Goal: Task Accomplishment & Management: Manage account settings

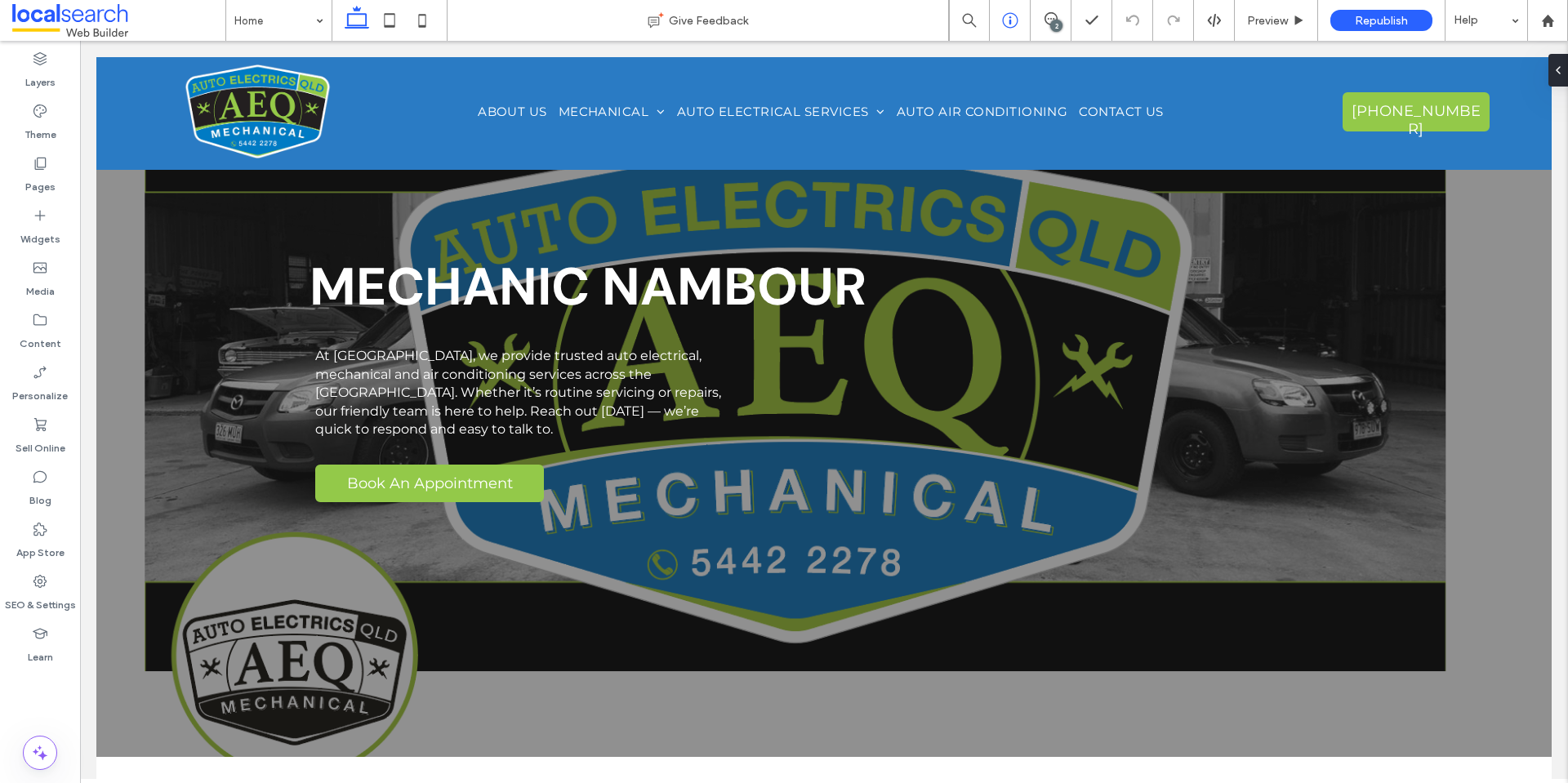
drag, startPoint x: 1056, startPoint y: 14, endPoint x: 1000, endPoint y: 6, distance: 56.6
click at [1055, 14] on icon at bounding box center [1051, 19] width 13 height 13
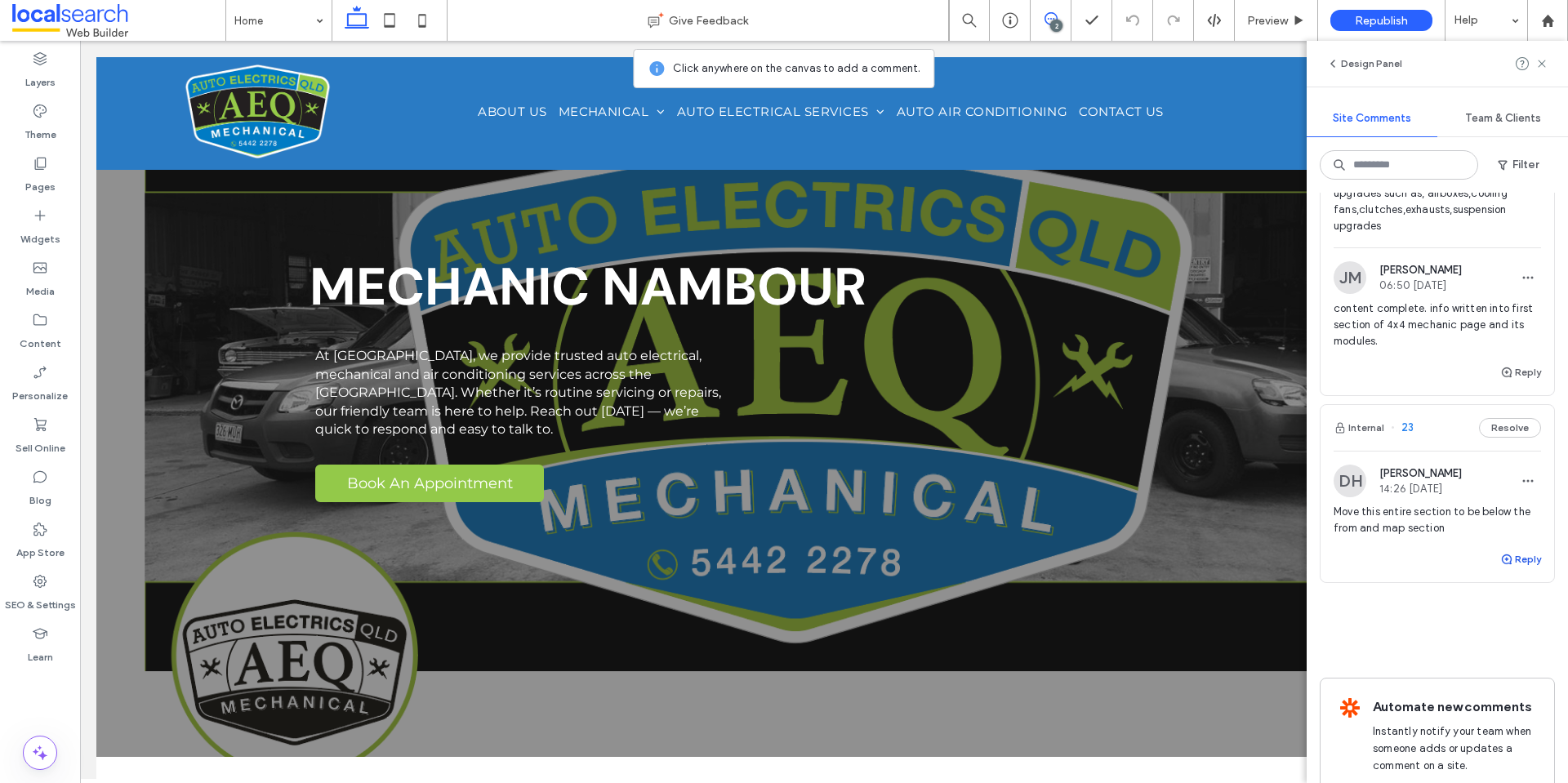
scroll to position [260, 0]
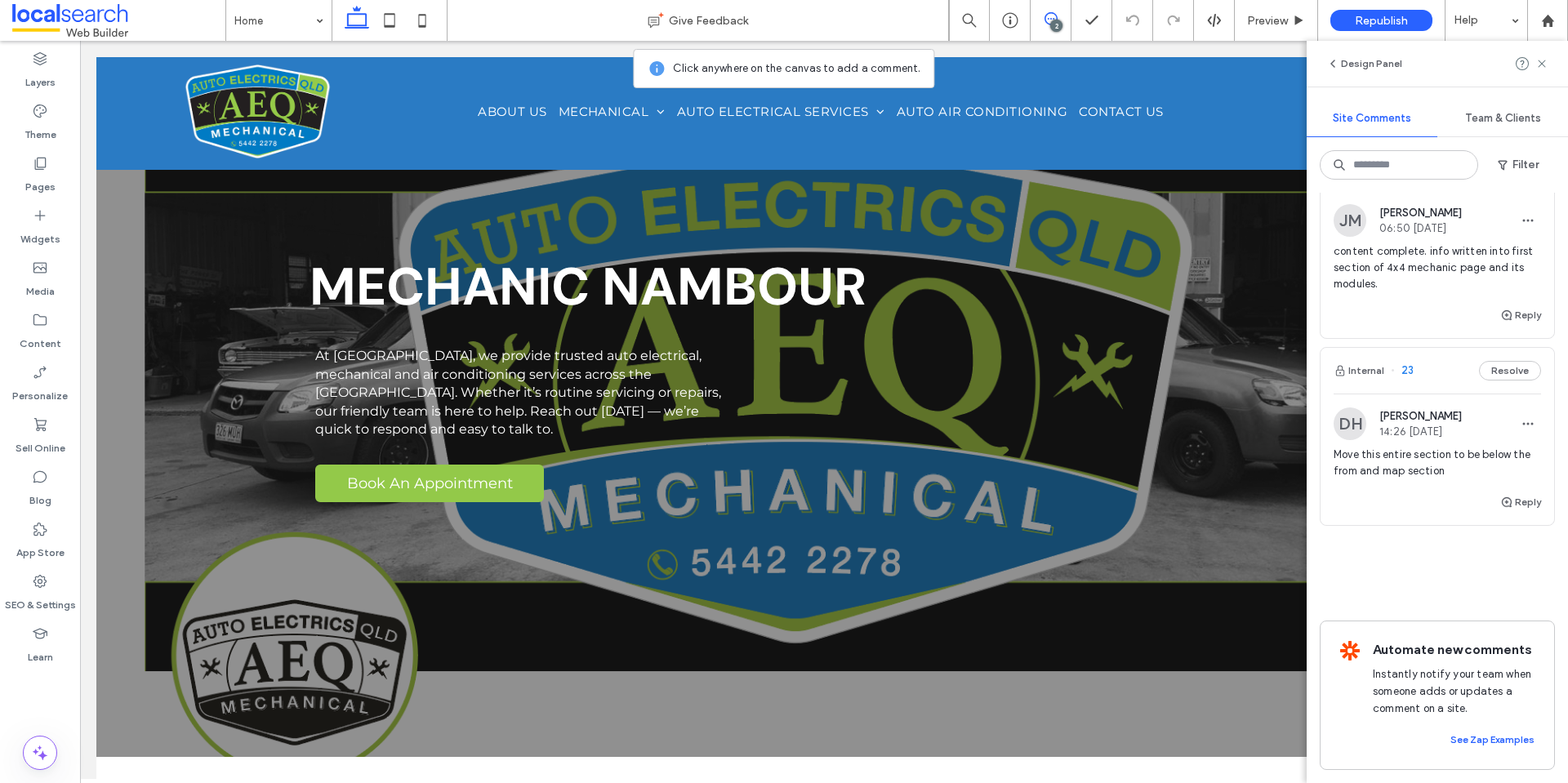
click at [1411, 447] on span "Move this entire section to be below the from and map section" at bounding box center [1437, 462] width 208 height 32
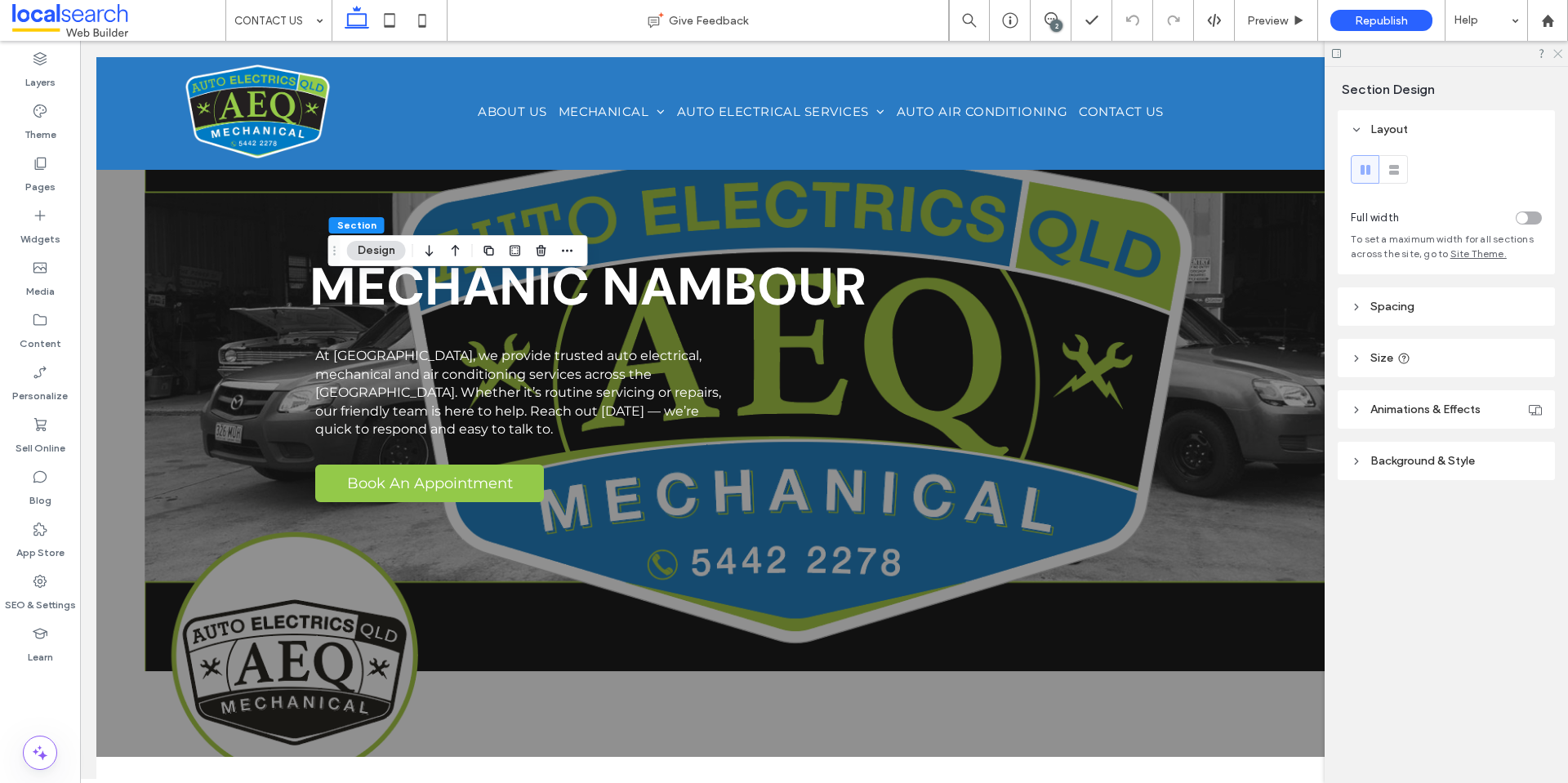
click at [1558, 52] on icon at bounding box center [1556, 52] width 10 height 10
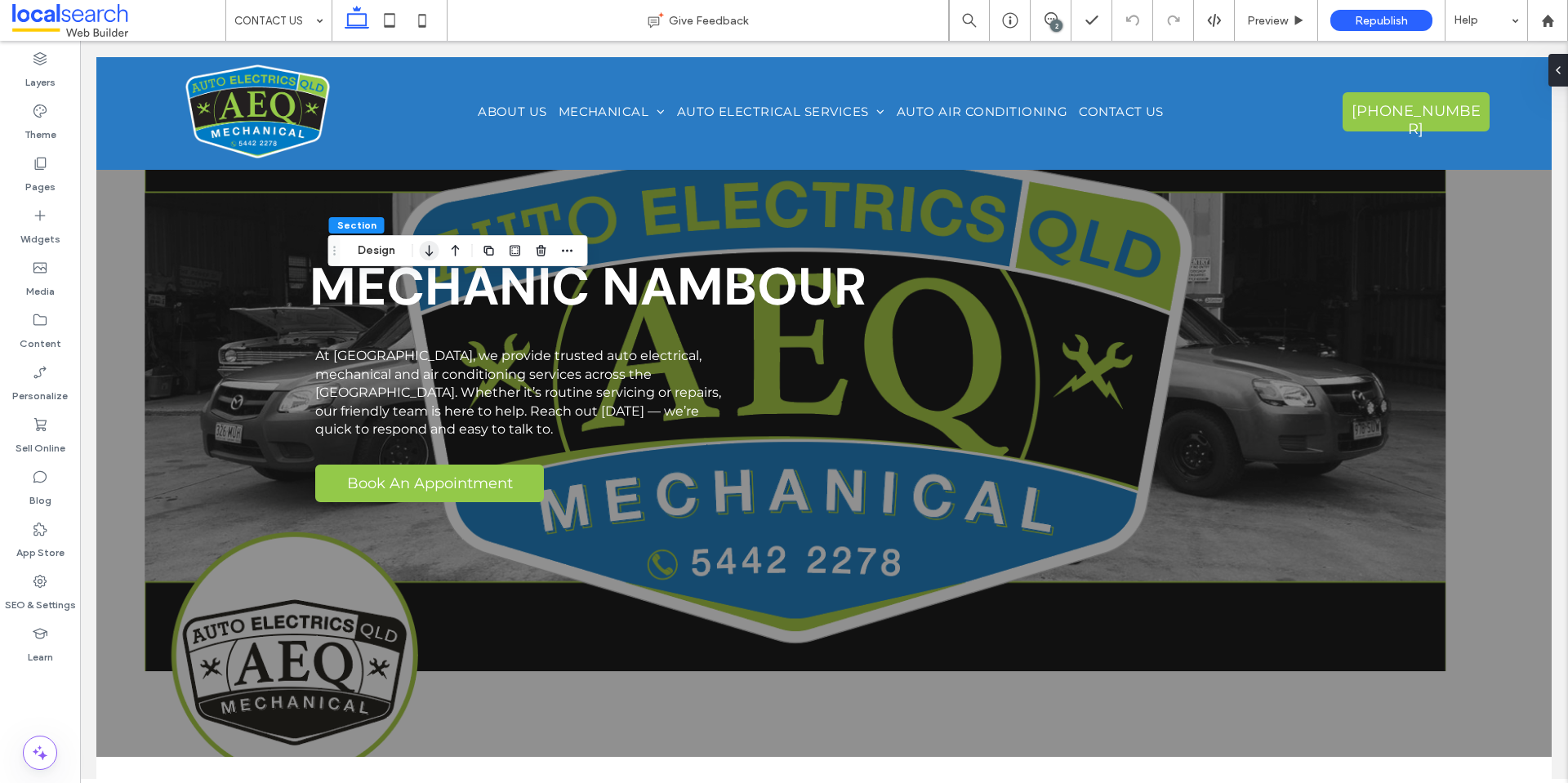
click at [436, 250] on icon "button" at bounding box center [429, 251] width 19 height 30
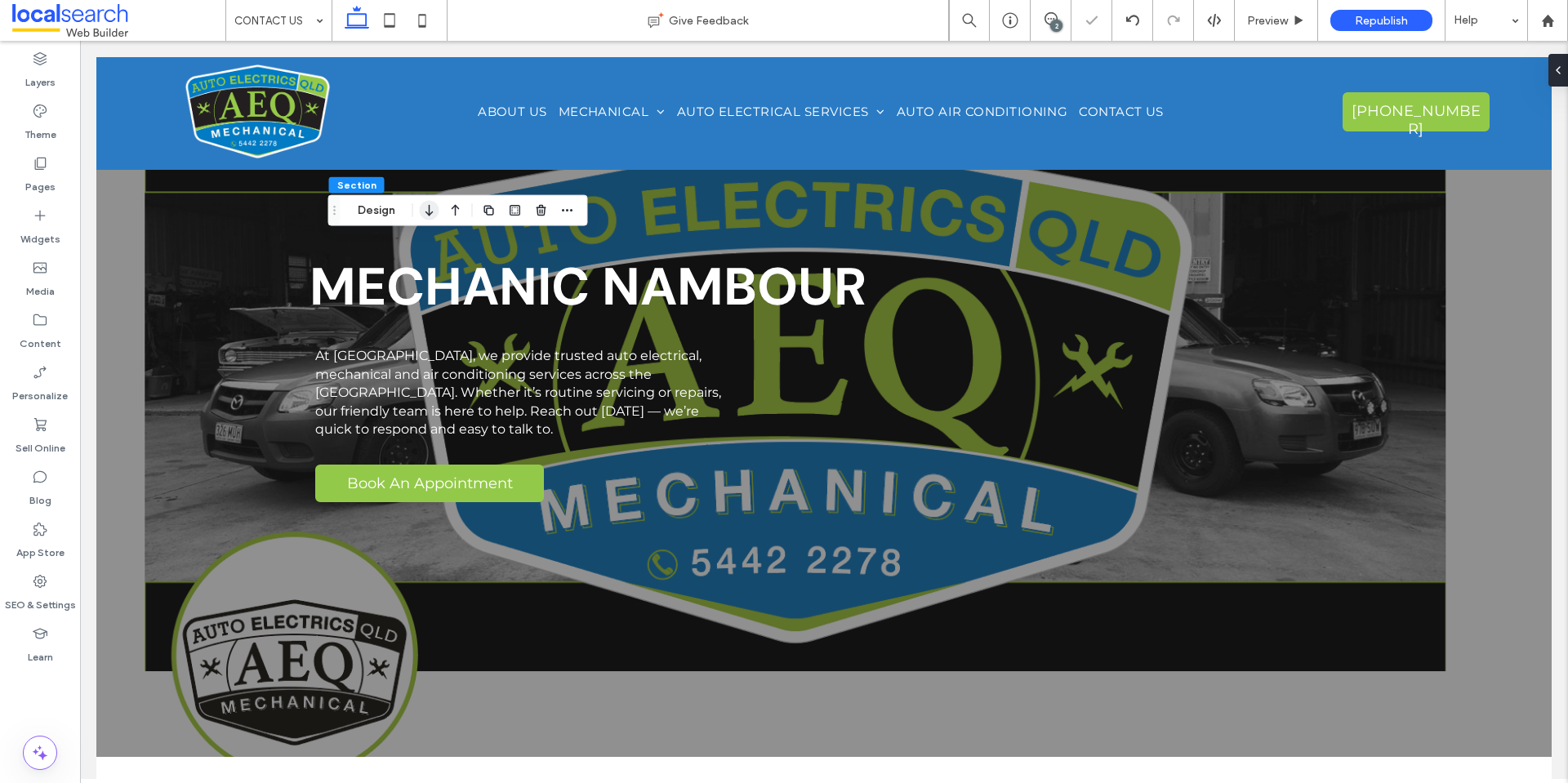
click at [432, 216] on icon "button" at bounding box center [429, 210] width 19 height 30
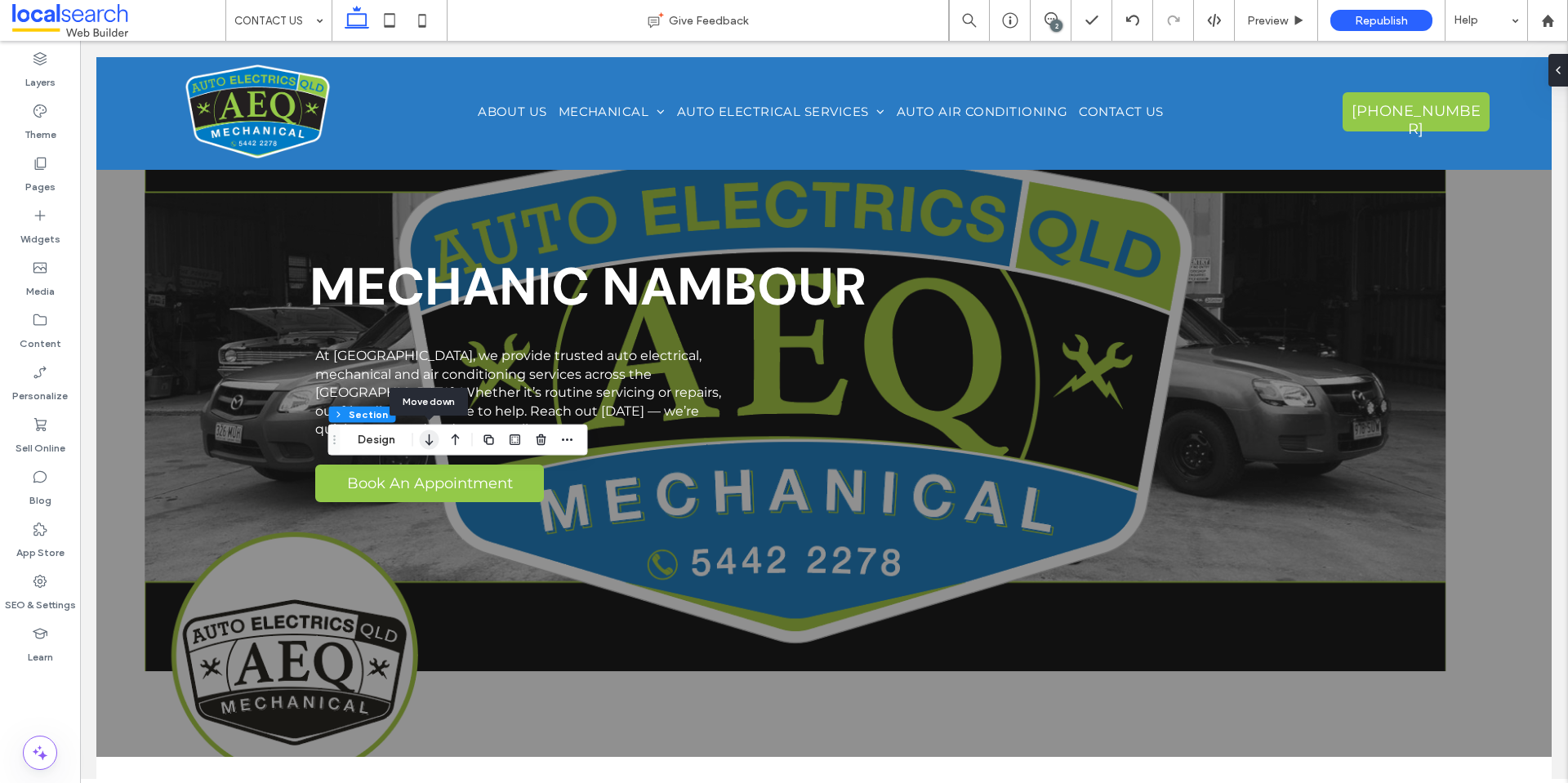
click at [431, 441] on icon "button" at bounding box center [429, 440] width 19 height 30
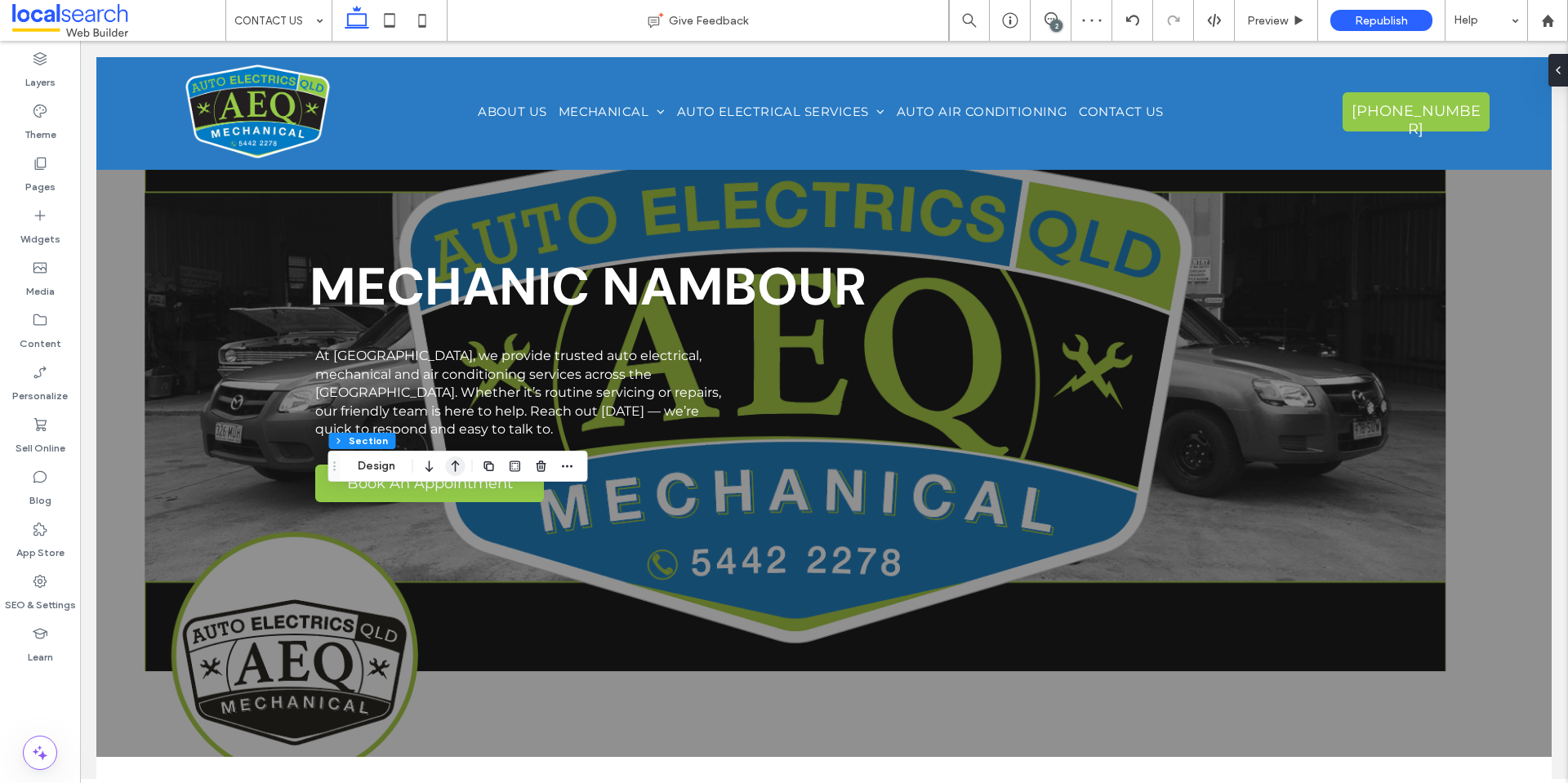
click at [451, 463] on icon "button" at bounding box center [455, 466] width 19 height 30
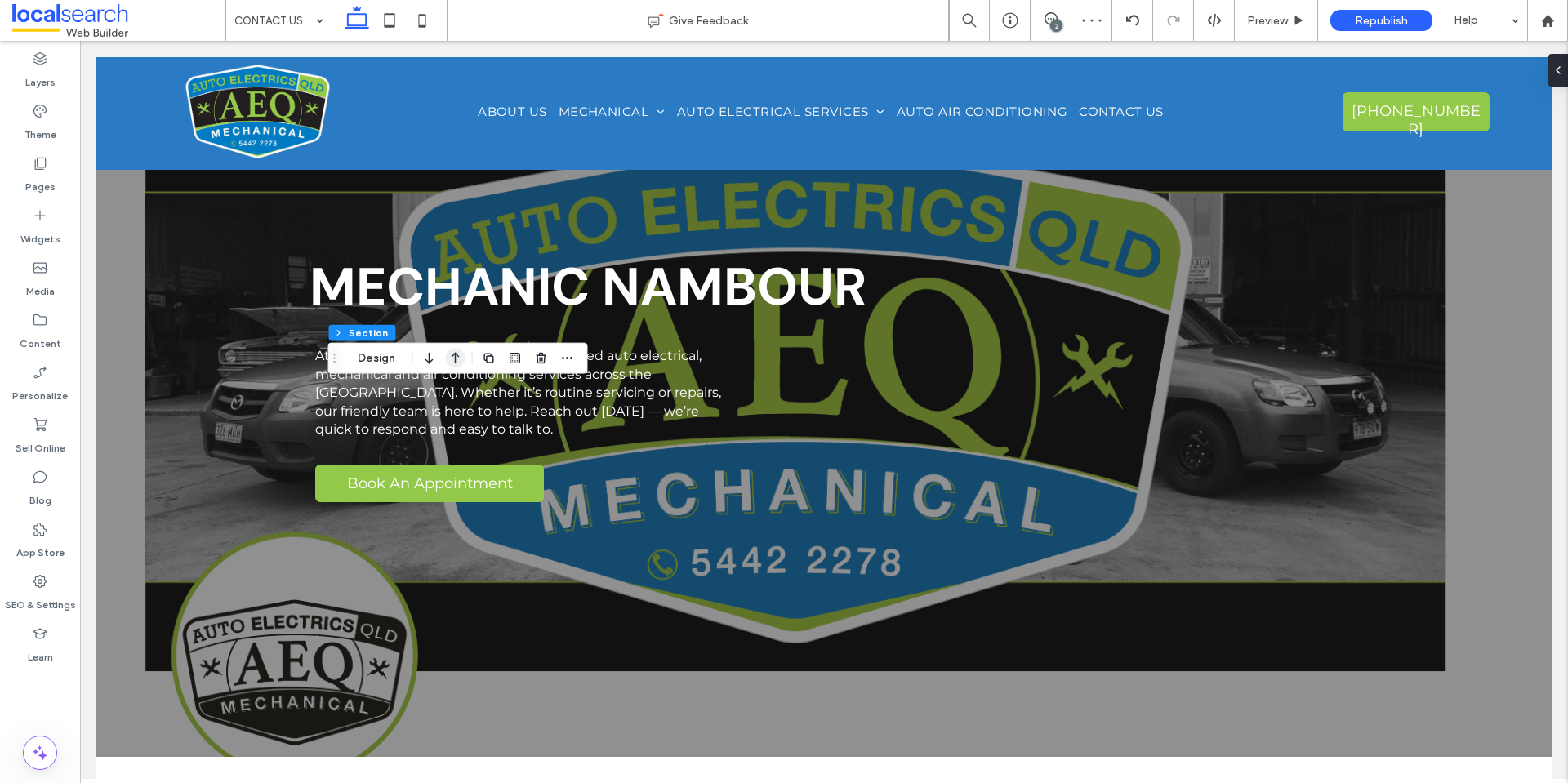
click at [452, 360] on icon "button" at bounding box center [455, 359] width 19 height 30
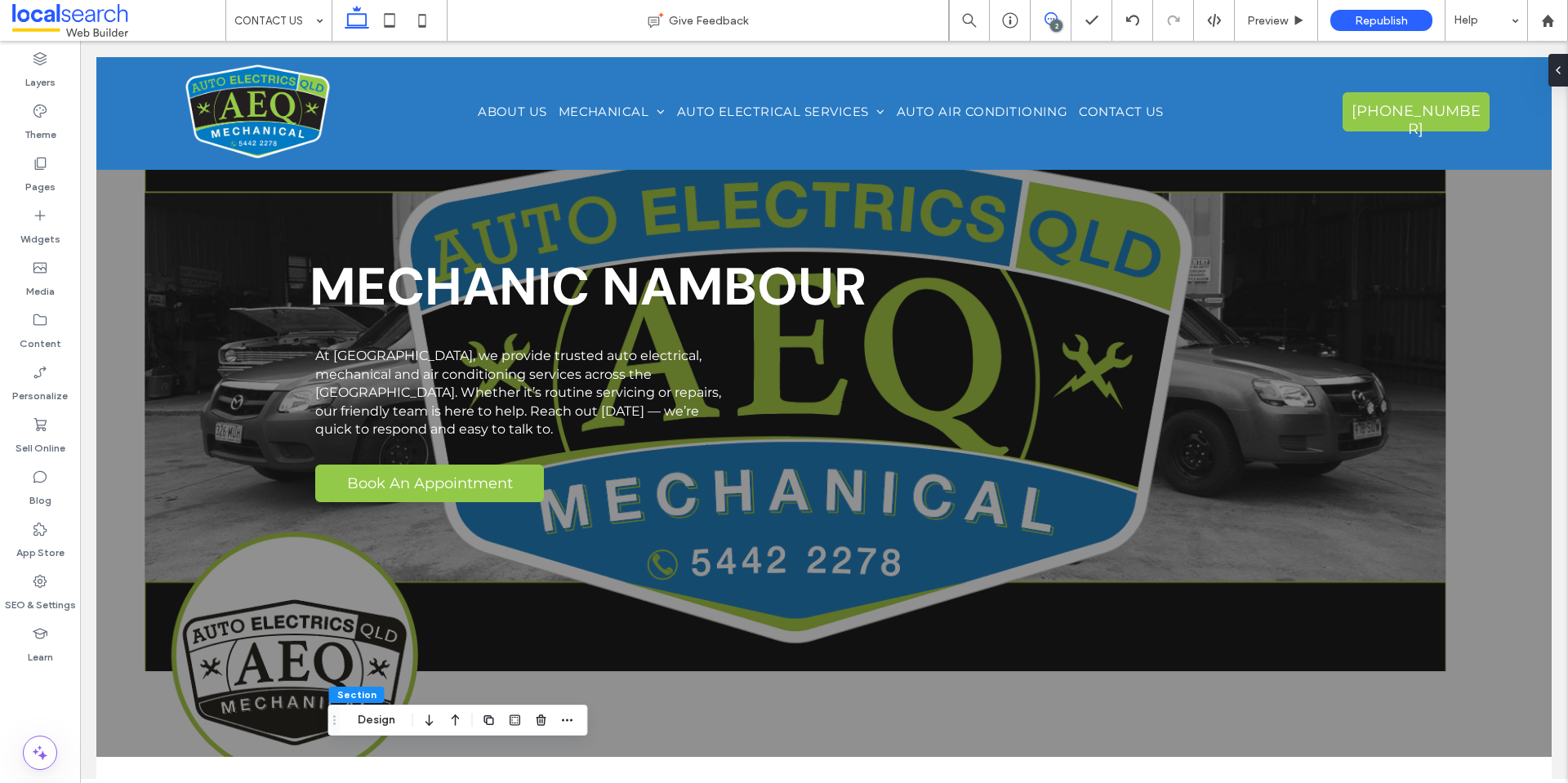
click at [1052, 13] on use at bounding box center [1051, 19] width 13 height 13
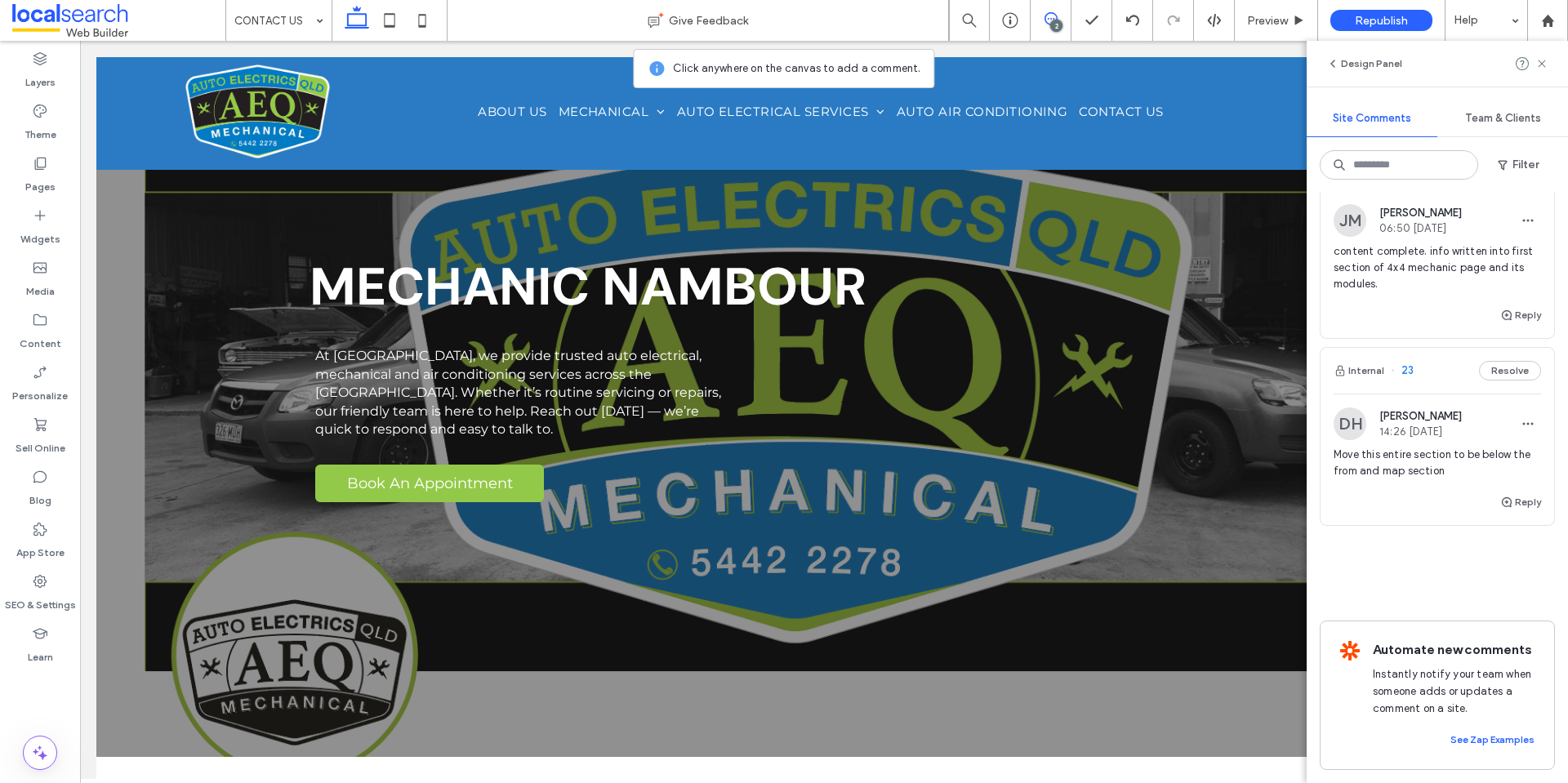
scroll to position [245, 0]
click at [1505, 502] on button "Reply" at bounding box center [1521, 501] width 41 height 19
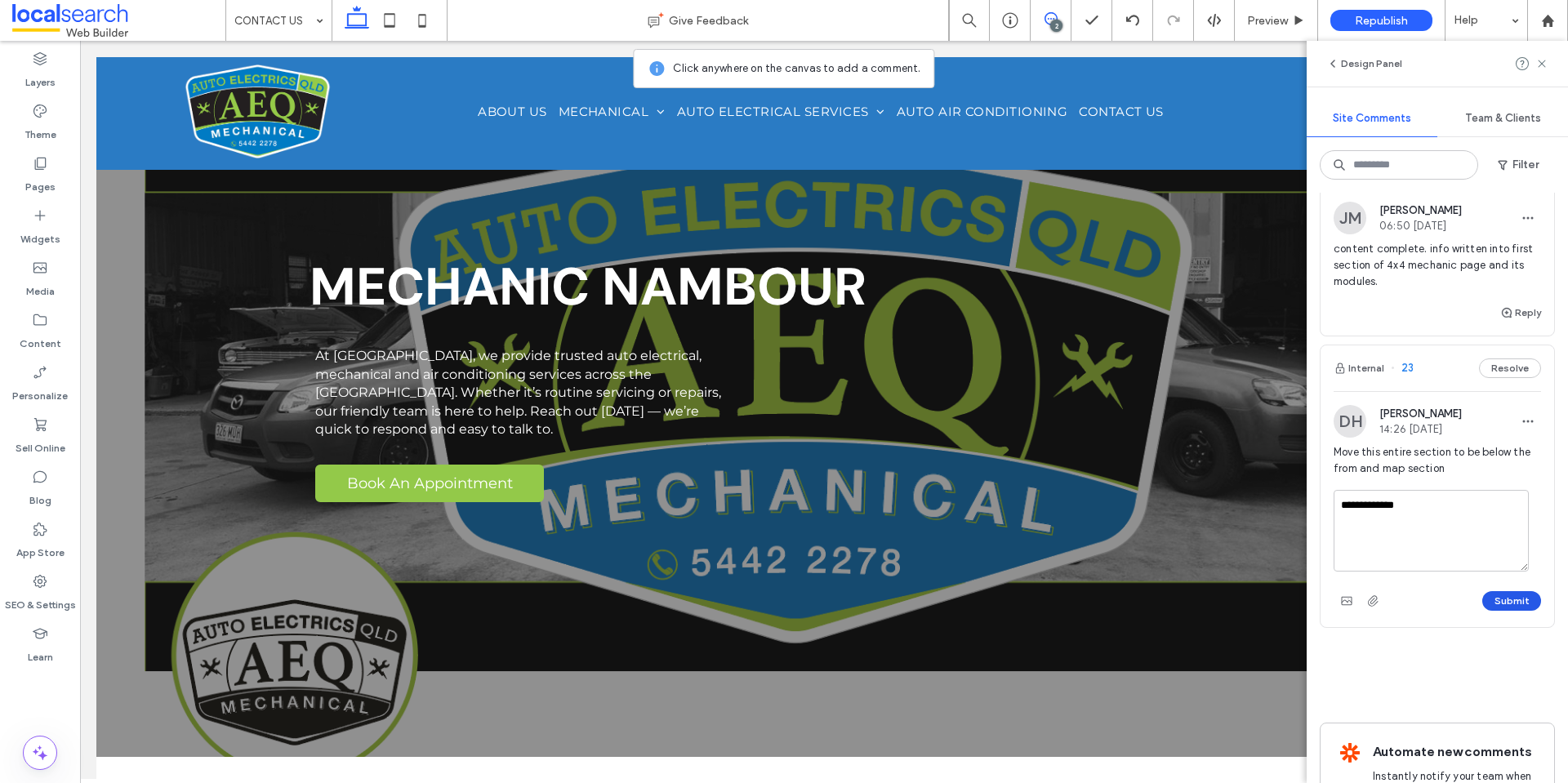
type textarea "**********"
click at [1500, 600] on button "Submit" at bounding box center [1511, 600] width 58 height 19
click at [1544, 71] on span at bounding box center [1541, 63] width 13 height 19
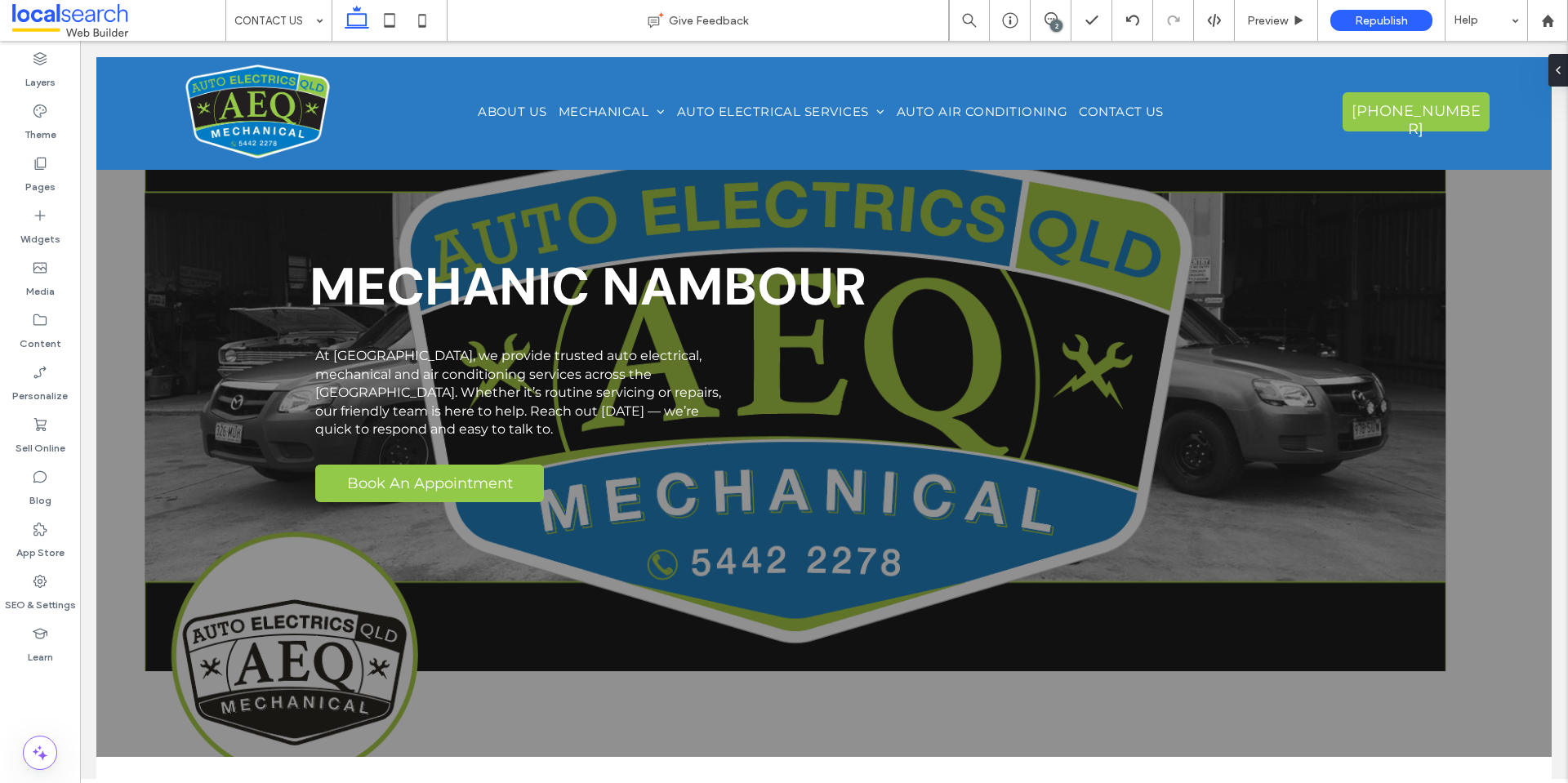
scroll to position [0, 0]
click at [1052, 9] on div "2" at bounding box center [1051, 20] width 41 height 41
click at [1051, 18] on icon at bounding box center [1051, 19] width 13 height 13
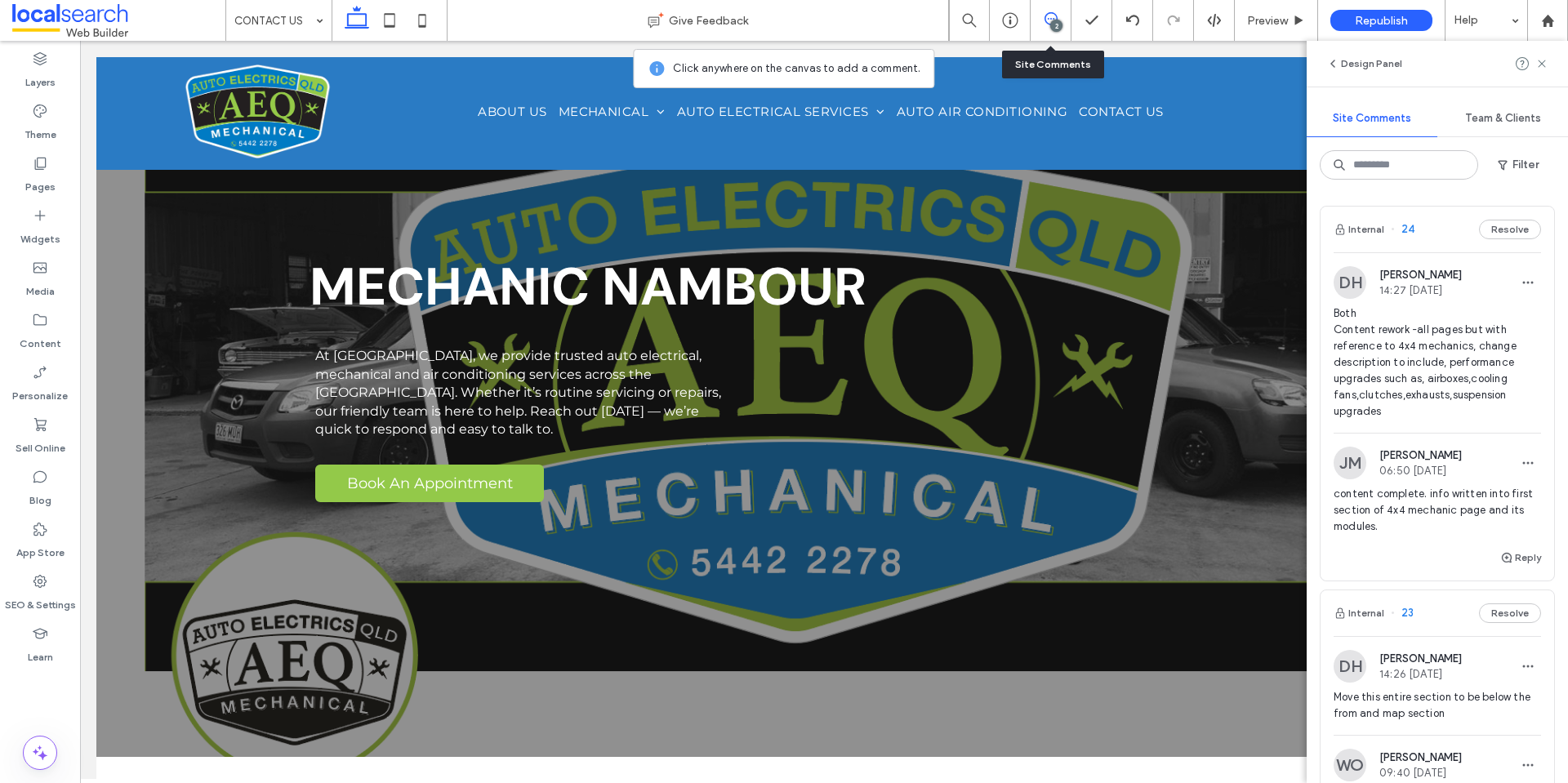
click at [1391, 376] on span "Both Content rework -all pages but with reference to 4x4 mechanics, change desc…" at bounding box center [1437, 362] width 208 height 114
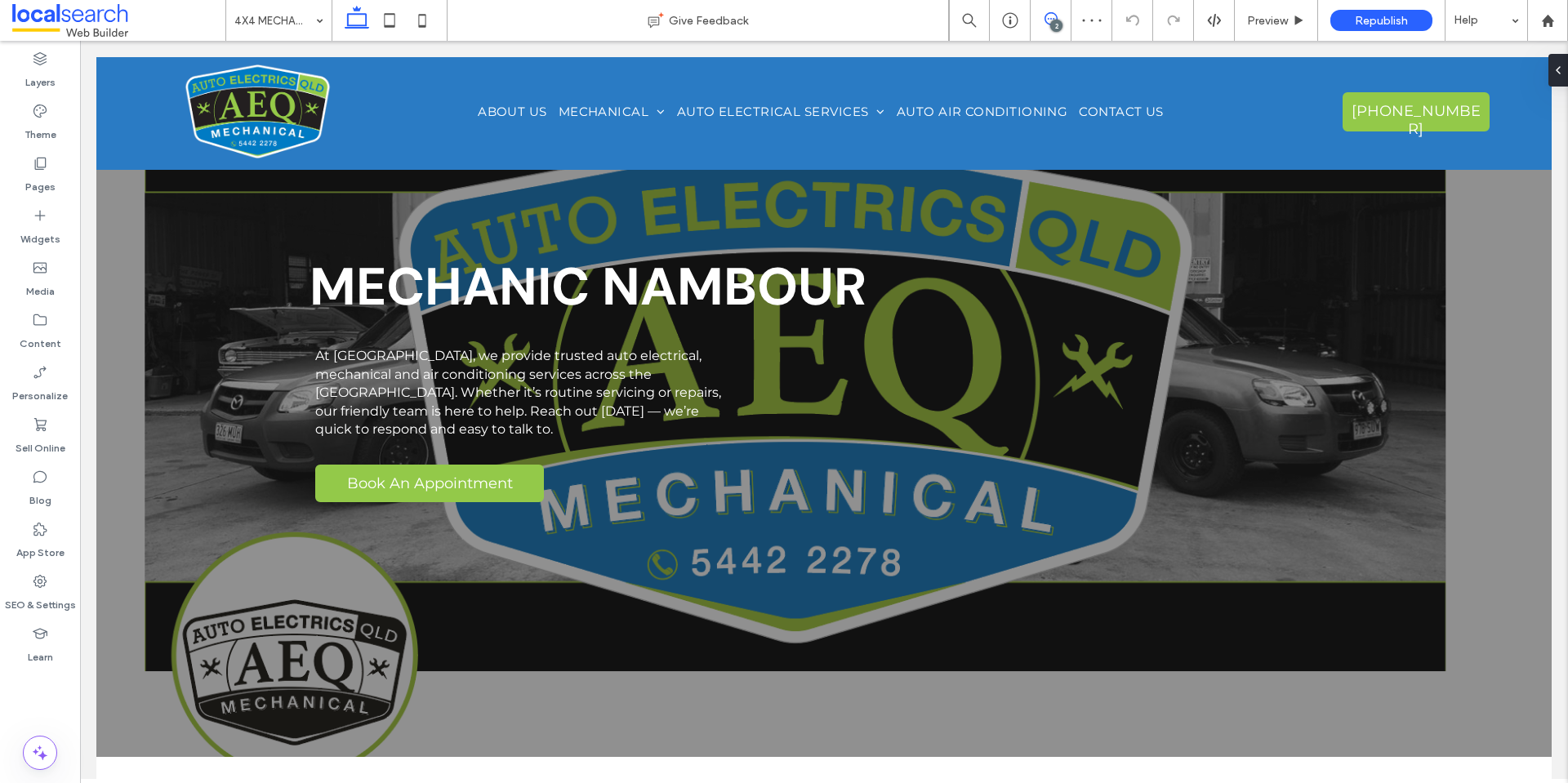
click at [1047, 18] on icon at bounding box center [1051, 19] width 13 height 13
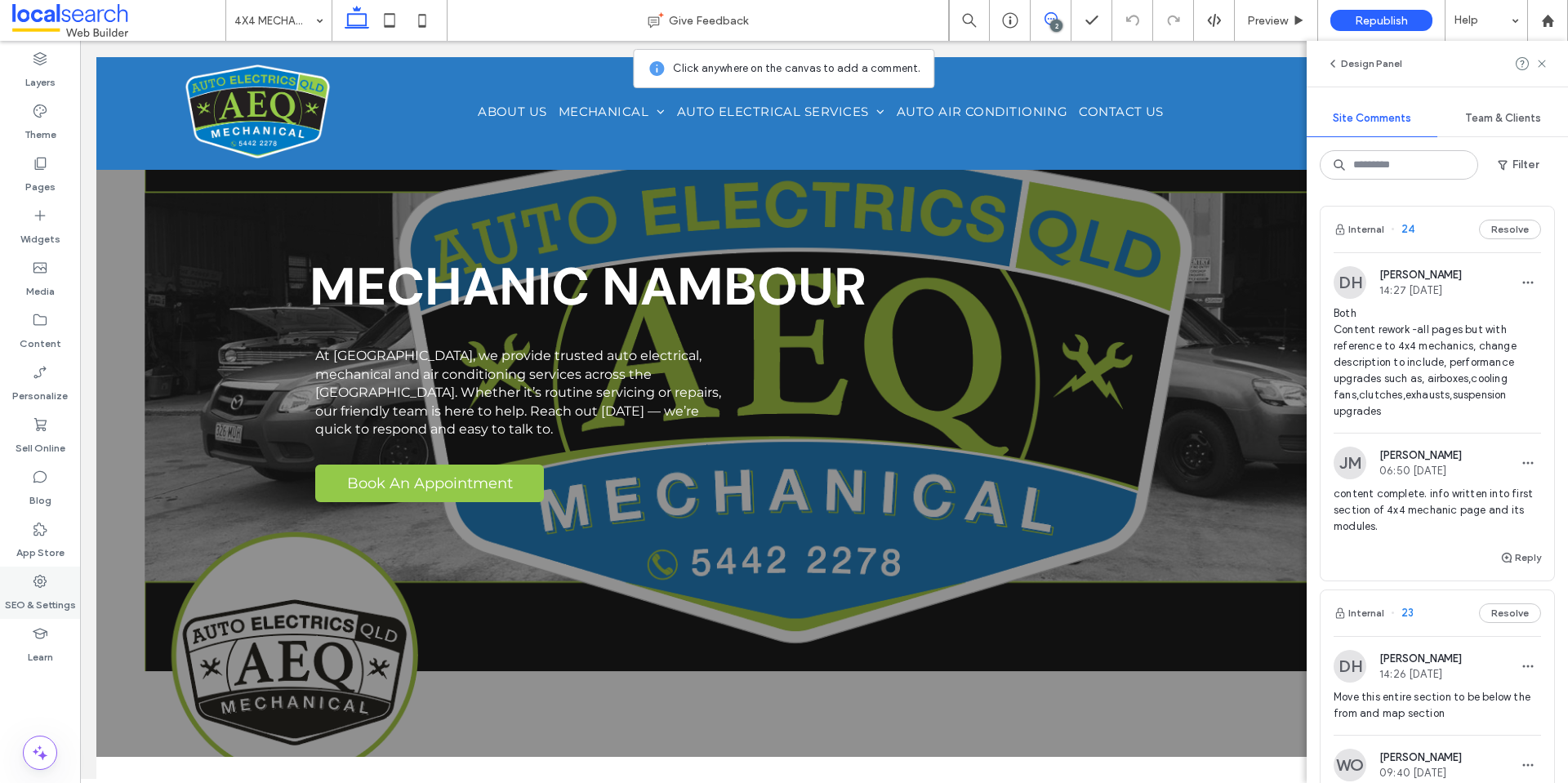
click at [37, 584] on icon at bounding box center [40, 582] width 17 height 17
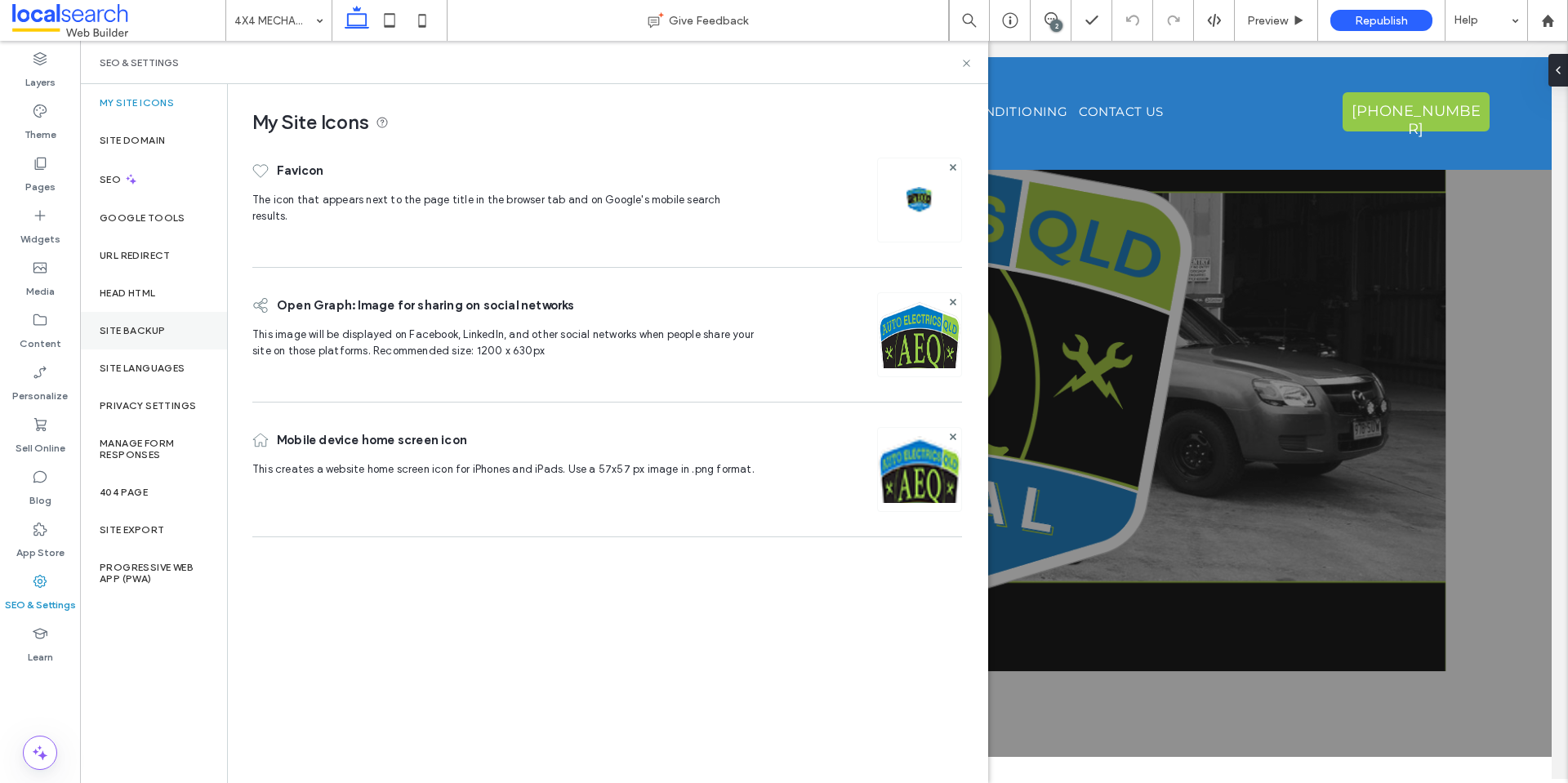
click at [189, 322] on div "Site Backup" at bounding box center [153, 331] width 147 height 38
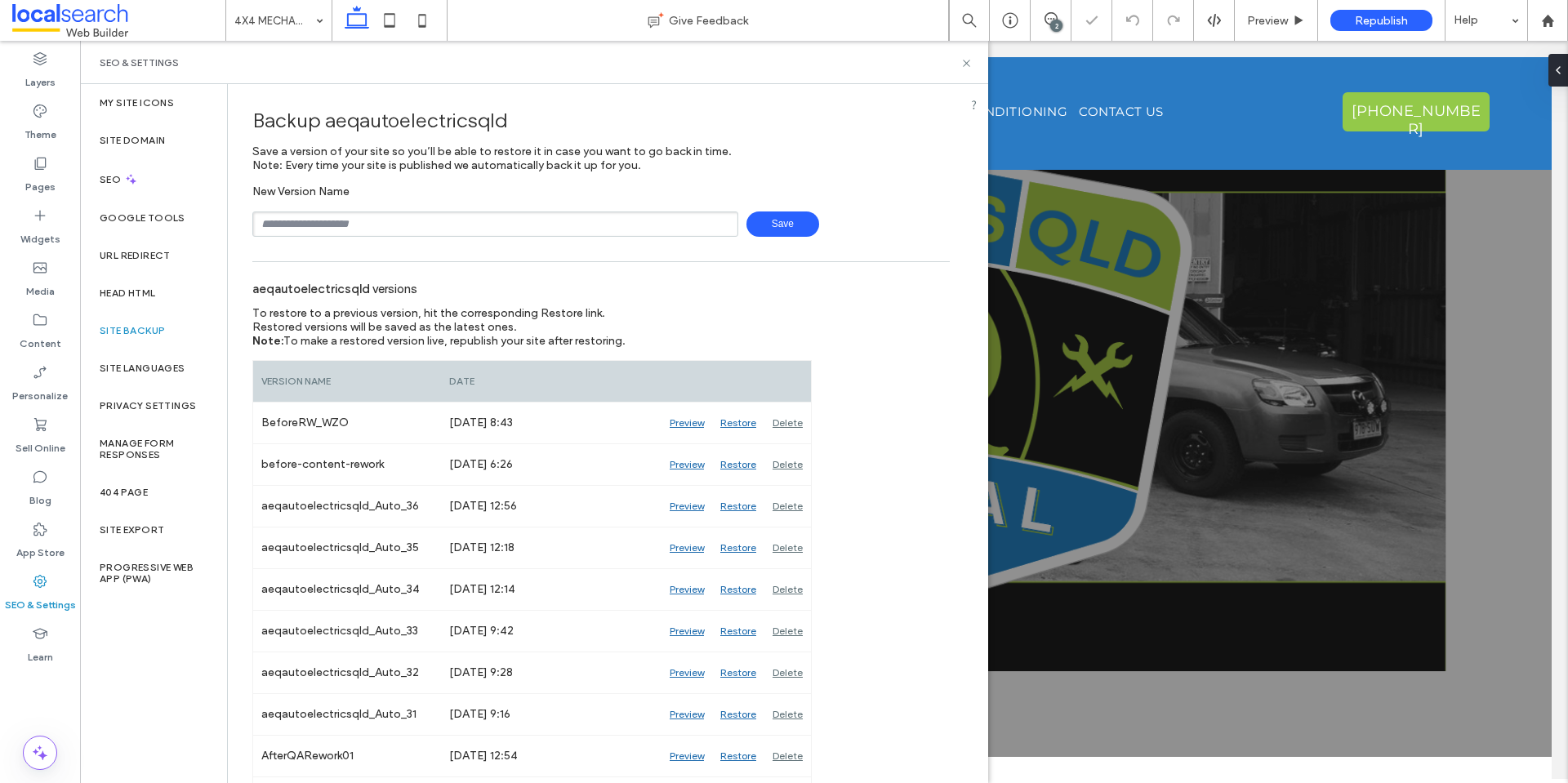
click at [431, 215] on input "text" at bounding box center [495, 223] width 486 height 25
drag, startPoint x: 366, startPoint y: 219, endPoint x: 208, endPoint y: 228, distance: 158.3
click at [203, 221] on div "**********" at bounding box center [534, 434] width 908 height 699
type input "**********"
drag, startPoint x: 777, startPoint y: 223, endPoint x: 777, endPoint y: 253, distance: 30.0
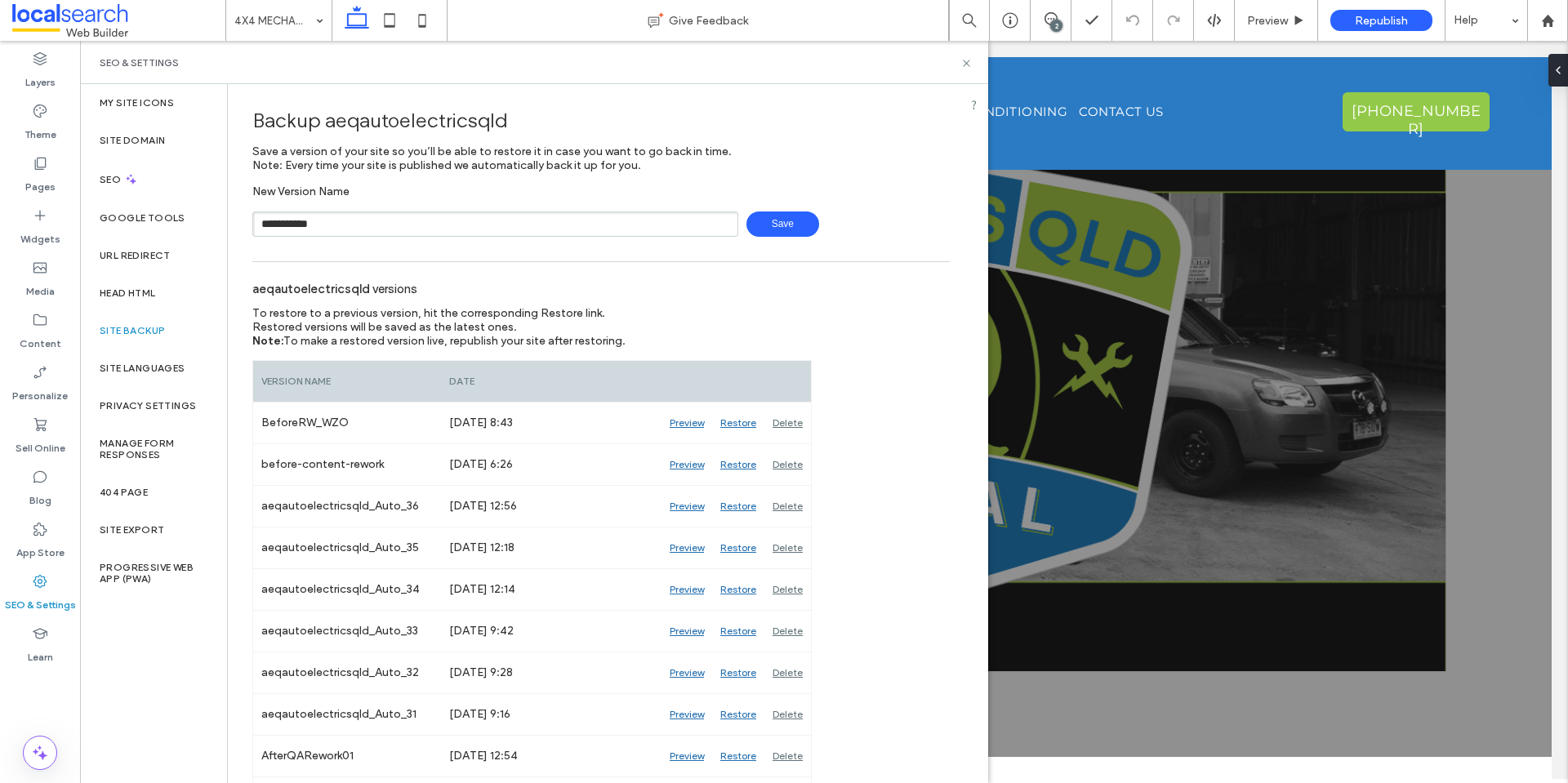
click at [778, 223] on span "Save" at bounding box center [782, 223] width 72 height 25
click at [966, 62] on use at bounding box center [966, 62] width 6 height 6
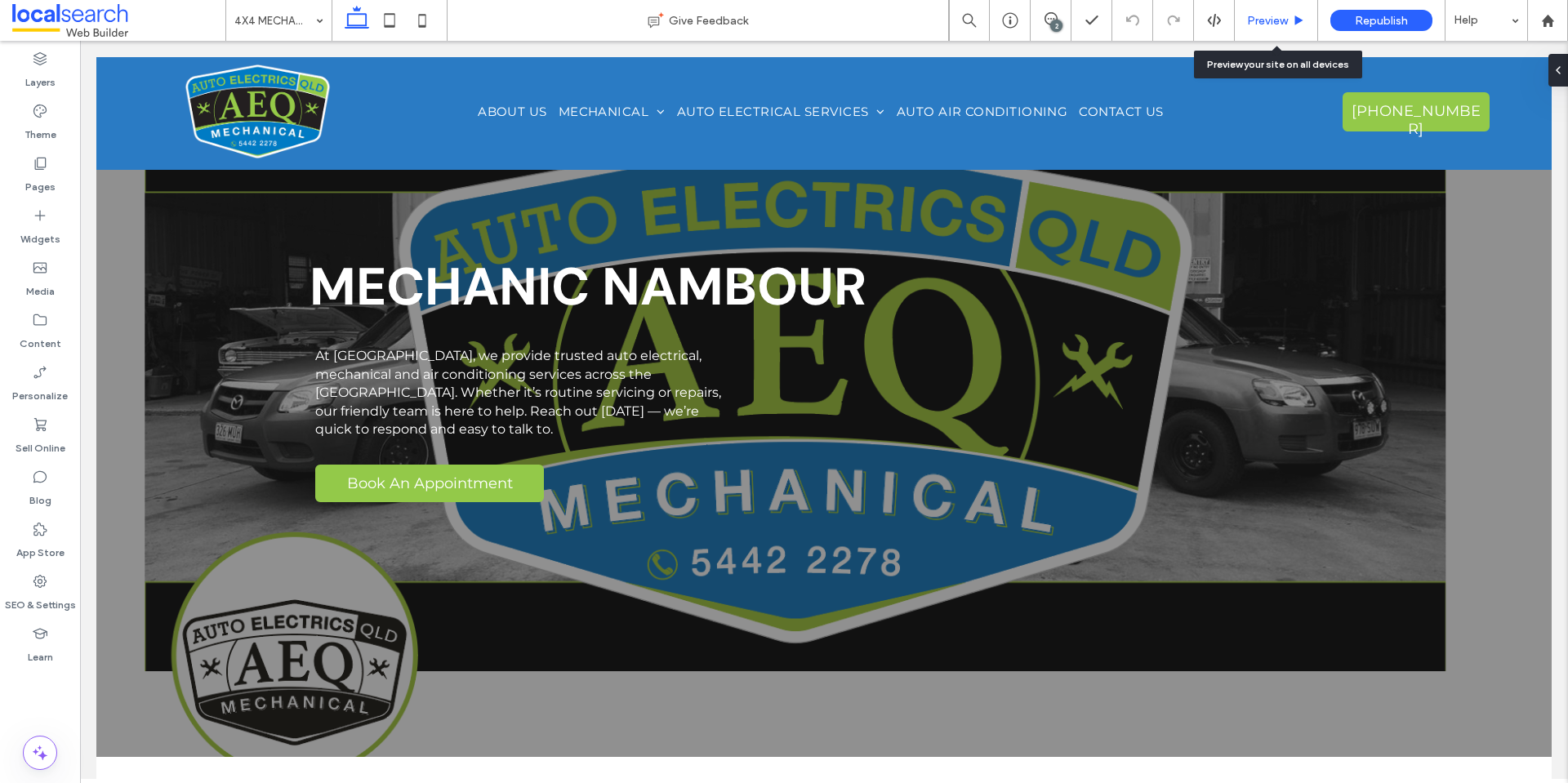
click at [1257, 28] on div "Preview" at bounding box center [1276, 20] width 83 height 41
click at [1265, 12] on div "Preview" at bounding box center [1276, 20] width 83 height 41
click at [1252, 19] on span "Preview" at bounding box center [1267, 20] width 41 height 14
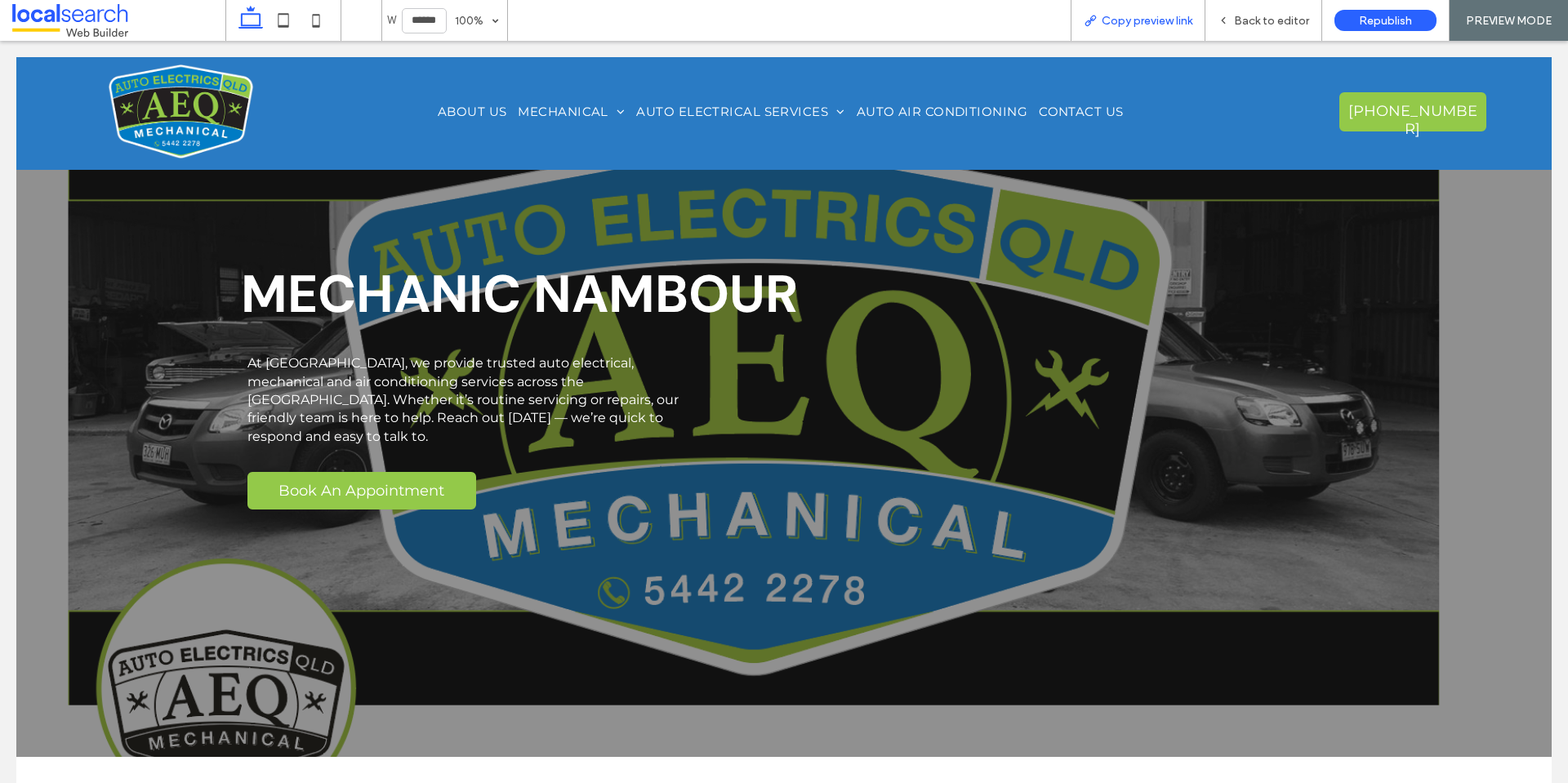
click at [1149, 34] on div "Copy preview link" at bounding box center [1137, 20] width 134 height 41
click at [1087, 12] on div "Copy preview link" at bounding box center [1137, 20] width 134 height 41
click at [1118, 20] on span "Copy preview link" at bounding box center [1147, 20] width 91 height 14
click at [1116, 21] on span "Copy preview link" at bounding box center [1147, 20] width 91 height 14
click at [1241, 27] on span "Back to editor" at bounding box center [1271, 20] width 75 height 14
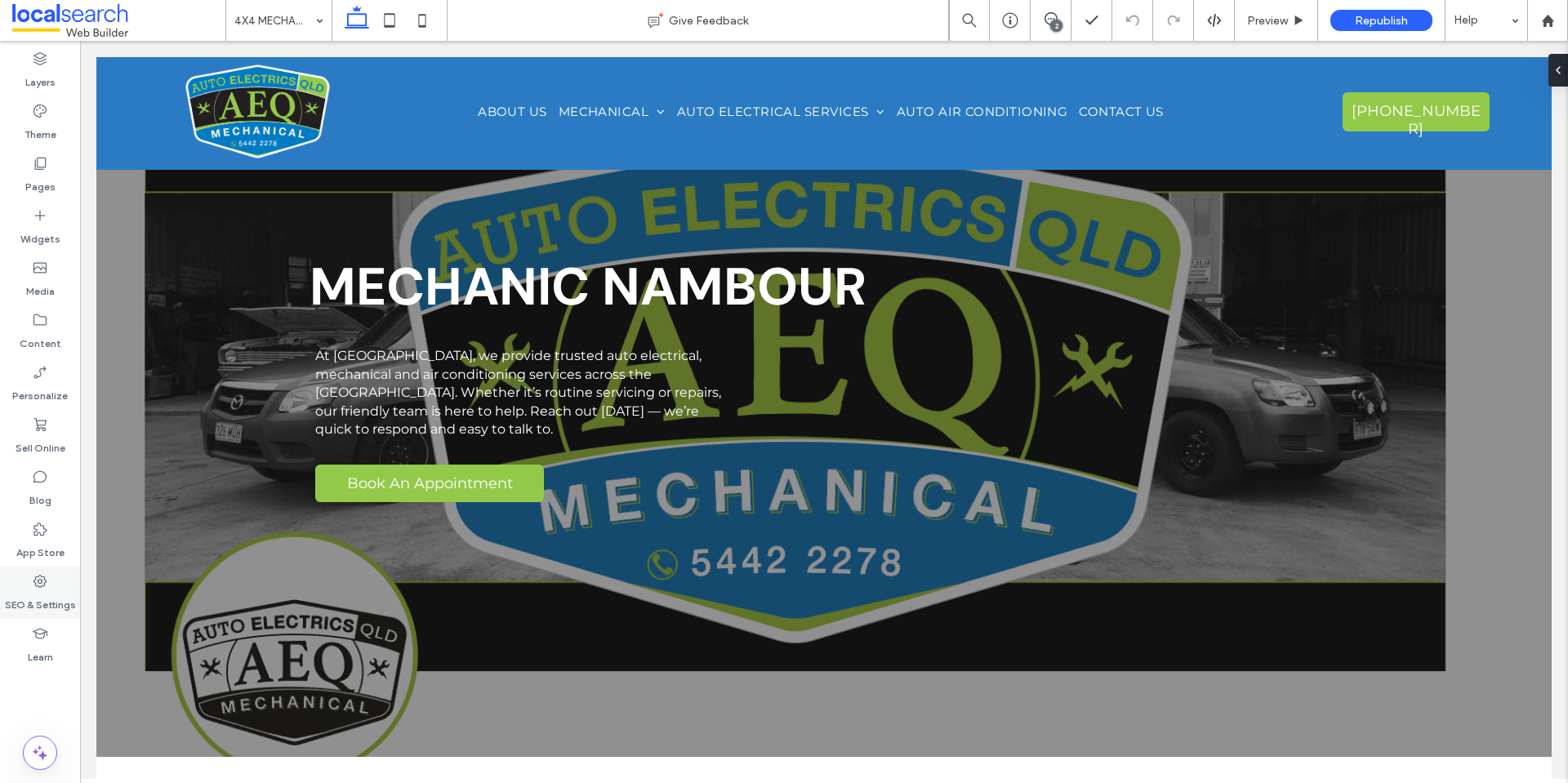
click at [57, 584] on div "SEO & Settings" at bounding box center [40, 592] width 80 height 52
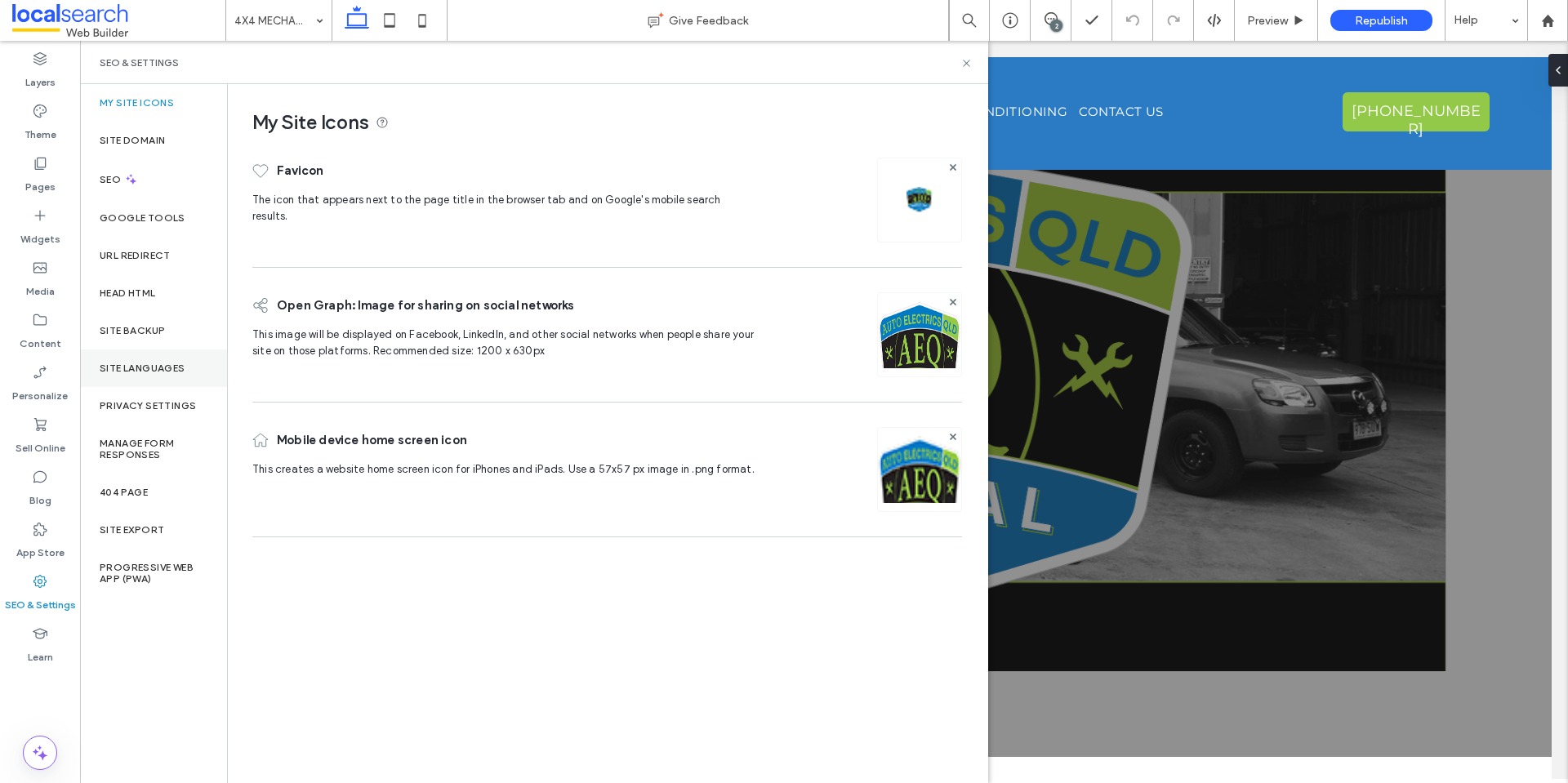
click at [119, 367] on label "Site Languages" at bounding box center [142, 368] width 86 height 11
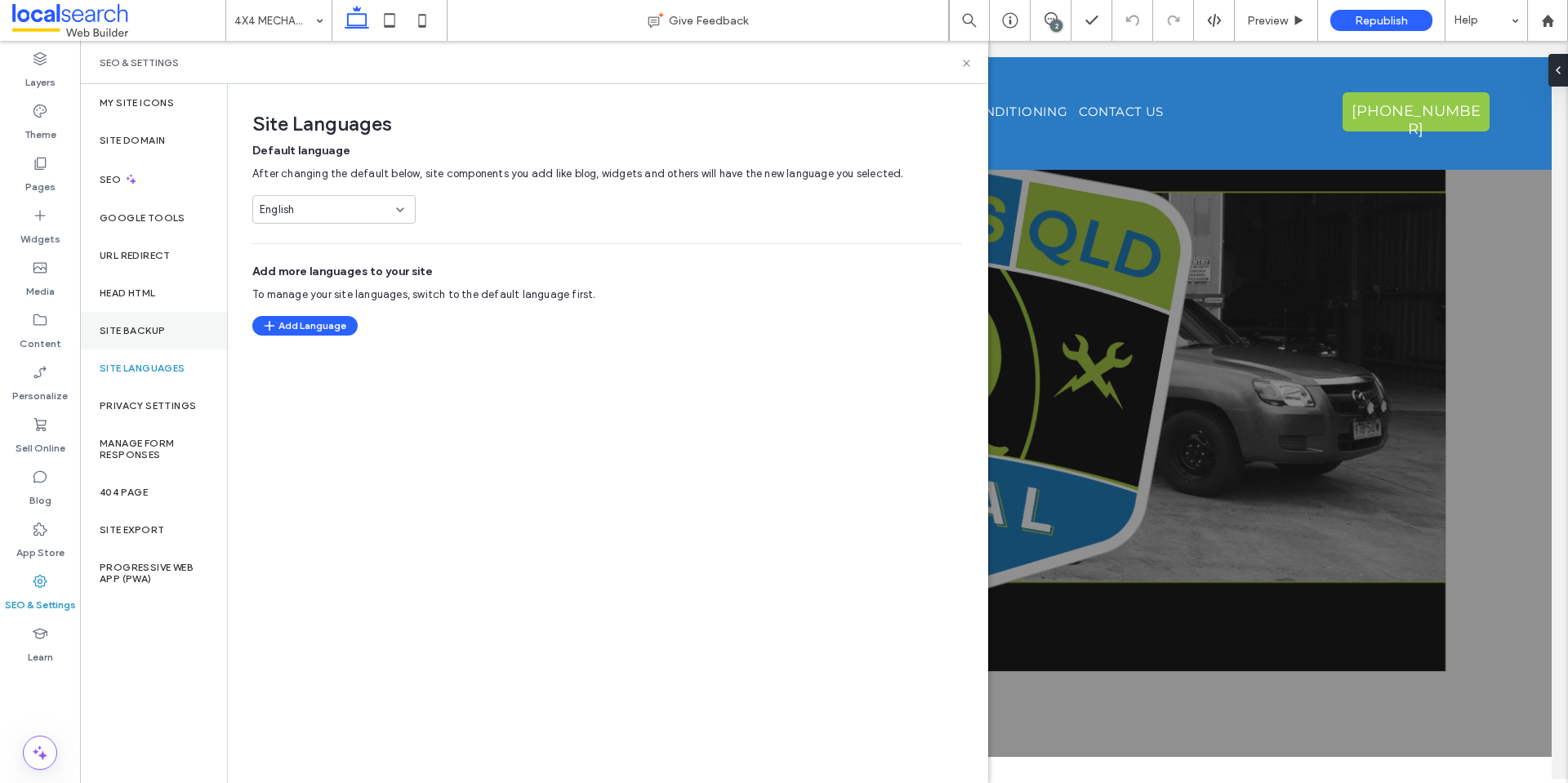
click at [142, 316] on div "Site Backup" at bounding box center [153, 331] width 147 height 38
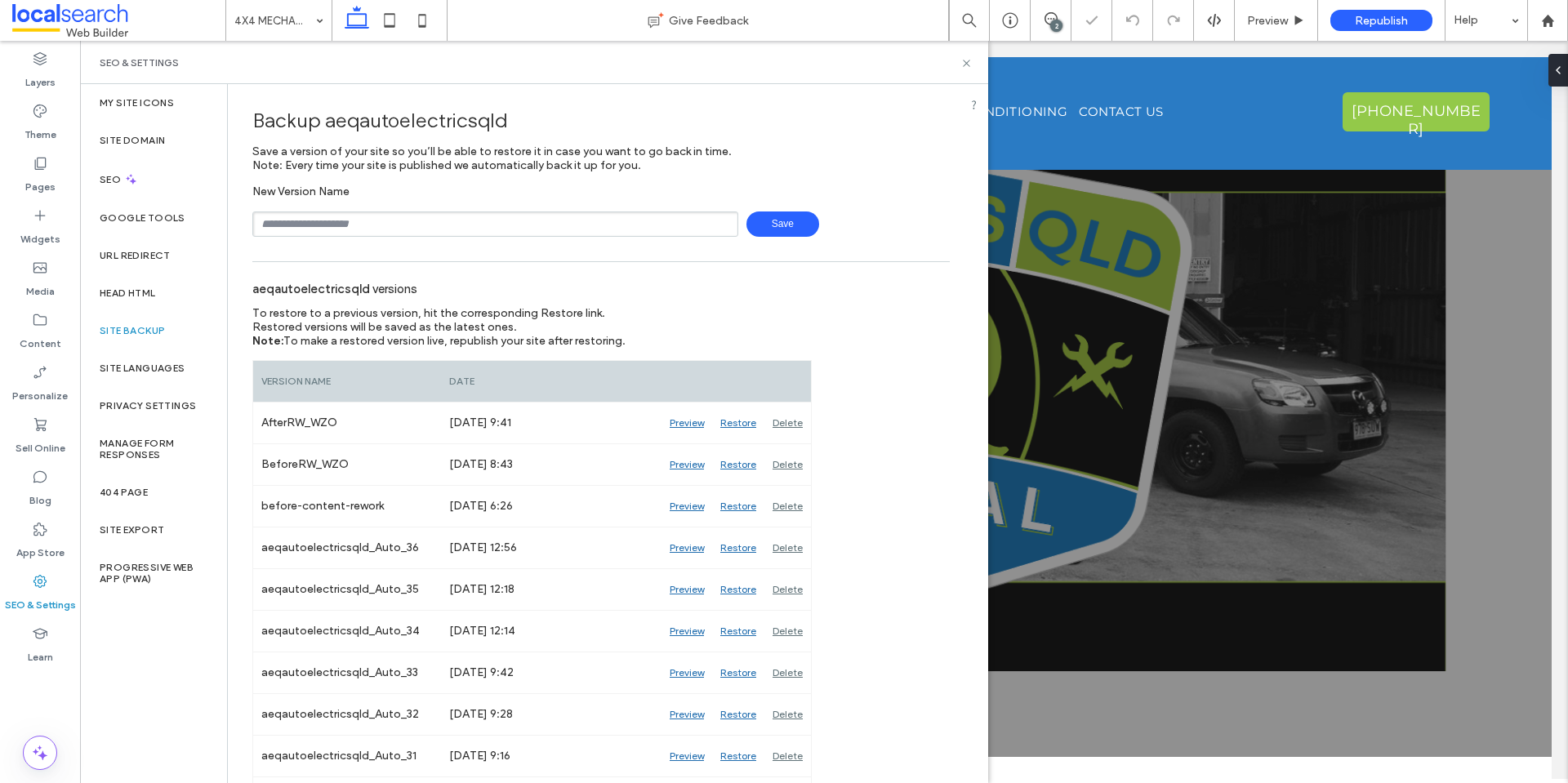
click at [377, 221] on input "text" at bounding box center [495, 223] width 486 height 25
type input "**********"
click at [788, 223] on span "Save" at bounding box center [782, 223] width 72 height 25
click at [409, 226] on input "text" at bounding box center [495, 223] width 486 height 25
type input "**********"
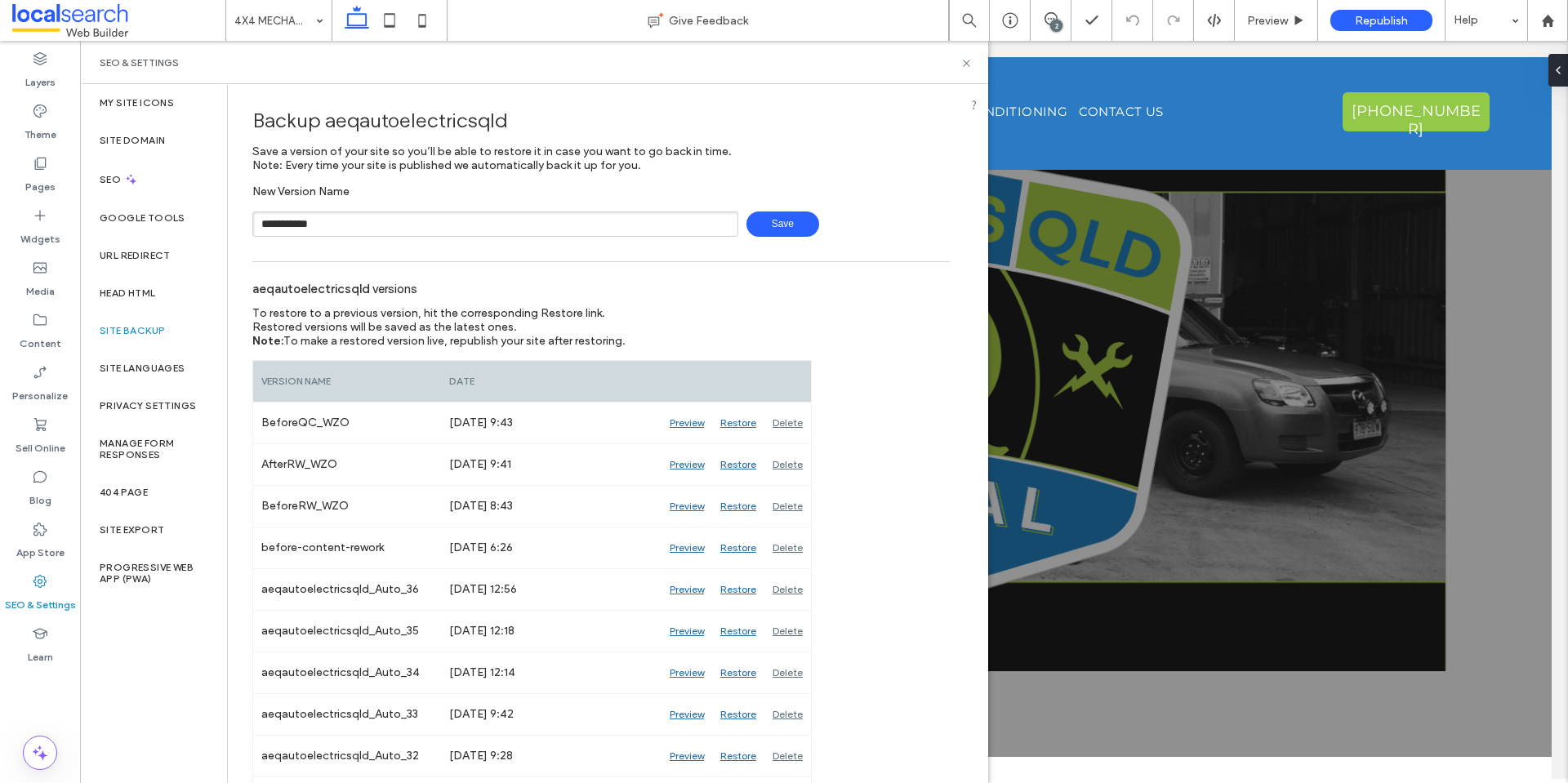
click at [759, 235] on span "Save" at bounding box center [782, 223] width 72 height 25
click at [390, 14] on use at bounding box center [389, 19] width 10 height 14
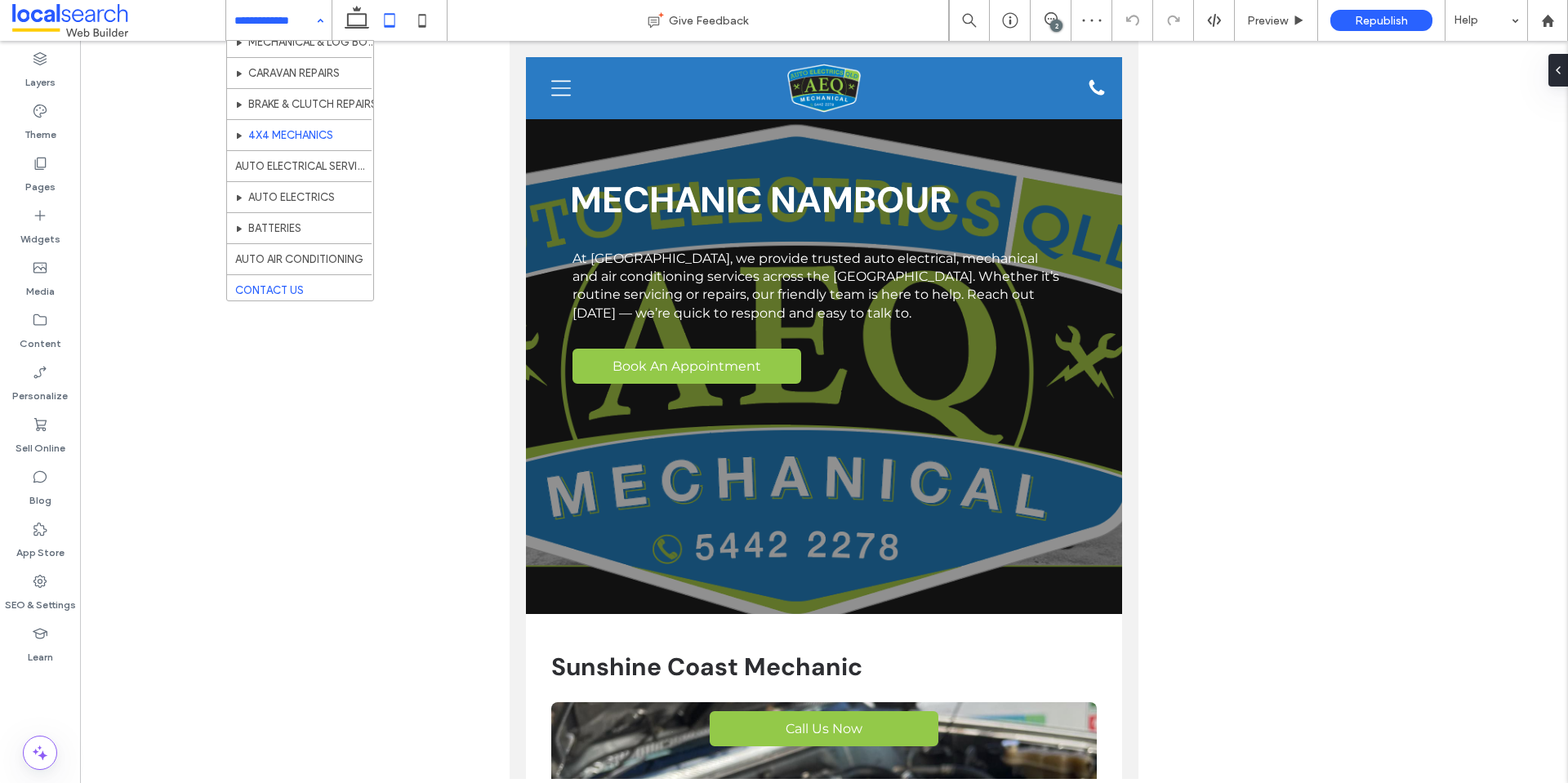
scroll to position [110, 0]
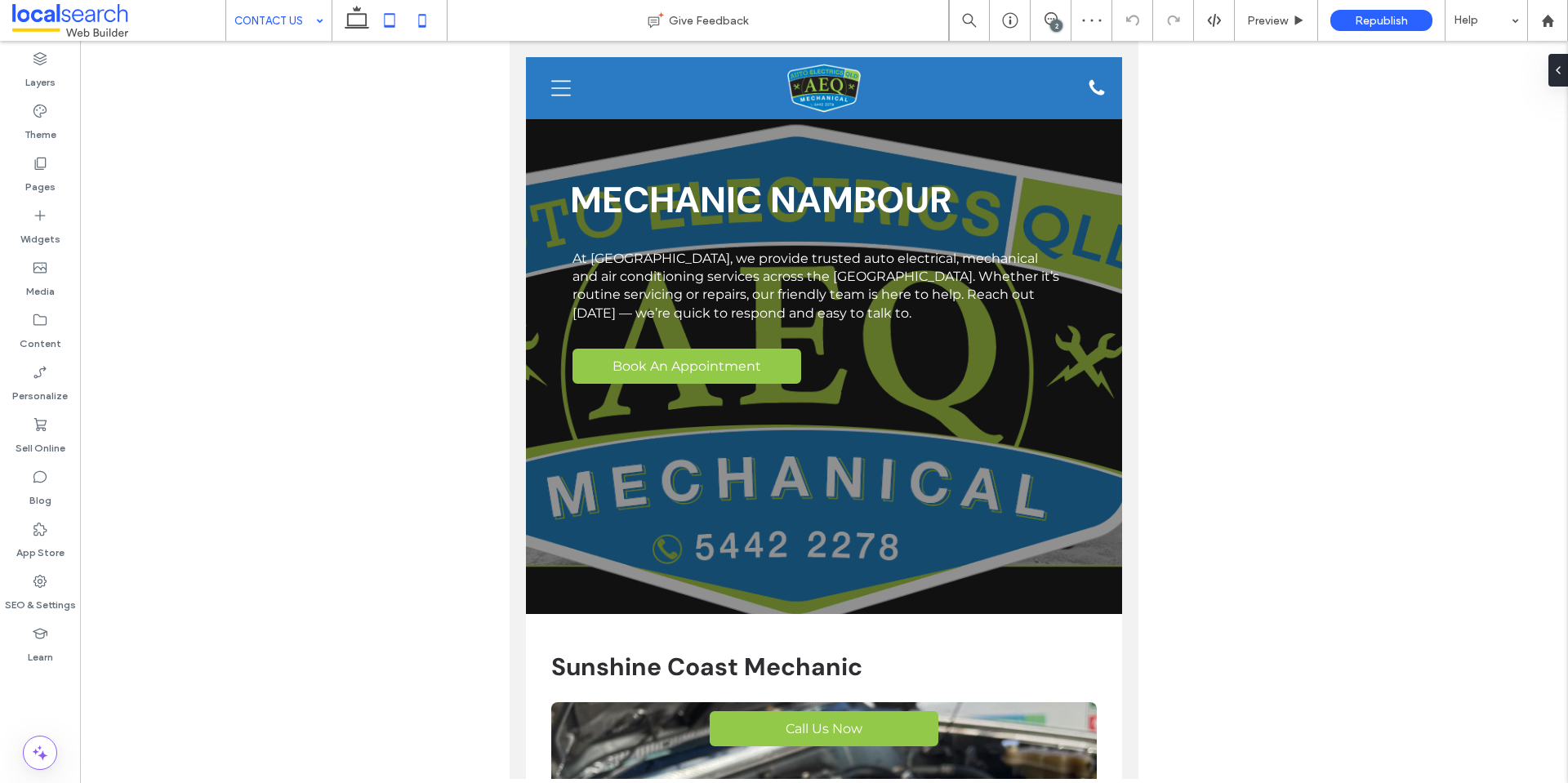
click at [429, 15] on icon at bounding box center [422, 19] width 32 height 32
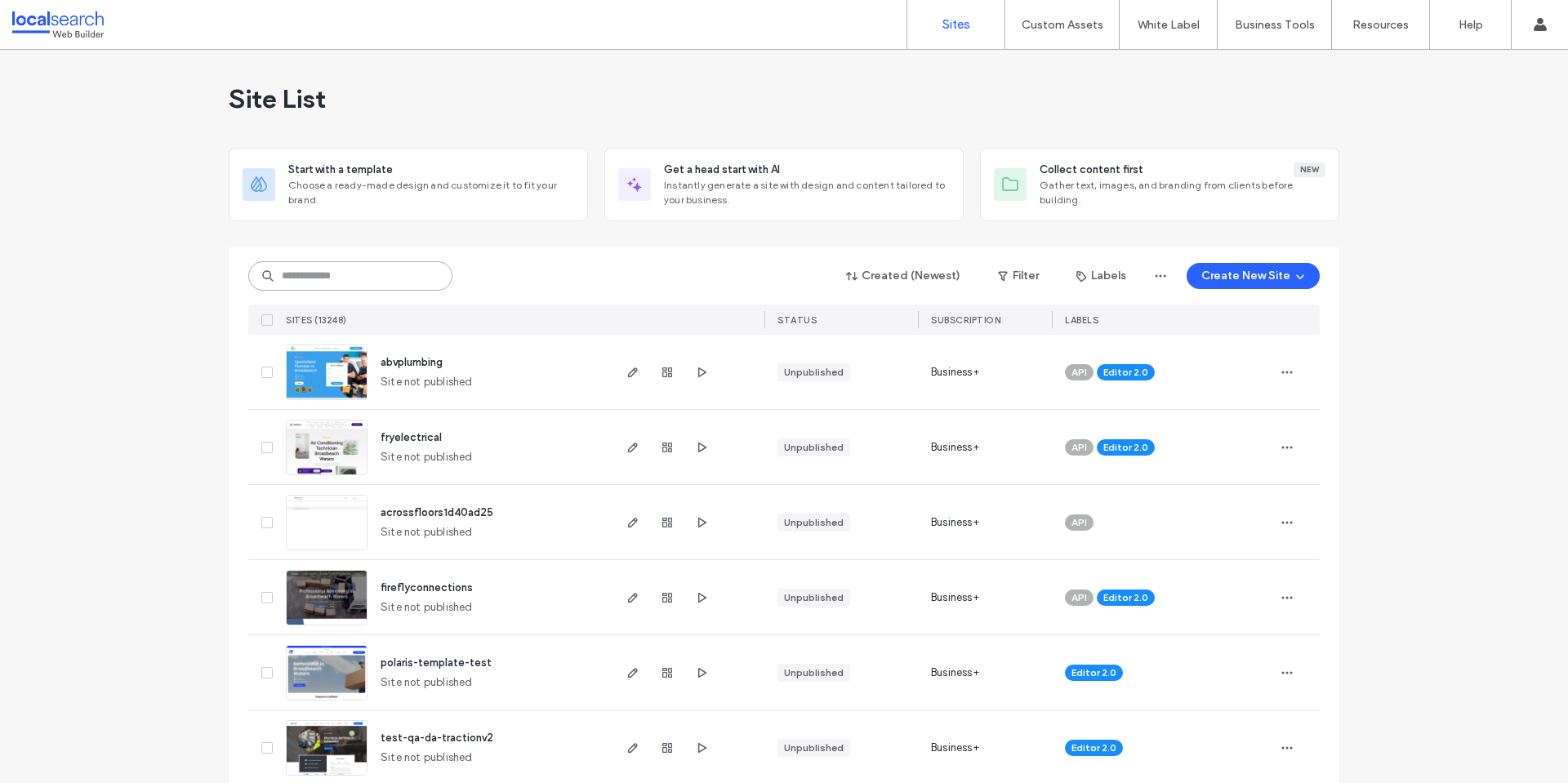
click at [379, 280] on input at bounding box center [350, 276] width 204 height 30
paste input "********"
type input "********"
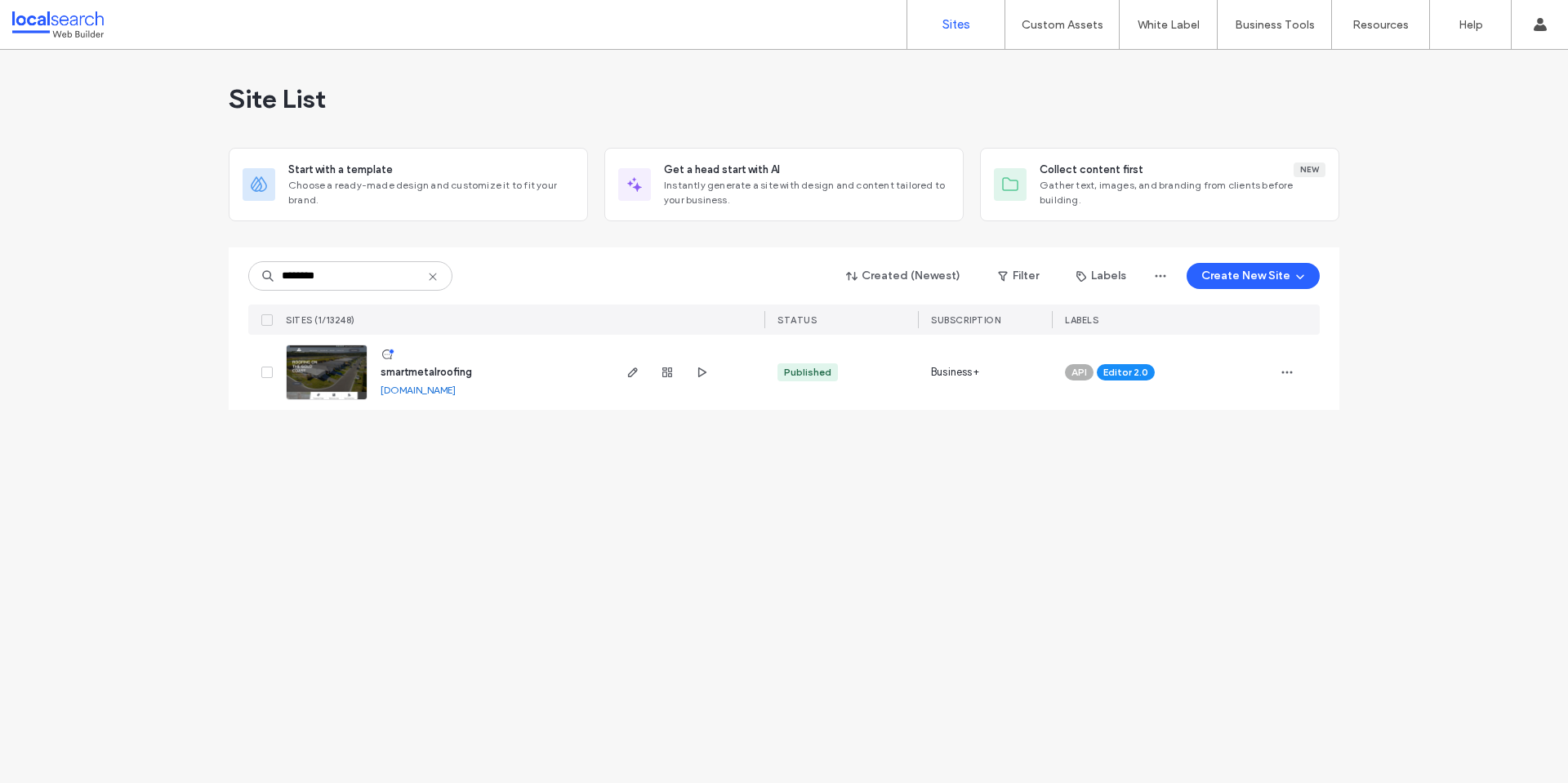
click at [384, 363] on link at bounding box center [390, 356] width 19 height 17
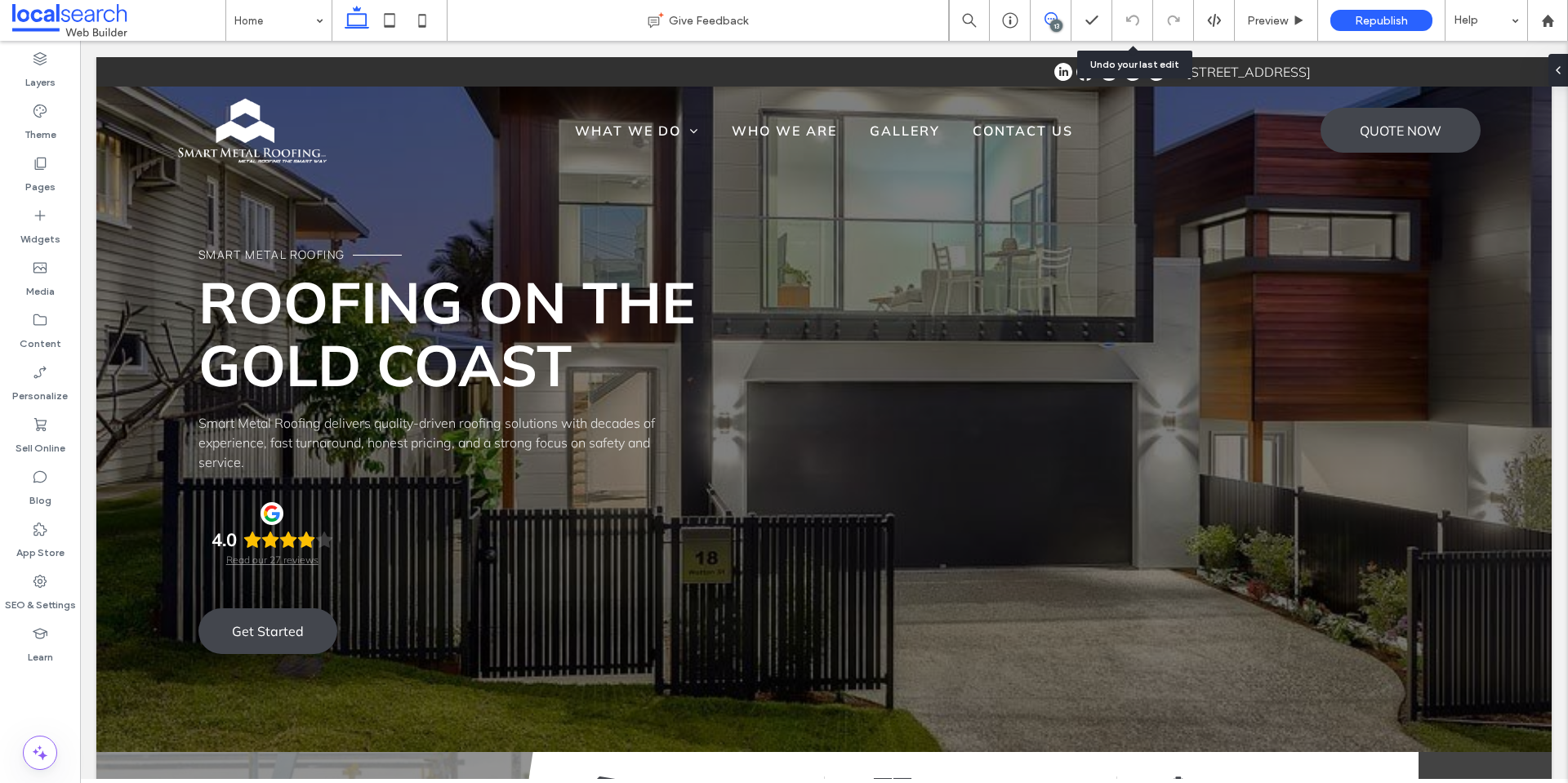
click at [1050, 19] on use at bounding box center [1051, 19] width 13 height 13
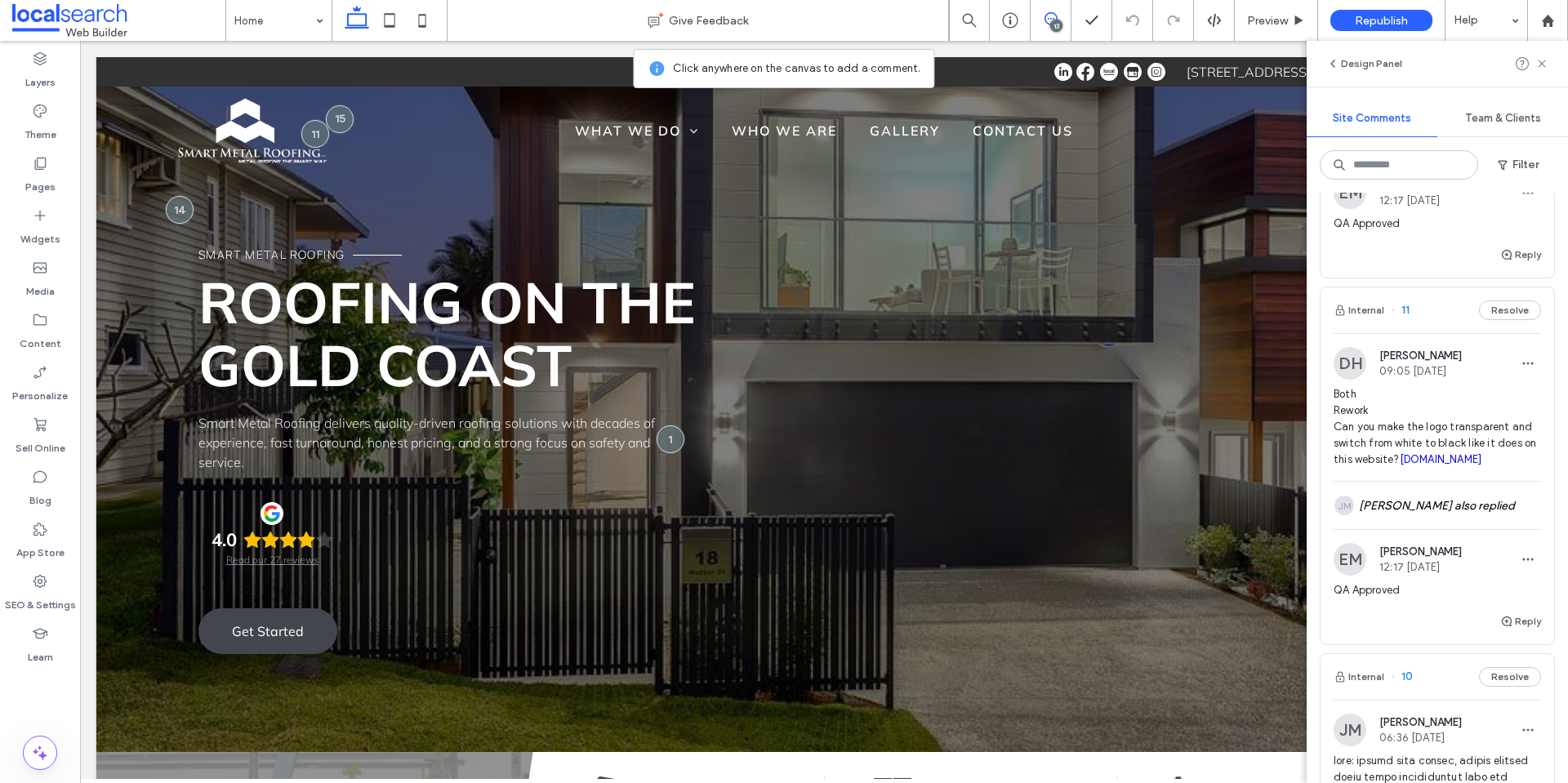
scroll to position [1312, 0]
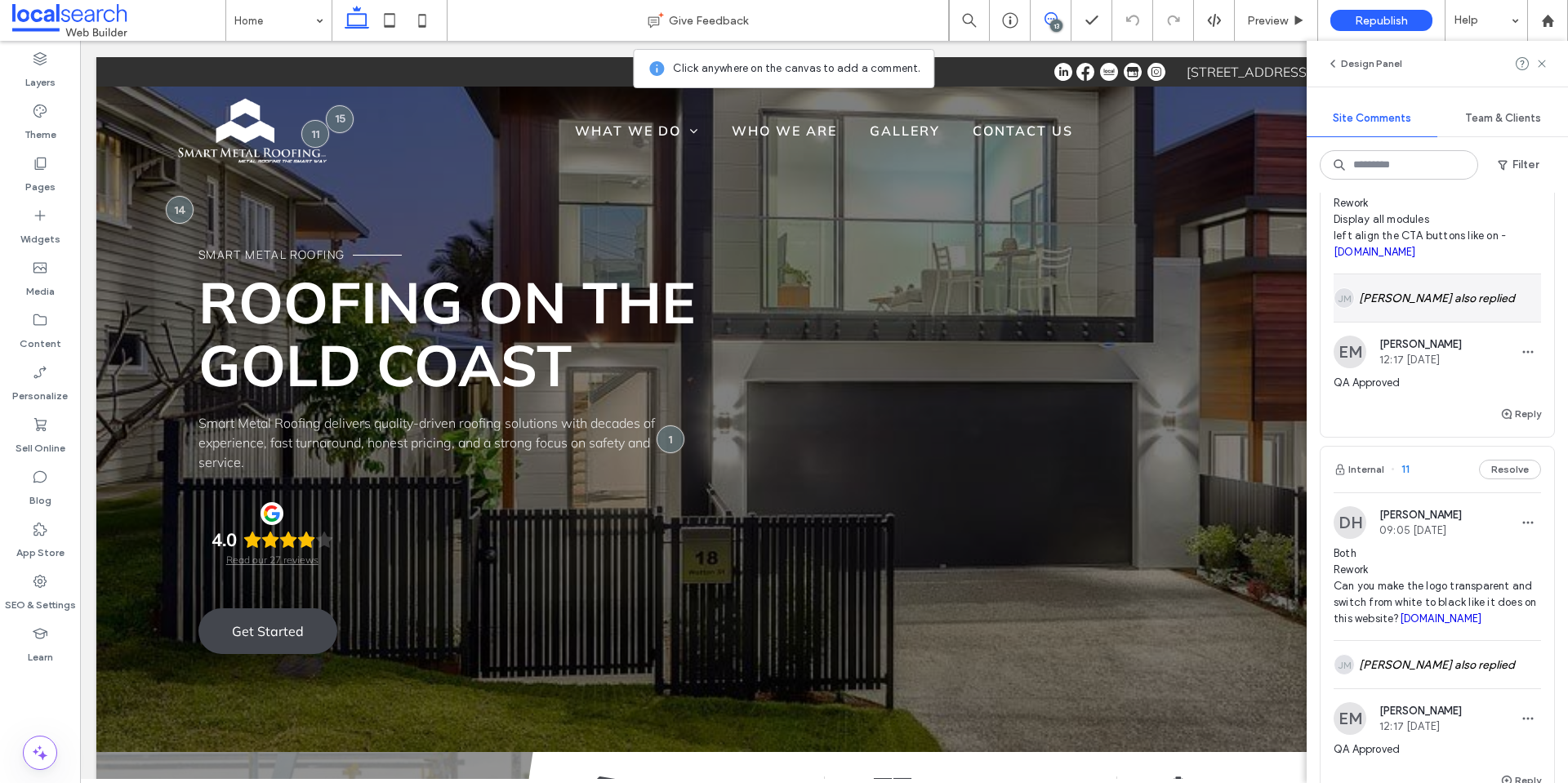
click at [1435, 322] on div "JM Joshua Montealegre also replied" at bounding box center [1437, 297] width 208 height 47
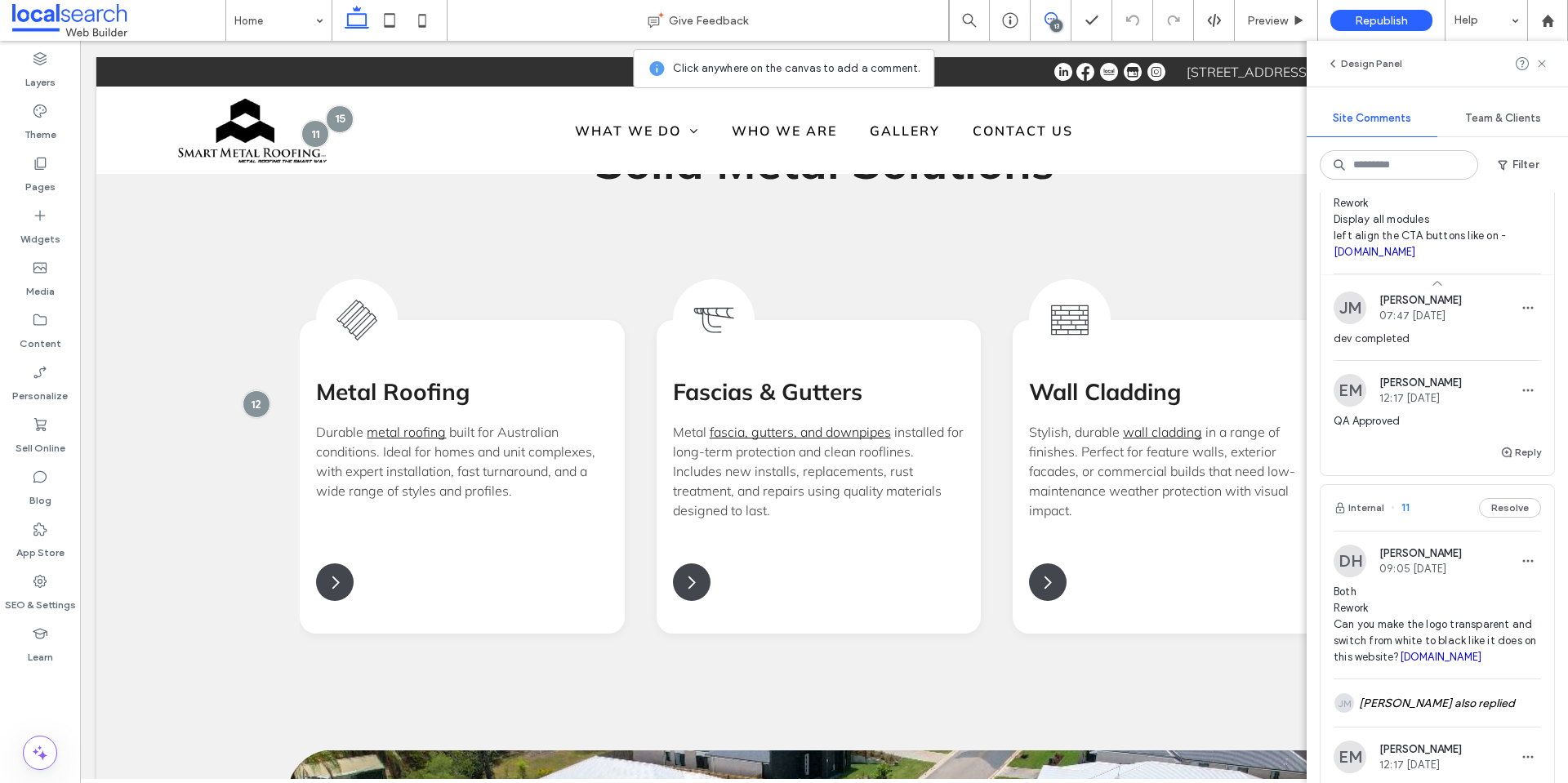
scroll to position [1688, 0]
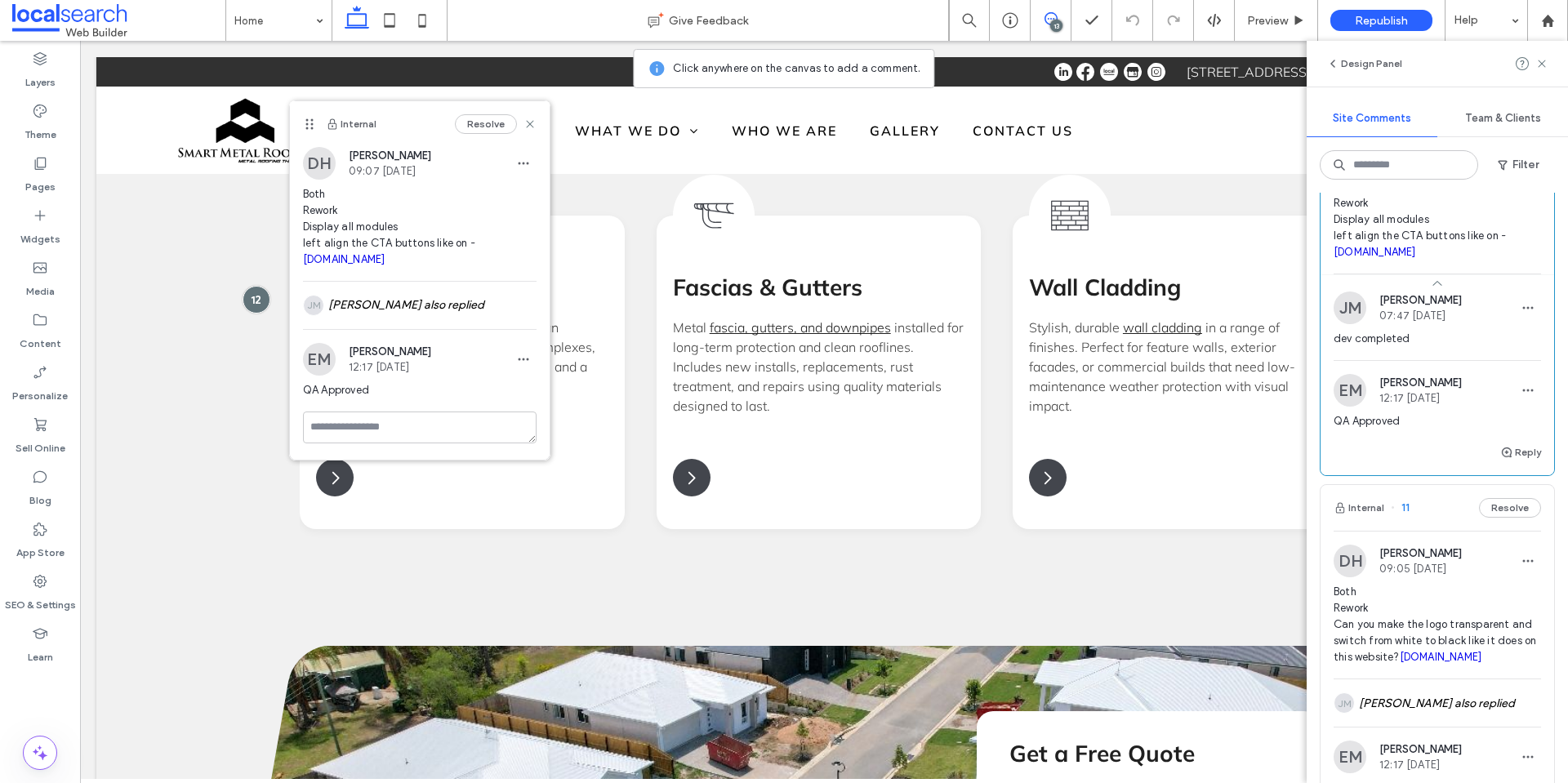
click at [368, 259] on link "unicote.com.au" at bounding box center [344, 259] width 82 height 12
click at [1546, 62] on icon at bounding box center [1541, 64] width 13 height 13
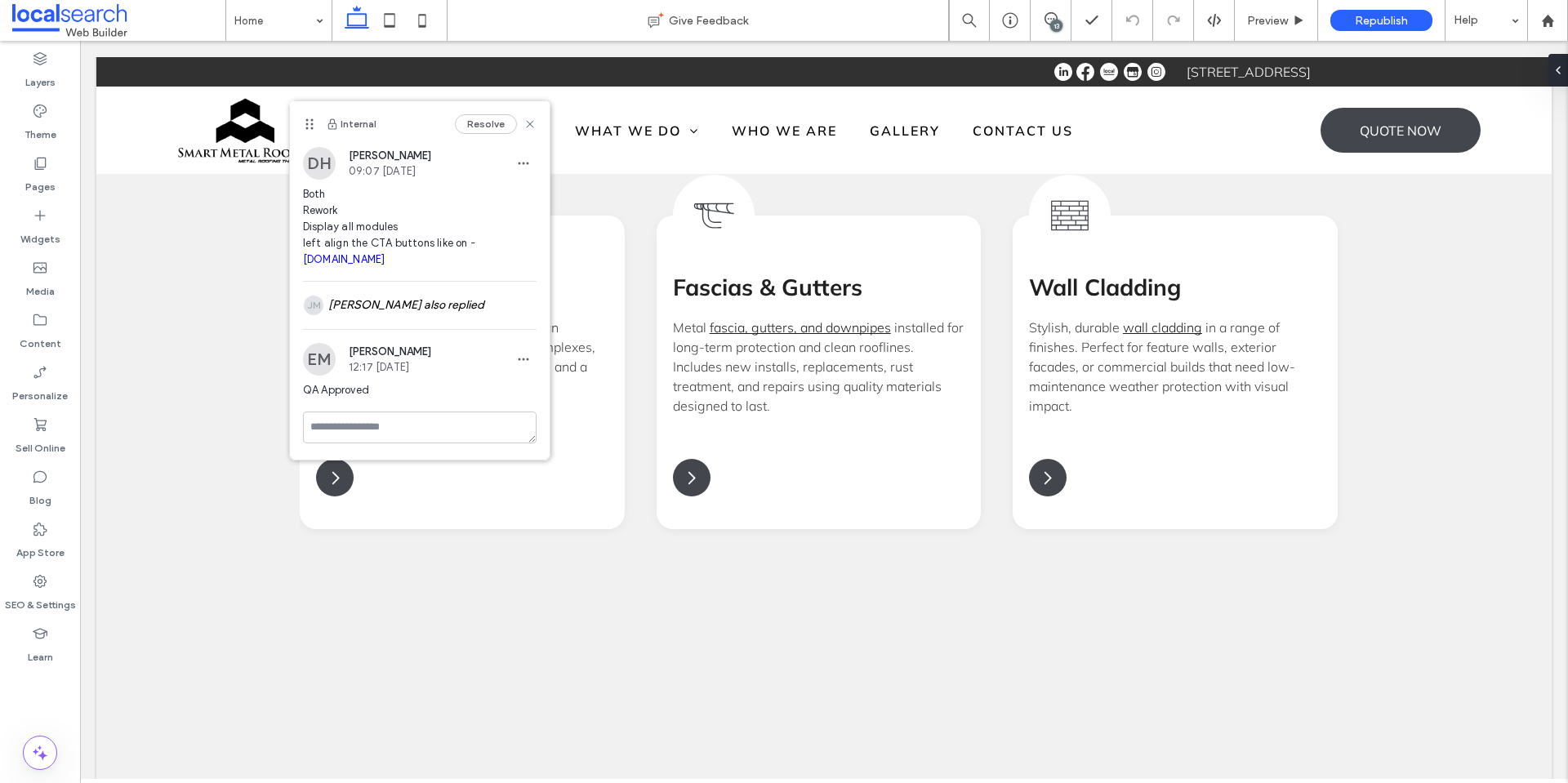
scroll to position [0, 0]
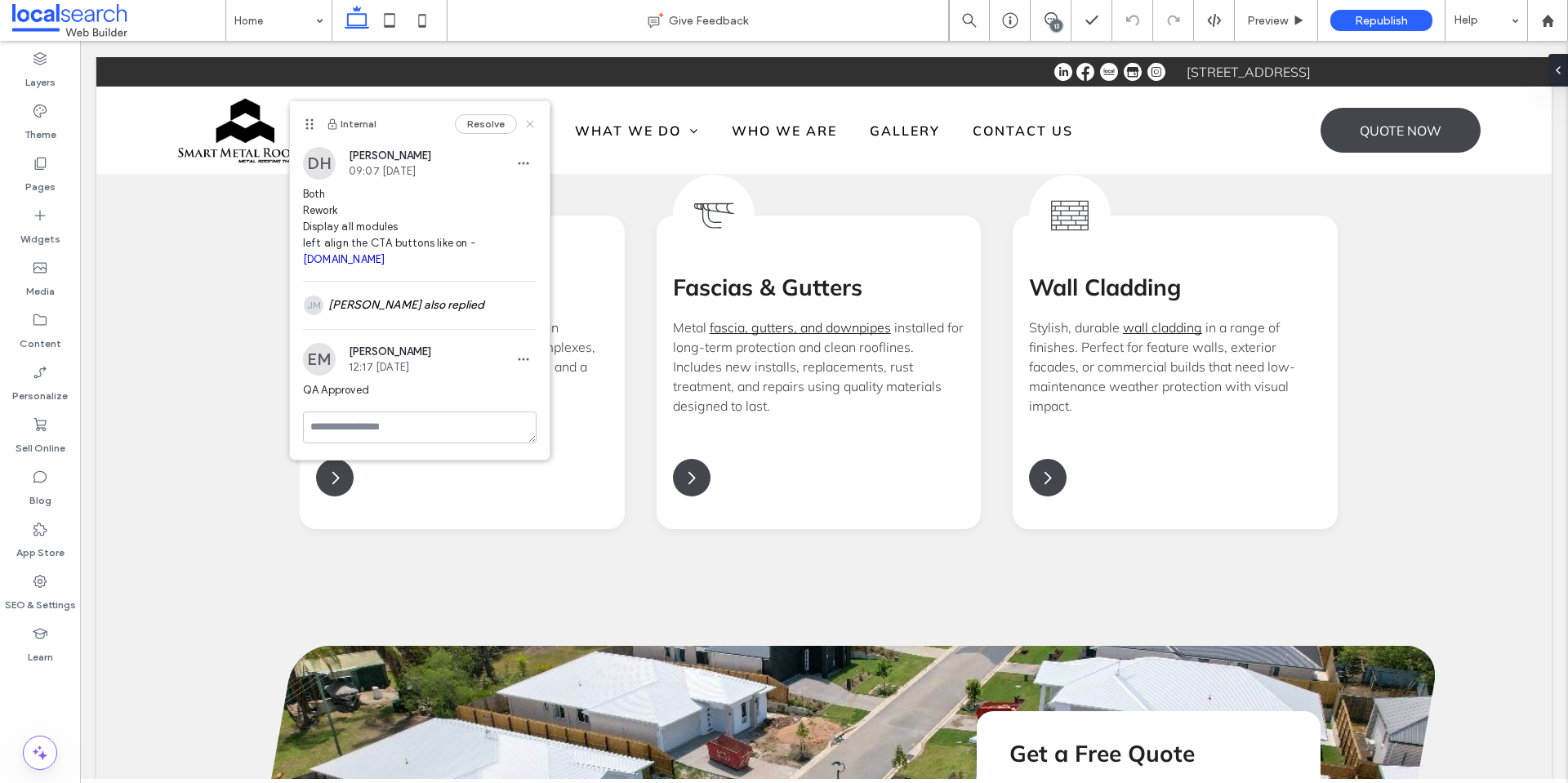
click at [527, 123] on icon at bounding box center [530, 124] width 13 height 13
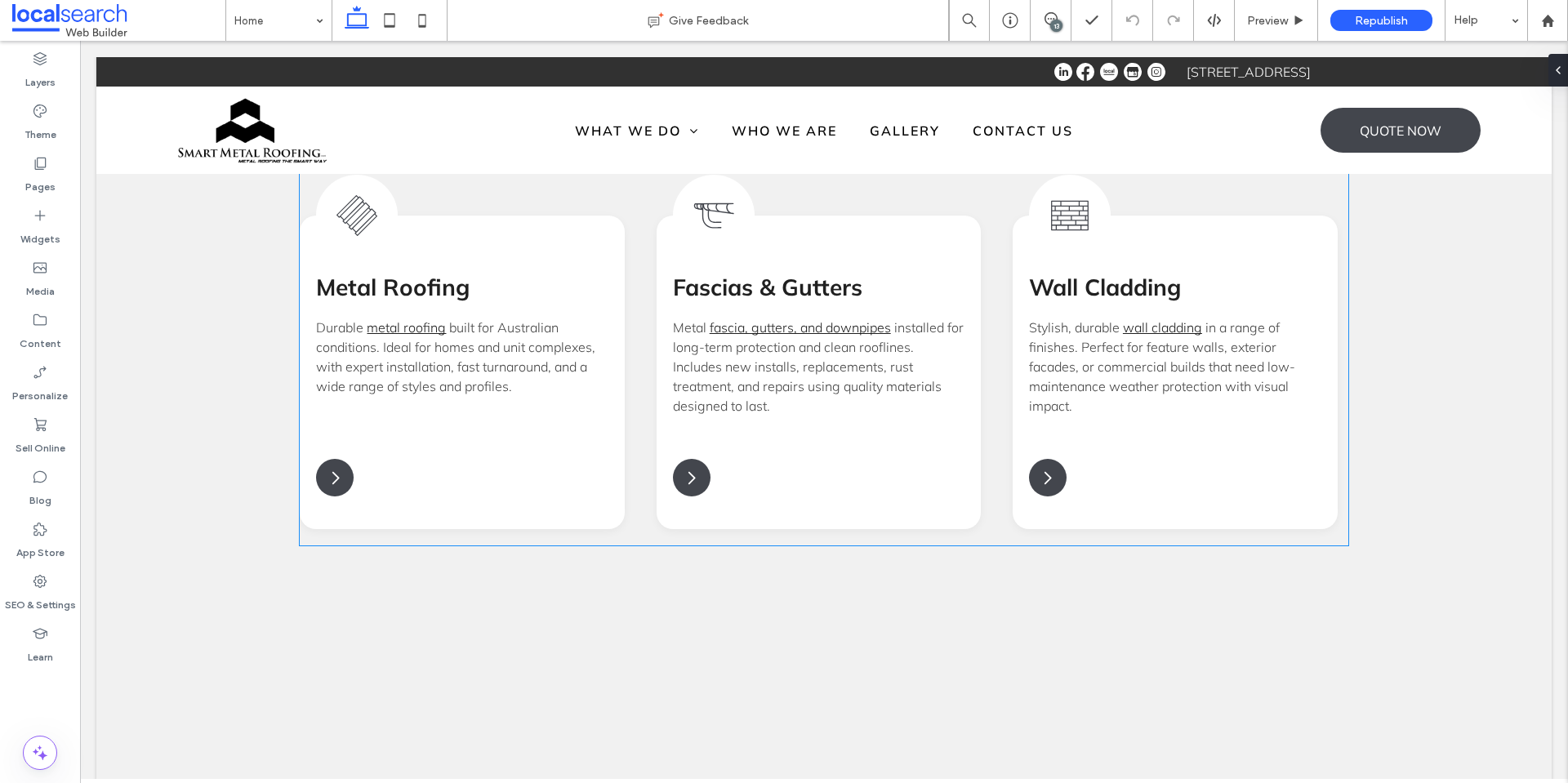
scroll to position [1607, 0]
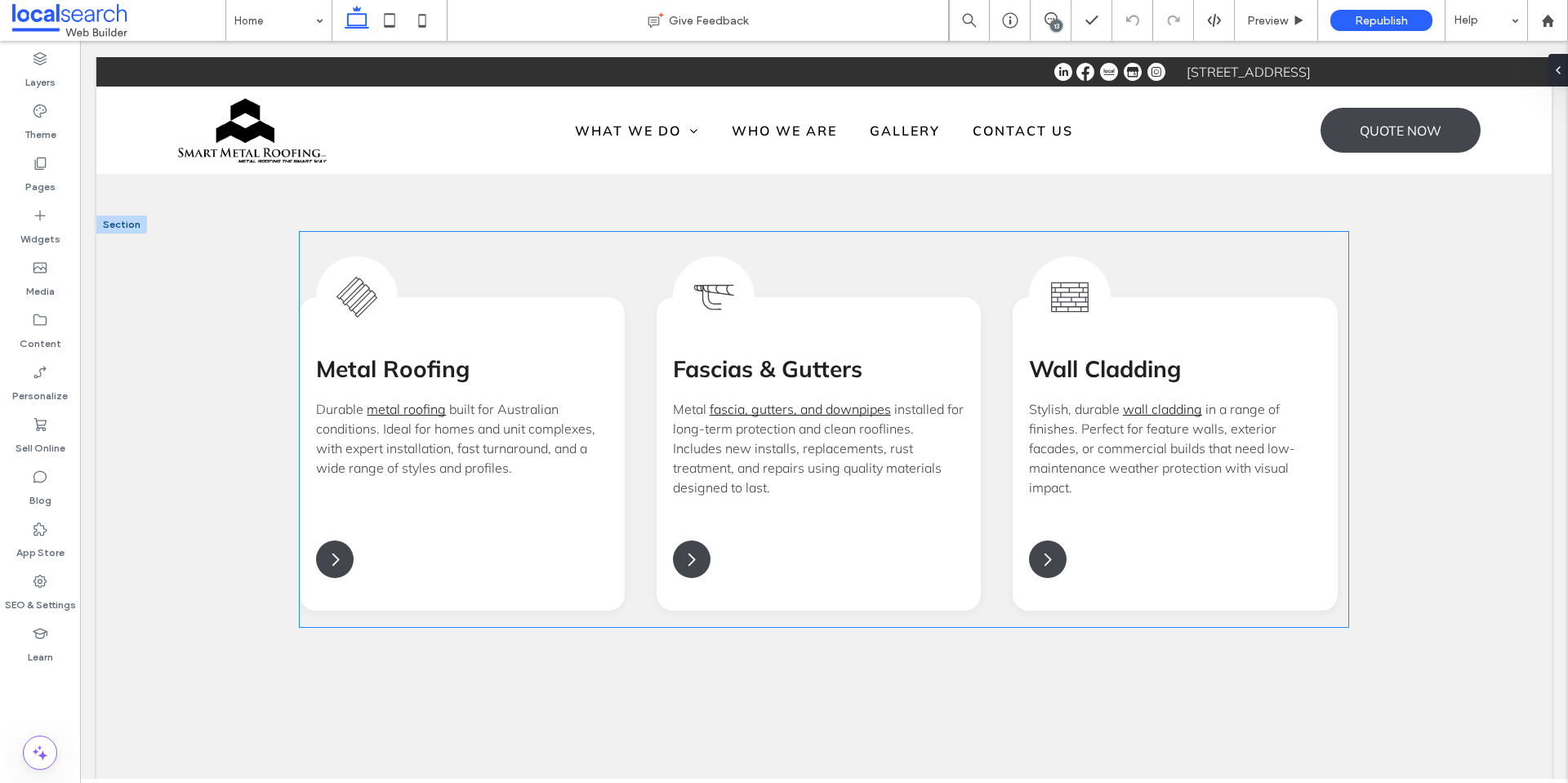
click at [548, 240] on div "Metal Roof Icon Metal Roofing Durable metal roofing built for Australian condit…" at bounding box center [823, 429] width 1047 height 395
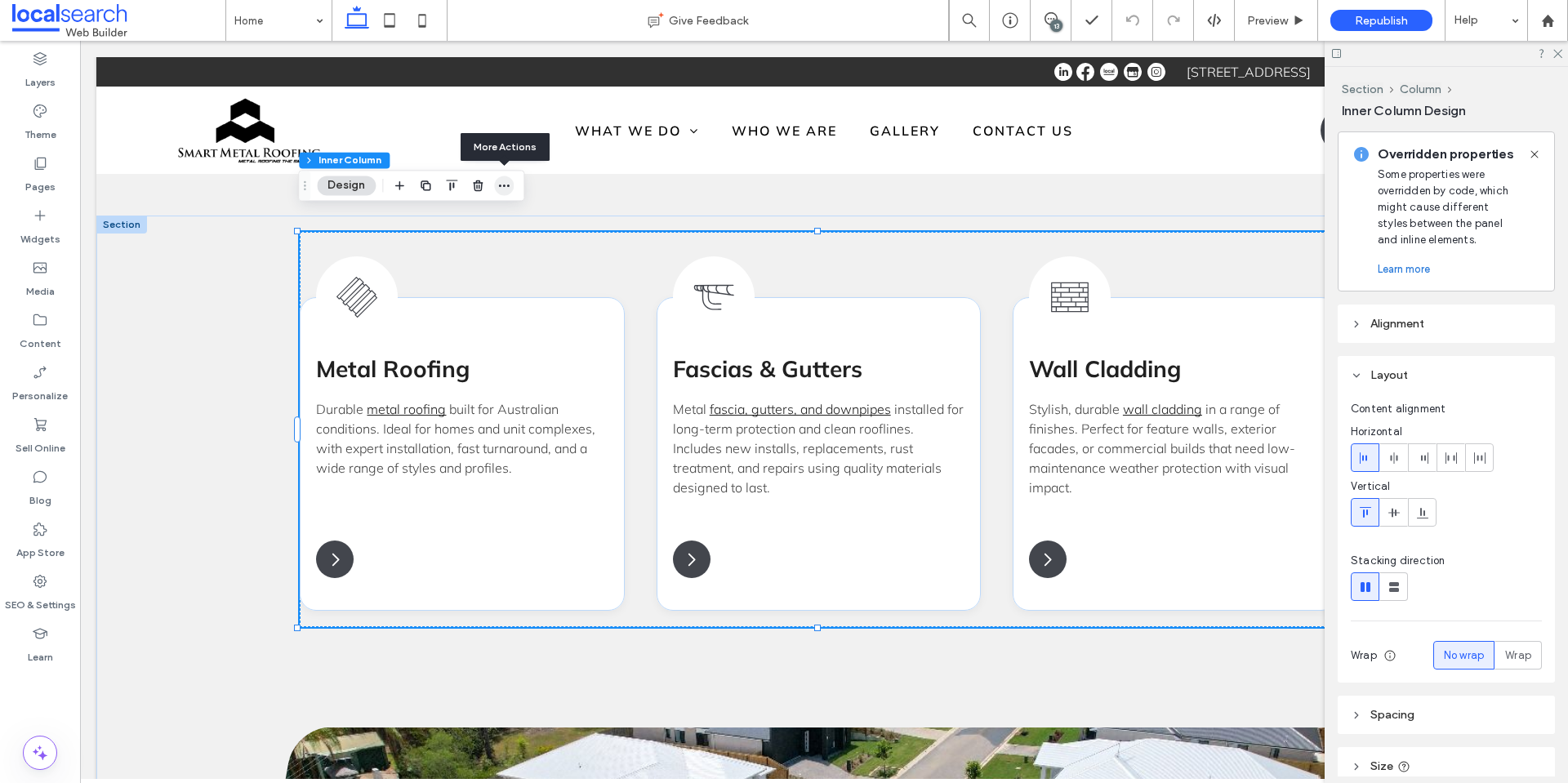
click at [501, 185] on icon "button" at bounding box center [504, 185] width 13 height 13
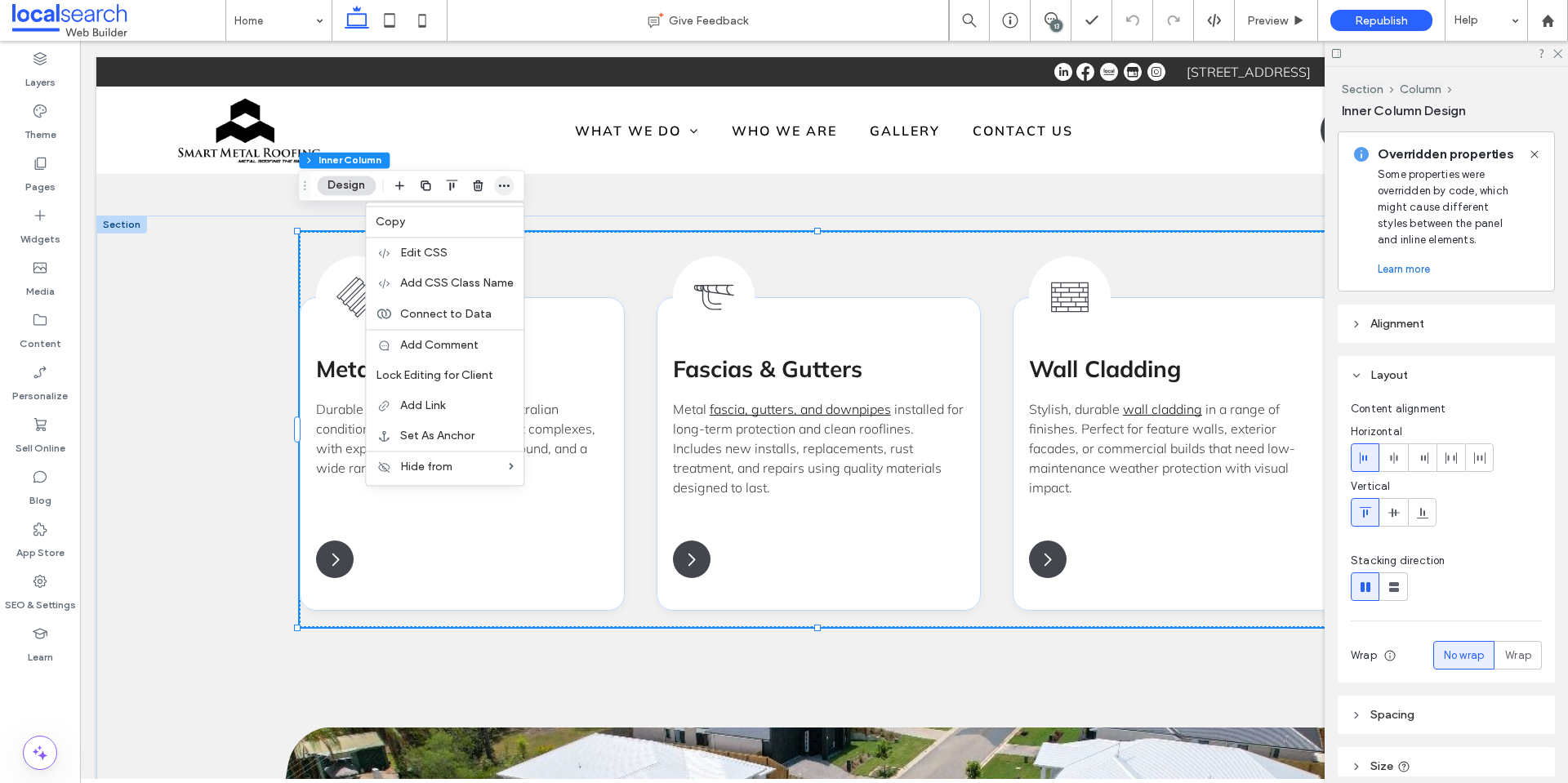
click at [499, 188] on icon "button" at bounding box center [504, 185] width 13 height 13
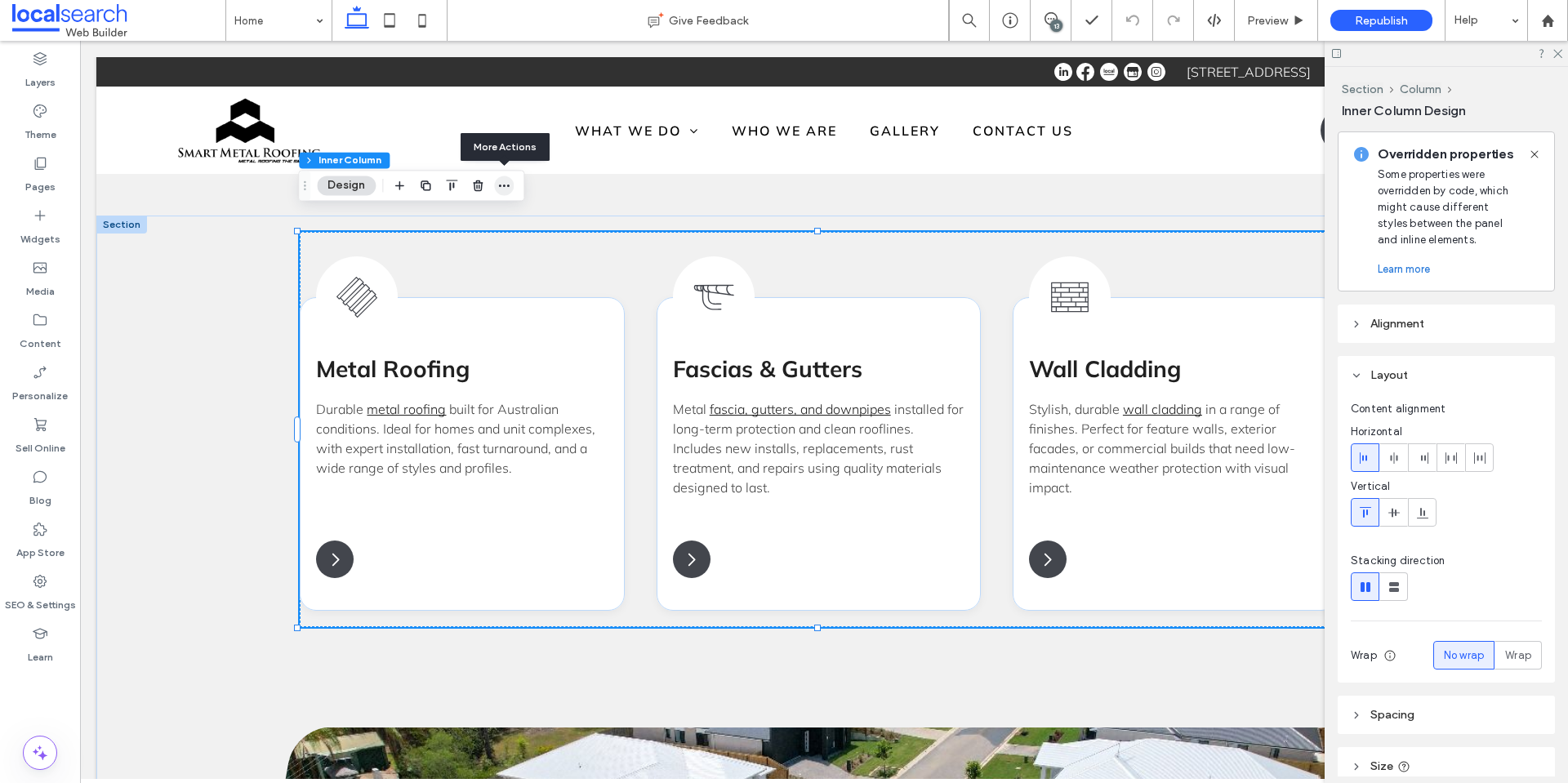
click at [499, 188] on icon "button" at bounding box center [504, 185] width 13 height 13
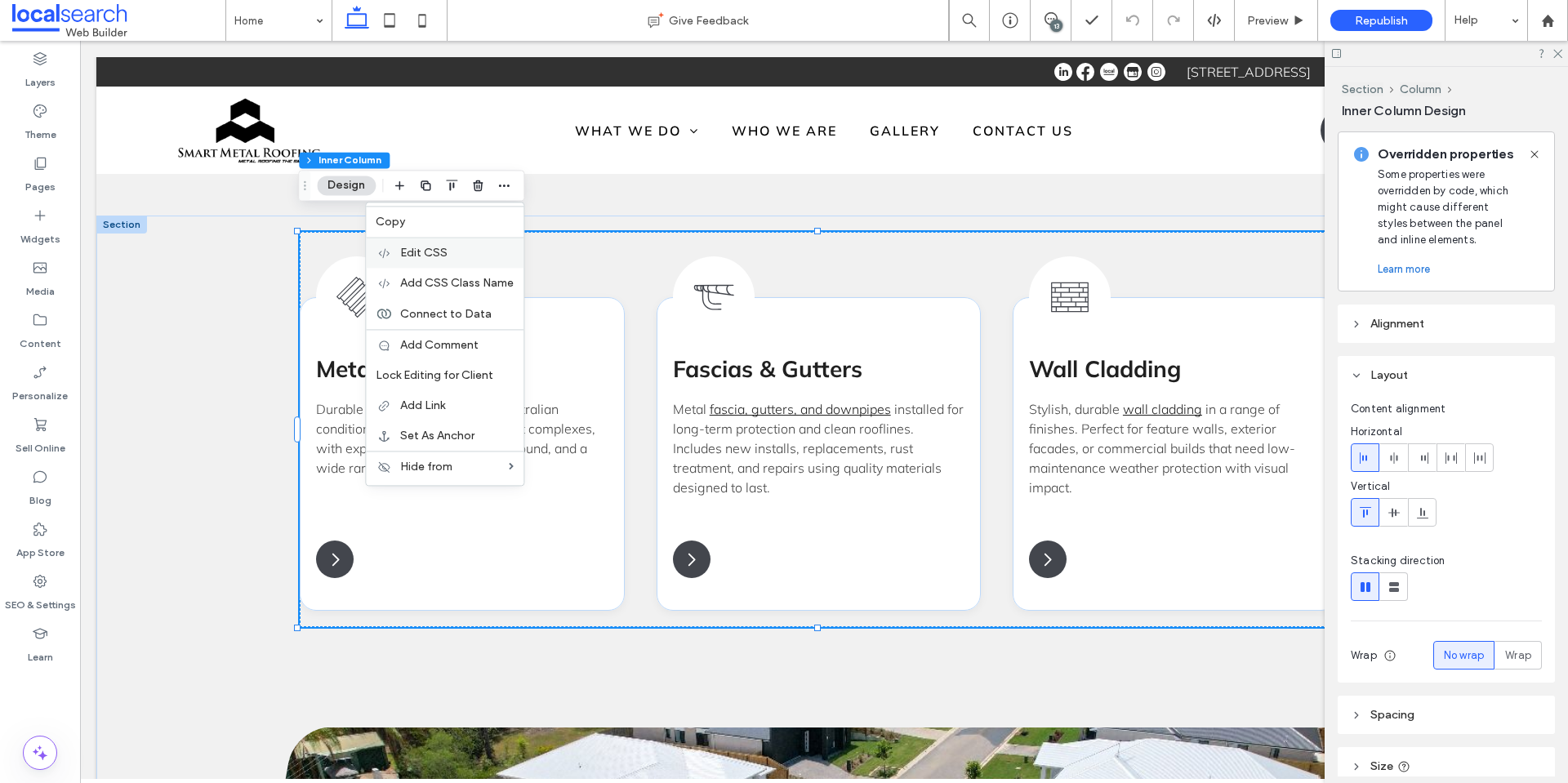
click at [466, 257] on label "Edit CSS" at bounding box center [457, 252] width 113 height 14
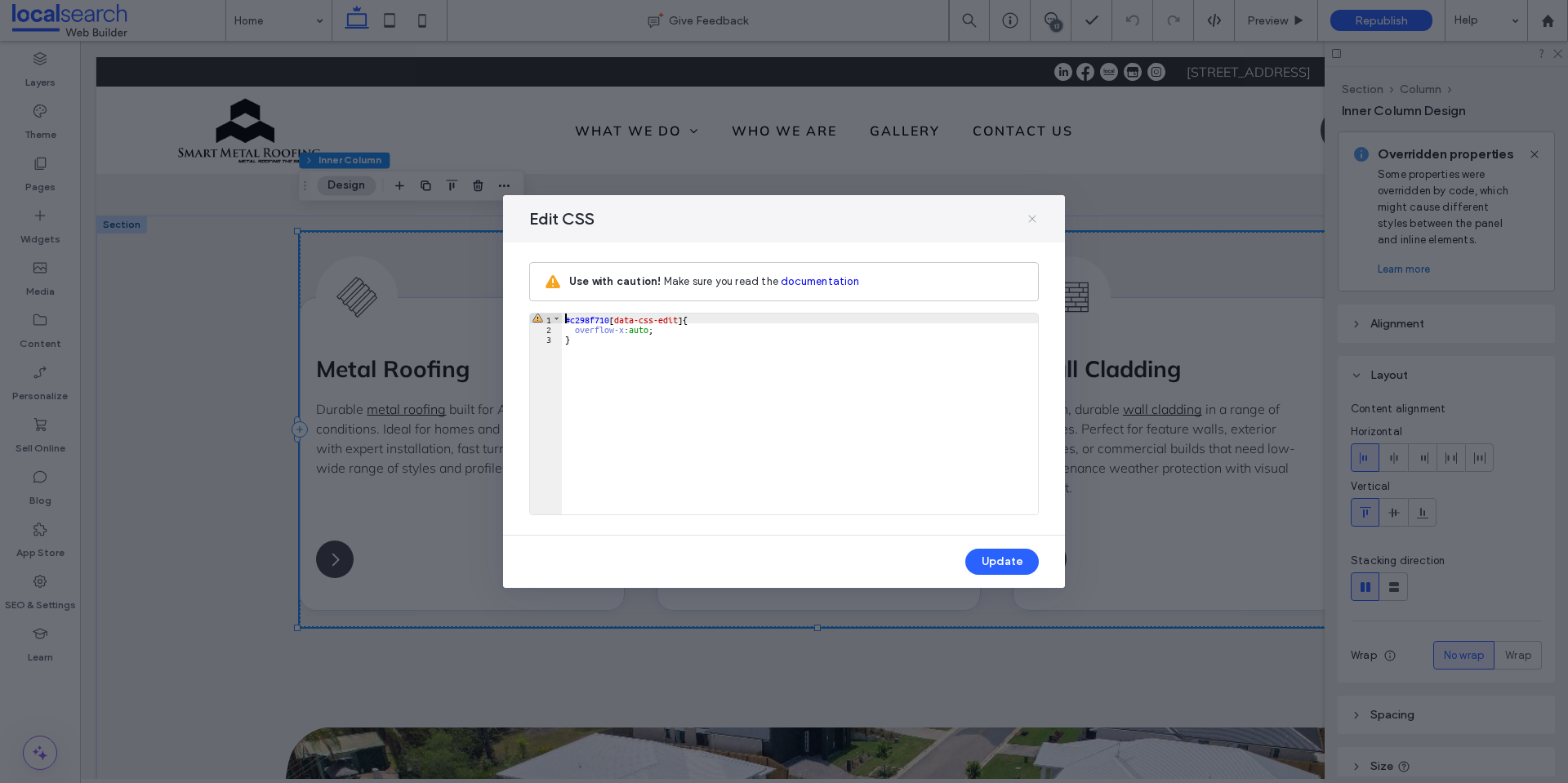
click at [1033, 216] on icon at bounding box center [1032, 219] width 13 height 13
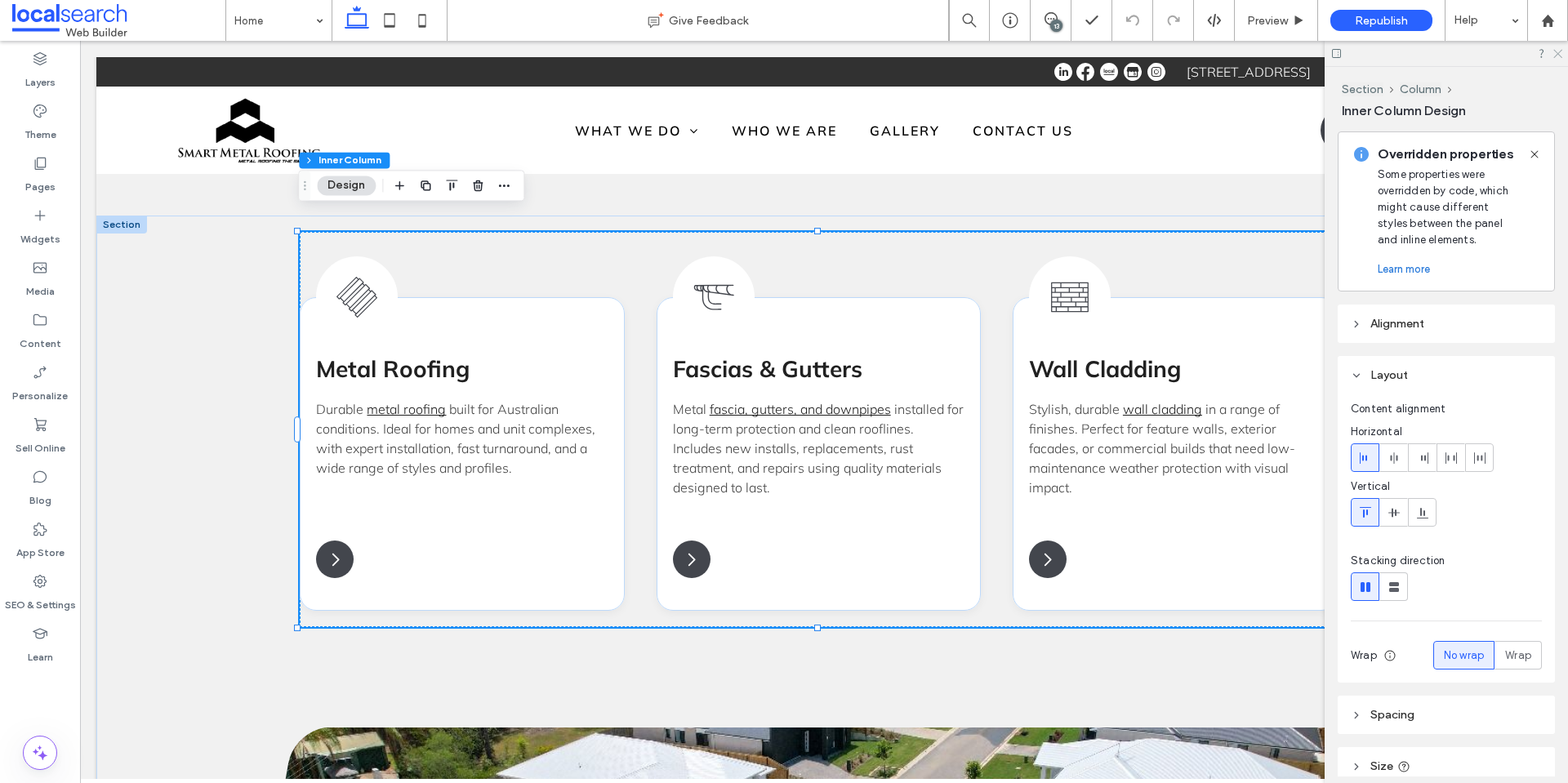
click at [1561, 55] on icon at bounding box center [1556, 52] width 10 height 10
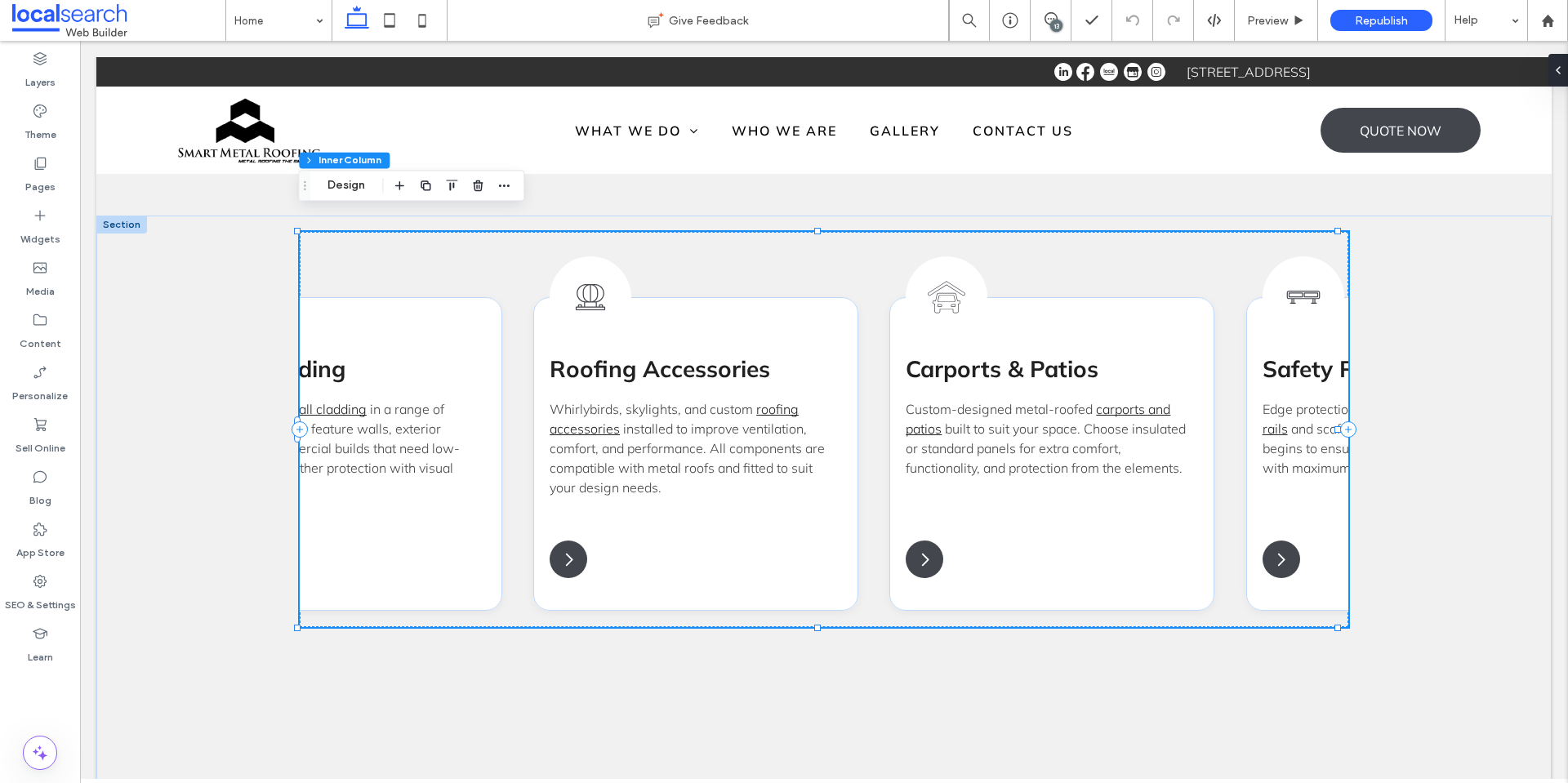
scroll to position [0, 1049]
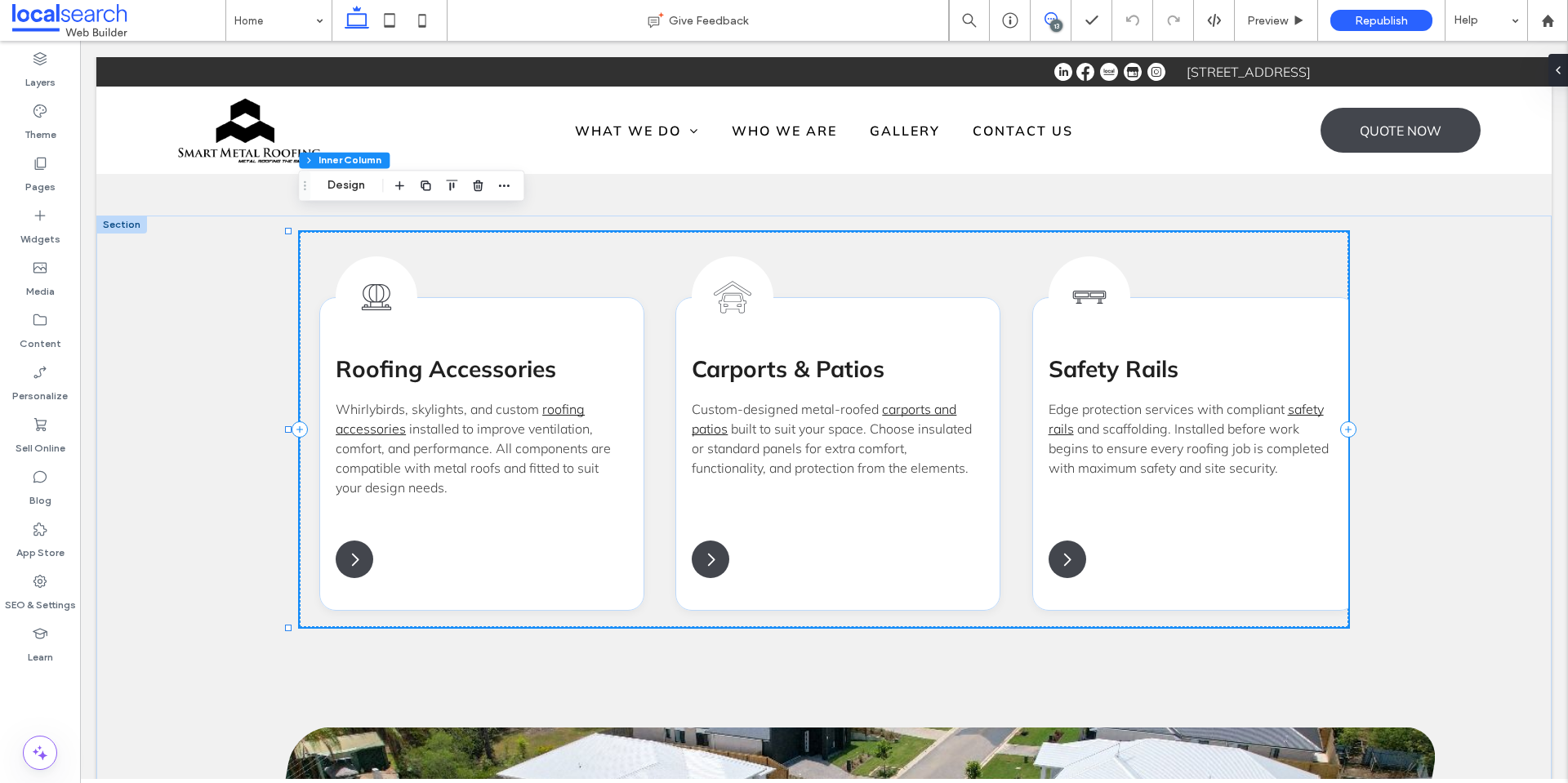
drag, startPoint x: 1047, startPoint y: 14, endPoint x: 1355, endPoint y: 231, distance: 376.8
click at [1047, 14] on use at bounding box center [1051, 19] width 13 height 13
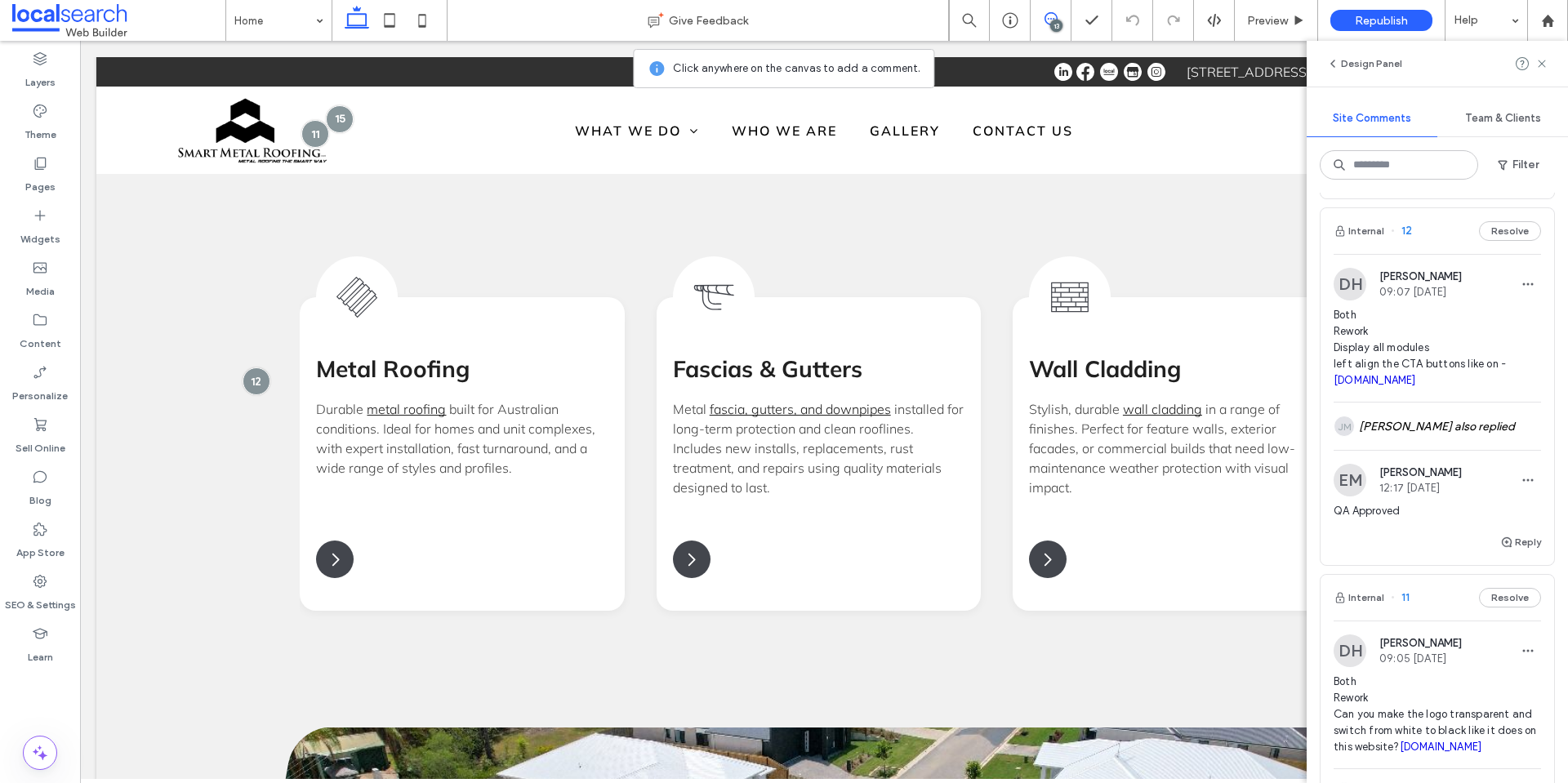
scroll to position [1225, 0]
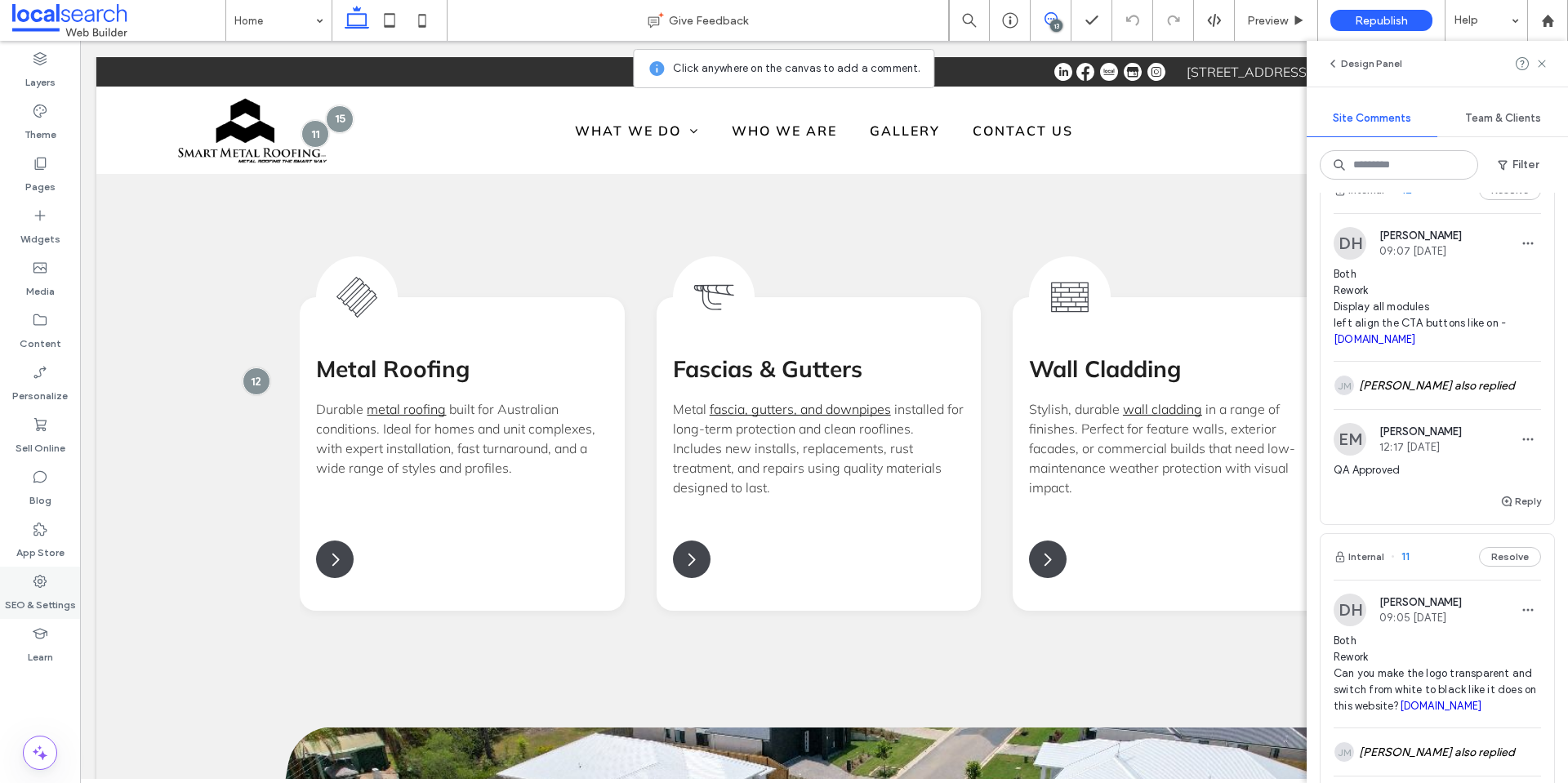
click at [44, 579] on use at bounding box center [40, 581] width 13 height 13
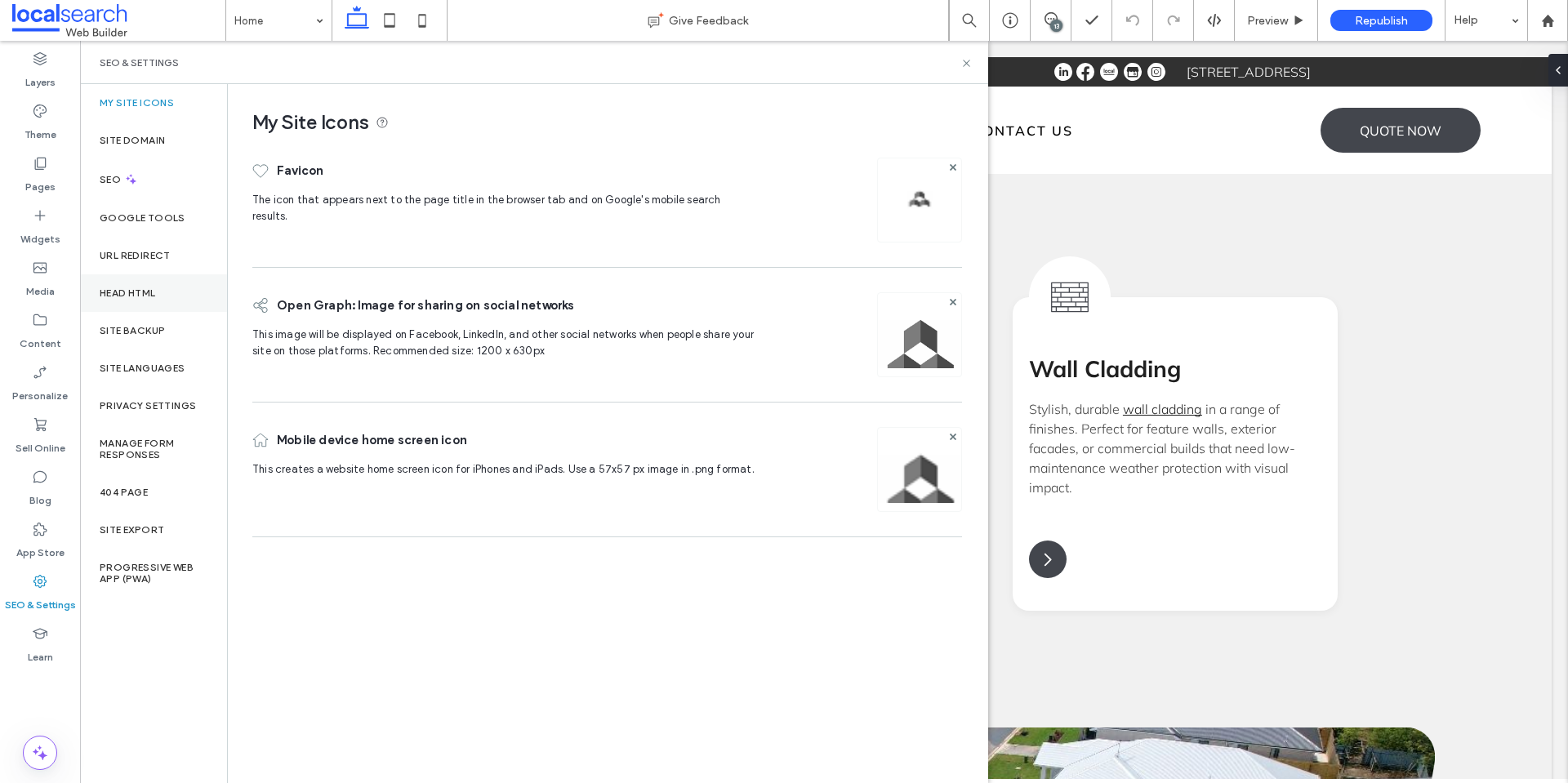
scroll to position [0, 0]
click at [131, 331] on label "Site Backup" at bounding box center [132, 331] width 65 height 11
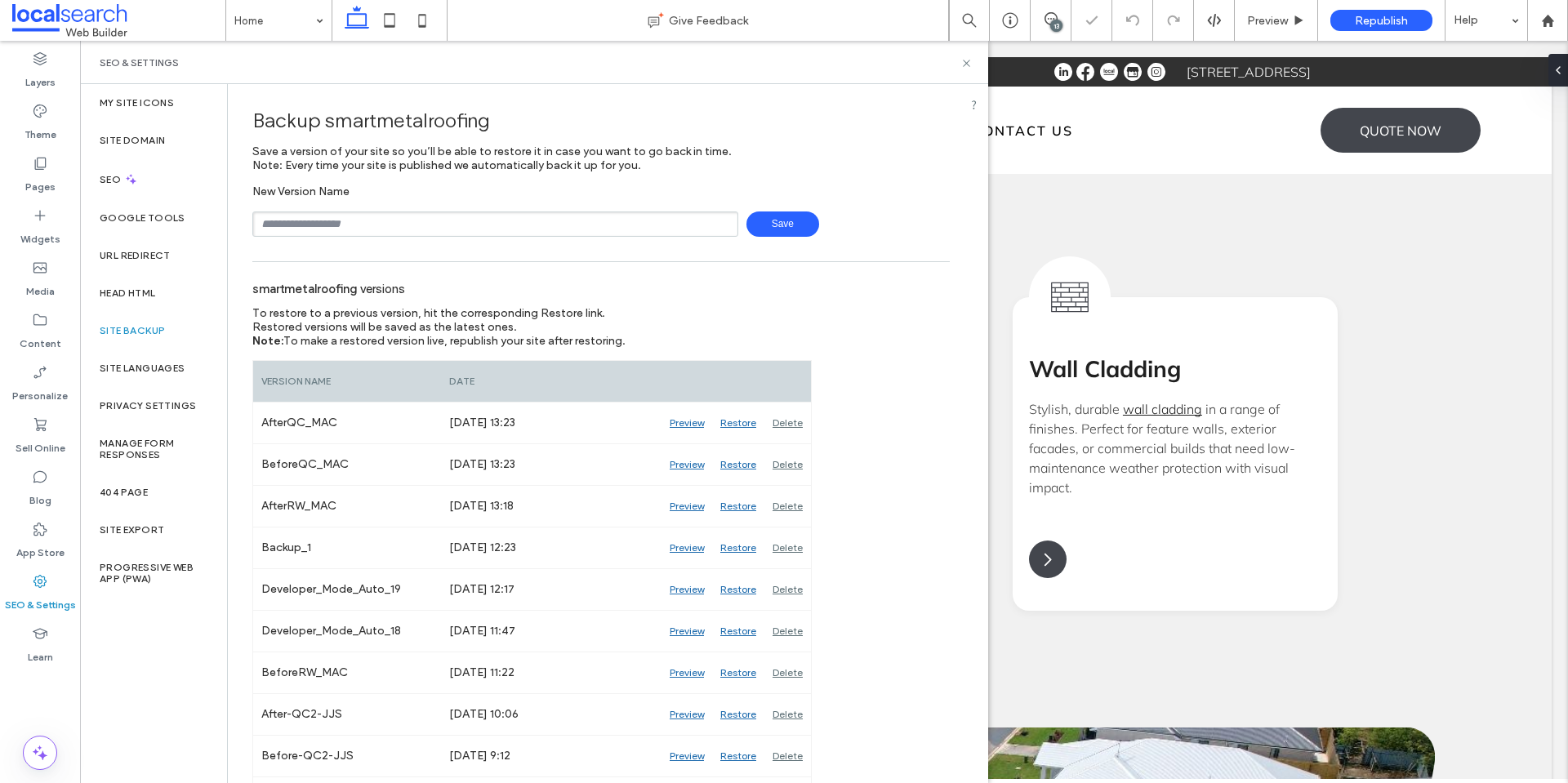
click at [366, 225] on input "text" at bounding box center [495, 223] width 486 height 25
type input "**********"
click at [767, 222] on span "Save" at bounding box center [782, 223] width 72 height 25
click at [967, 60] on icon at bounding box center [966, 63] width 12 height 12
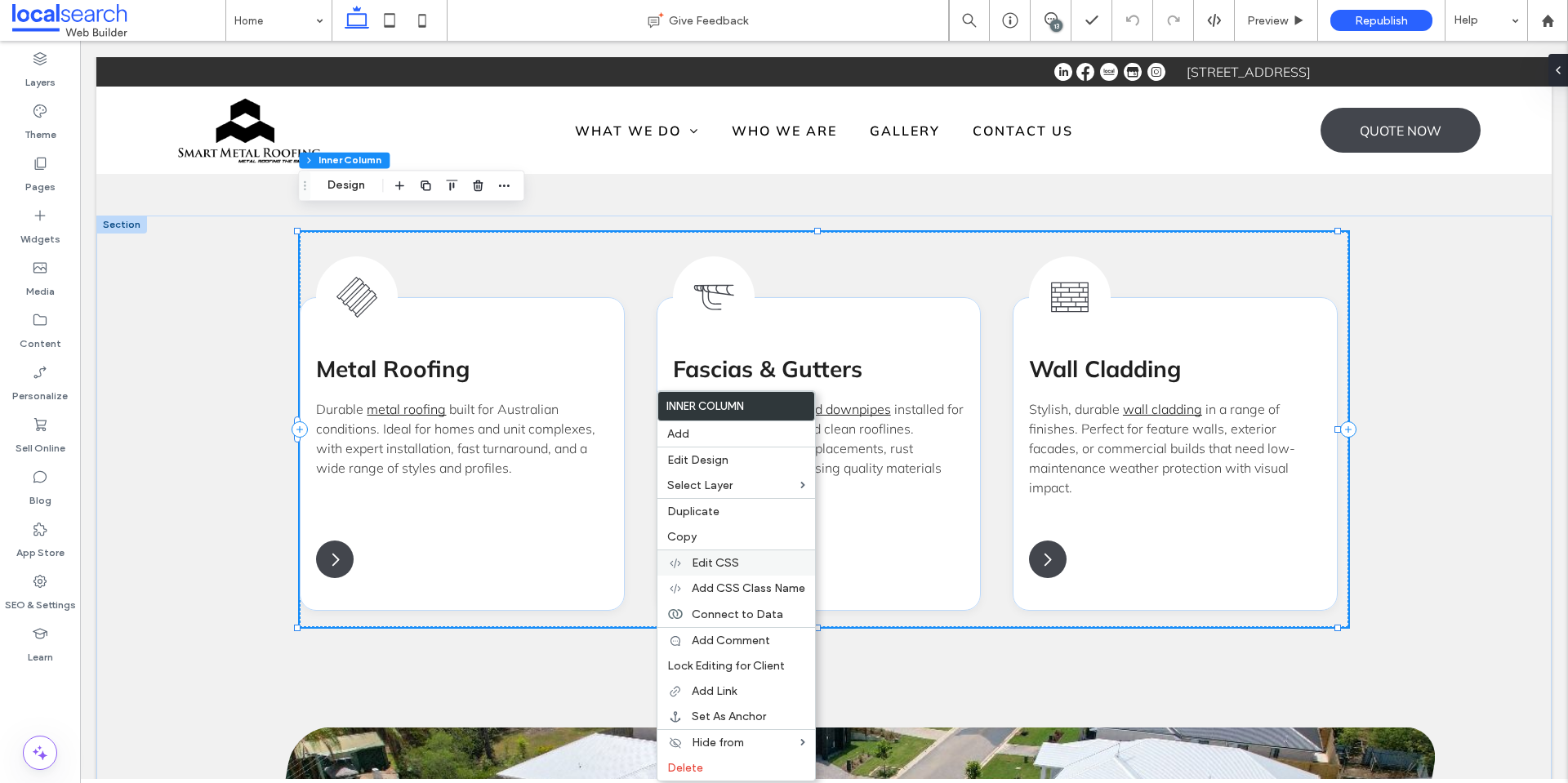
click at [740, 565] on label "Edit CSS" at bounding box center [748, 562] width 113 height 14
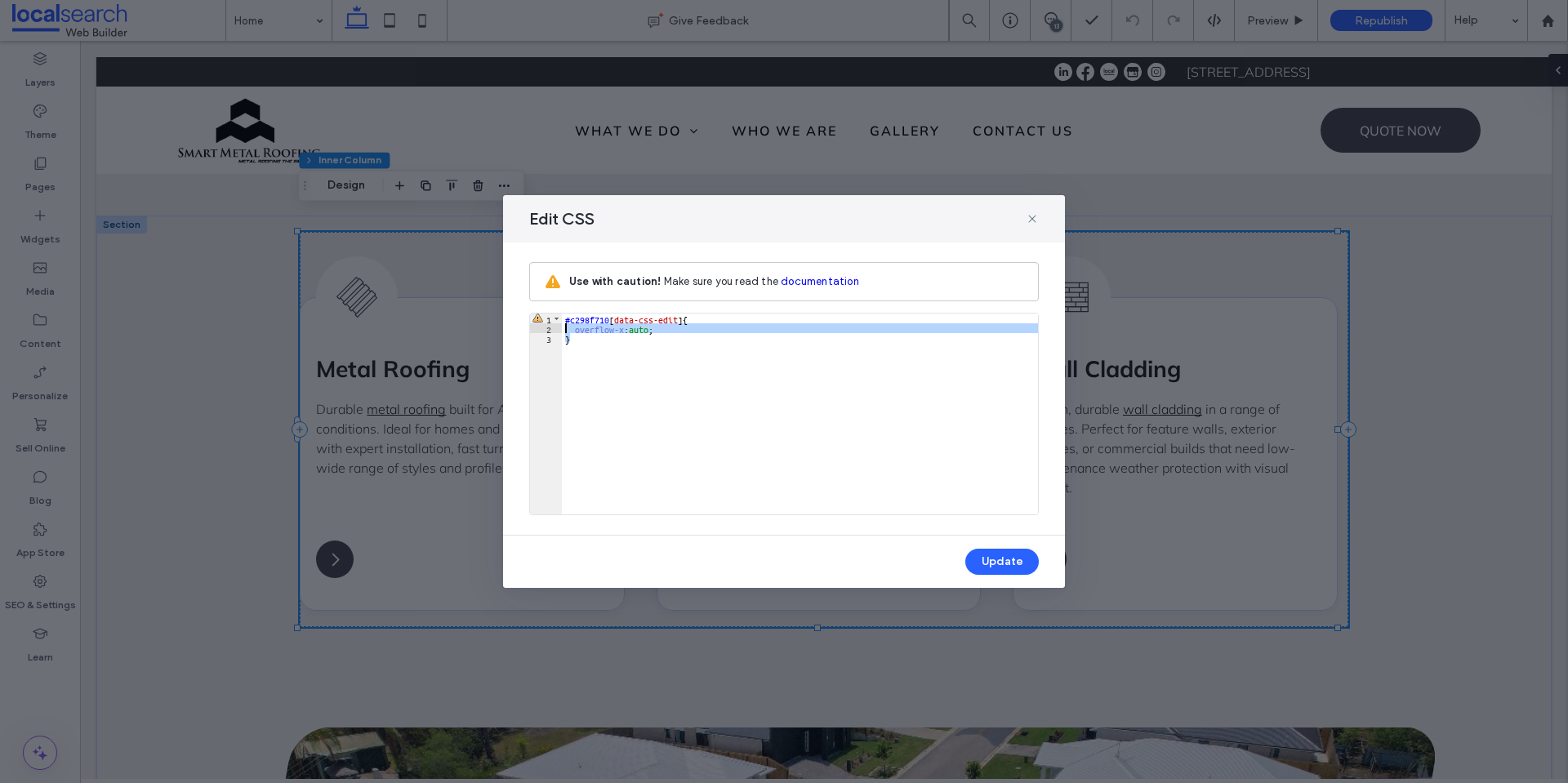
drag, startPoint x: 661, startPoint y: 333, endPoint x: 533, endPoint y: 326, distance: 128.2
click at [533, 326] on div "** 1 2 3 #c298f710 [ data-css-edit ] { overflow-x : auto ; } XXXXXXXXXXXXXXXXXX…" at bounding box center [784, 413] width 510 height 203
click at [664, 322] on div "#c298f710 [ data-css-edit ] { overflow-x : auto ; }" at bounding box center [800, 423] width 476 height 221
drag, startPoint x: 667, startPoint y: 329, endPoint x: 550, endPoint y: 327, distance: 117.0
click at [550, 327] on div "** 1 2 3 #c298f710 [ data-css-edit ] { overflow-x : auto ; } XXXXXXXXXXXXXXXXXX…" at bounding box center [784, 413] width 510 height 203
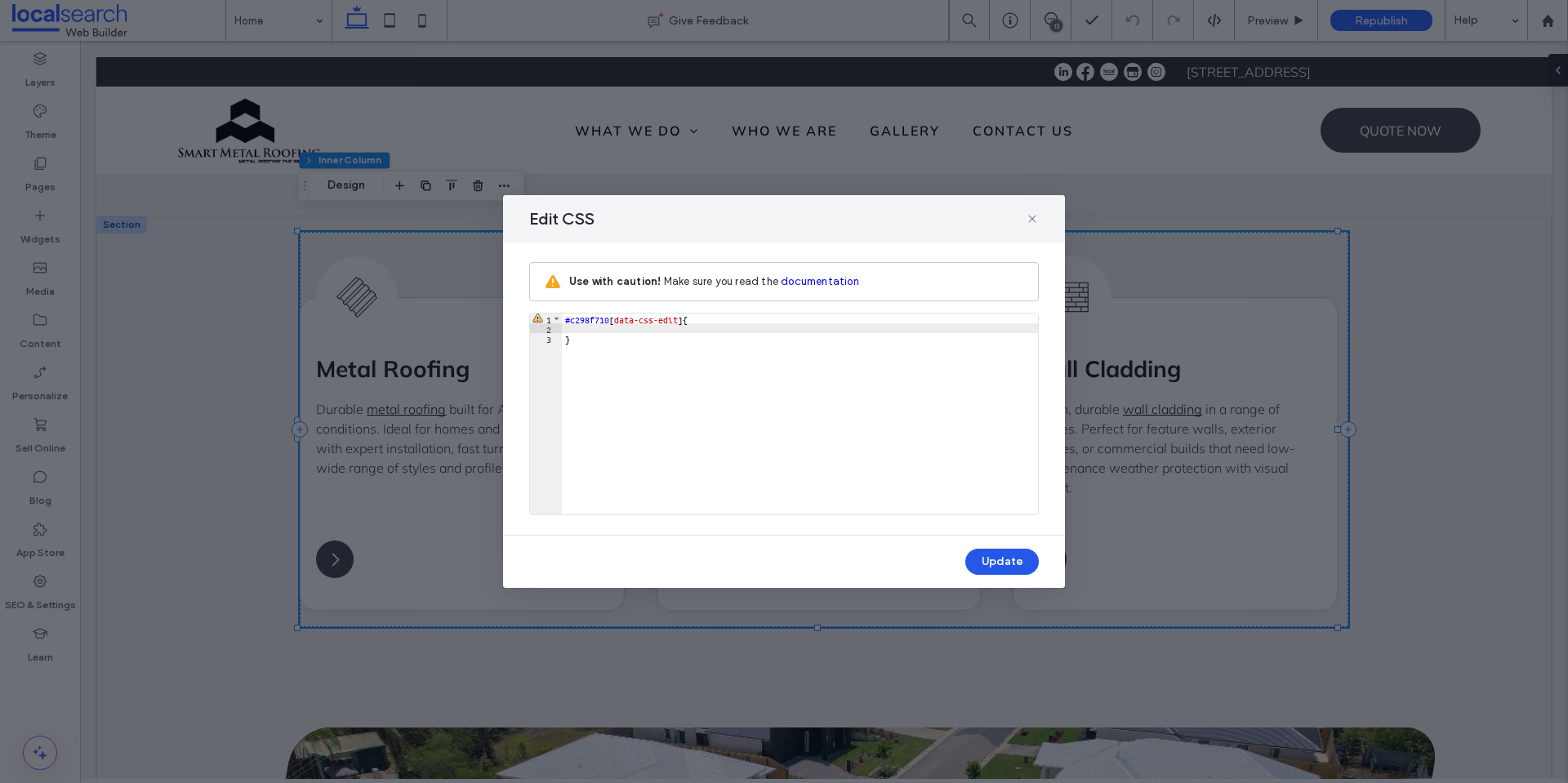
click at [993, 553] on button "Update" at bounding box center [1001, 562] width 73 height 26
click at [1035, 220] on icon at bounding box center [1032, 219] width 13 height 13
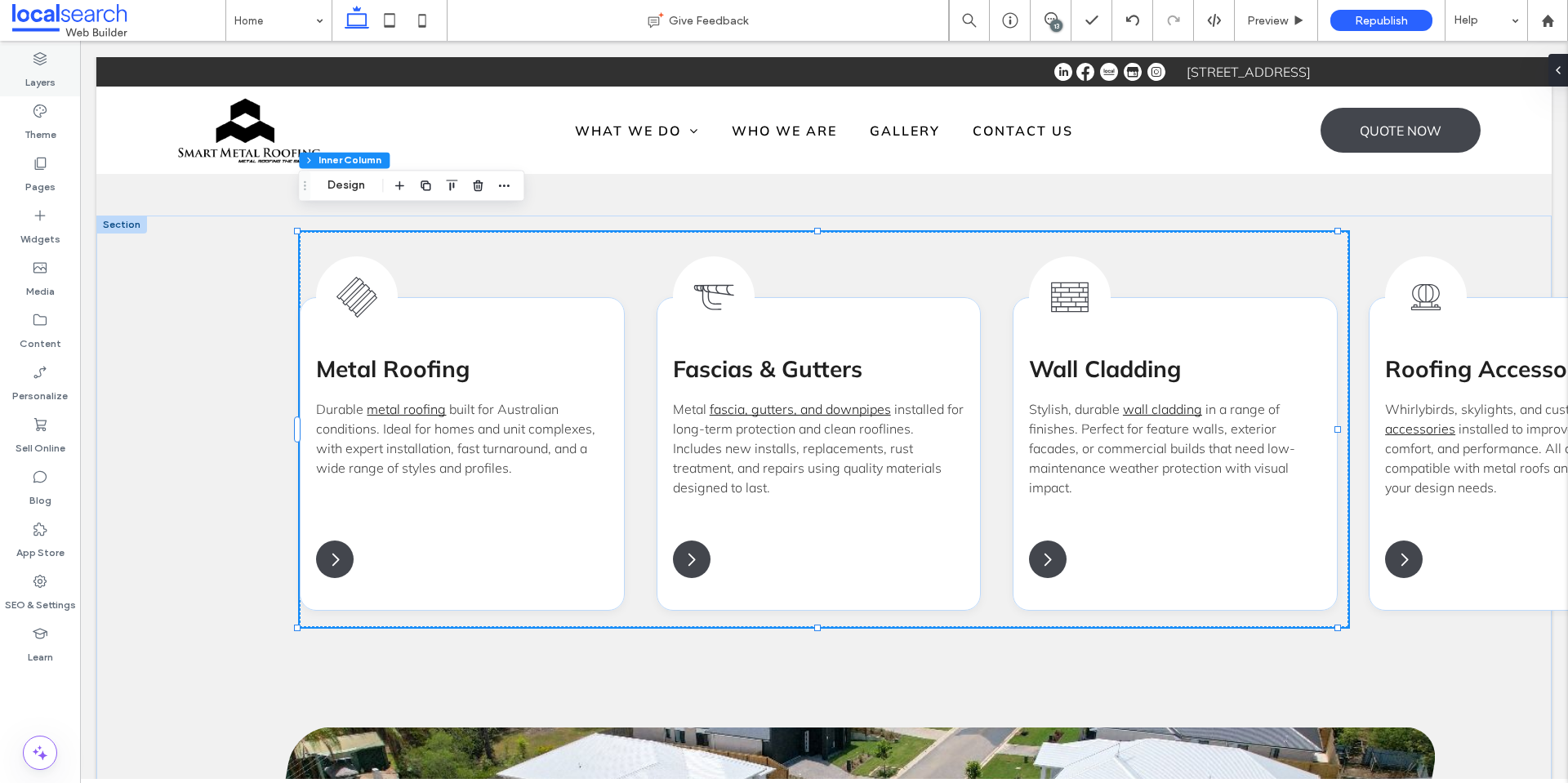
click at [41, 79] on label "Layers" at bounding box center [40, 78] width 31 height 23
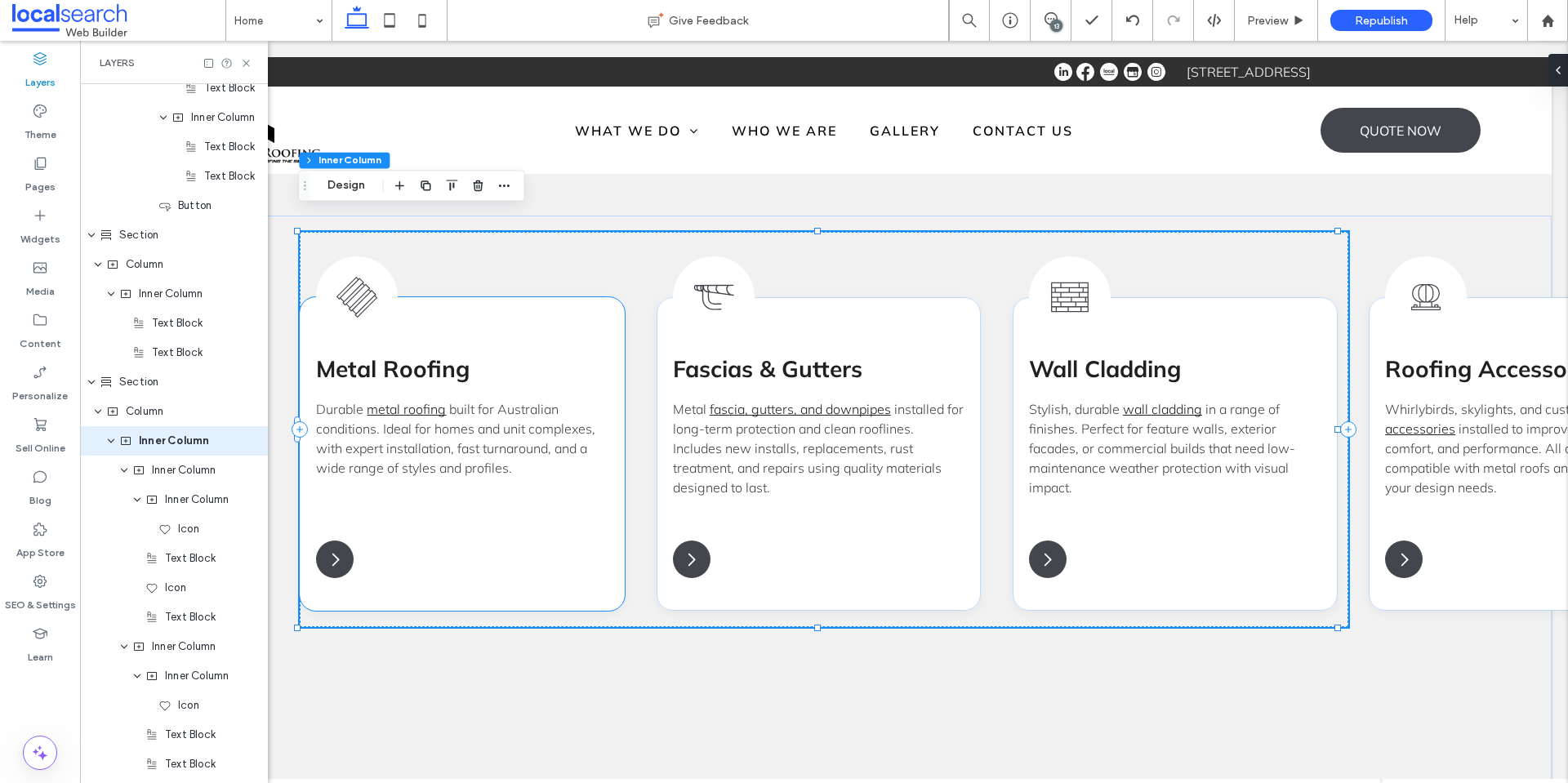
scroll to position [1605, 0]
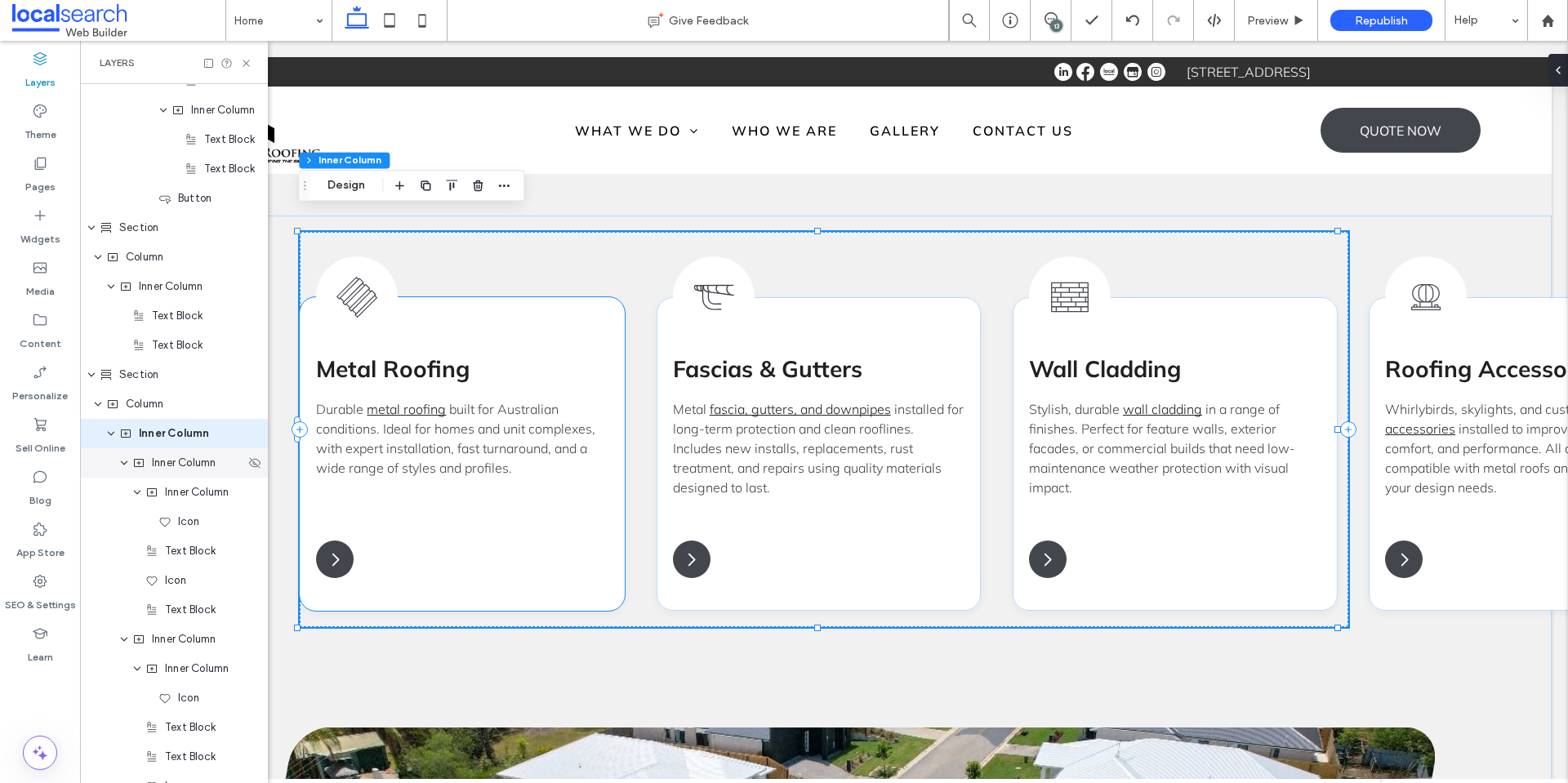
click at [122, 461] on icon "expand Inner Column" at bounding box center [124, 463] width 10 height 13
click at [120, 489] on icon "expand Inner Column" at bounding box center [124, 492] width 10 height 13
click at [121, 521] on use "expand Inner Column" at bounding box center [123, 522] width 6 height 4
click at [124, 549] on icon "expand Inner Column" at bounding box center [124, 551] width 10 height 13
click at [125, 577] on icon "expand Inner Column" at bounding box center [124, 580] width 10 height 13
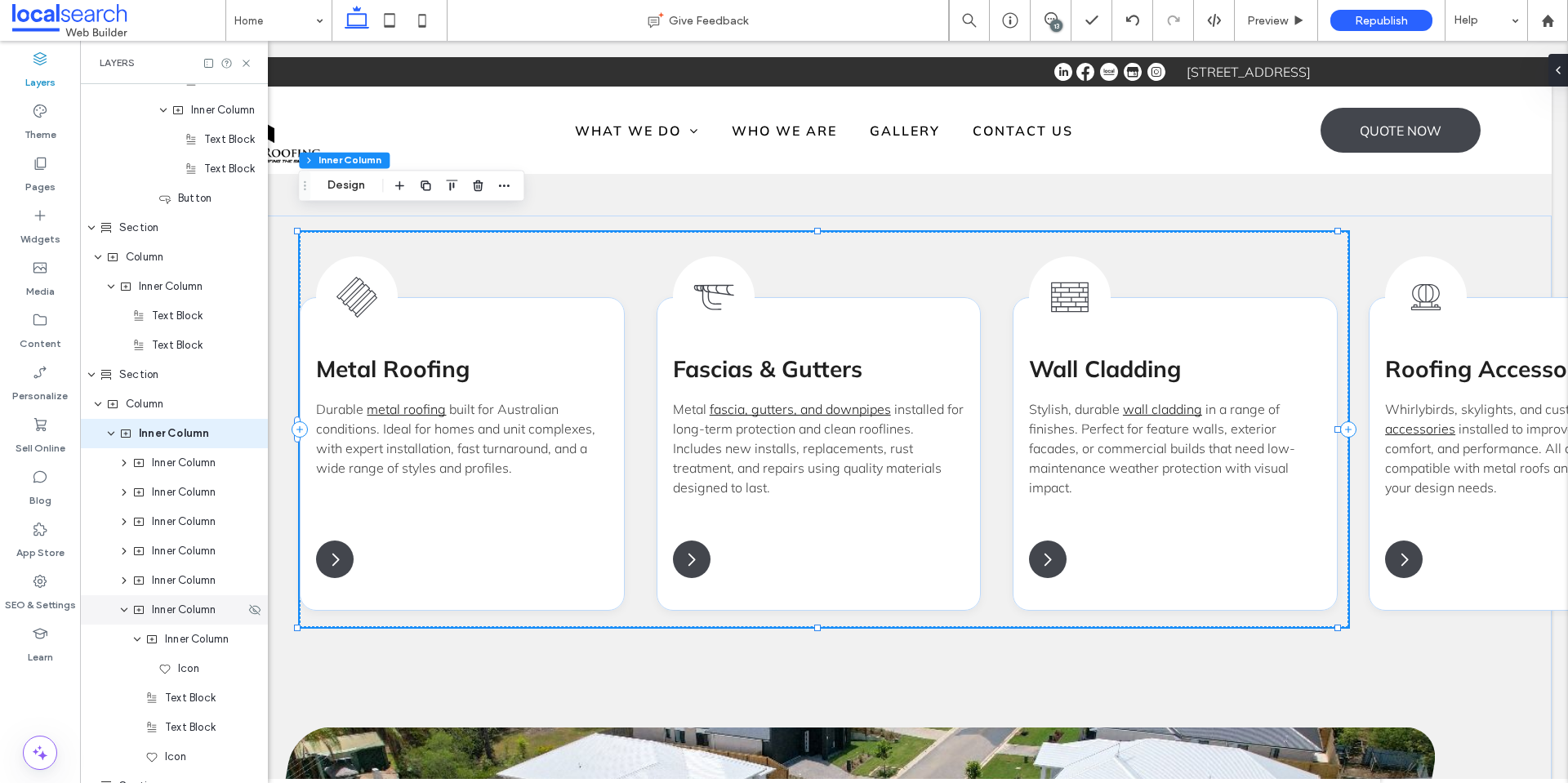
click at [122, 607] on icon "expand Inner Column" at bounding box center [124, 610] width 10 height 13
click at [345, 183] on button "Design" at bounding box center [346, 184] width 58 height 19
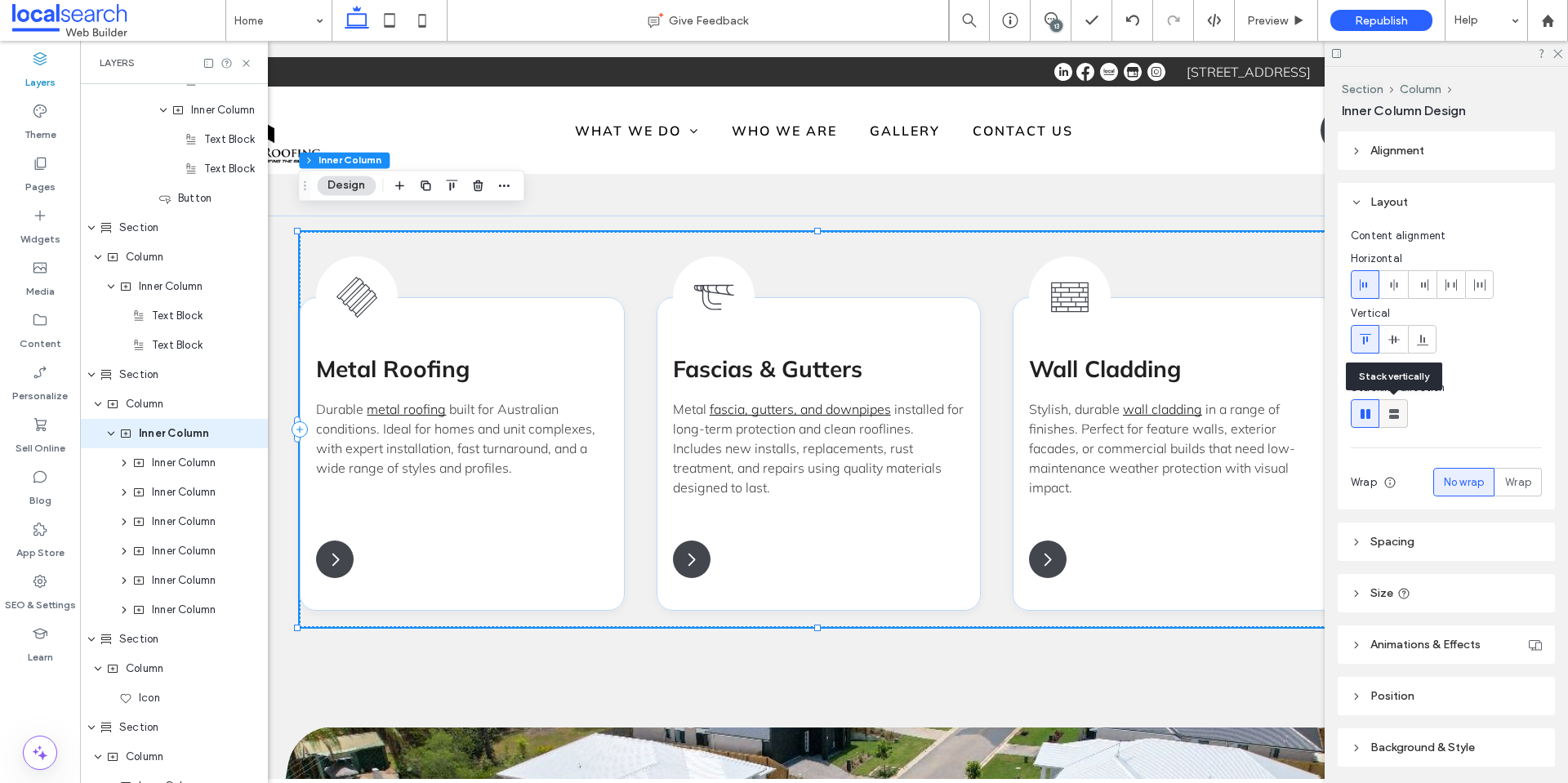
click at [1394, 419] on icon at bounding box center [1394, 414] width 17 height 17
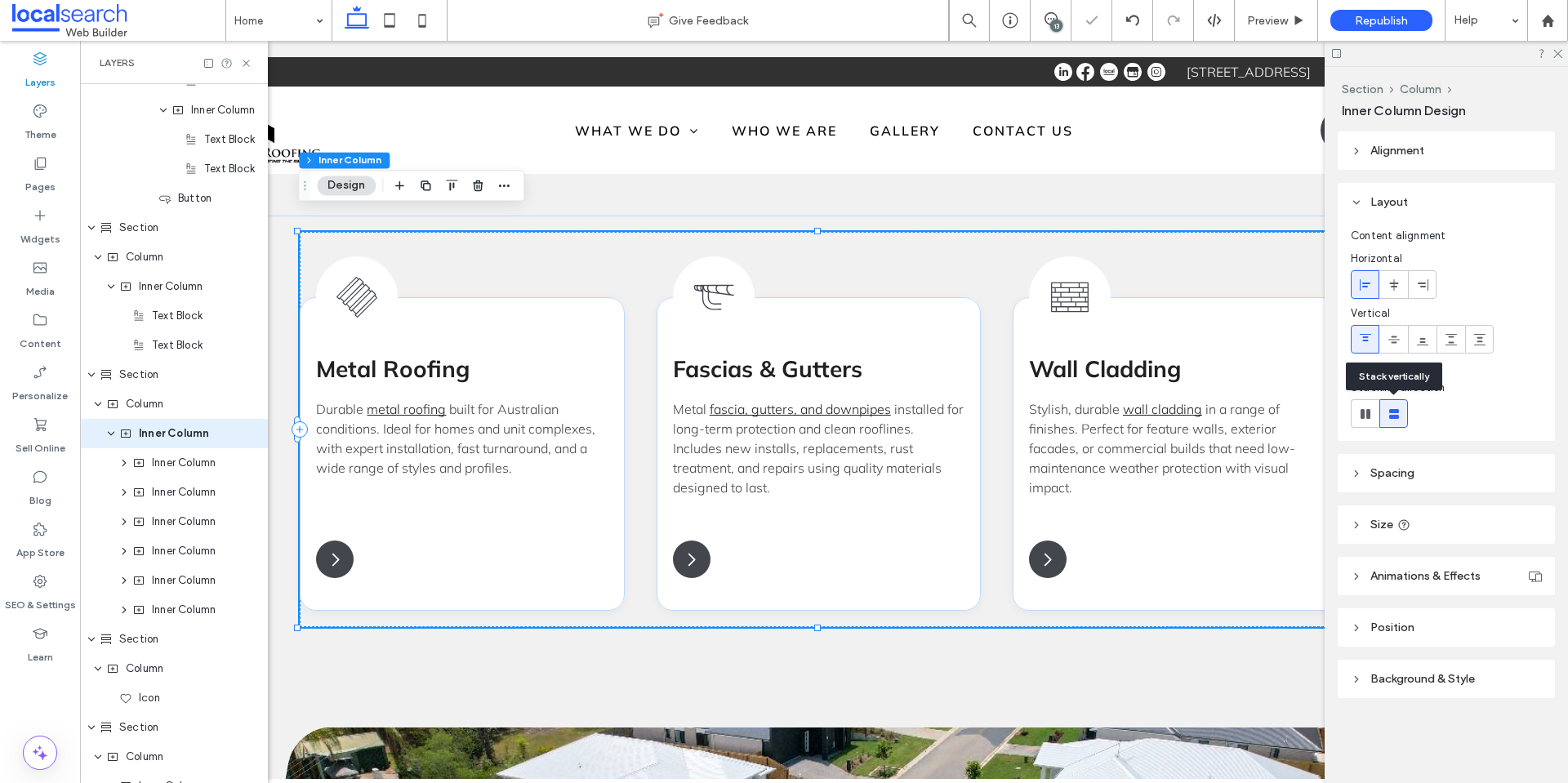
type input "**"
type input "****"
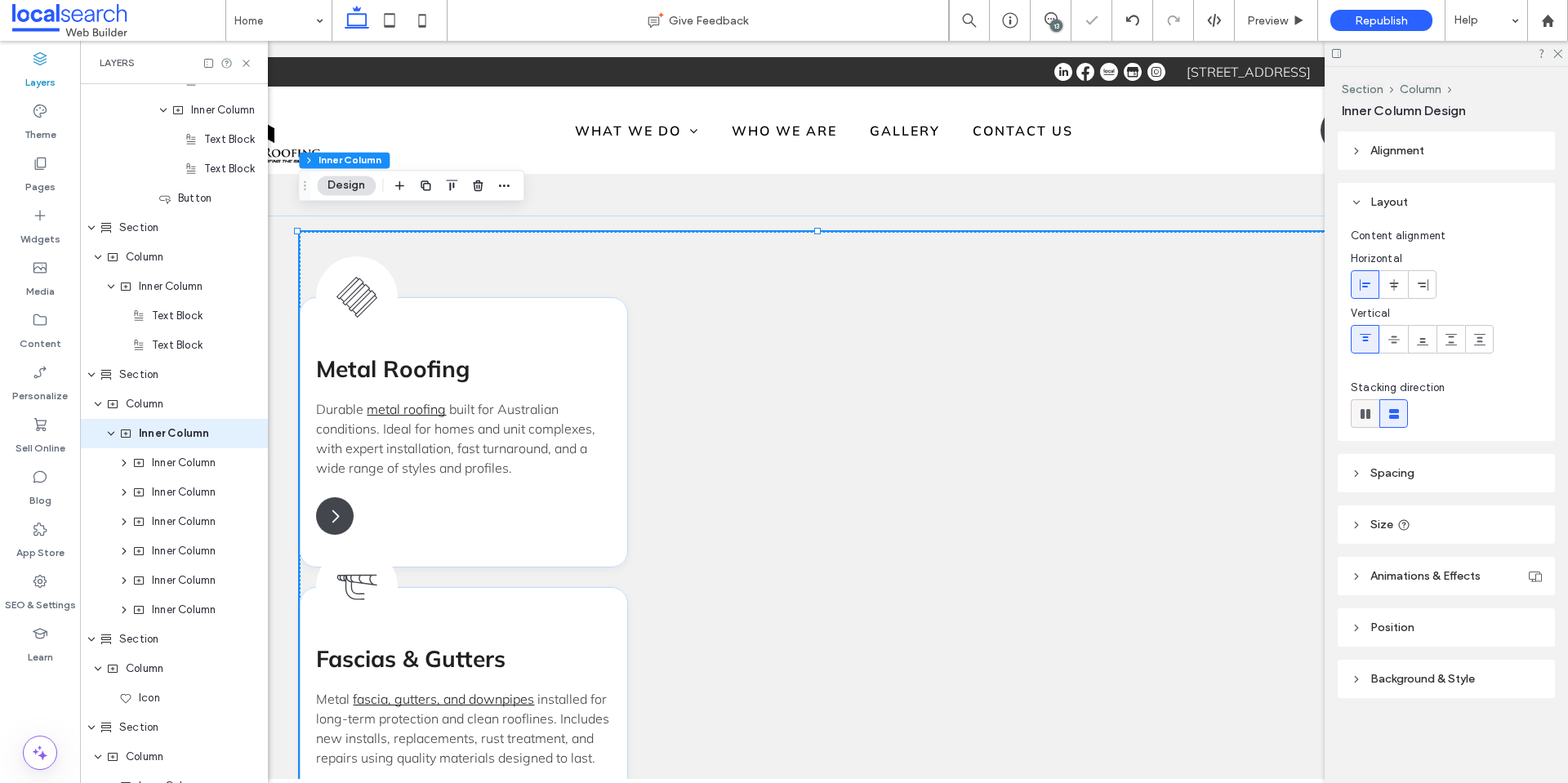
click at [1374, 418] on div at bounding box center [1364, 413] width 27 height 27
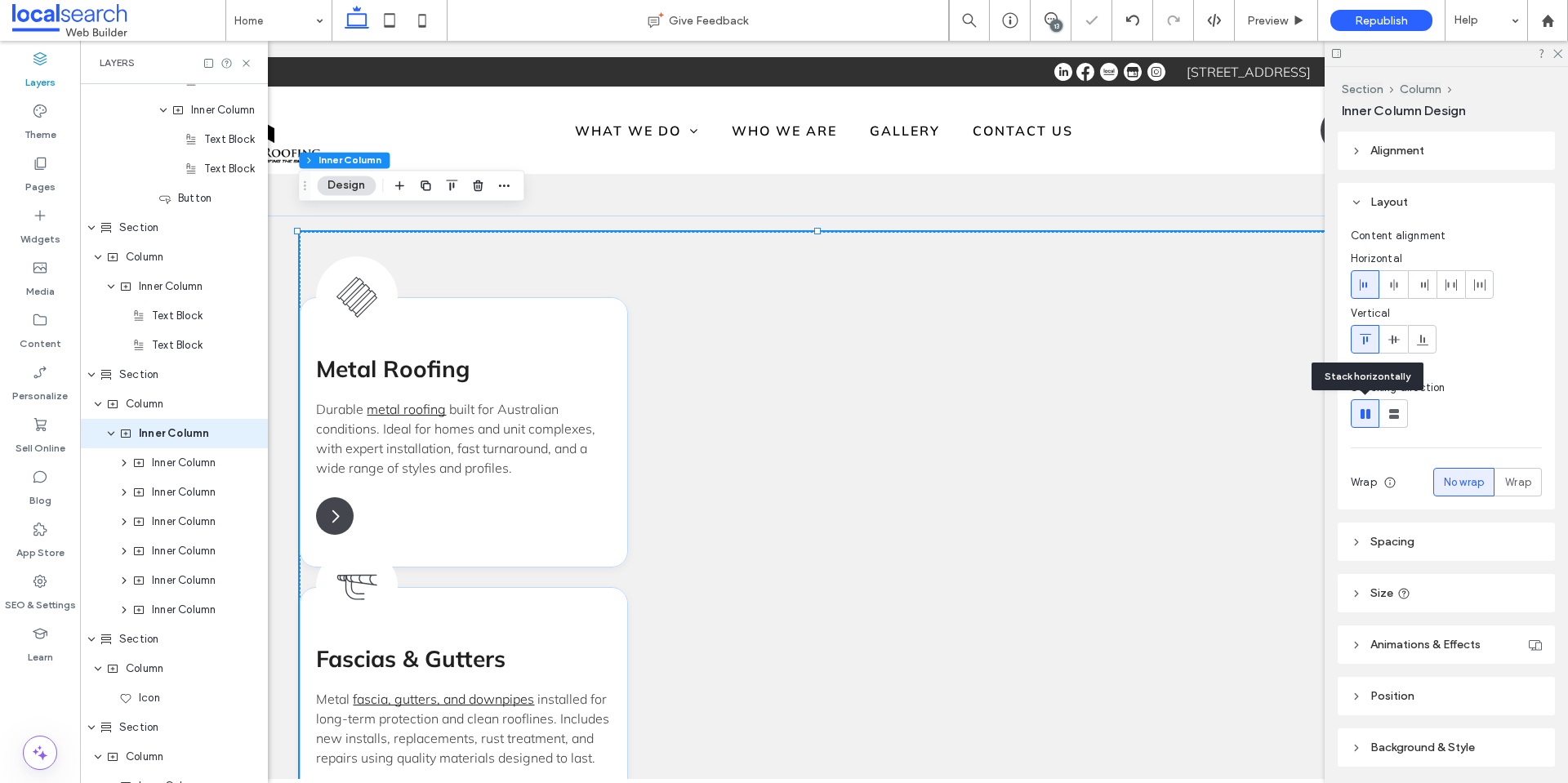
type input "*"
type input "**"
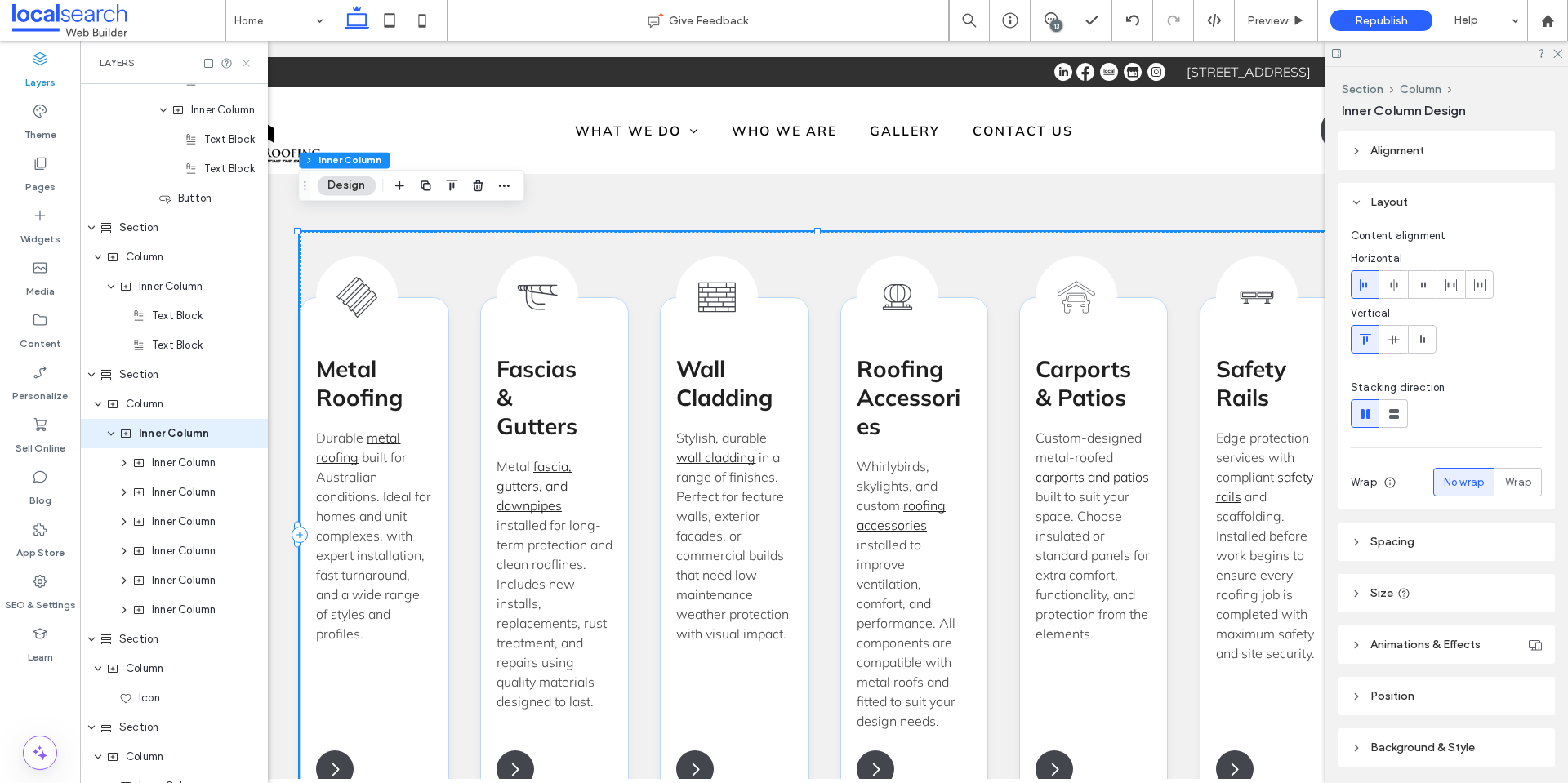
click at [243, 60] on icon at bounding box center [246, 63] width 12 height 12
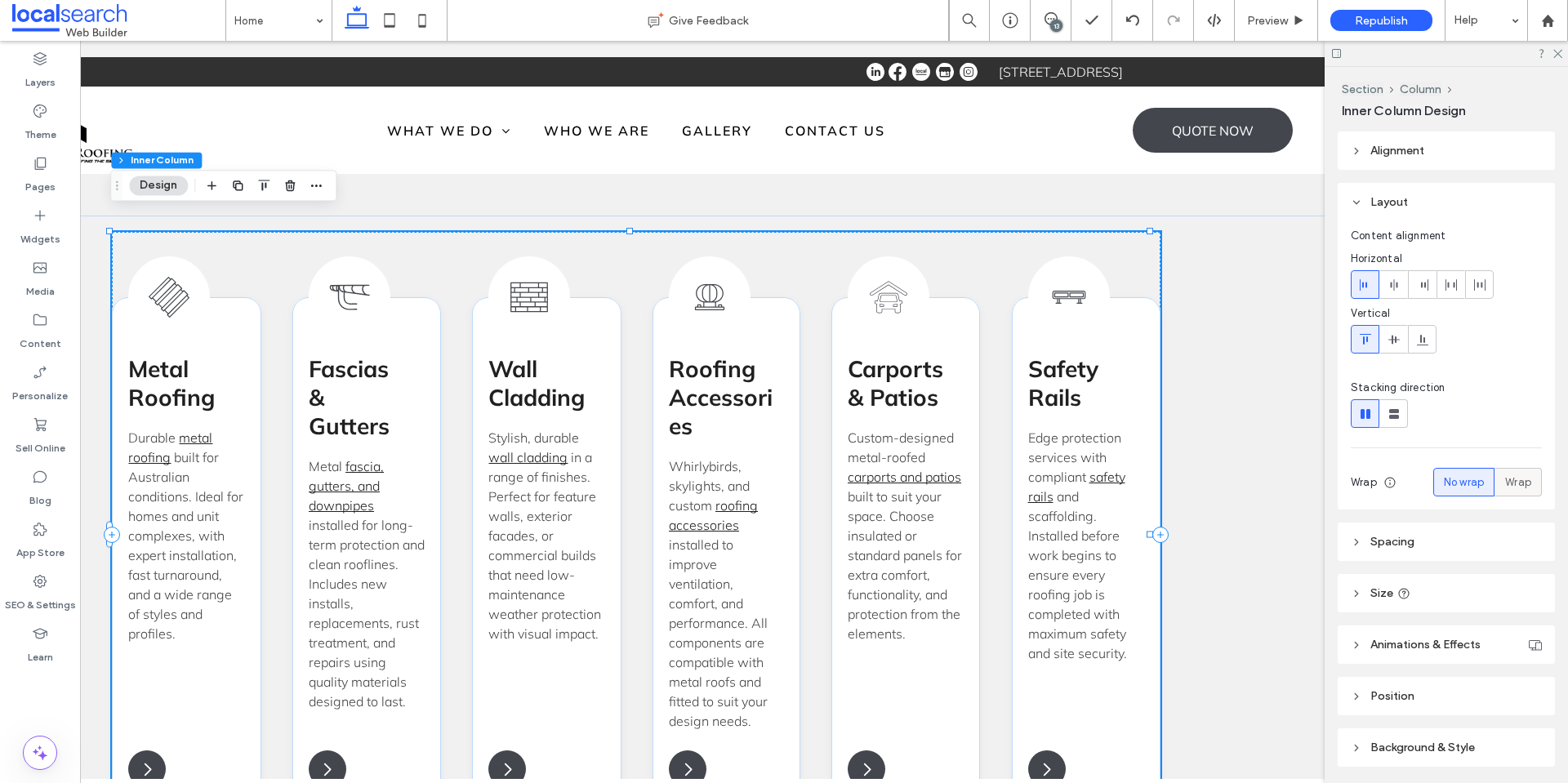
click at [1511, 482] on span "Wrap" at bounding box center [1518, 483] width 26 height 17
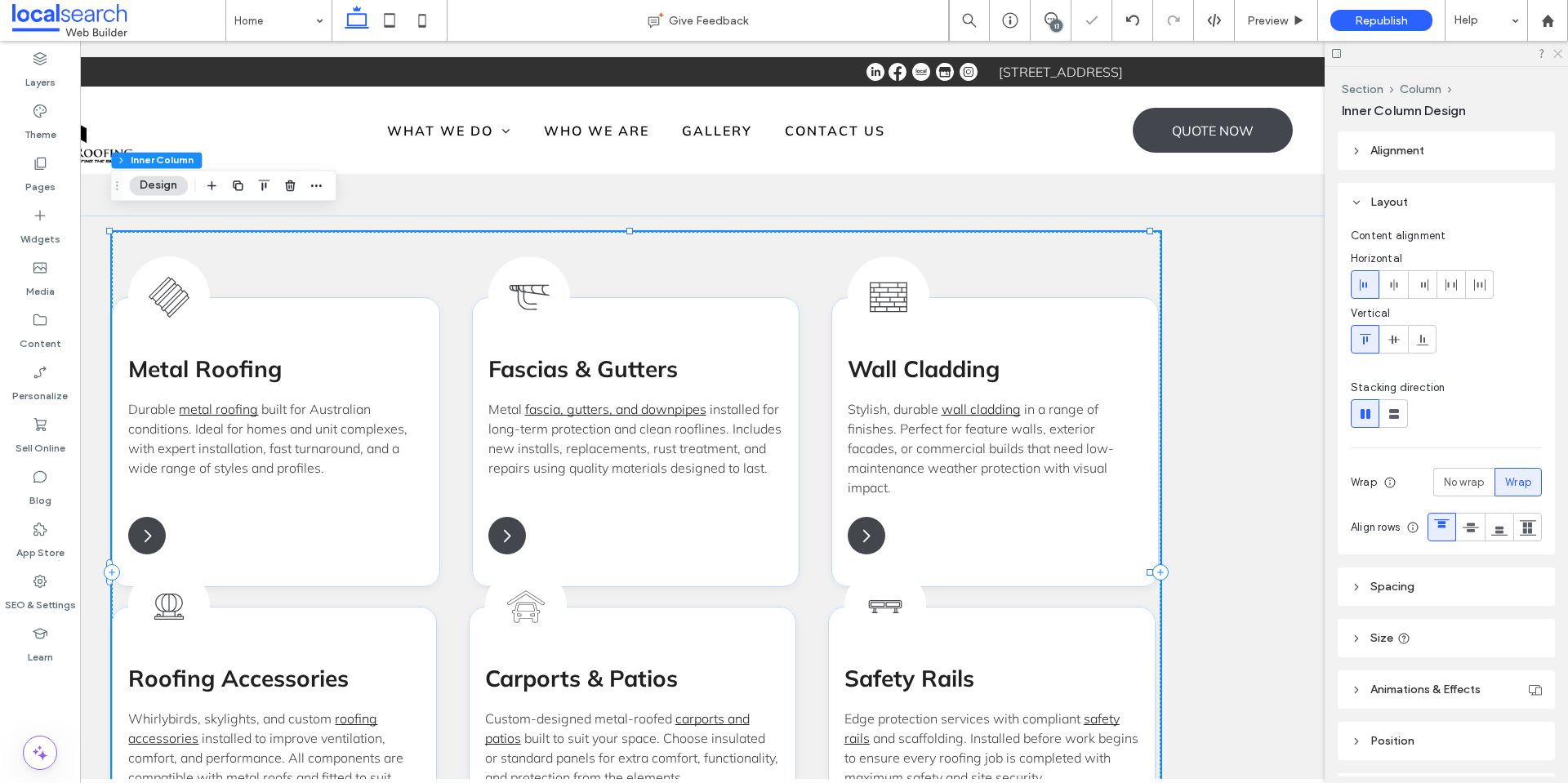
click at [1555, 57] on use at bounding box center [1558, 55] width 9 height 9
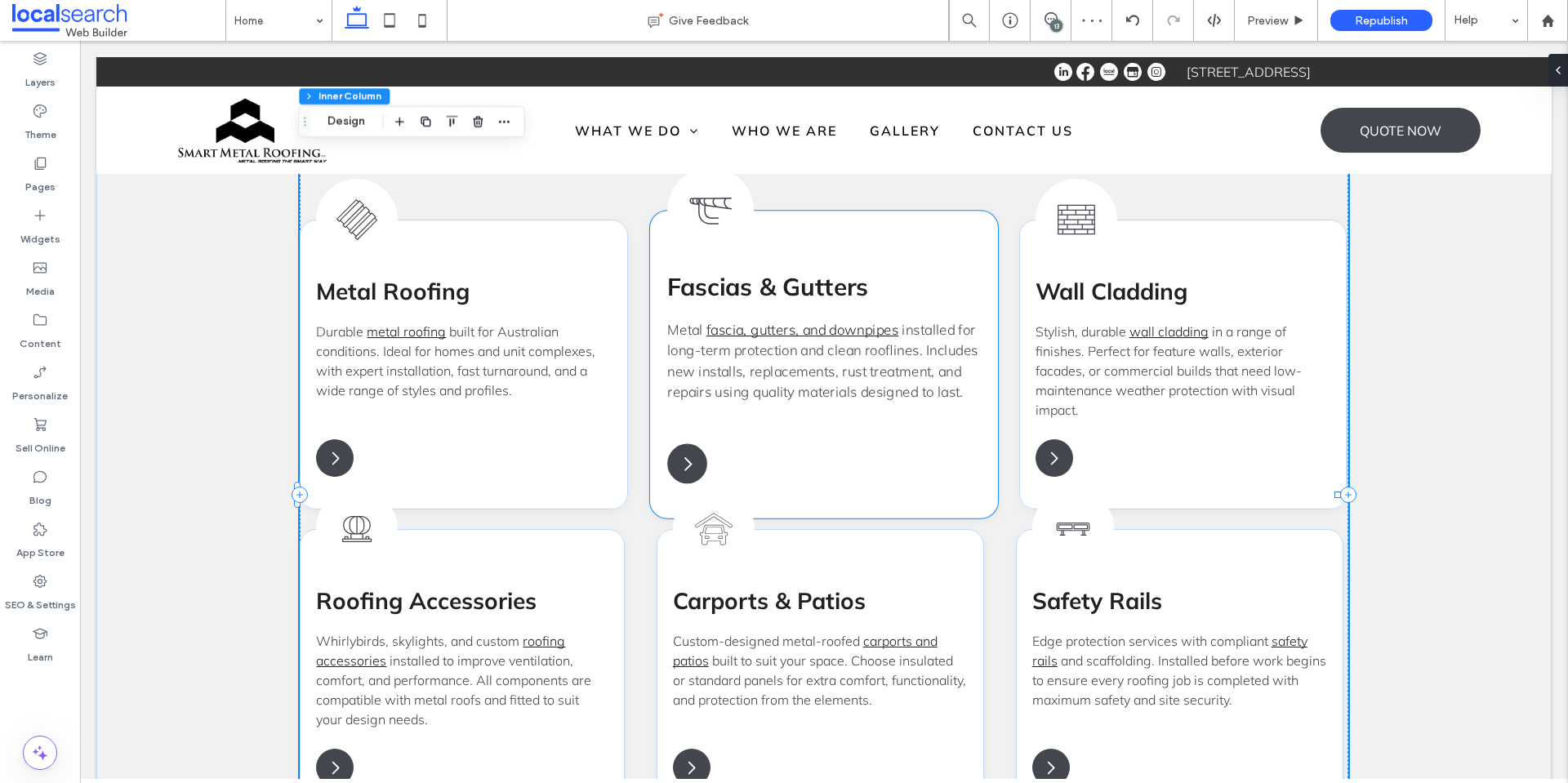
scroll to position [1770, 0]
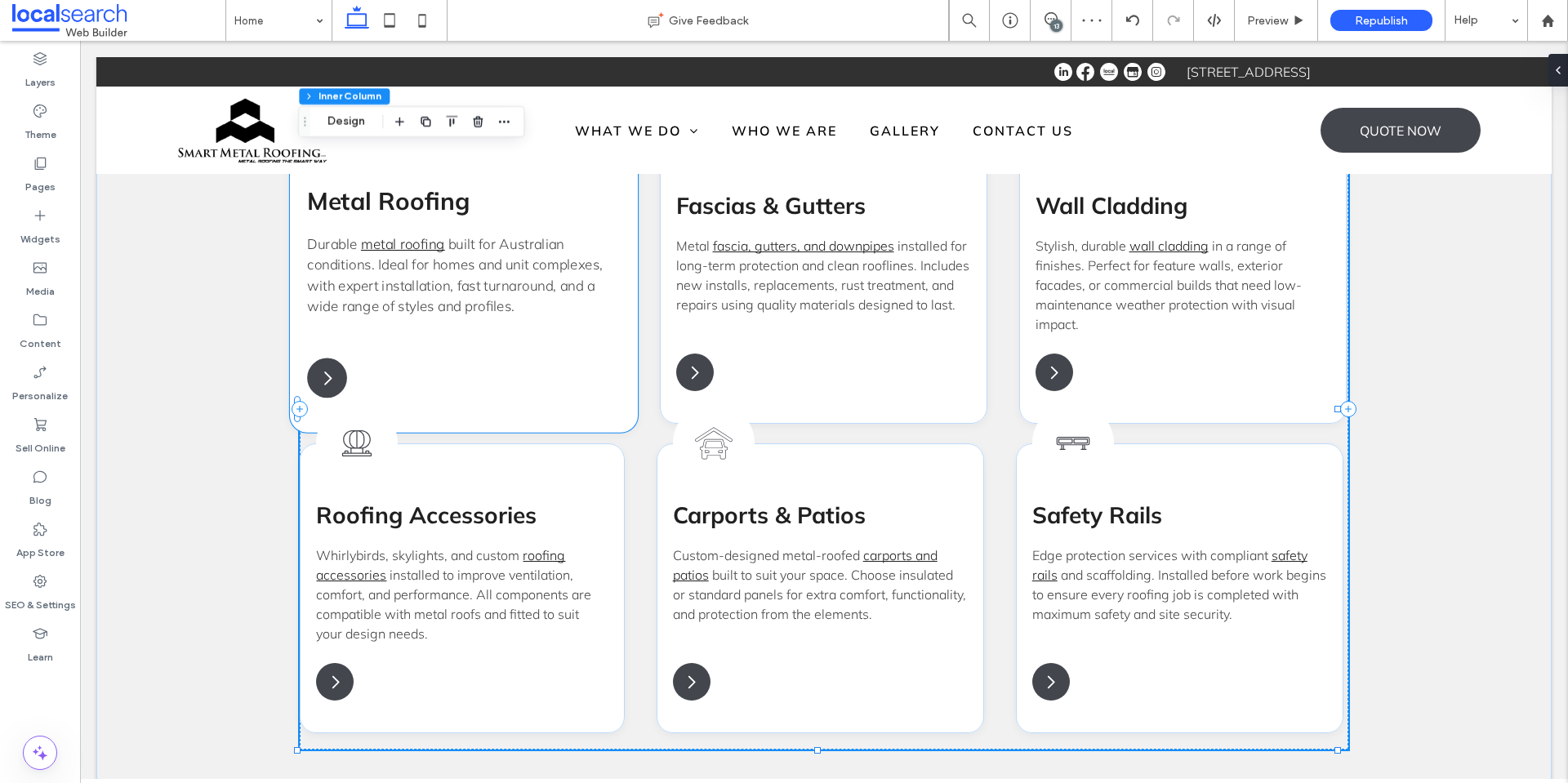
click at [588, 386] on div "Metal Roof Icon Metal Roofing Durable metal roofing built for Australian condit…" at bounding box center [463, 279] width 348 height 307
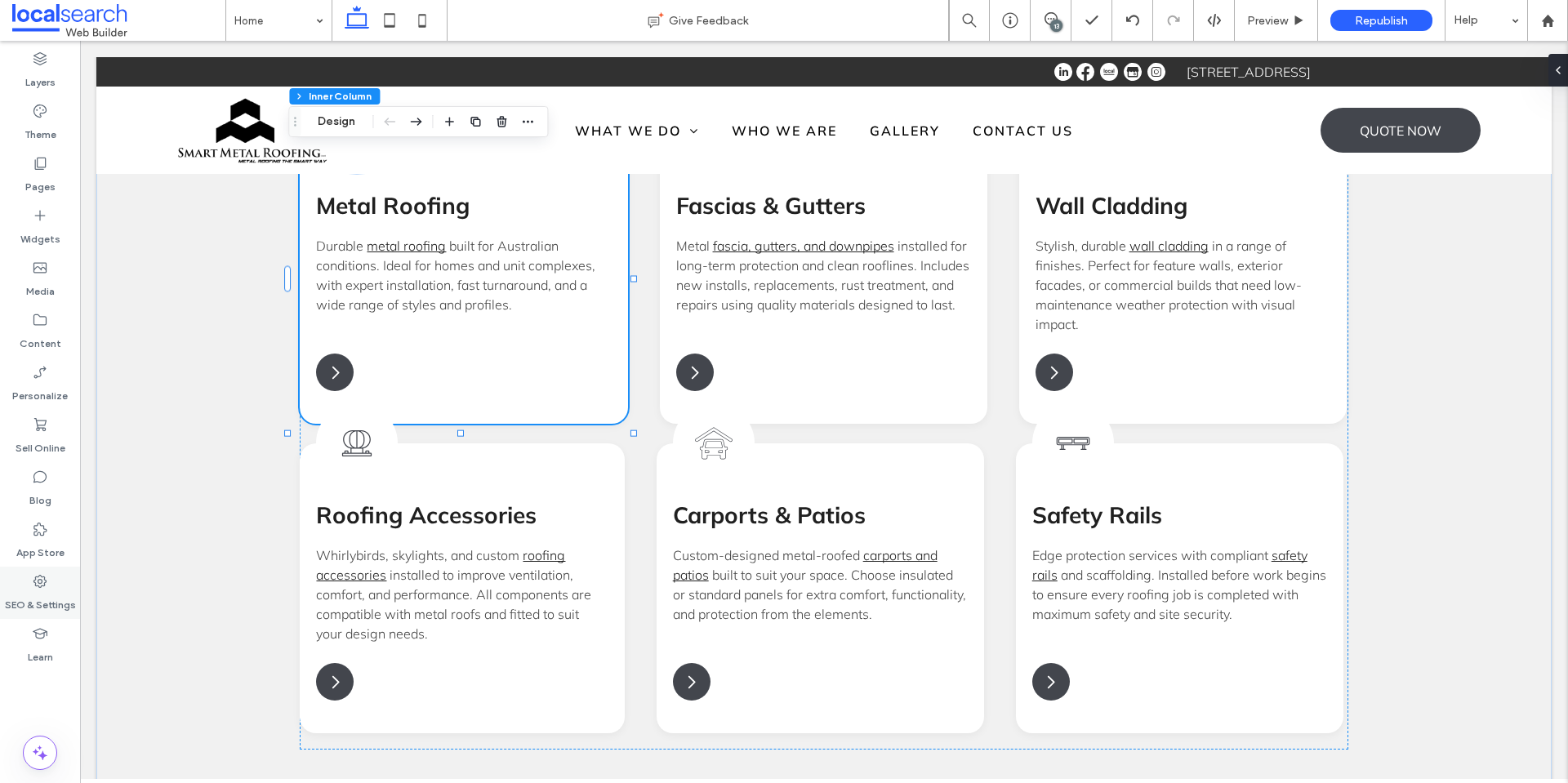
click at [39, 597] on label "SEO & Settings" at bounding box center [40, 600] width 71 height 23
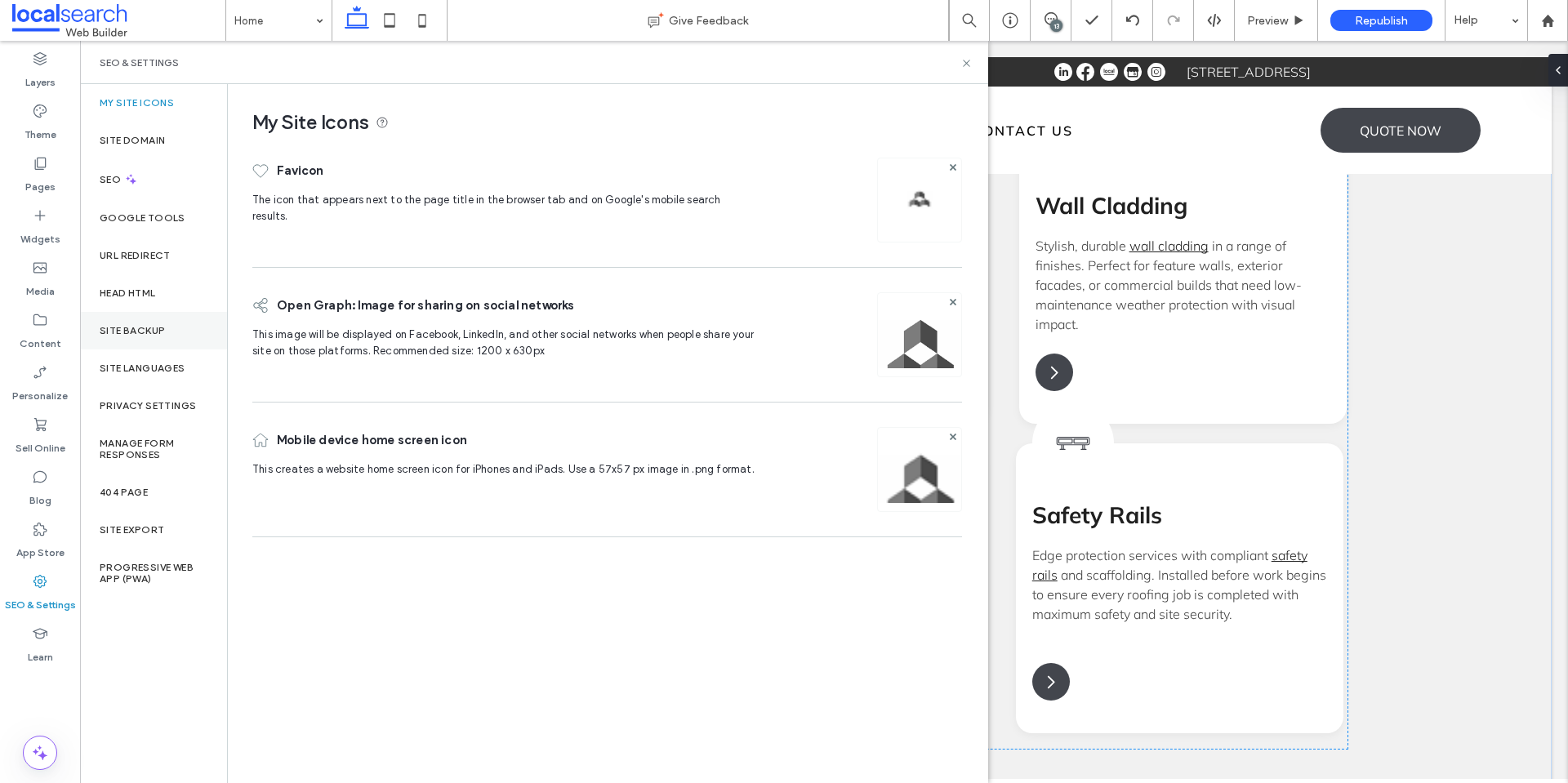
click at [149, 316] on div "Site Backup" at bounding box center [153, 331] width 147 height 38
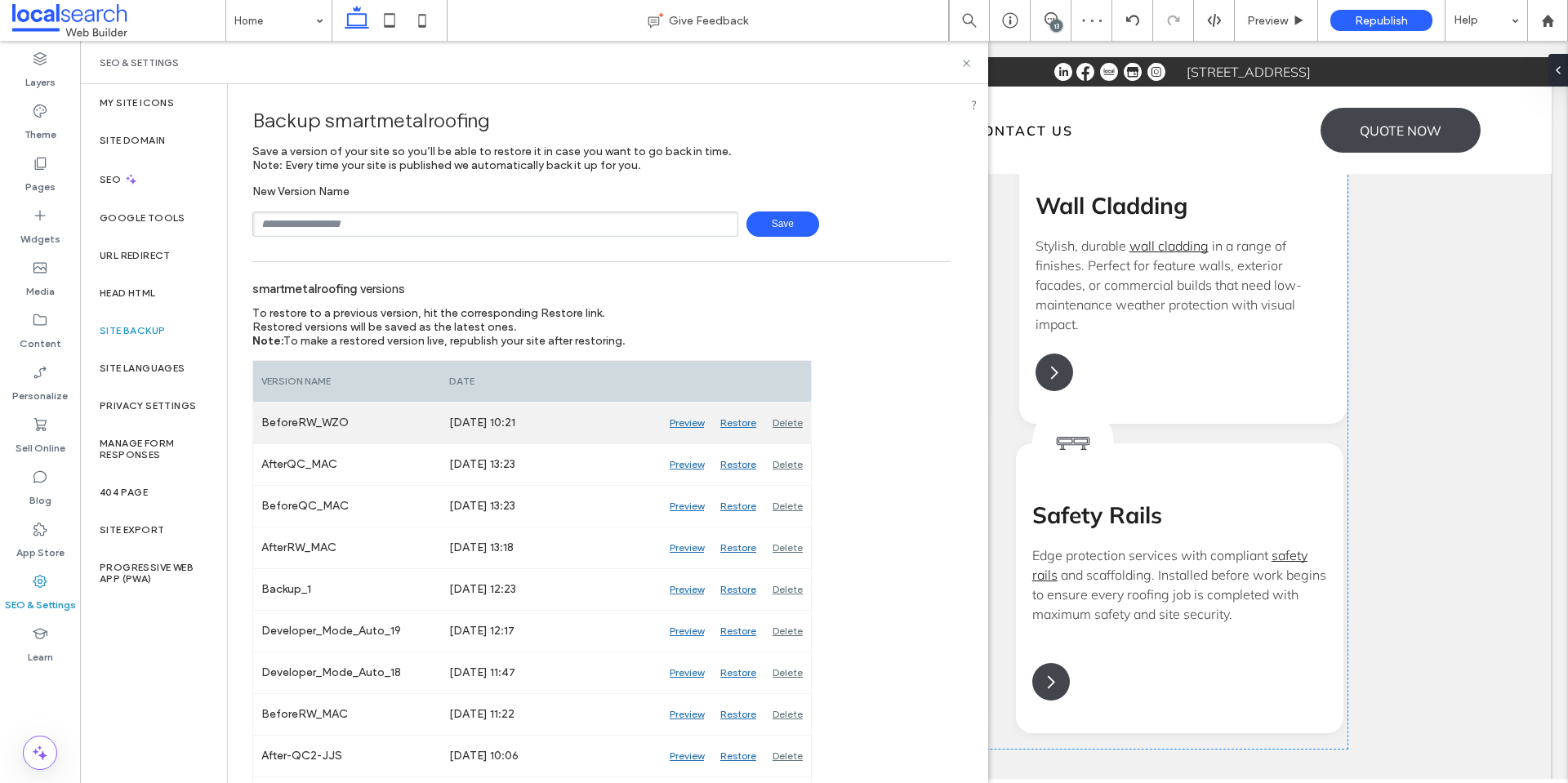
click at [686, 420] on div "Preview" at bounding box center [687, 423] width 51 height 41
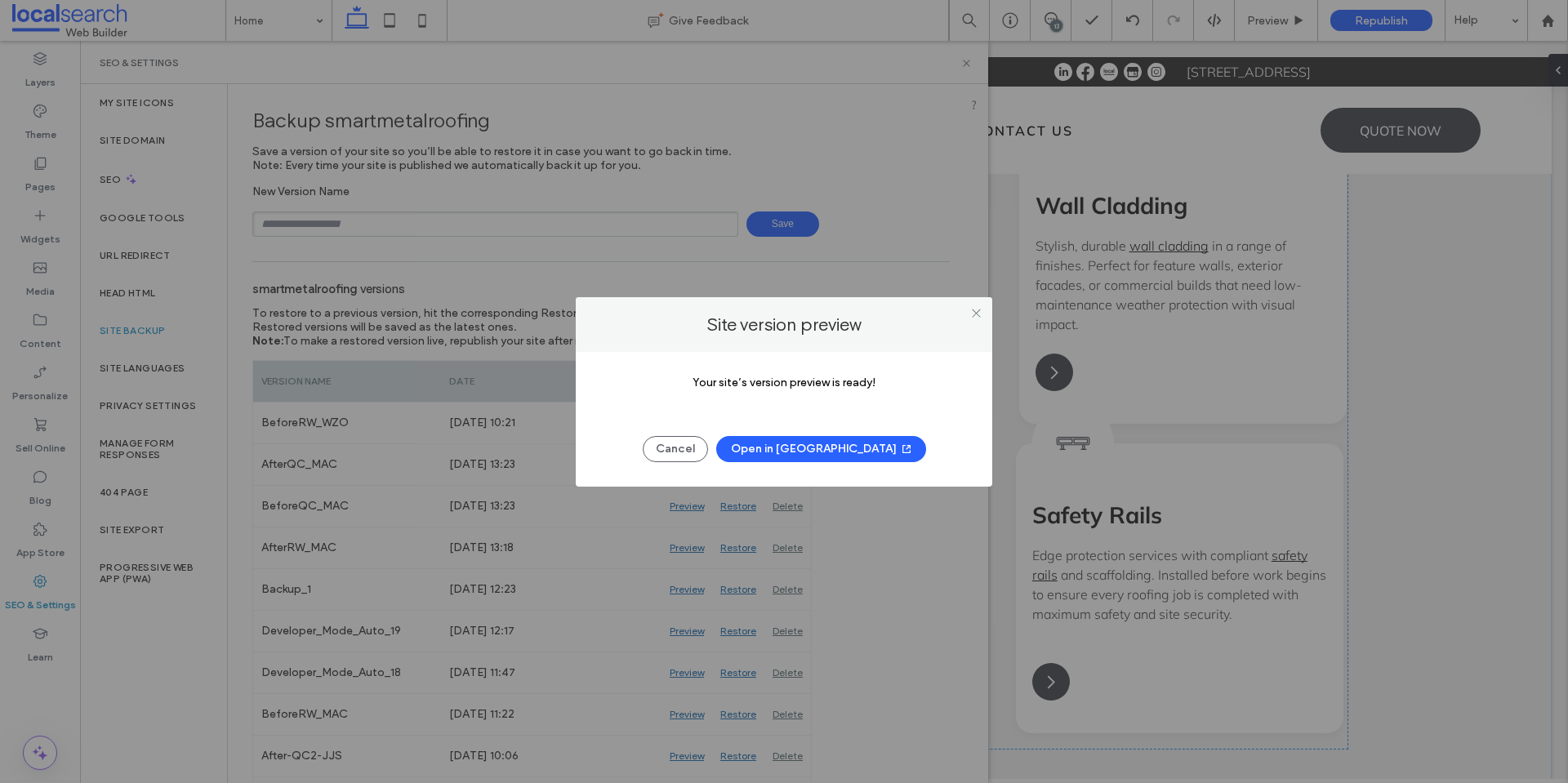
click at [839, 454] on button "Open in New Tab" at bounding box center [821, 449] width 209 height 26
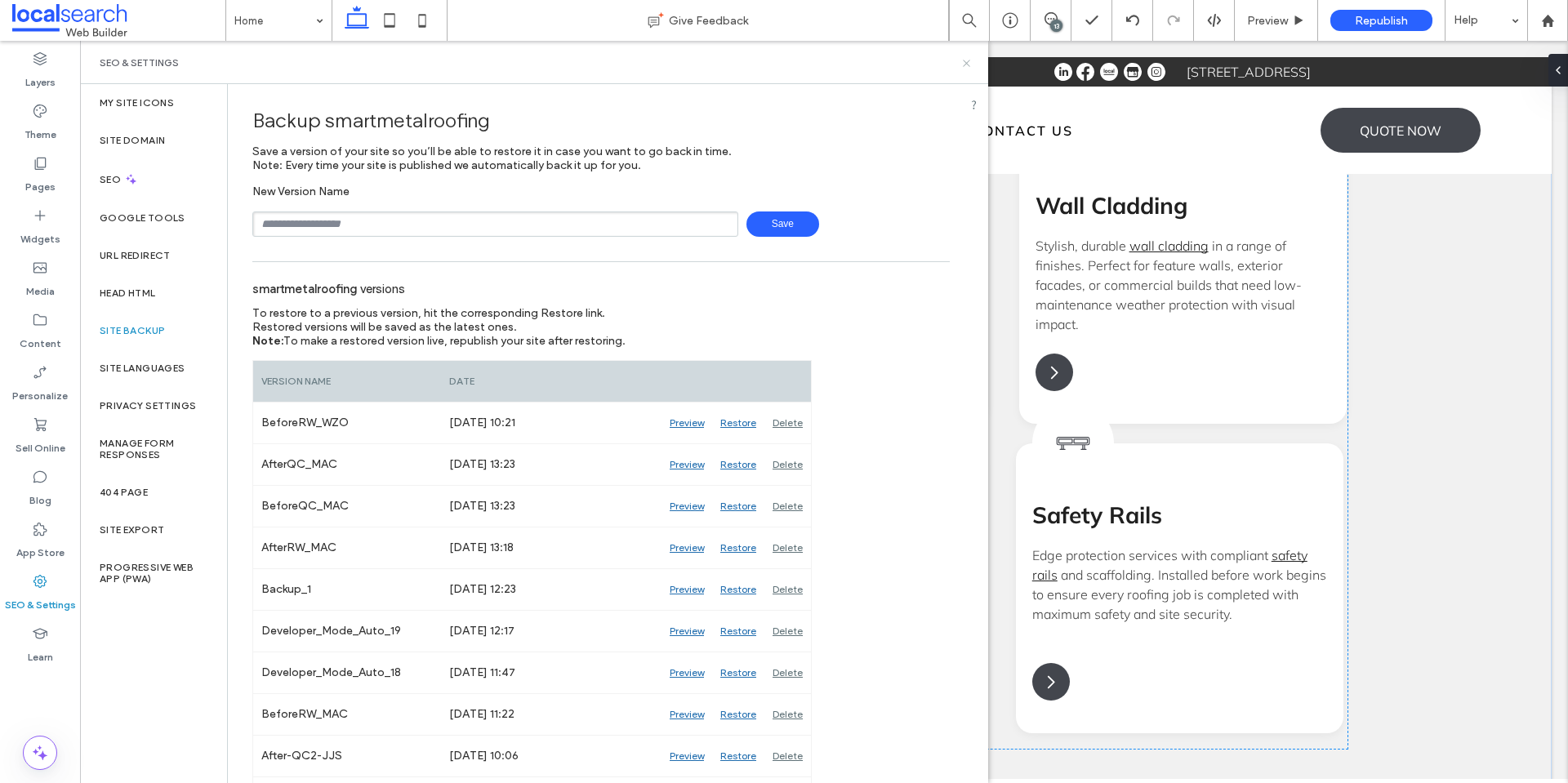
click at [969, 63] on icon at bounding box center [966, 63] width 12 height 12
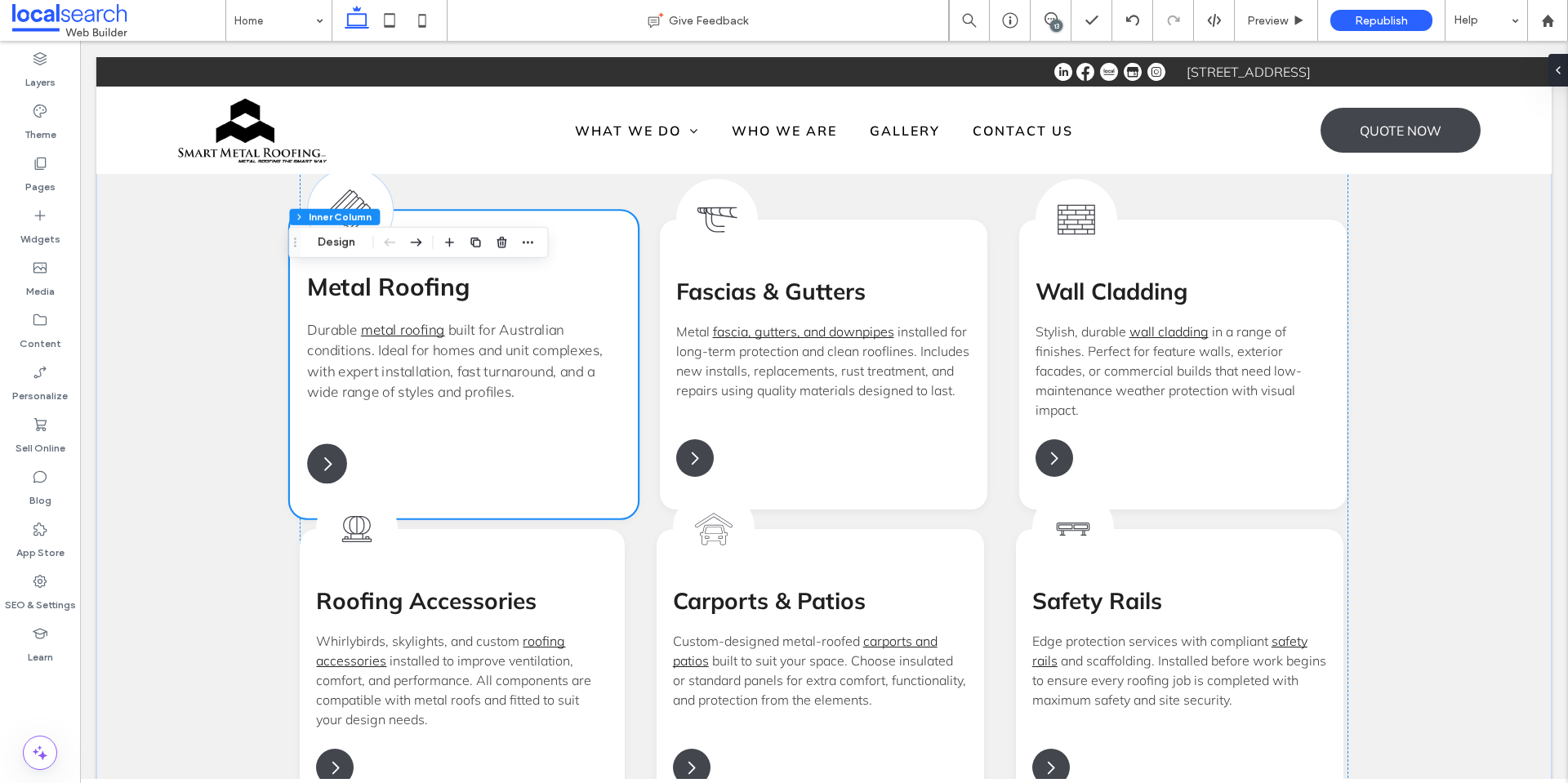
scroll to position [1607, 0]
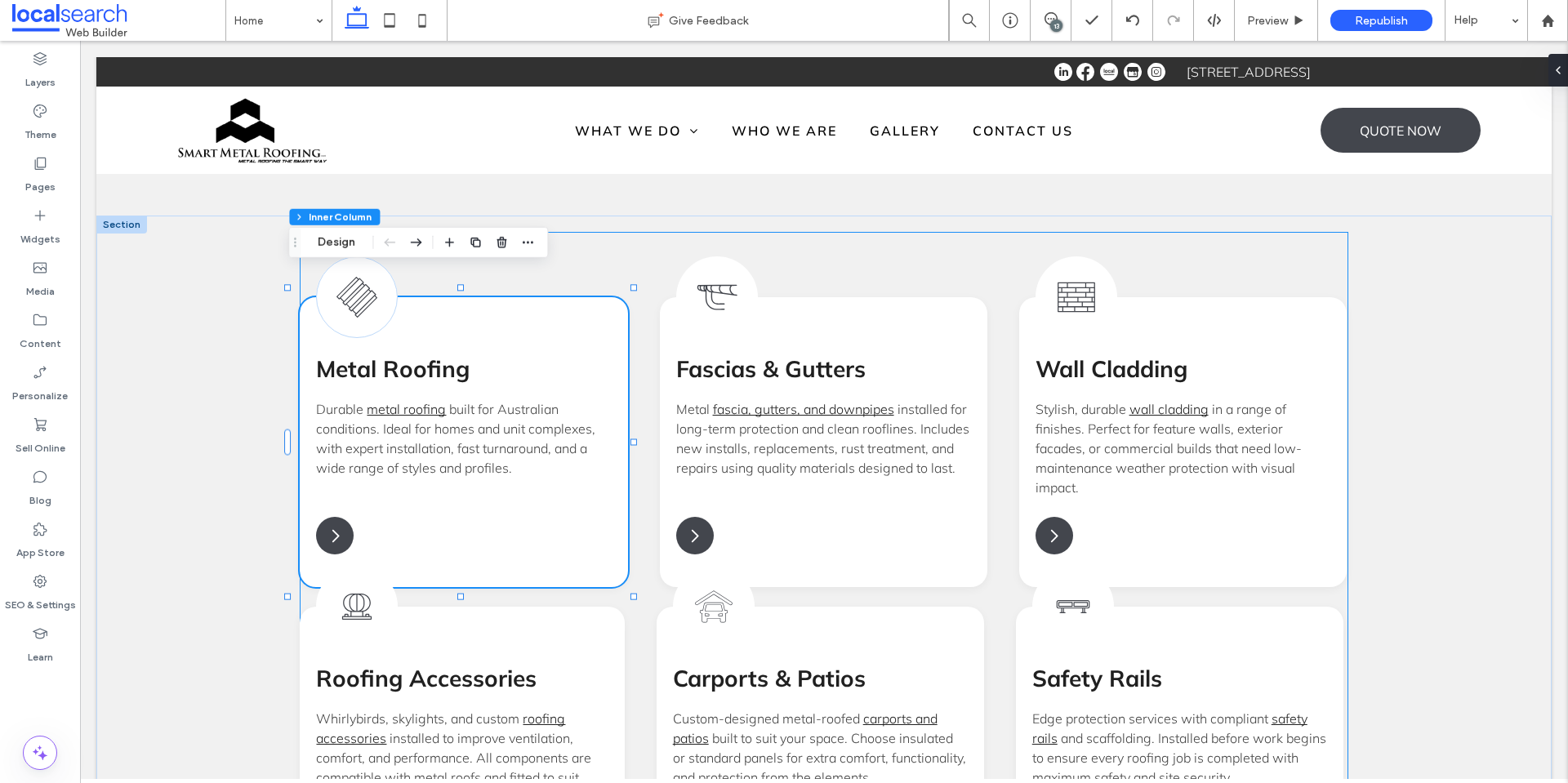
click at [769, 232] on div "Metal Roof Icon Metal Roofing Durable metal roofing built for Australian condit…" at bounding box center [823, 572] width 1047 height 681
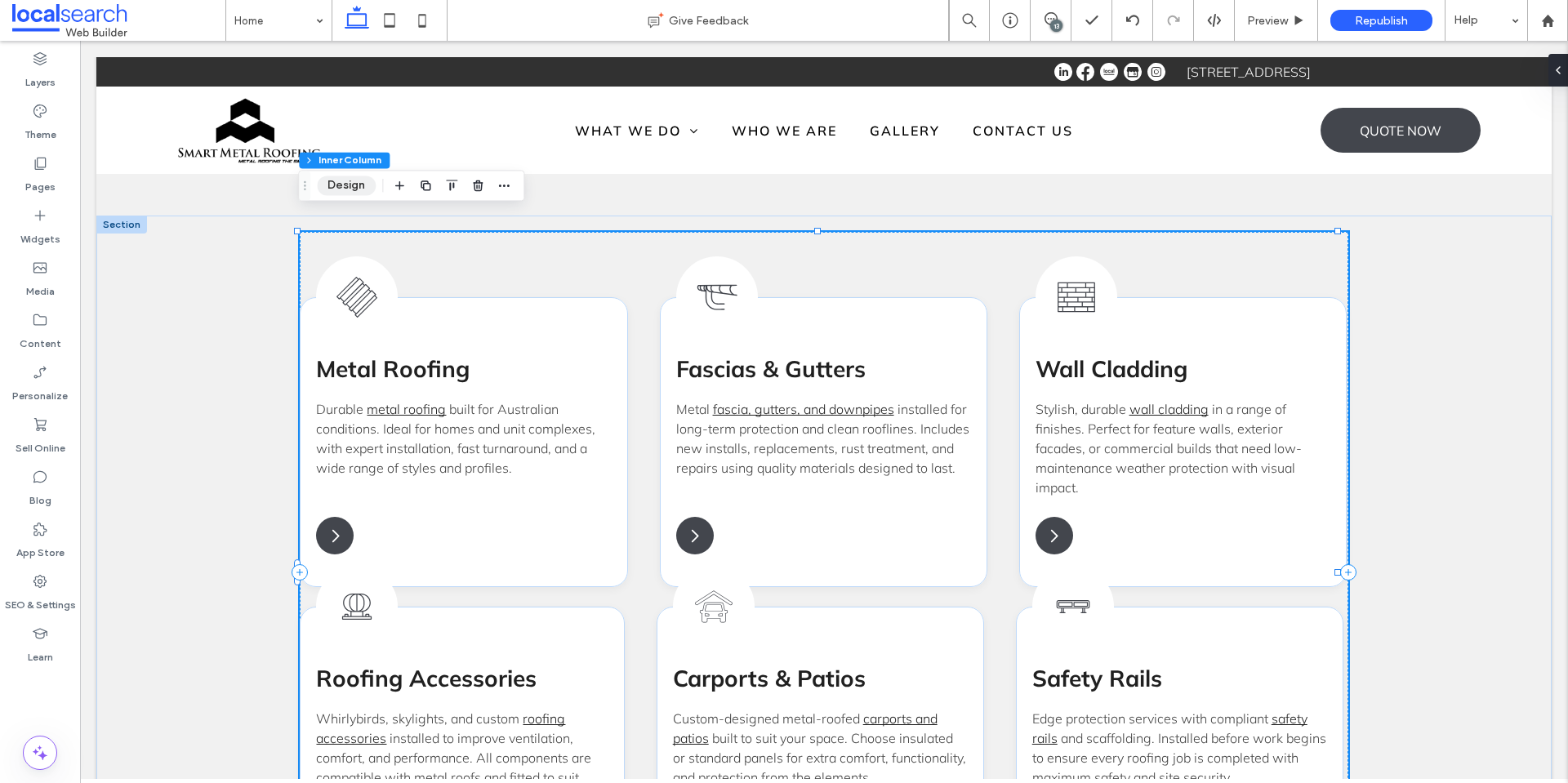
click at [371, 187] on button "Design" at bounding box center [346, 184] width 58 height 19
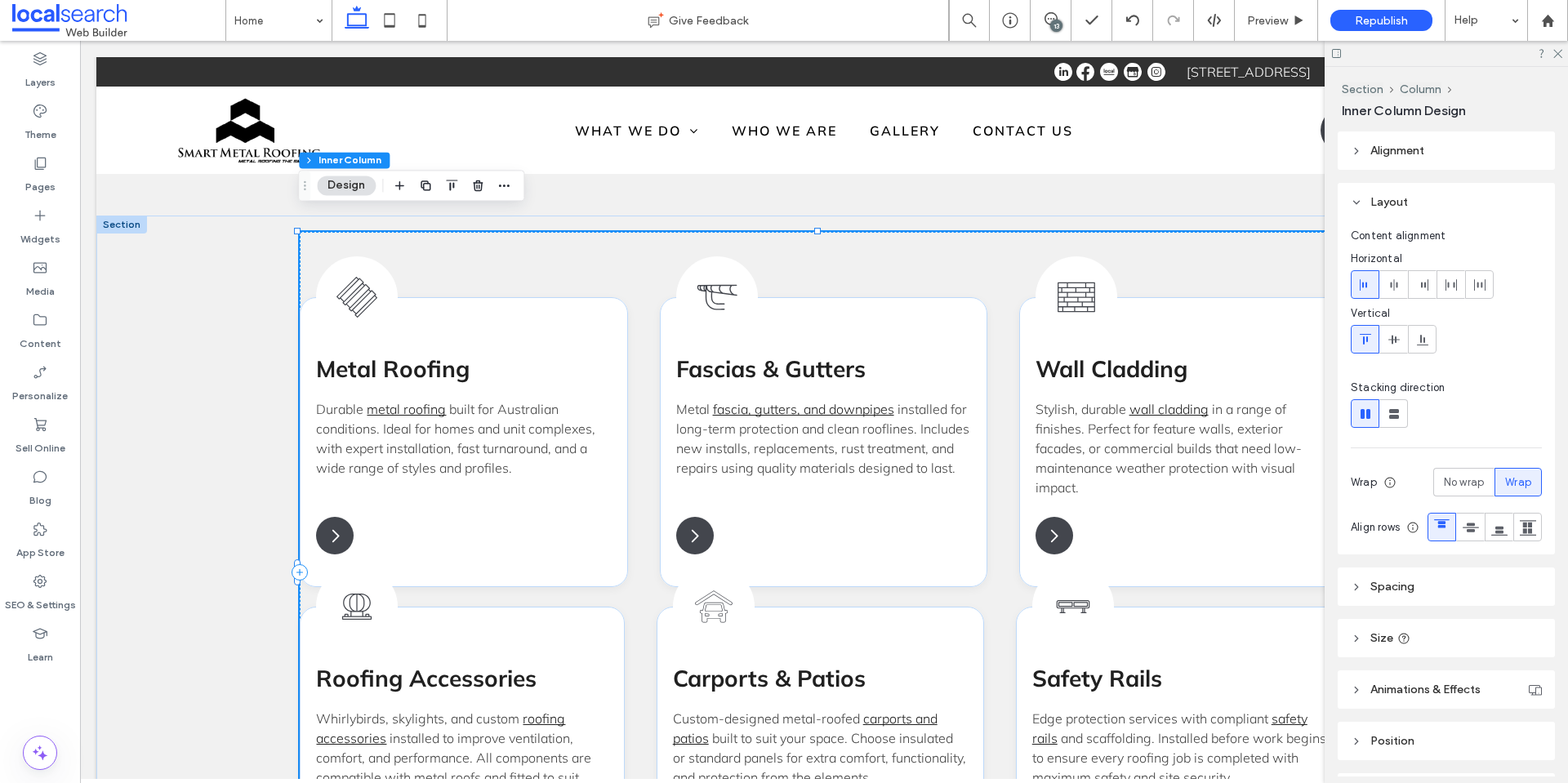
scroll to position [82, 0]
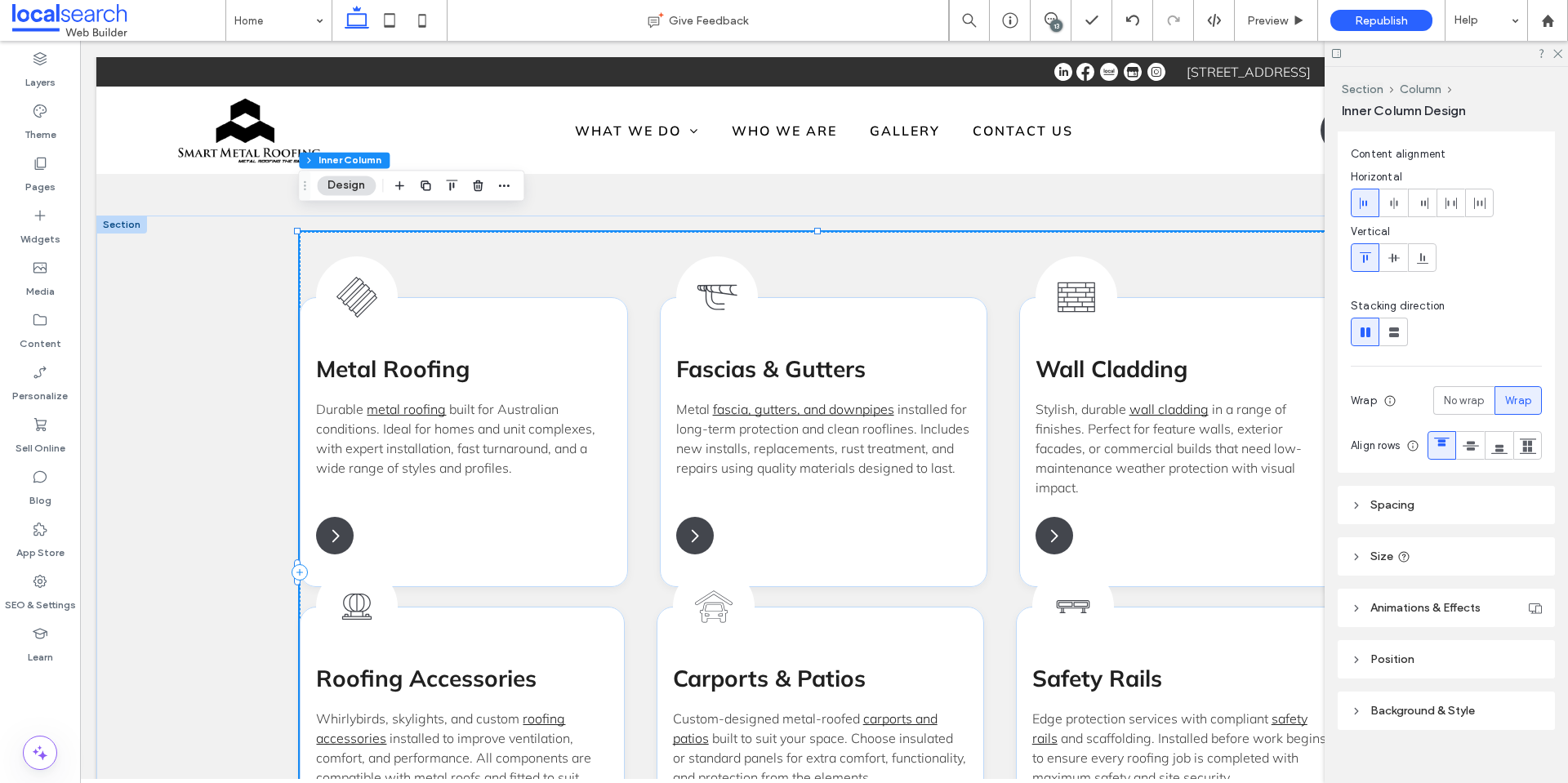
click at [1469, 524] on header "Spacing" at bounding box center [1446, 504] width 217 height 38
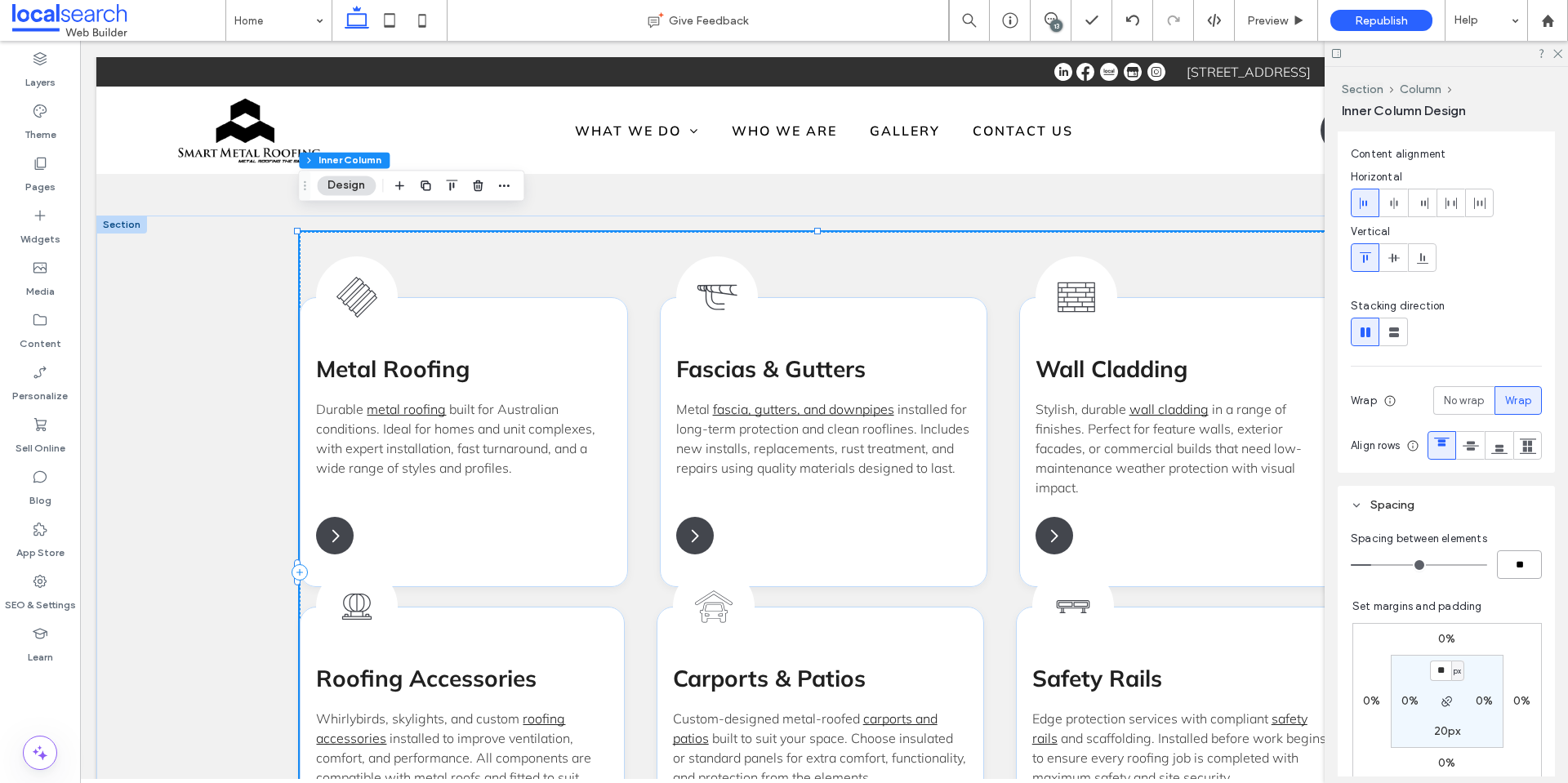
click at [1522, 579] on input "**" at bounding box center [1519, 564] width 44 height 29
type input "*"
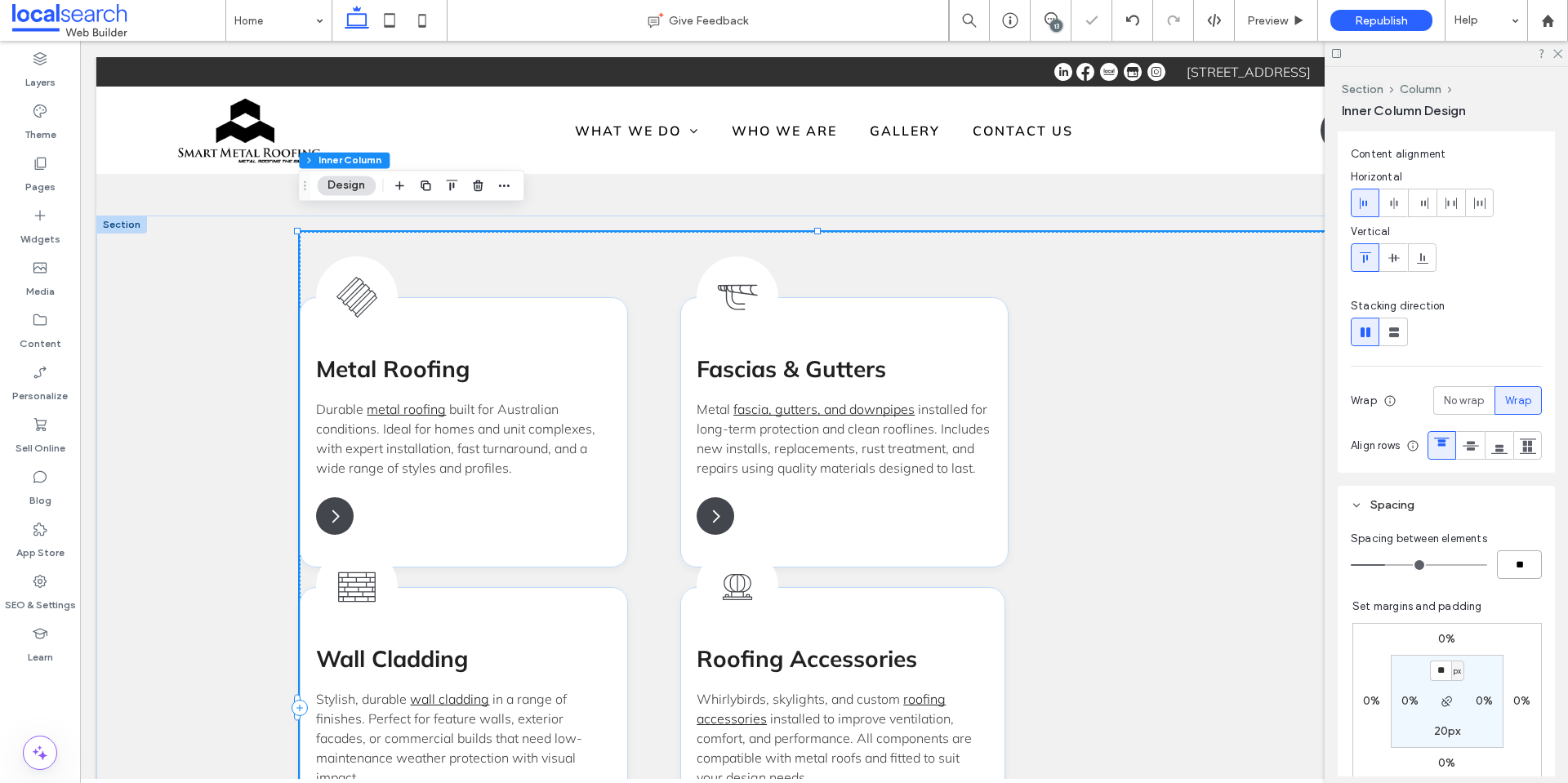
drag, startPoint x: 1526, startPoint y: 600, endPoint x: 1467, endPoint y: 606, distance: 59.3
click at [1467, 579] on div "**" at bounding box center [1446, 564] width 191 height 29
type input "*"
type input "**"
type input "*"
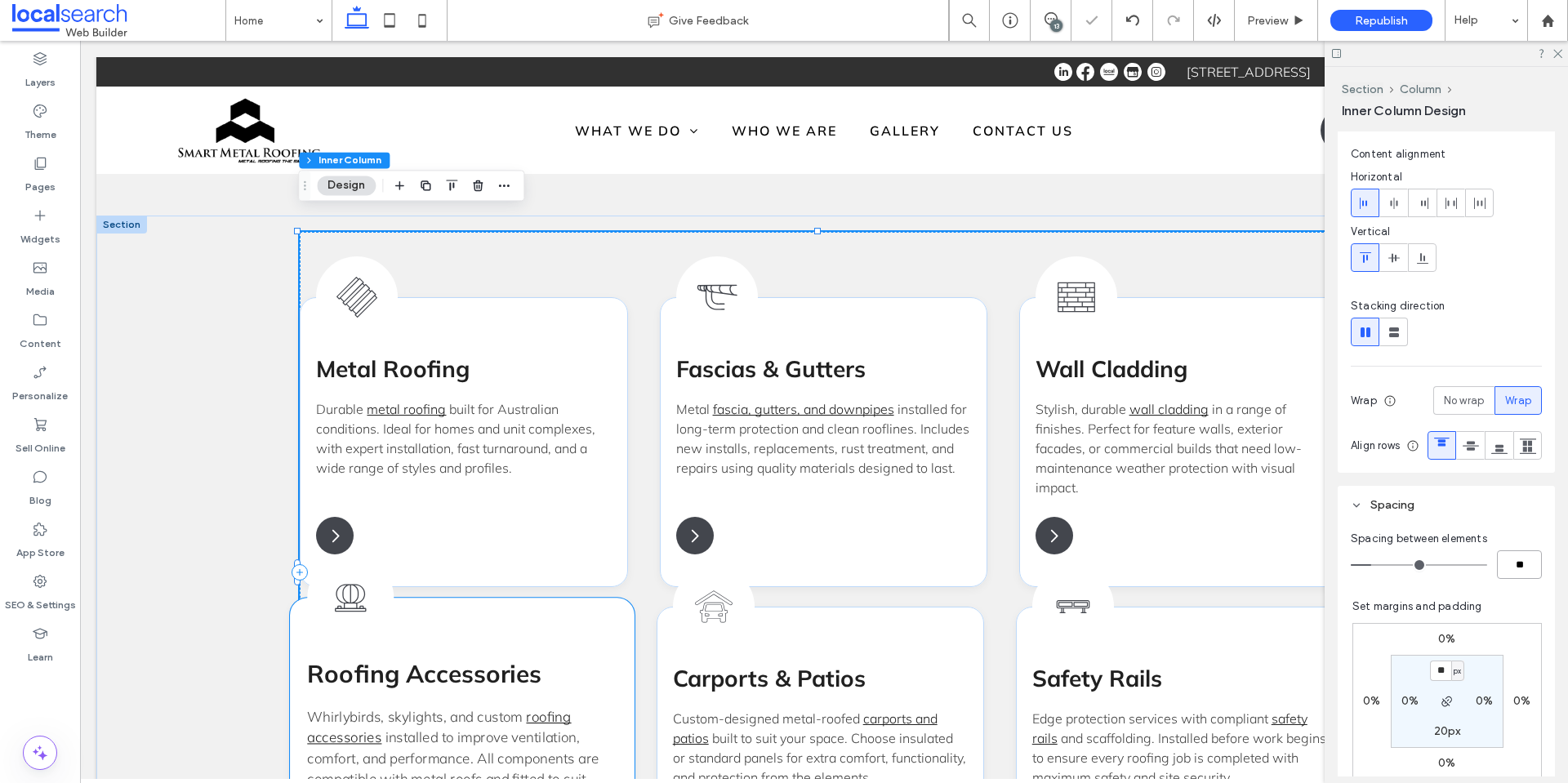
click at [588, 629] on div "Whirlybird Icon Roofing Accessories Whirlybirds, skylights, and custom roofing …" at bounding box center [463, 751] width 345 height 307
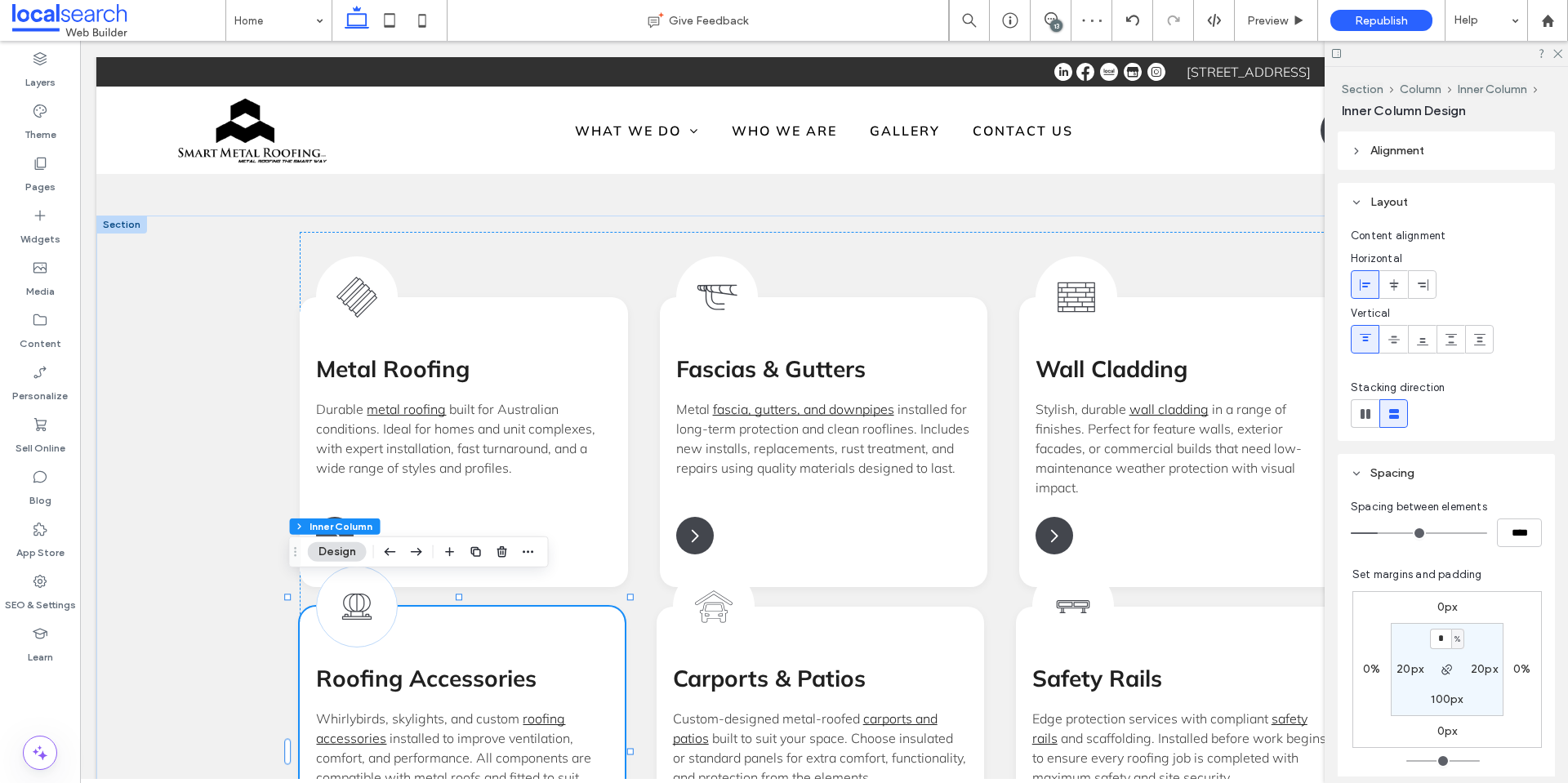
click at [1437, 612] on label "0px" at bounding box center [1448, 607] width 20 height 14
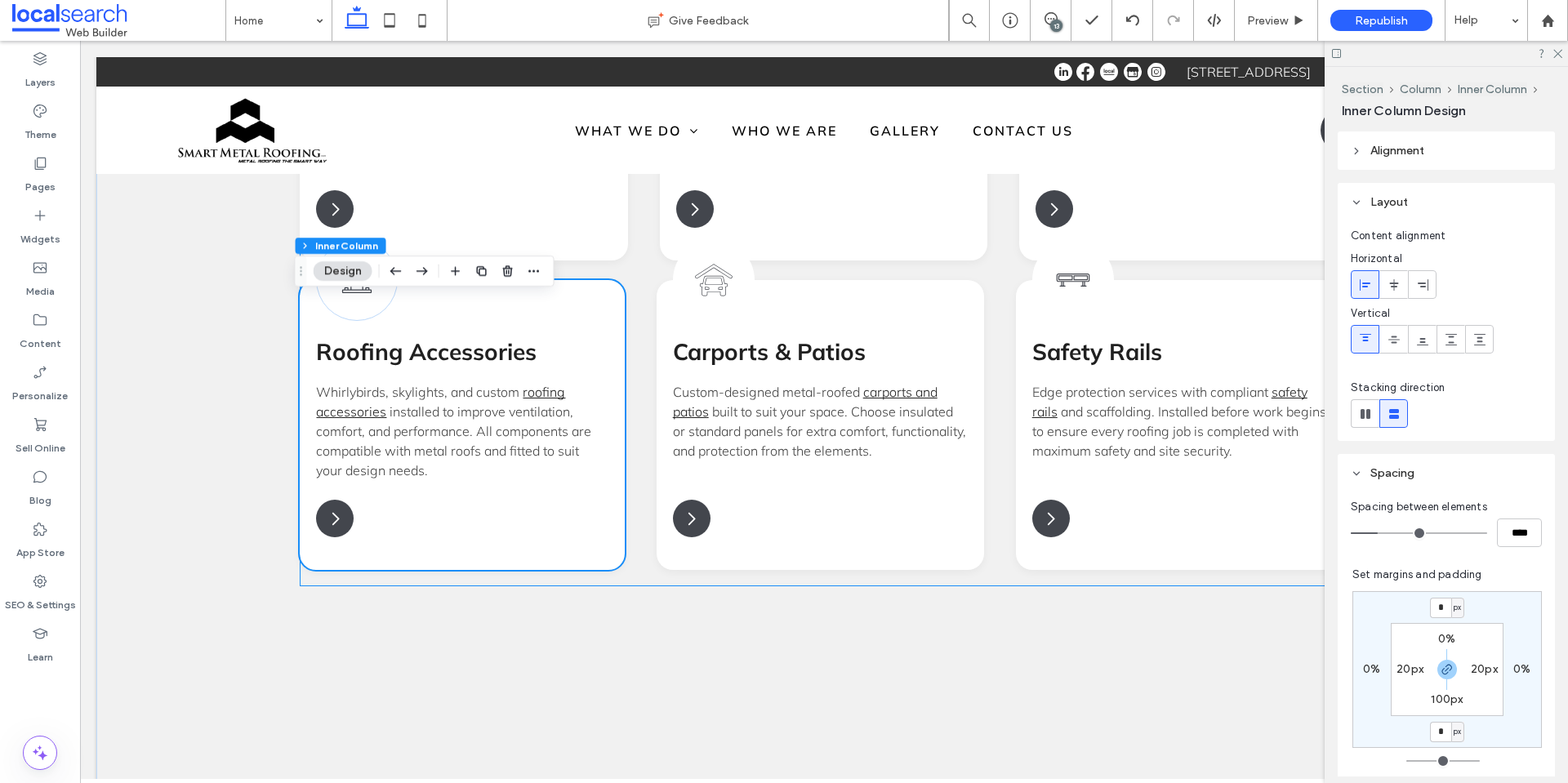
scroll to position [1770, 0]
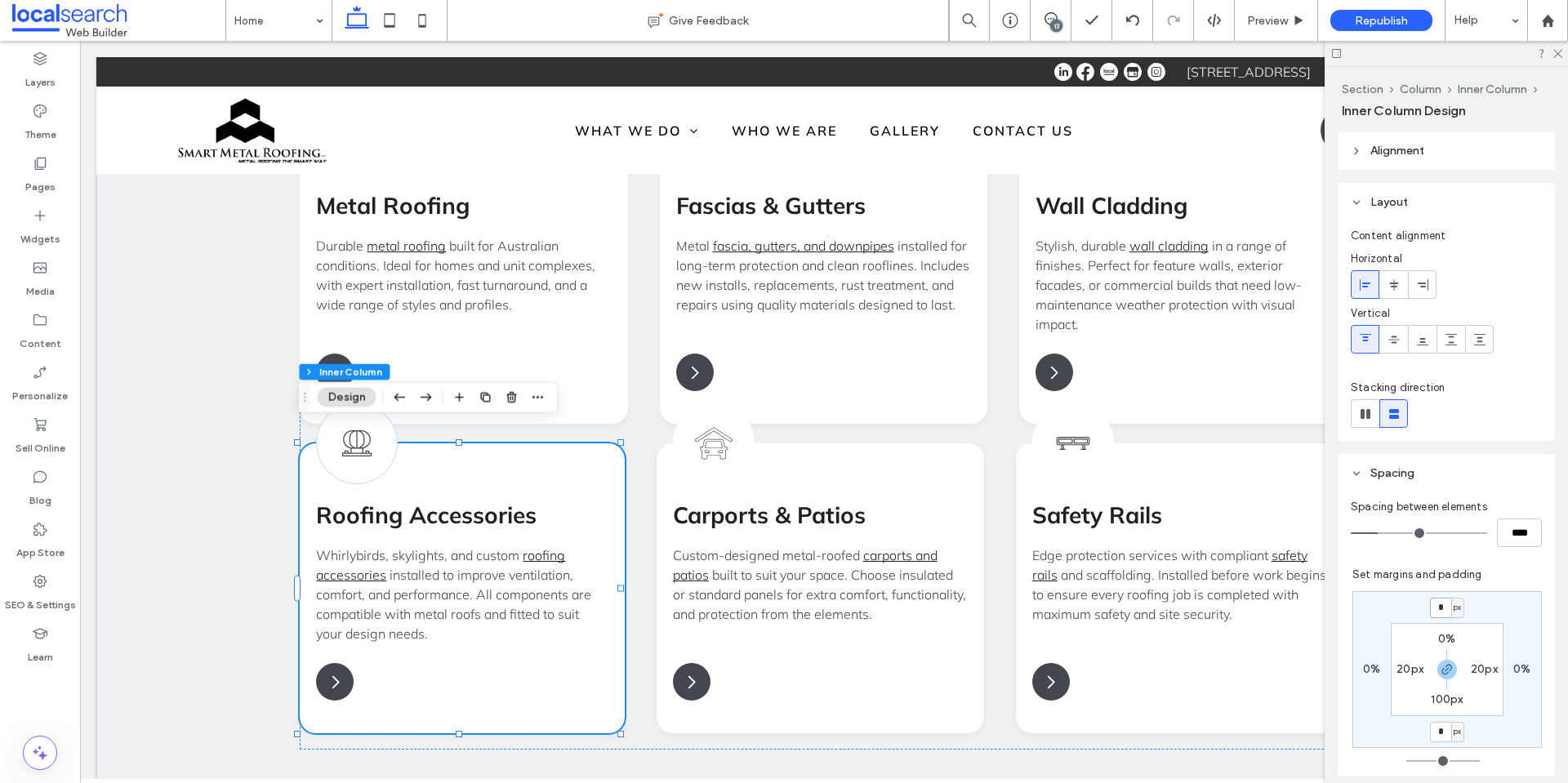
click at [1433, 607] on input "*" at bounding box center [1440, 608] width 21 height 20
type input "**"
click at [1440, 667] on icon "button" at bounding box center [1447, 669] width 13 height 13
type input "**"
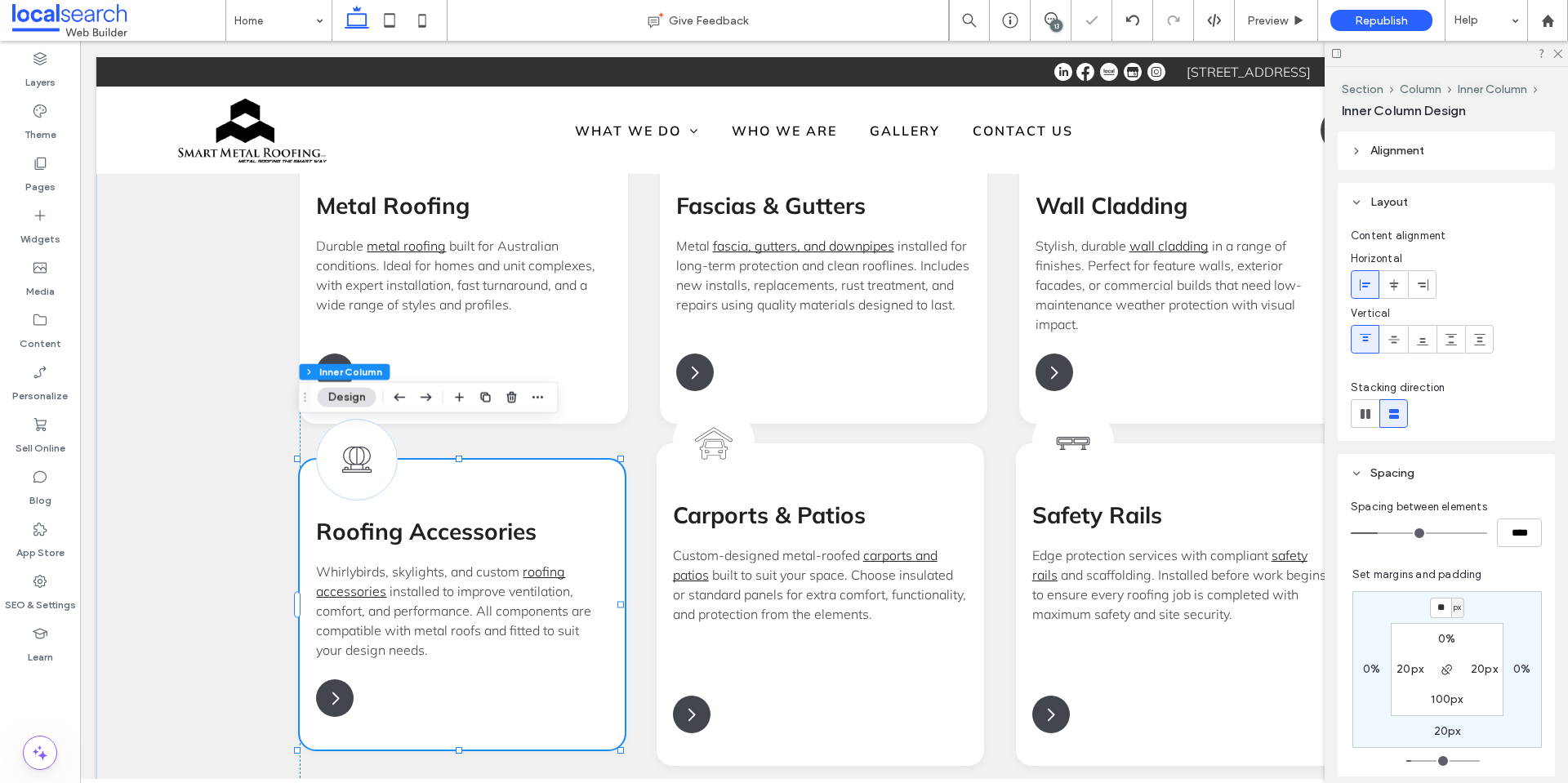
click at [1439, 731] on label "20px" at bounding box center [1447, 731] width 27 height 14
type input "*"
click at [1436, 612] on label "20px" at bounding box center [1447, 607] width 27 height 14
type input "**"
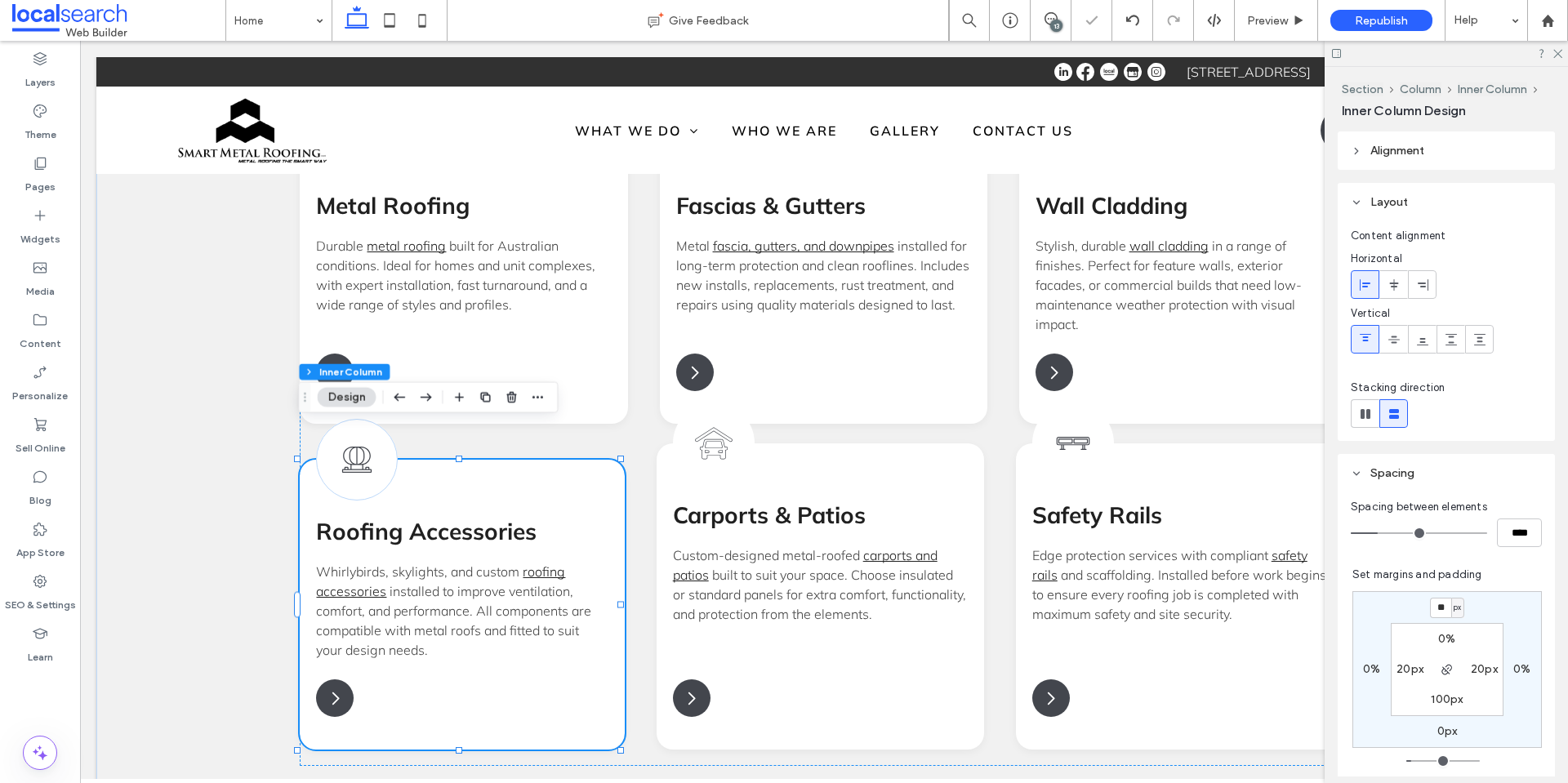
type input "**"
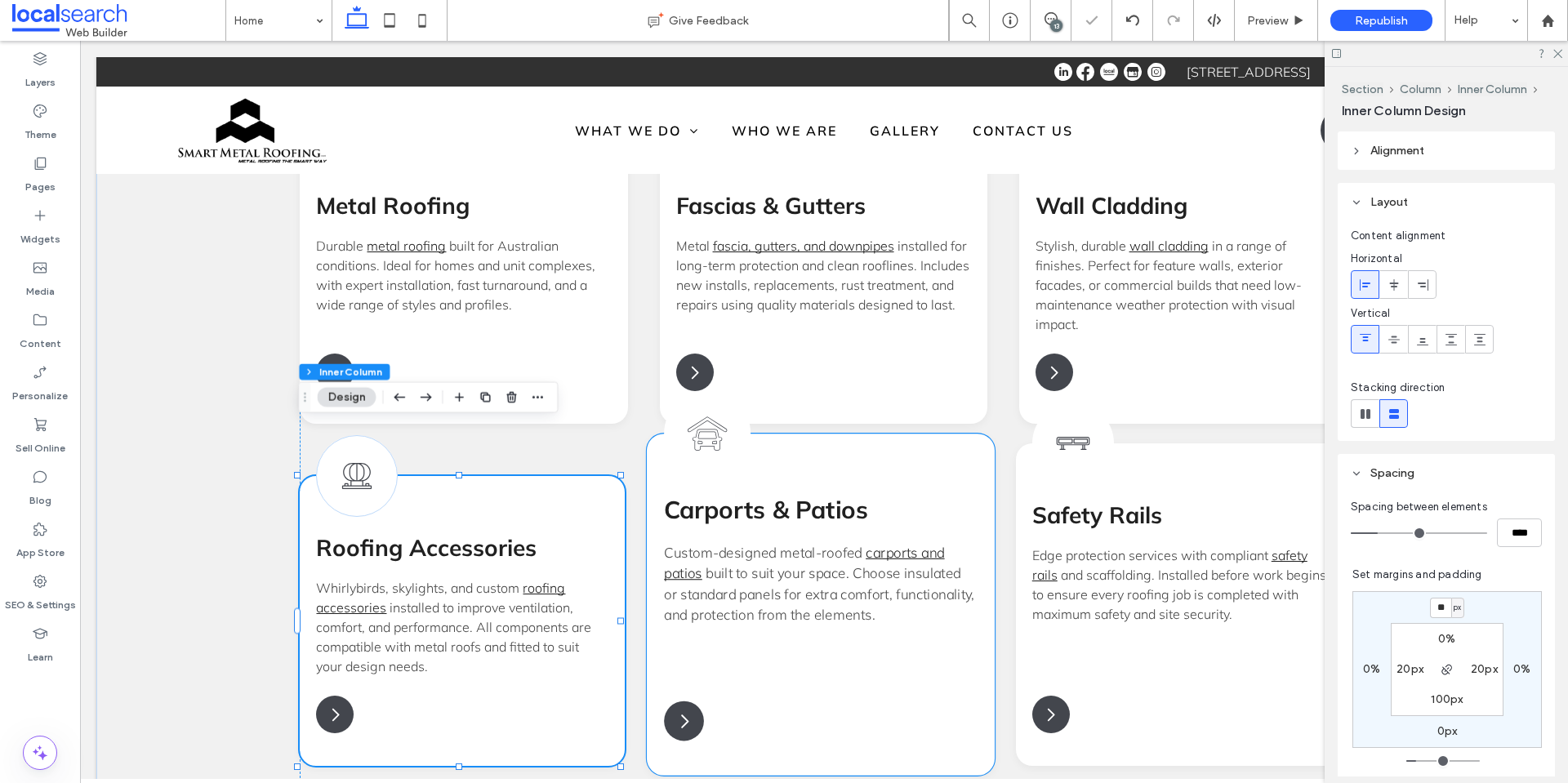
click at [971, 490] on div "Carports Icon Carports & Patios Custom-designed metal-roofed carports and patio…" at bounding box center [820, 605] width 348 height 342
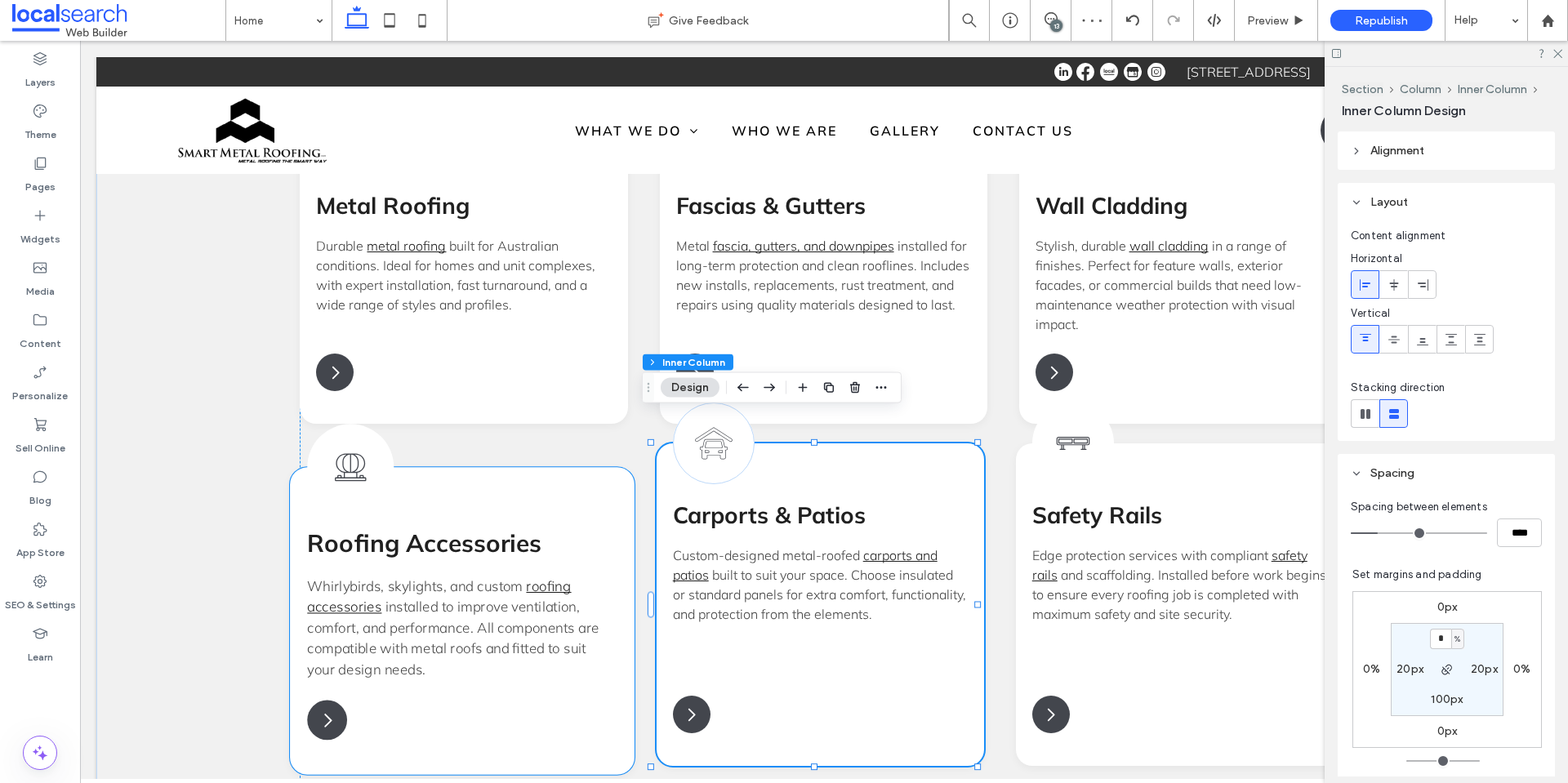
click at [487, 477] on div "Whirlybird Icon Roofing Accessories Whirlybirds, skylights, and custom roofing …" at bounding box center [463, 621] width 345 height 307
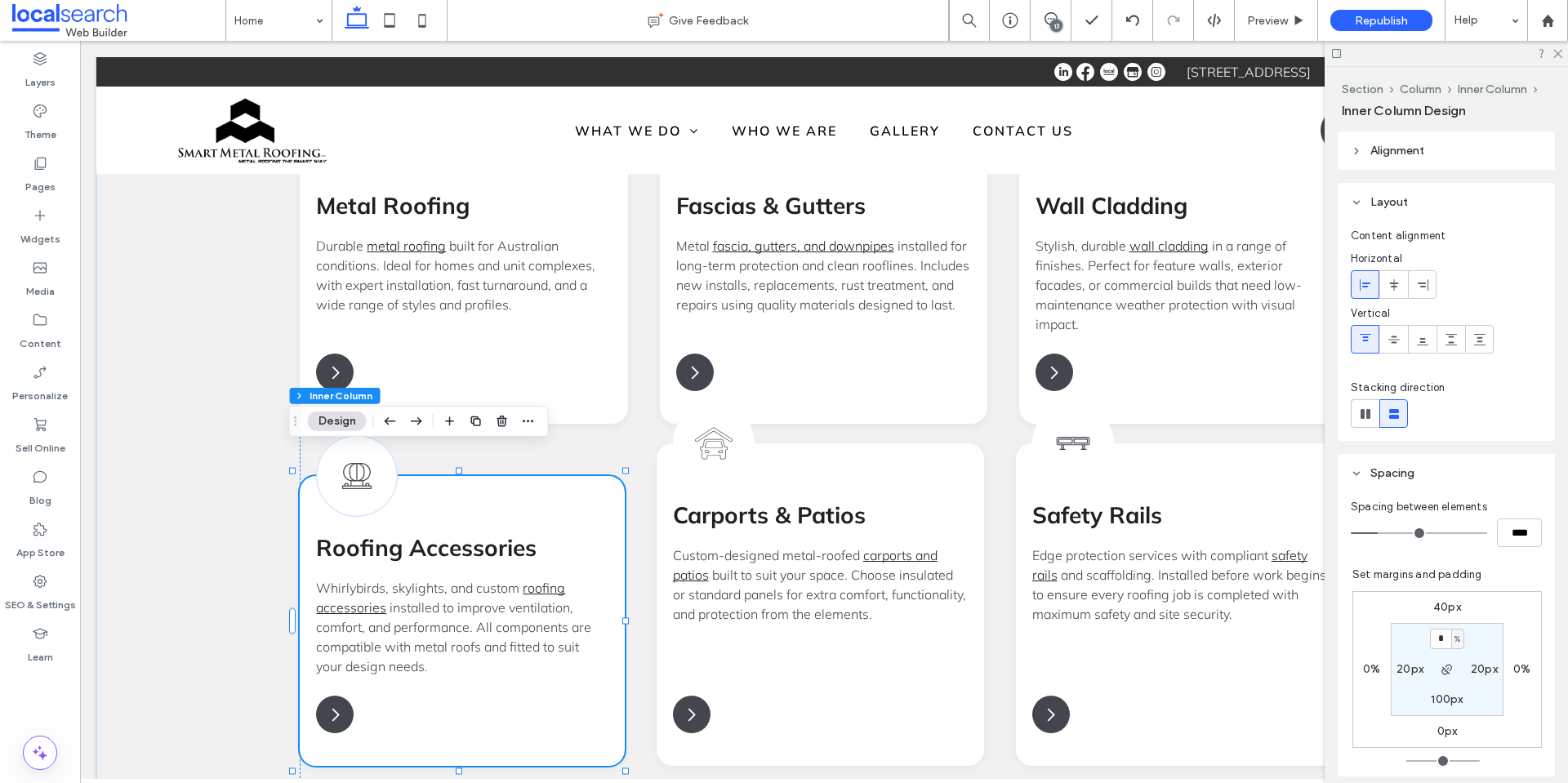
click at [1433, 607] on label "40px" at bounding box center [1447, 607] width 28 height 14
type input "**"
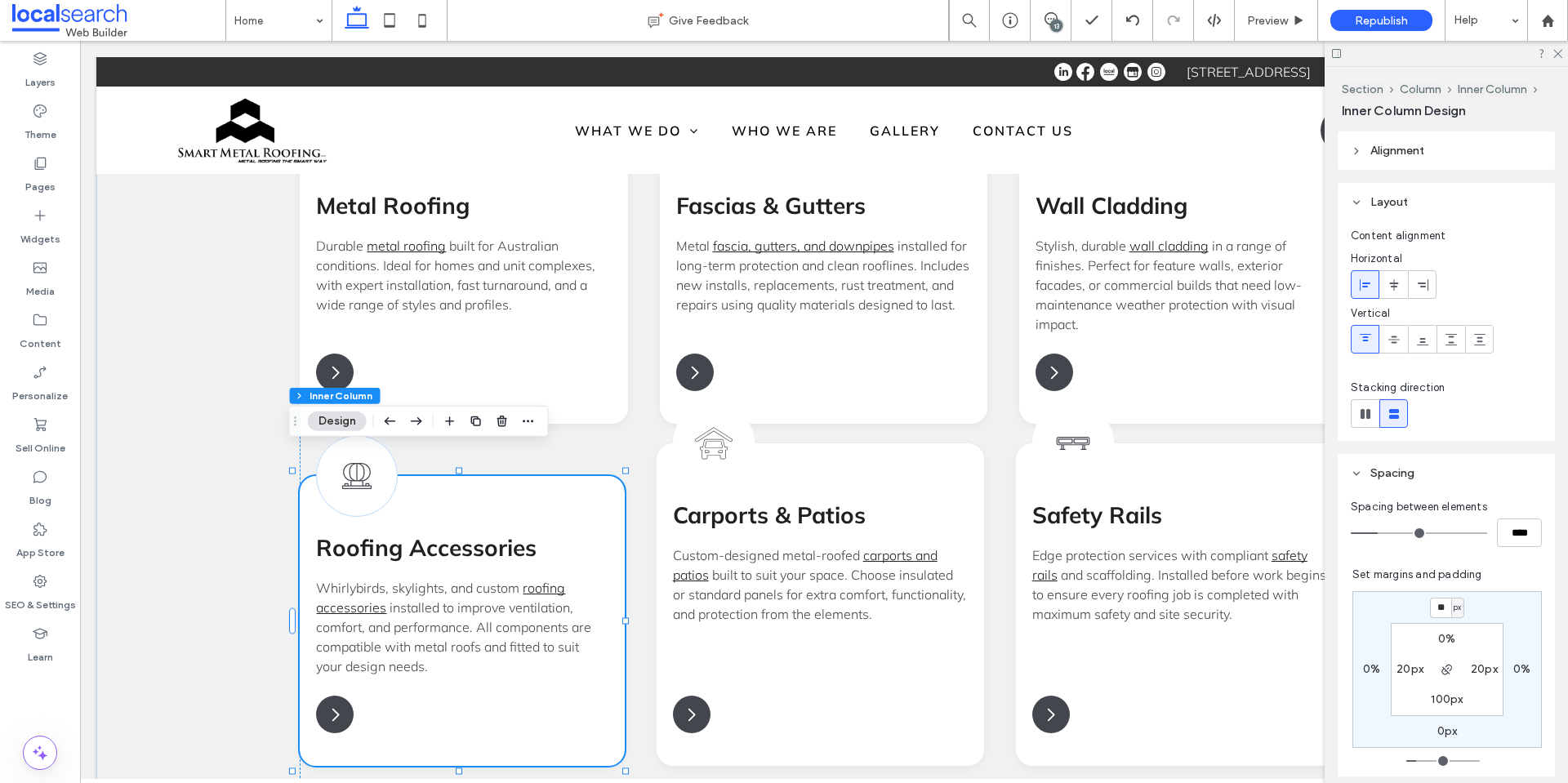
type input "**"
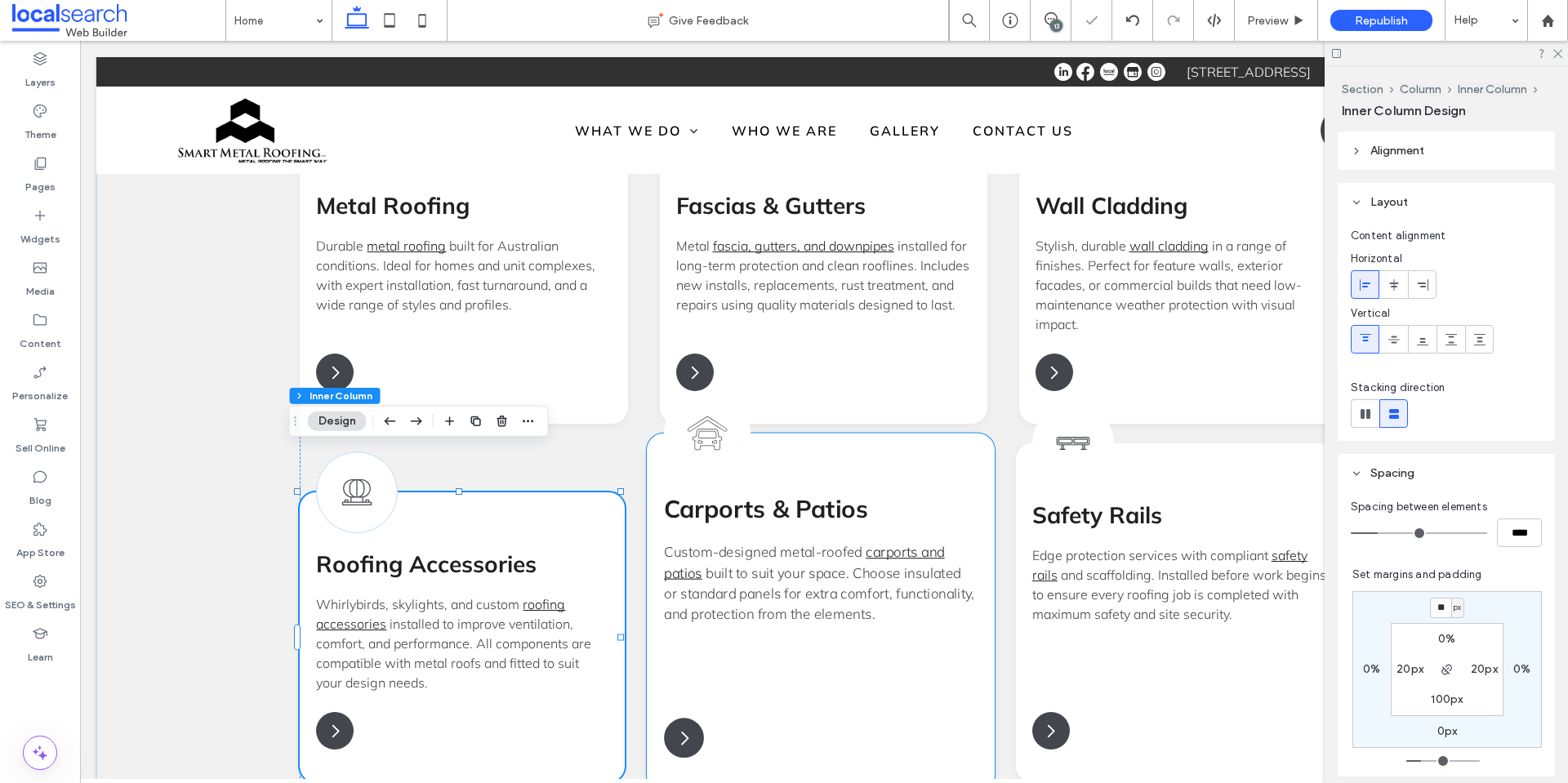
click at [971, 499] on div "Carports Icon Carports & Patios Custom-designed metal-roofed carports and patio…" at bounding box center [820, 613] width 348 height 360
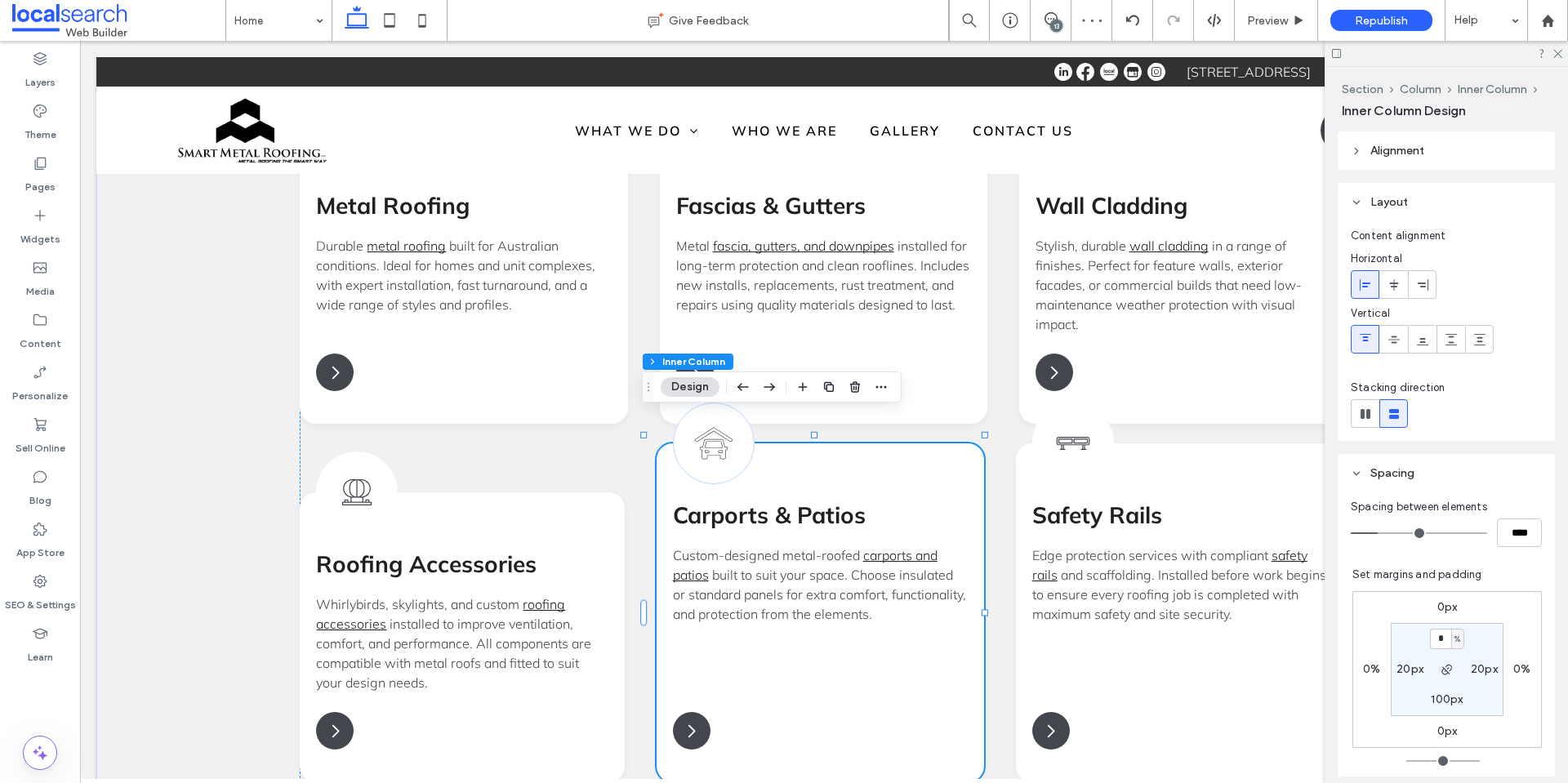
click at [1437, 610] on label "0px" at bounding box center [1448, 607] width 20 height 14
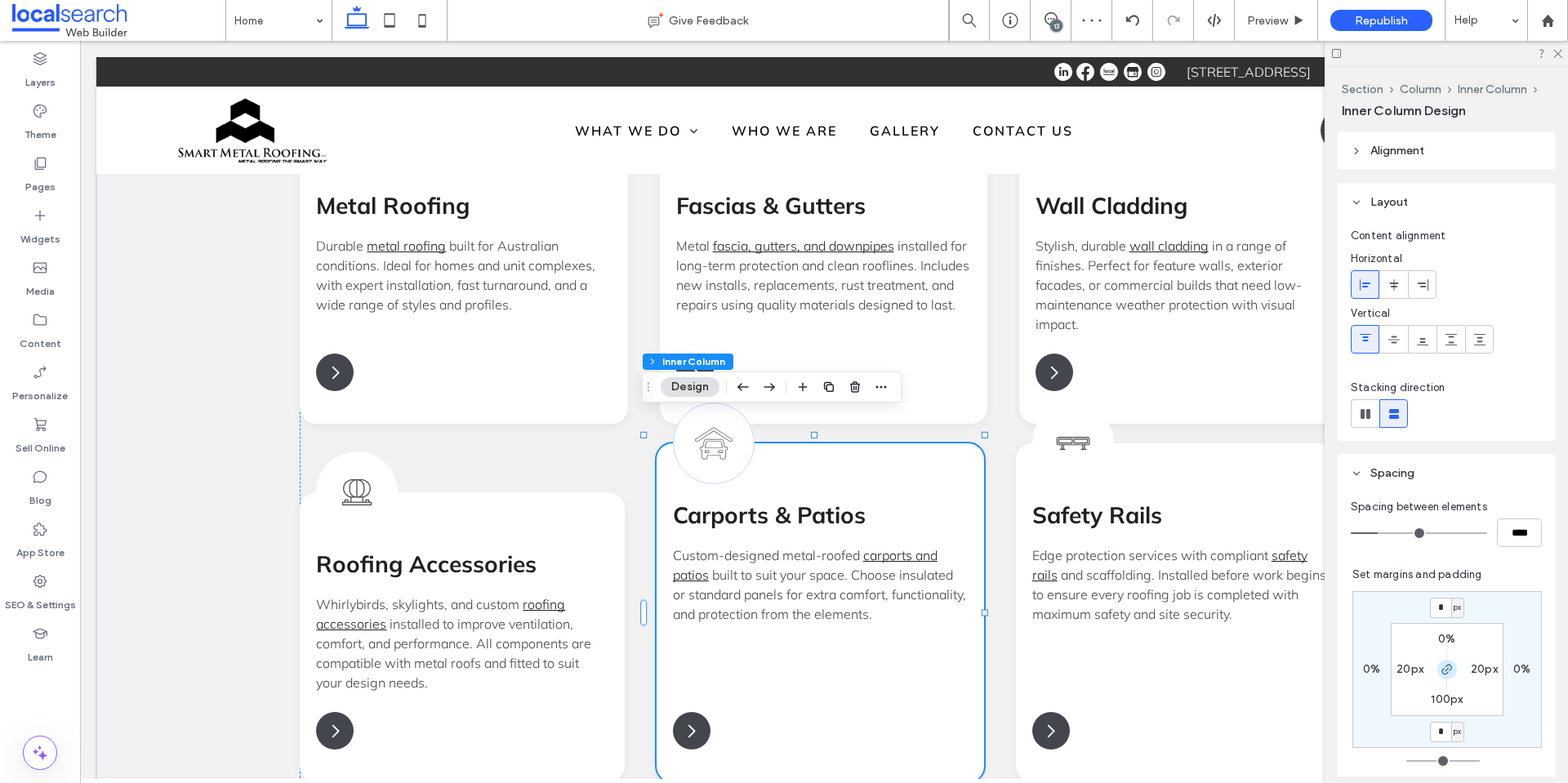
click at [1440, 670] on icon "button" at bounding box center [1447, 669] width 13 height 13
click at [1434, 606] on input "*" at bounding box center [1440, 608] width 21 height 20
type input "**"
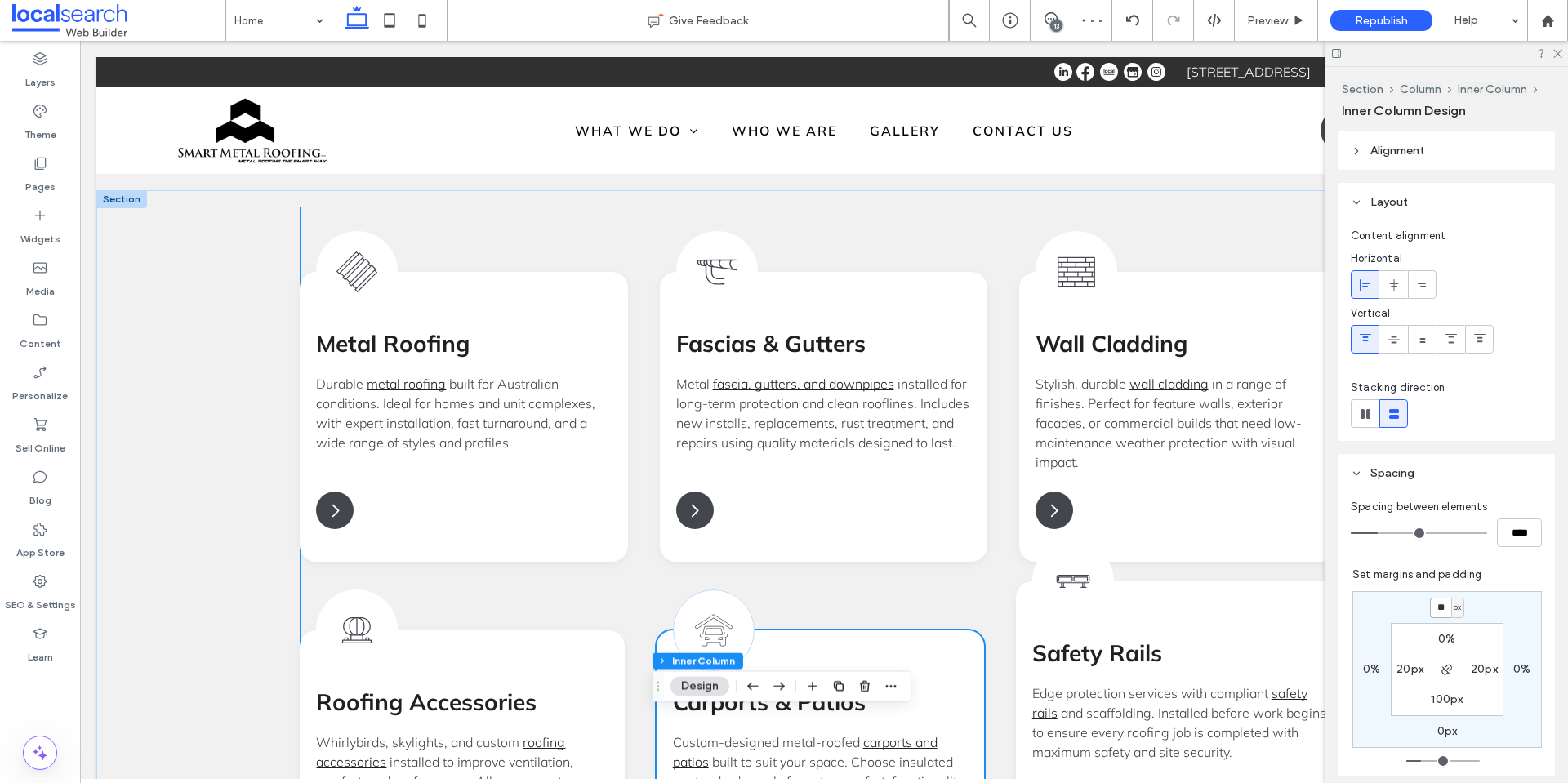
scroll to position [1851, 0]
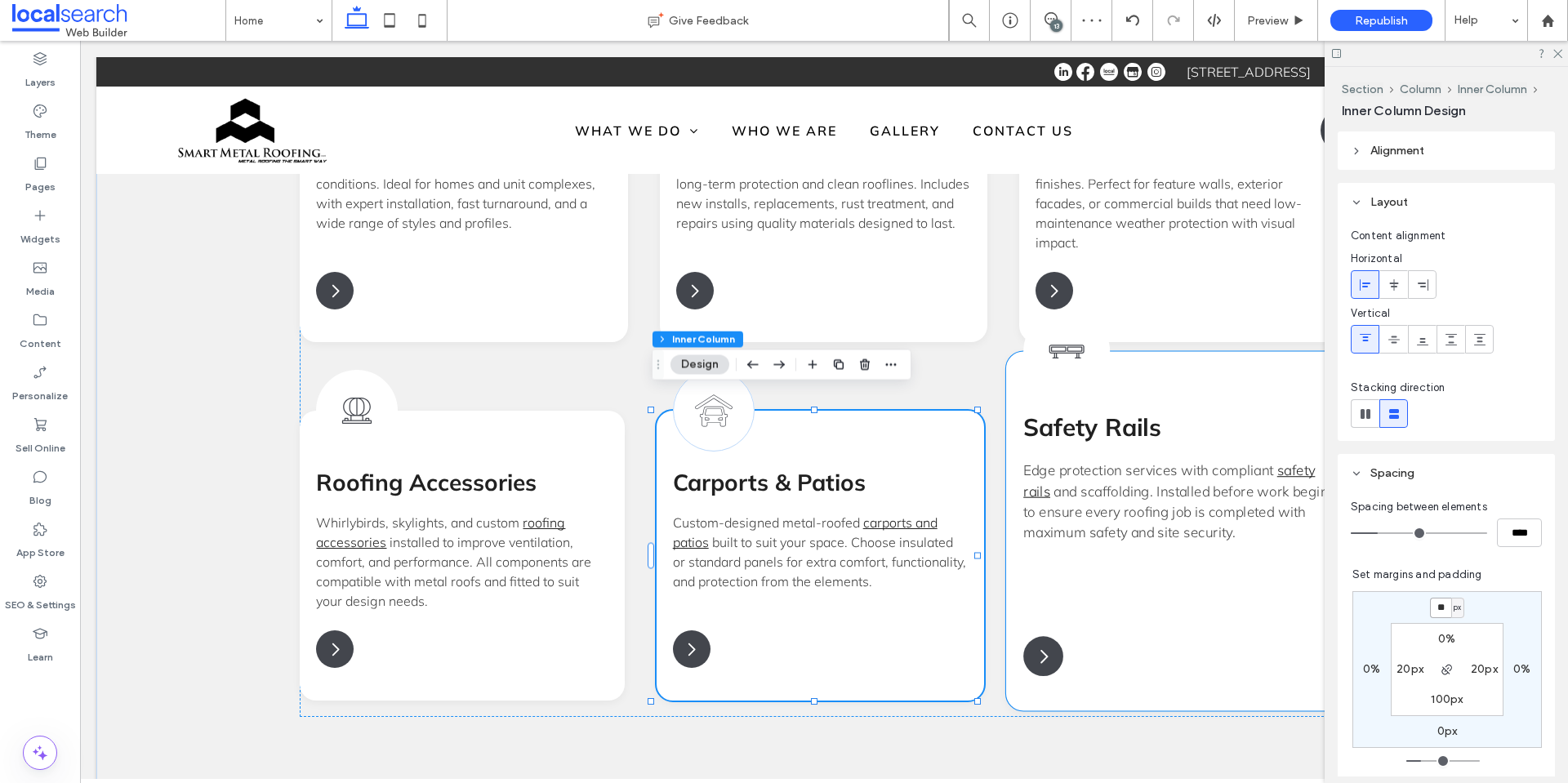
click at [1041, 587] on div "Safety Rails Safety Rails Edge protection services with compliant safety rails …" at bounding box center [1180, 532] width 348 height 360
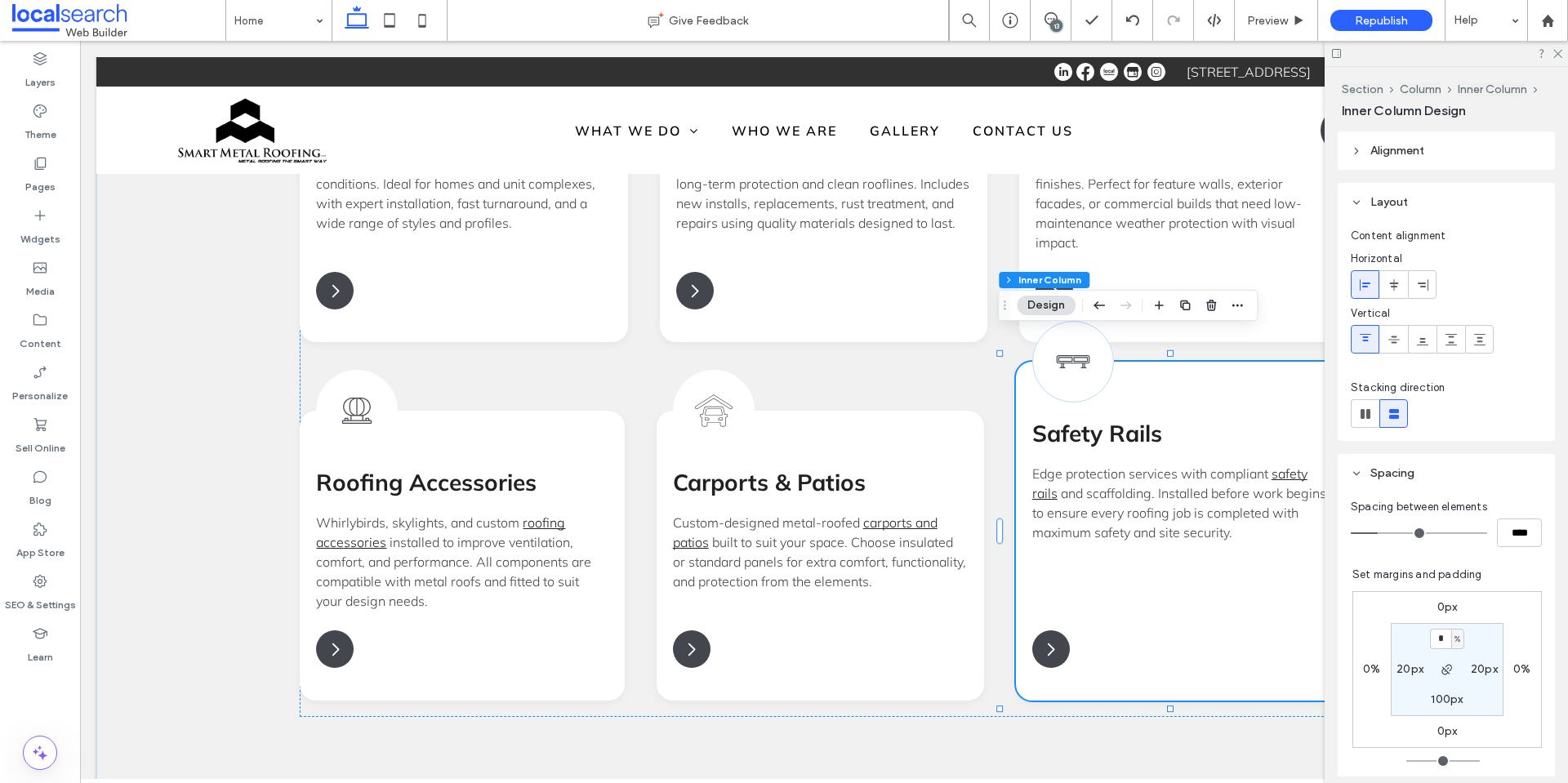
click at [1438, 601] on label "0px" at bounding box center [1448, 607] width 20 height 14
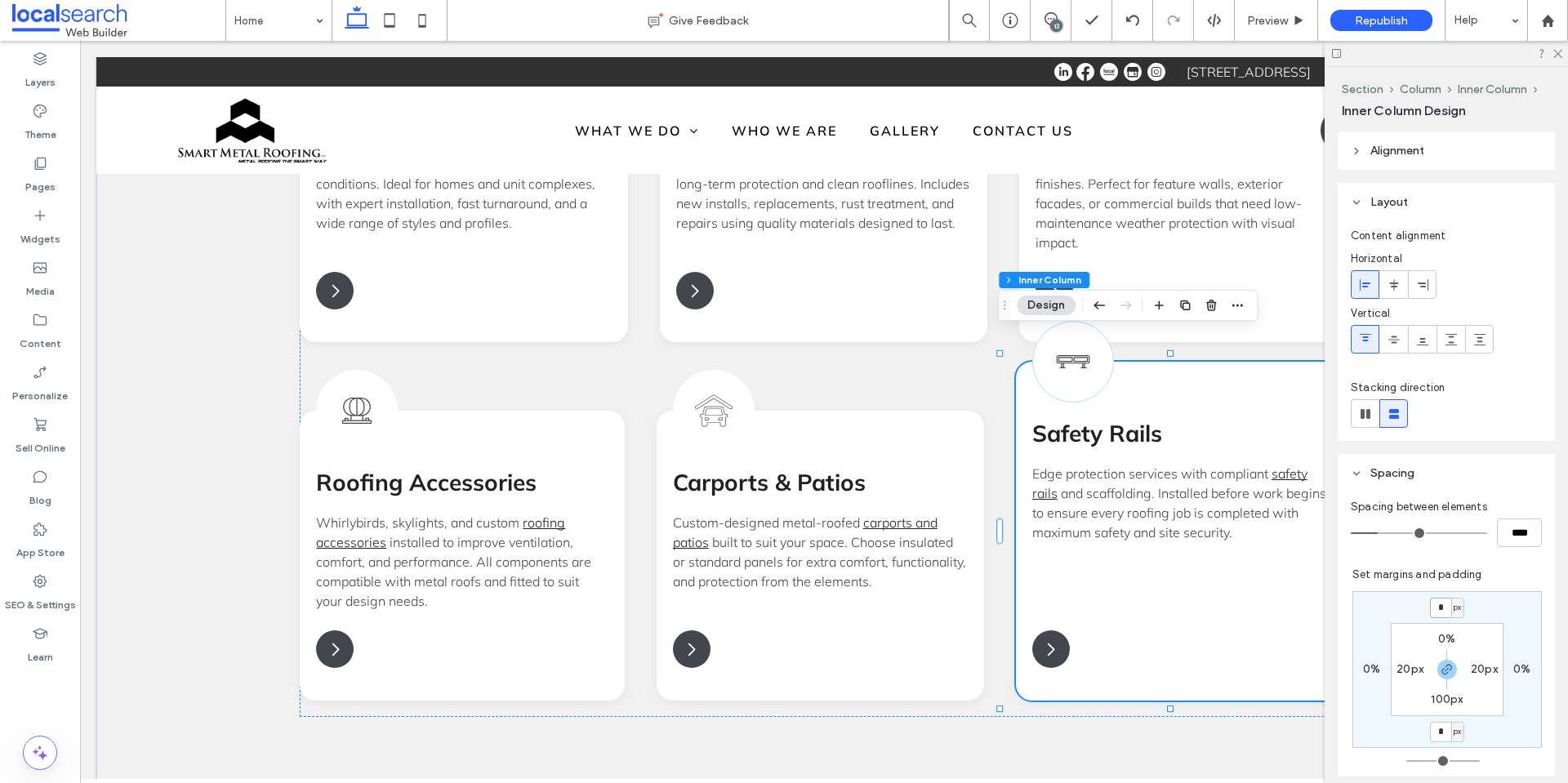
click at [1430, 602] on input "*" at bounding box center [1440, 608] width 21 height 20
click at [1440, 664] on icon "button" at bounding box center [1447, 669] width 13 height 13
click at [1430, 610] on input "*" at bounding box center [1440, 608] width 21 height 20
type input "**"
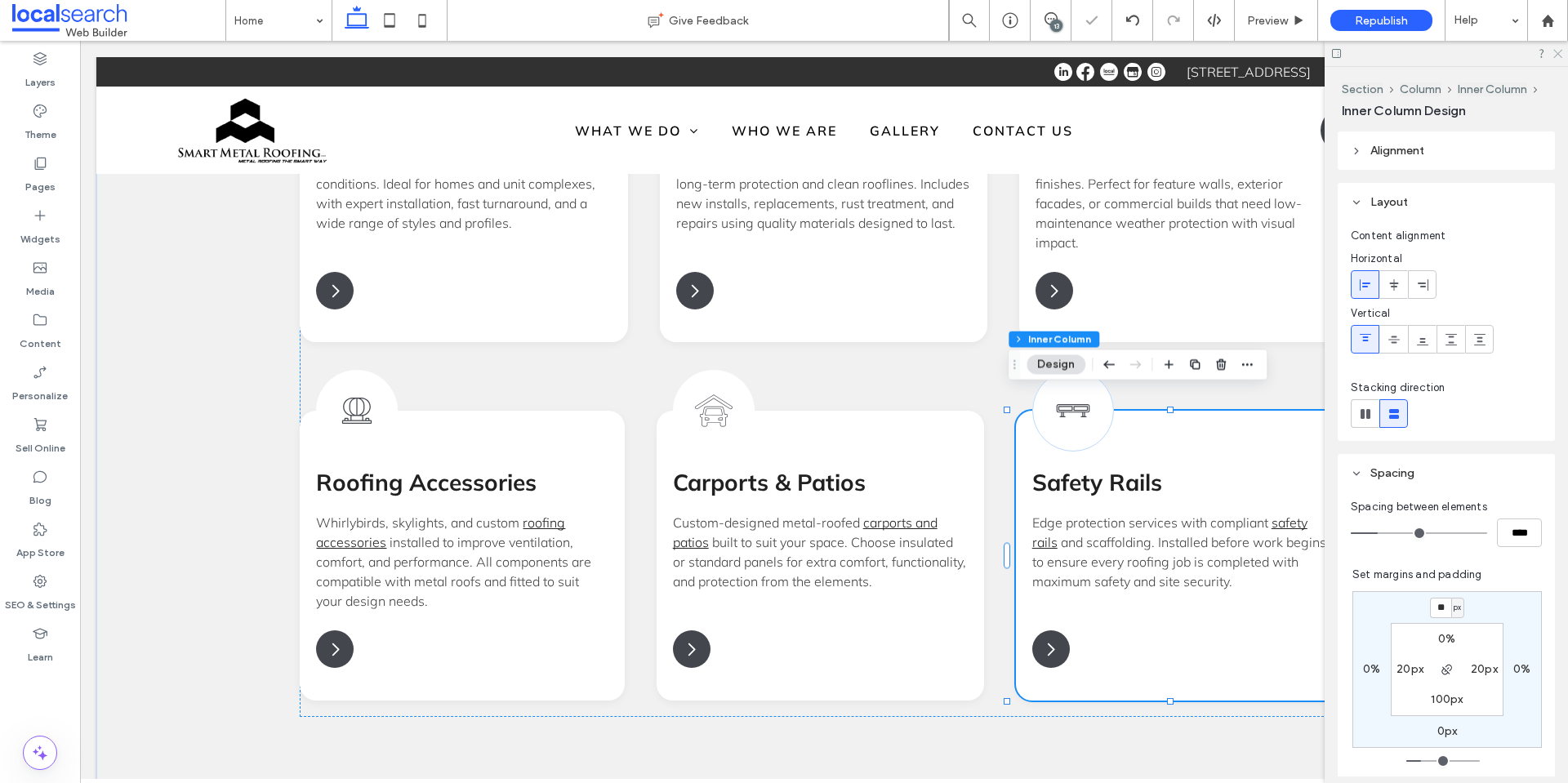
click at [1560, 53] on icon at bounding box center [1556, 52] width 10 height 10
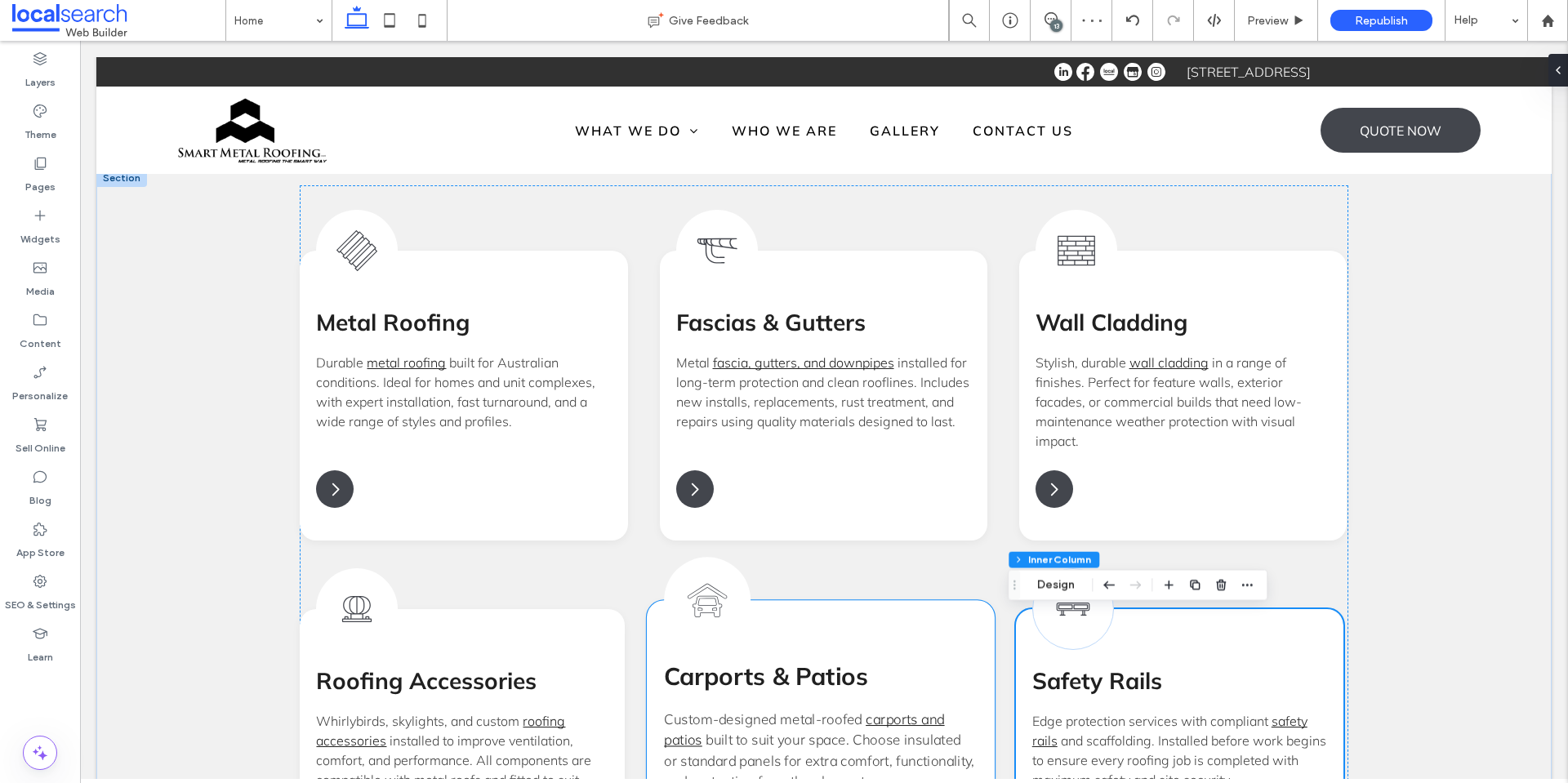
scroll to position [1607, 0]
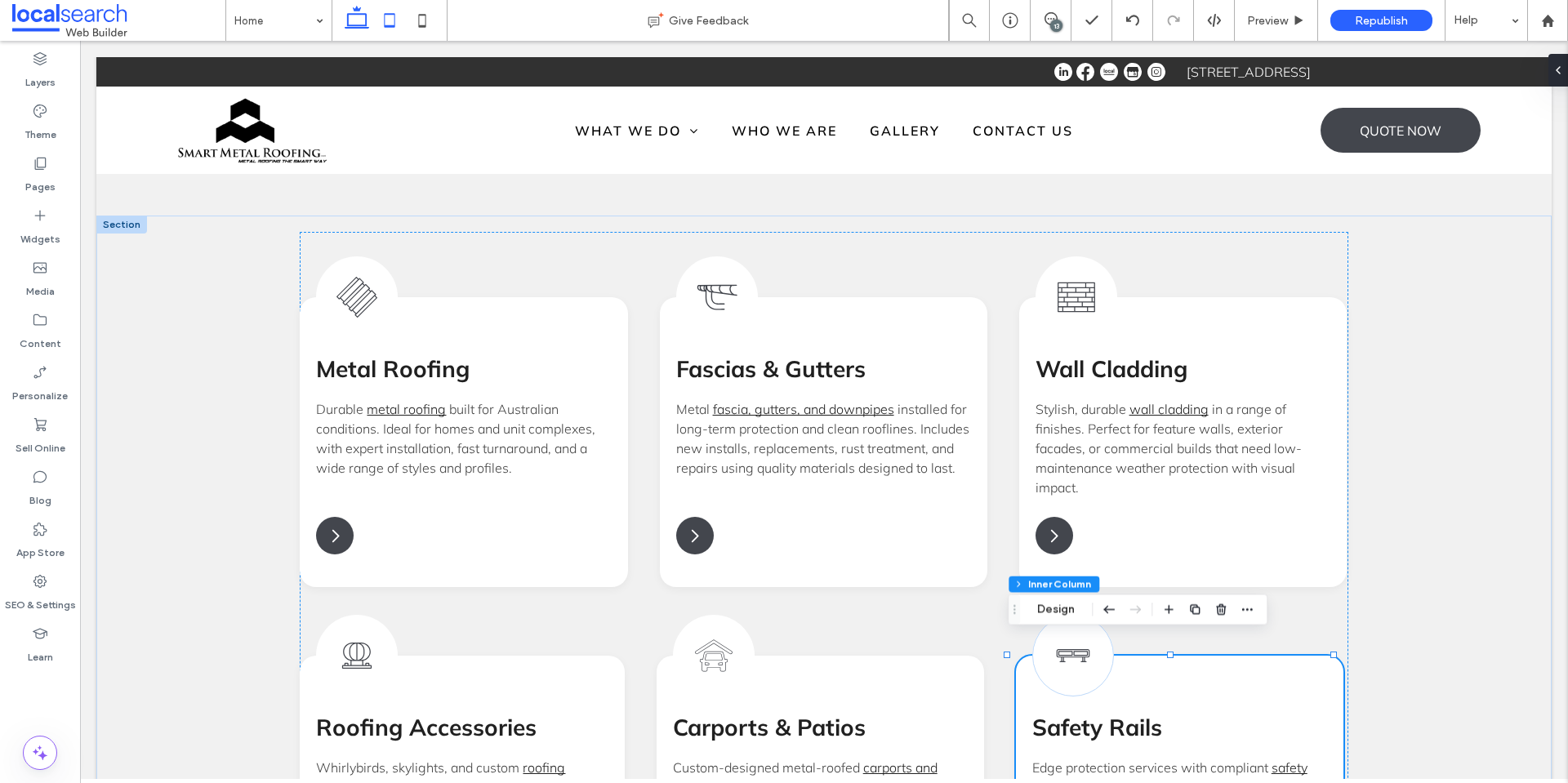
drag, startPoint x: 378, startPoint y: 24, endPoint x: 278, endPoint y: 341, distance: 332.4
click at [378, 24] on icon at bounding box center [389, 19] width 32 height 32
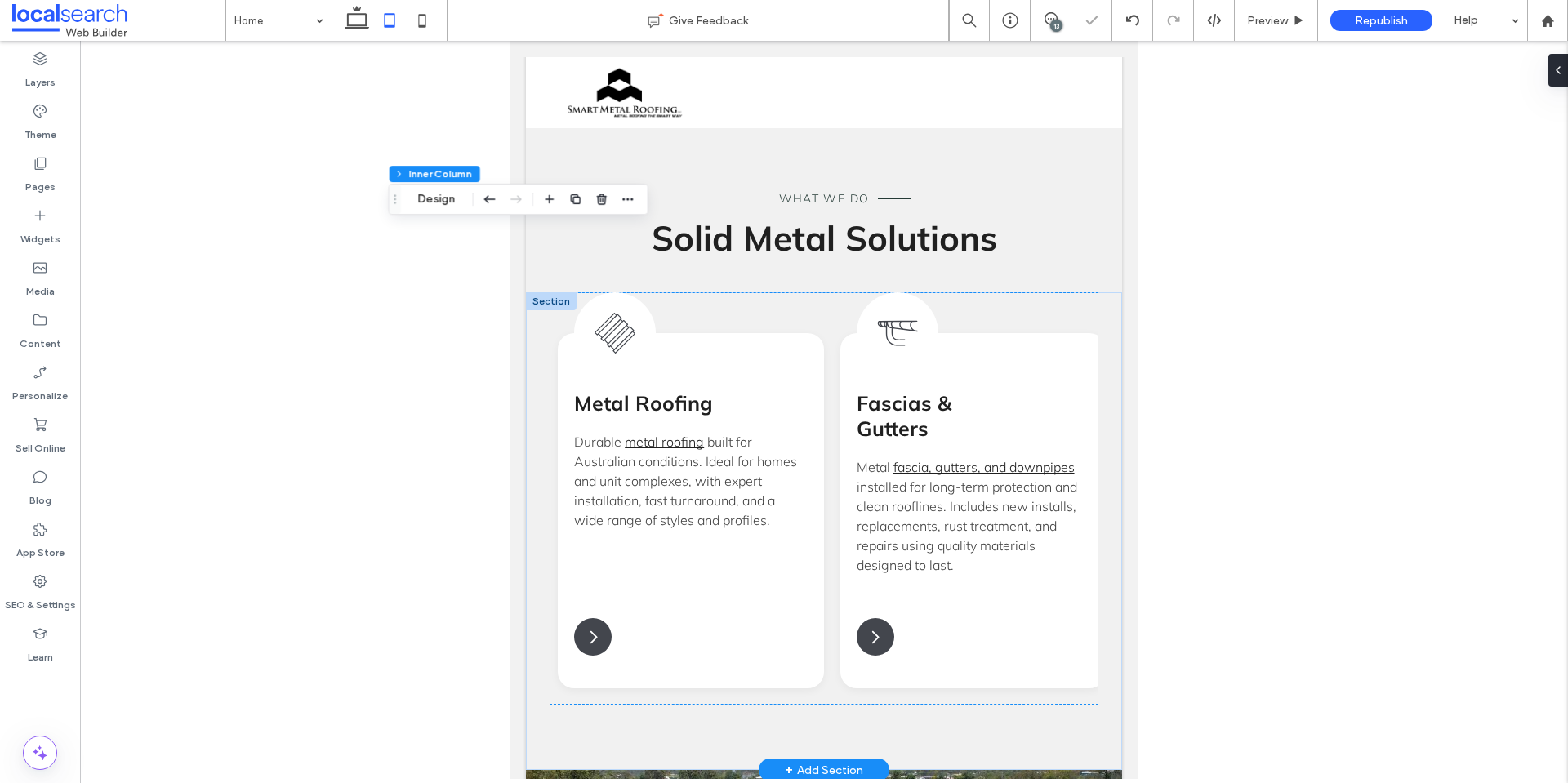
type input "*"
type input "**"
type input "*"
type input "**"
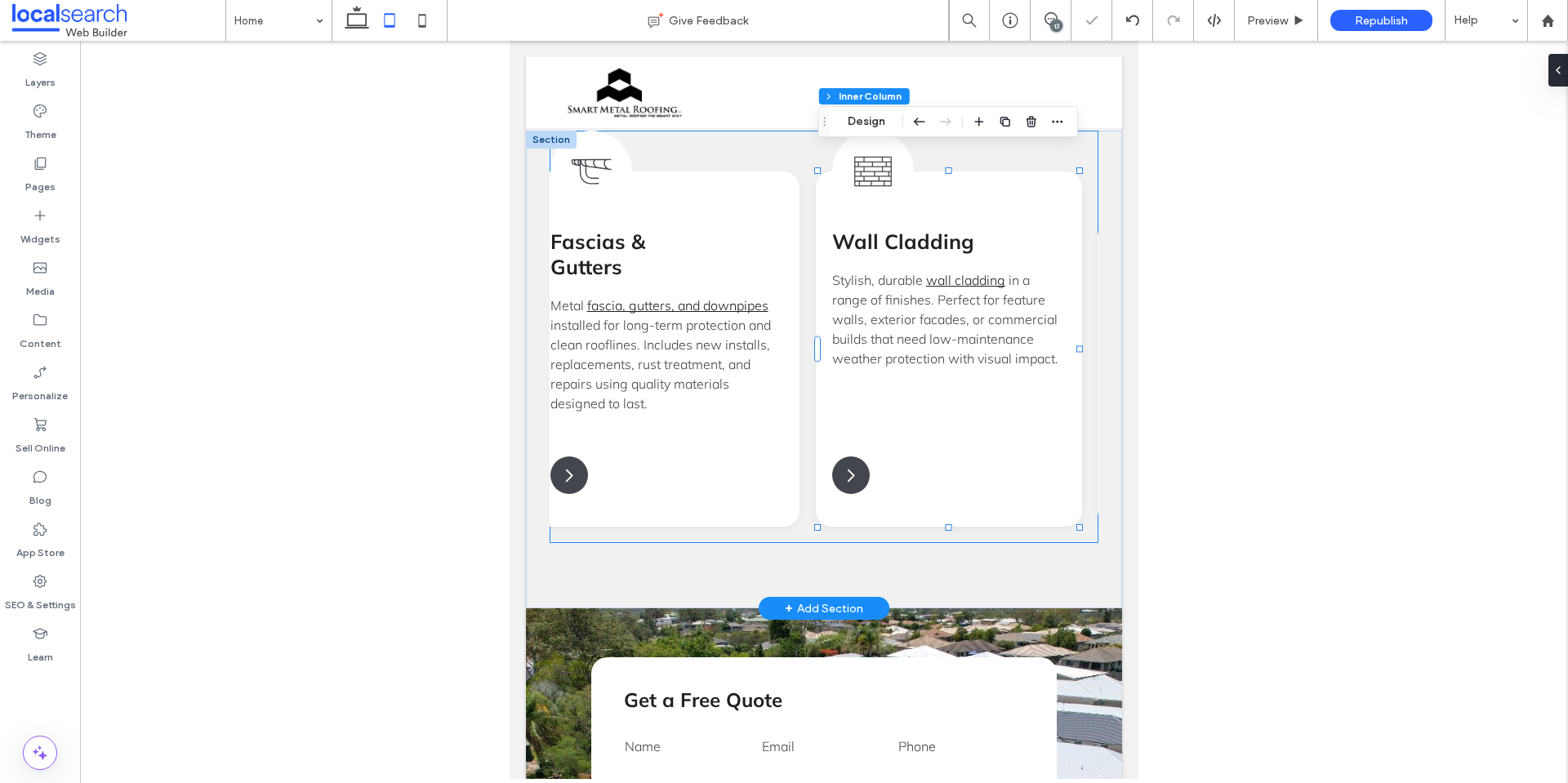
scroll to position [0, 0]
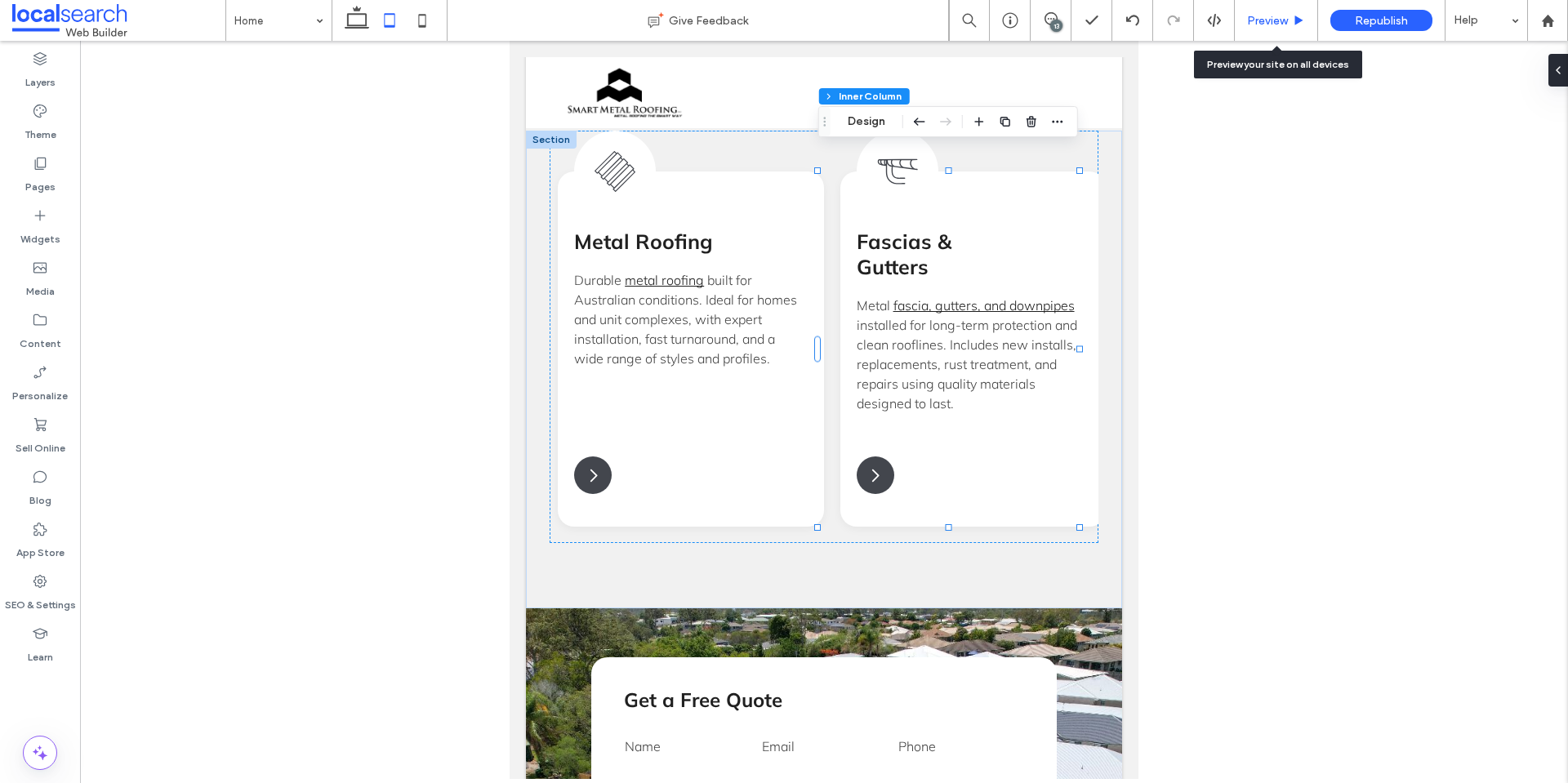
click at [1271, 21] on span "Preview" at bounding box center [1267, 20] width 41 height 14
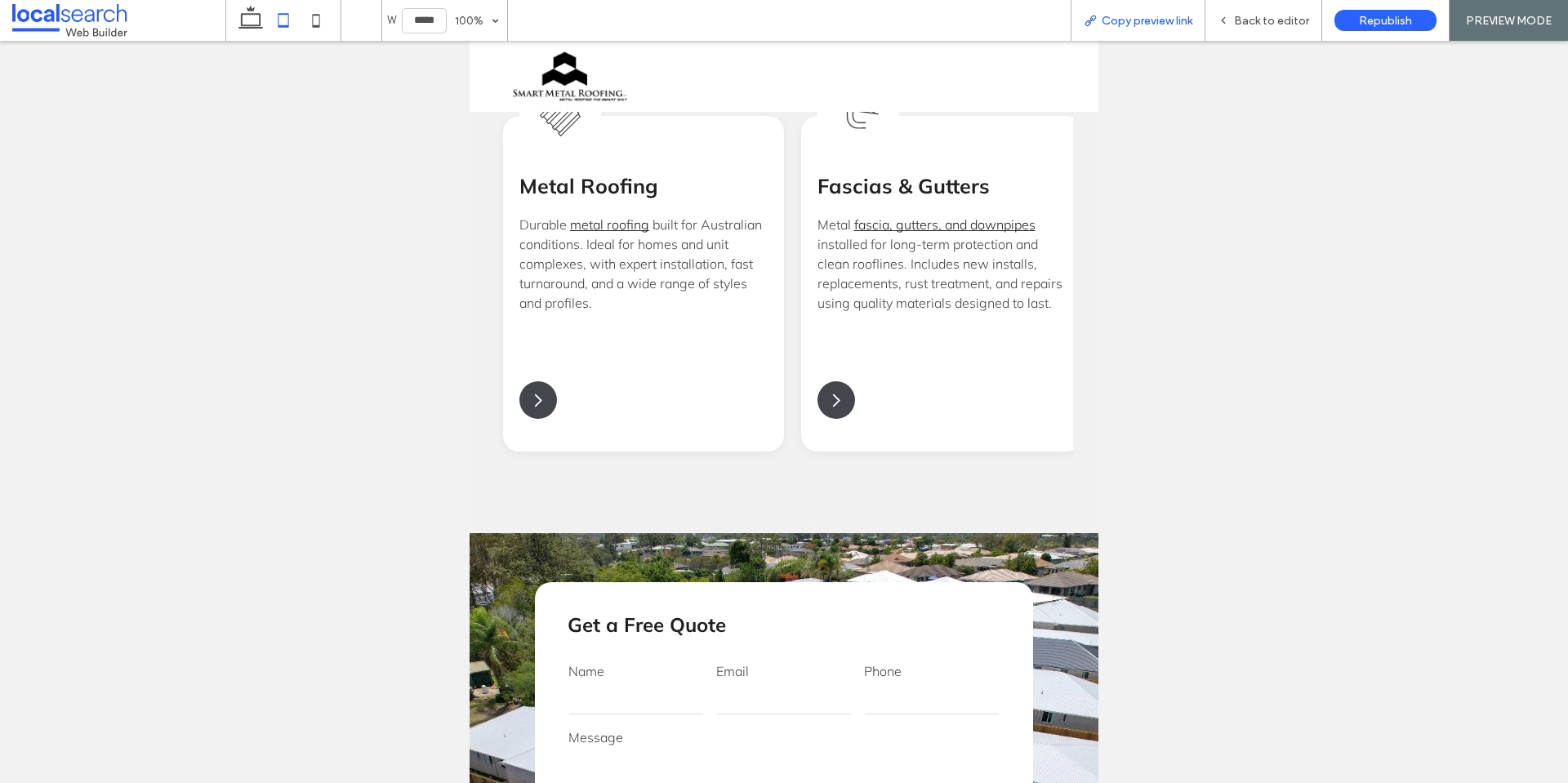
click at [1131, 26] on span "Copy preview link" at bounding box center [1147, 20] width 91 height 14
click at [251, 25] on use at bounding box center [250, 17] width 24 height 23
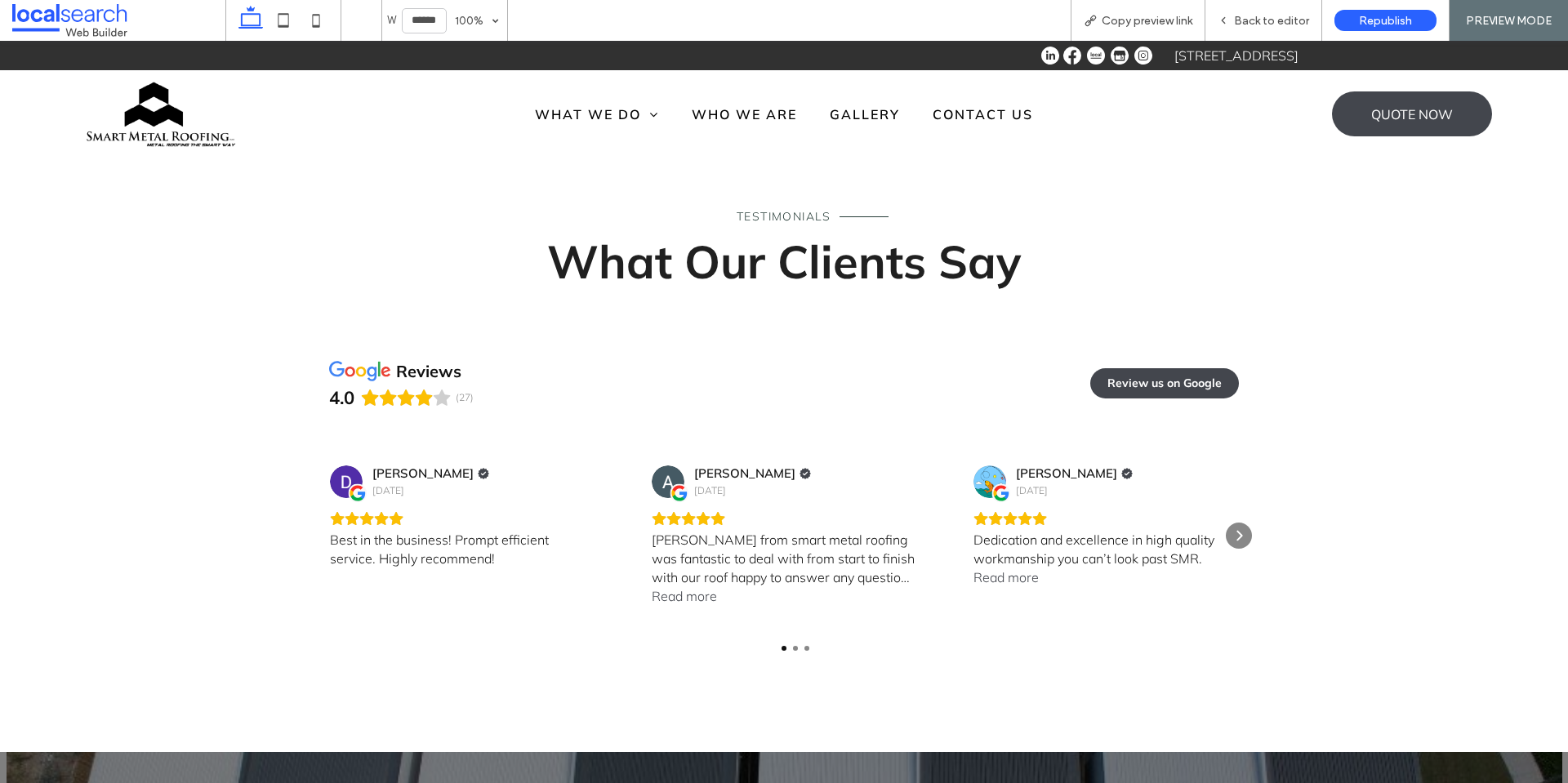
type input "******"
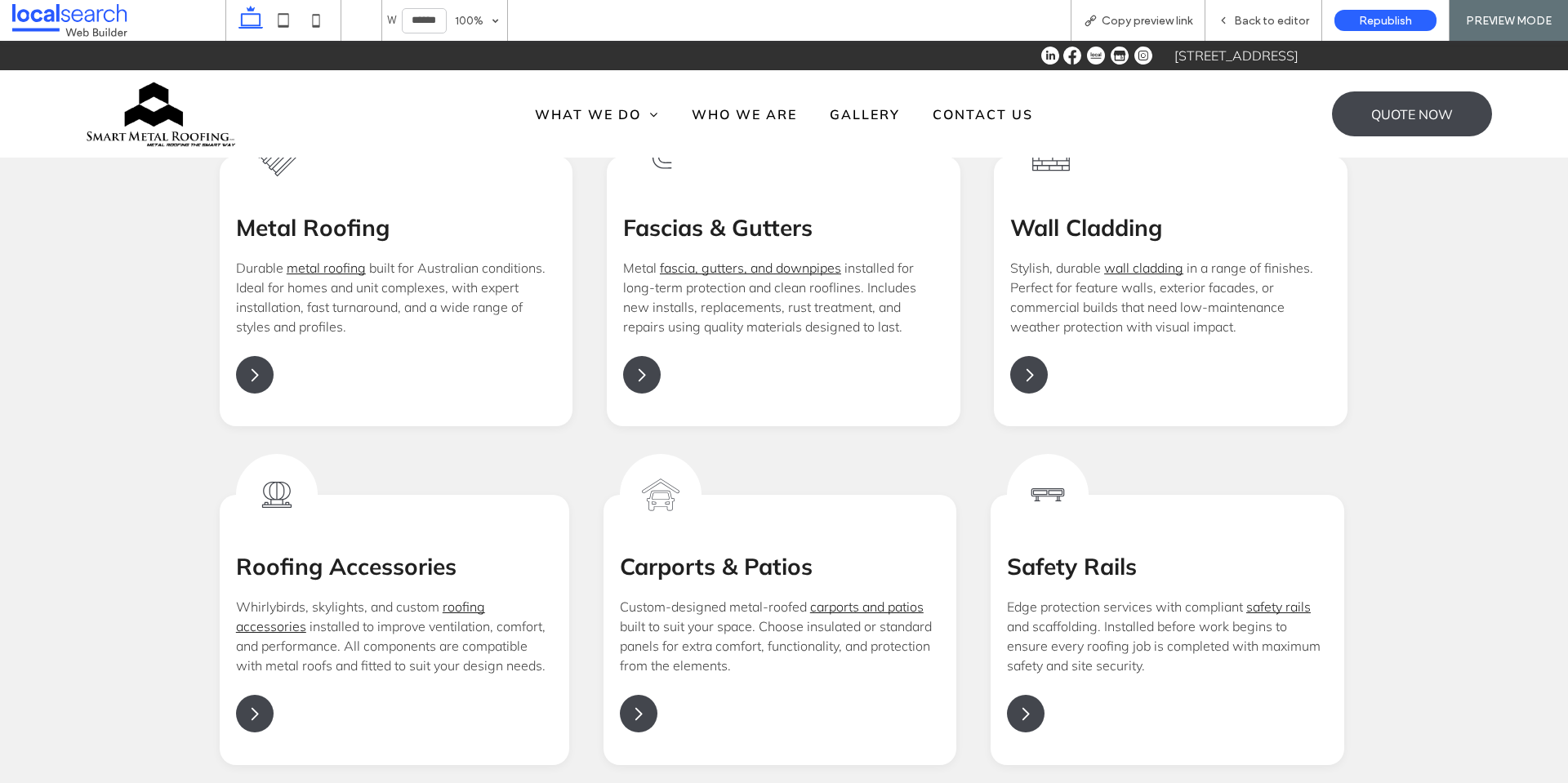
scroll to position [1555, 0]
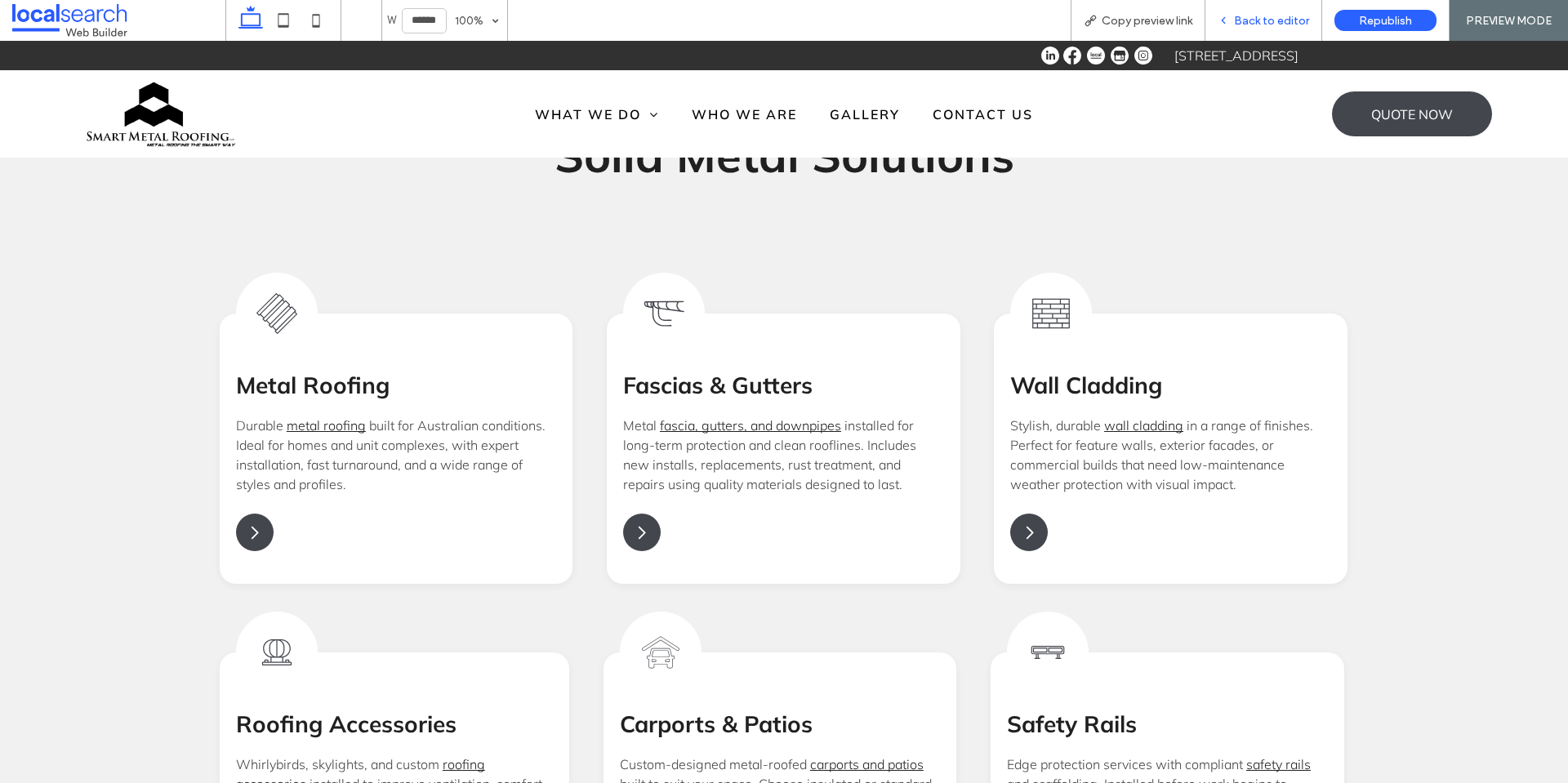
click at [1226, 20] on icon at bounding box center [1223, 20] width 11 height 11
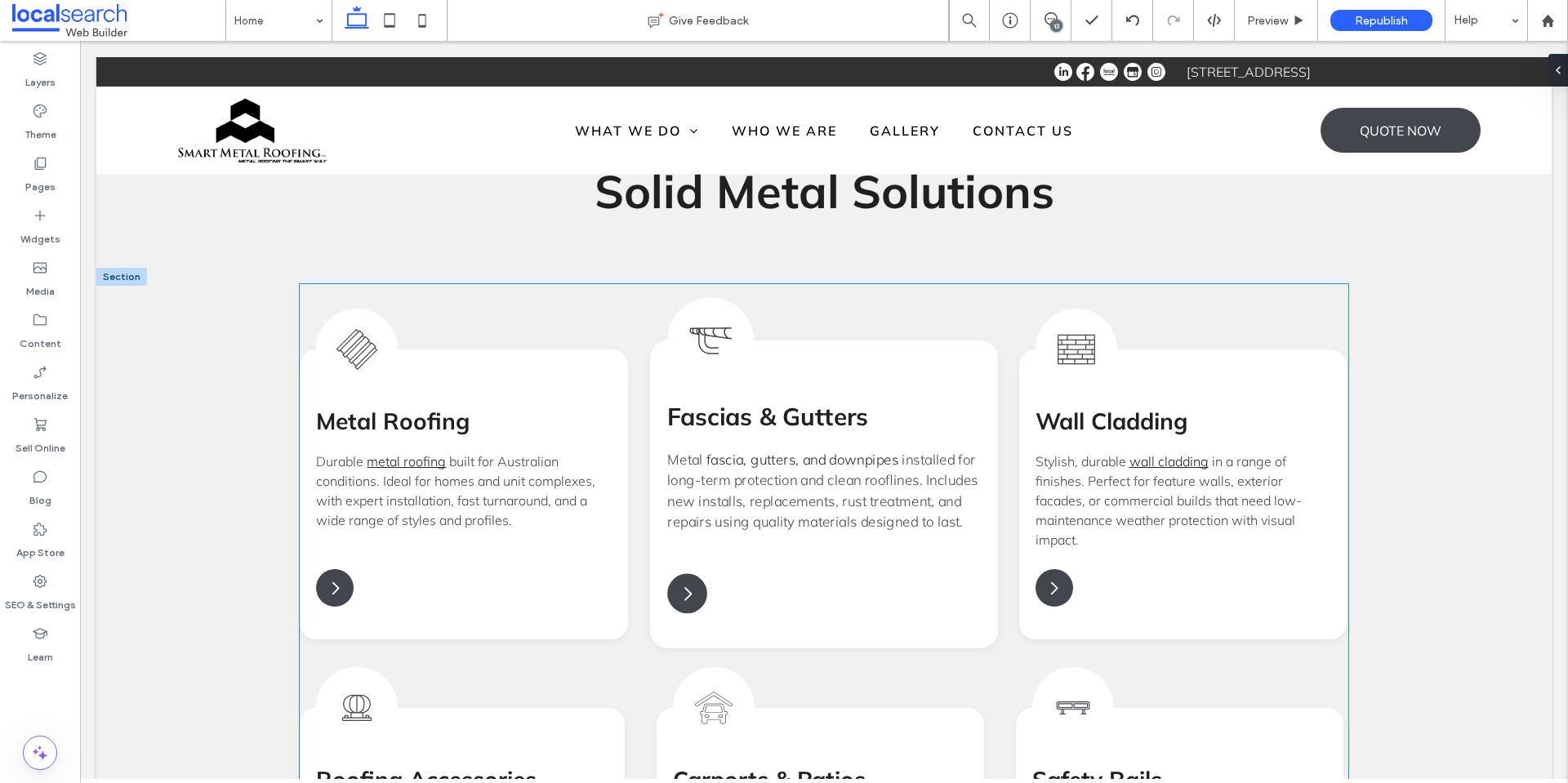
scroll to position [1574, 0]
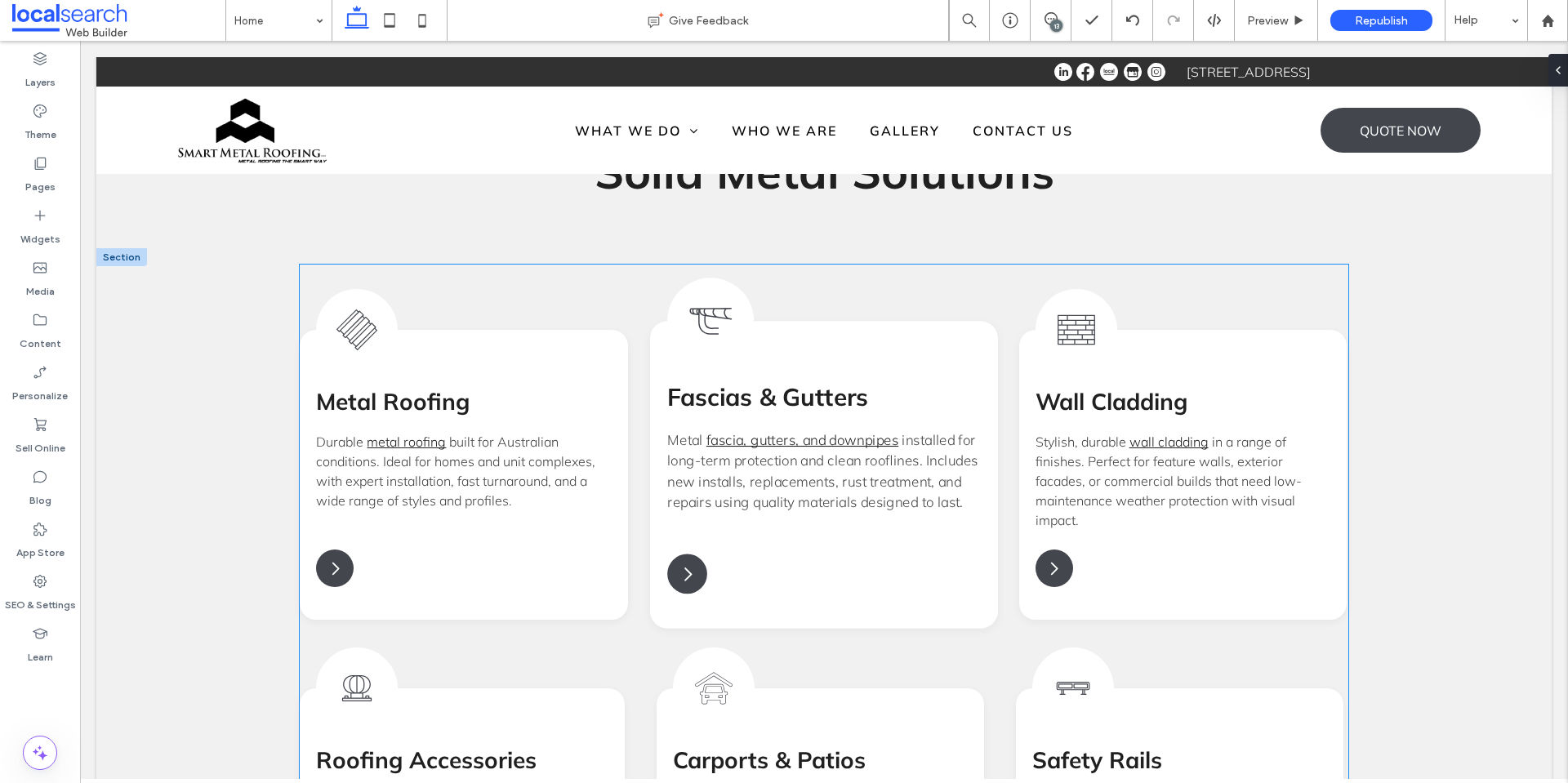
click at [847, 382] on span "Fascias & Gutters" at bounding box center [767, 397] width 201 height 31
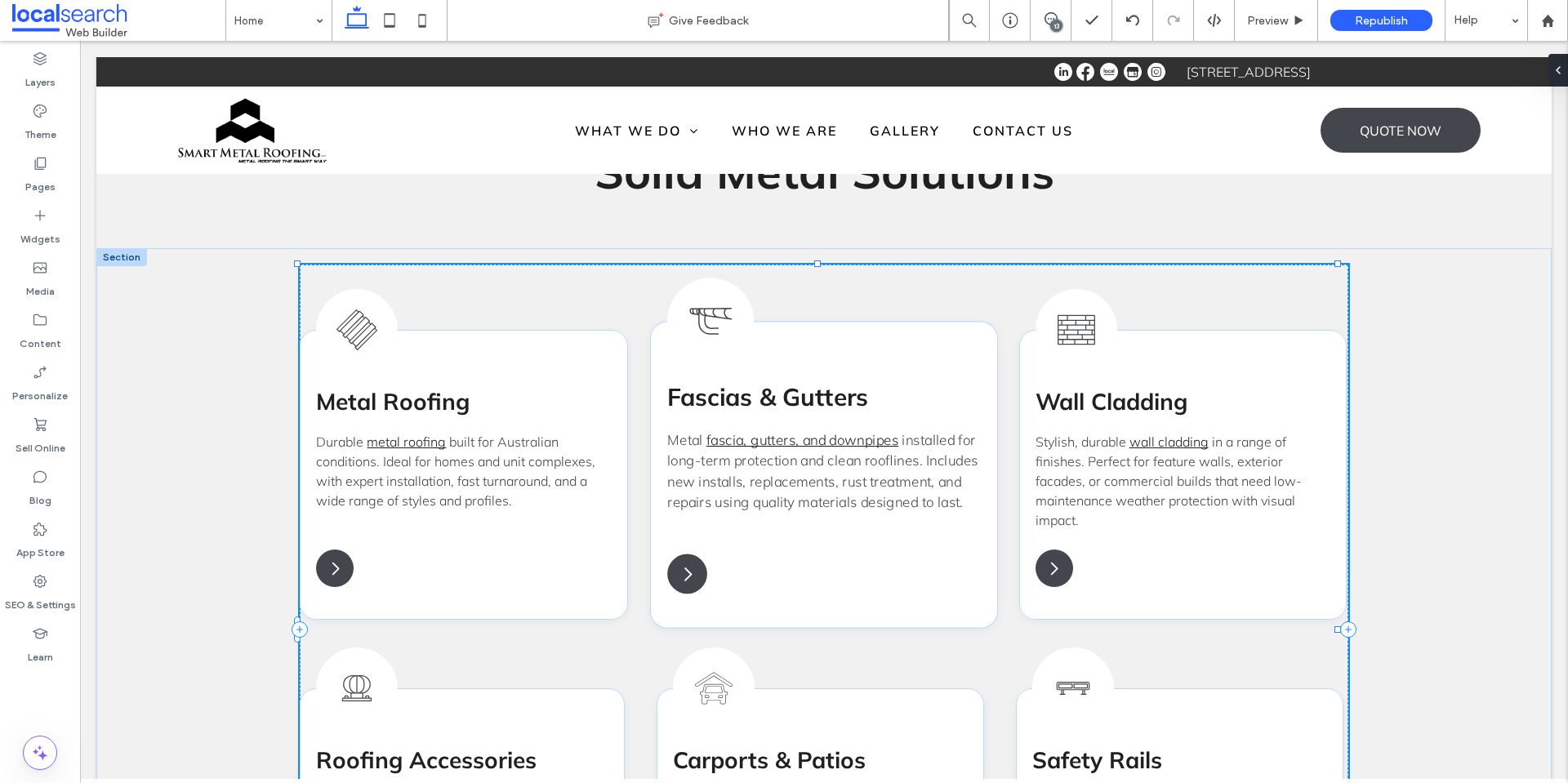
click at [900, 376] on div "Roof Gutter Icon Fascias & Gutters Metal fascia, gutters, and downpipes install…" at bounding box center [822, 474] width 348 height 307
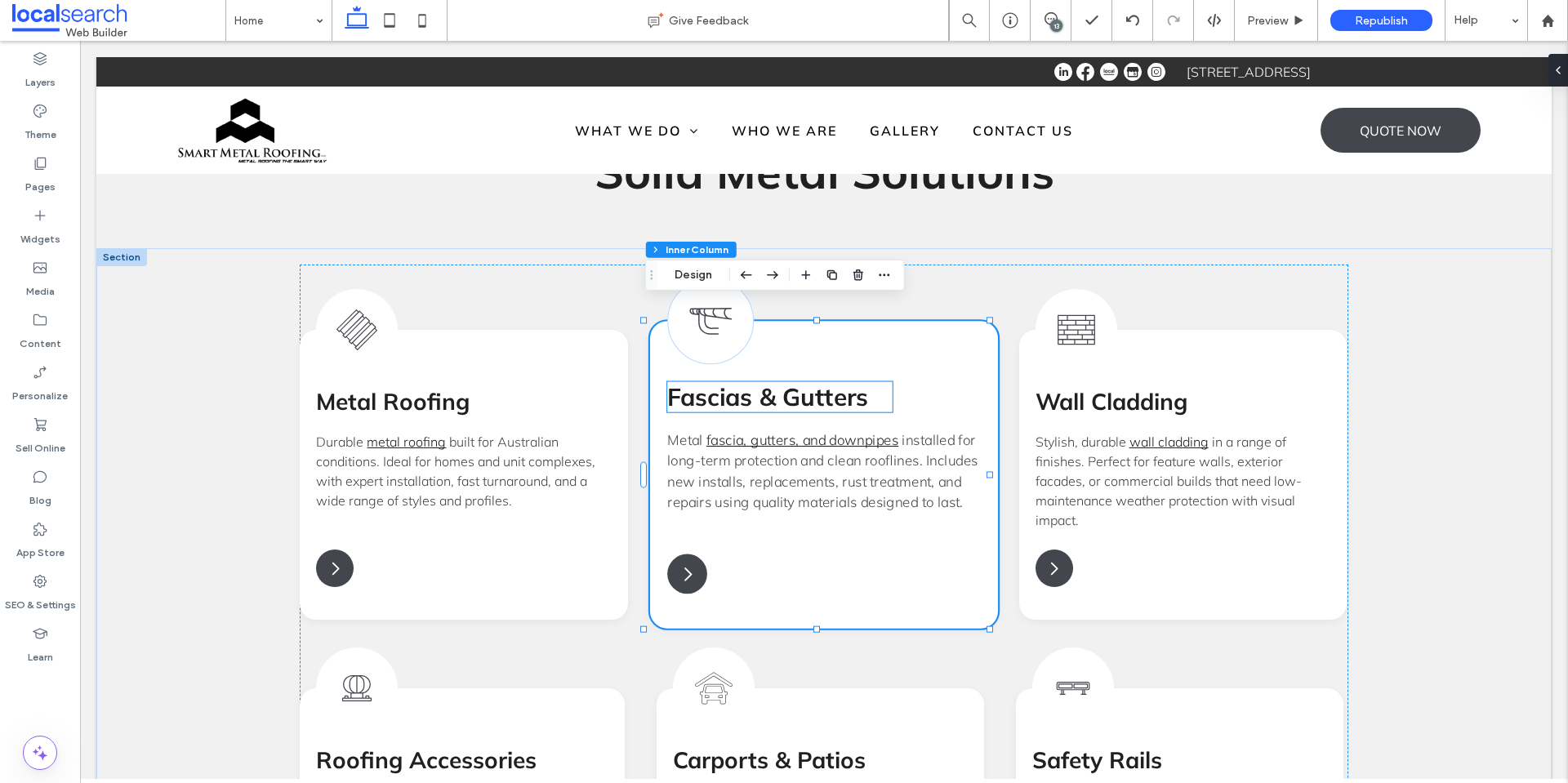
click at [834, 382] on span "Fascias & Gutters" at bounding box center [767, 397] width 201 height 31
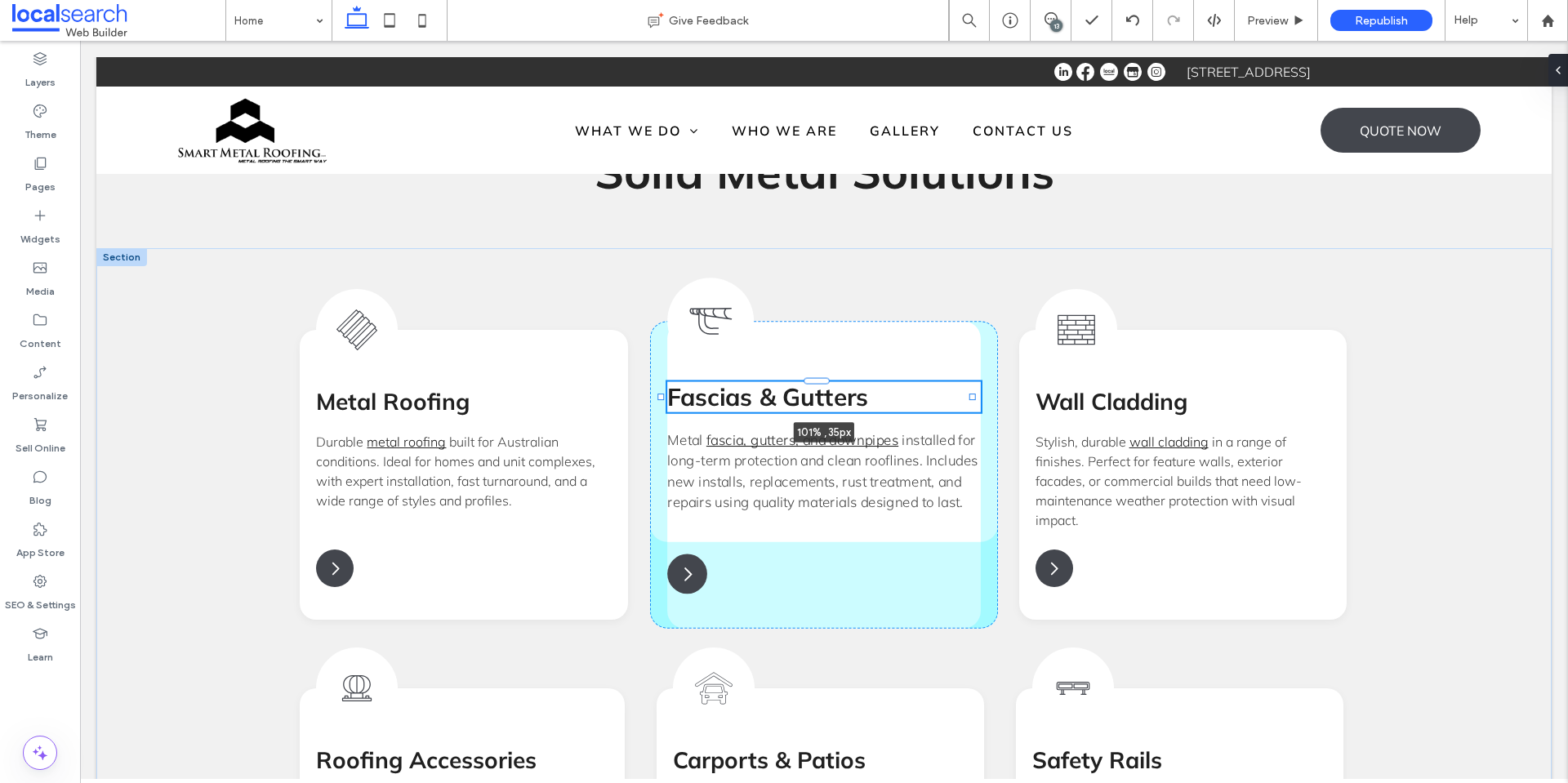
drag, startPoint x: 882, startPoint y: 378, endPoint x: 967, endPoint y: 376, distance: 85.0
click at [967, 376] on div "Metal Roof Icon Metal Roofing Durable metal roofing built for Australian condit…" at bounding box center [824, 751] width 1455 height 1007
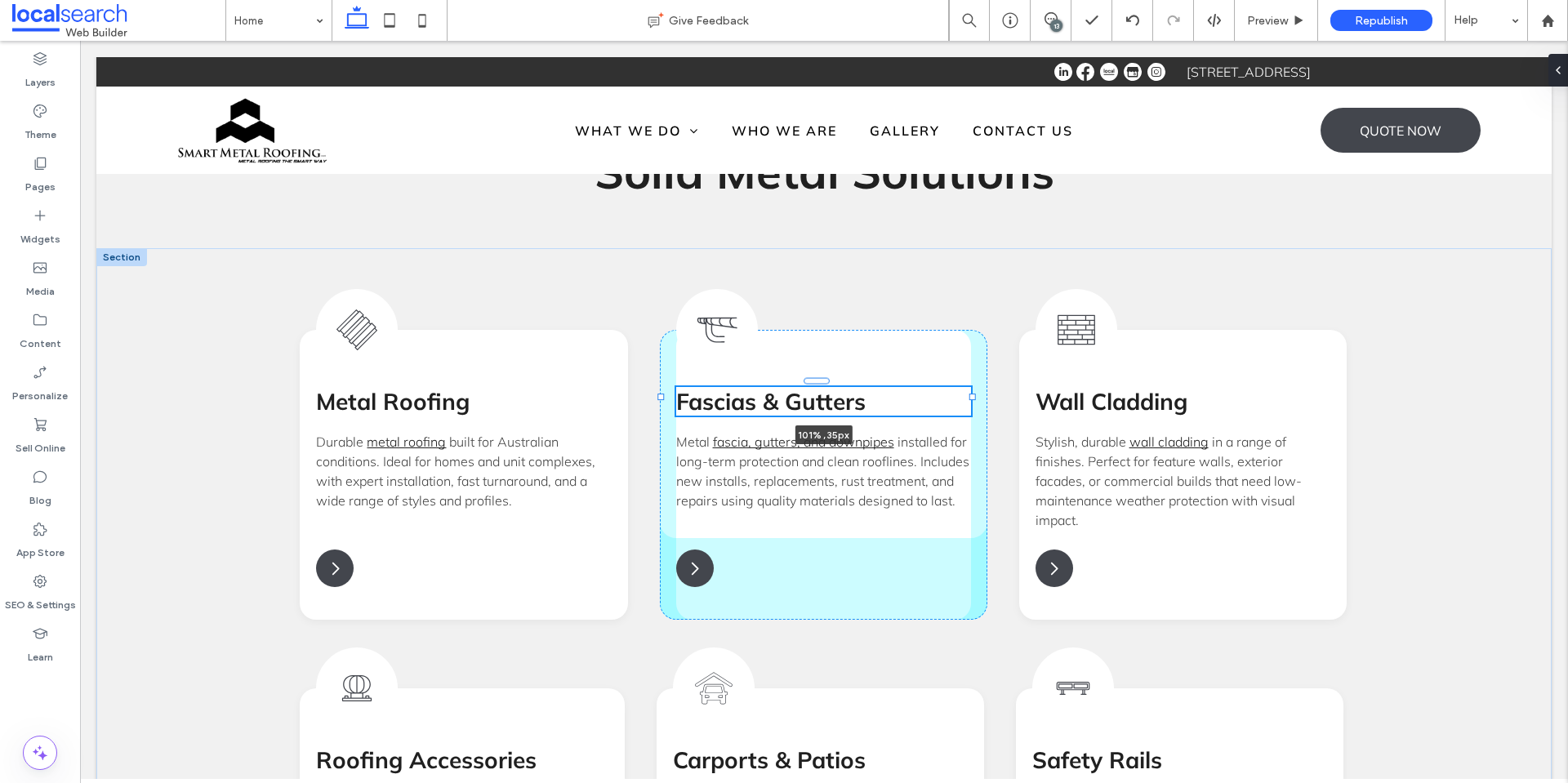
type input "***"
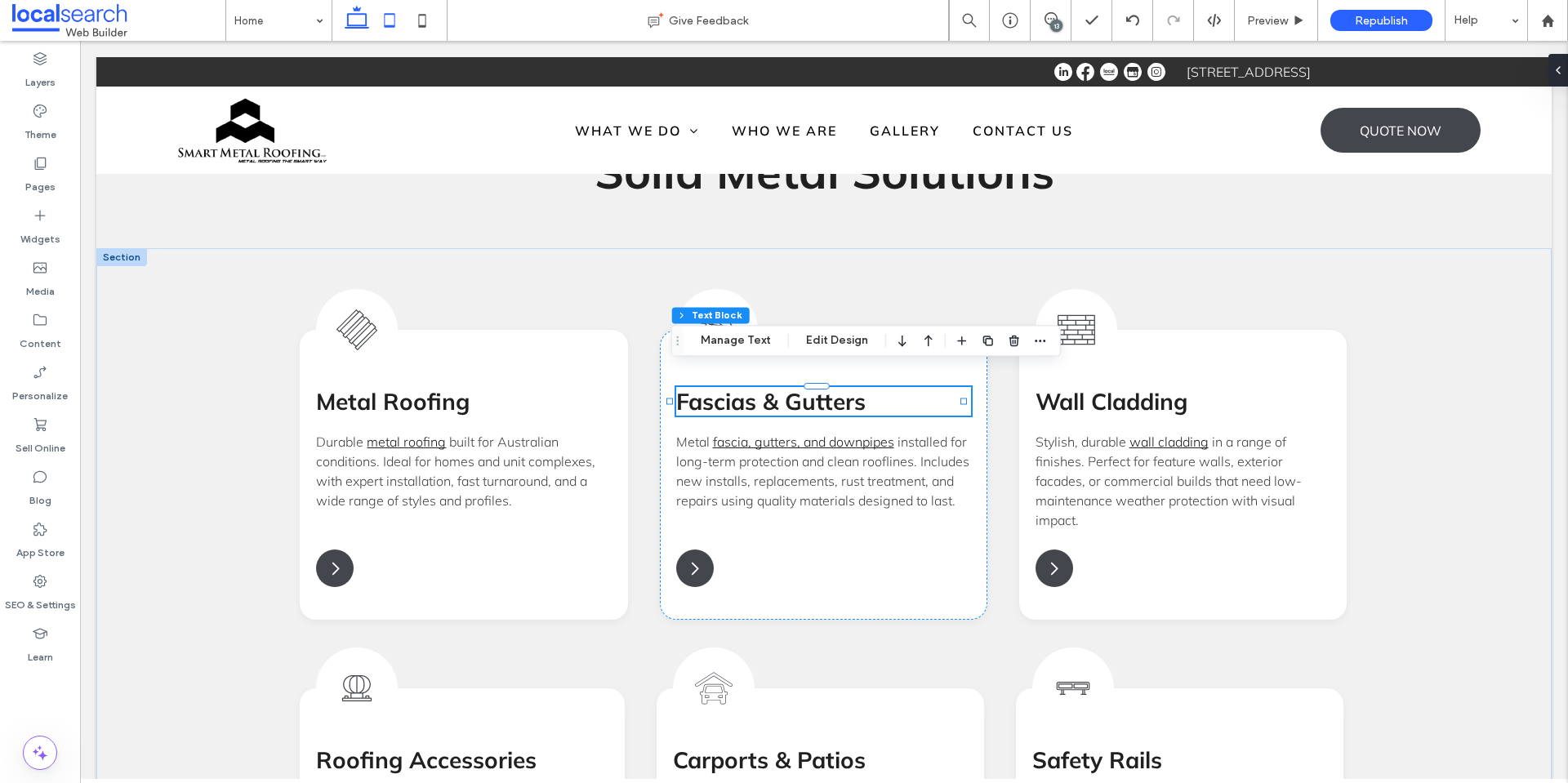
drag, startPoint x: 388, startPoint y: 32, endPoint x: 331, endPoint y: 456, distance: 427.8
click at [388, 32] on icon at bounding box center [389, 19] width 32 height 32
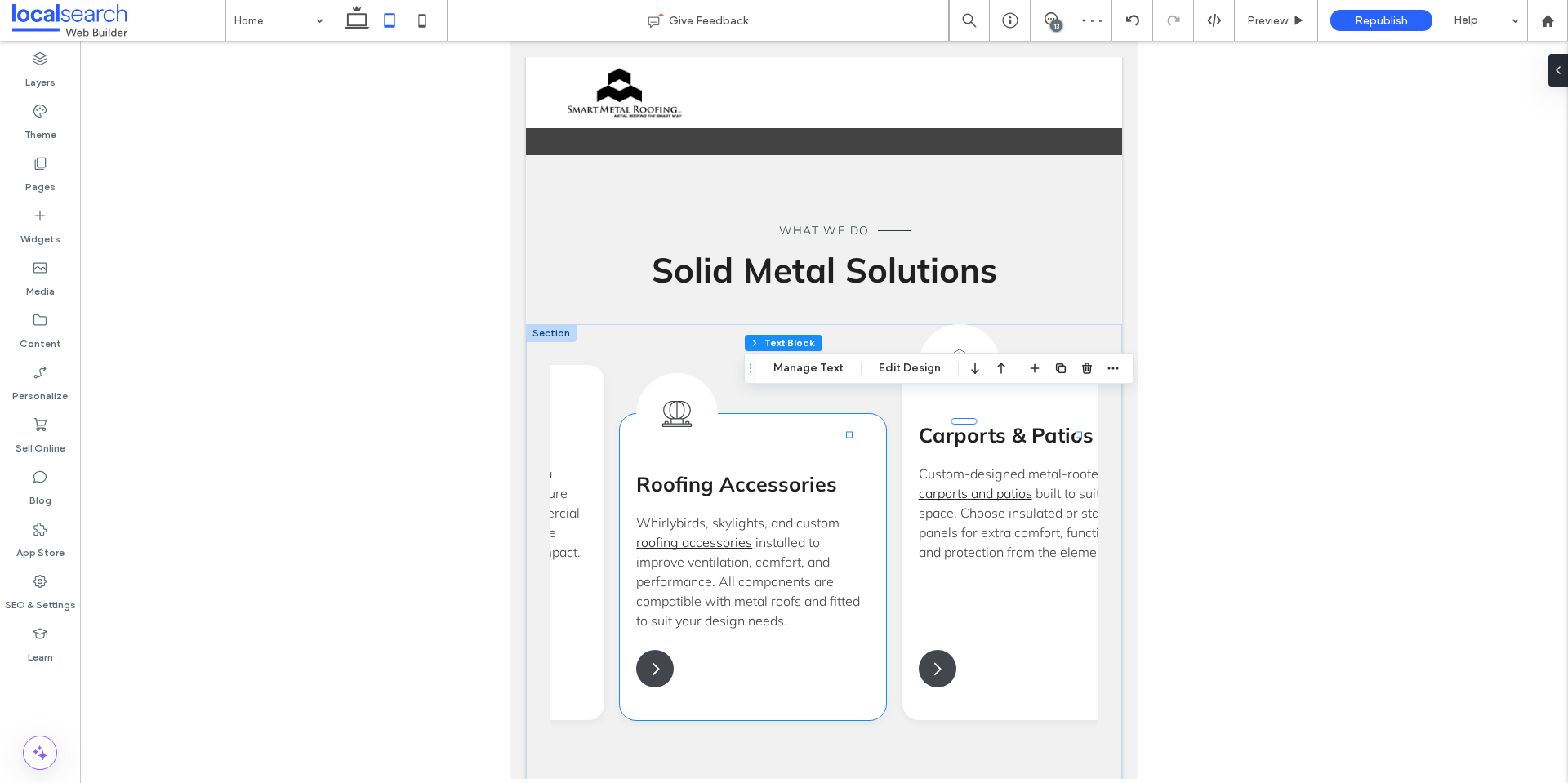
scroll to position [0, 820]
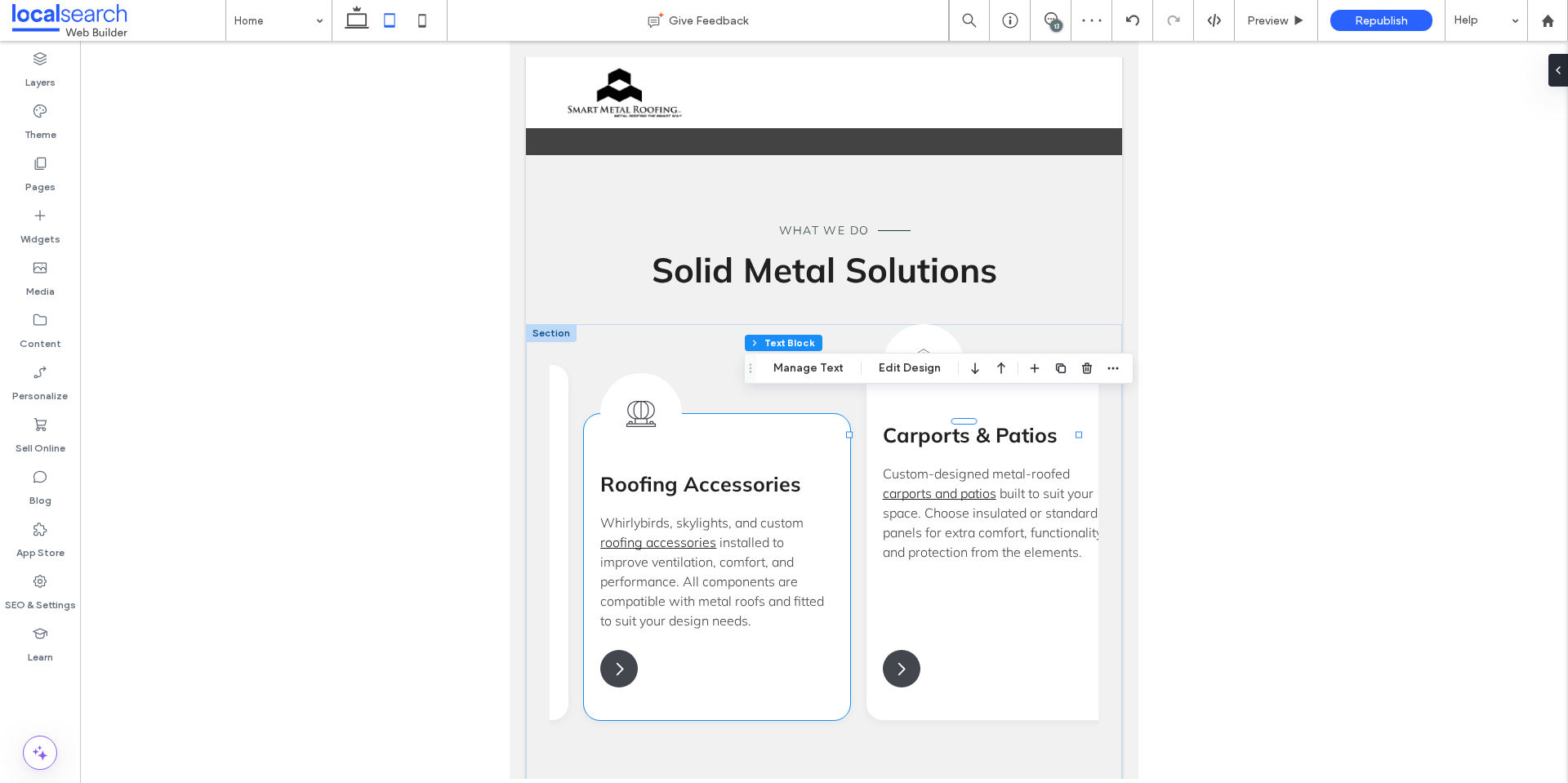
click at [696, 423] on div "Whirlybird Icon Roofing Accessories Whirlybirds, skylights, and custom roofing …" at bounding box center [716, 567] width 266 height 306
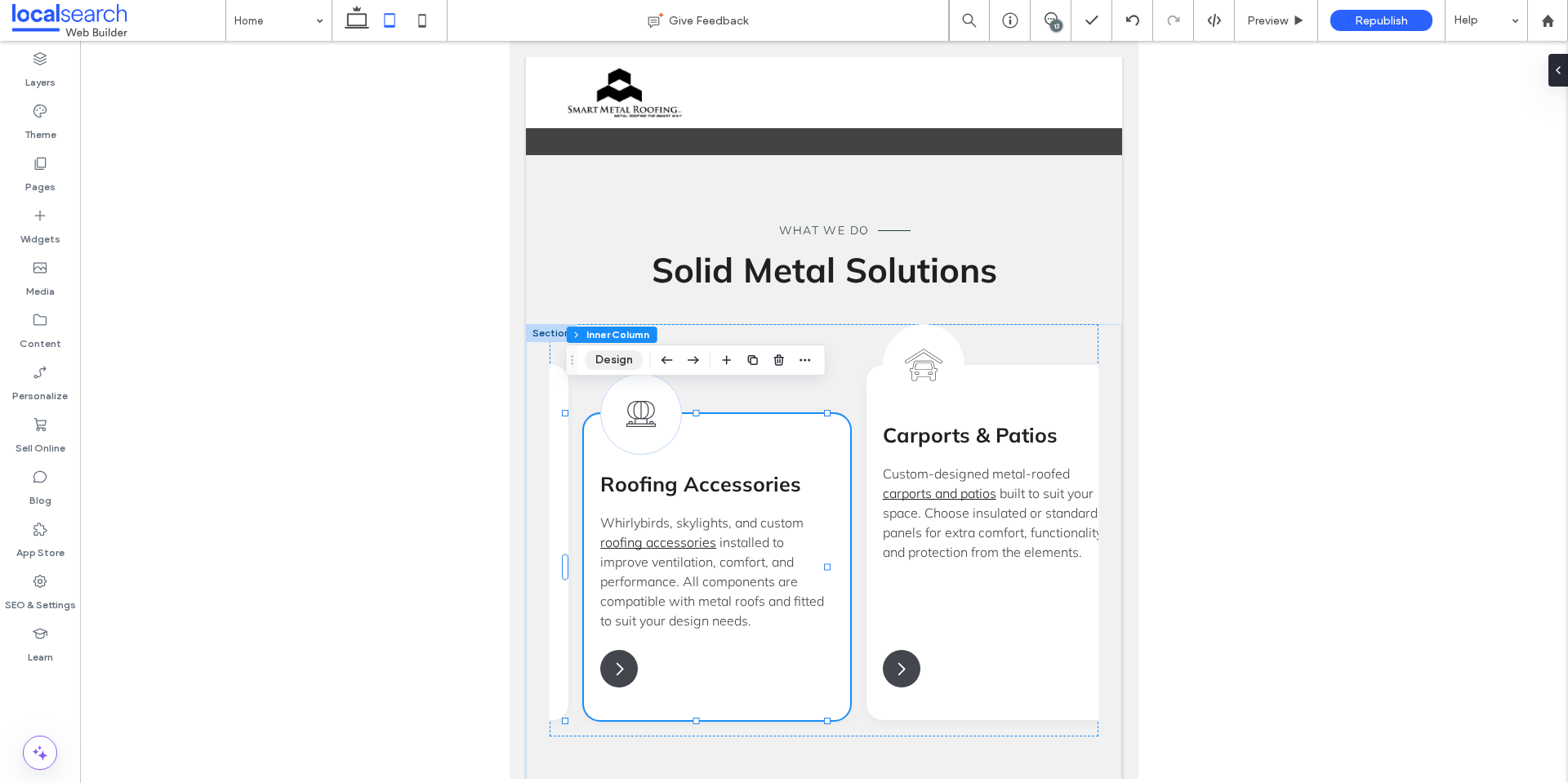
click at [626, 365] on button "Design" at bounding box center [613, 360] width 58 height 19
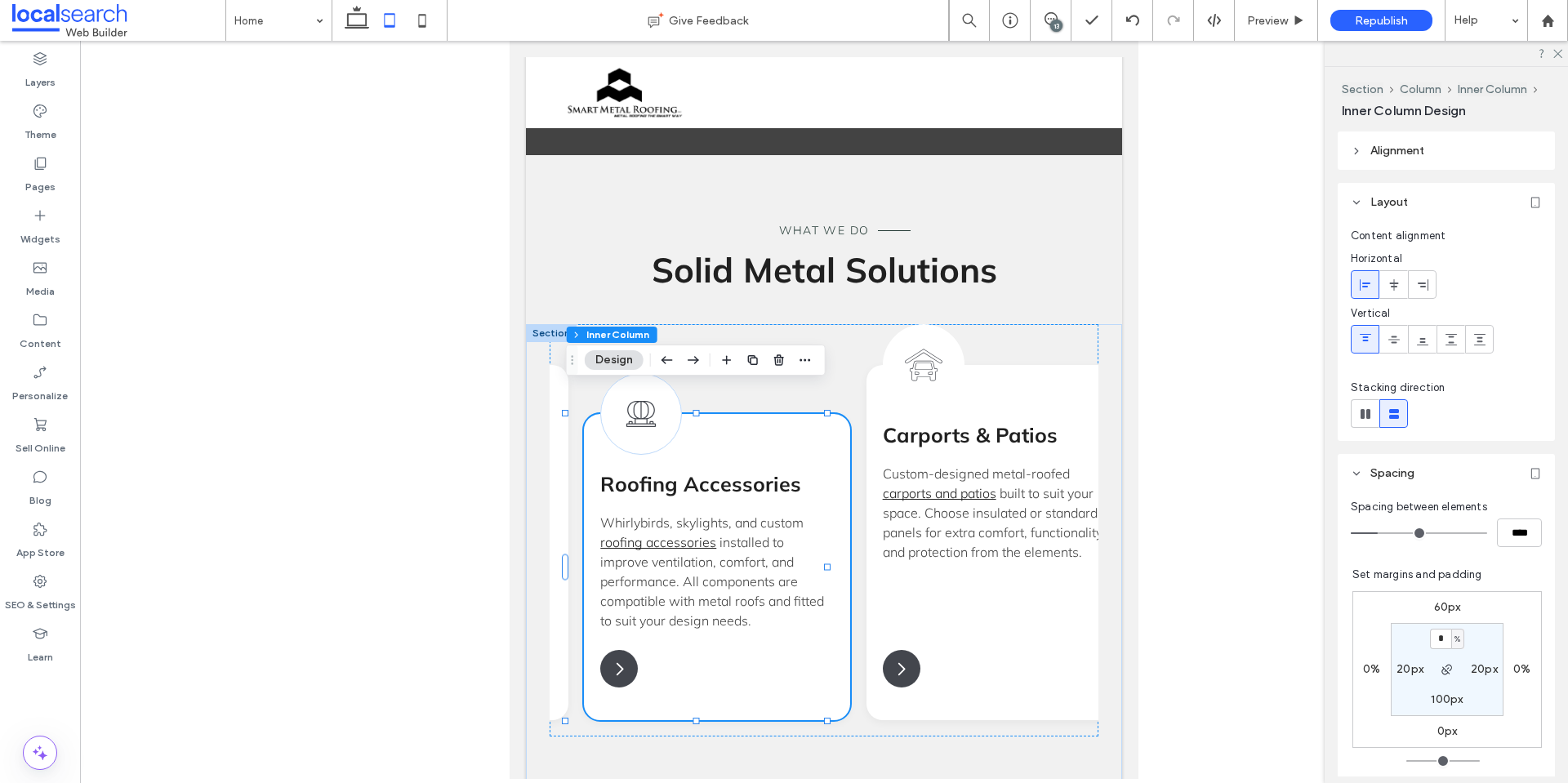
click at [1439, 158] on header "Alignment" at bounding box center [1446, 150] width 217 height 38
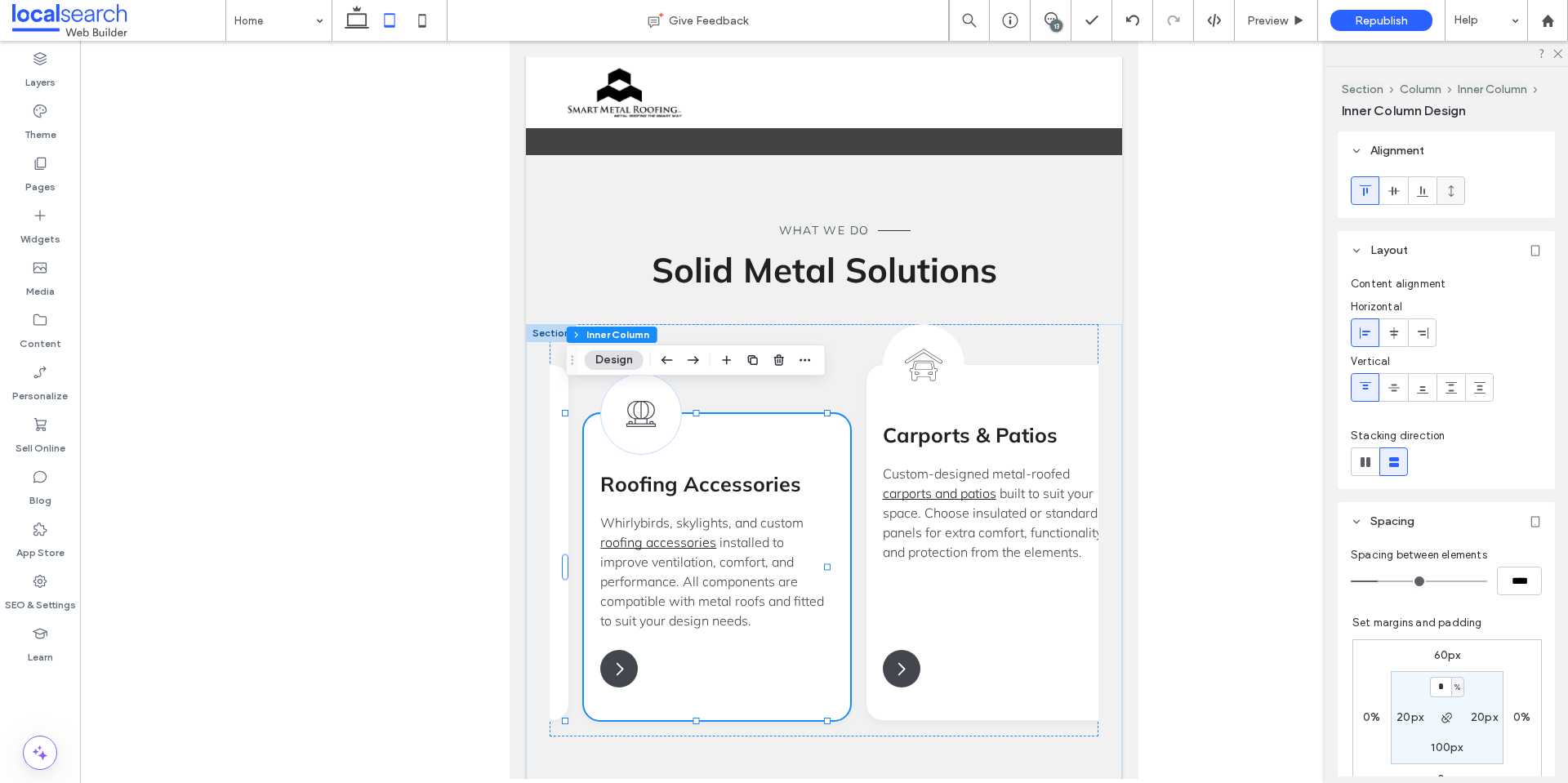
click at [1448, 194] on icon at bounding box center [1451, 191] width 13 height 13
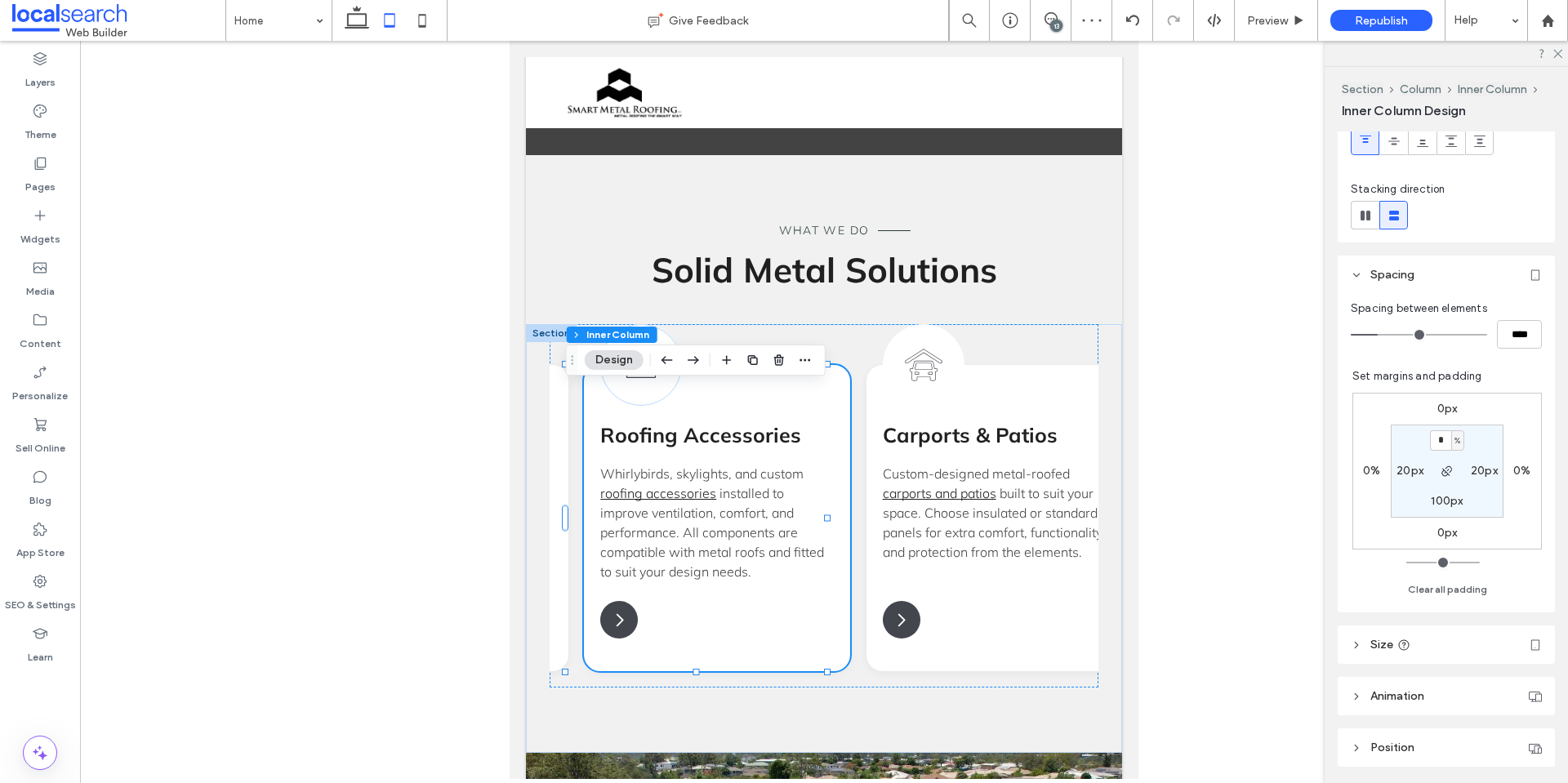
scroll to position [326, 0]
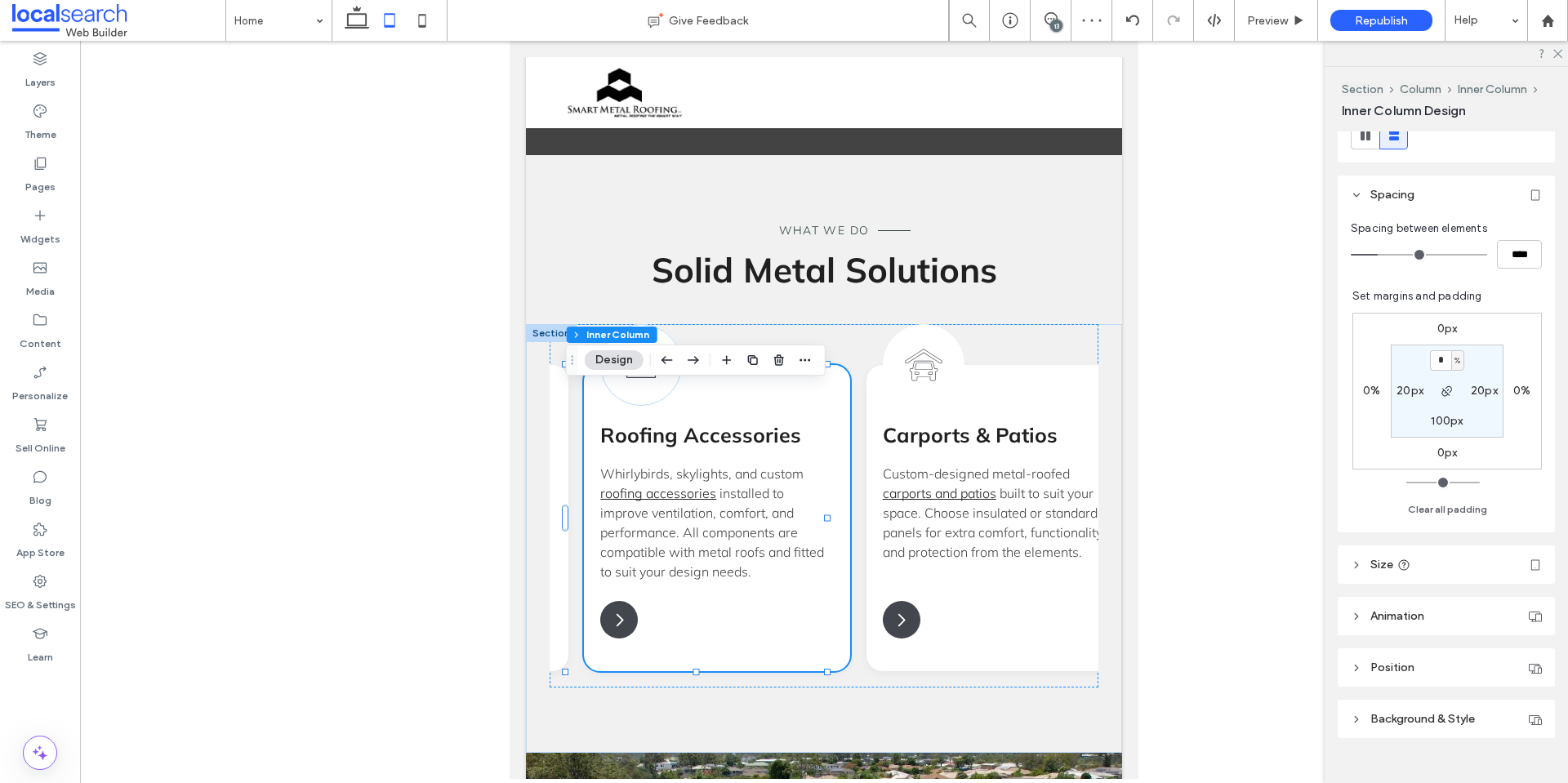
click at [1461, 560] on header "Size" at bounding box center [1446, 564] width 217 height 38
click at [1527, 649] on div "%" at bounding box center [1530, 653] width 17 height 17
click at [1523, 626] on span "A" at bounding box center [1521, 625] width 6 height 17
type input "*"
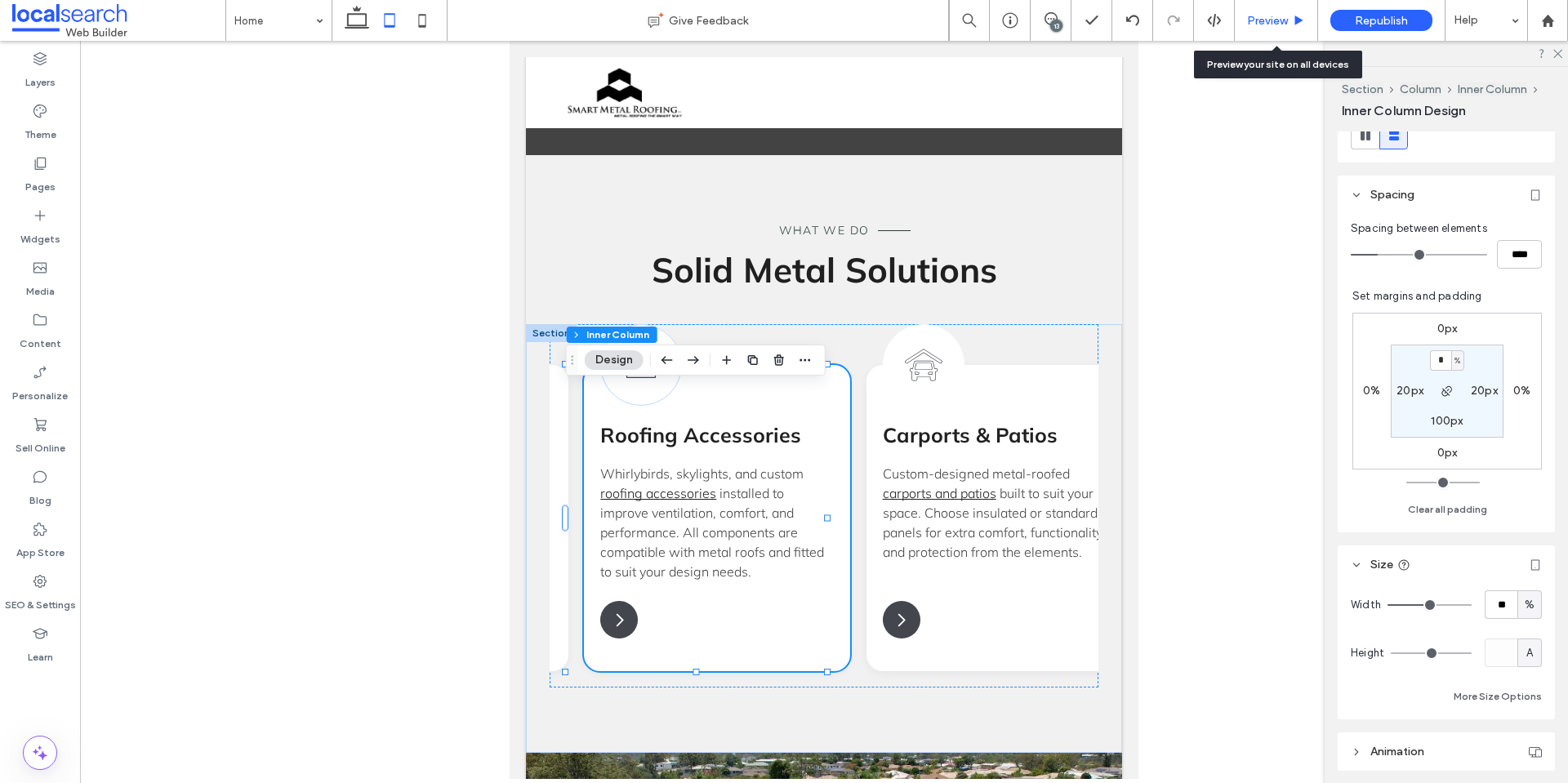
click at [1250, 21] on span "Preview" at bounding box center [1267, 20] width 41 height 14
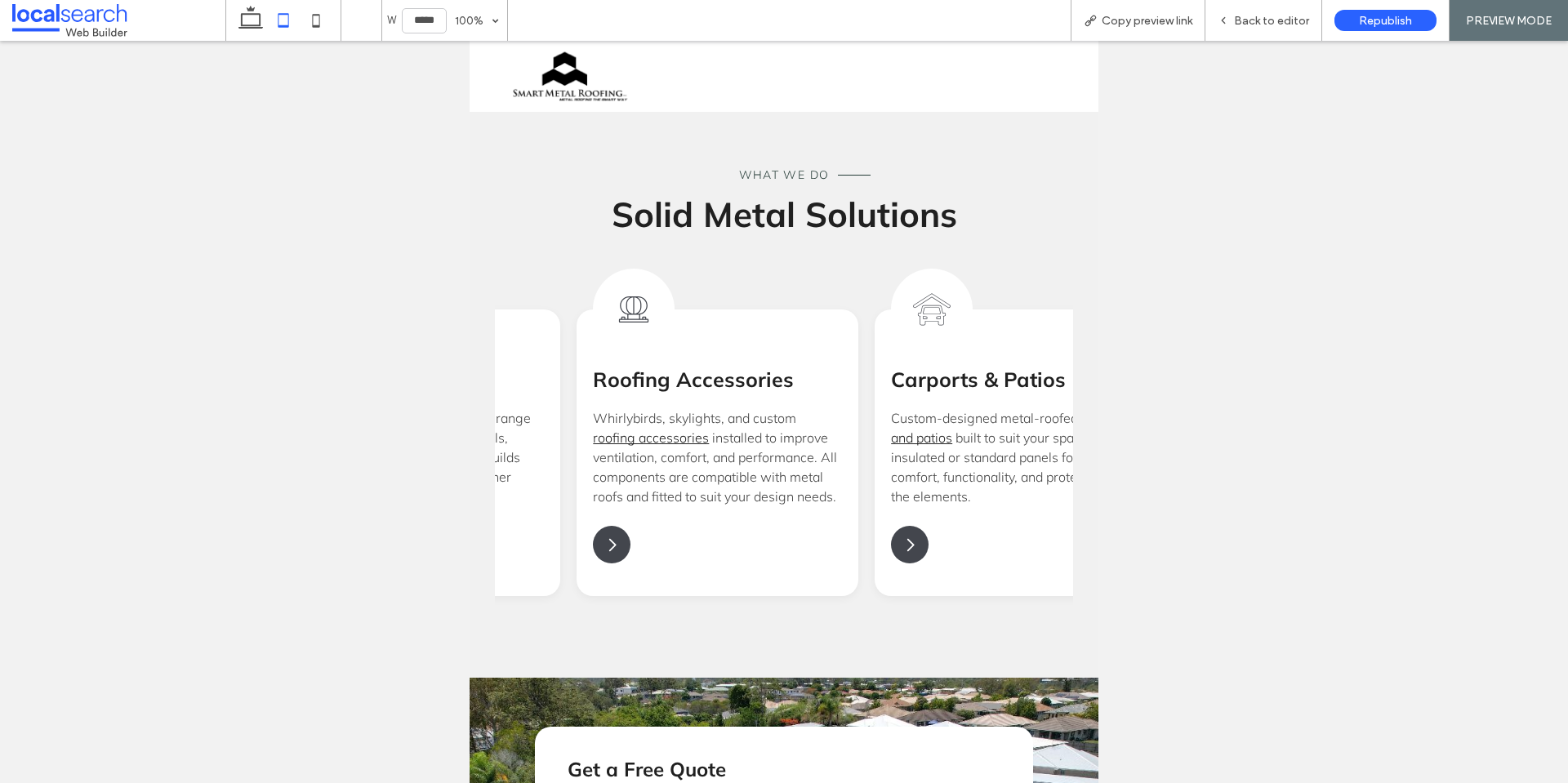
scroll to position [0, 868]
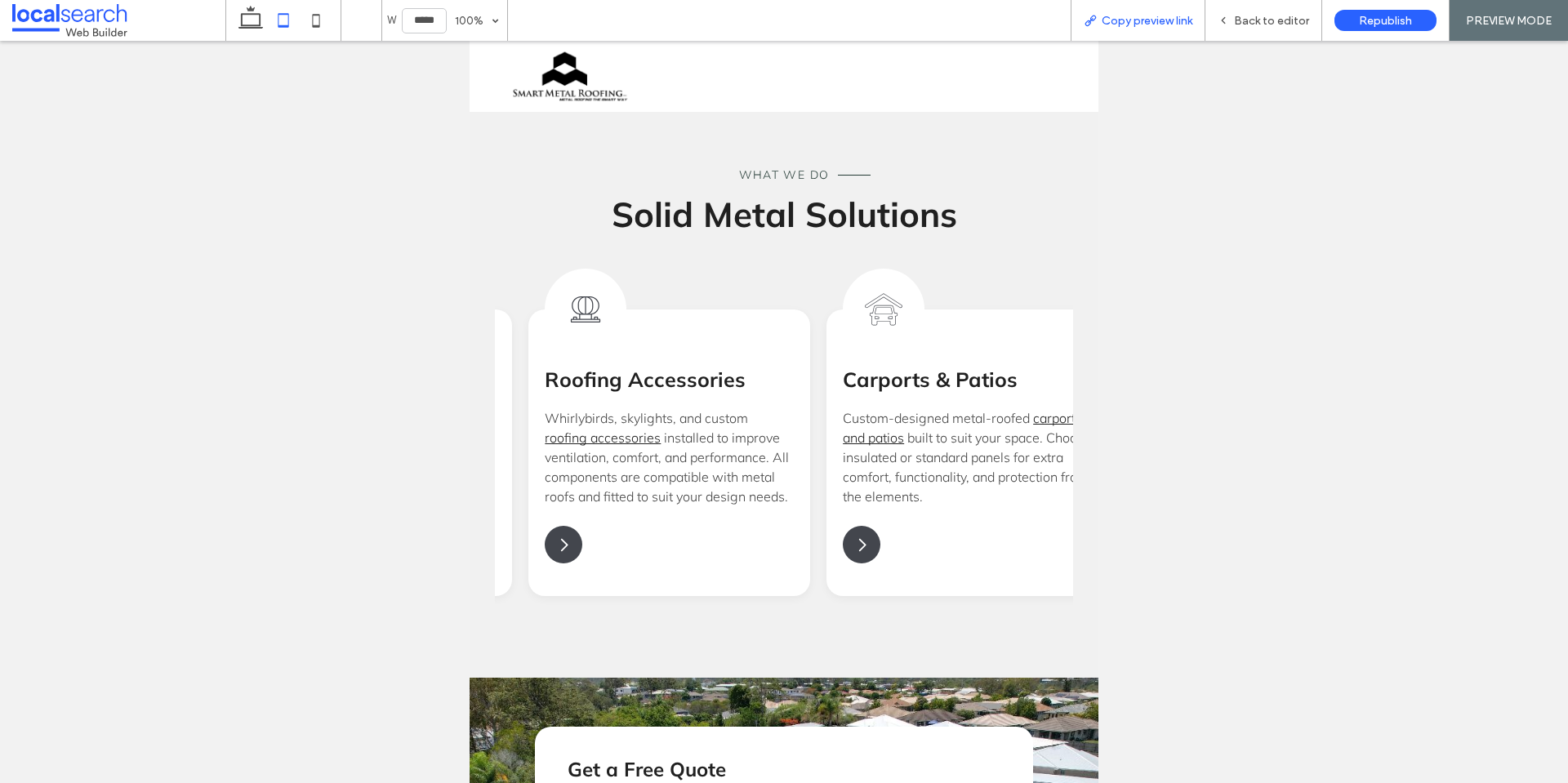
click at [1139, 24] on span "Copy preview link" at bounding box center [1147, 20] width 91 height 14
click at [257, 18] on icon at bounding box center [250, 19] width 32 height 32
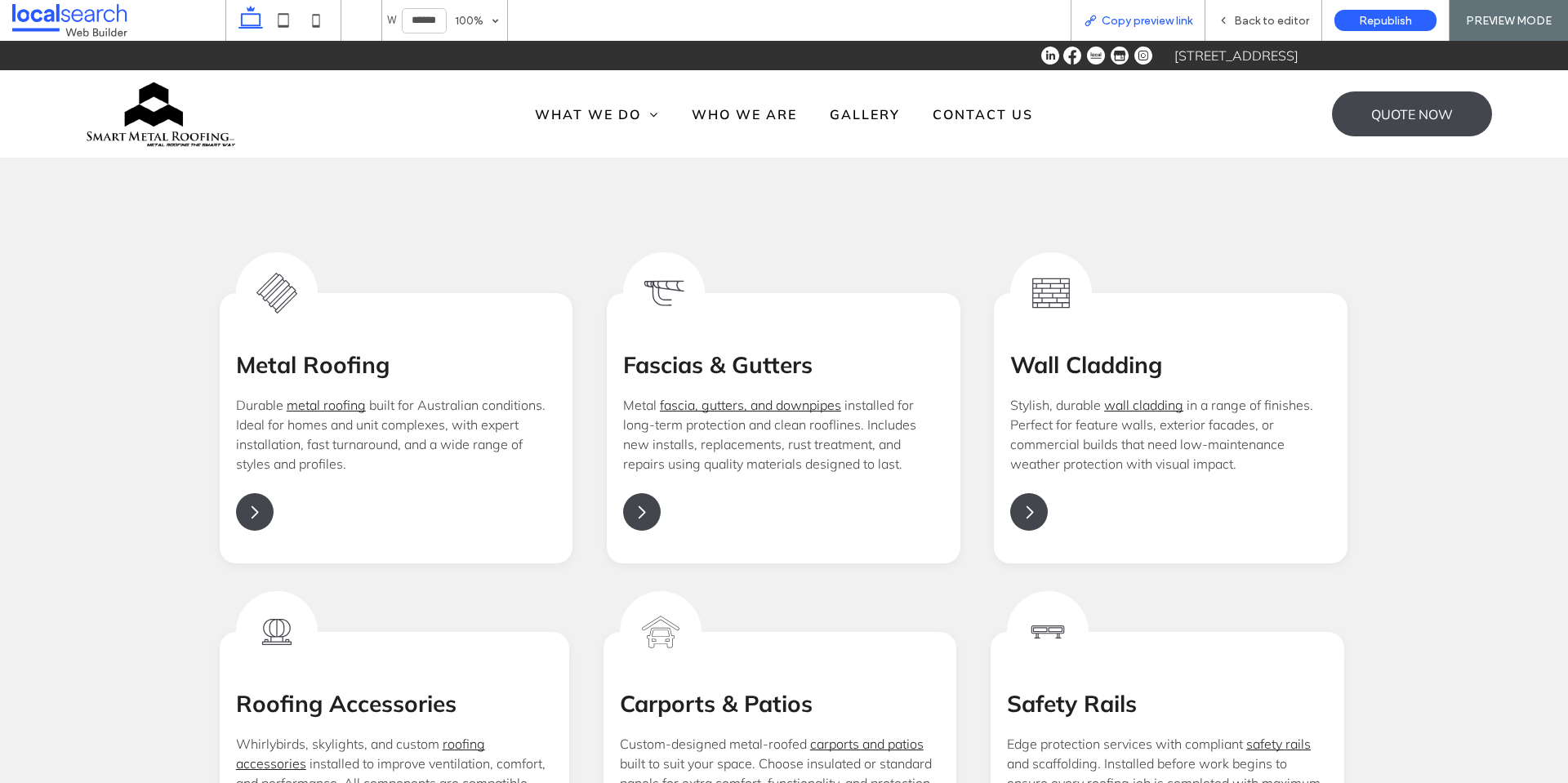
type input "******"
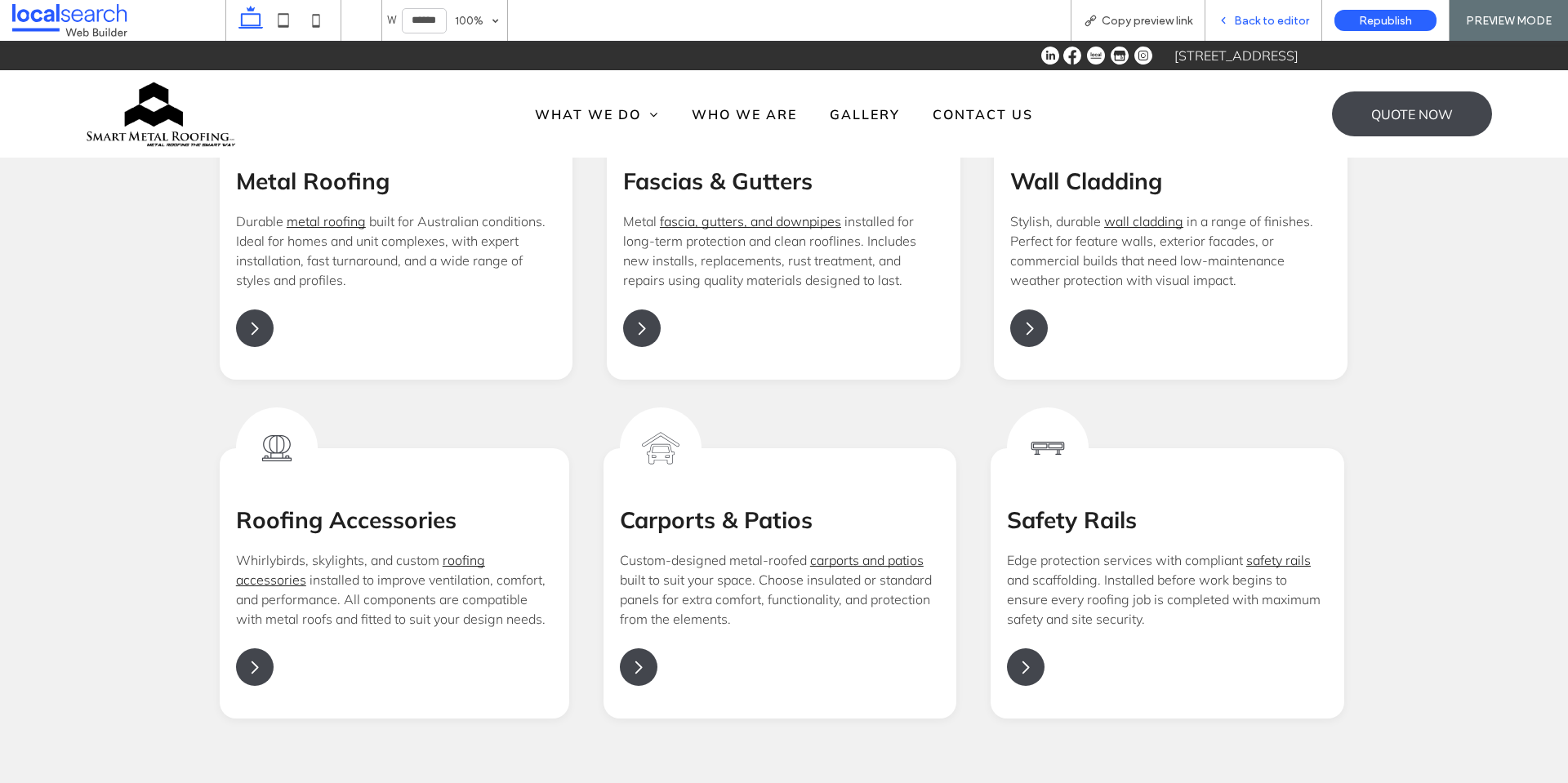
click at [1249, 23] on span "Back to editor" at bounding box center [1271, 20] width 75 height 14
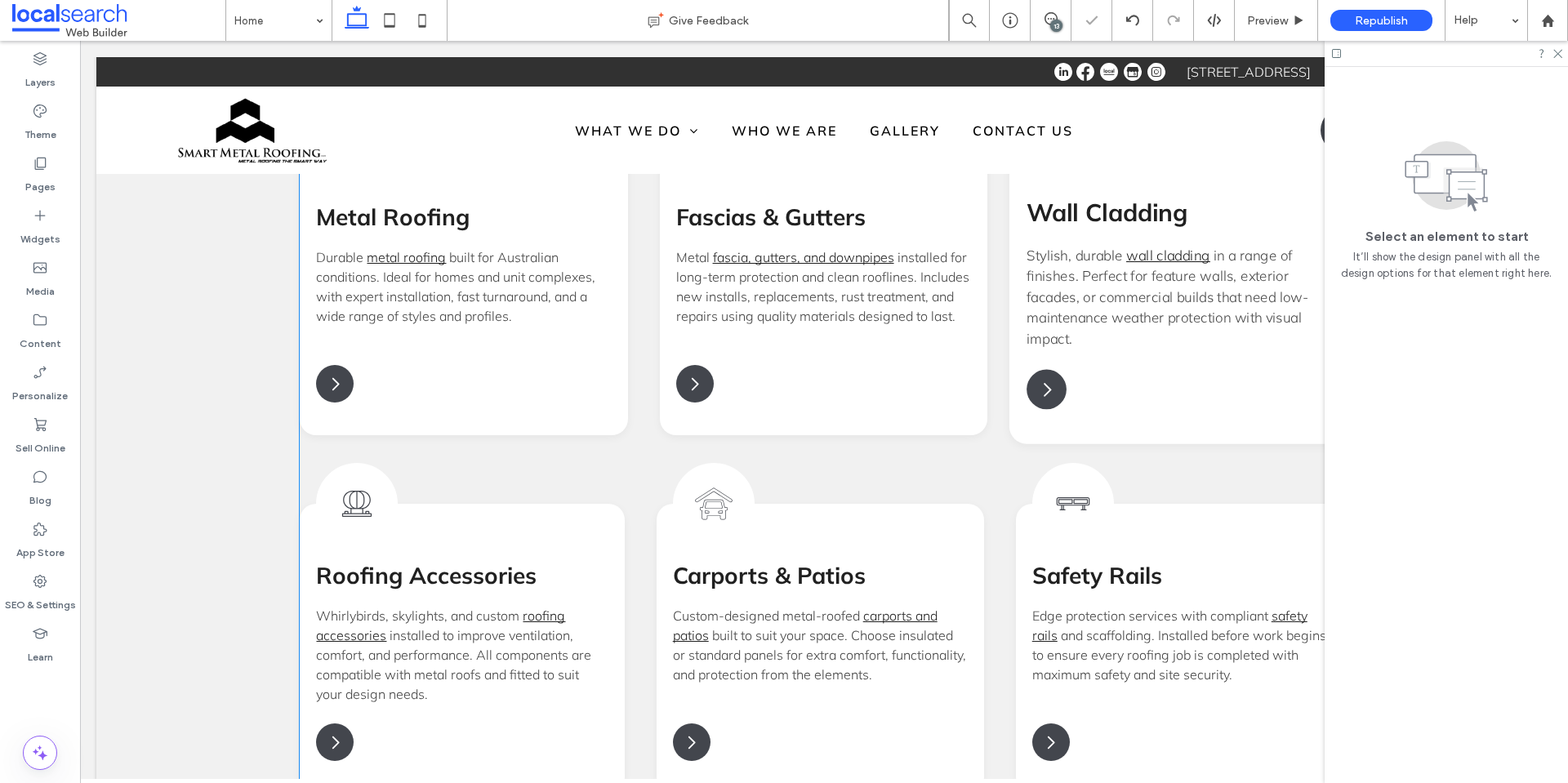
scroll to position [1778, 0]
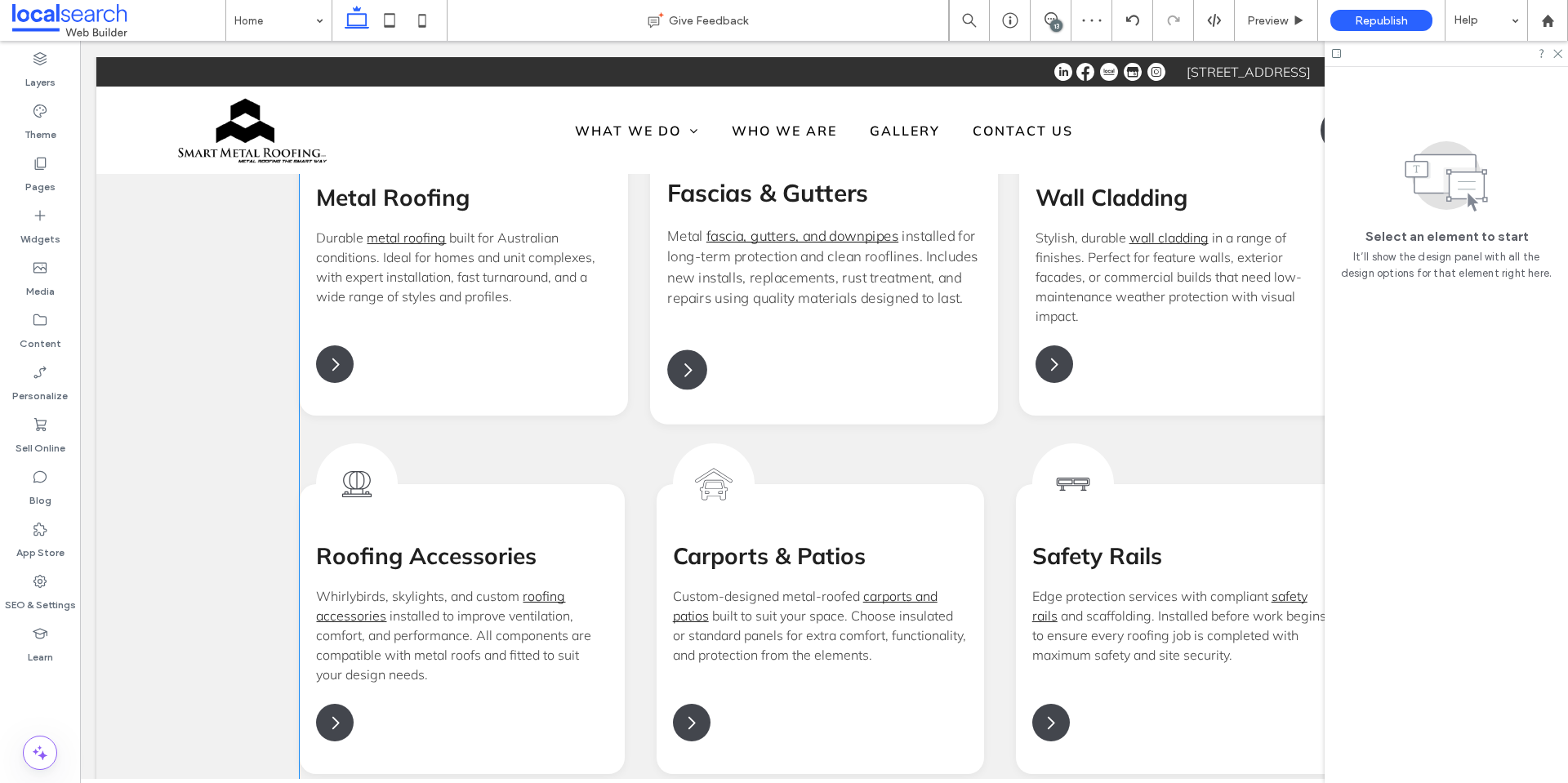
click at [726, 231] on span "installed for long-term protection and clean rooflines. Includes new installs, …" at bounding box center [823, 267] width 311 height 80
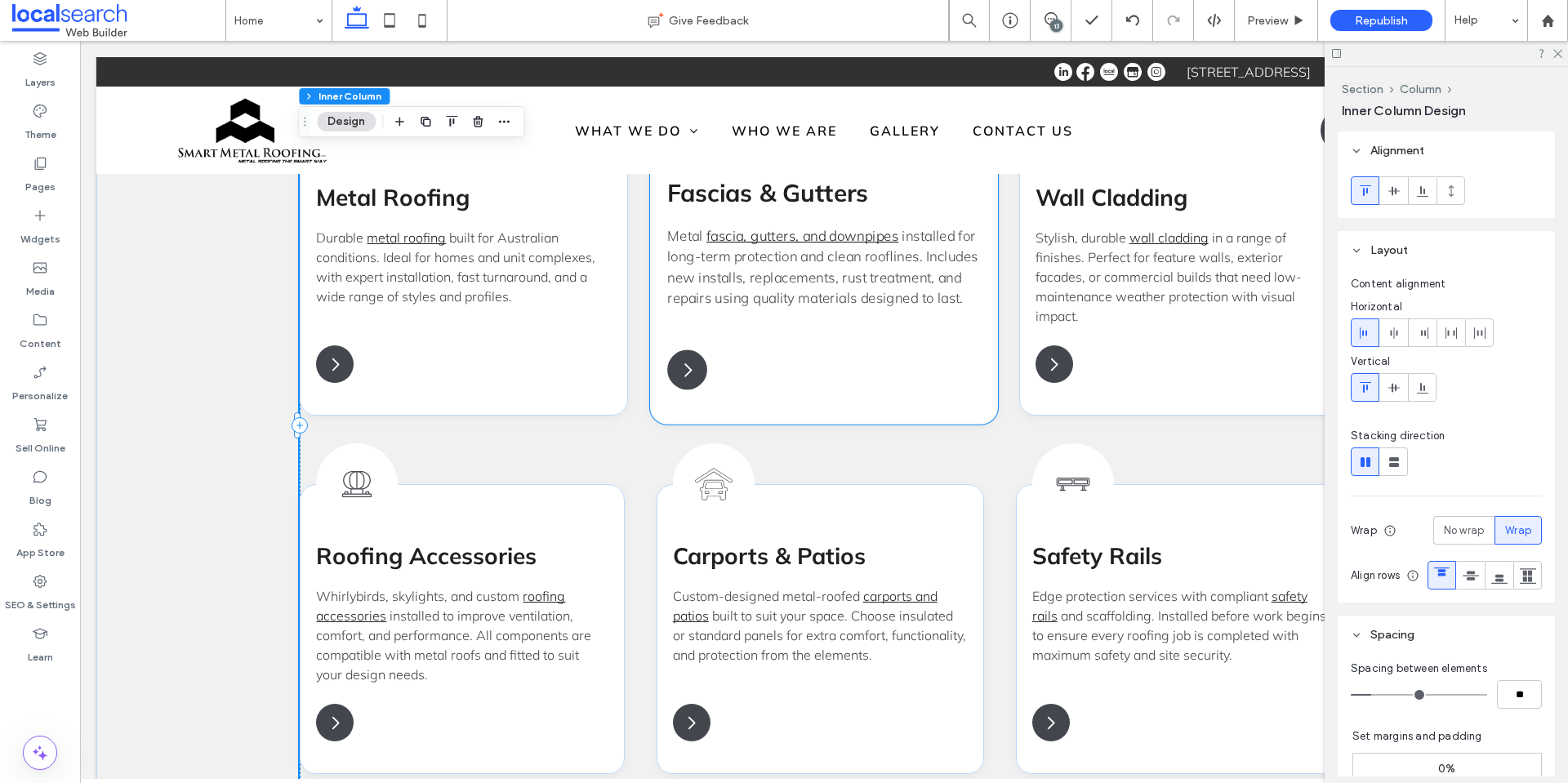
click at [706, 225] on p "Metal fascia, gutters, and downpipes installed for long-term protection and cle…" at bounding box center [823, 267] width 312 height 83
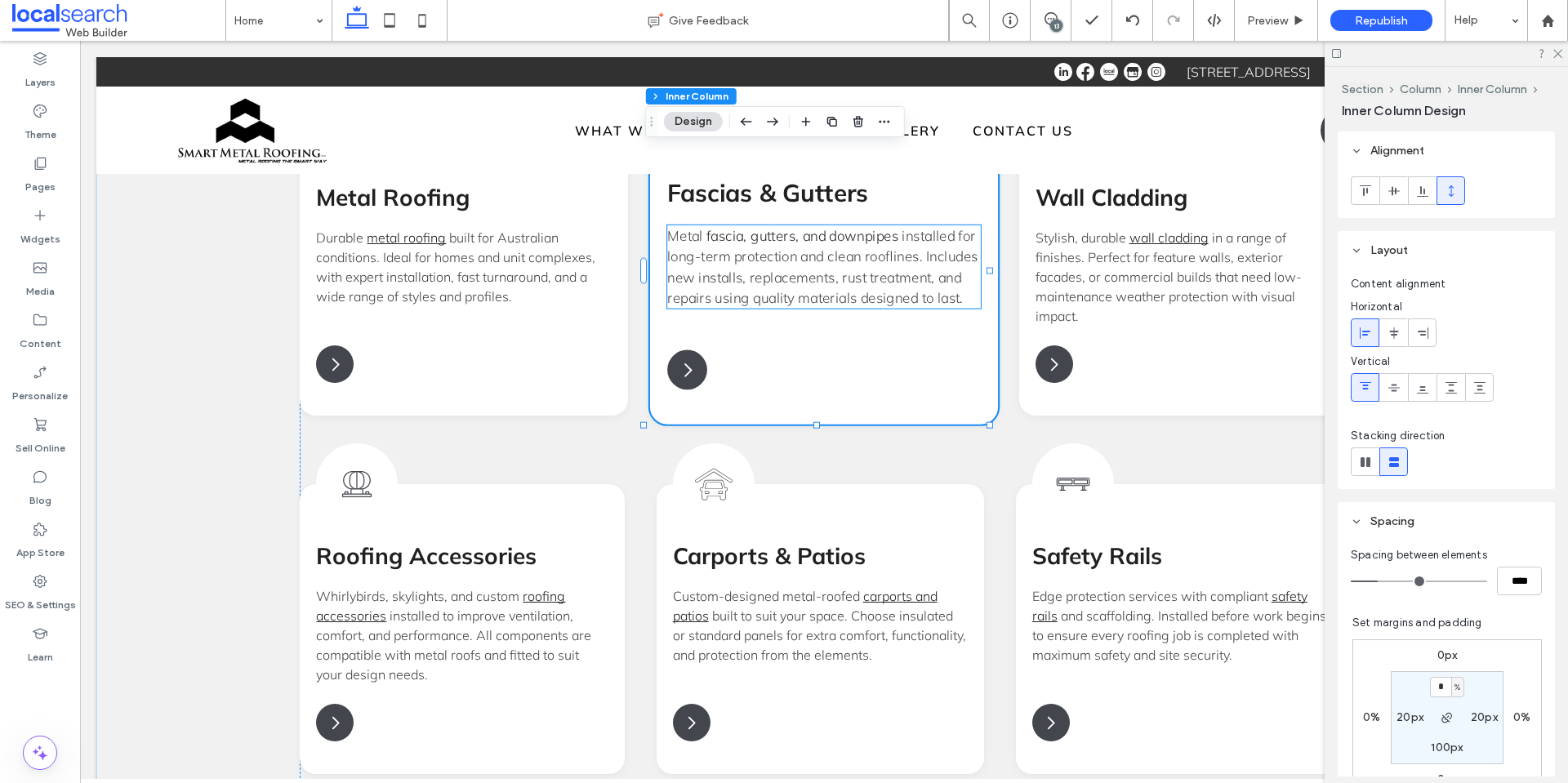
click at [705, 227] on link "fascia, gutters, and downpipes" at bounding box center [801, 235] width 192 height 18
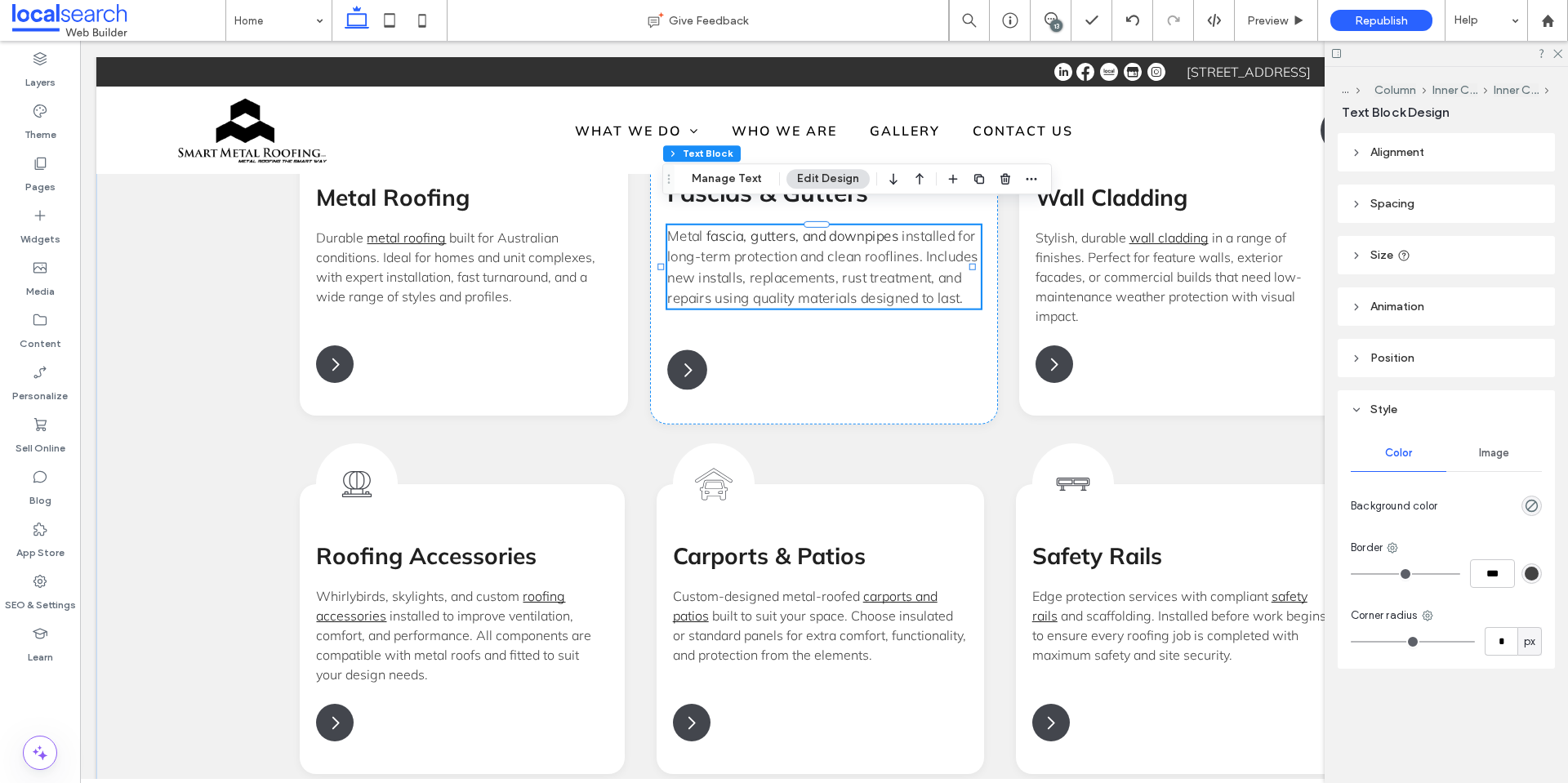
click at [705, 227] on link "fascia, gutters, and downpipes" at bounding box center [801, 235] width 192 height 18
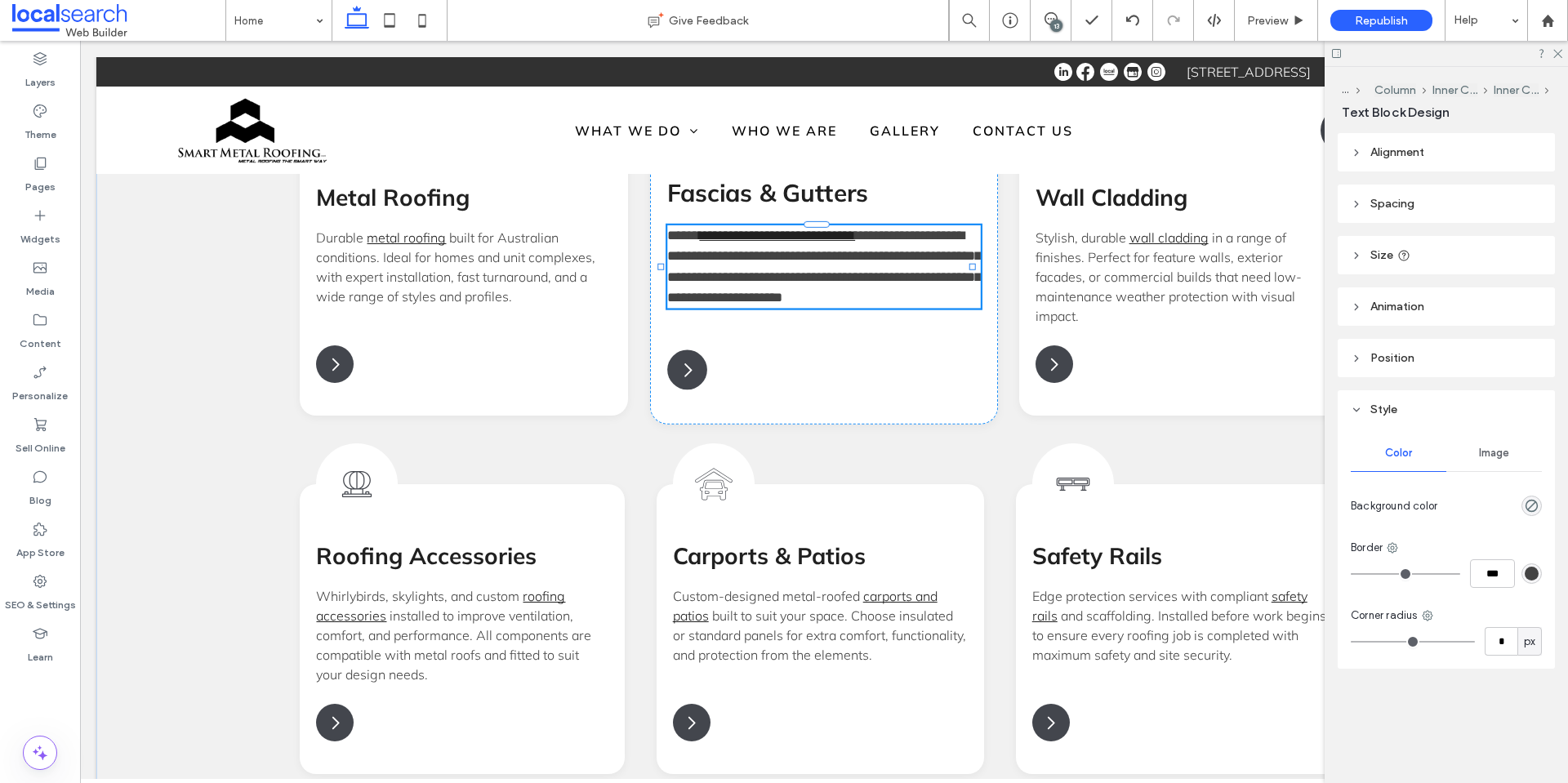
type input "******"
type input "**"
click at [699, 229] on span "*****" at bounding box center [683, 235] width 32 height 13
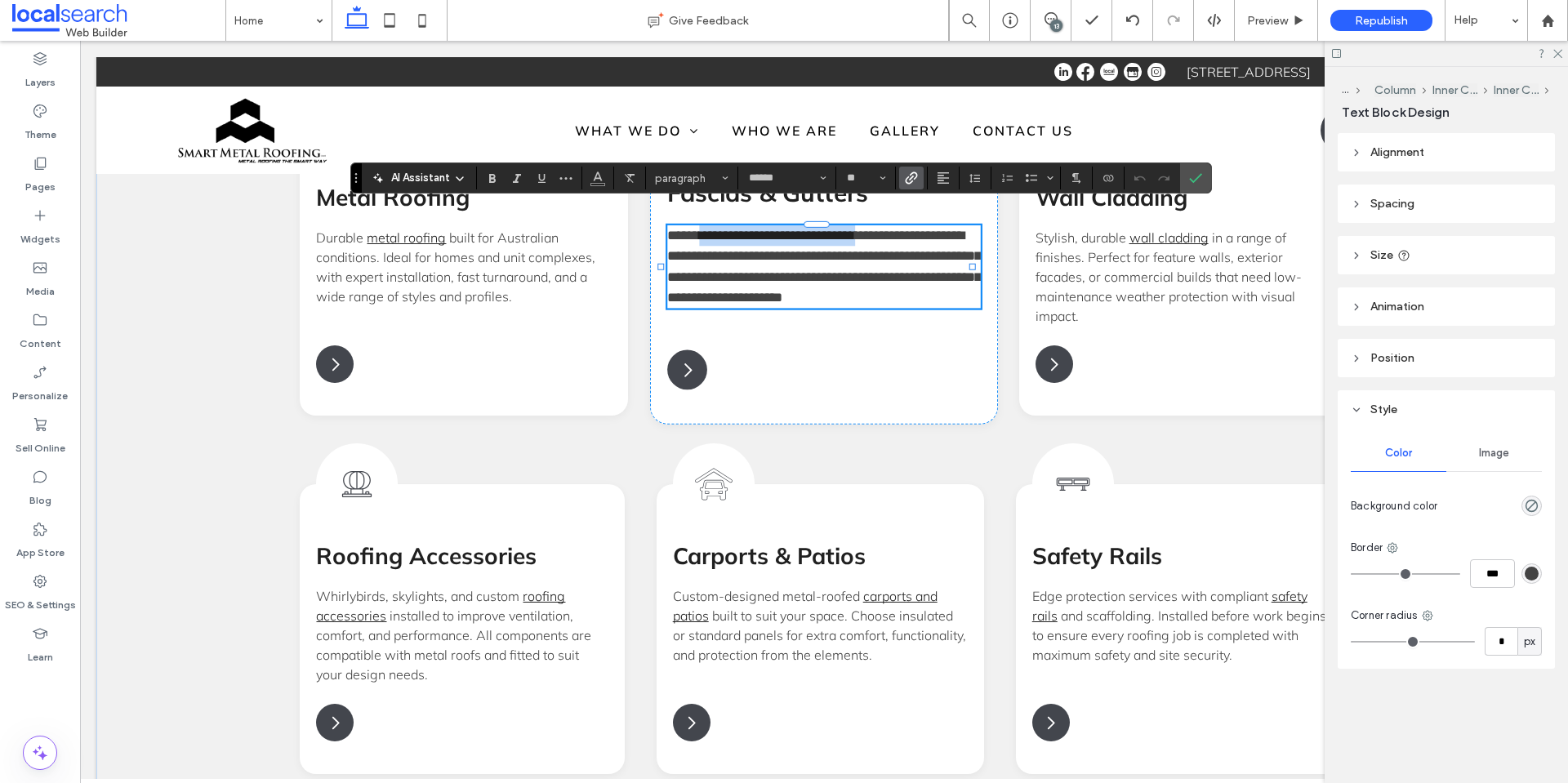
drag, startPoint x: 702, startPoint y: 215, endPoint x: 891, endPoint y: 221, distance: 189.1
click at [855, 229] on link "**********" at bounding box center [777, 235] width 156 height 13
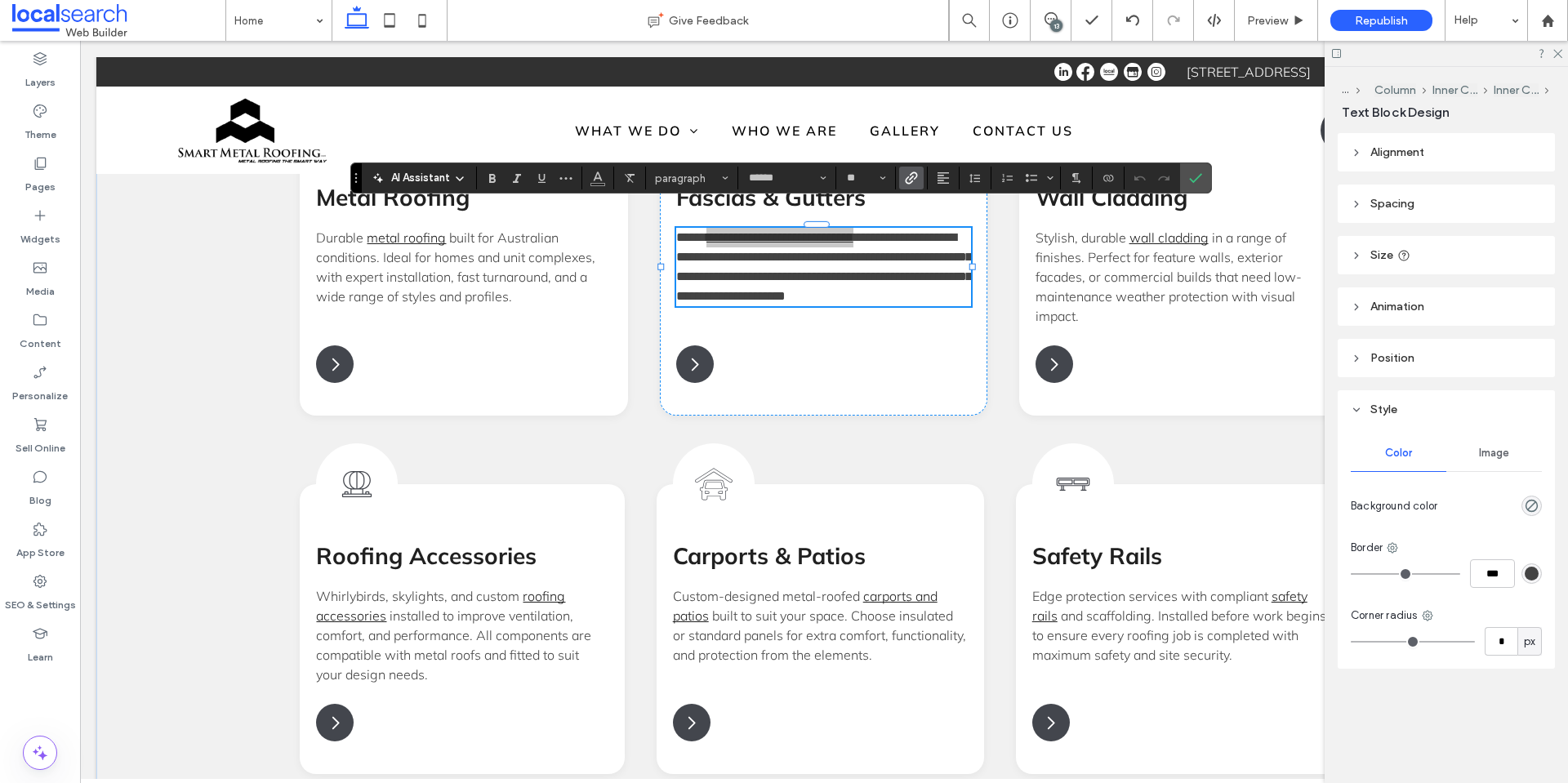
click at [917, 171] on icon "Link" at bounding box center [911, 178] width 13 height 13
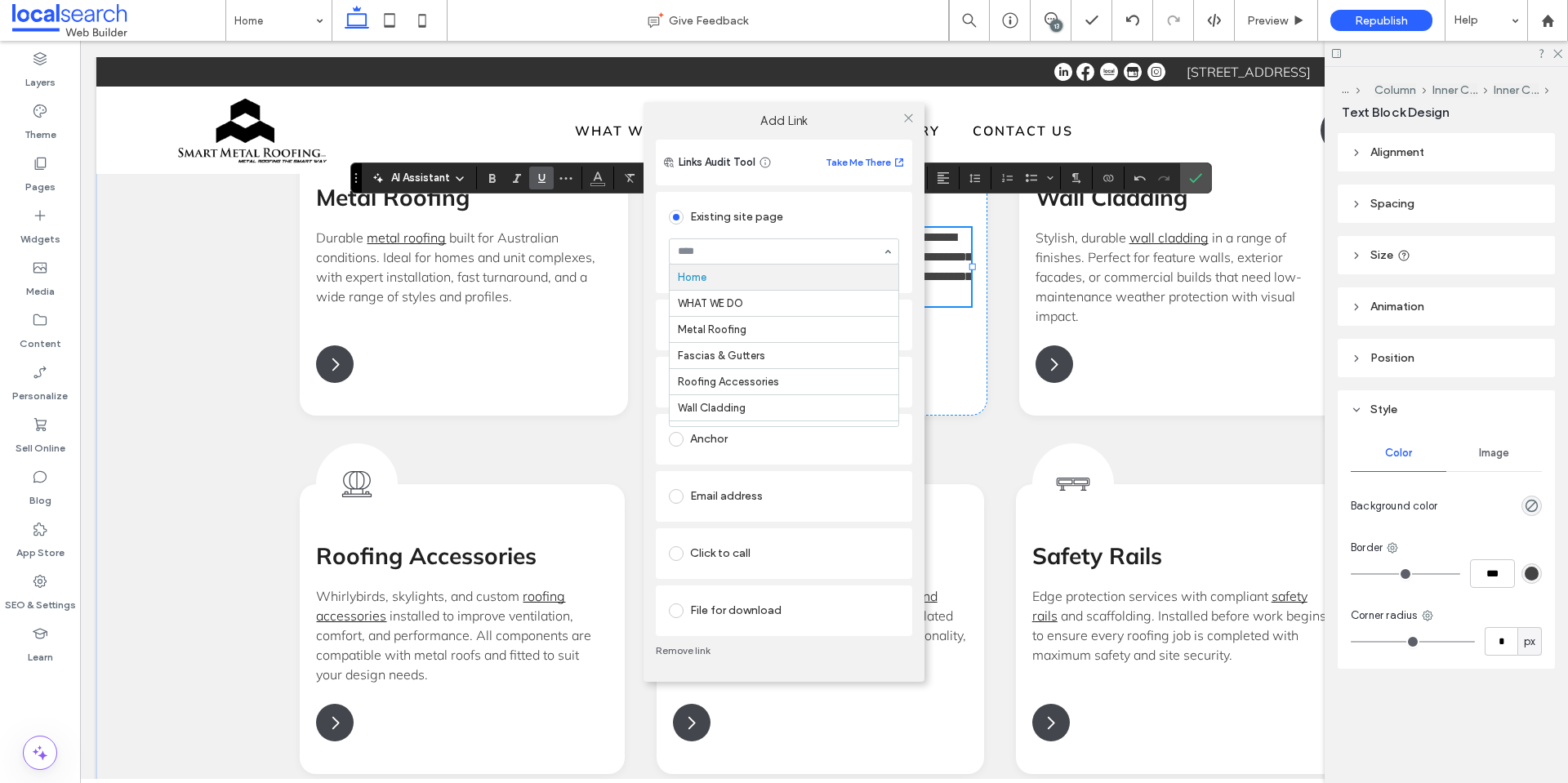
drag, startPoint x: 777, startPoint y: 260, endPoint x: 791, endPoint y: 246, distance: 19.8
click at [904, 118] on icon at bounding box center [908, 118] width 12 height 12
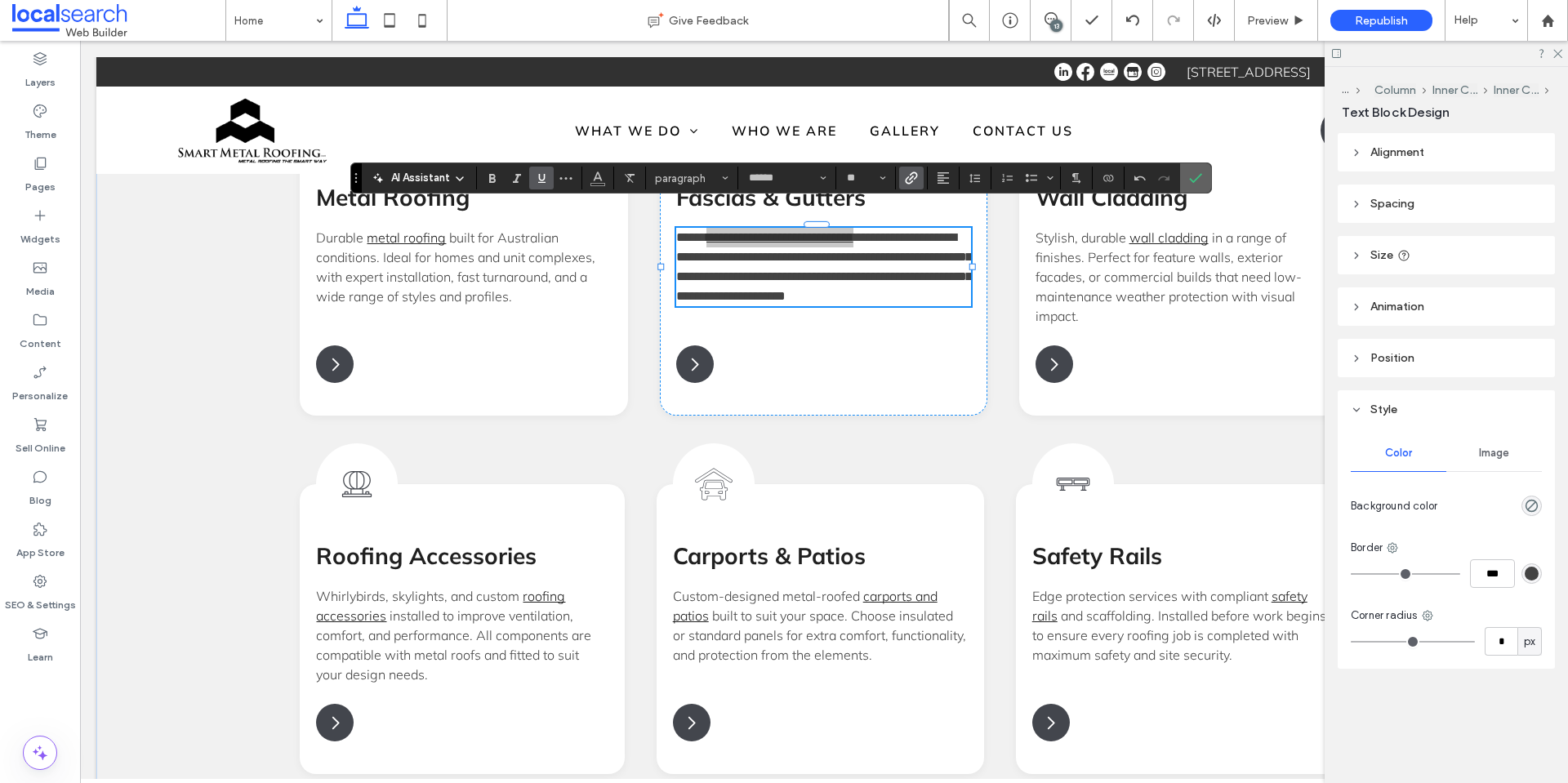
click at [1192, 183] on icon "Confirm" at bounding box center [1195, 178] width 13 height 13
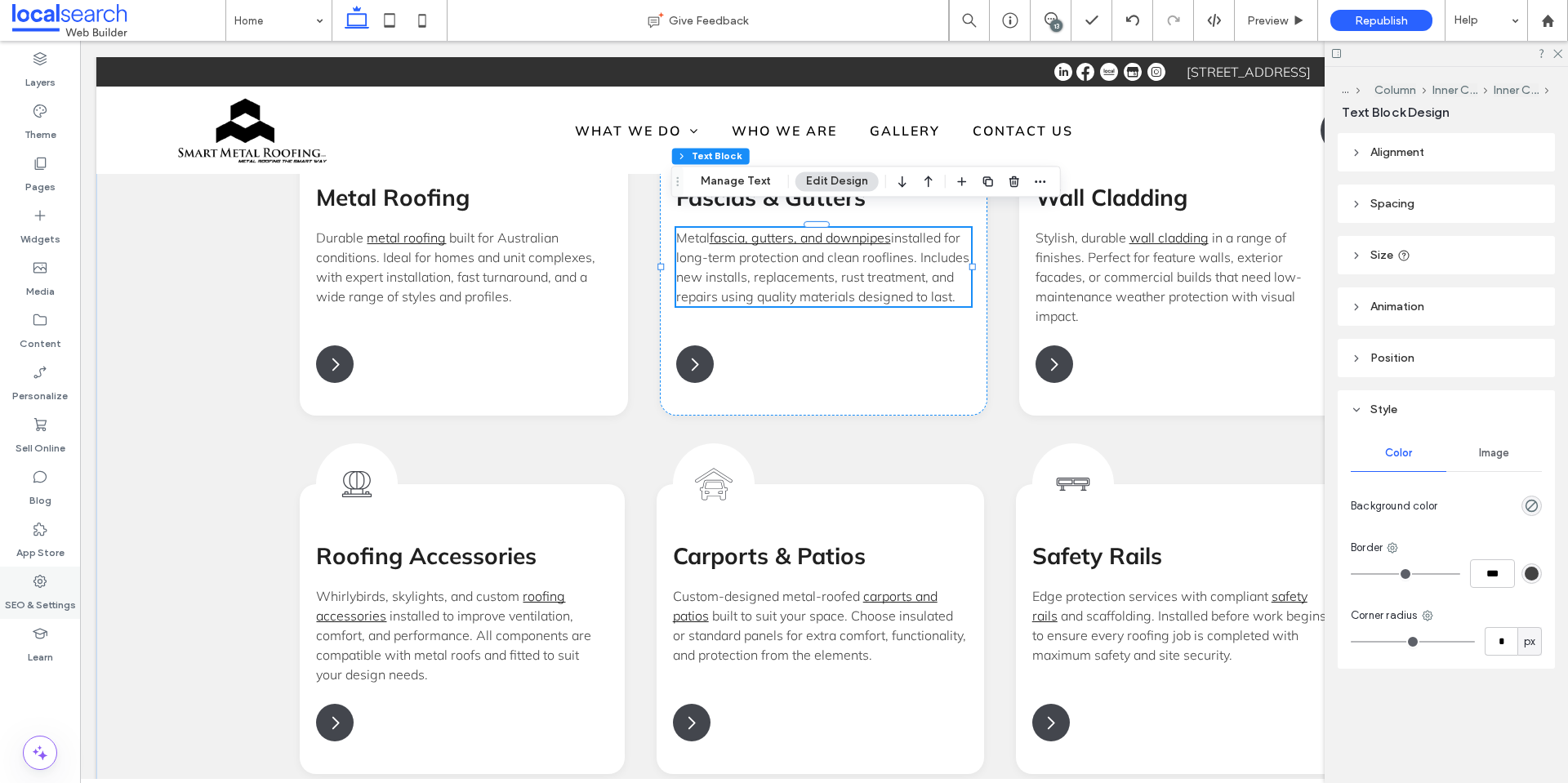
click at [32, 585] on icon at bounding box center [40, 582] width 17 height 17
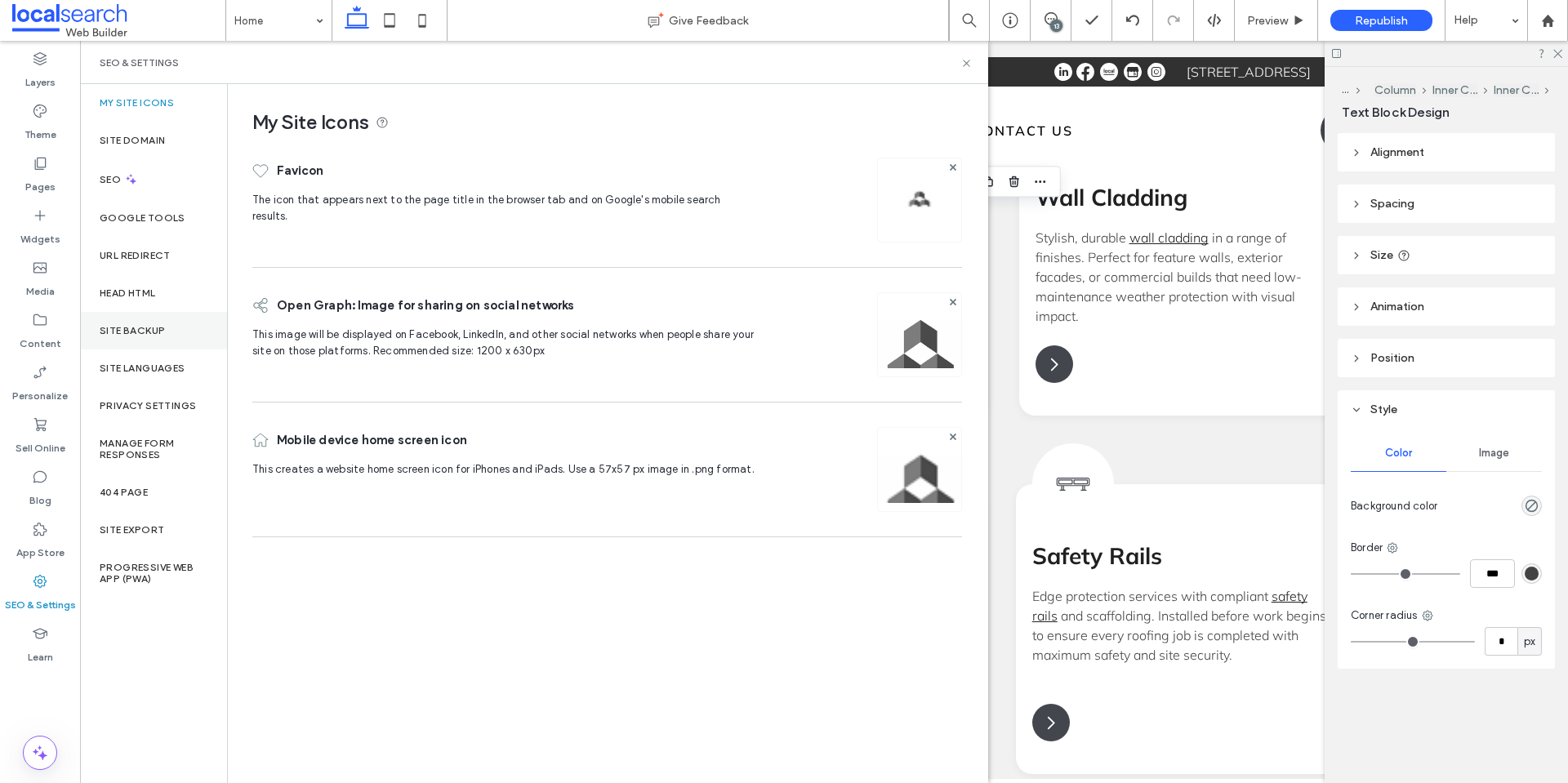
click at [156, 332] on label "Site Backup" at bounding box center [132, 331] width 65 height 11
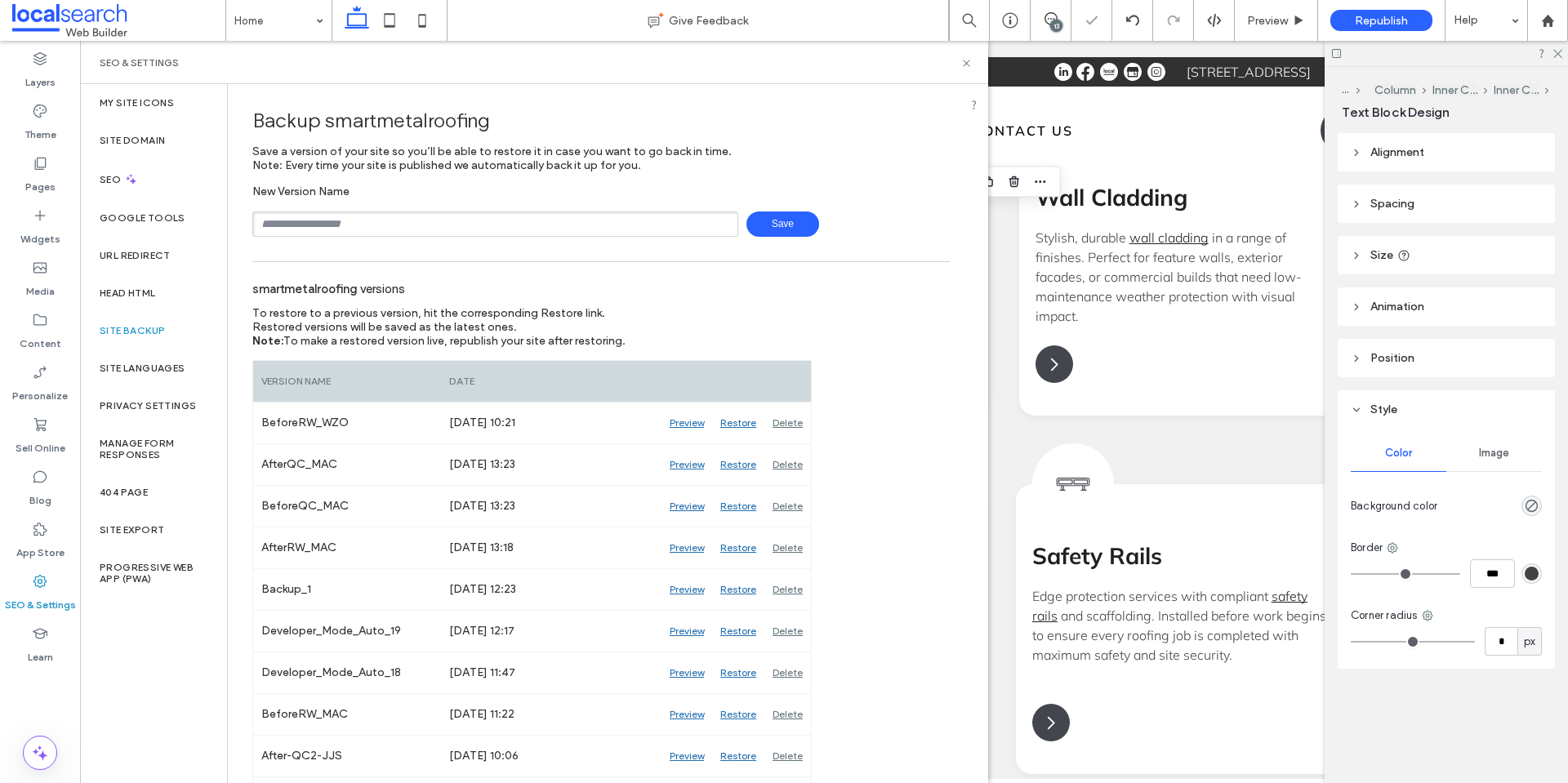
click at [505, 210] on div "New Version Name Save" at bounding box center [601, 210] width 697 height 52
click at [416, 218] on input "text" at bounding box center [495, 223] width 486 height 25
drag, startPoint x: 465, startPoint y: 225, endPoint x: 177, endPoint y: 241, distance: 288.4
click at [178, 242] on div "**********" at bounding box center [534, 434] width 908 height 699
type input "**********"
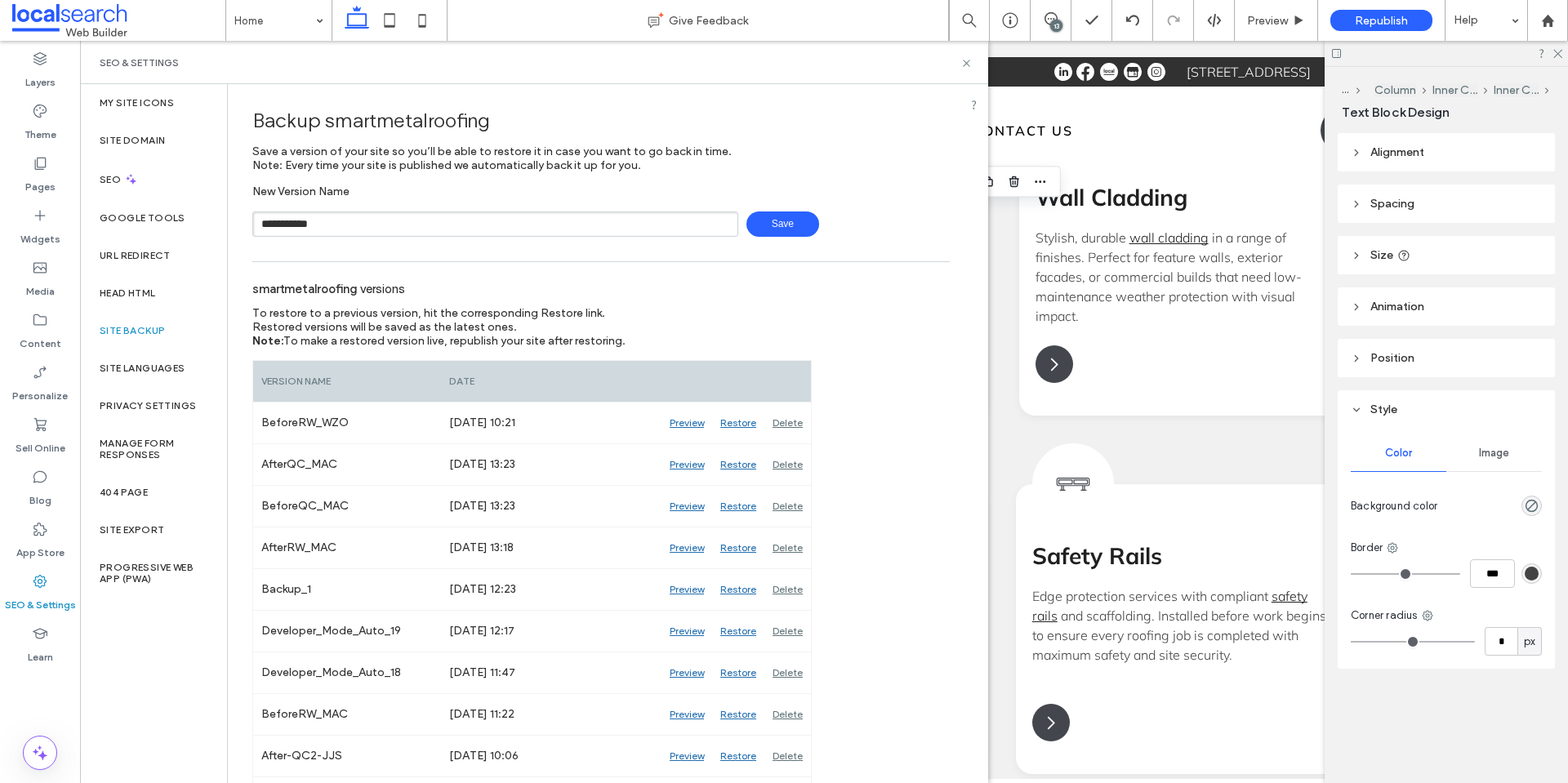
click at [746, 222] on span "Save" at bounding box center [782, 223] width 72 height 25
click at [968, 64] on icon at bounding box center [966, 63] width 12 height 12
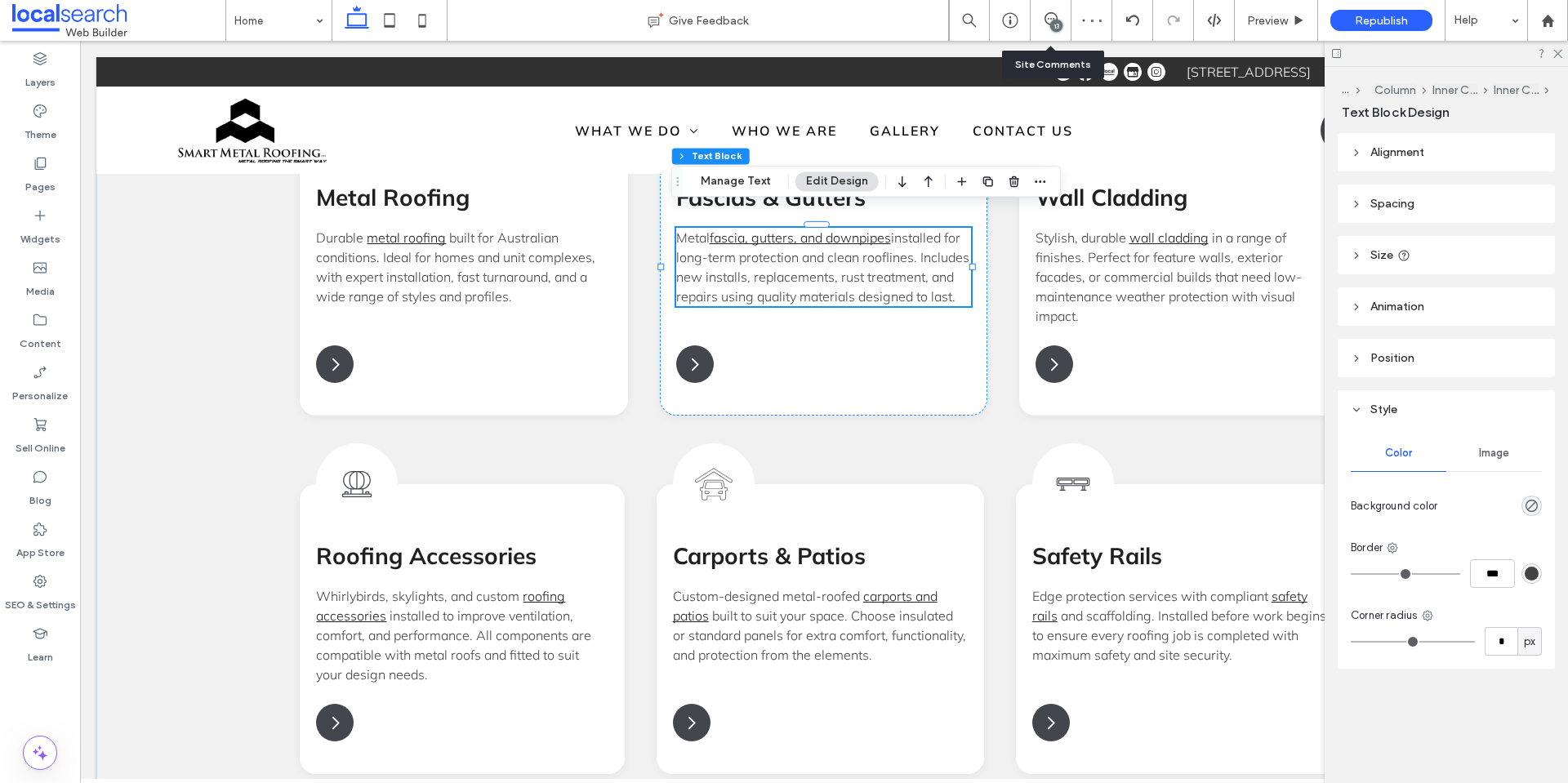
click at [1047, 10] on div "13" at bounding box center [1051, 20] width 41 height 41
drag, startPoint x: 1044, startPoint y: 23, endPoint x: 1061, endPoint y: 25, distance: 17.1
click at [1044, 24] on icon at bounding box center [1051, 19] width 13 height 13
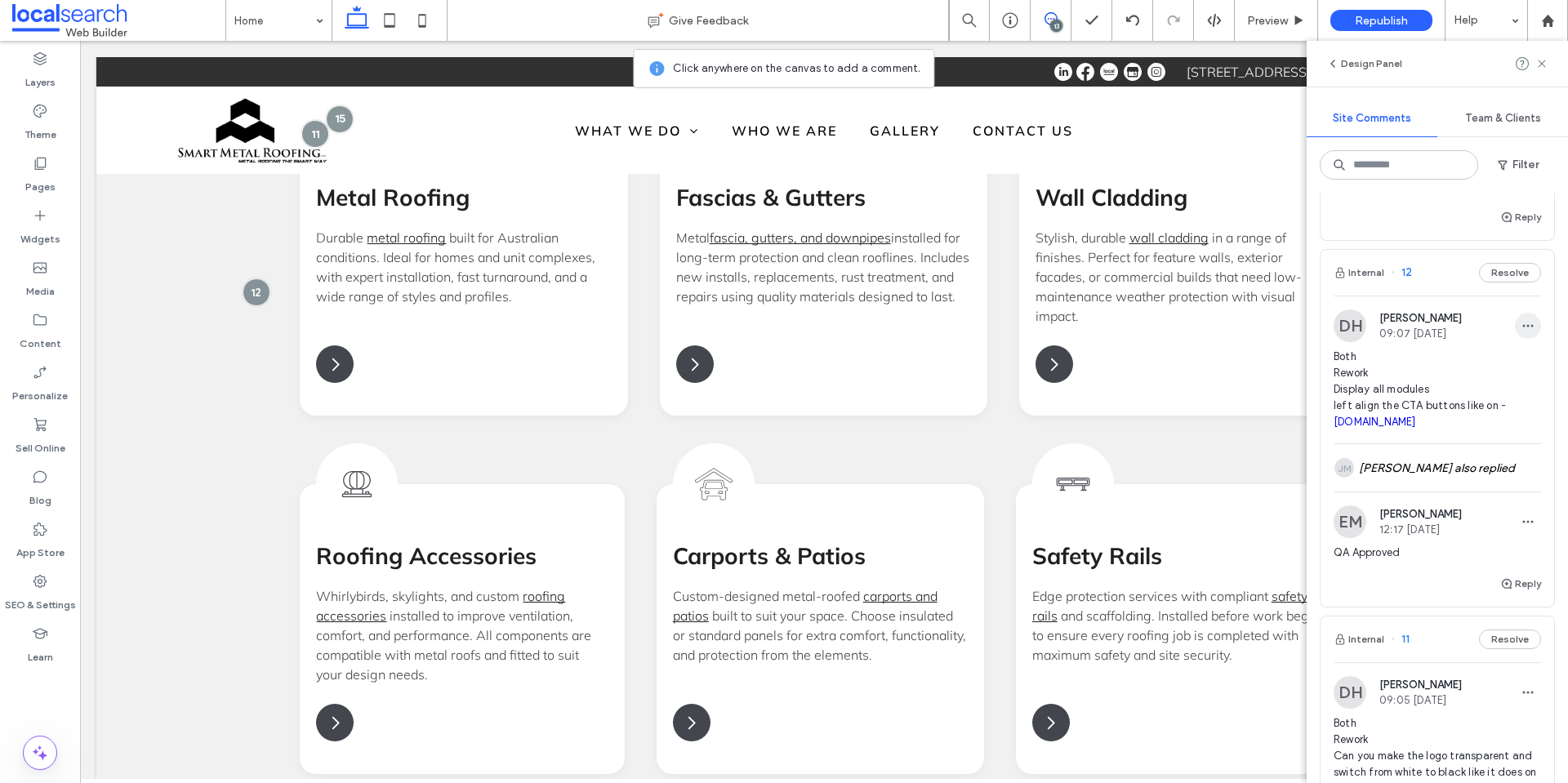
scroll to position [1143, 0]
click at [65, 593] on label "SEO & Settings" at bounding box center [40, 600] width 71 height 23
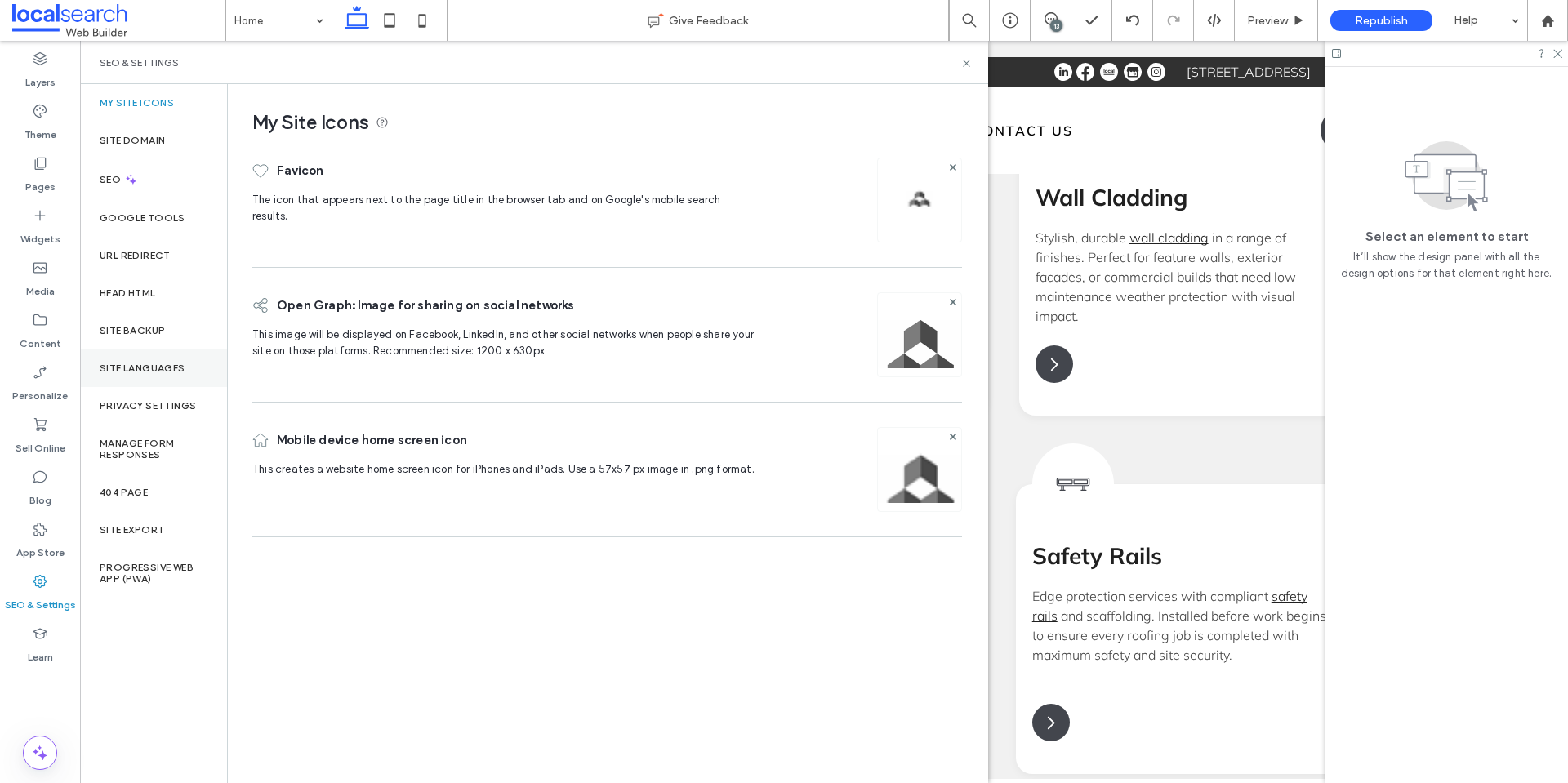
scroll to position [0, 0]
click at [141, 316] on div "Site Backup" at bounding box center [153, 331] width 147 height 38
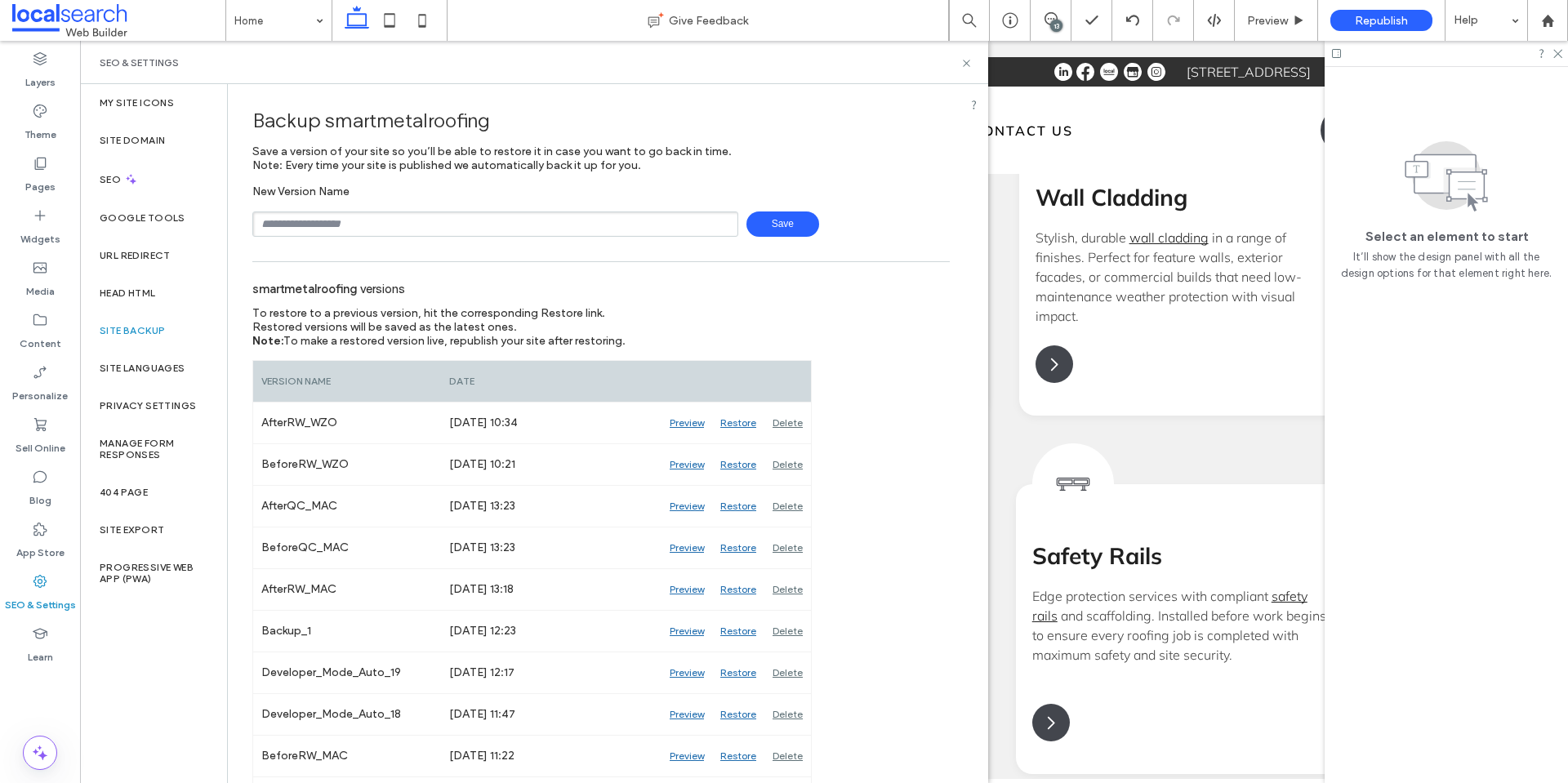
click at [537, 227] on input "text" at bounding box center [495, 223] width 486 height 25
click at [809, 224] on div "**********" at bounding box center [601, 223] width 697 height 25
click at [809, 224] on span "Save" at bounding box center [782, 223] width 72 height 25
click at [800, 224] on div "**********" at bounding box center [601, 223] width 697 height 25
type input "**********"
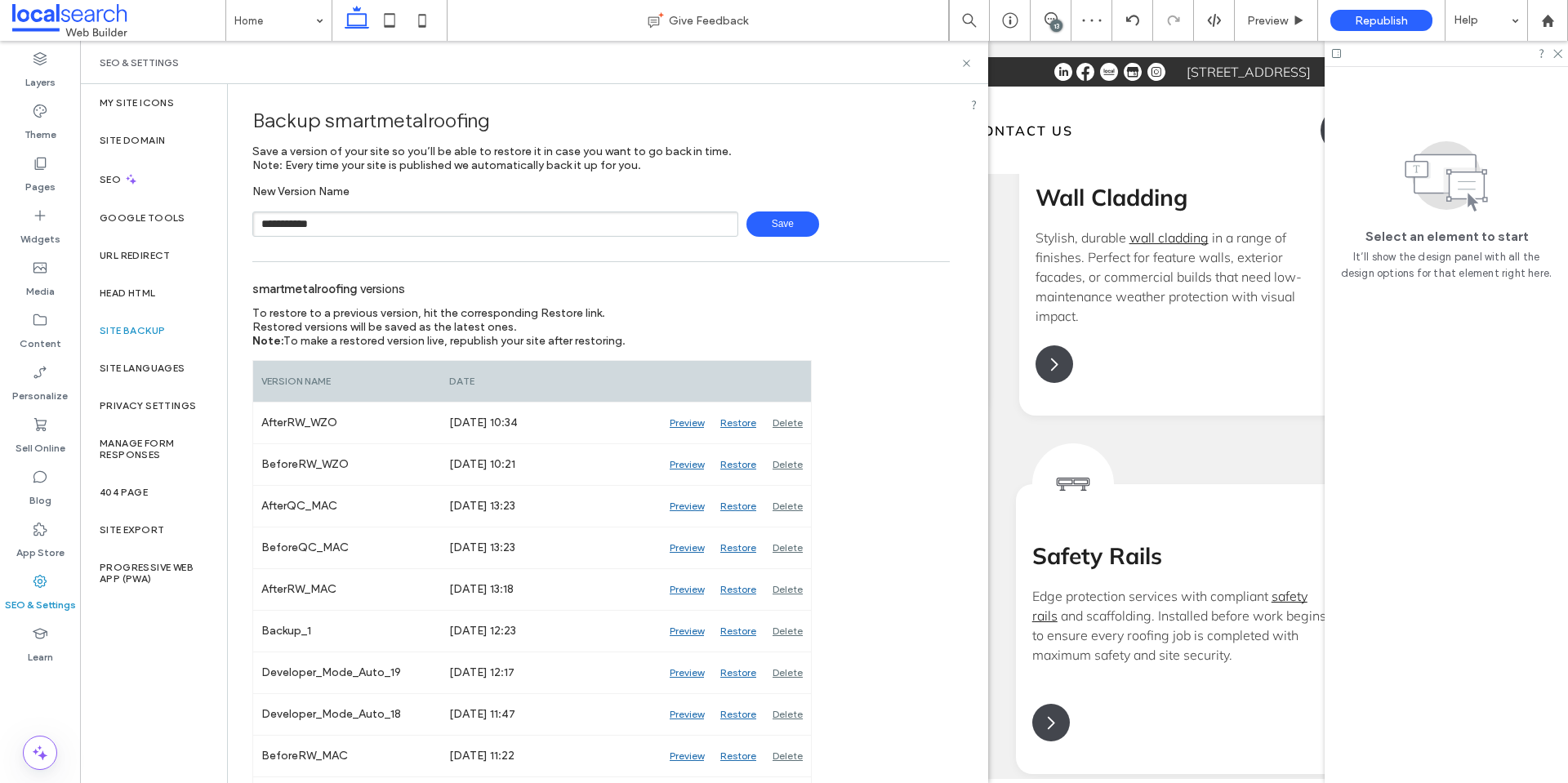
click at [789, 234] on span "Save" at bounding box center [782, 223] width 72 height 25
click at [484, 216] on input "text" at bounding box center [495, 223] width 486 height 25
type input "**********"
click at [752, 231] on span "Save" at bounding box center [782, 223] width 72 height 25
click at [967, 65] on icon at bounding box center [966, 63] width 12 height 12
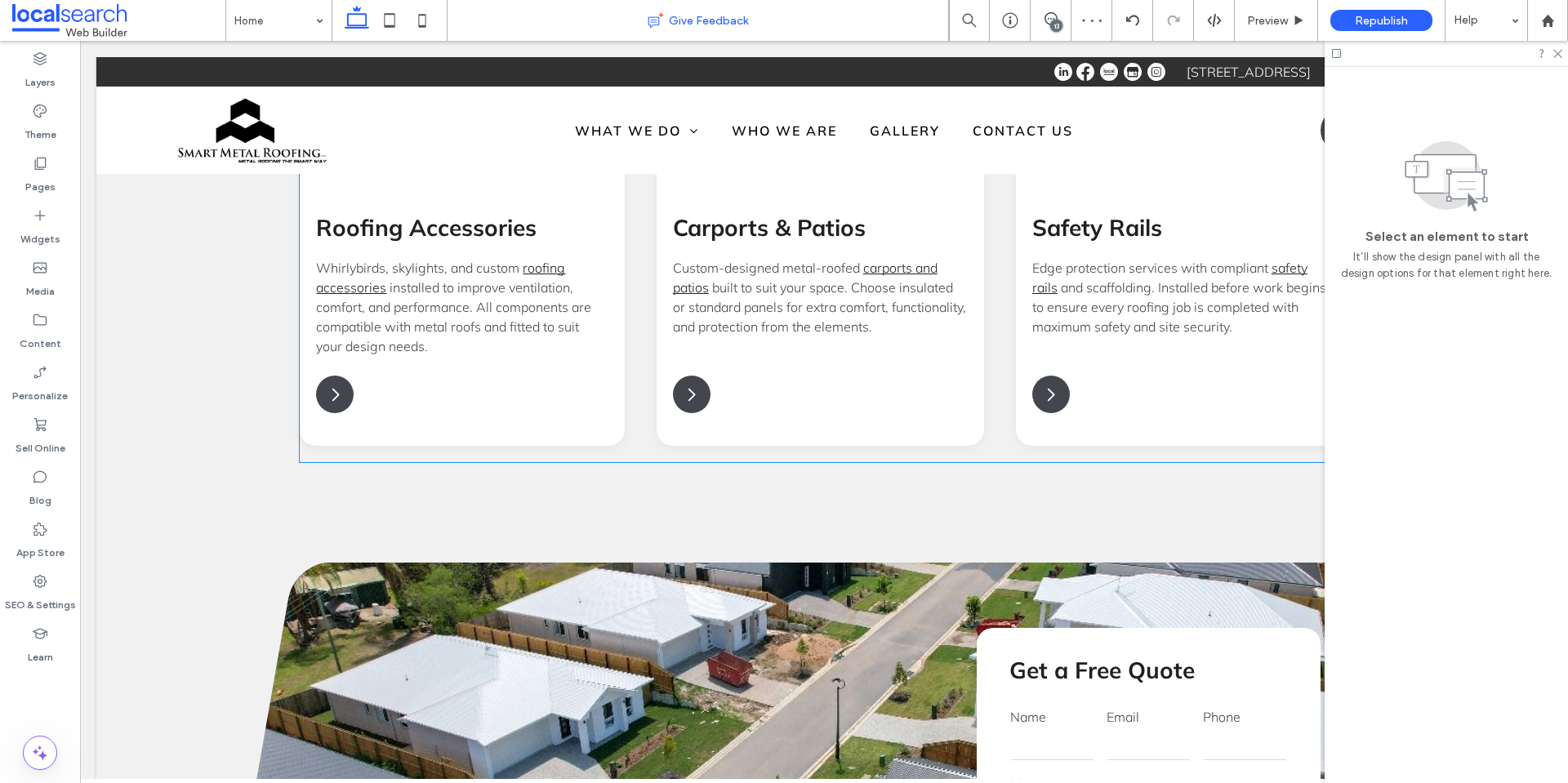
scroll to position [2187, 0]
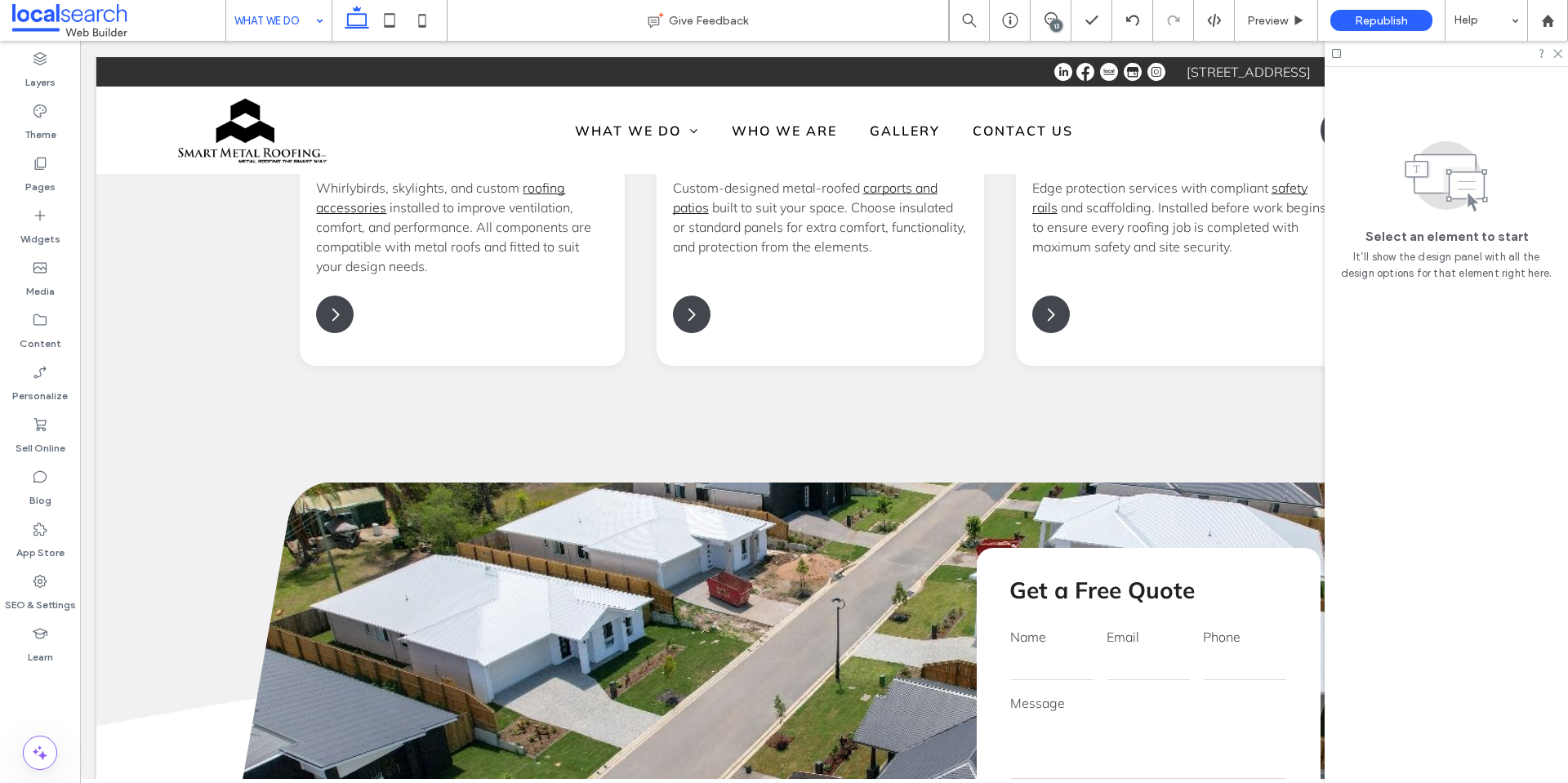
click at [1557, 54] on use at bounding box center [1558, 55] width 9 height 9
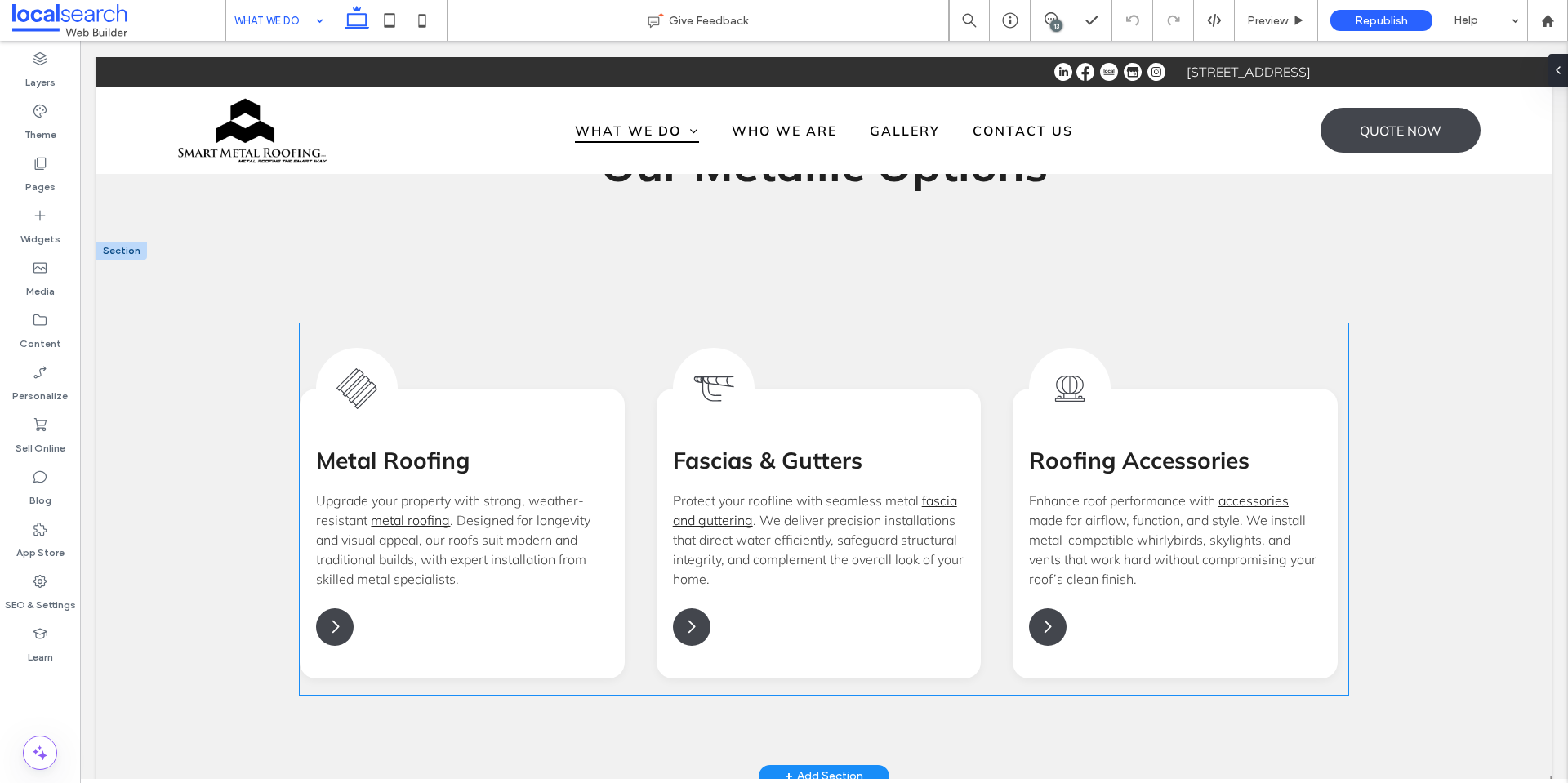
scroll to position [1209, 0]
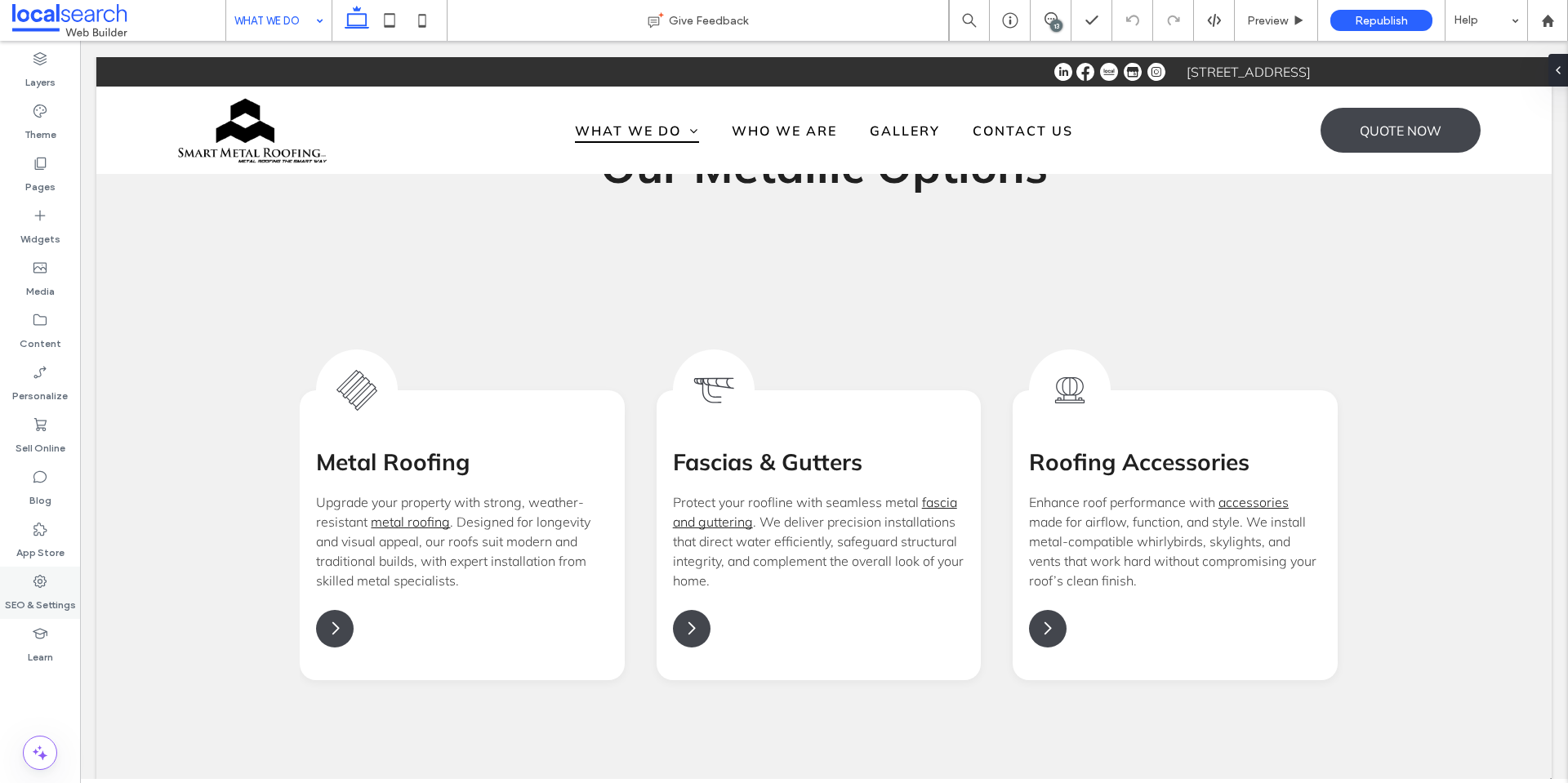
click at [56, 591] on label "SEO & Settings" at bounding box center [40, 600] width 71 height 23
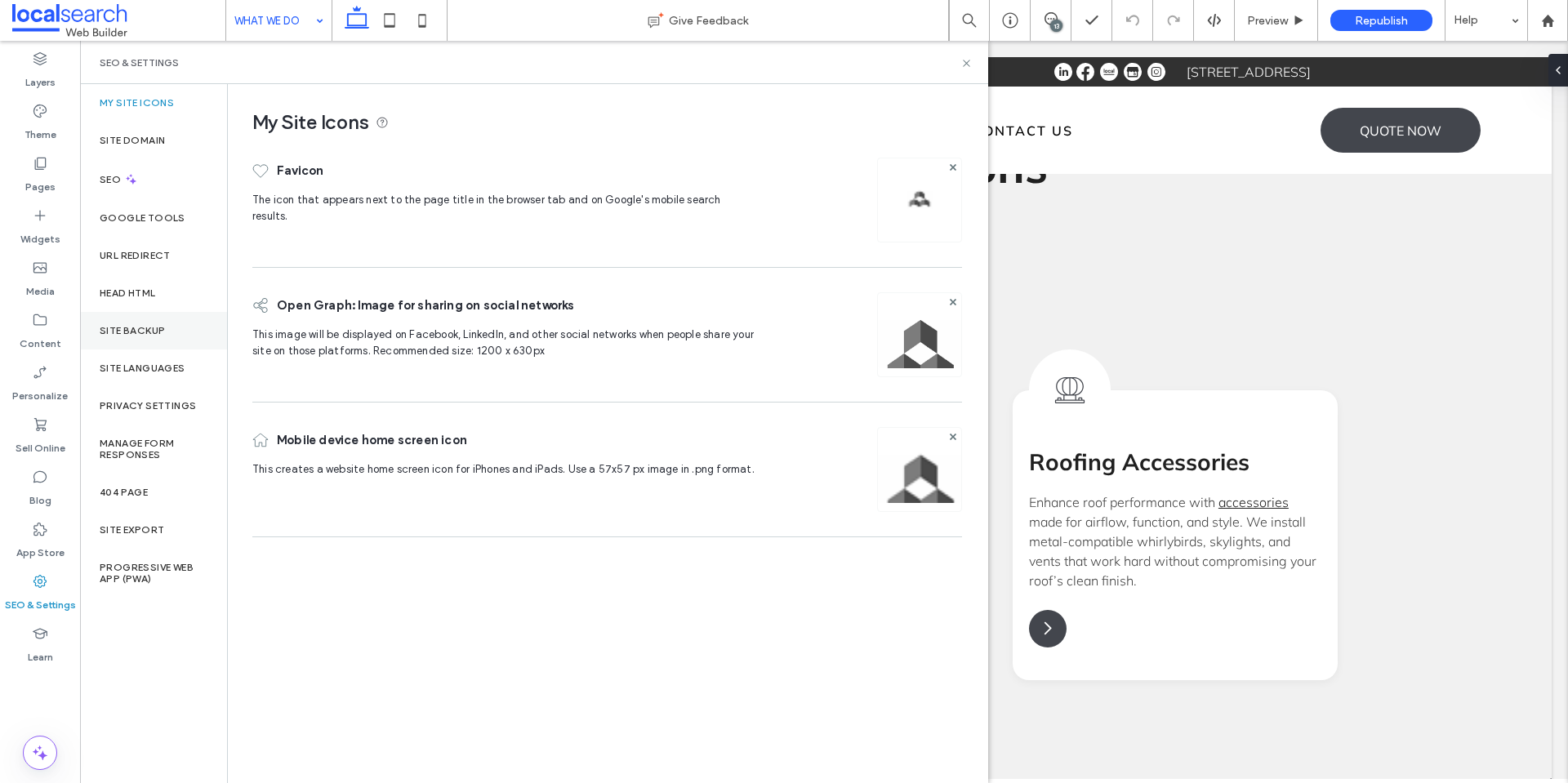
click at [145, 339] on div "Site Backup" at bounding box center [153, 331] width 147 height 38
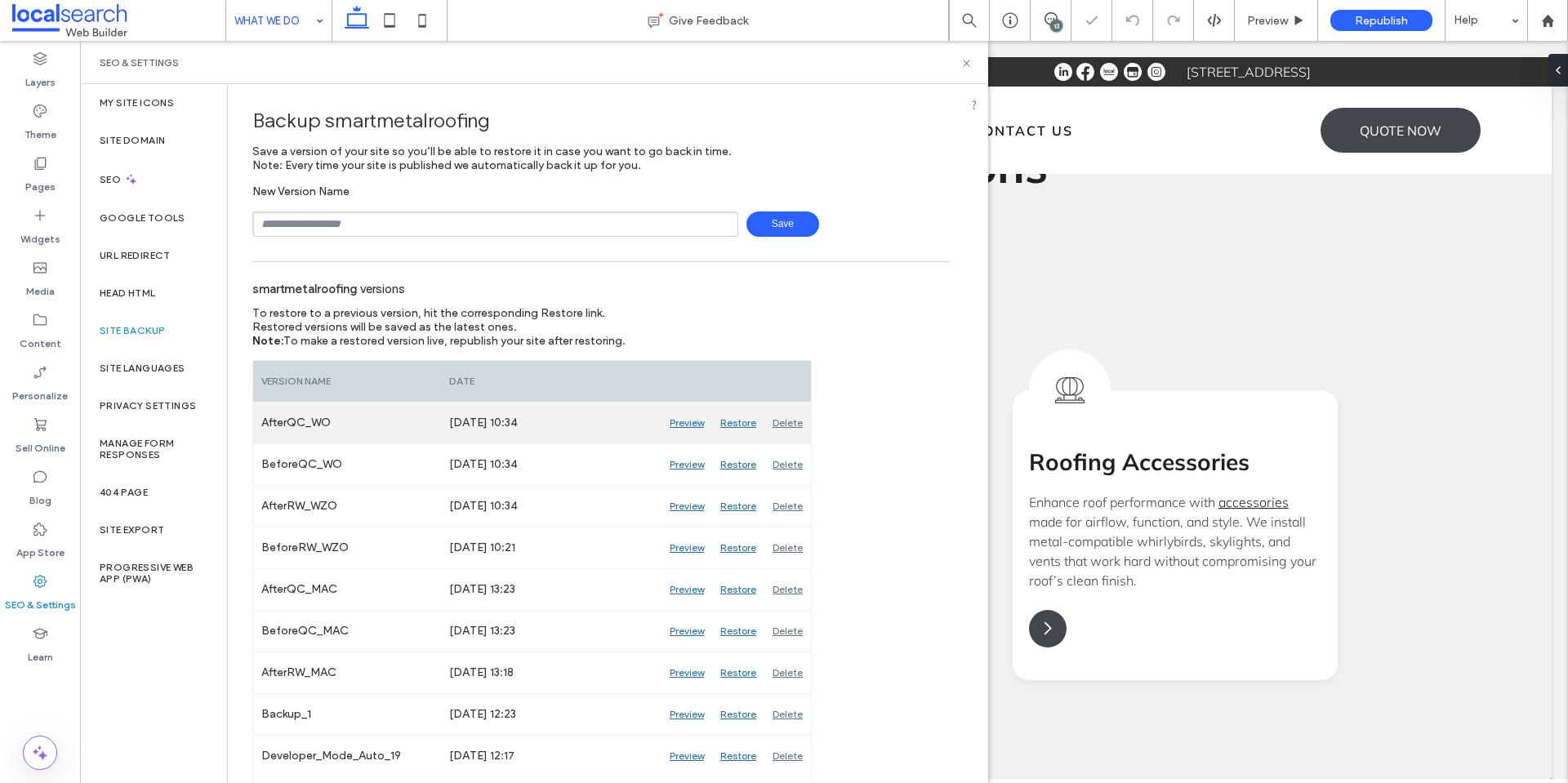
click at [787, 421] on div "Delete" at bounding box center [788, 423] width 46 height 41
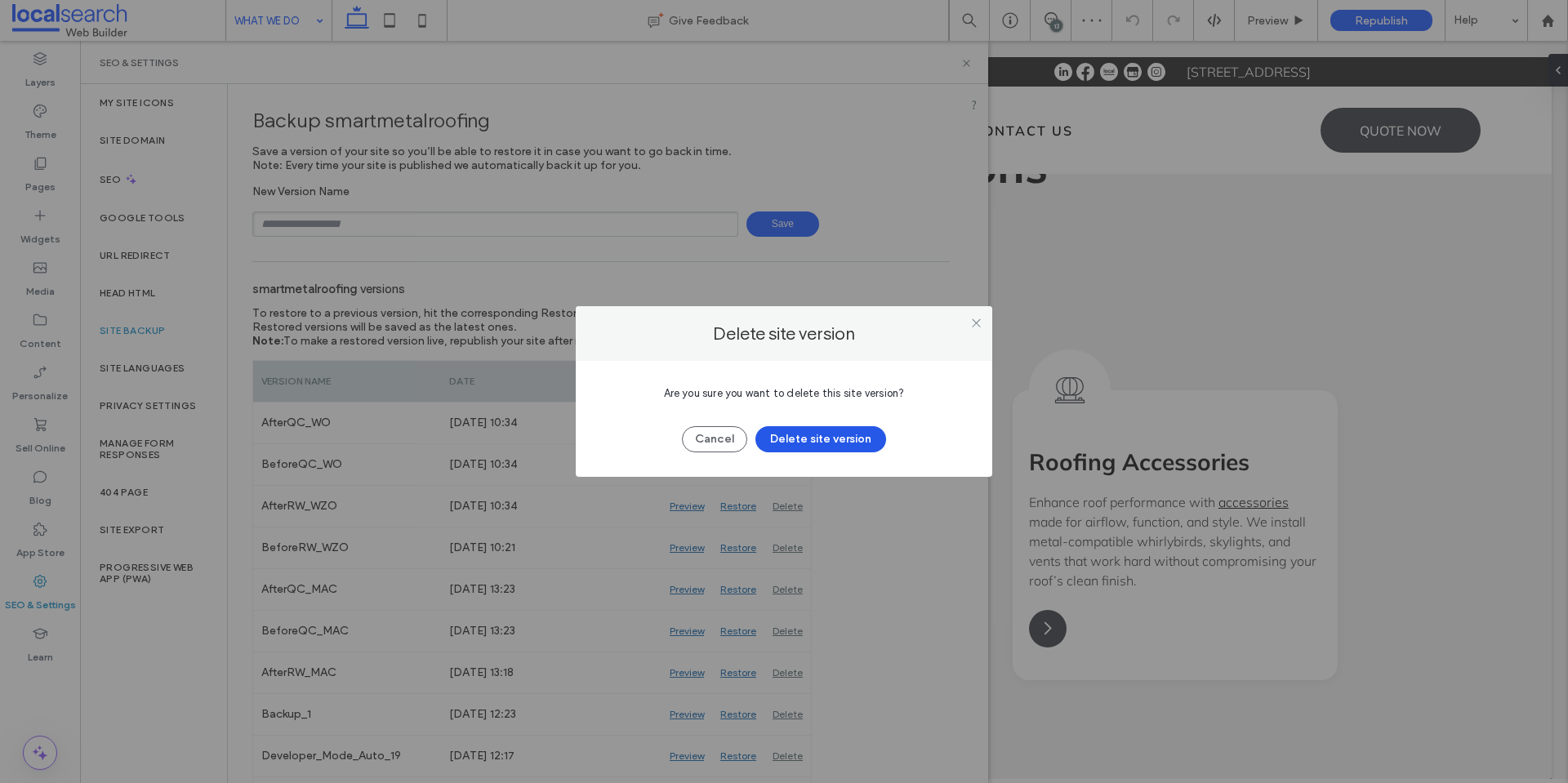
click at [824, 436] on button "Delete site version" at bounding box center [820, 439] width 131 height 26
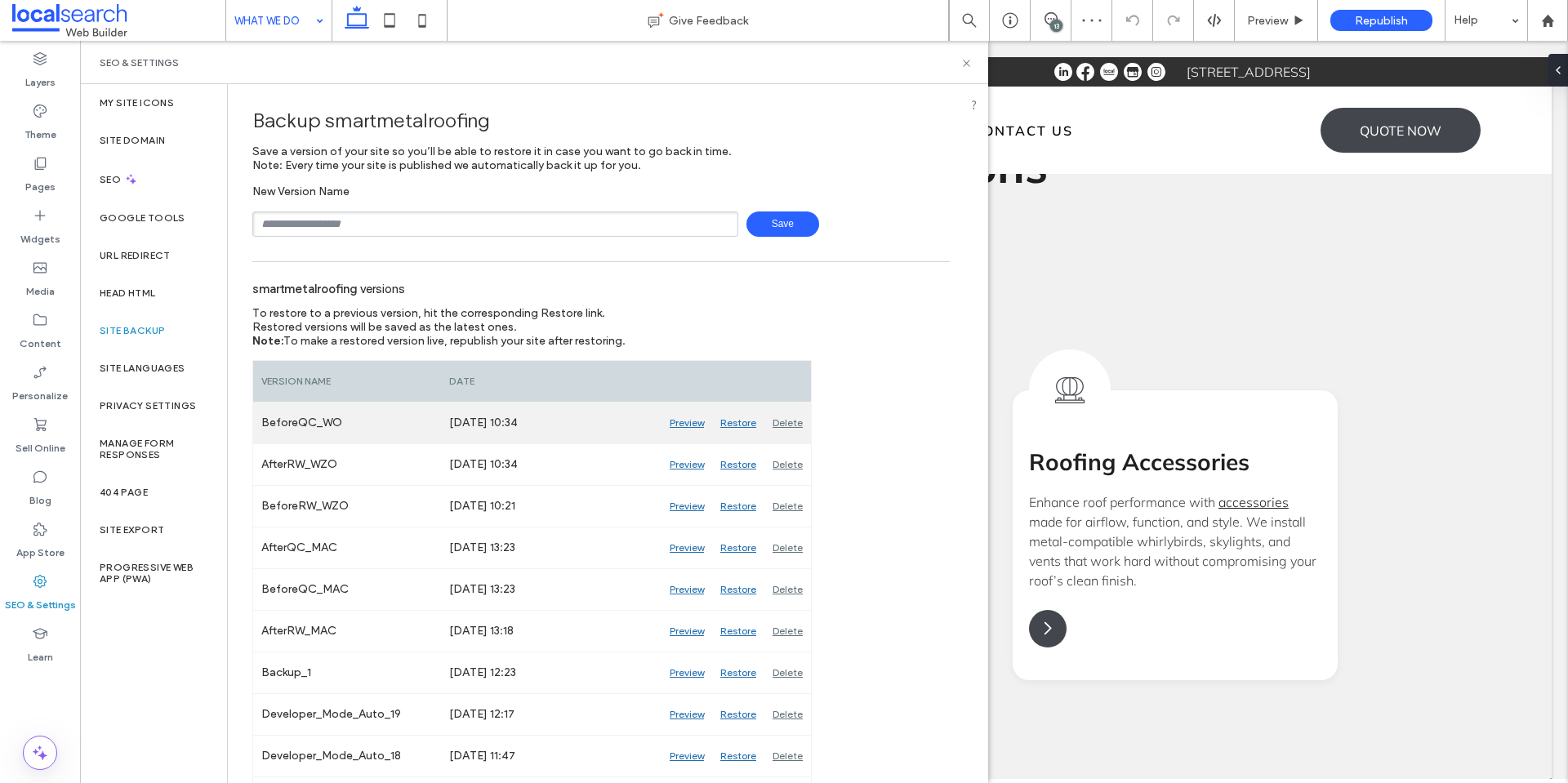
click at [780, 423] on div "Delete" at bounding box center [788, 423] width 46 height 41
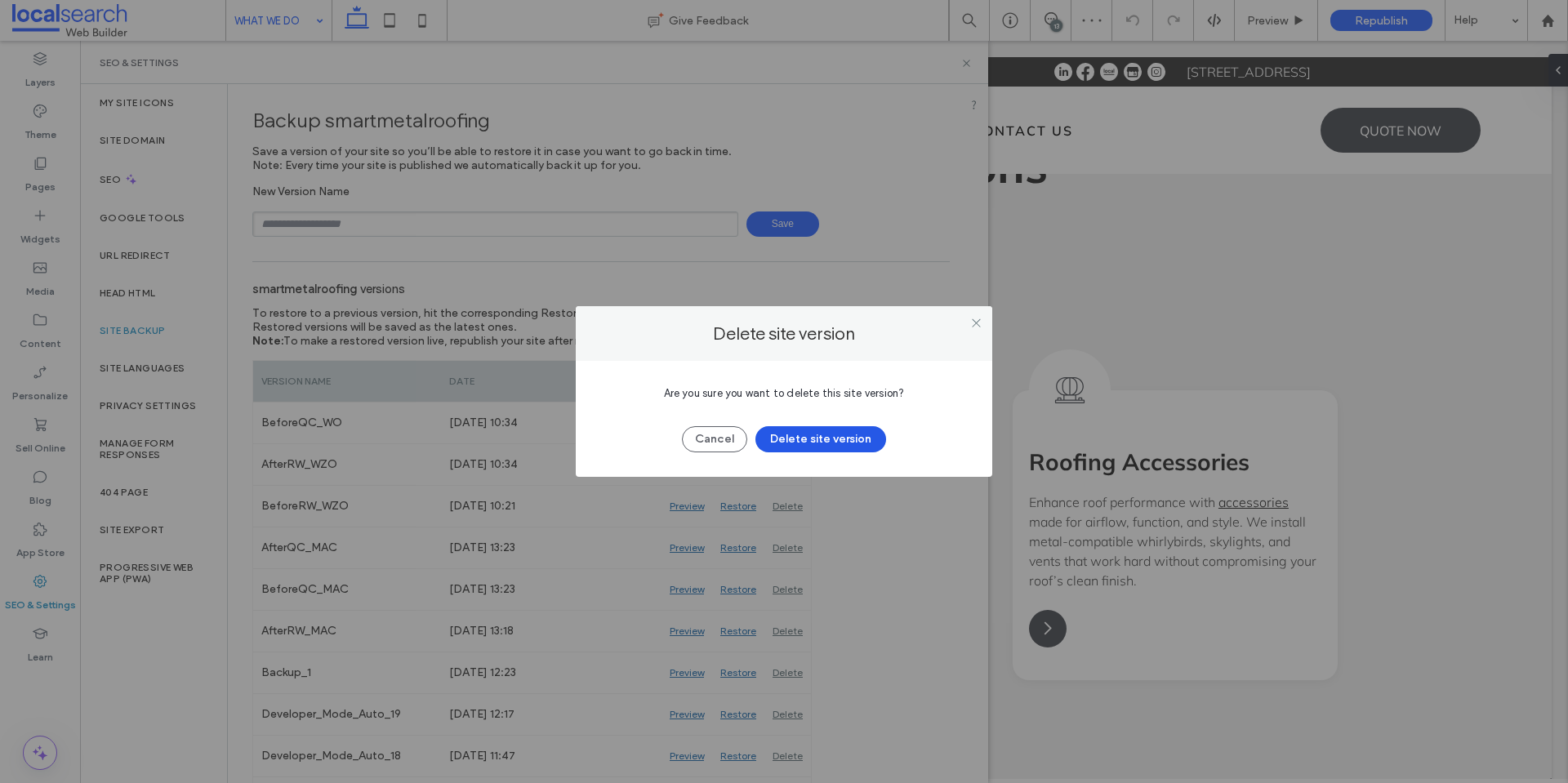
click at [835, 436] on button "Delete site version" at bounding box center [820, 439] width 131 height 26
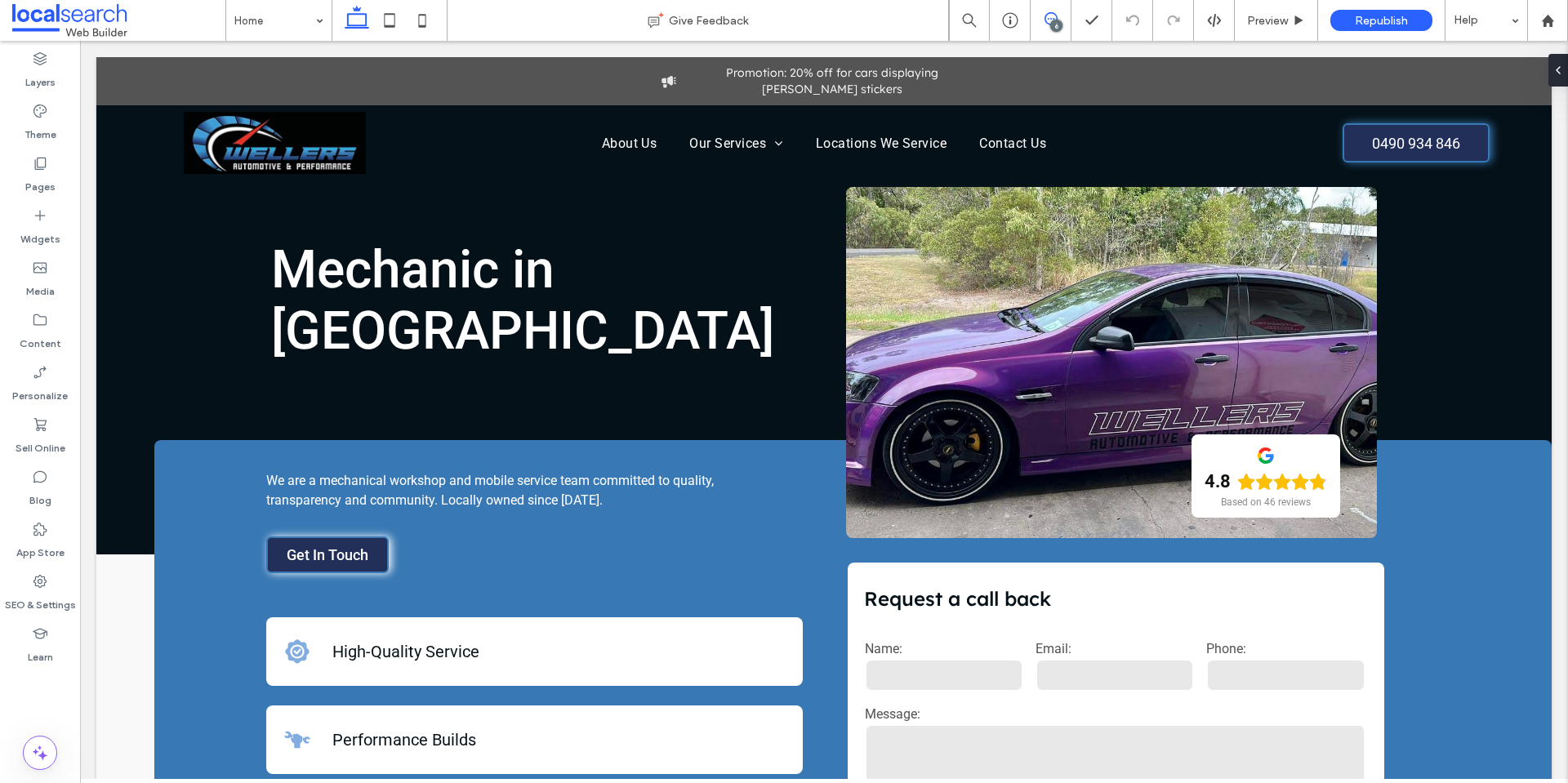
click at [1047, 23] on use at bounding box center [1051, 19] width 13 height 13
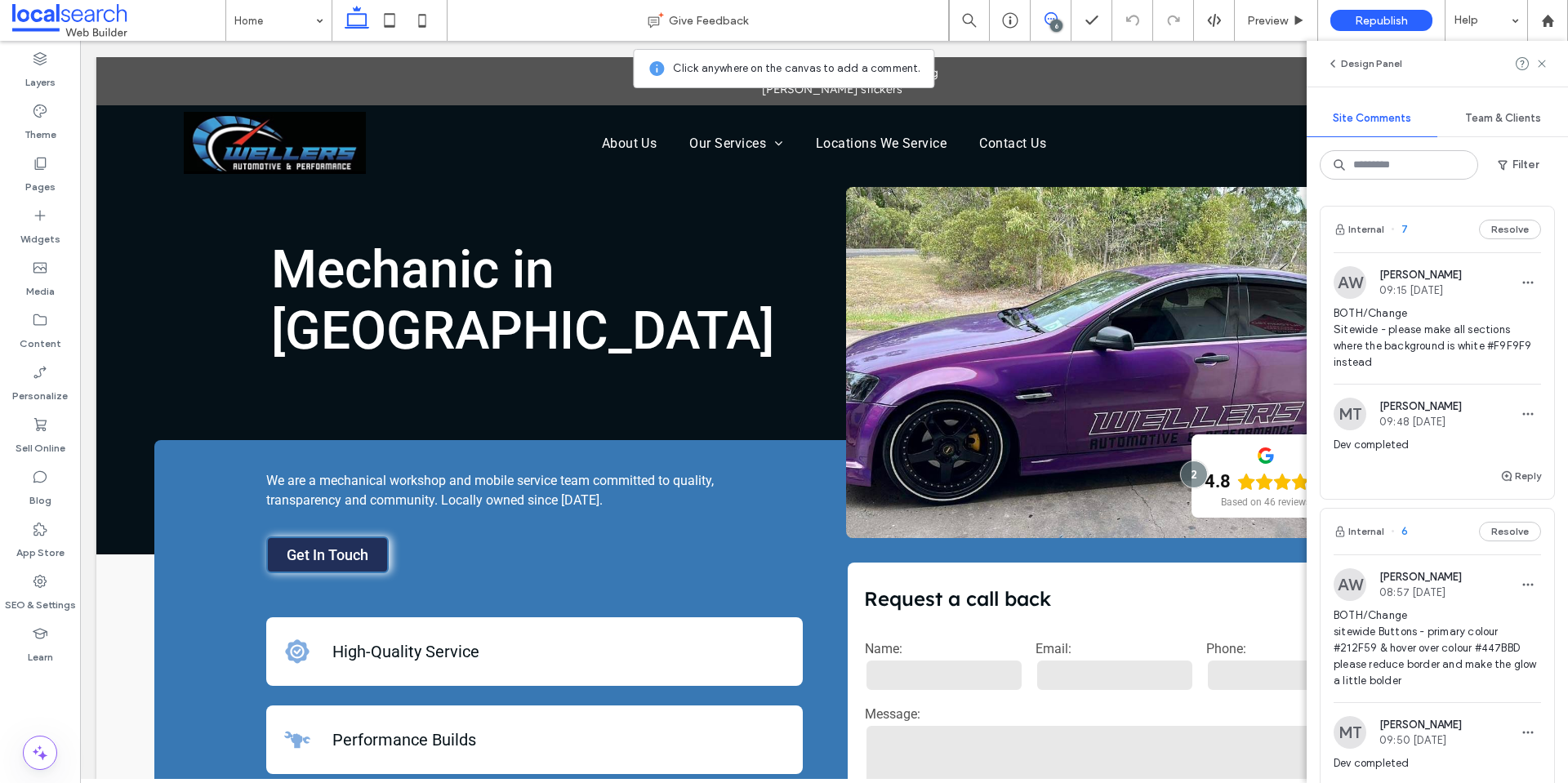
click at [1404, 333] on span "BOTH/Change Sitewide - please make all sections where the background is white #…" at bounding box center [1437, 338] width 208 height 65
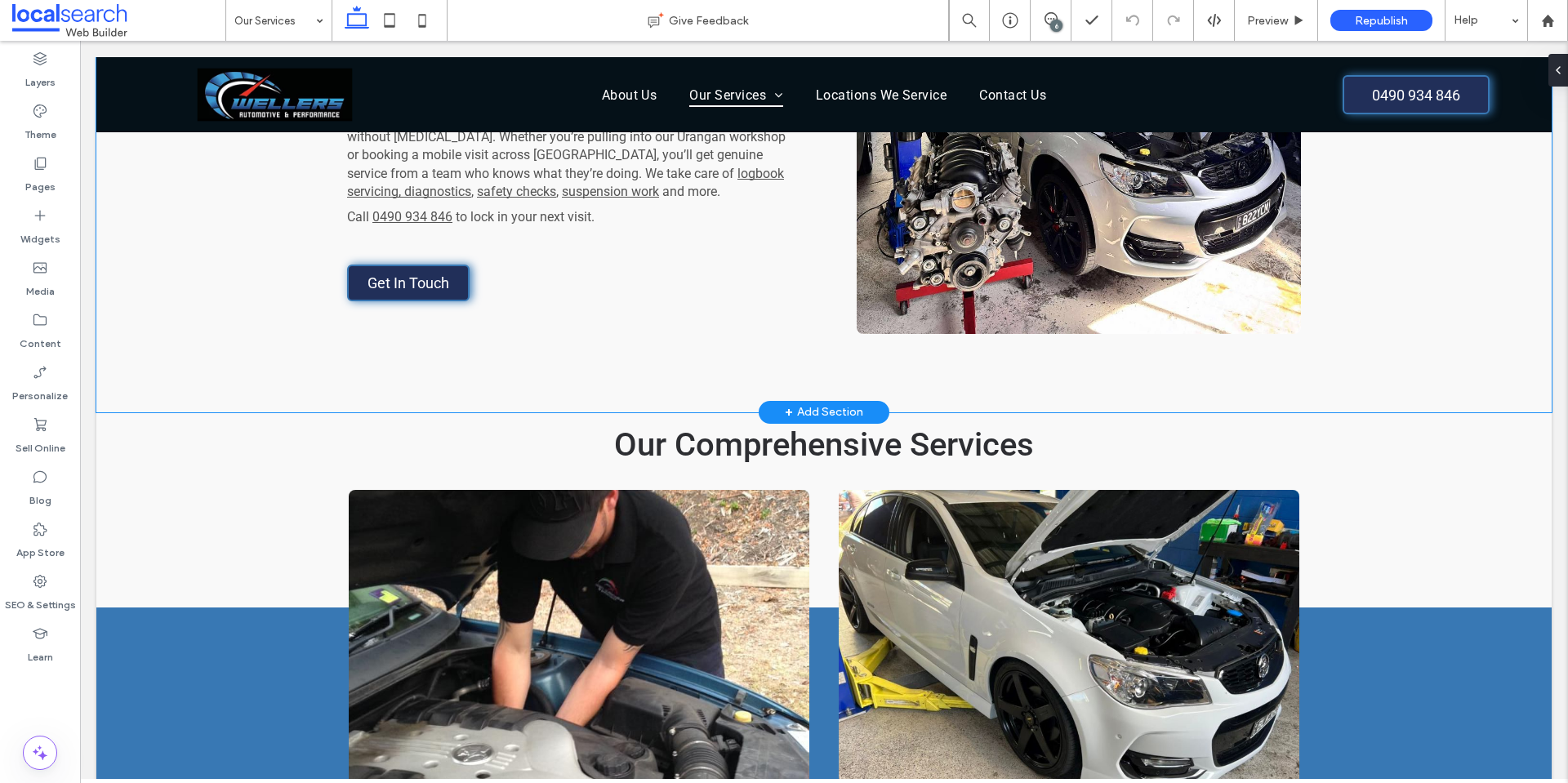
click at [129, 283] on div "Mechanical Servicing You Can Trust From daily drives in town to weekend getaway…" at bounding box center [824, 170] width 1455 height 484
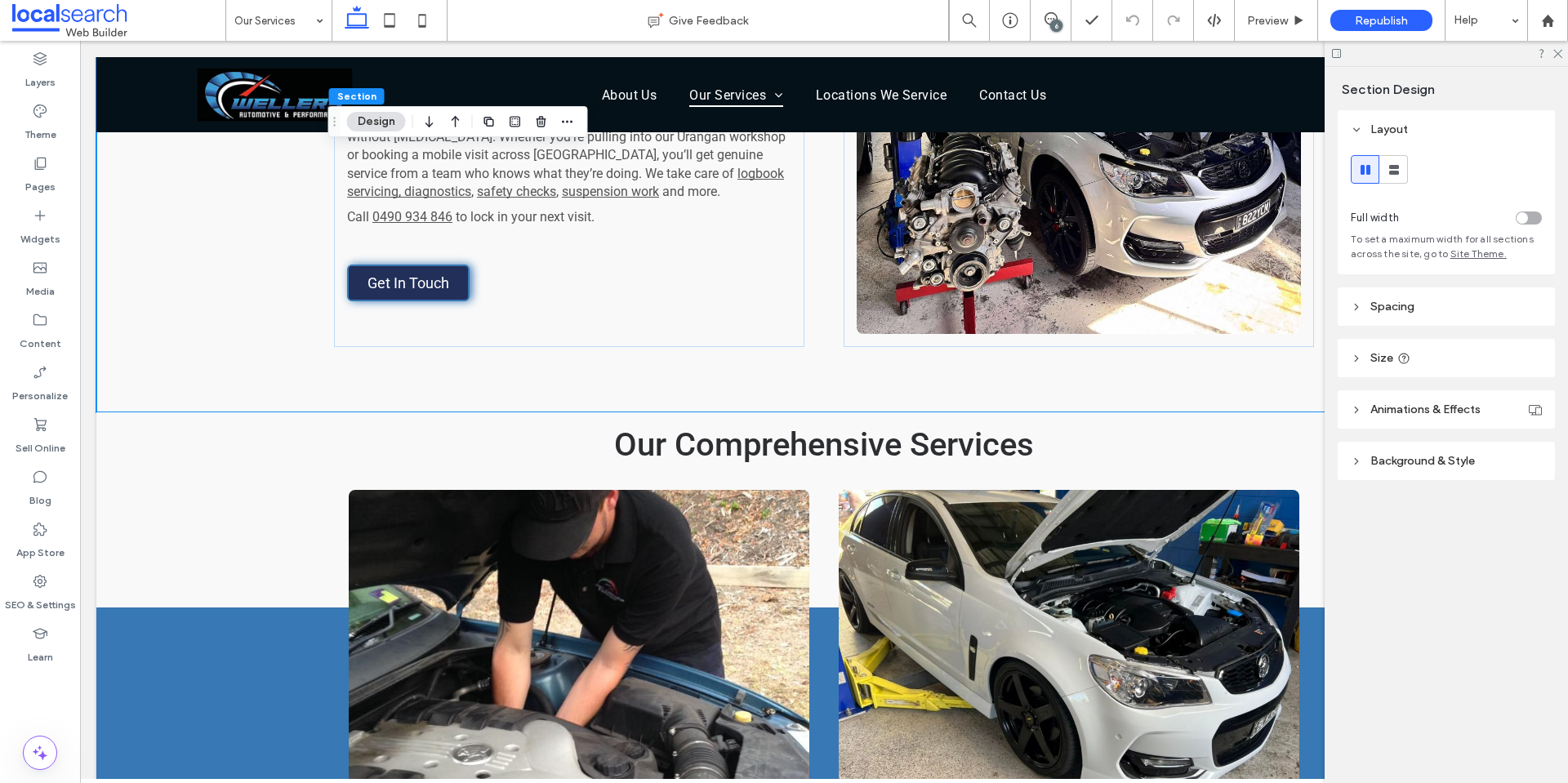
click at [1461, 454] on span "Background & Style" at bounding box center [1423, 461] width 105 height 14
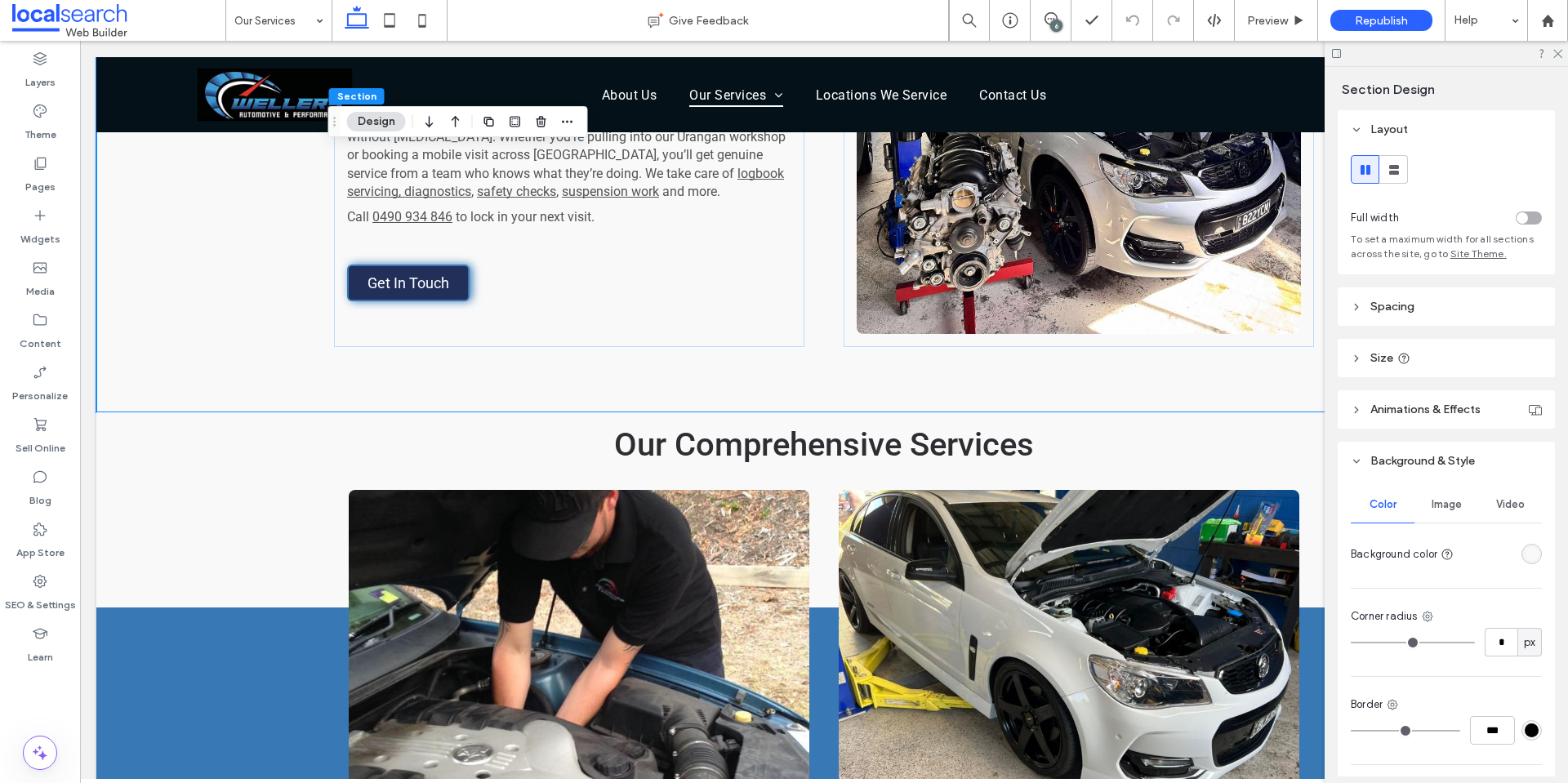
click at [1524, 555] on div "rgba(249, 249, 249, 1)" at bounding box center [1531, 553] width 14 height 14
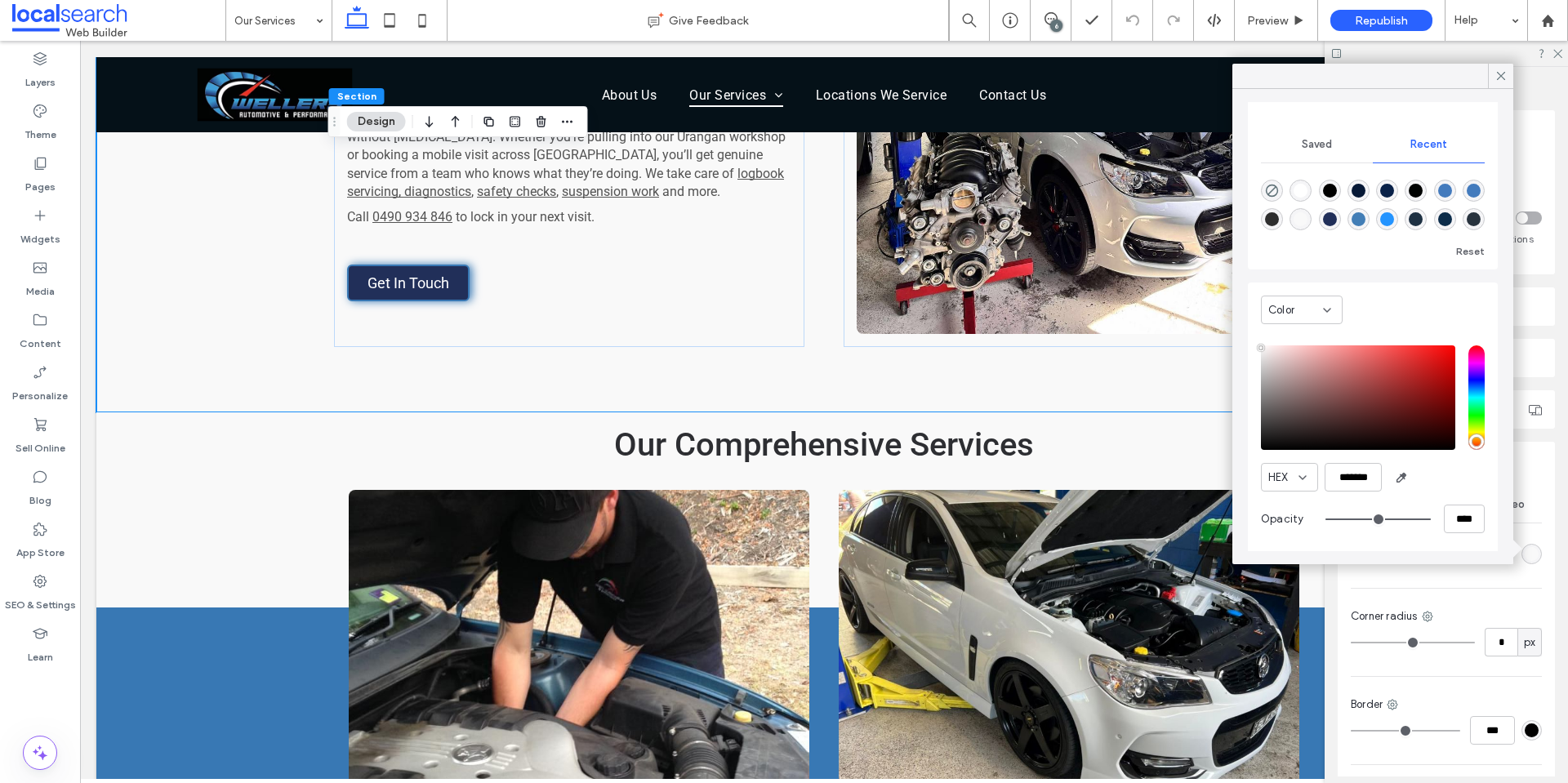
scroll to position [125, 0]
drag, startPoint x: 1055, startPoint y: 18, endPoint x: 951, endPoint y: 29, distance: 104.6
click at [1055, 18] on icon at bounding box center [1051, 19] width 13 height 13
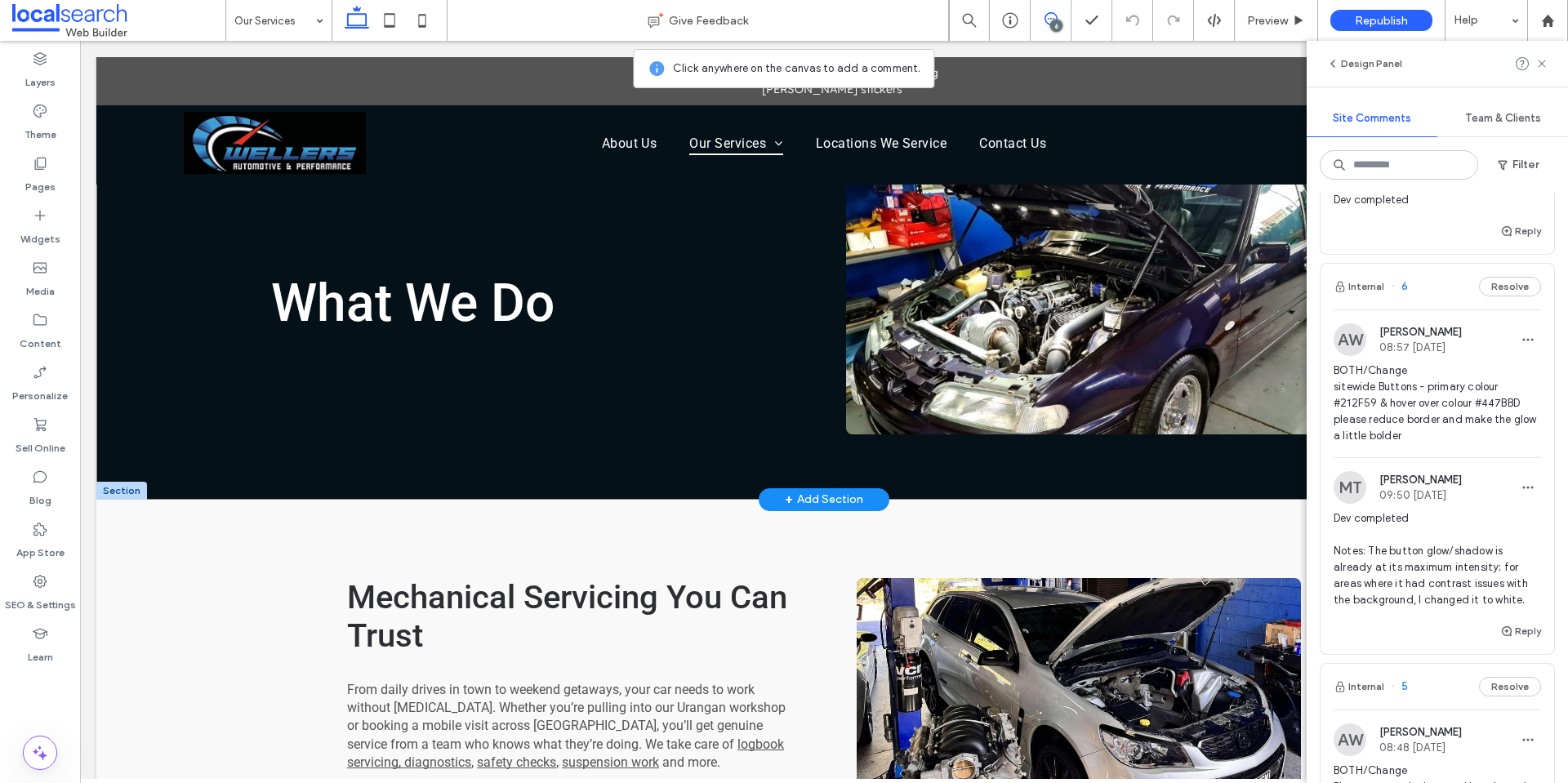
scroll to position [0, 0]
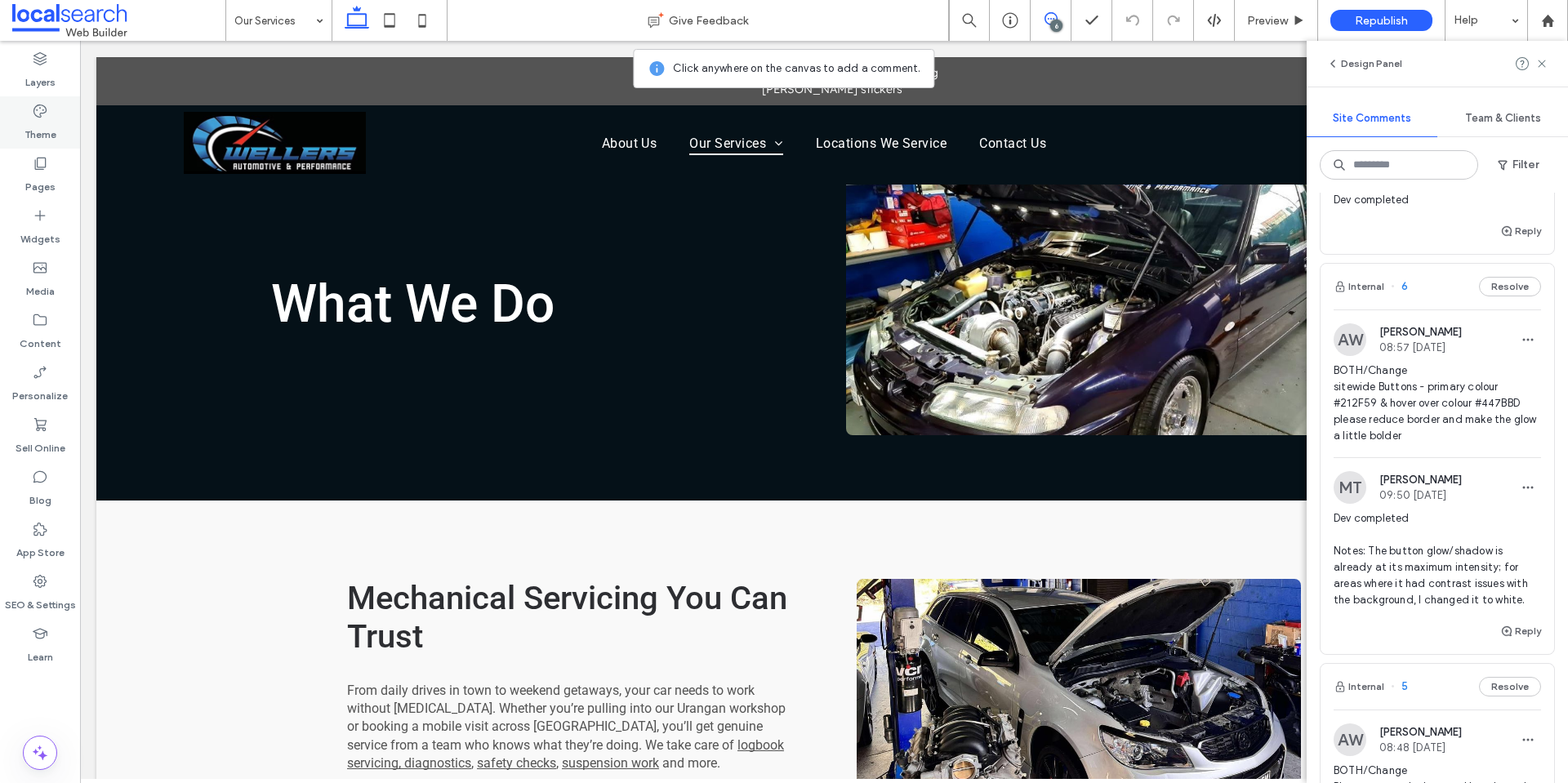
click at [30, 120] on label "Theme" at bounding box center [40, 131] width 32 height 23
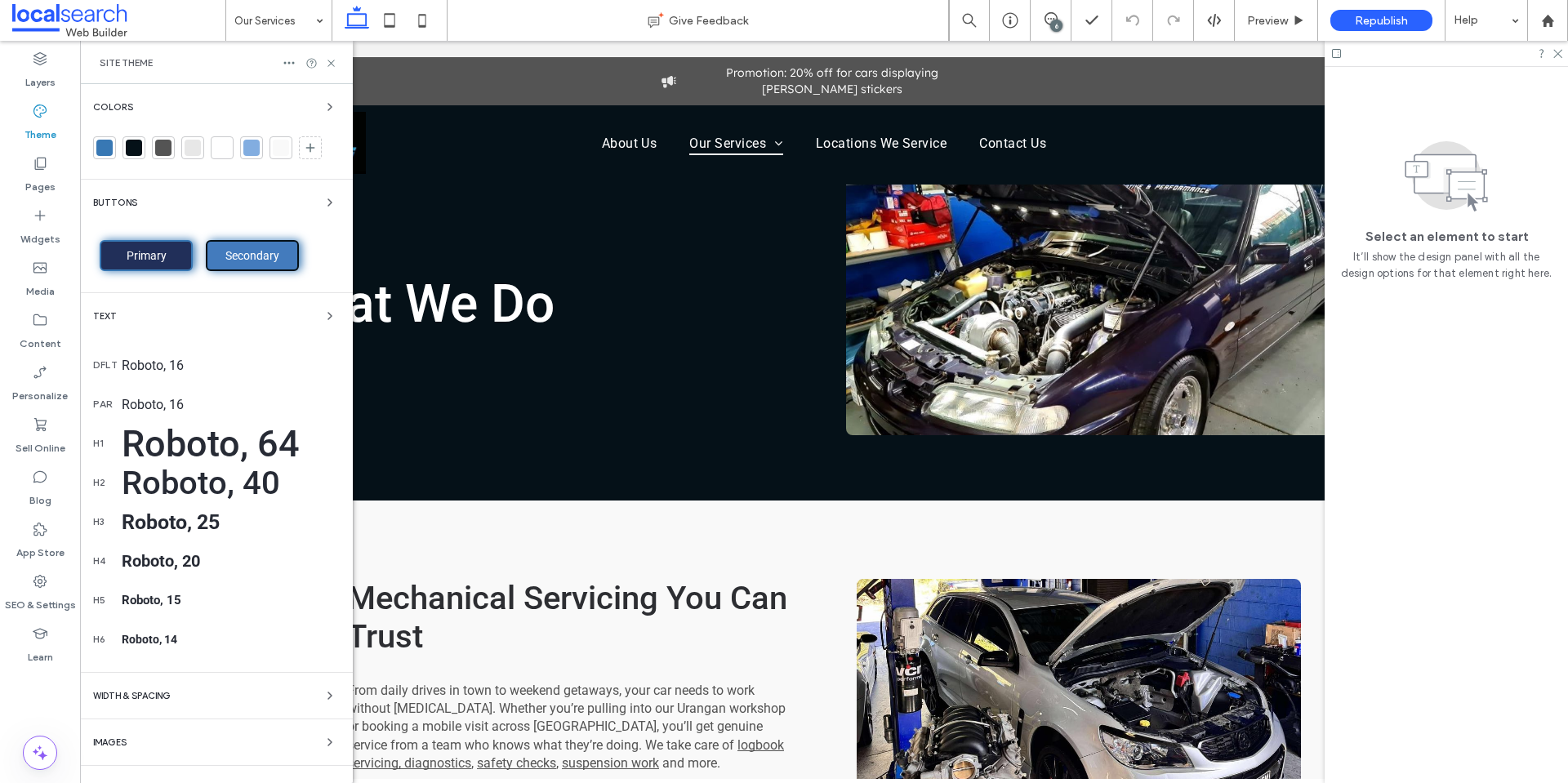
click at [1054, 24] on div "6" at bounding box center [1056, 25] width 12 height 12
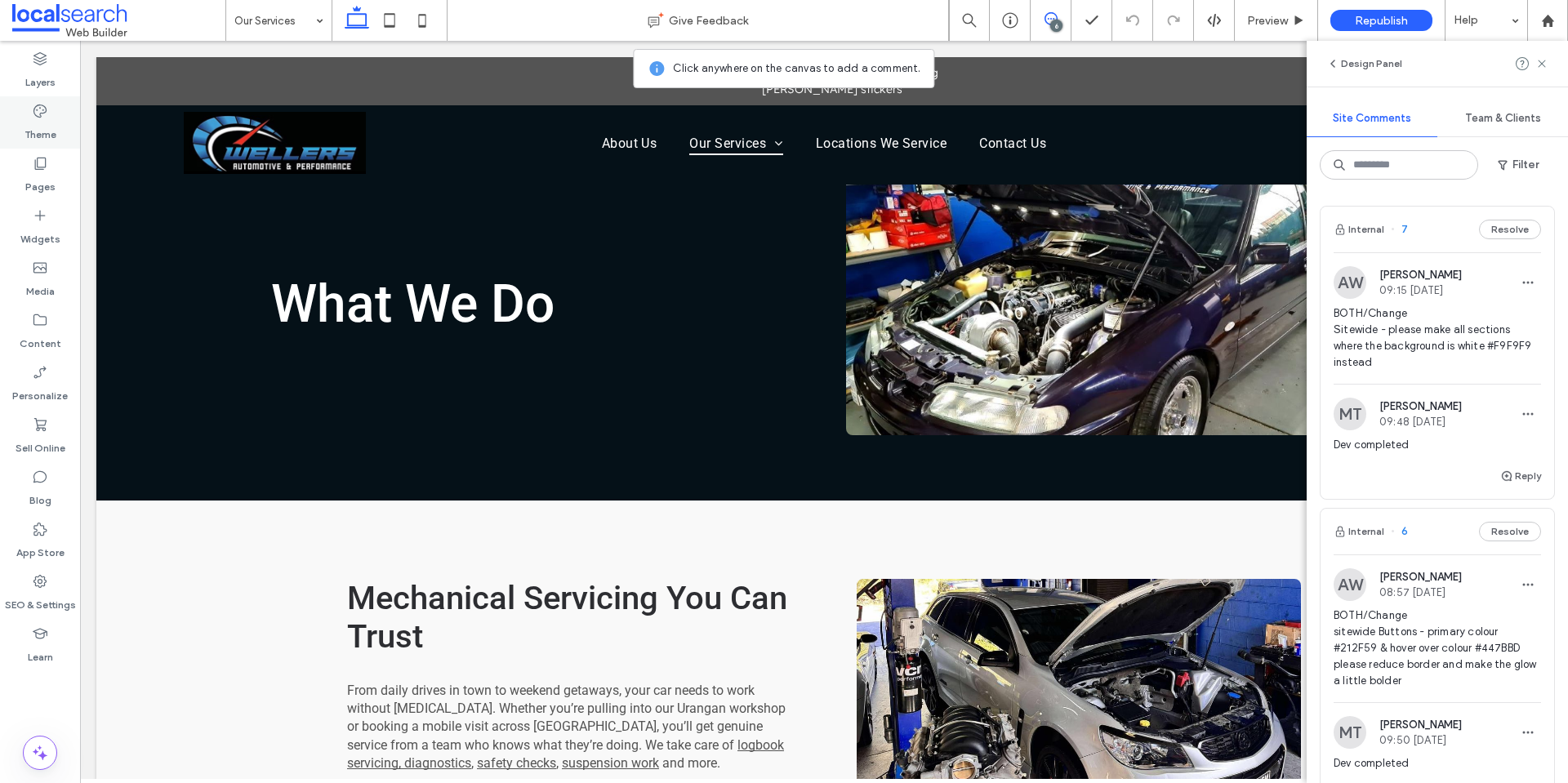
click at [44, 115] on icon at bounding box center [40, 111] width 17 height 17
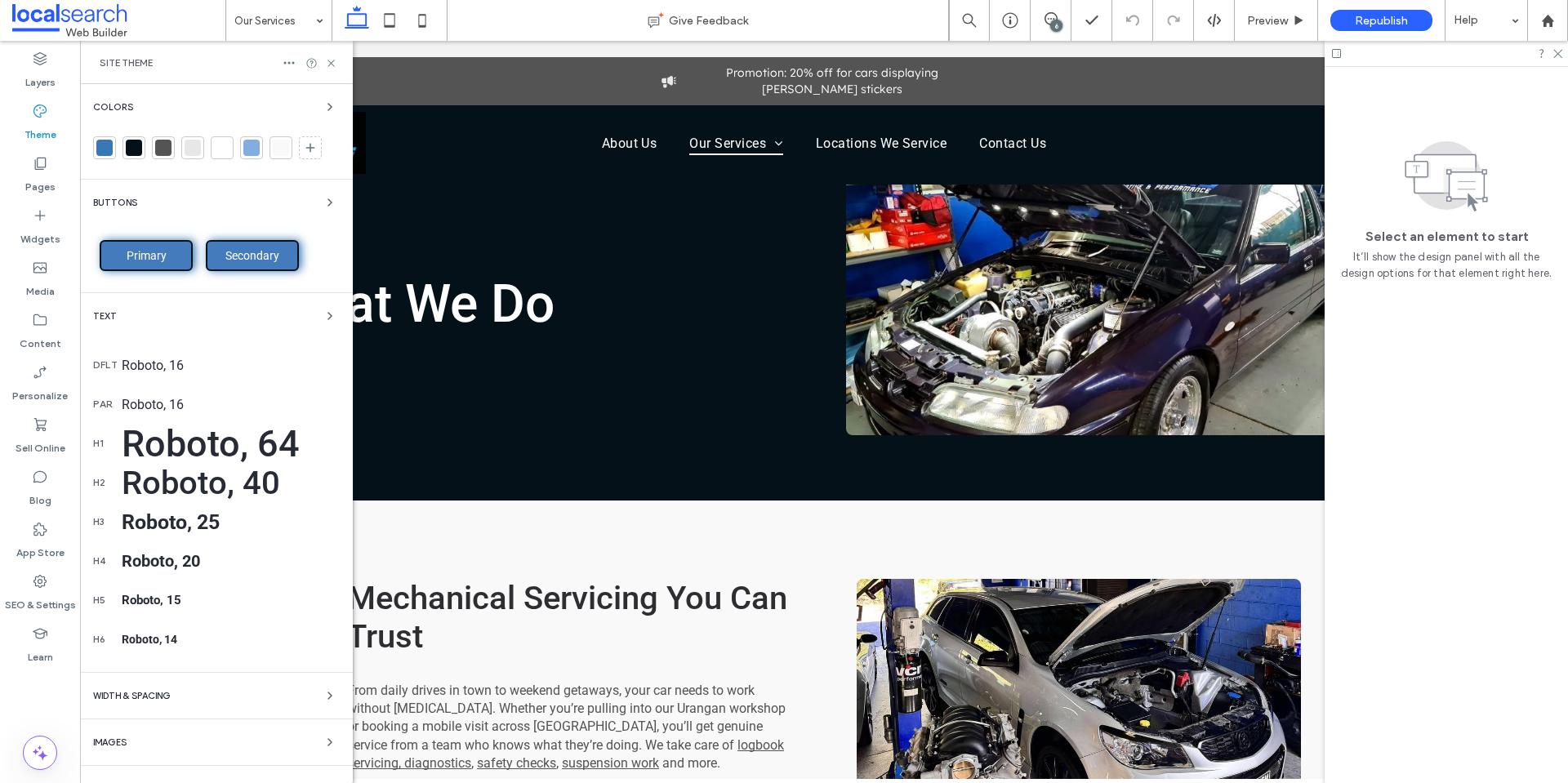
click at [132, 255] on span "Primary" at bounding box center [146, 256] width 52 height 13
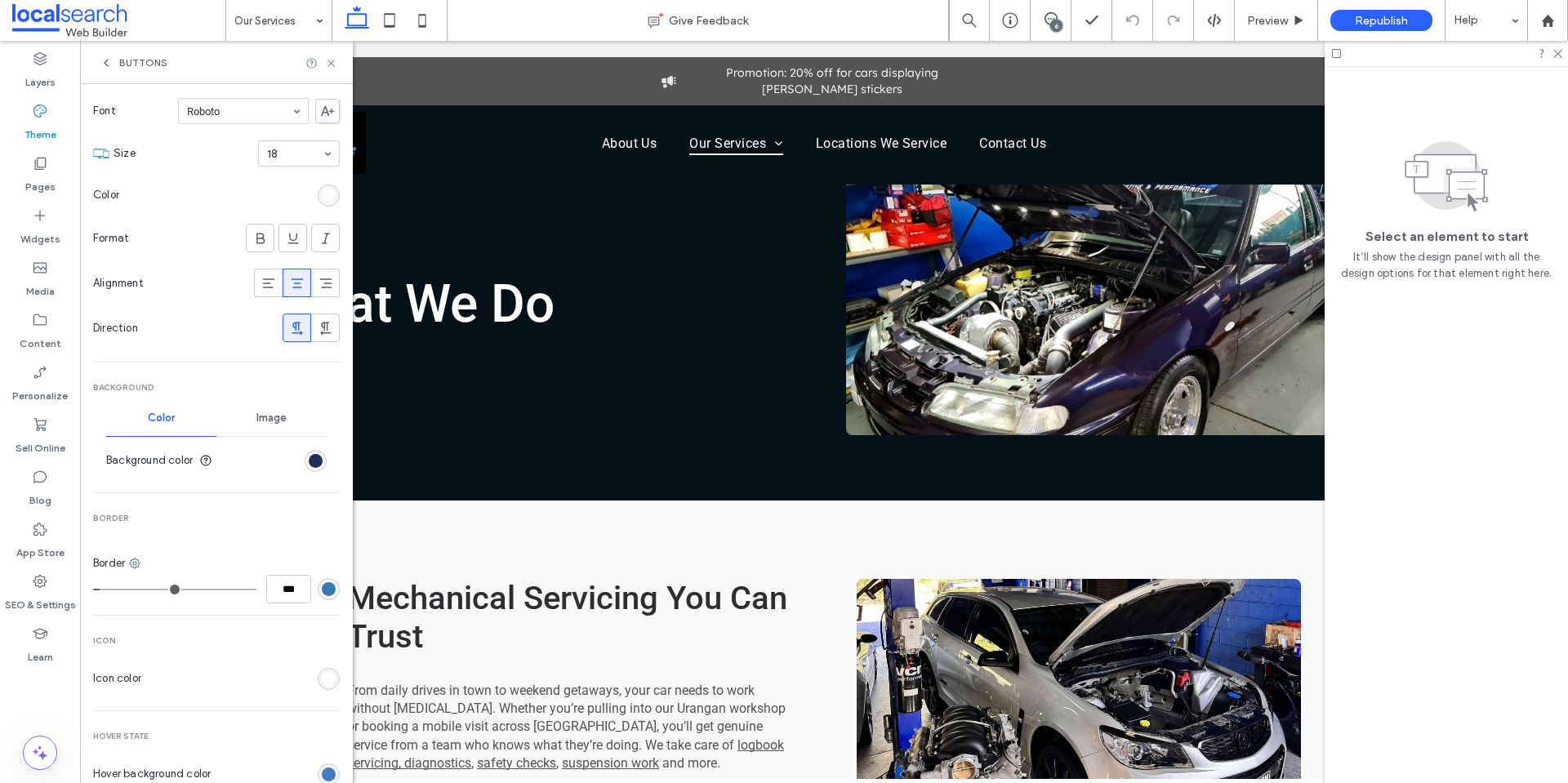
scroll to position [245, 0]
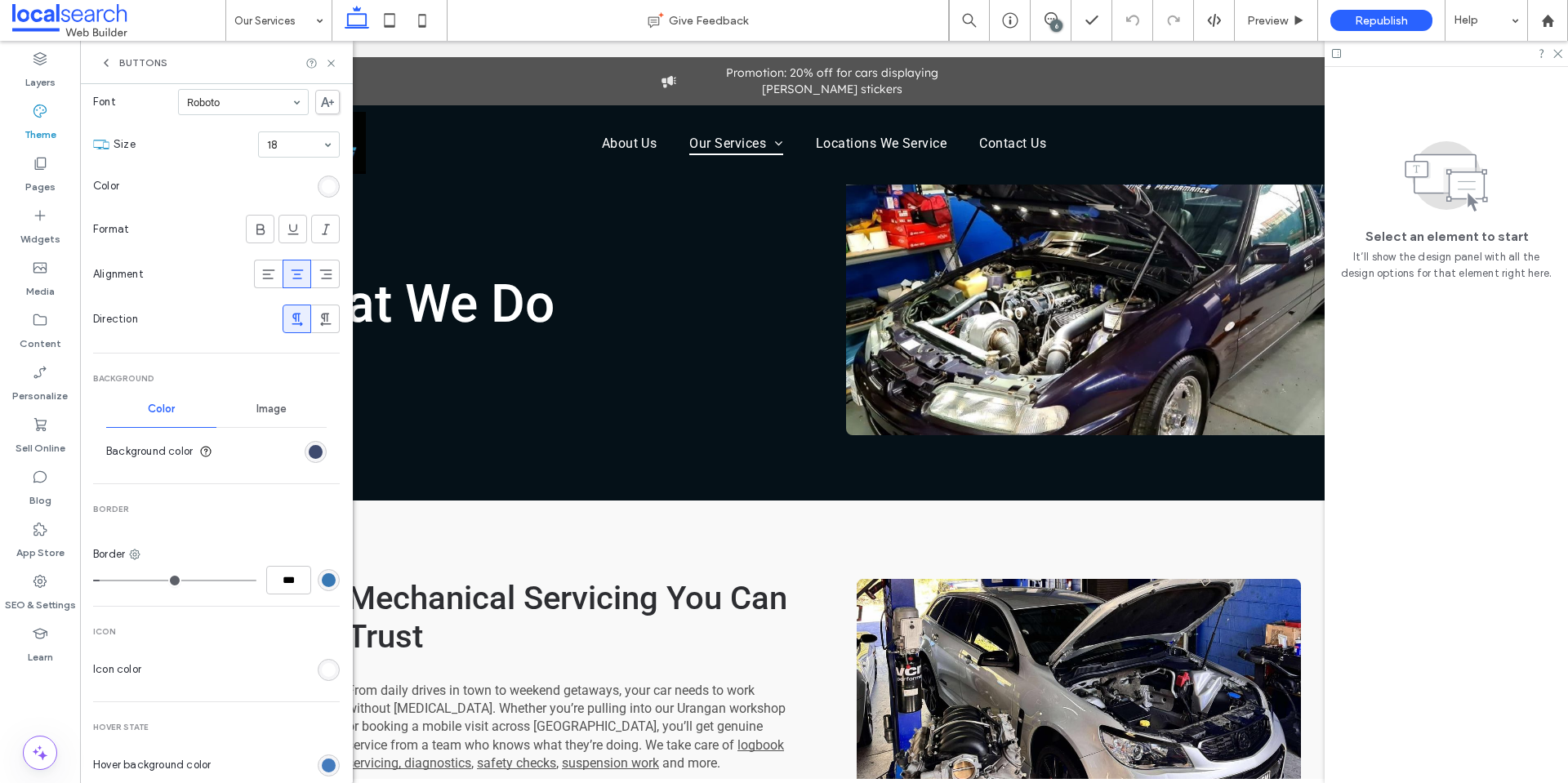
click at [309, 457] on div "rgb(33, 47, 89)" at bounding box center [315, 451] width 14 height 14
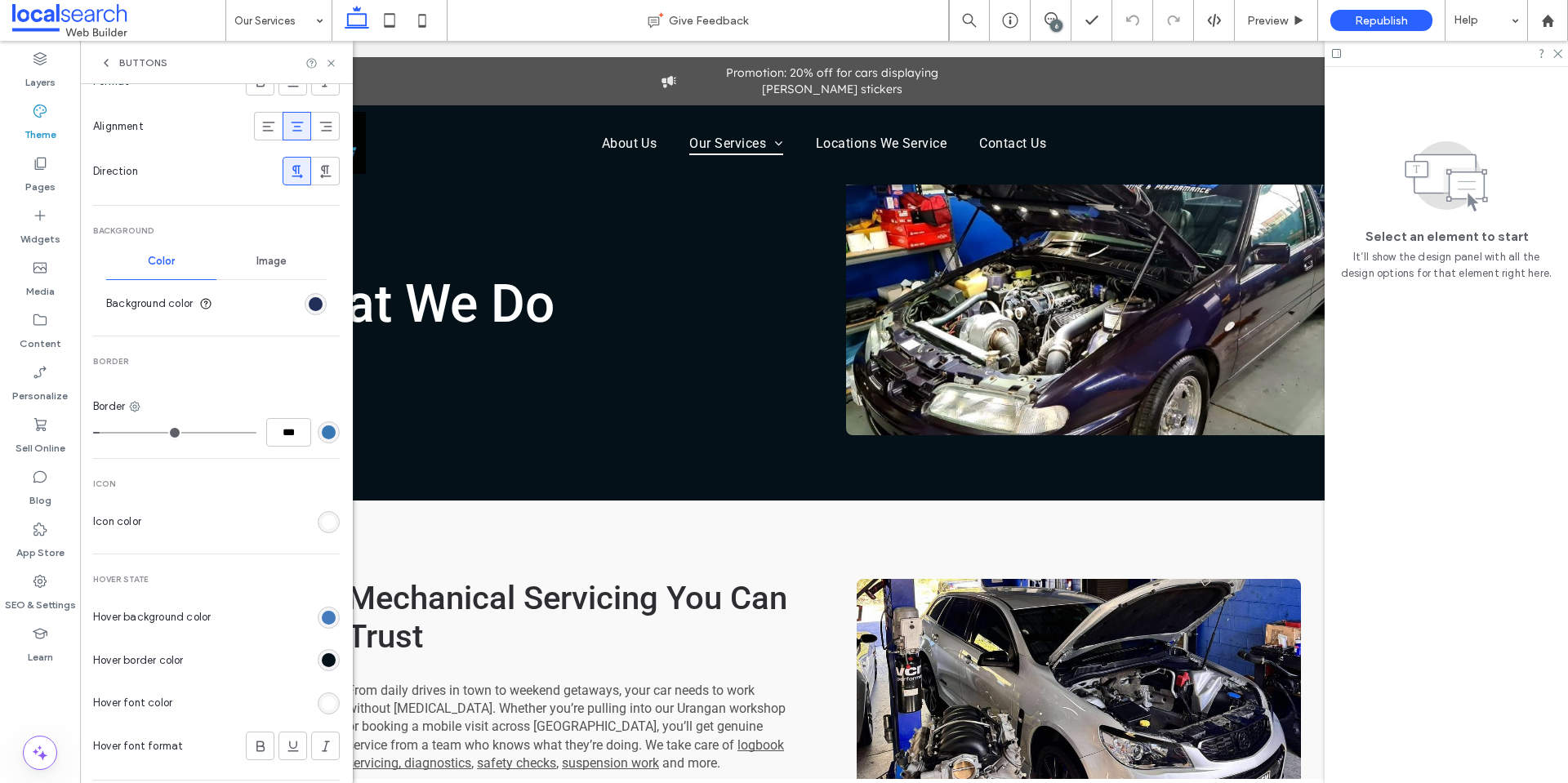
scroll to position [409, 0]
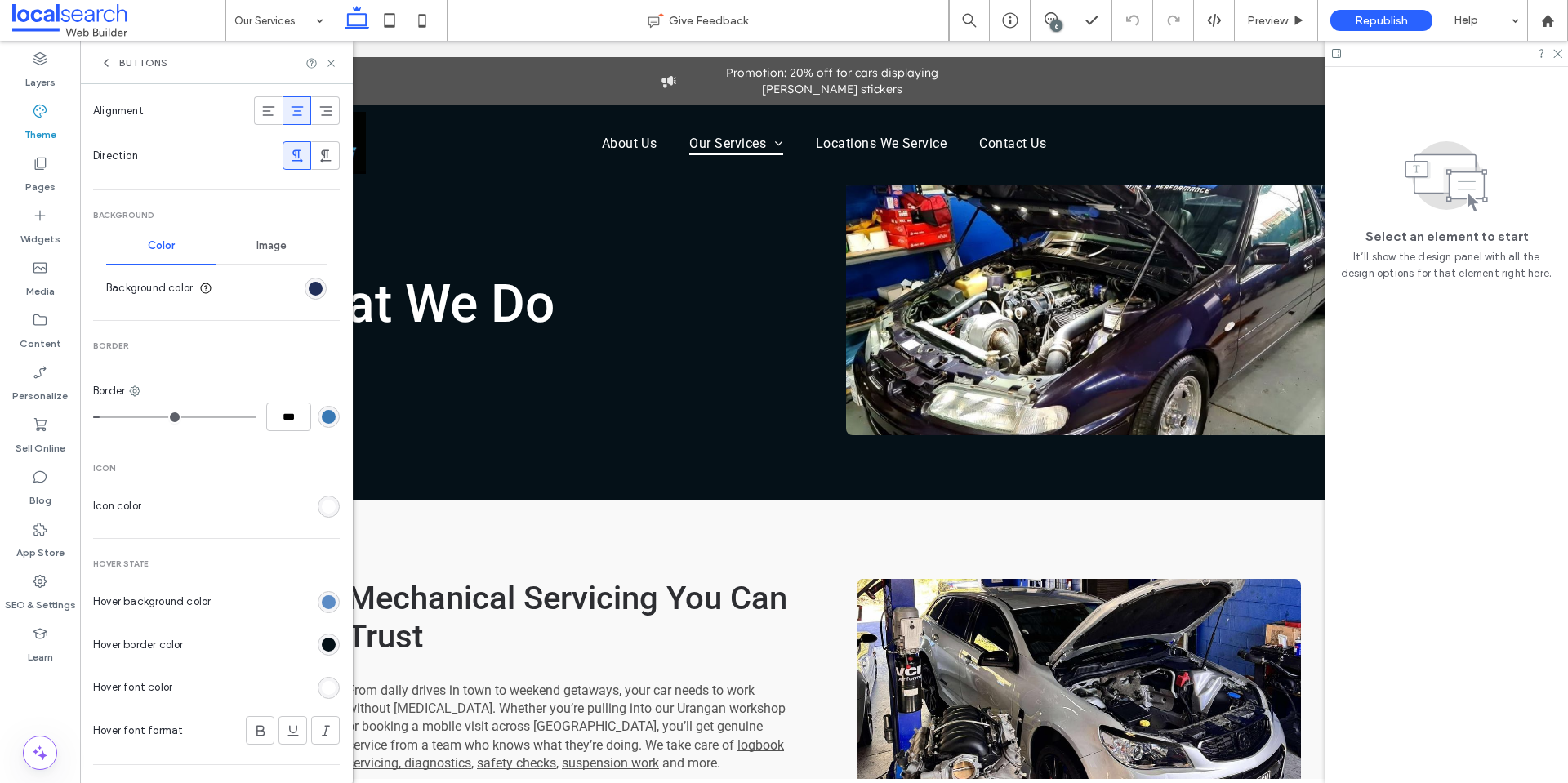
click at [323, 600] on div "rgb(68, 123, 189)" at bounding box center [328, 601] width 14 height 14
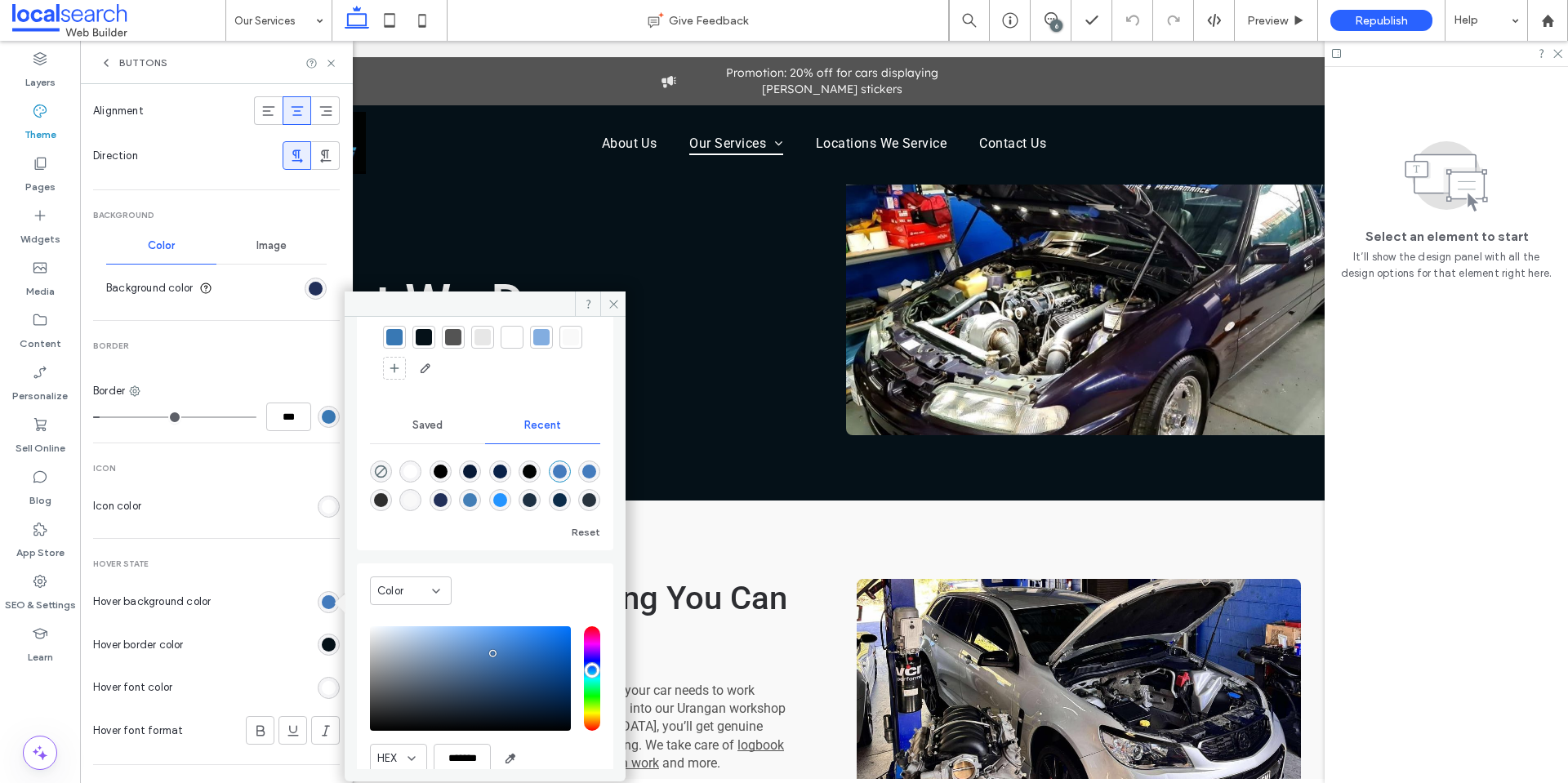
scroll to position [130, 0]
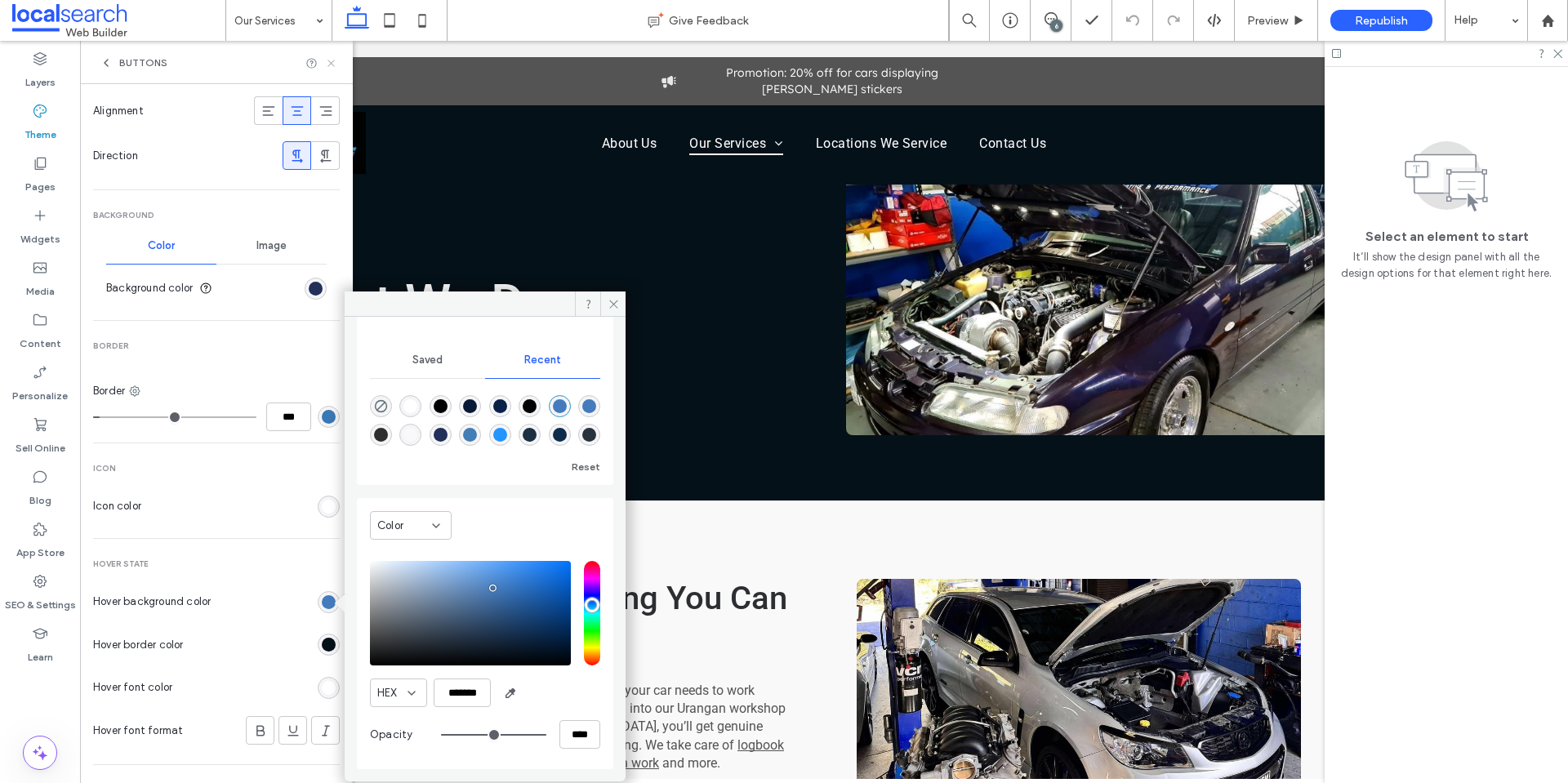
click at [333, 61] on use at bounding box center [330, 62] width 6 height 6
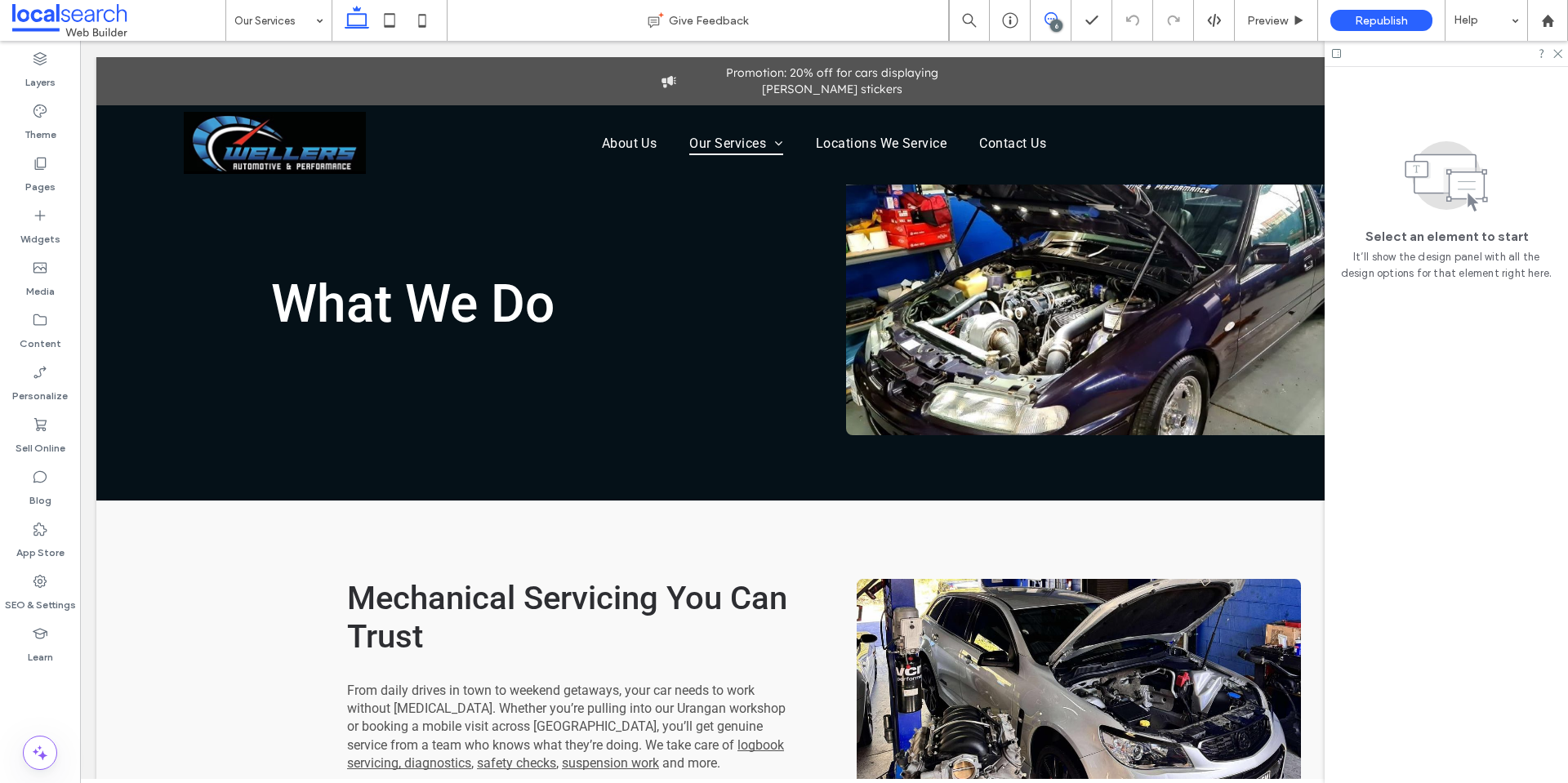
click at [1047, 20] on icon at bounding box center [1051, 19] width 13 height 13
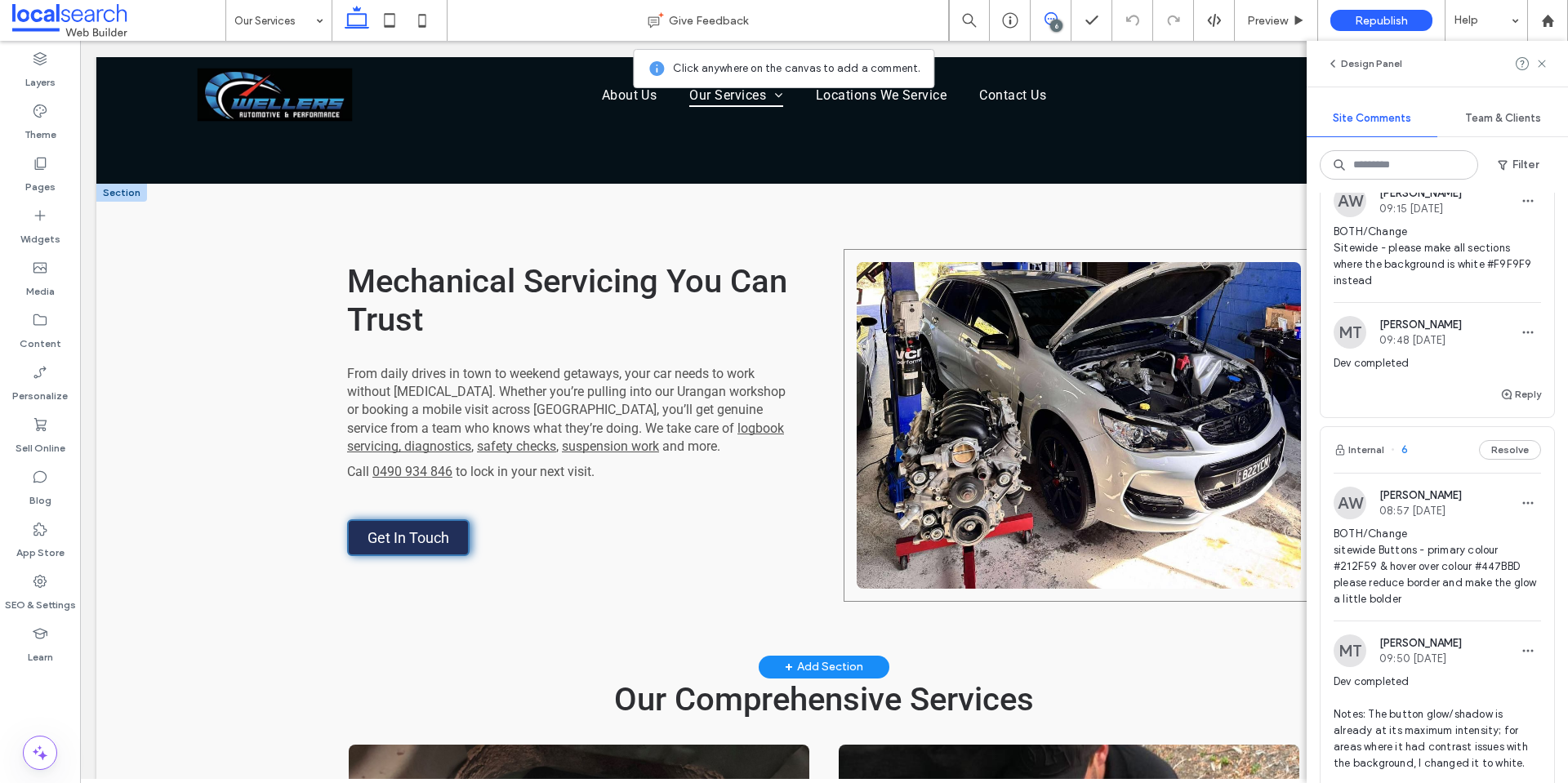
scroll to position [326, 0]
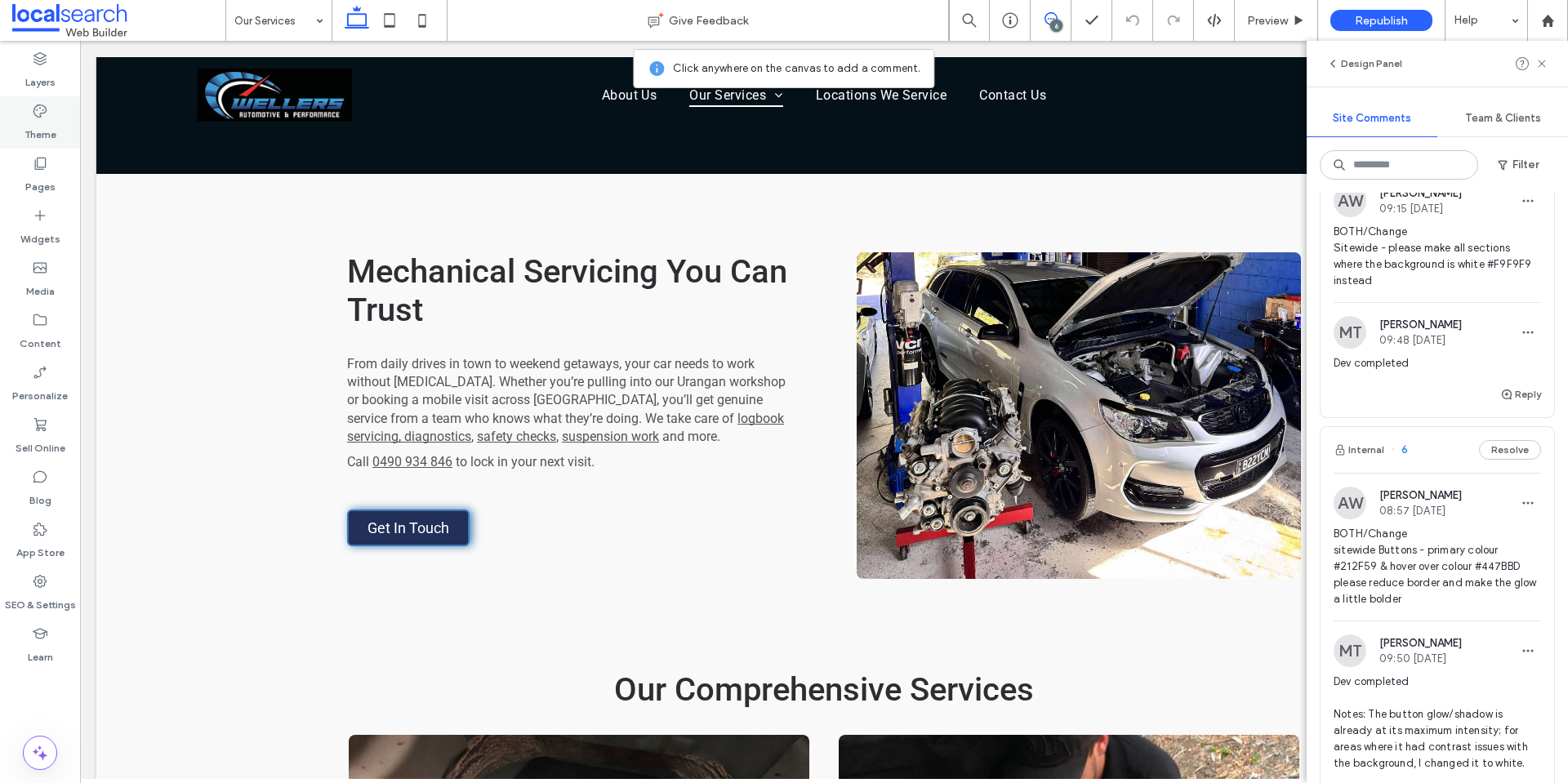
click at [52, 110] on div "Theme" at bounding box center [40, 122] width 80 height 52
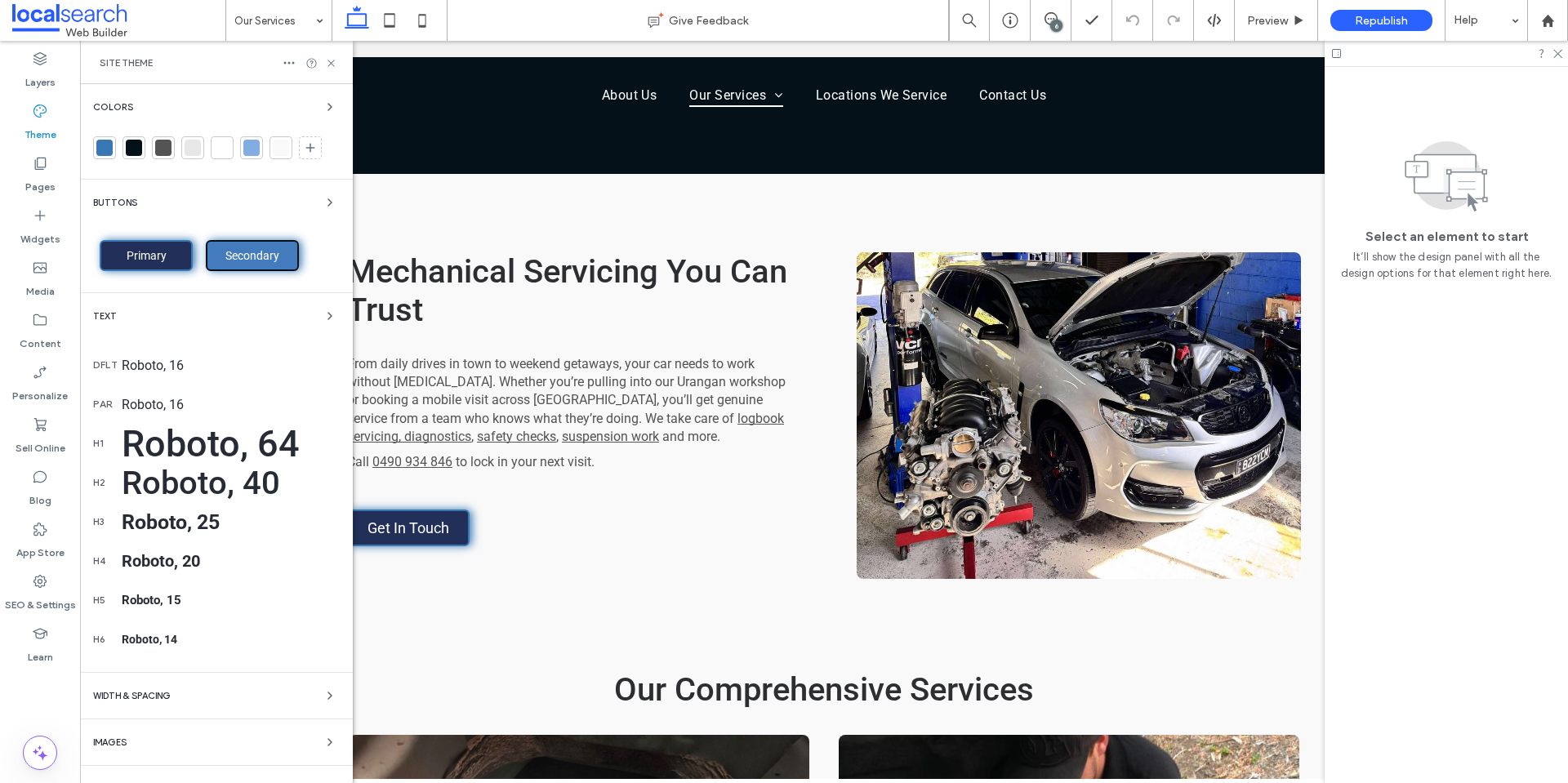
scroll to position [0, 0]
click at [157, 254] on span "Primary" at bounding box center [146, 256] width 52 height 13
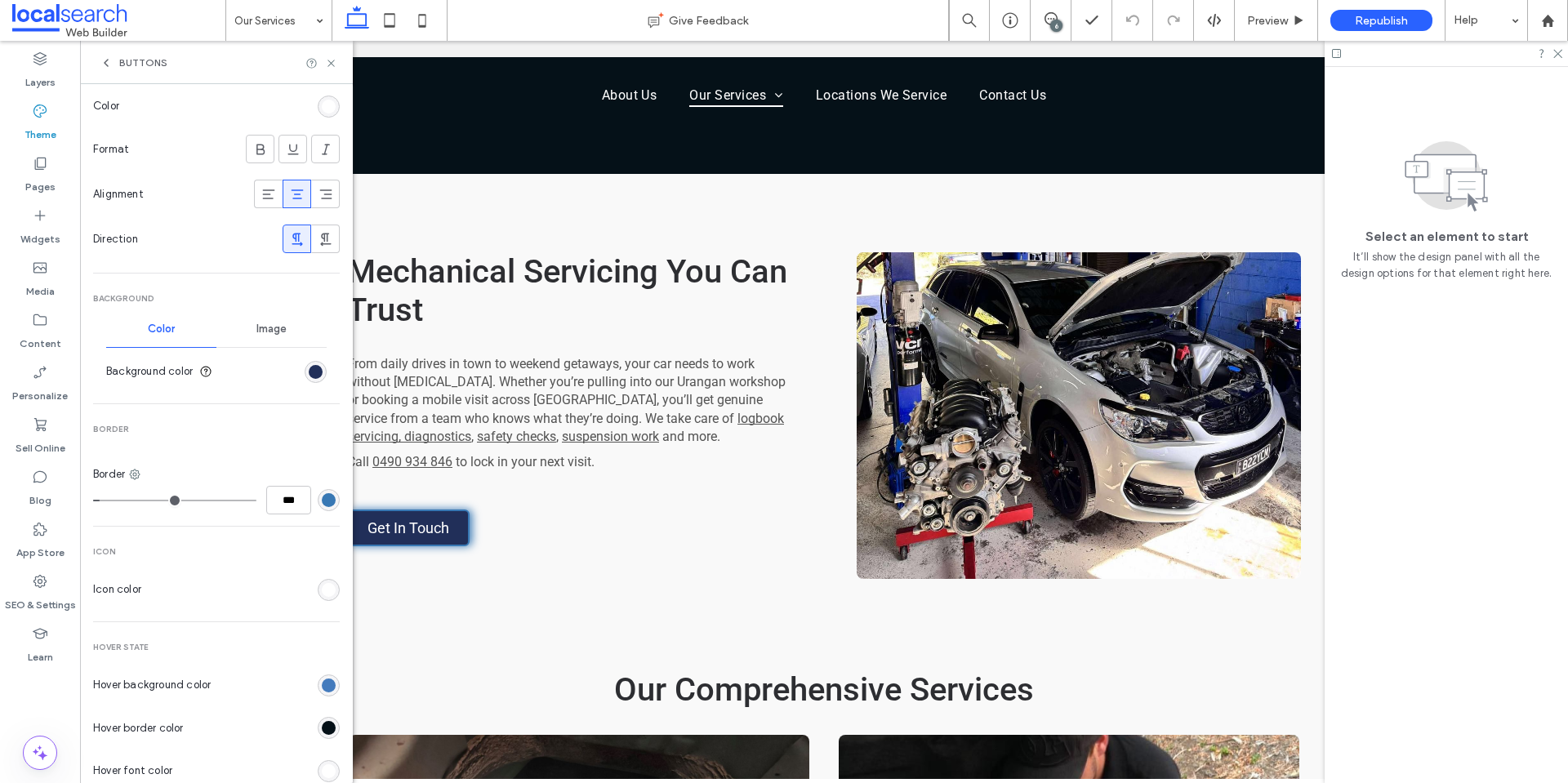
scroll to position [326, 0]
click at [287, 503] on input "***" at bounding box center [288, 498] width 44 height 29
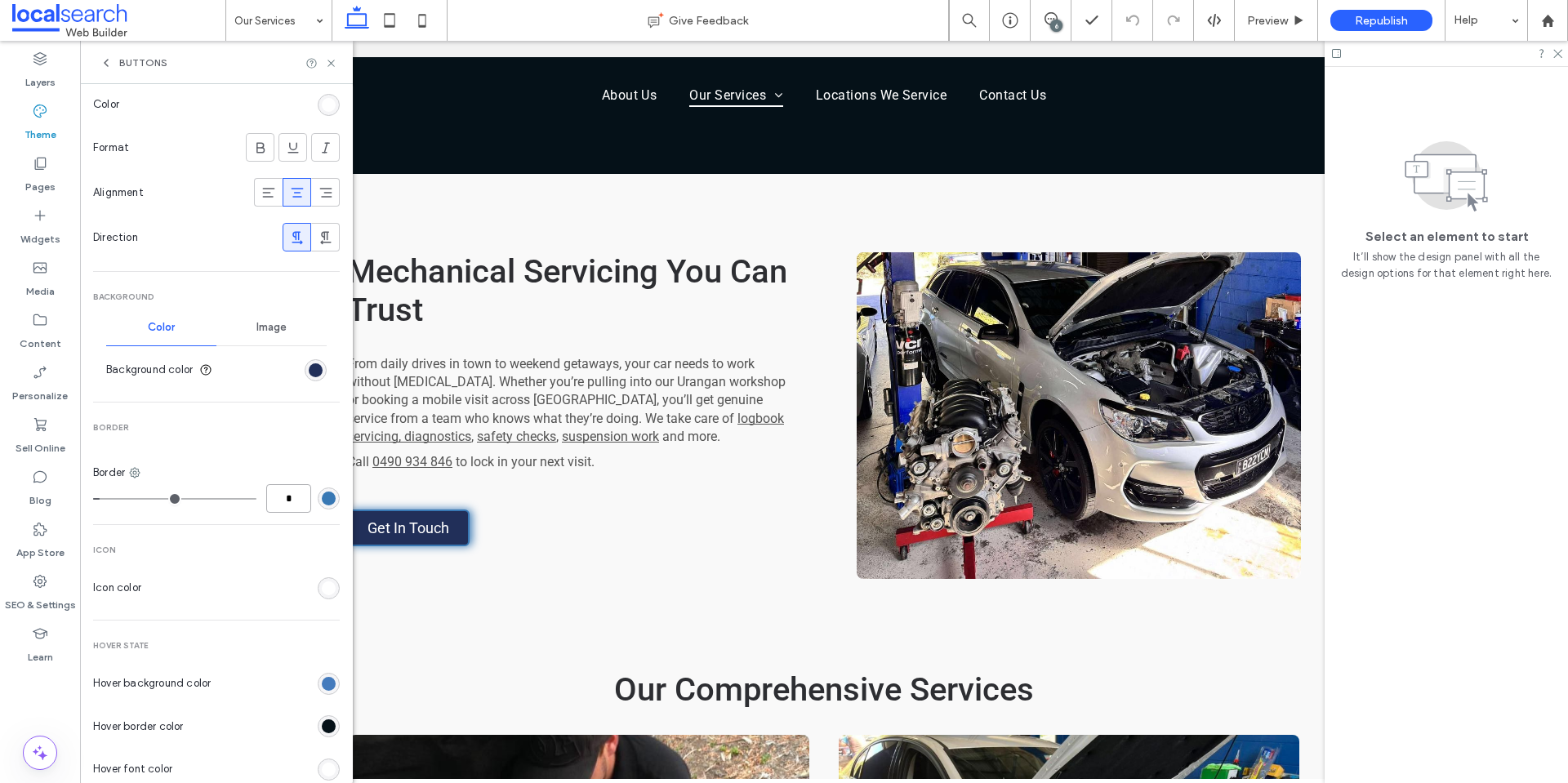
type input "*"
type input "***"
drag, startPoint x: 333, startPoint y: 66, endPoint x: 1027, endPoint y: 38, distance: 694.6
click at [332, 66] on icon at bounding box center [331, 63] width 12 height 12
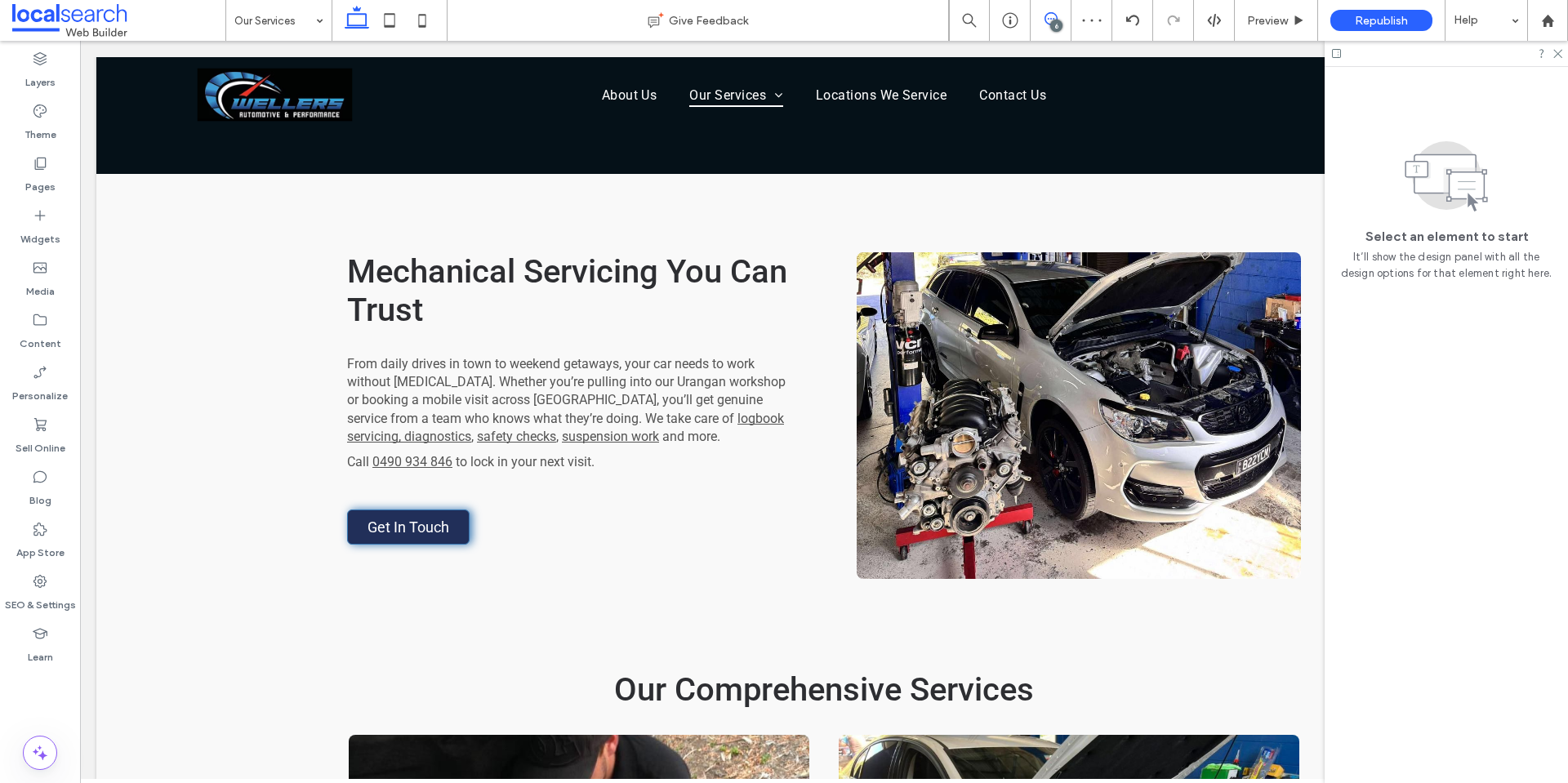
click at [1047, 16] on icon at bounding box center [1051, 19] width 13 height 13
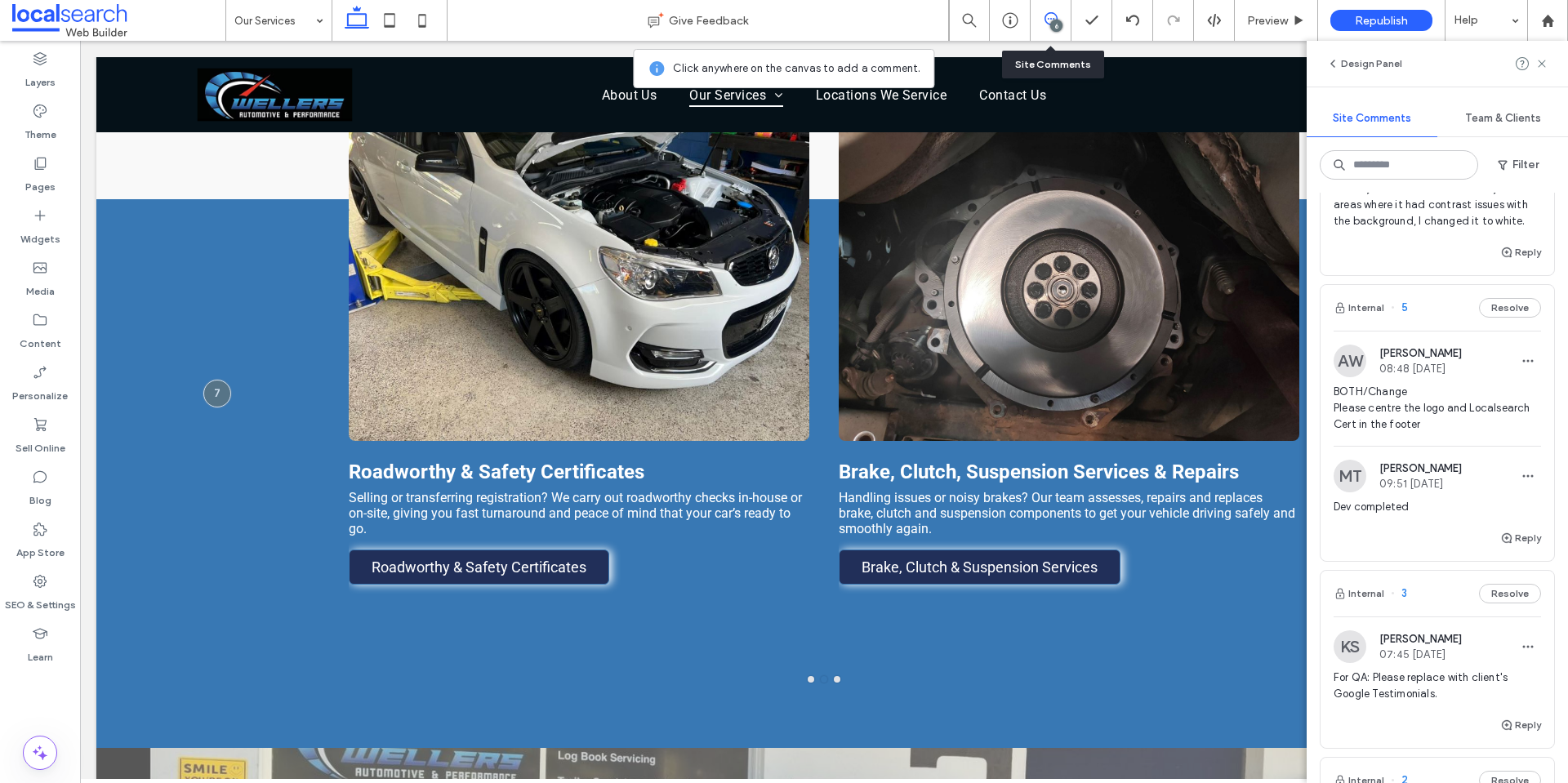
scroll to position [653, 0]
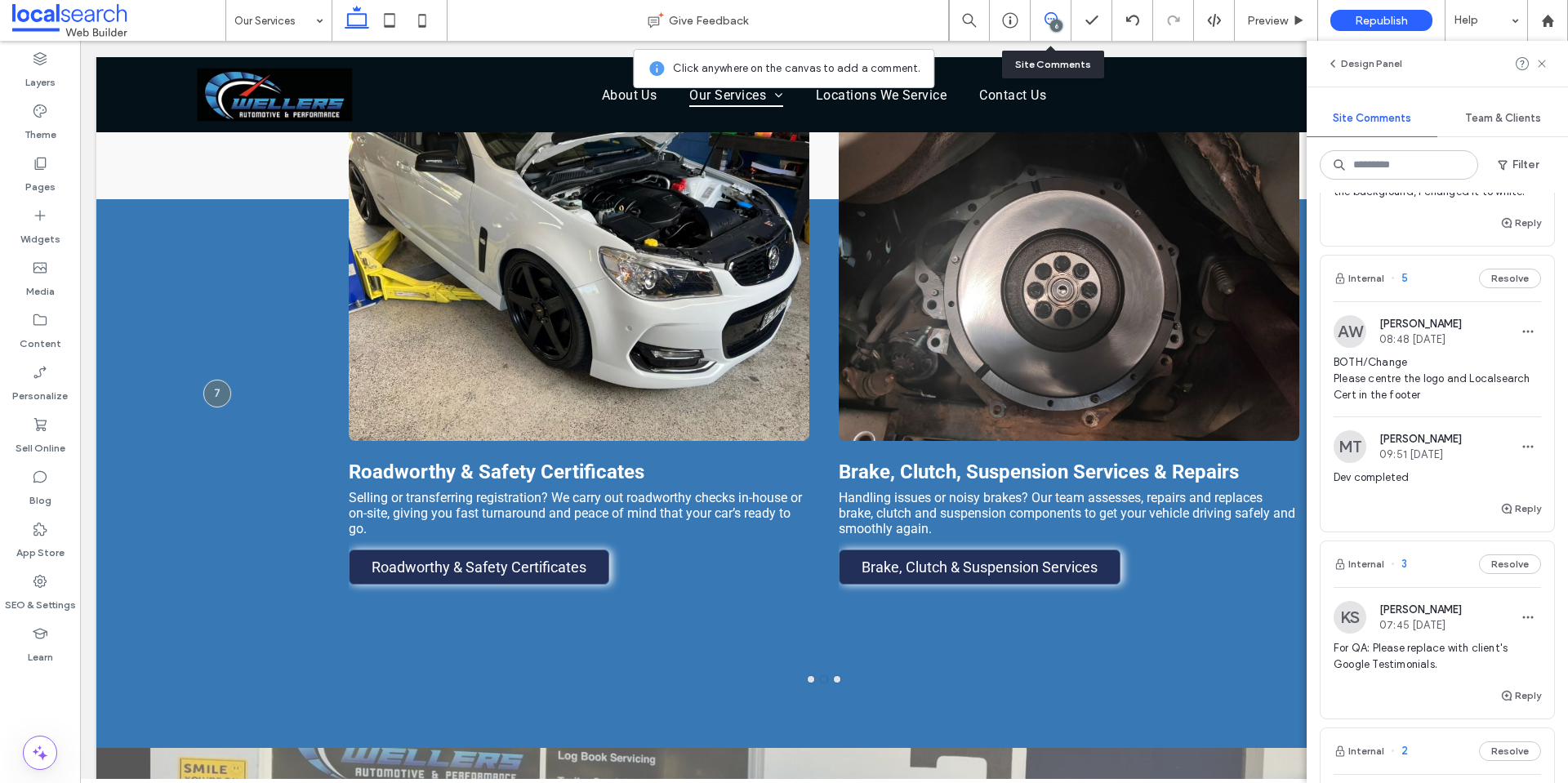
click at [1419, 387] on span "BOTH/Change Please centre the logo and Localsearch Cert in the footer" at bounding box center [1437, 378] width 208 height 49
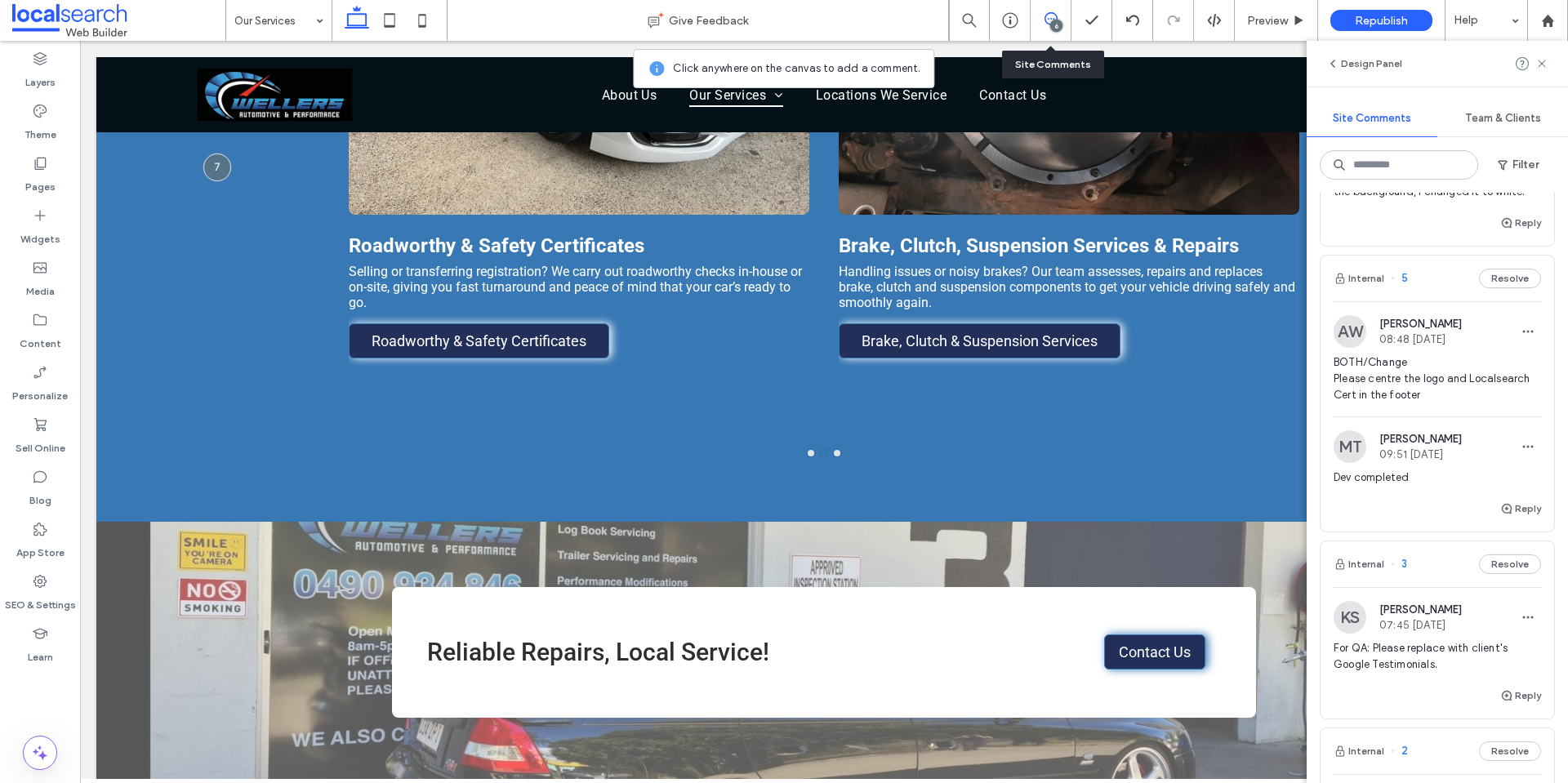
scroll to position [1773, 0]
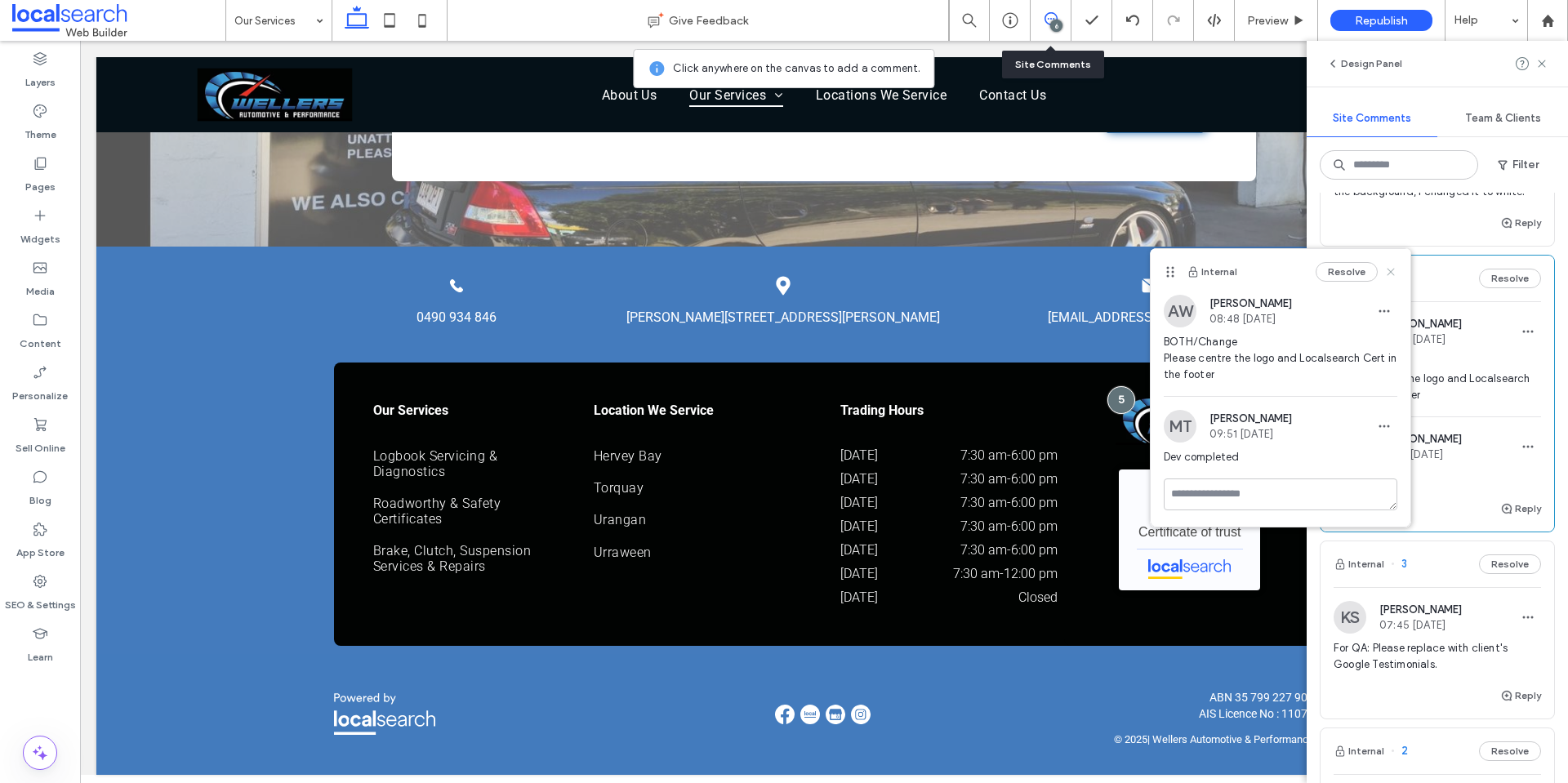
click at [1391, 268] on icon at bounding box center [1390, 272] width 13 height 13
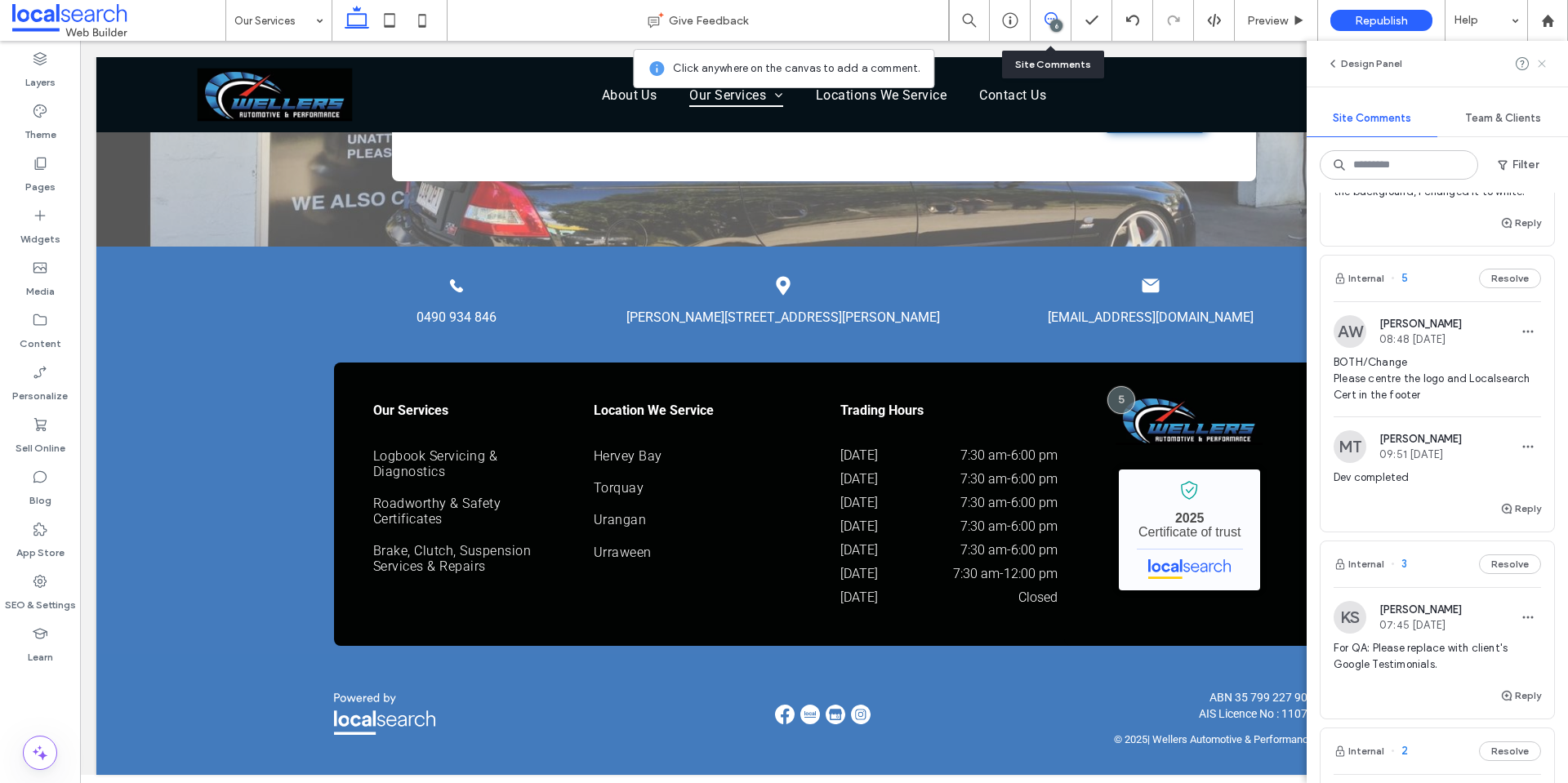
click at [1544, 60] on use at bounding box center [1541, 63] width 7 height 7
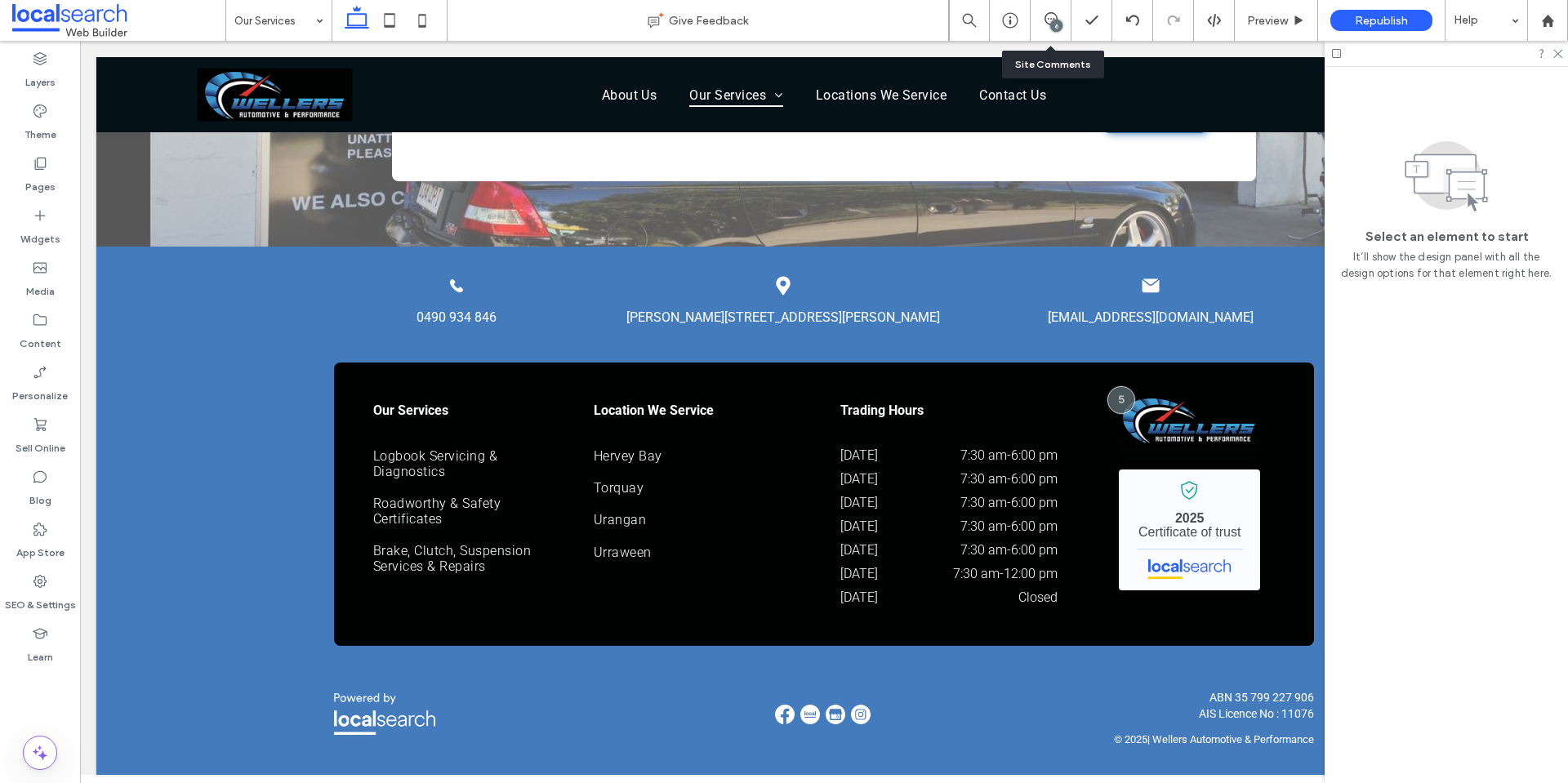
scroll to position [0, 0]
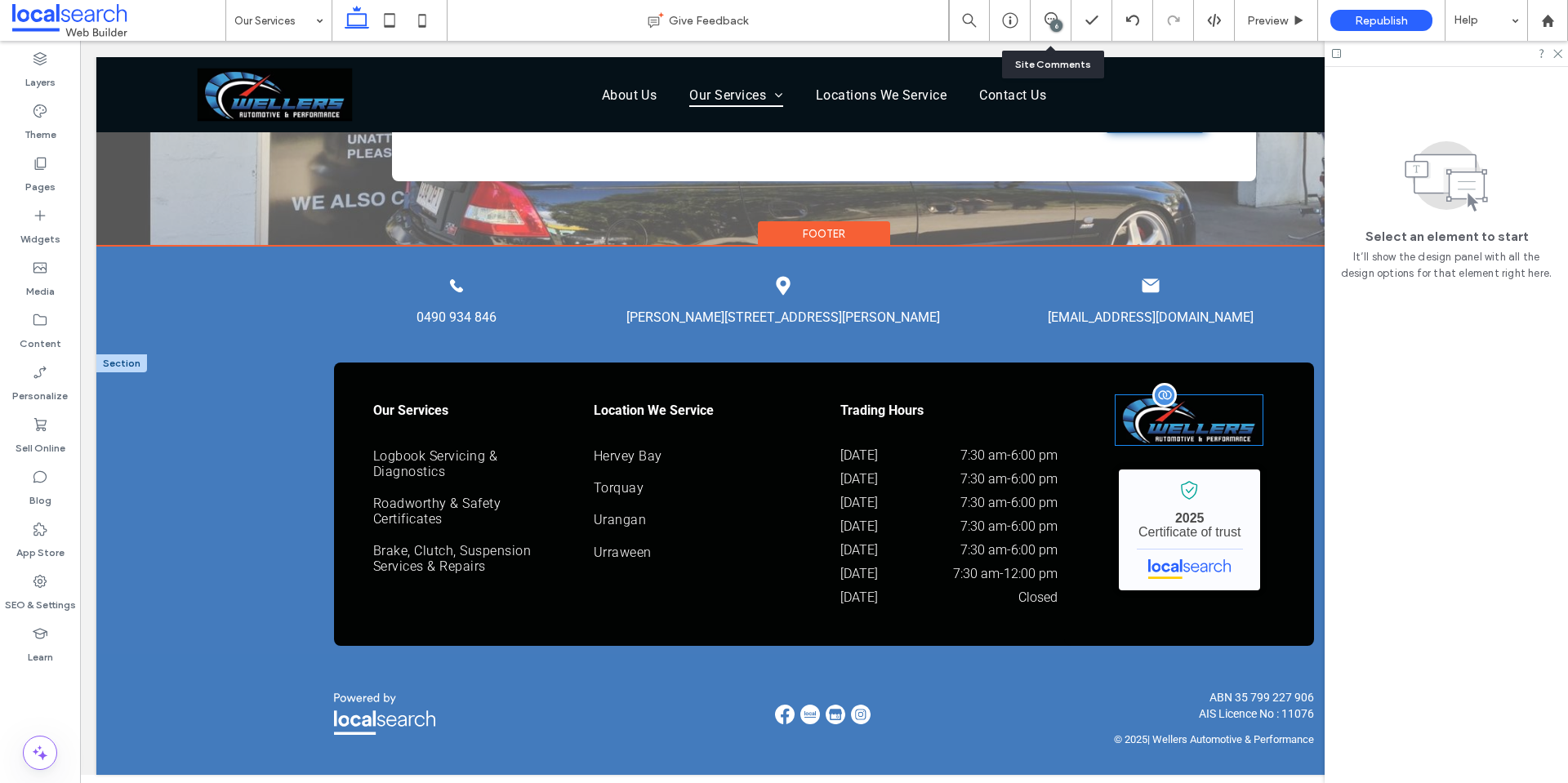
click at [1221, 407] on img at bounding box center [1189, 420] width 147 height 50
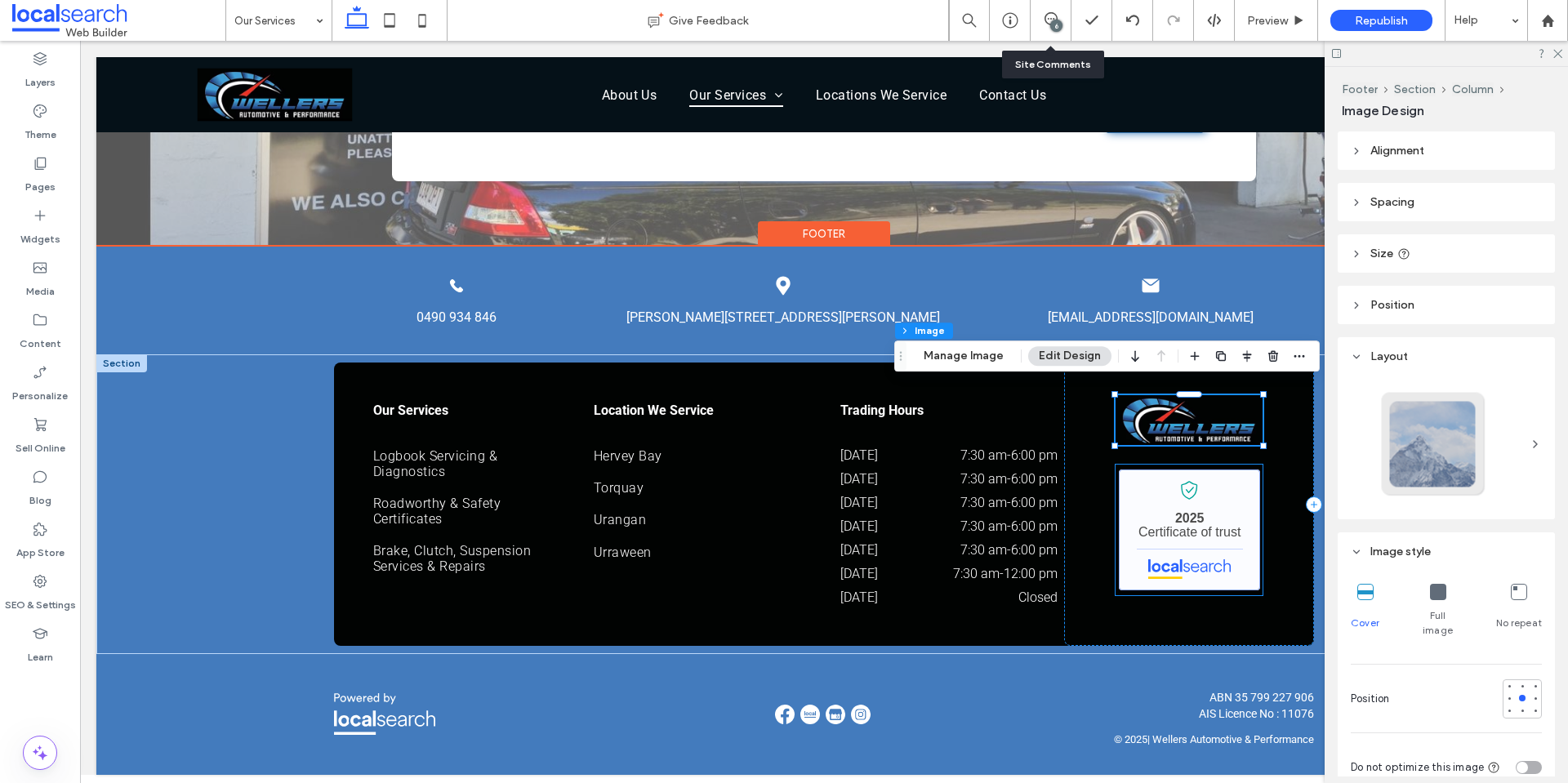
click at [1226, 533] on link "Wellers Automotive and performance - Localsearch verified business" at bounding box center [1189, 530] width 141 height 120
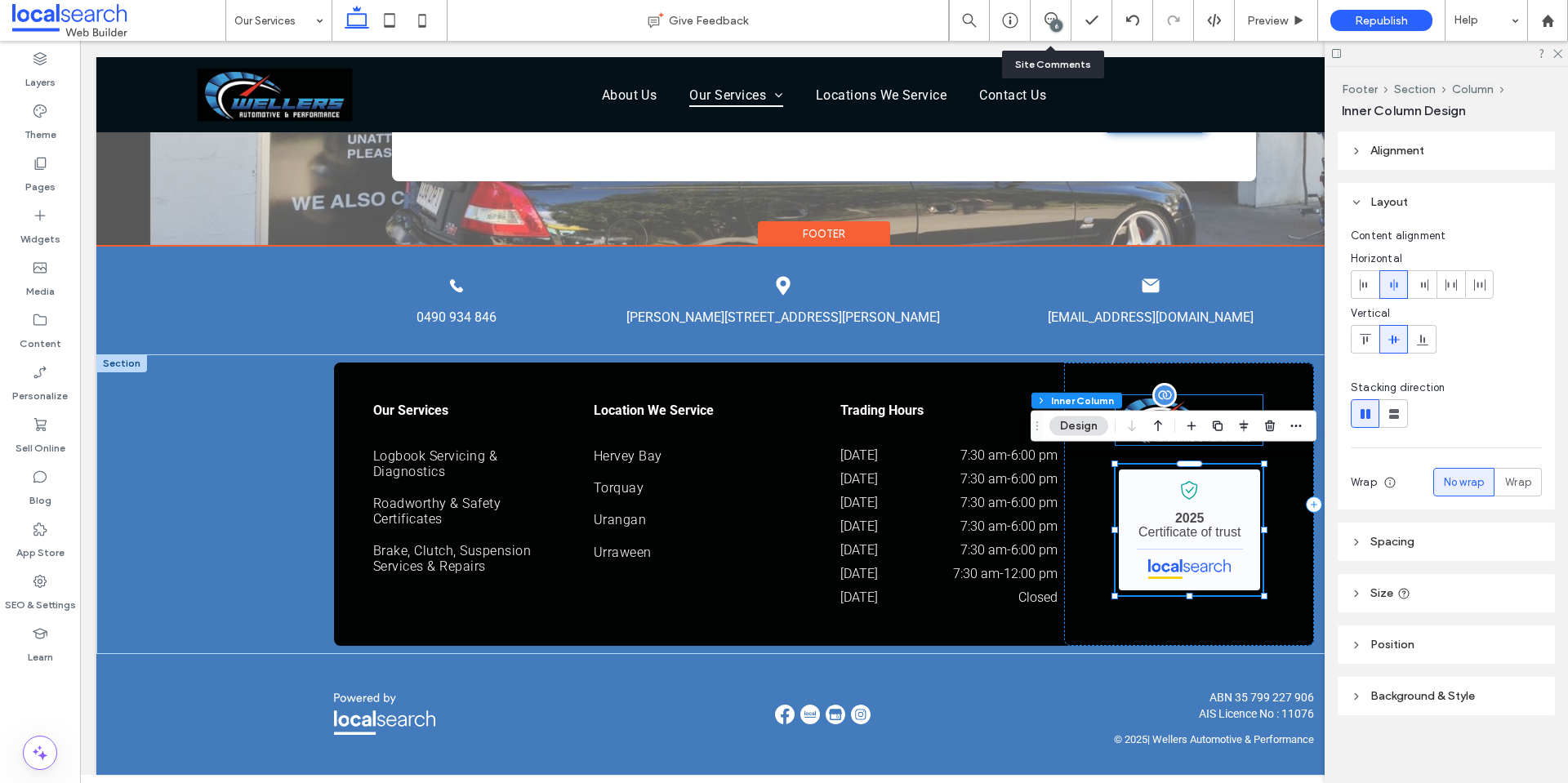
click at [1178, 395] on div at bounding box center [1189, 420] width 147 height 50
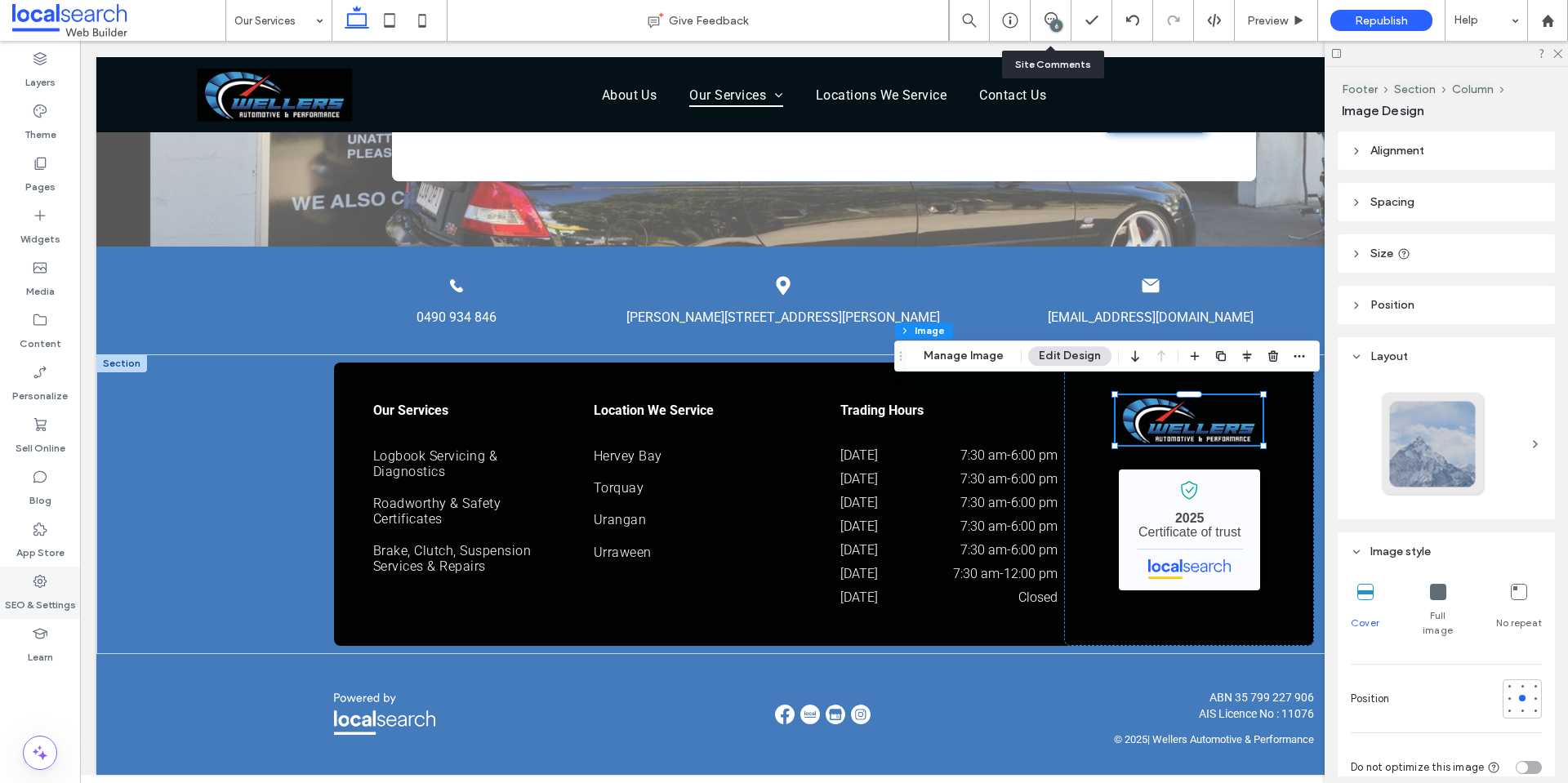
click at [32, 596] on label "SEO & Settings" at bounding box center [40, 600] width 71 height 23
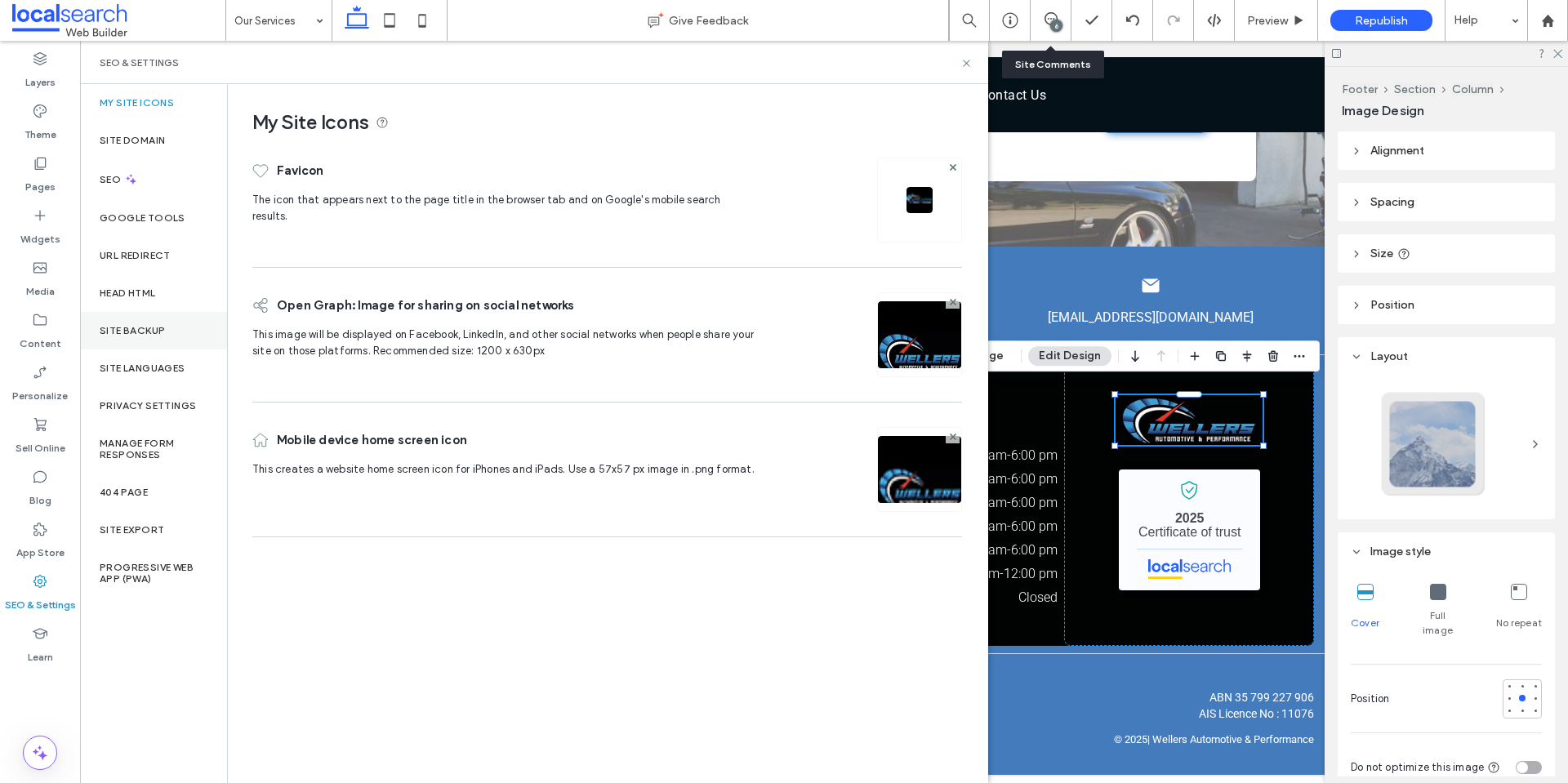
click at [171, 340] on div "Site Backup" at bounding box center [153, 331] width 147 height 38
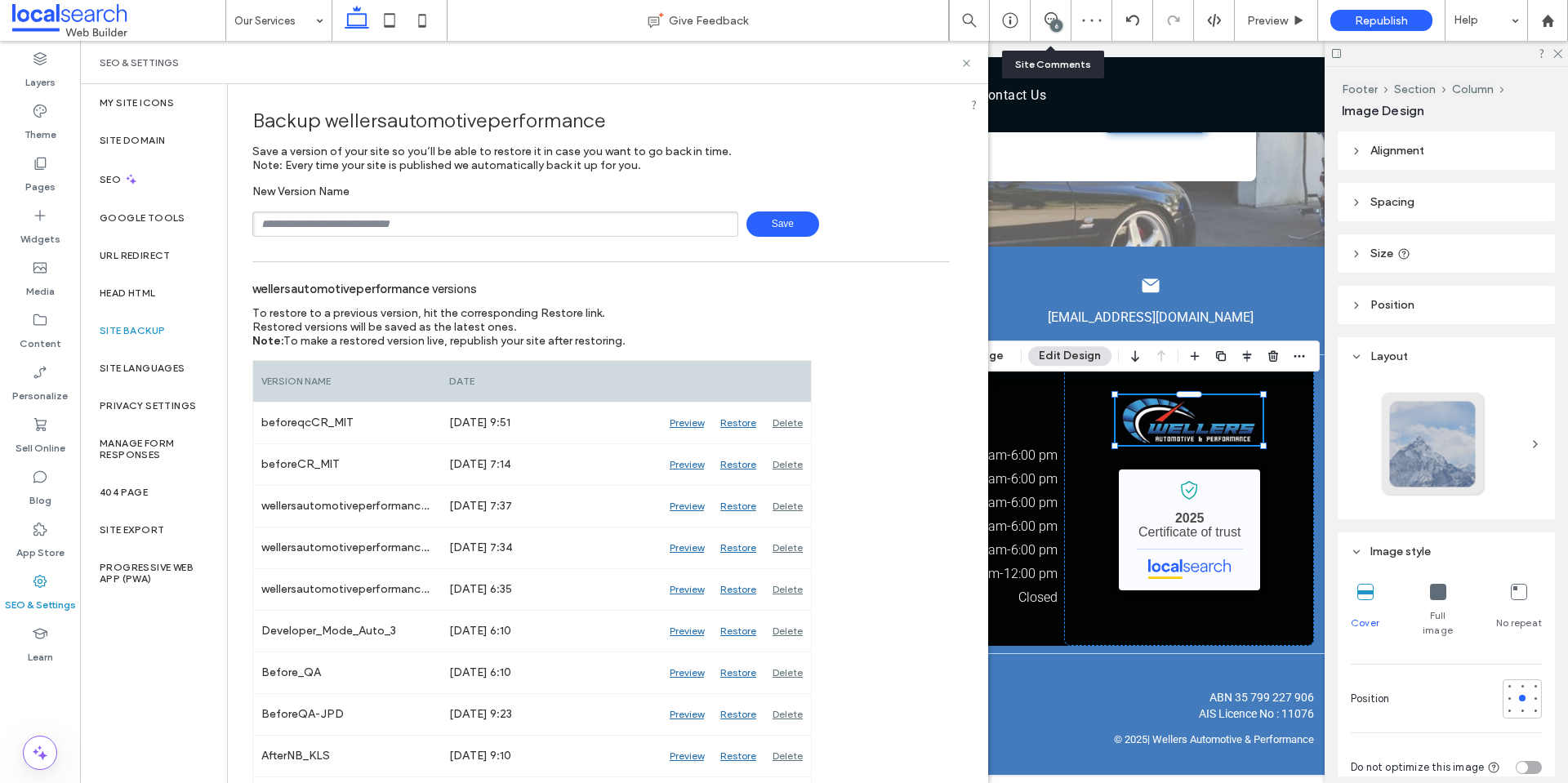
click at [546, 216] on input "text" at bounding box center [495, 223] width 486 height 25
type input "**********"
click at [764, 223] on span "Save" at bounding box center [782, 223] width 72 height 25
click at [1056, 15] on icon at bounding box center [1051, 19] width 13 height 13
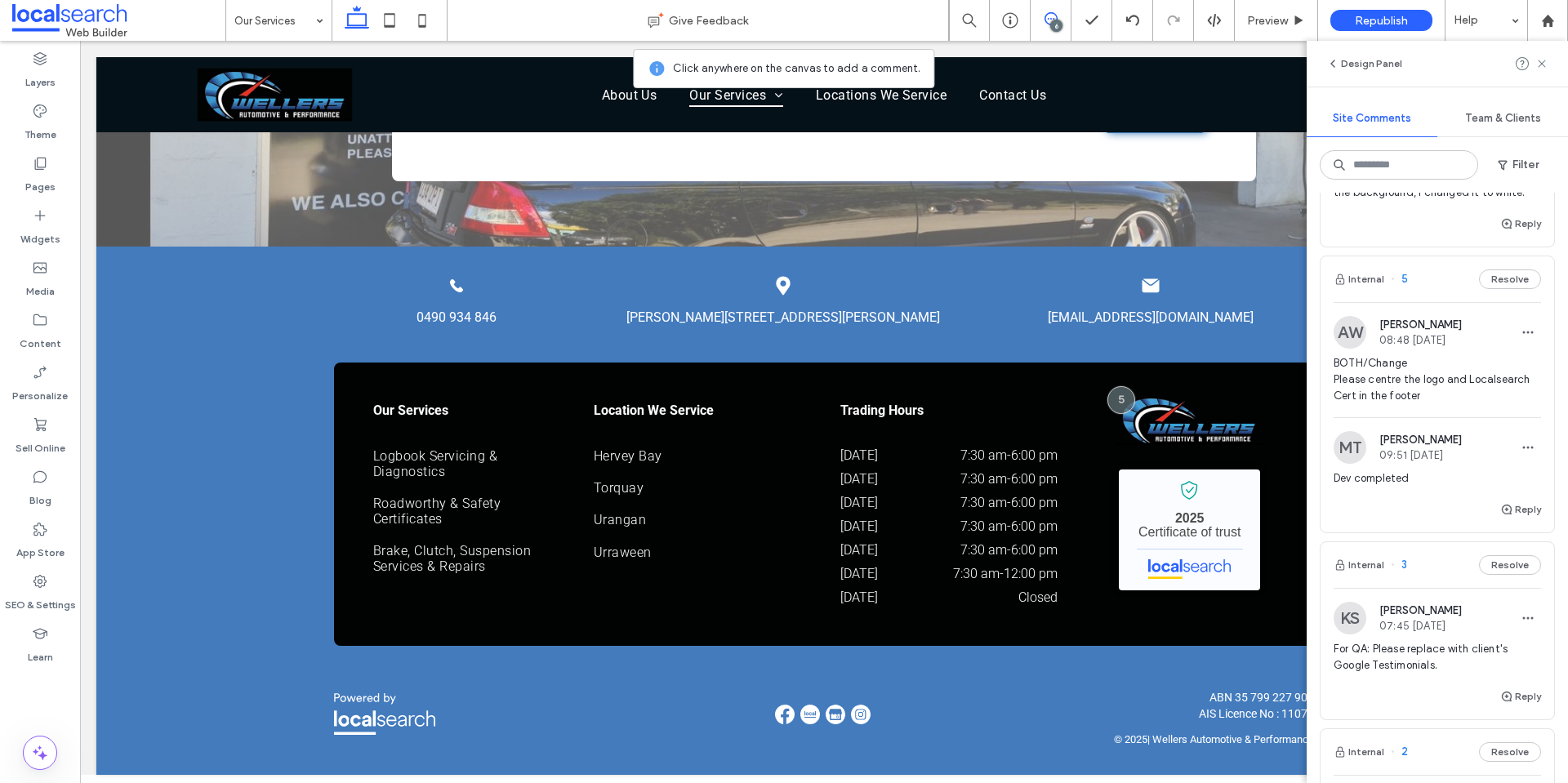
scroll to position [653, 0]
click at [36, 578] on icon at bounding box center [40, 582] width 17 height 17
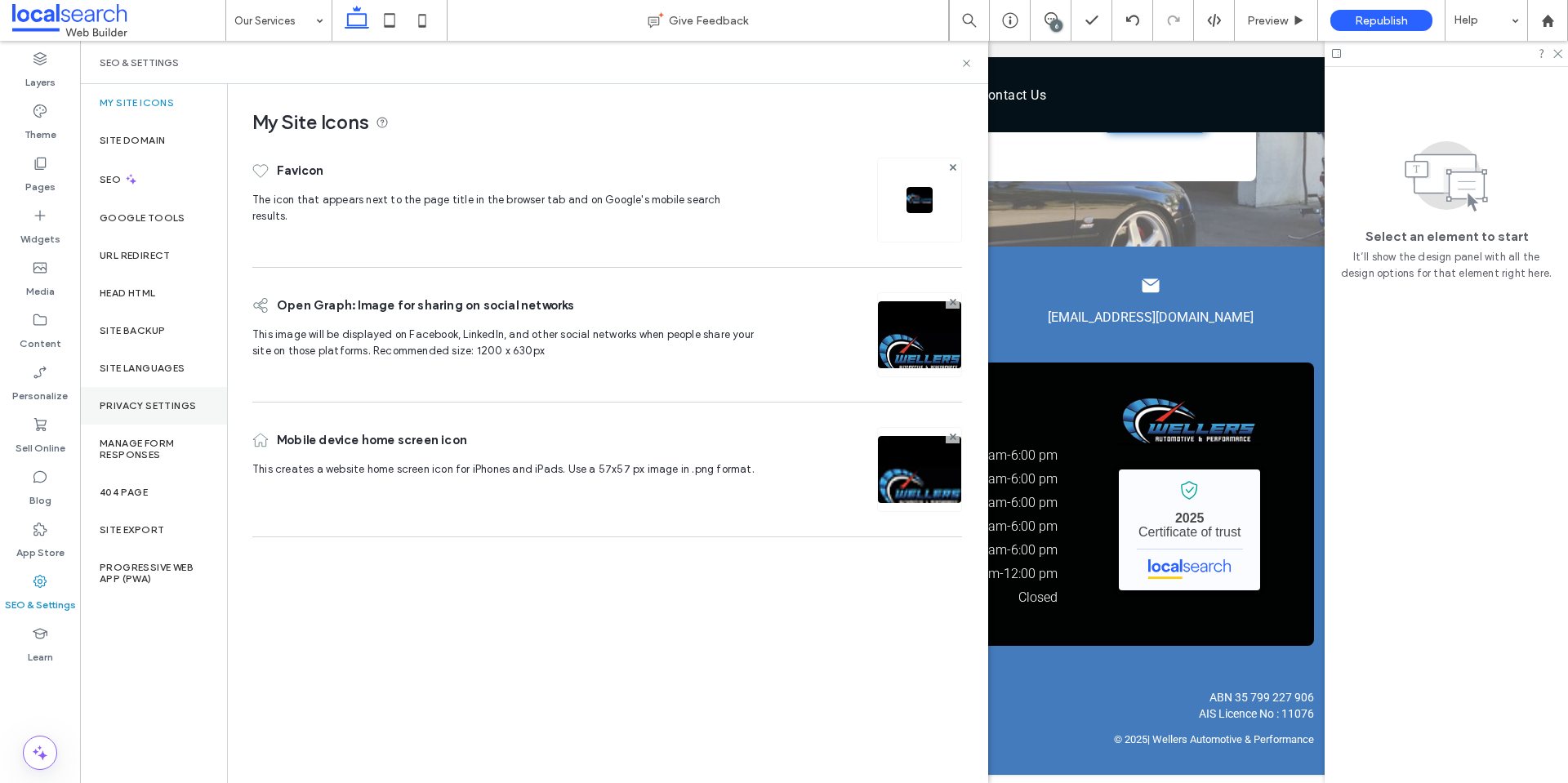
scroll to position [0, 0]
click at [163, 341] on div "Site Backup" at bounding box center [153, 331] width 147 height 38
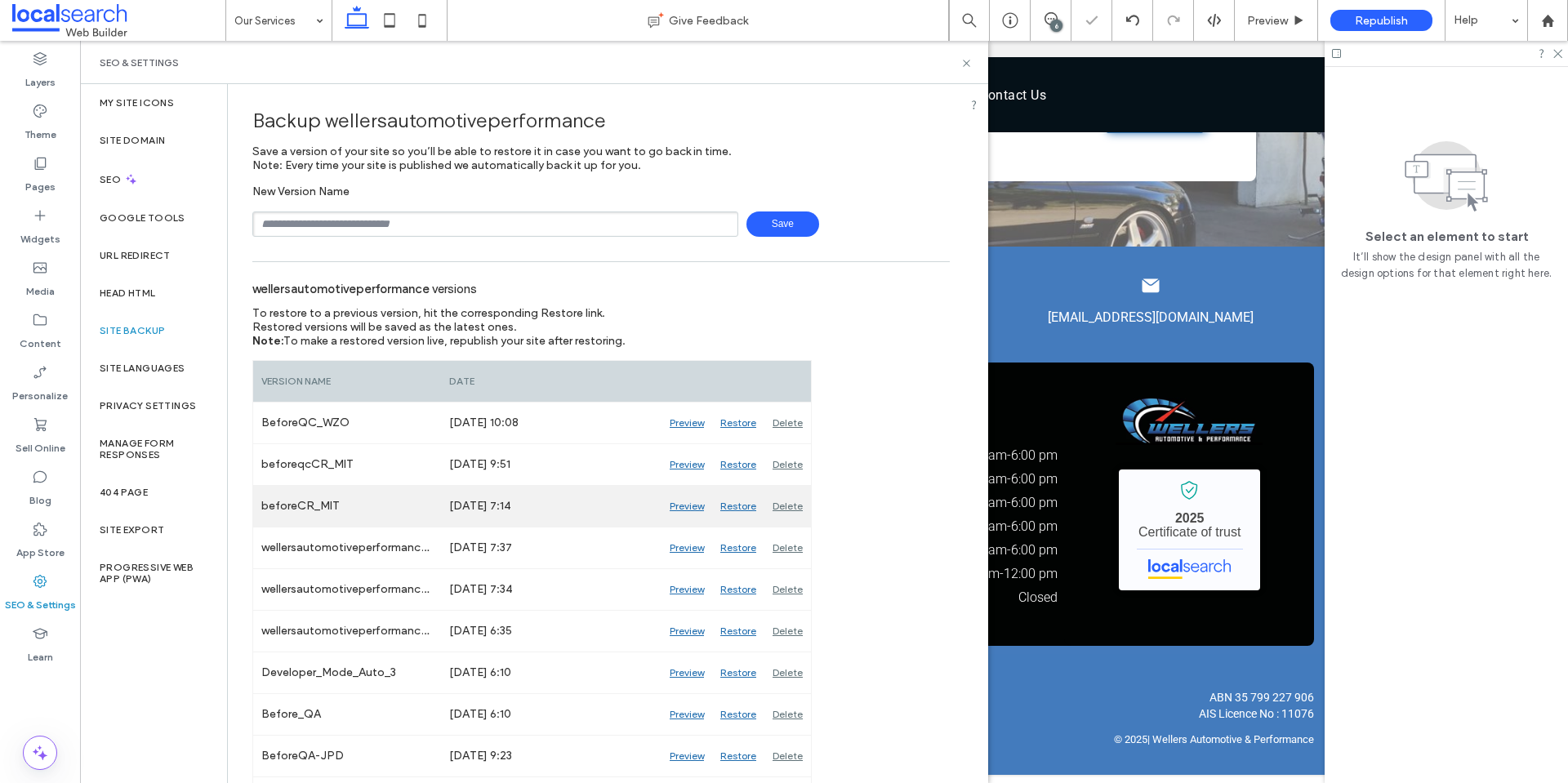
click at [685, 506] on div "Preview" at bounding box center [687, 506] width 51 height 41
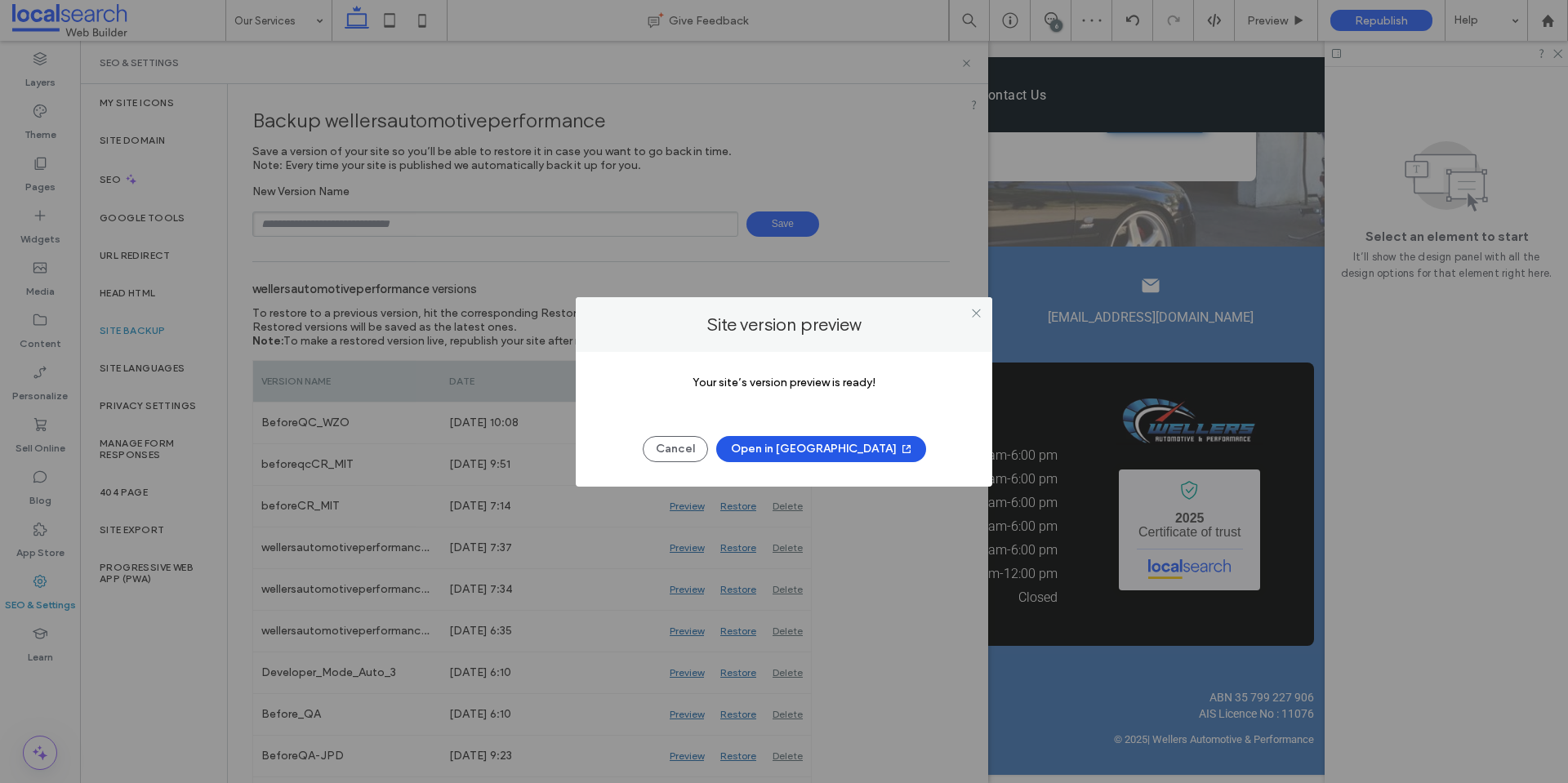
click at [799, 461] on button "Open in New Tab" at bounding box center [821, 449] width 209 height 26
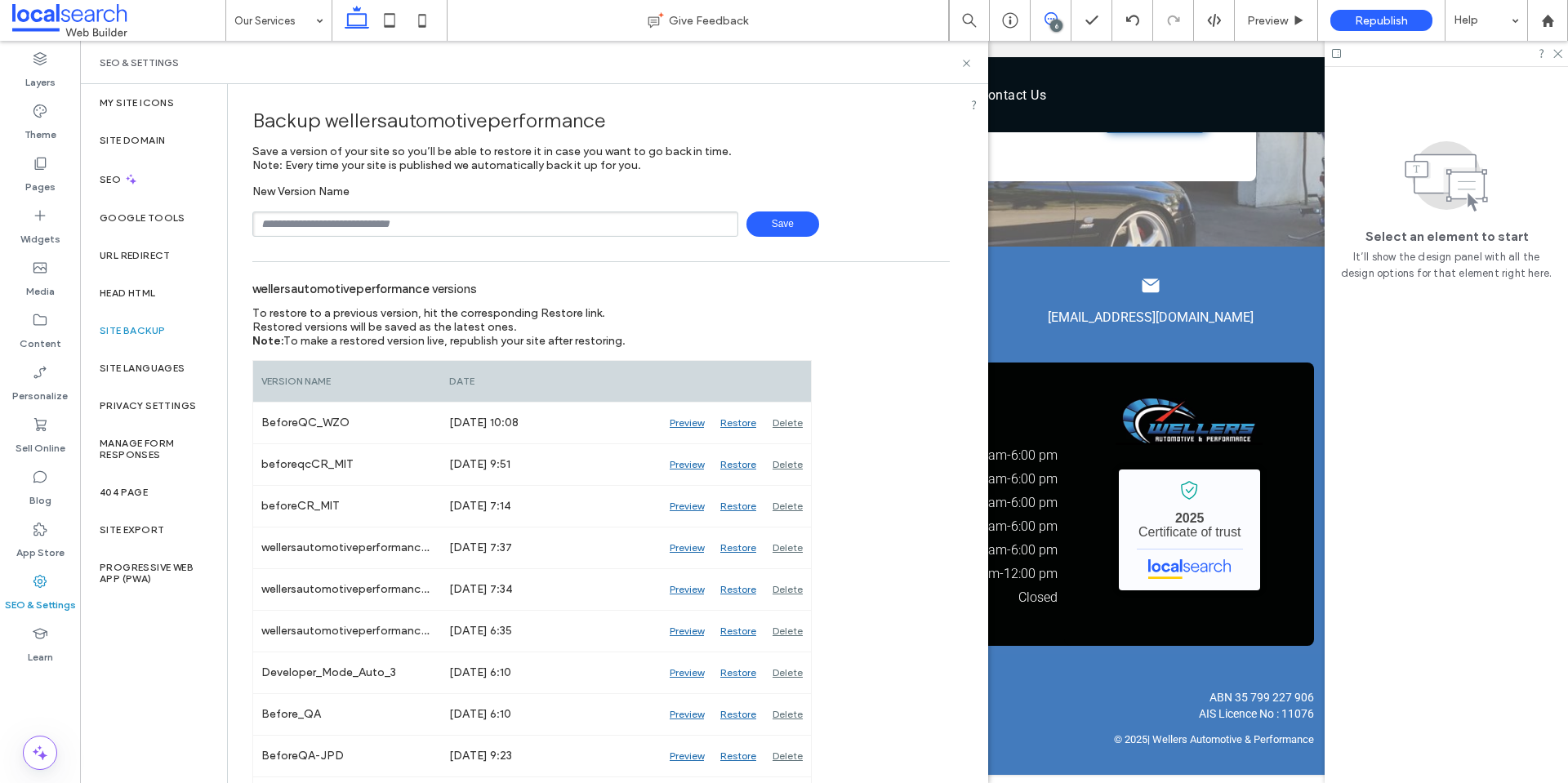
click at [1057, 12] on span at bounding box center [1050, 19] width 40 height 13
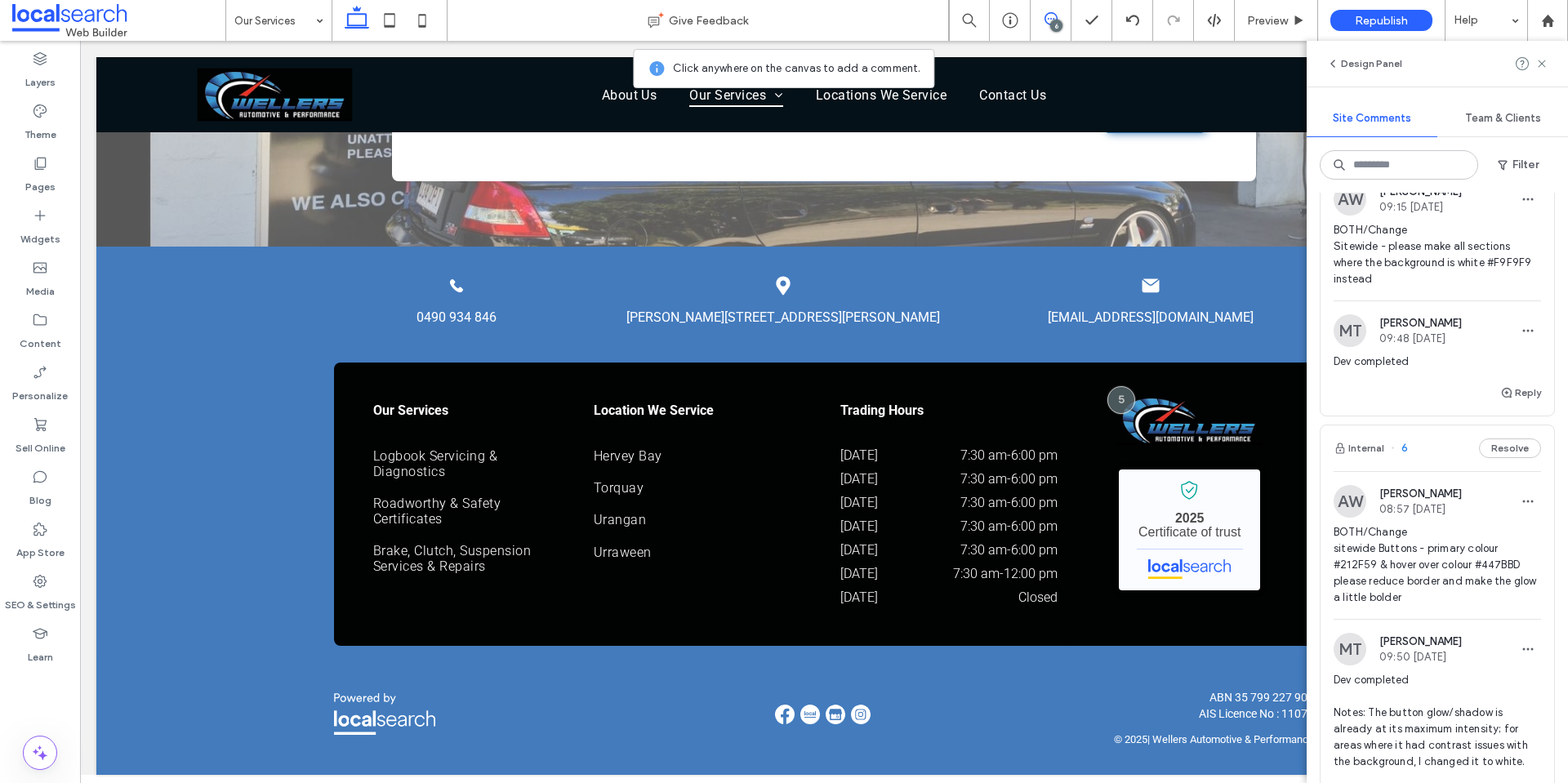
scroll to position [82, 0]
click at [398, 21] on icon at bounding box center [389, 19] width 32 height 32
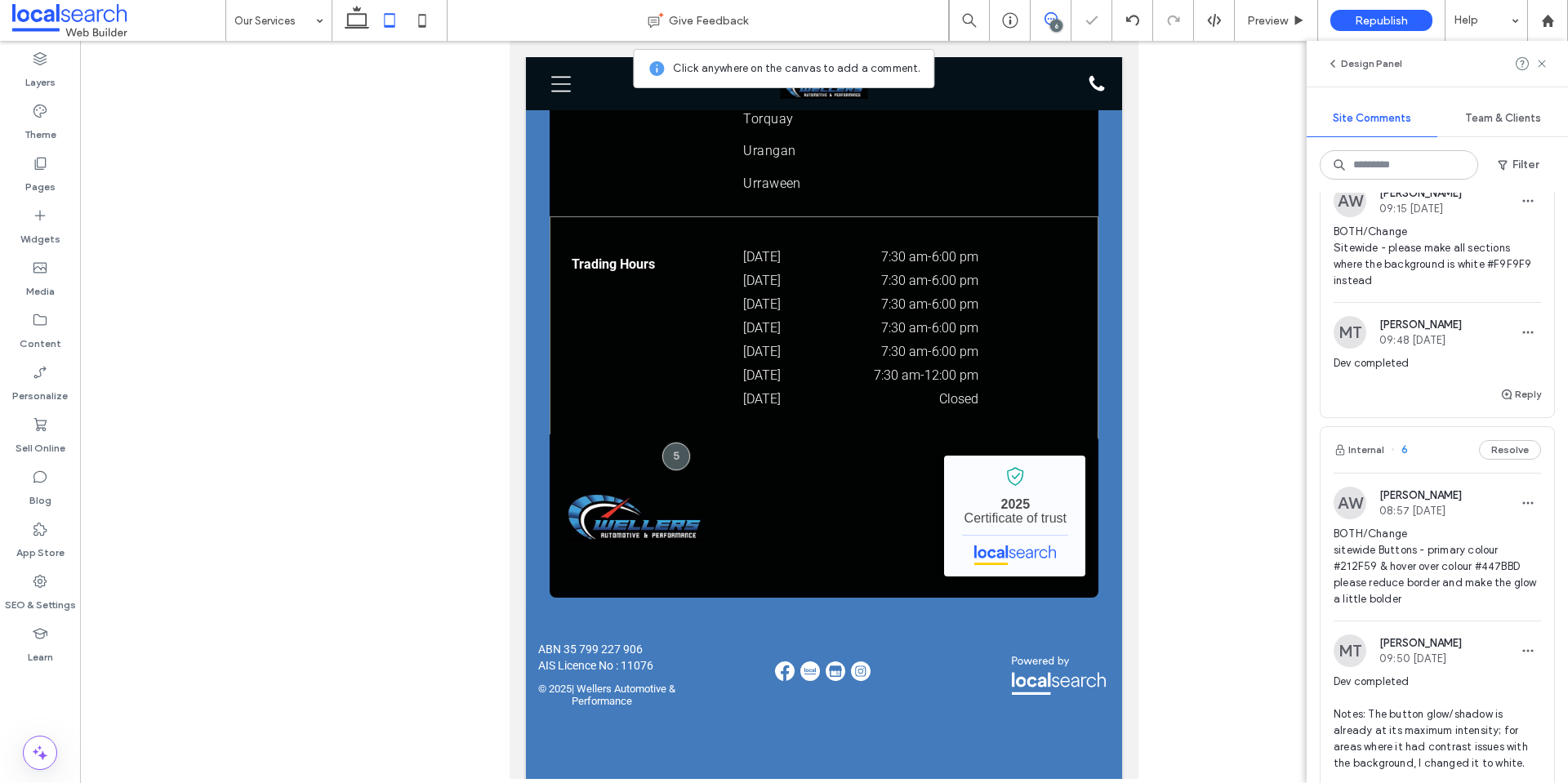
scroll to position [2095, 0]
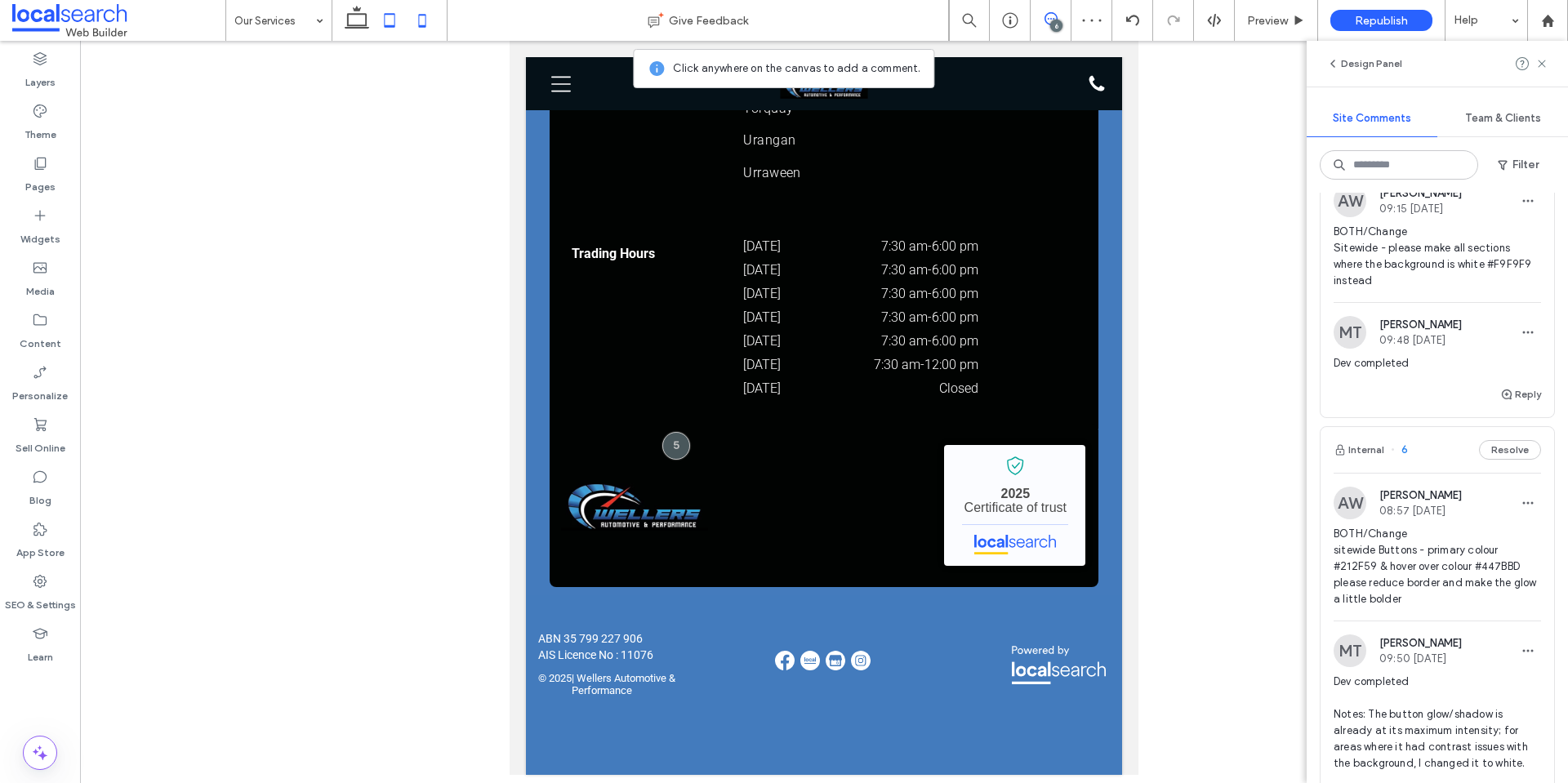
click at [426, 18] on use at bounding box center [423, 20] width 7 height 13
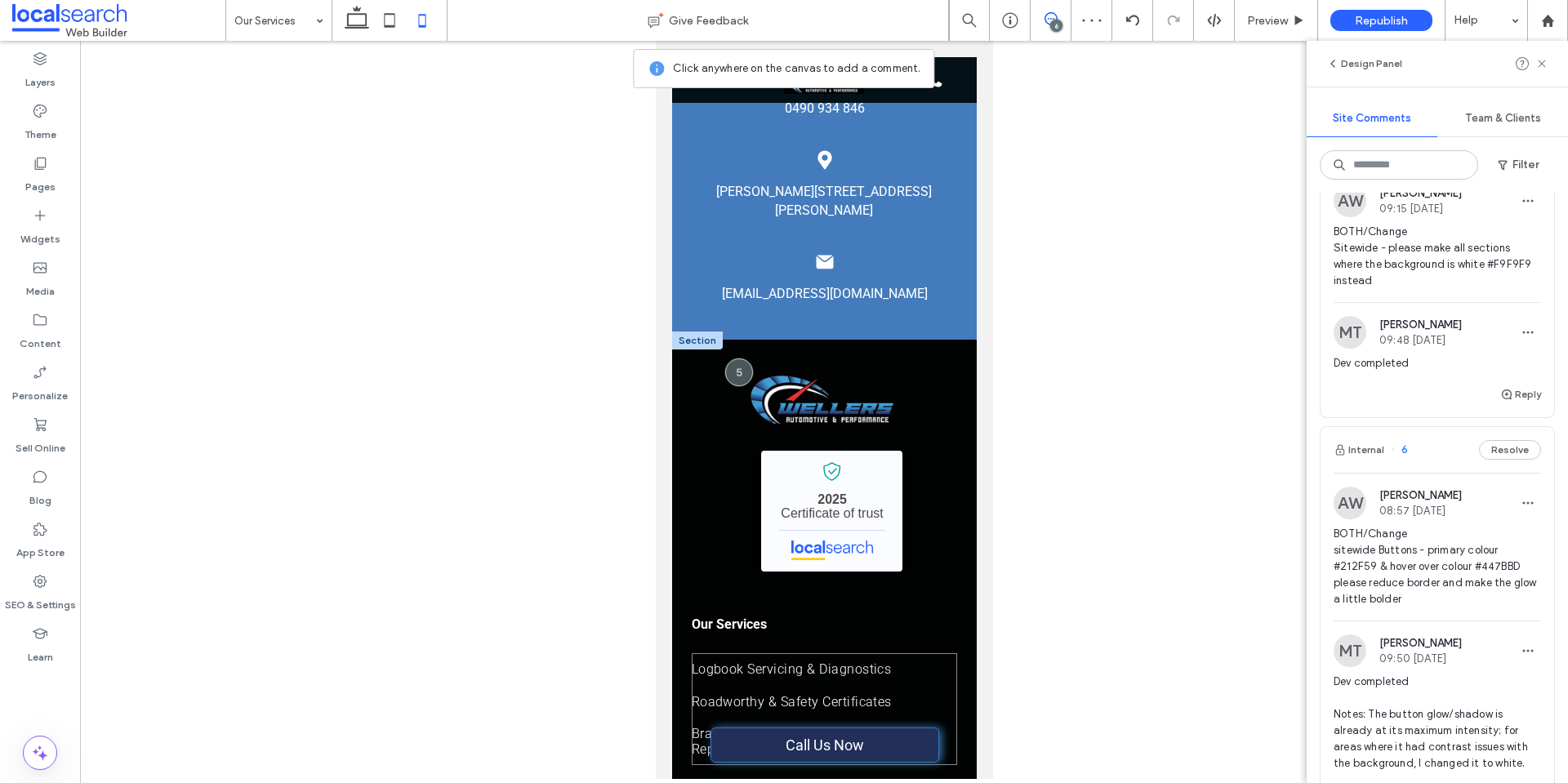
scroll to position [2063, 0]
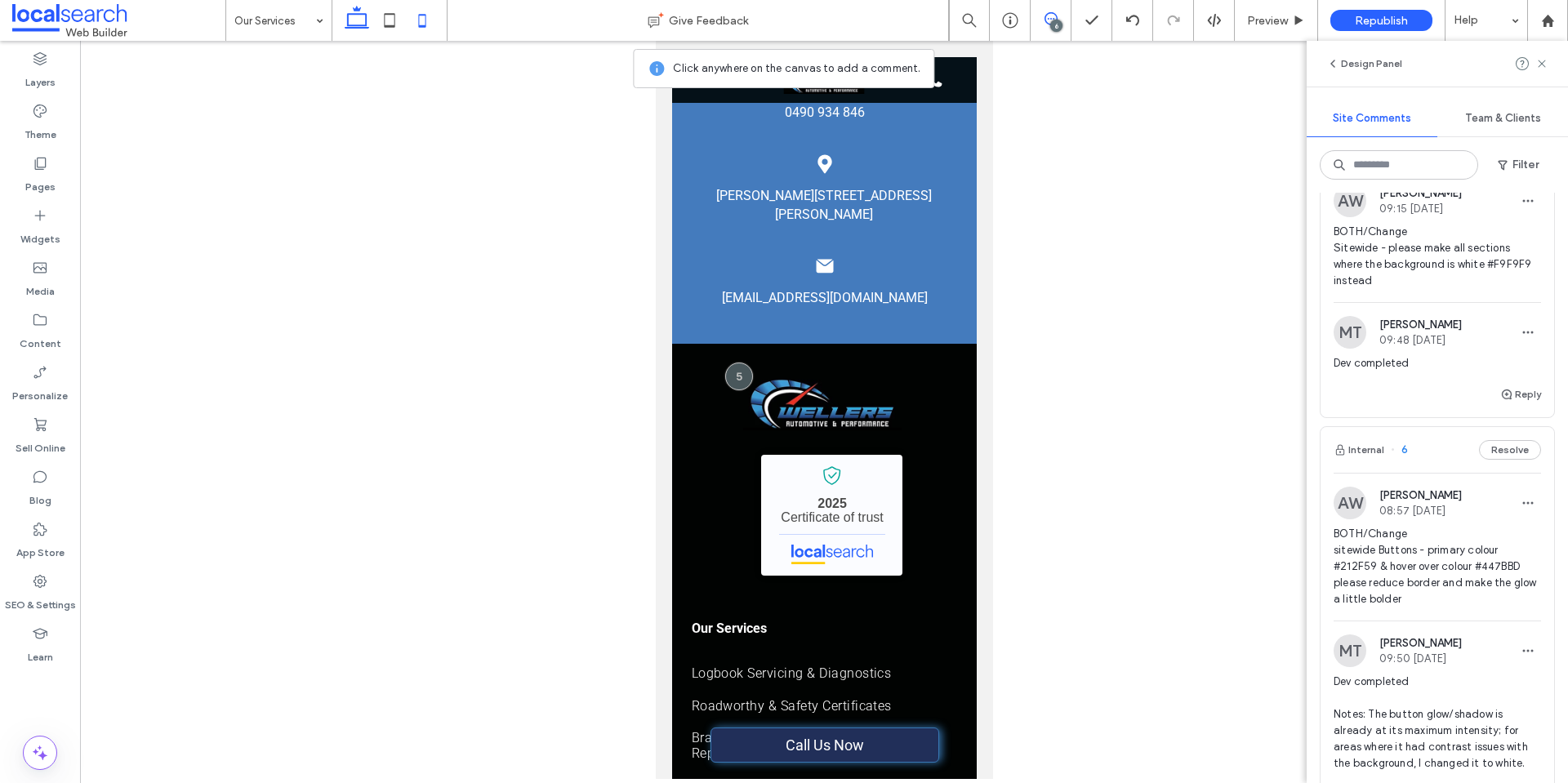
click at [363, 22] on icon at bounding box center [356, 19] width 32 height 32
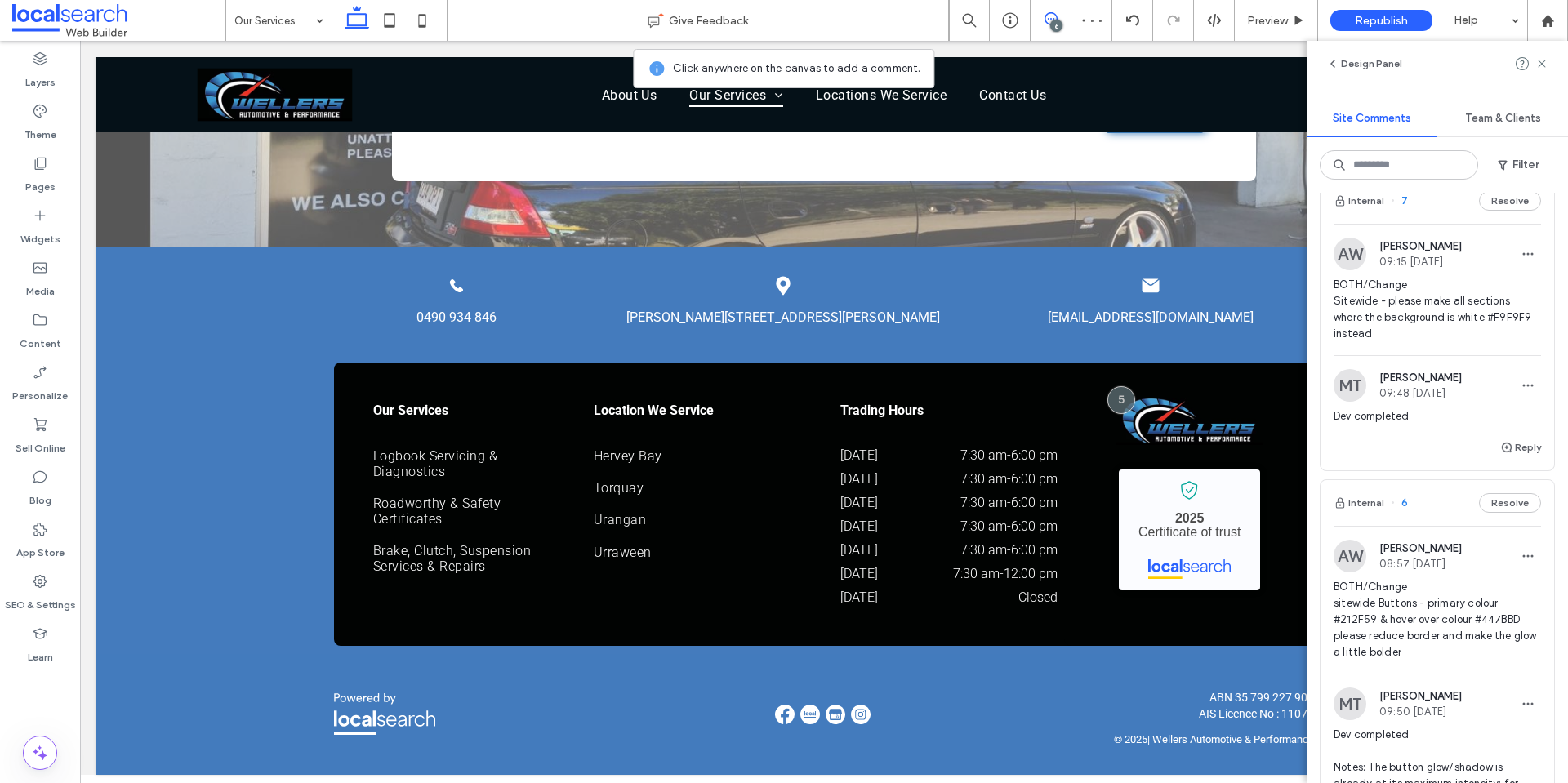
scroll to position [0, 0]
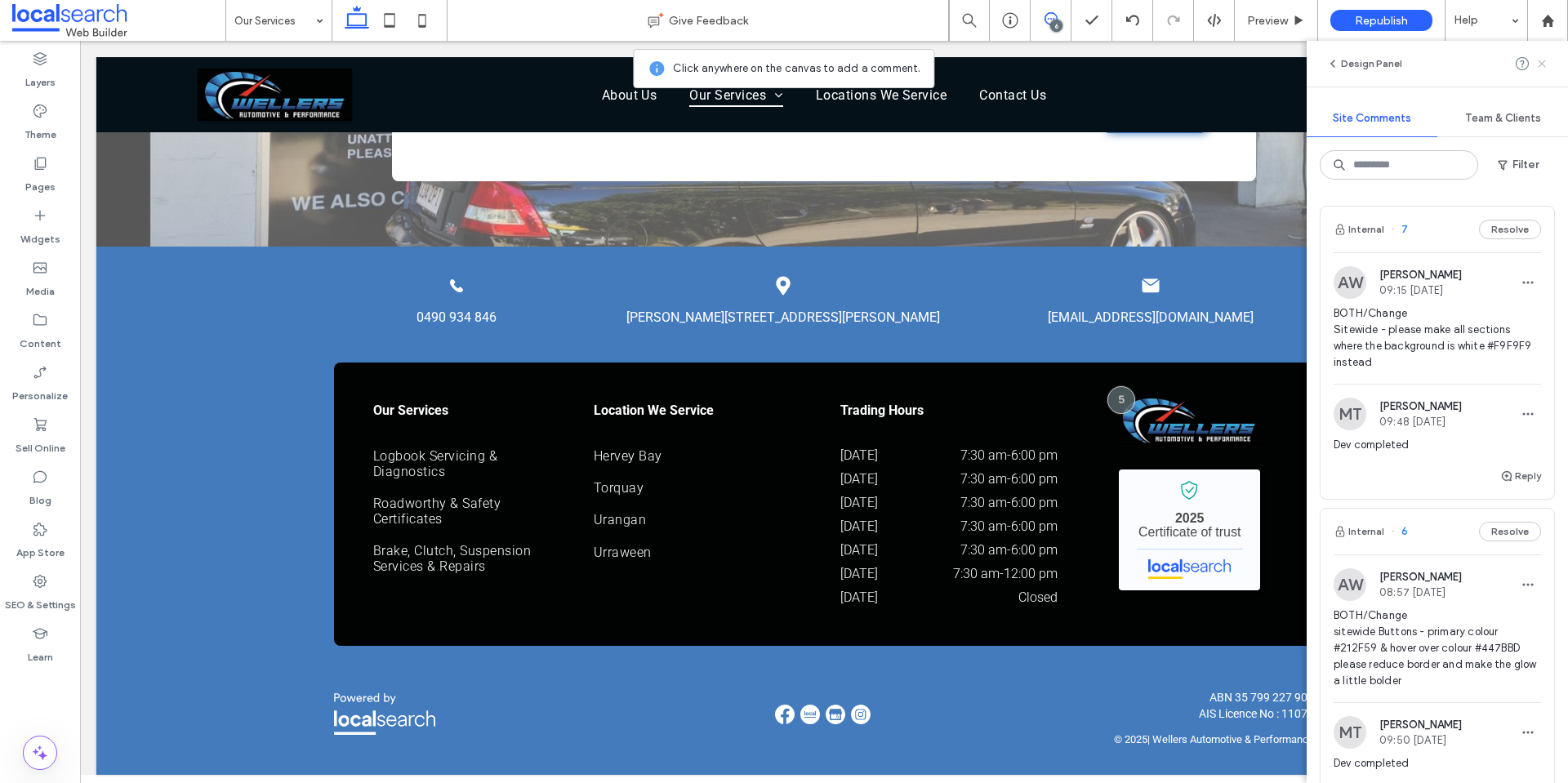
click at [1544, 64] on icon at bounding box center [1541, 64] width 13 height 13
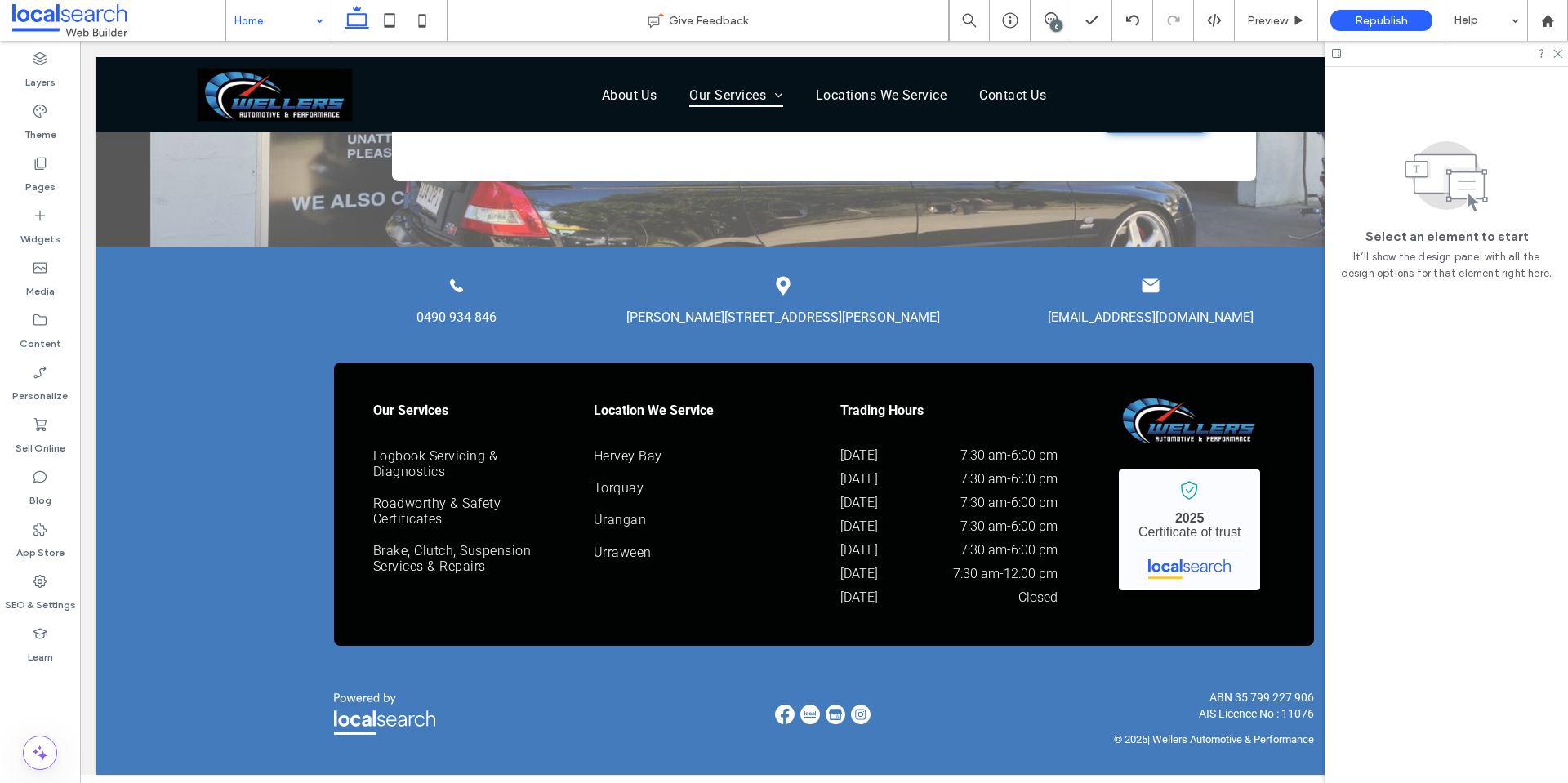
click at [1558, 55] on icon at bounding box center [1556, 52] width 10 height 10
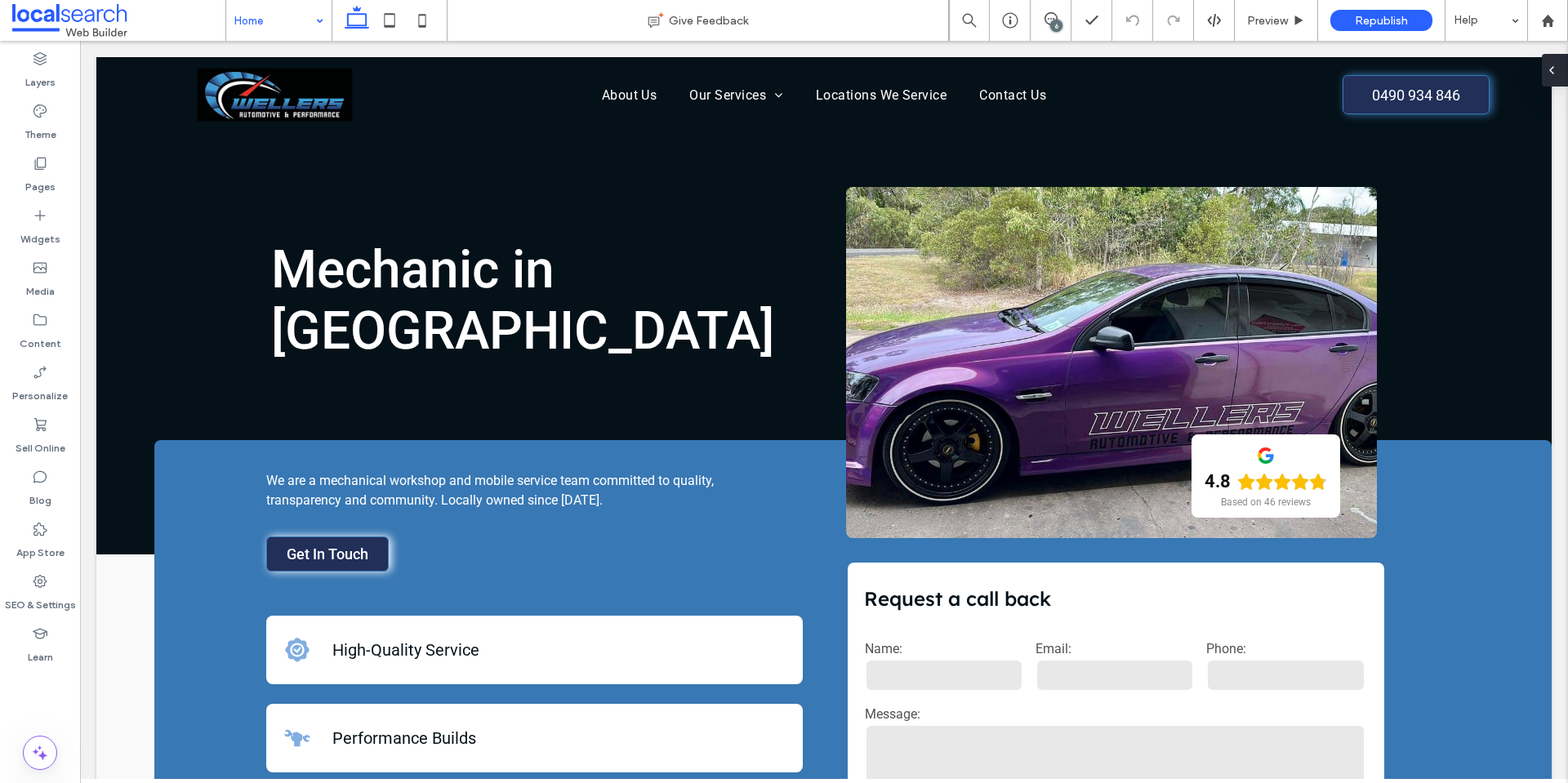
click at [116, 440] on div "**********" at bounding box center [824, 675] width 1455 height 470
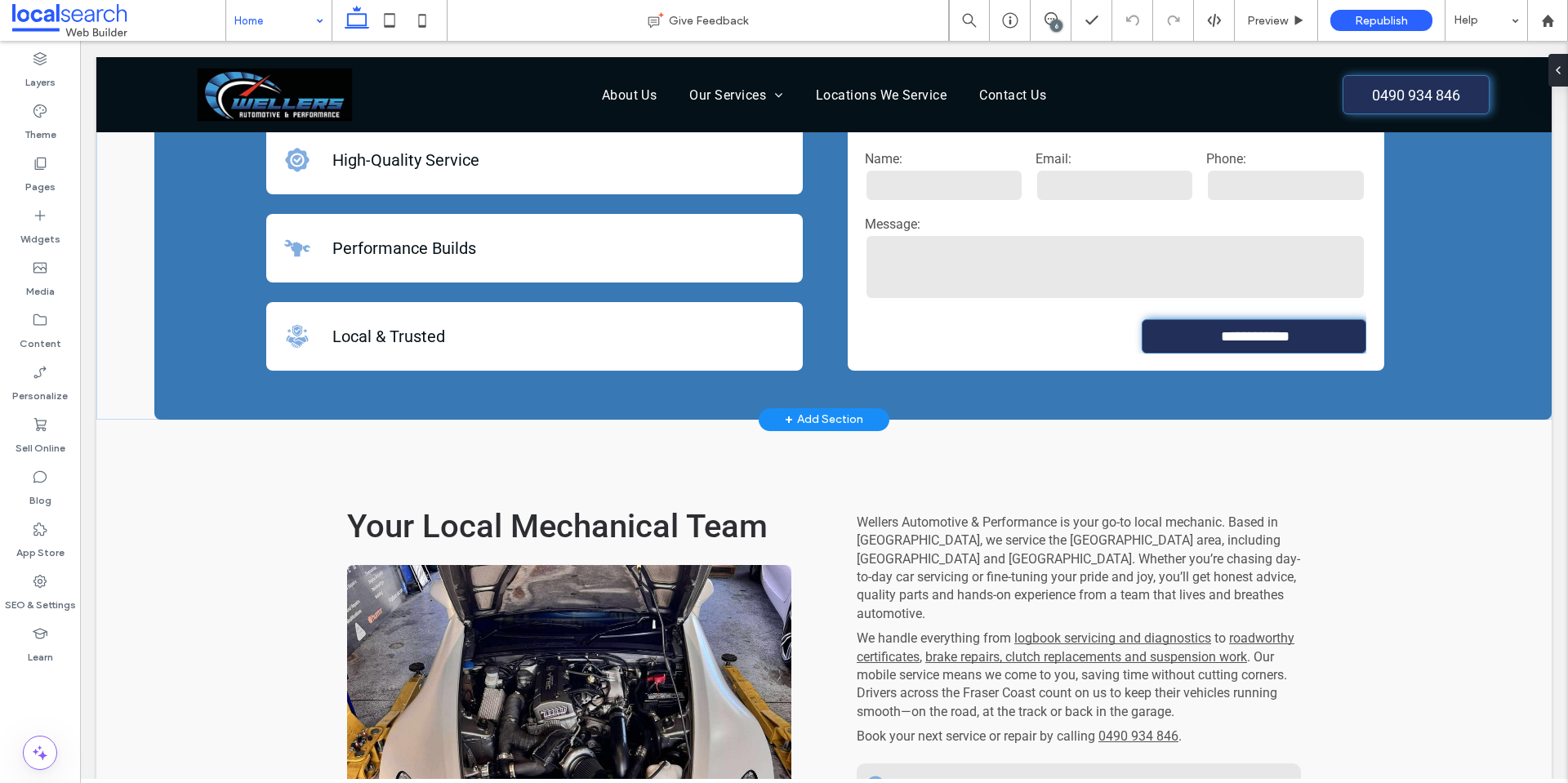
scroll to position [490, 0]
click at [115, 348] on div "**********" at bounding box center [824, 184] width 1455 height 470
click at [174, 482] on div "Your Local Mechanical Team Wellers Automotive & Performance is your go-to local…" at bounding box center [824, 724] width 1455 height 575
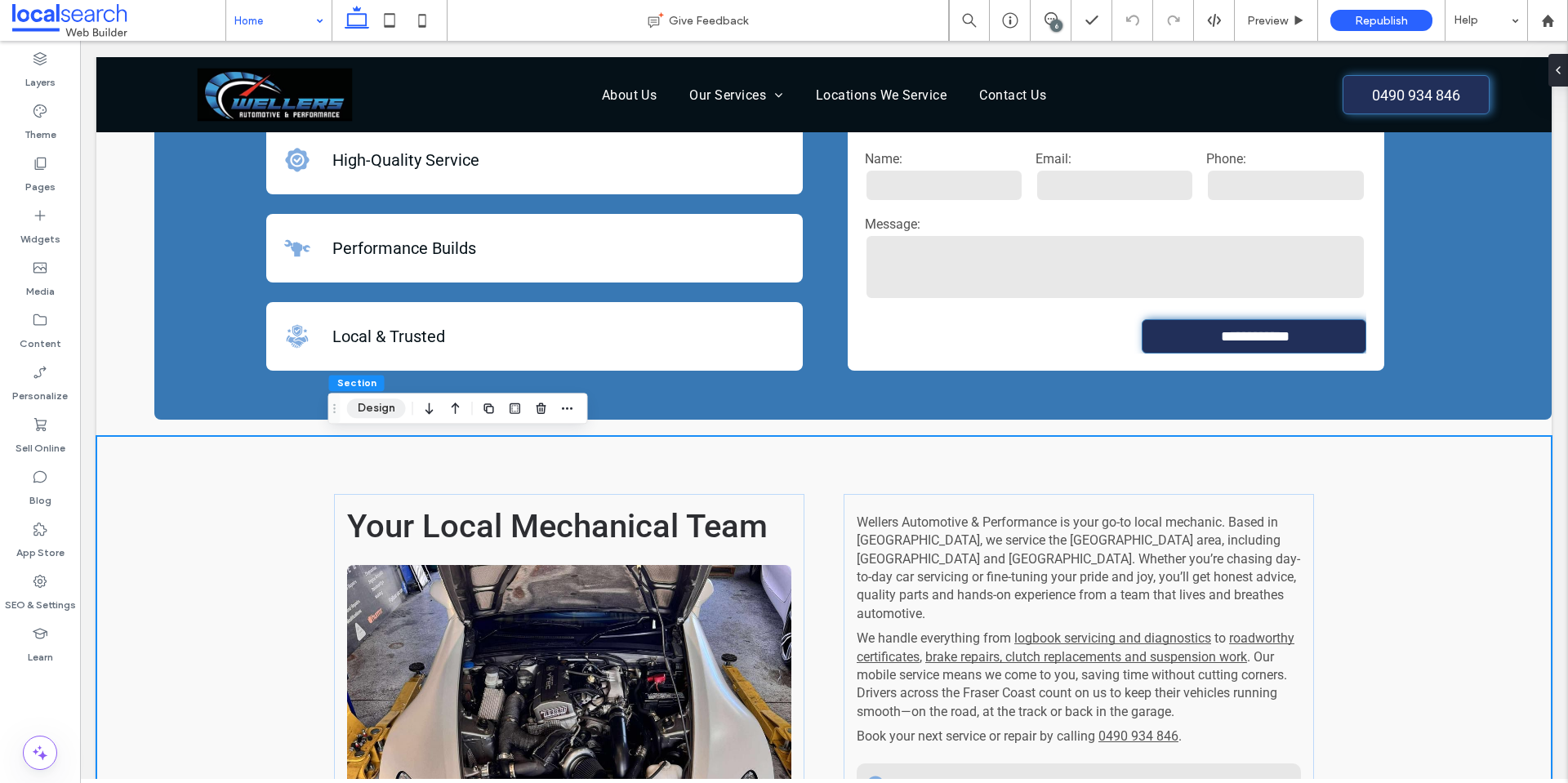
click at [374, 406] on button "Design" at bounding box center [375, 408] width 58 height 19
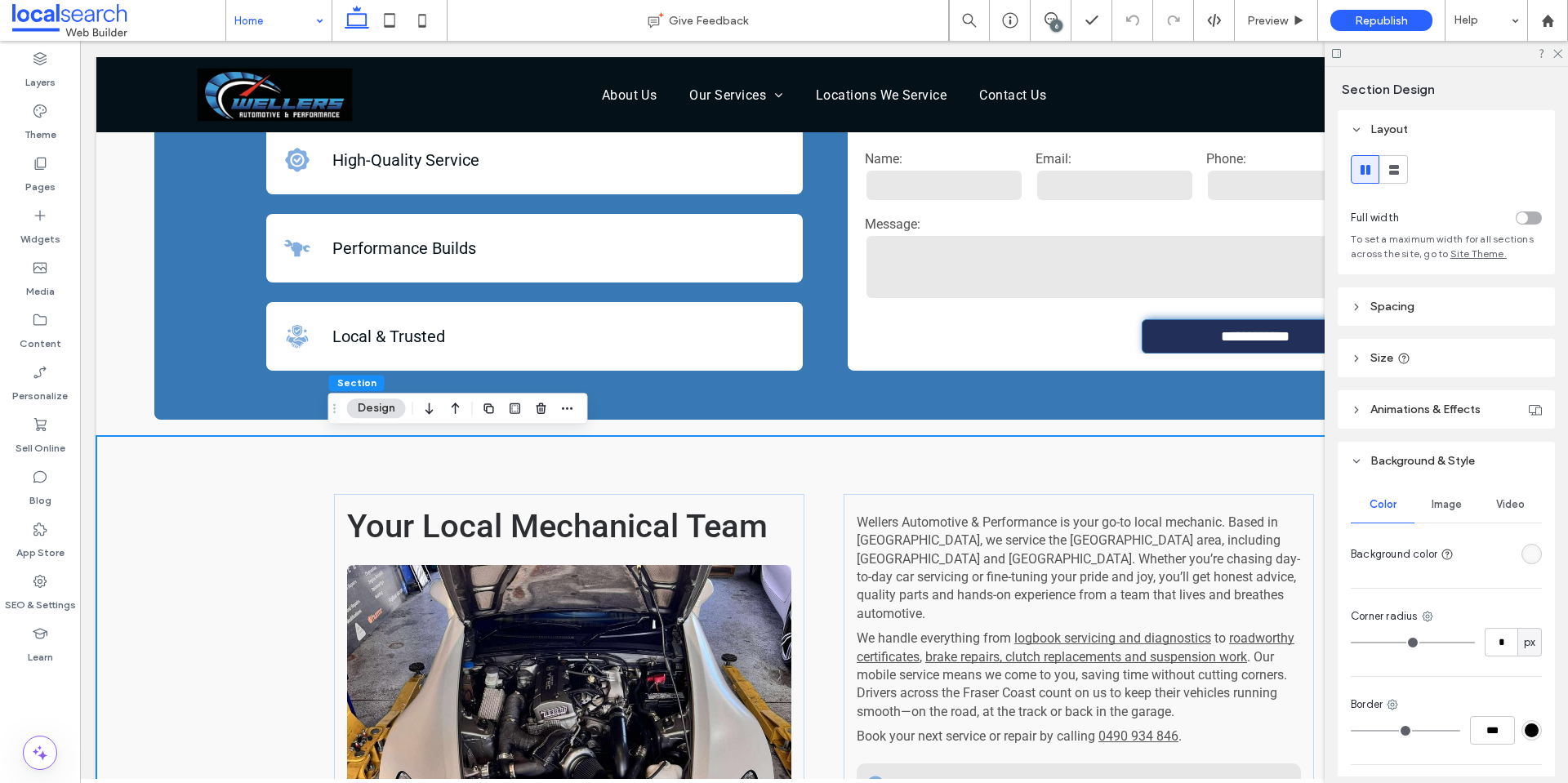
click at [1522, 546] on div "rgba(249, 249, 249, 1)" at bounding box center [1532, 554] width 20 height 20
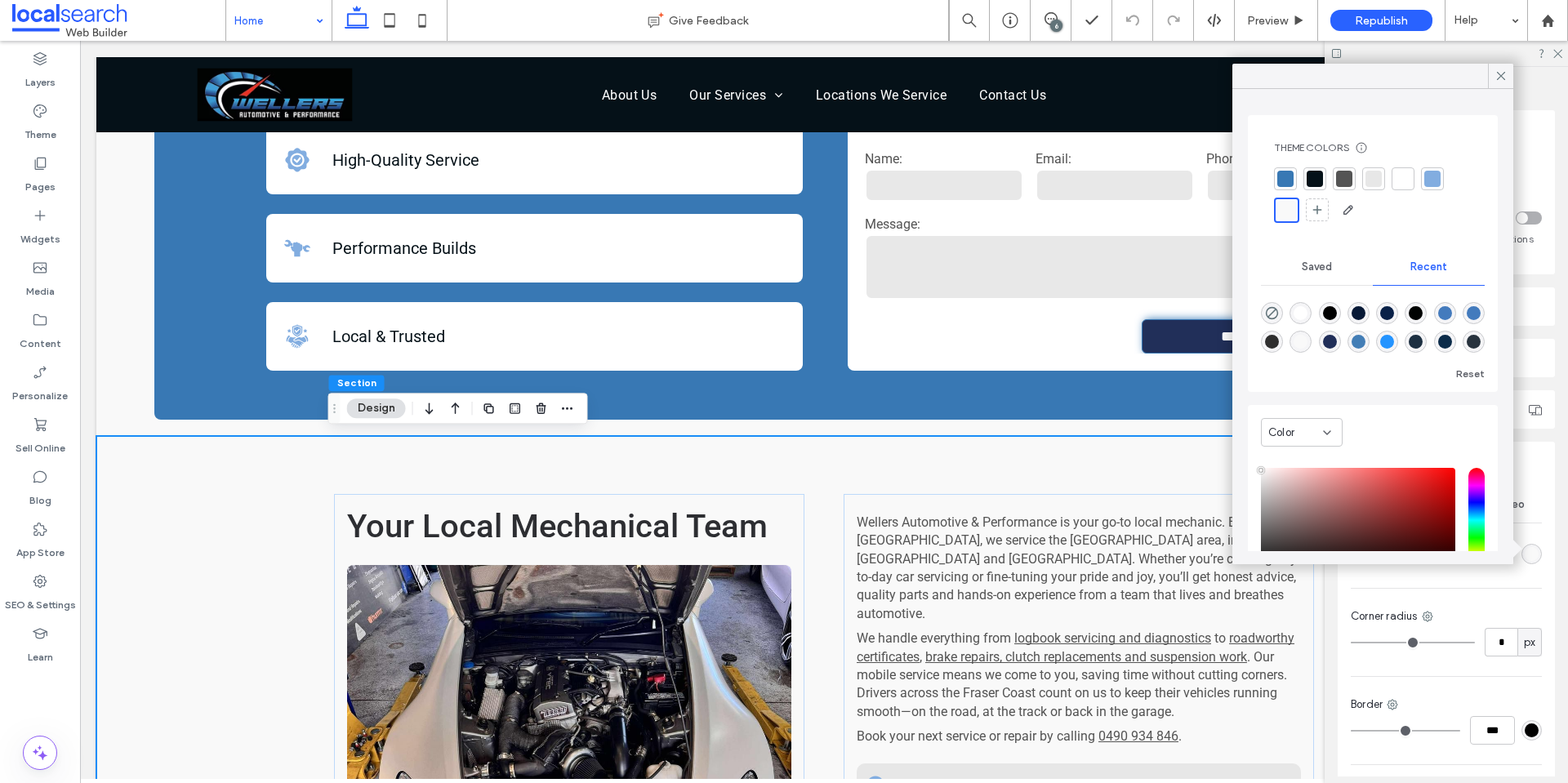
scroll to position [115, 0]
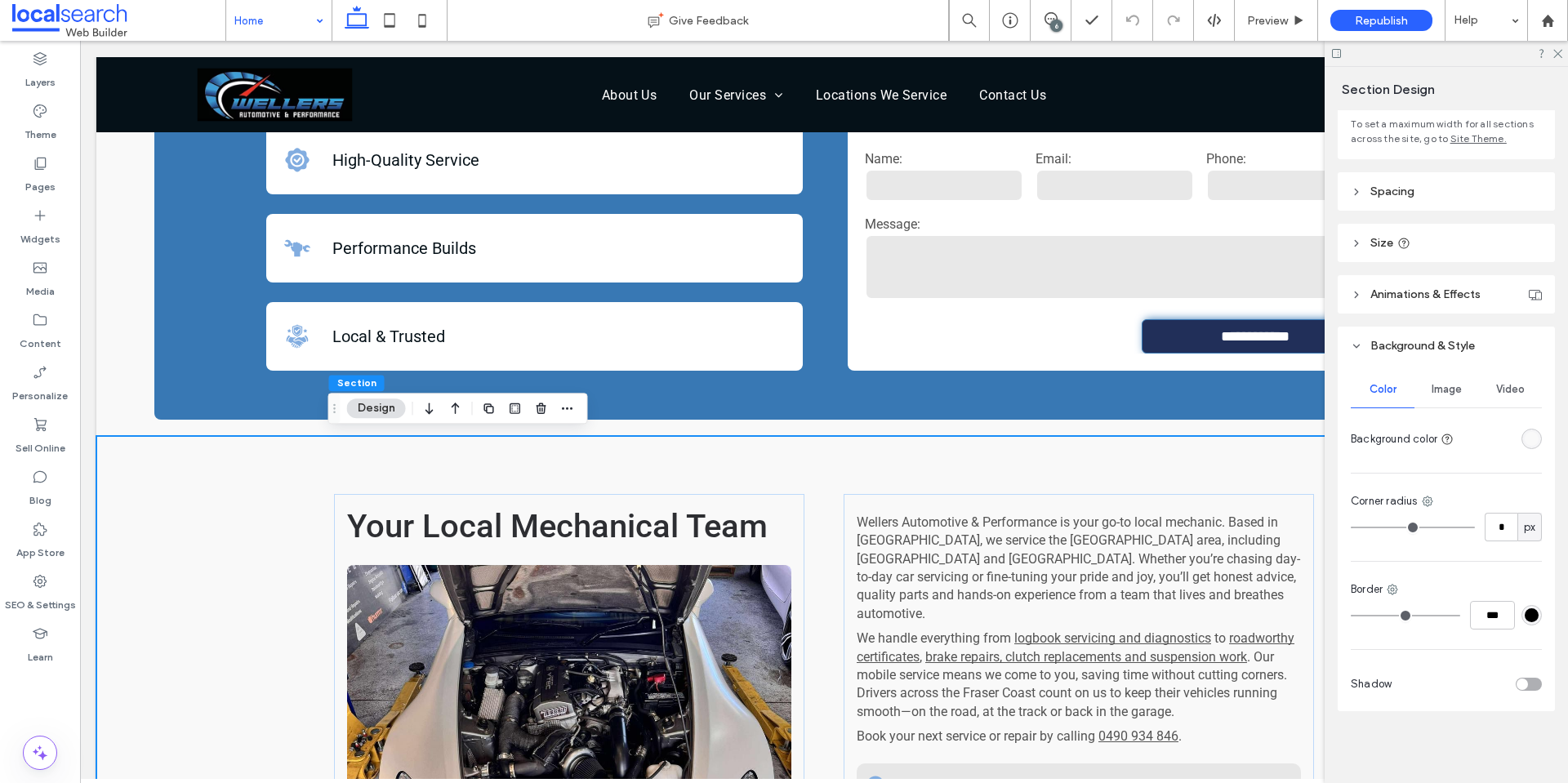
click at [119, 341] on div "**********" at bounding box center [824, 184] width 1455 height 470
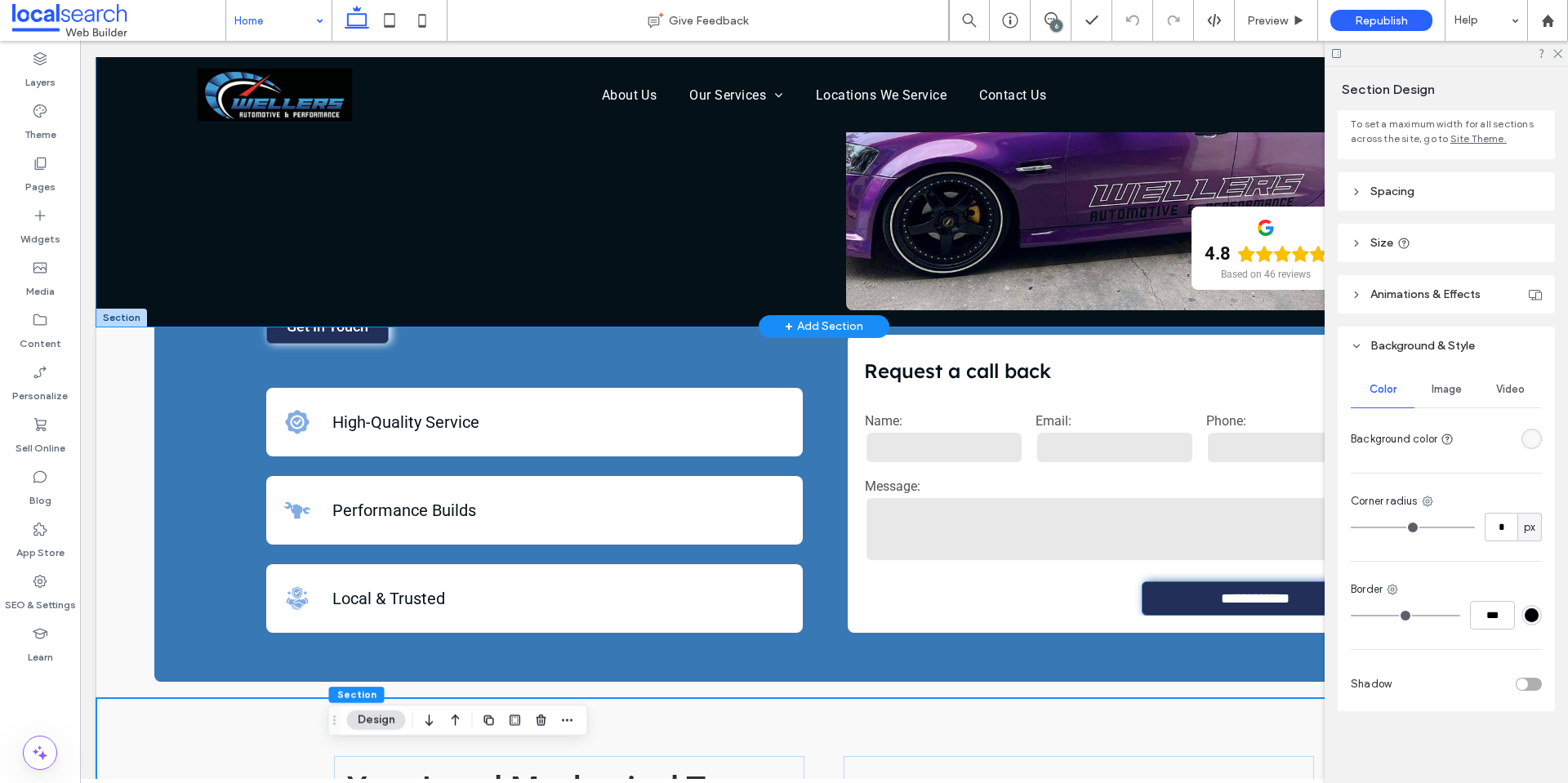
scroll to position [82, 0]
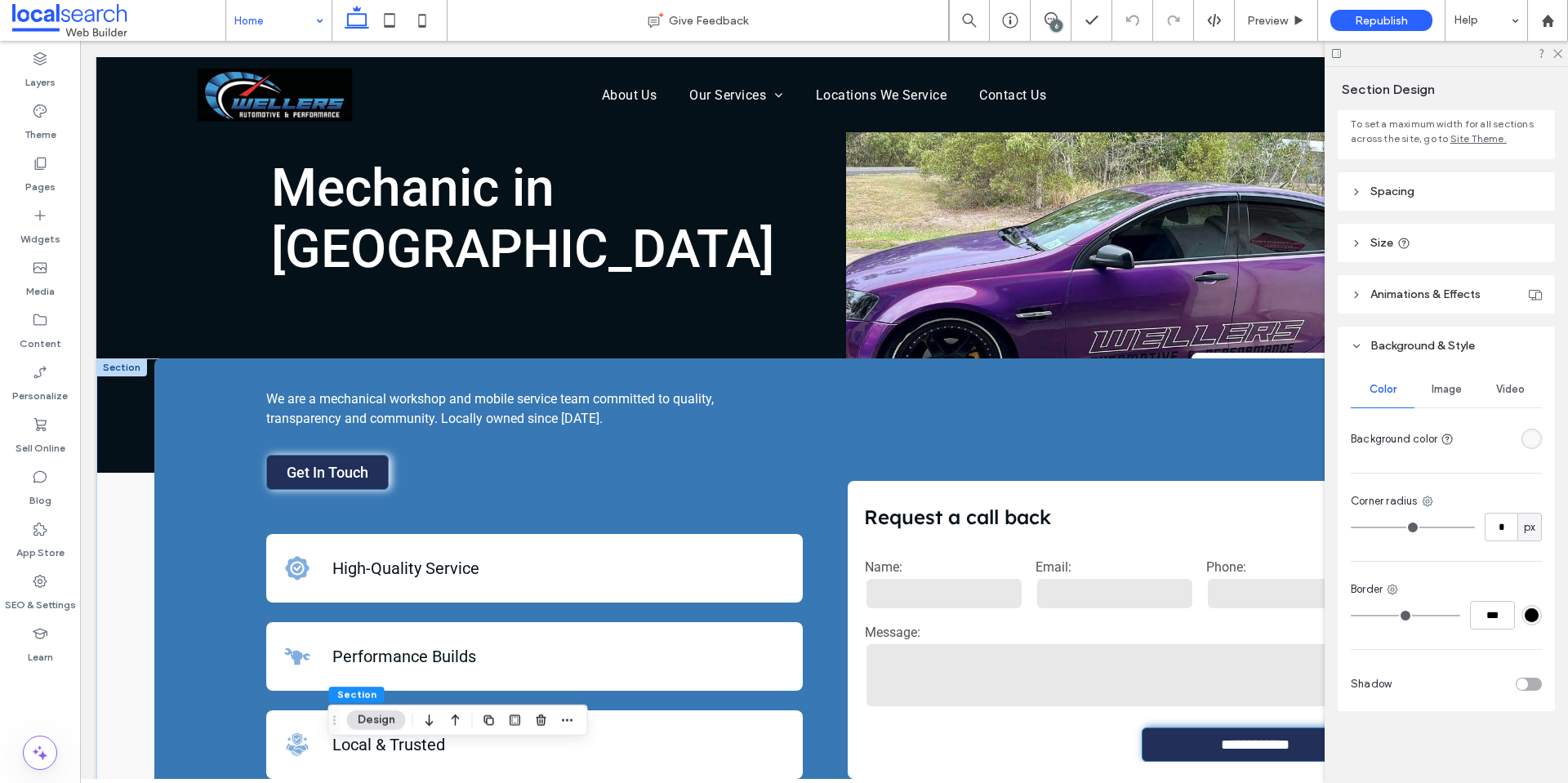
click at [132, 414] on div "**********" at bounding box center [824, 593] width 1455 height 470
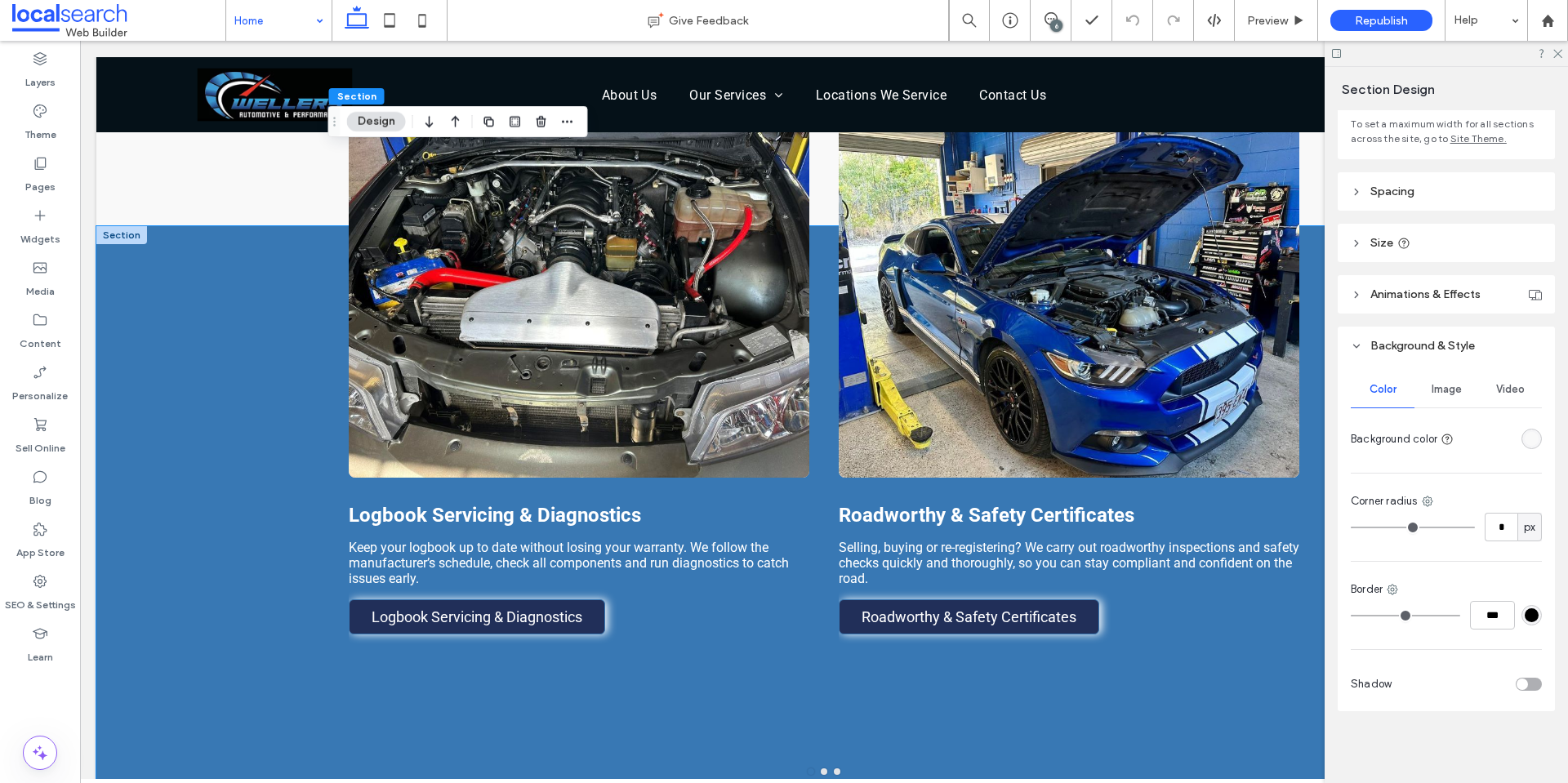
scroll to position [1225, 0]
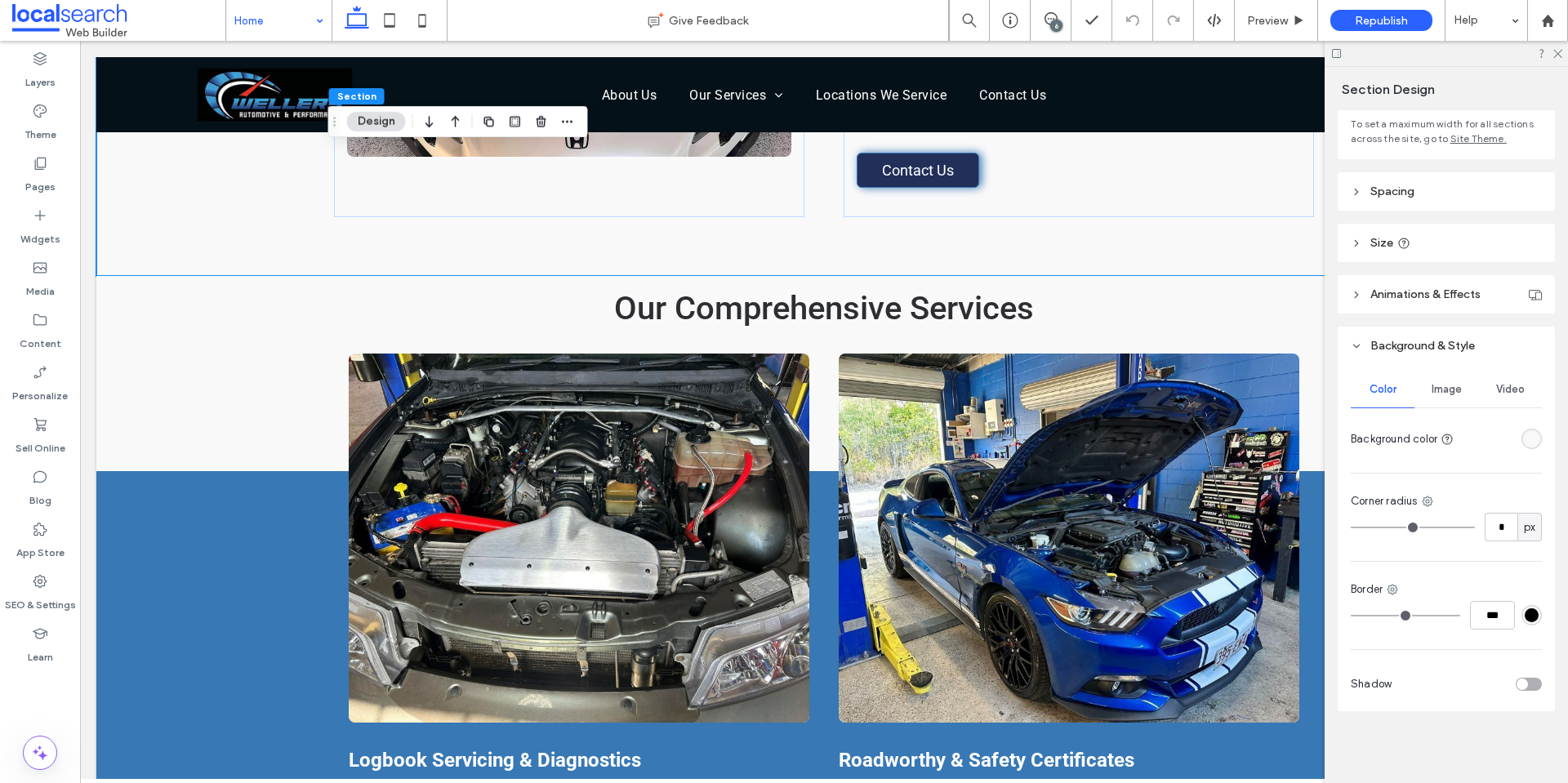
click at [144, 367] on div "**********" at bounding box center [824, 486] width 1455 height 3309
click at [759, 289] on span "Our Comprehensive Services" at bounding box center [824, 308] width 420 height 38
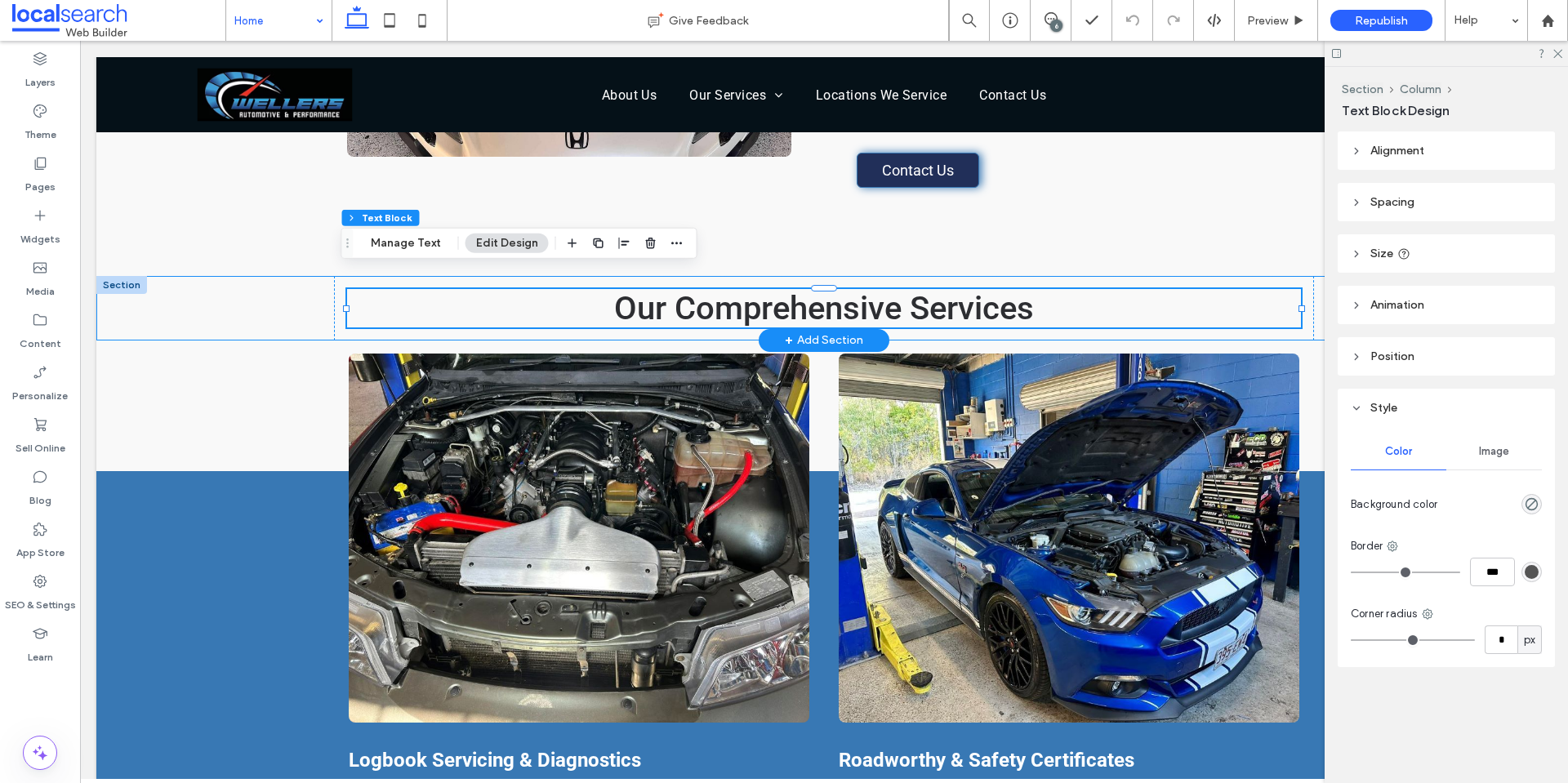
click at [285, 287] on div "Our Comprehensive Services" at bounding box center [824, 309] width 1455 height 65
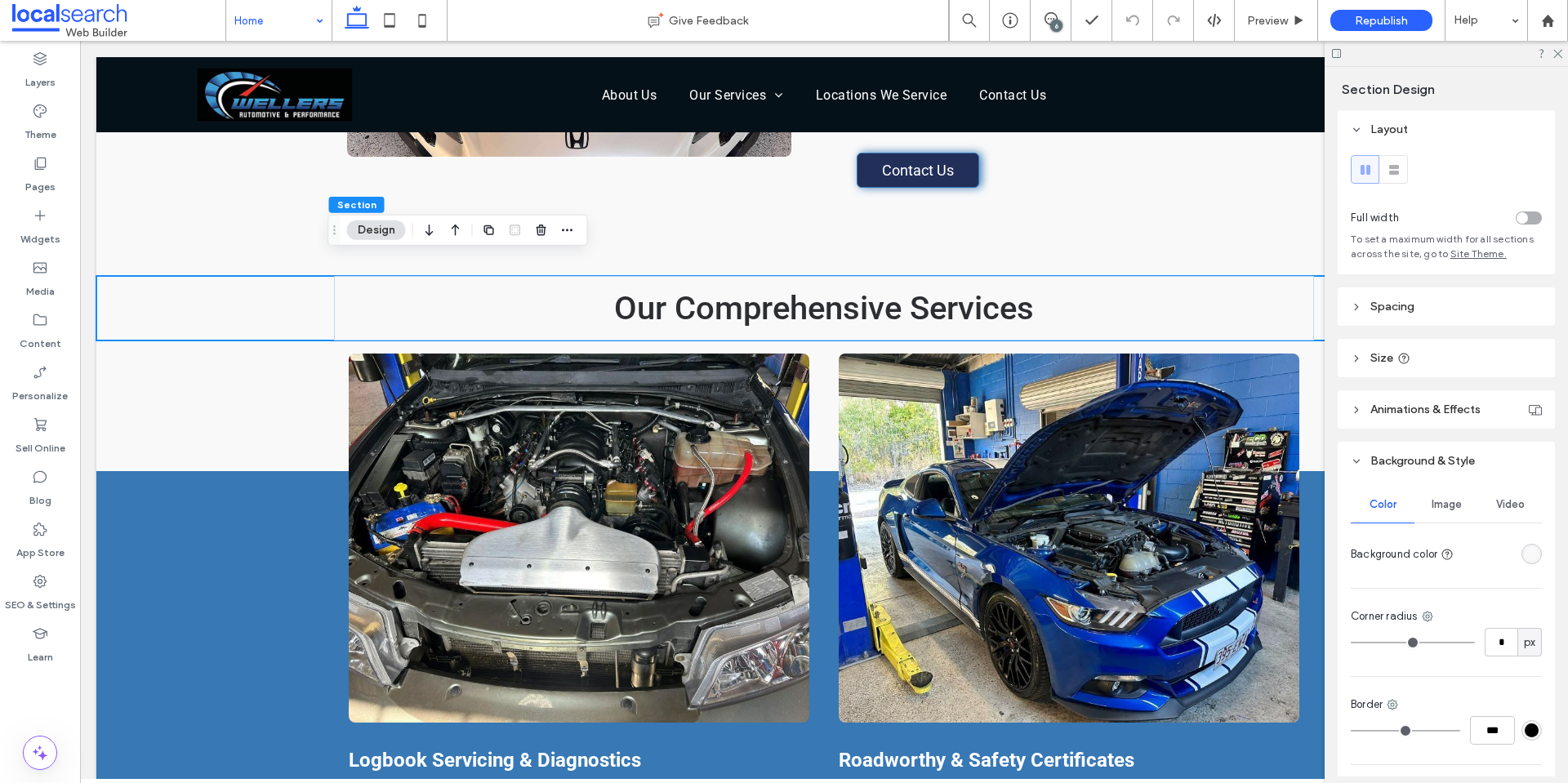
click at [1524, 554] on div "rgba(249, 249, 249, 1)" at bounding box center [1531, 553] width 14 height 14
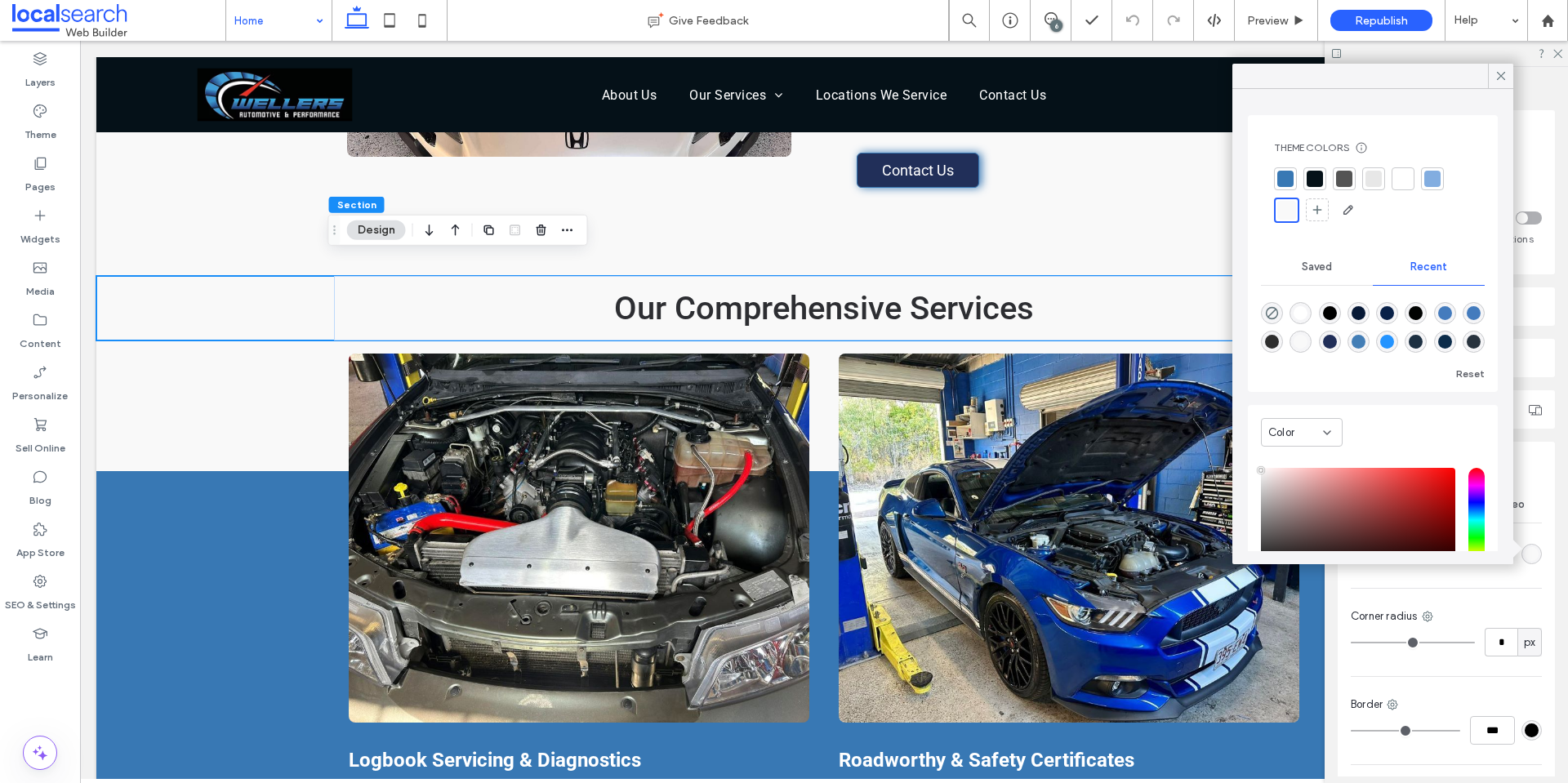
click at [209, 366] on div "**********" at bounding box center [824, 486] width 1455 height 3309
click at [115, 471] on div at bounding box center [121, 479] width 51 height 18
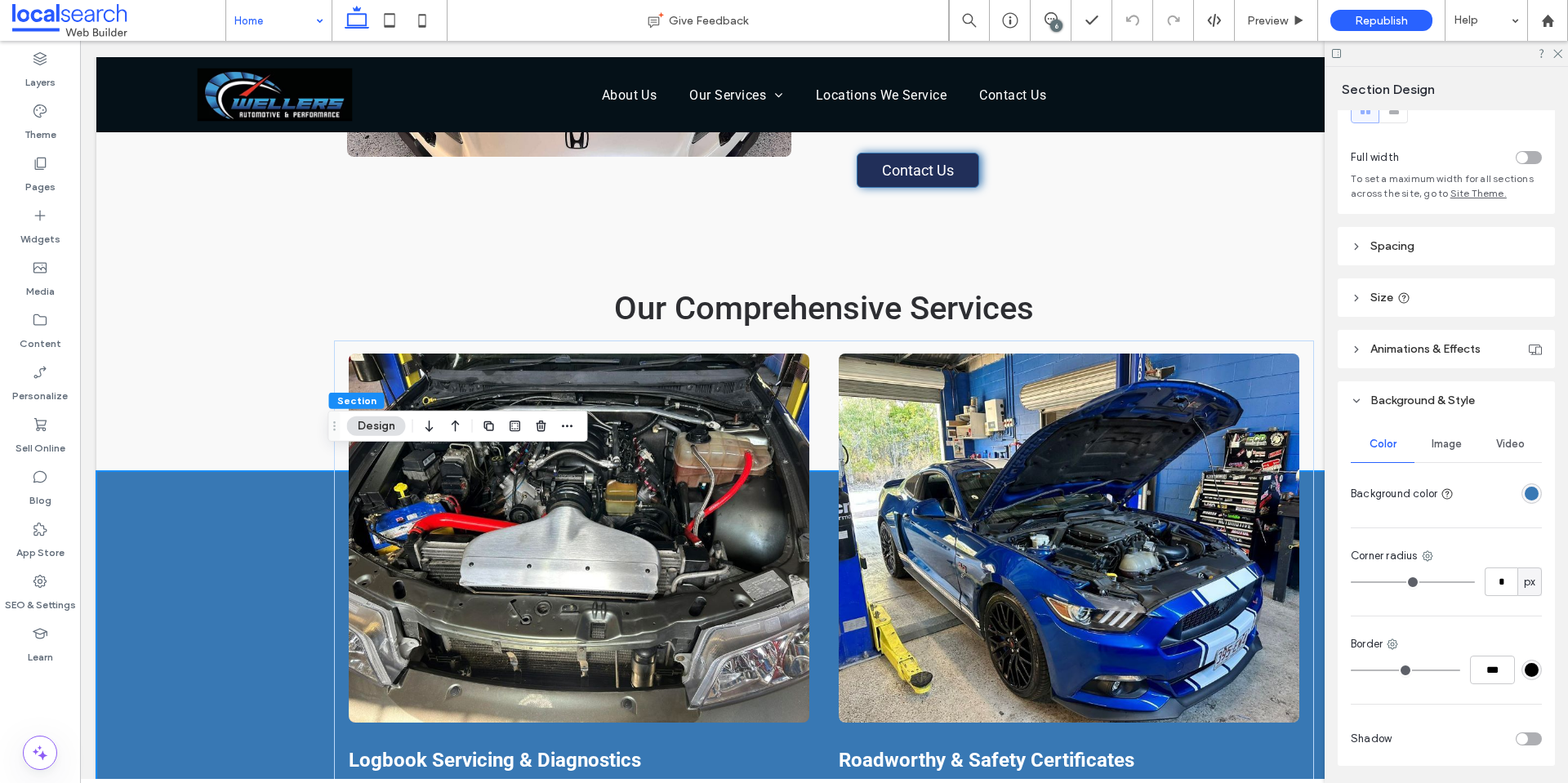
scroll to position [33, 0]
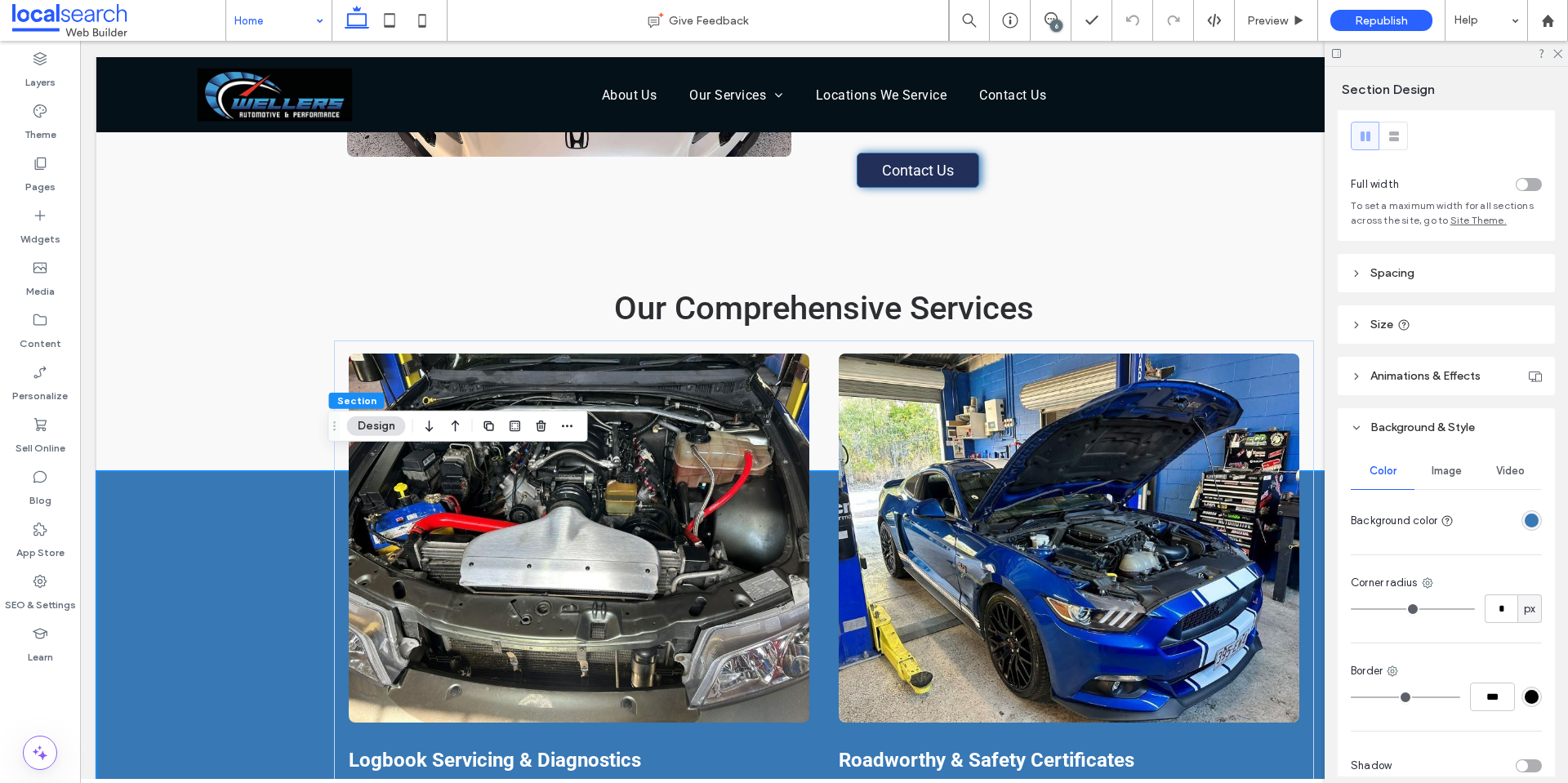
click at [1452, 260] on header "Spacing" at bounding box center [1446, 272] width 217 height 38
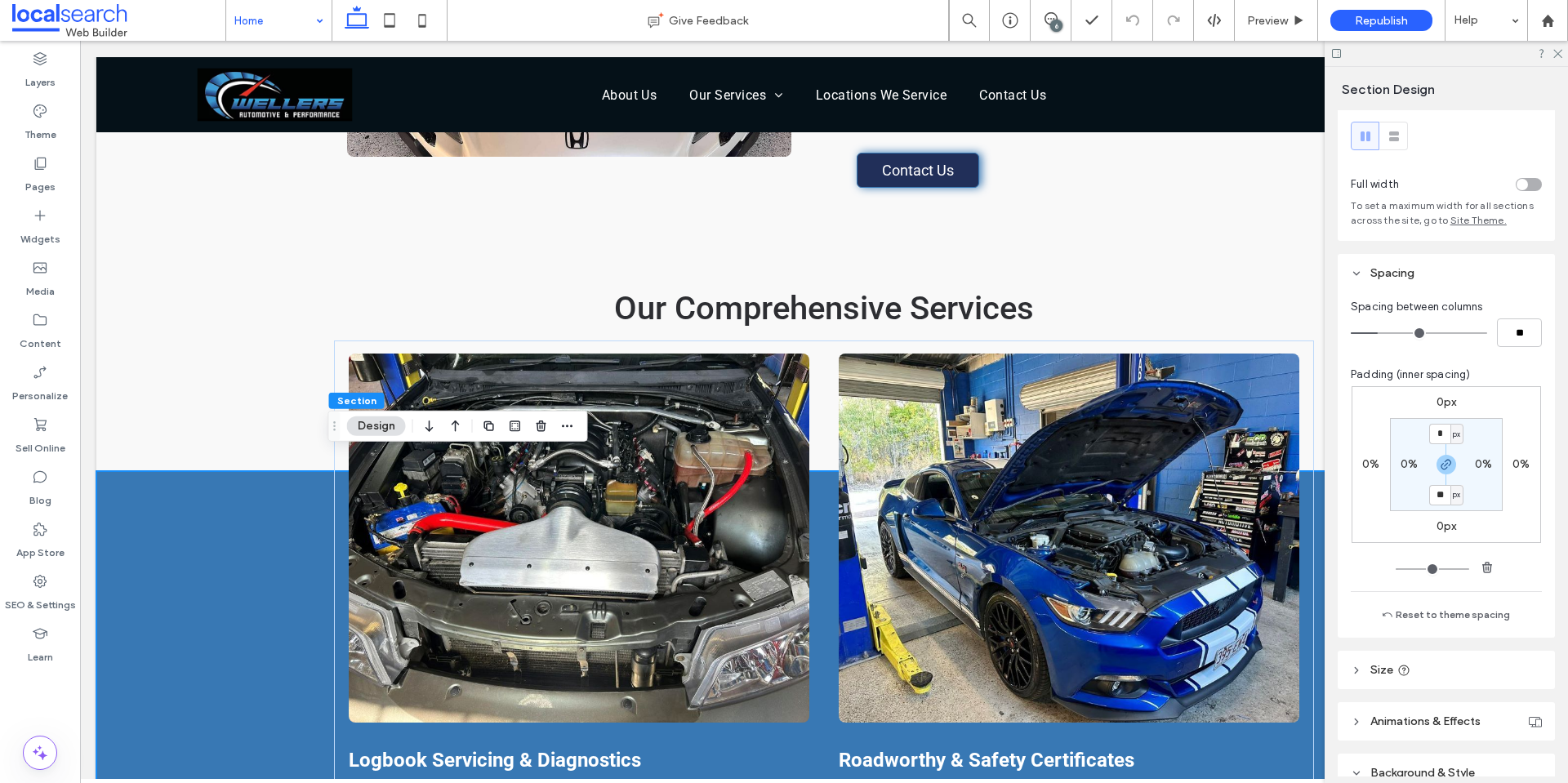
click at [1457, 267] on header "Spacing" at bounding box center [1446, 272] width 217 height 38
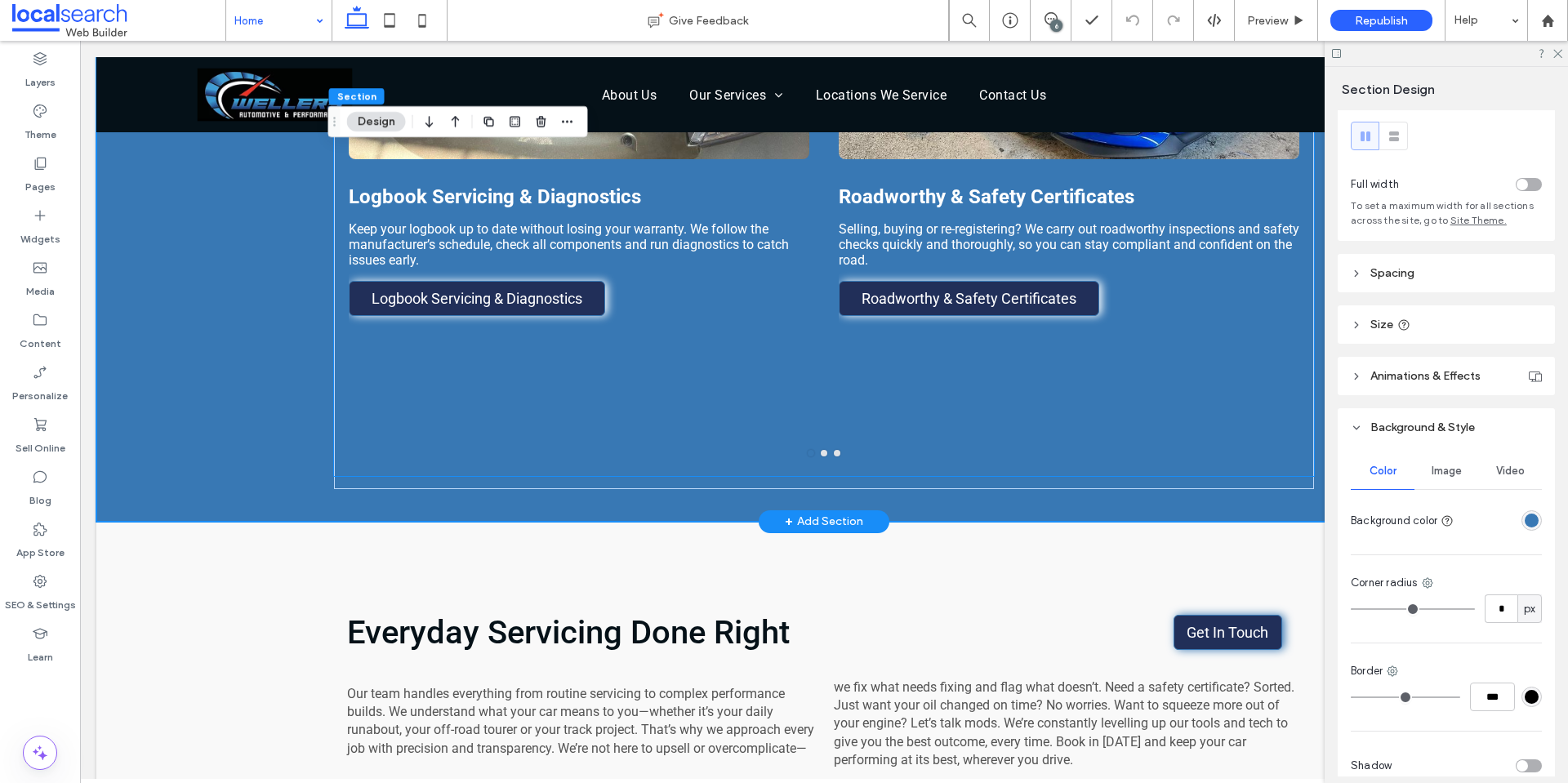
scroll to position [1960, 0]
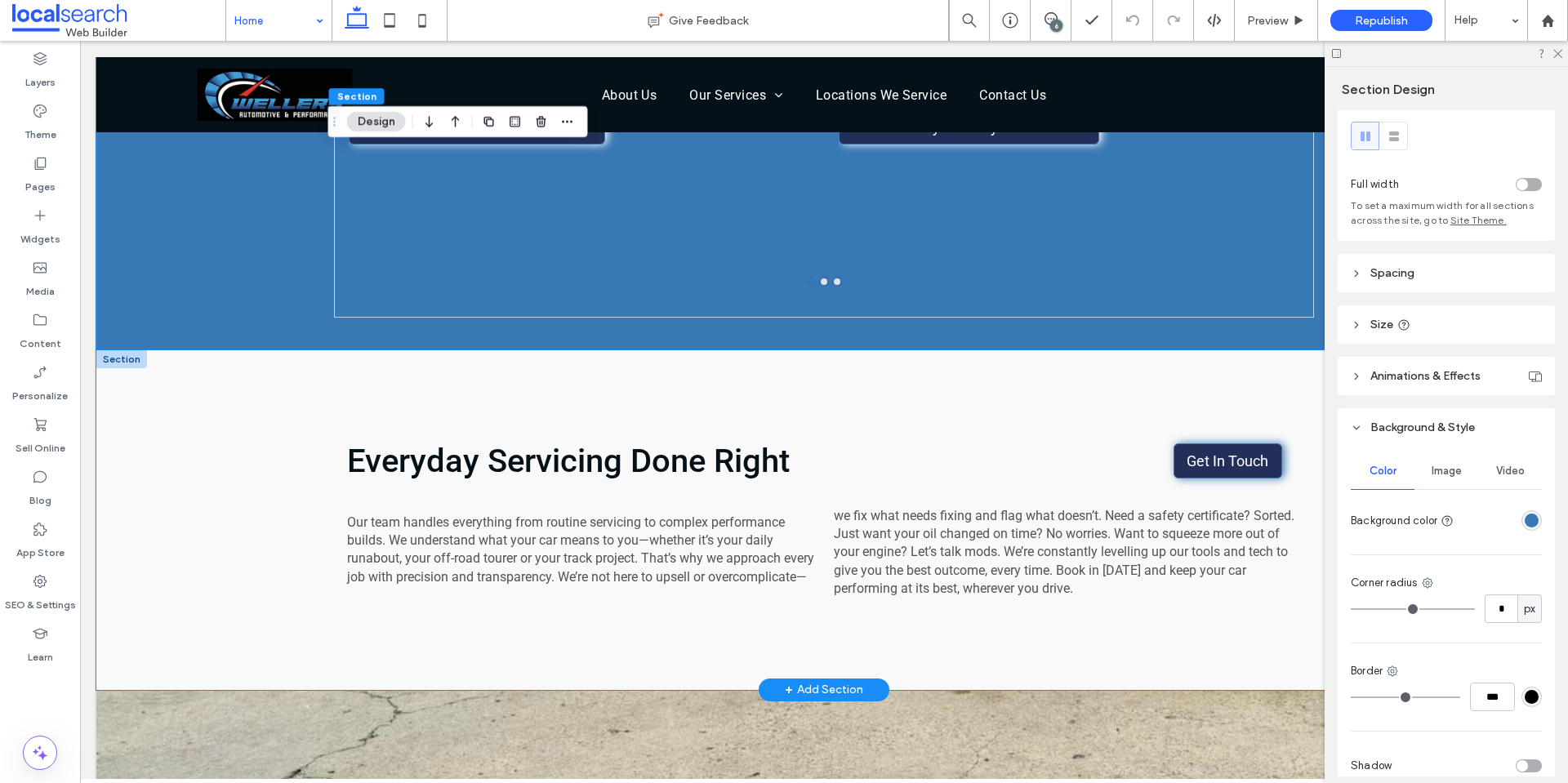
click at [204, 359] on div "Everyday Servicing Done Right Get In Touch Our team handles everything from rou…" at bounding box center [824, 520] width 1455 height 340
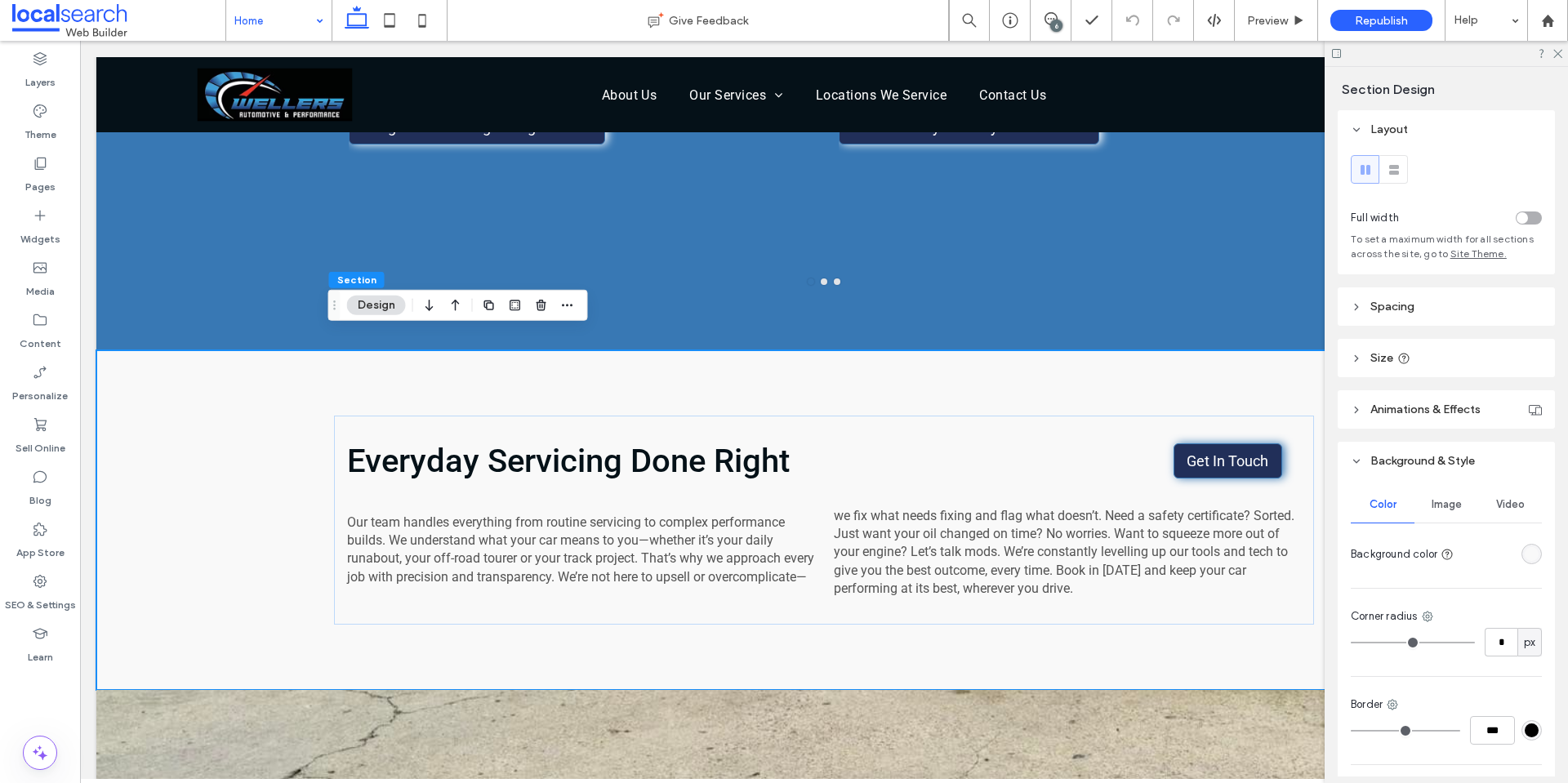
click at [1528, 555] on div "rgba(249, 249, 249, 1)" at bounding box center [1531, 553] width 14 height 14
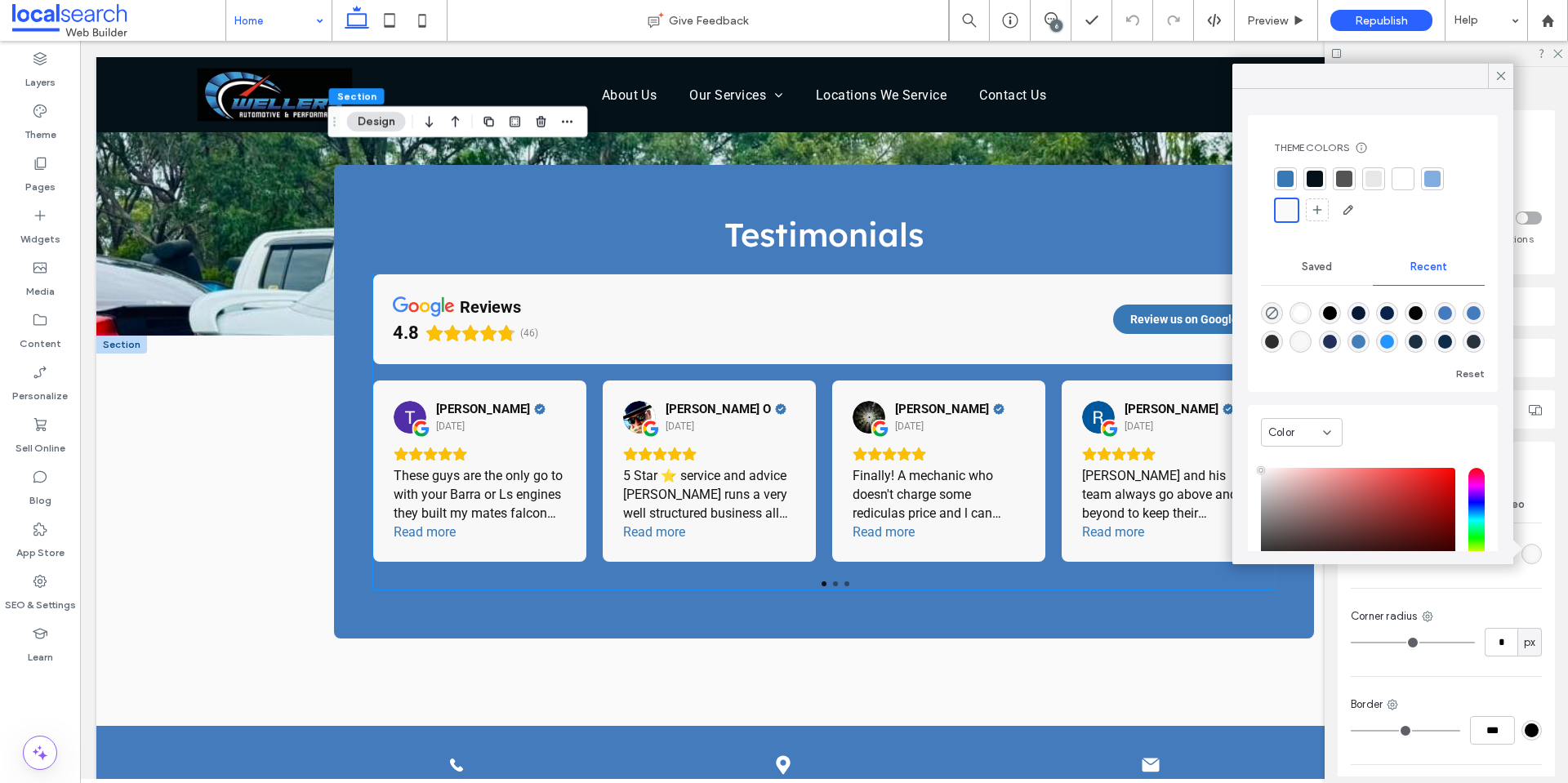
scroll to position [2695, 0]
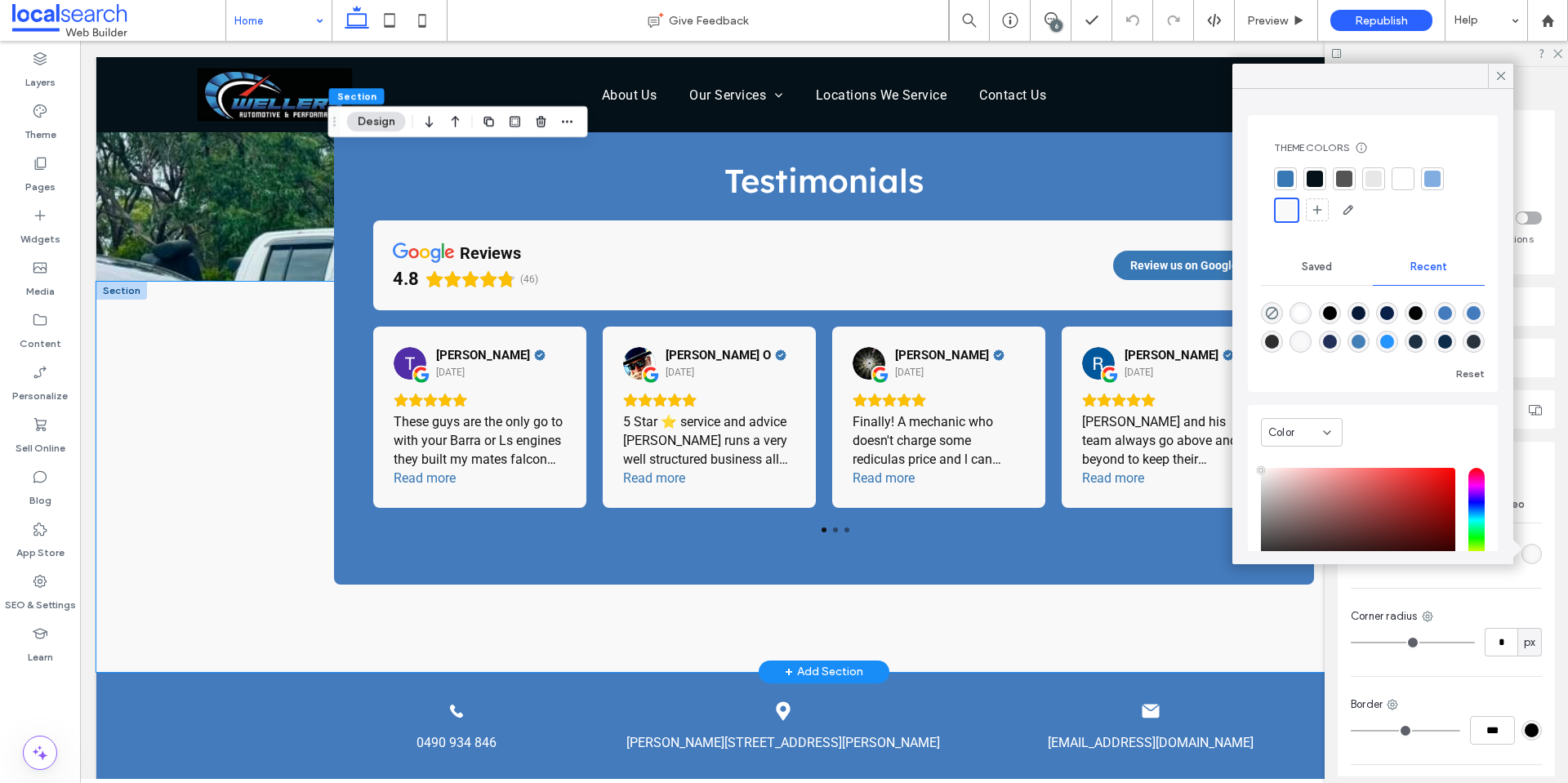
click at [220, 400] on div "Testimonials reviews 4.8 (46) Review us on Google Trent Cambridge 2 days ago Th…" at bounding box center [824, 476] width 1455 height 390
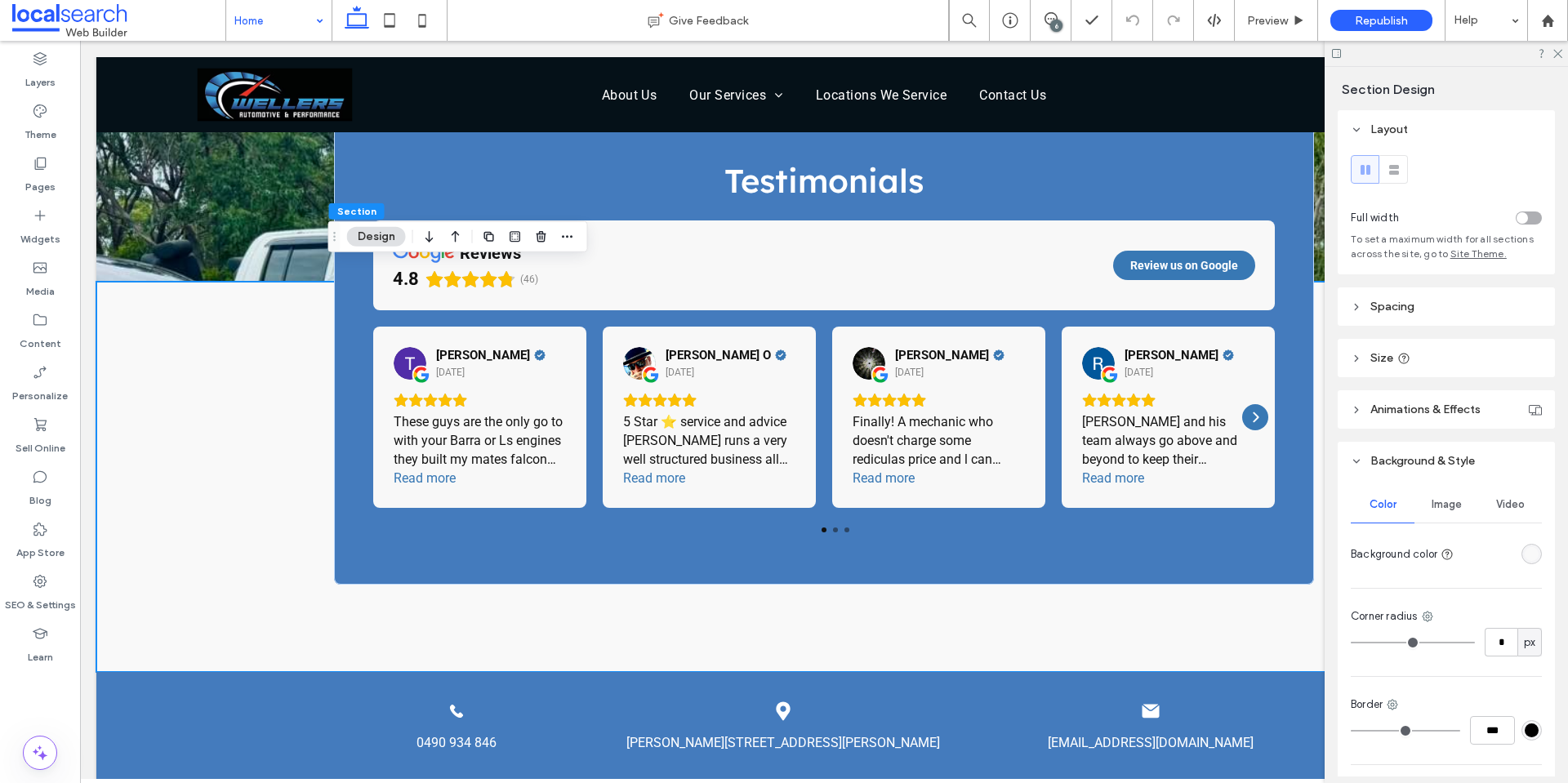
click at [1524, 549] on div "rgba(249, 249, 249, 1)" at bounding box center [1531, 553] width 14 height 14
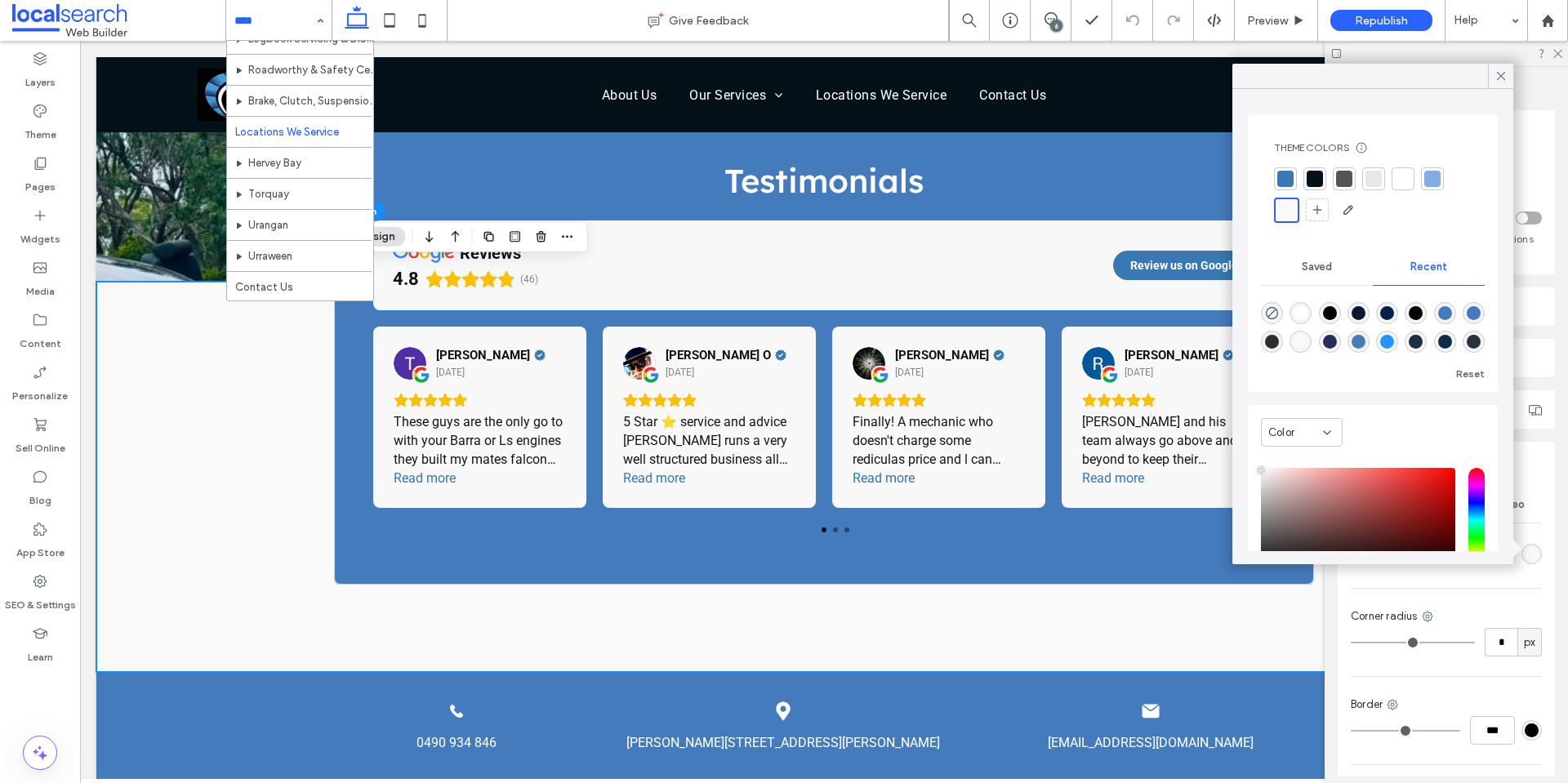
scroll to position [0, 0]
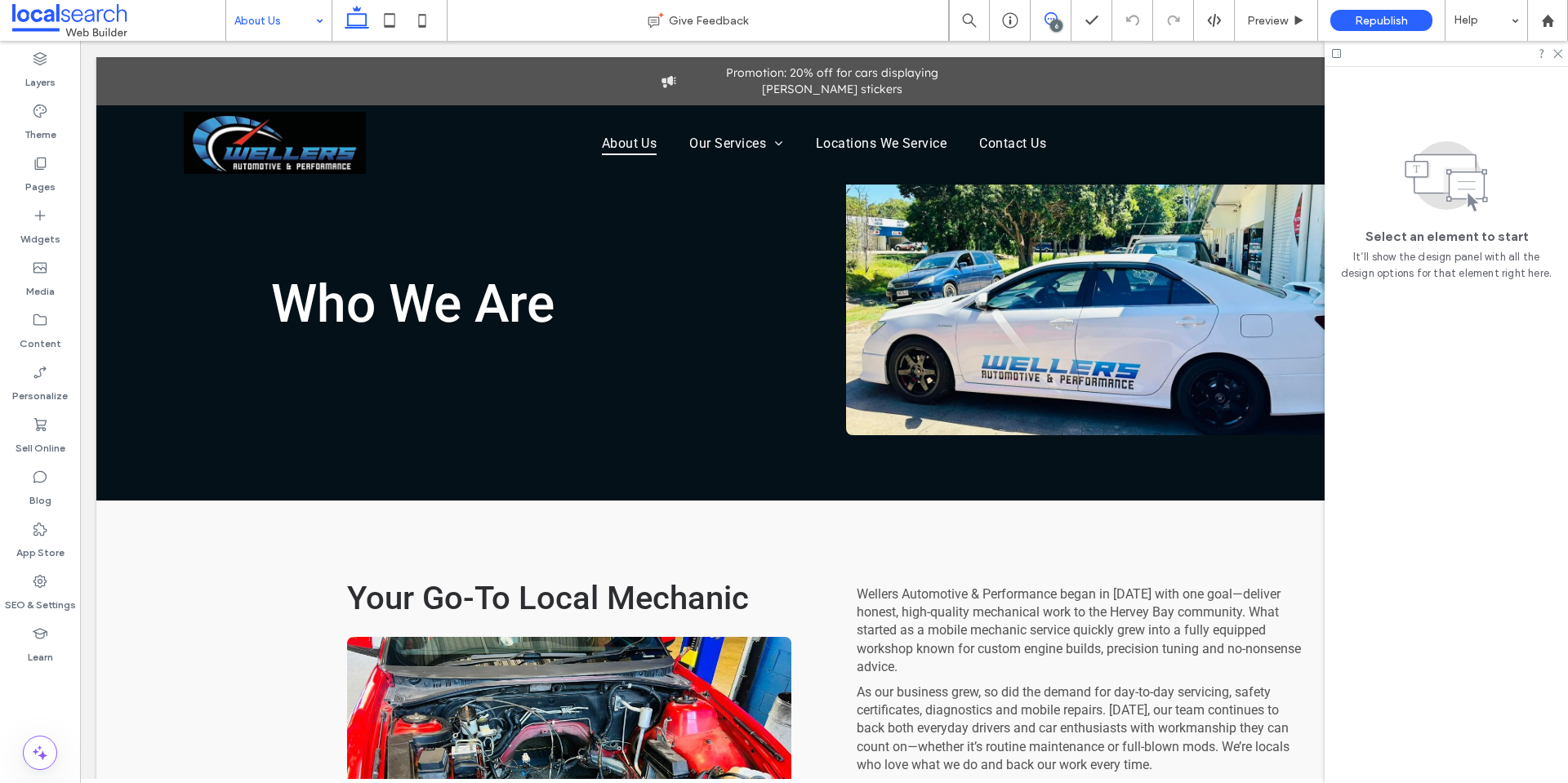
drag, startPoint x: 1042, startPoint y: 15, endPoint x: 945, endPoint y: 6, distance: 97.4
click at [1042, 15] on span at bounding box center [1050, 19] width 40 height 13
click at [1046, 24] on icon at bounding box center [1051, 19] width 13 height 13
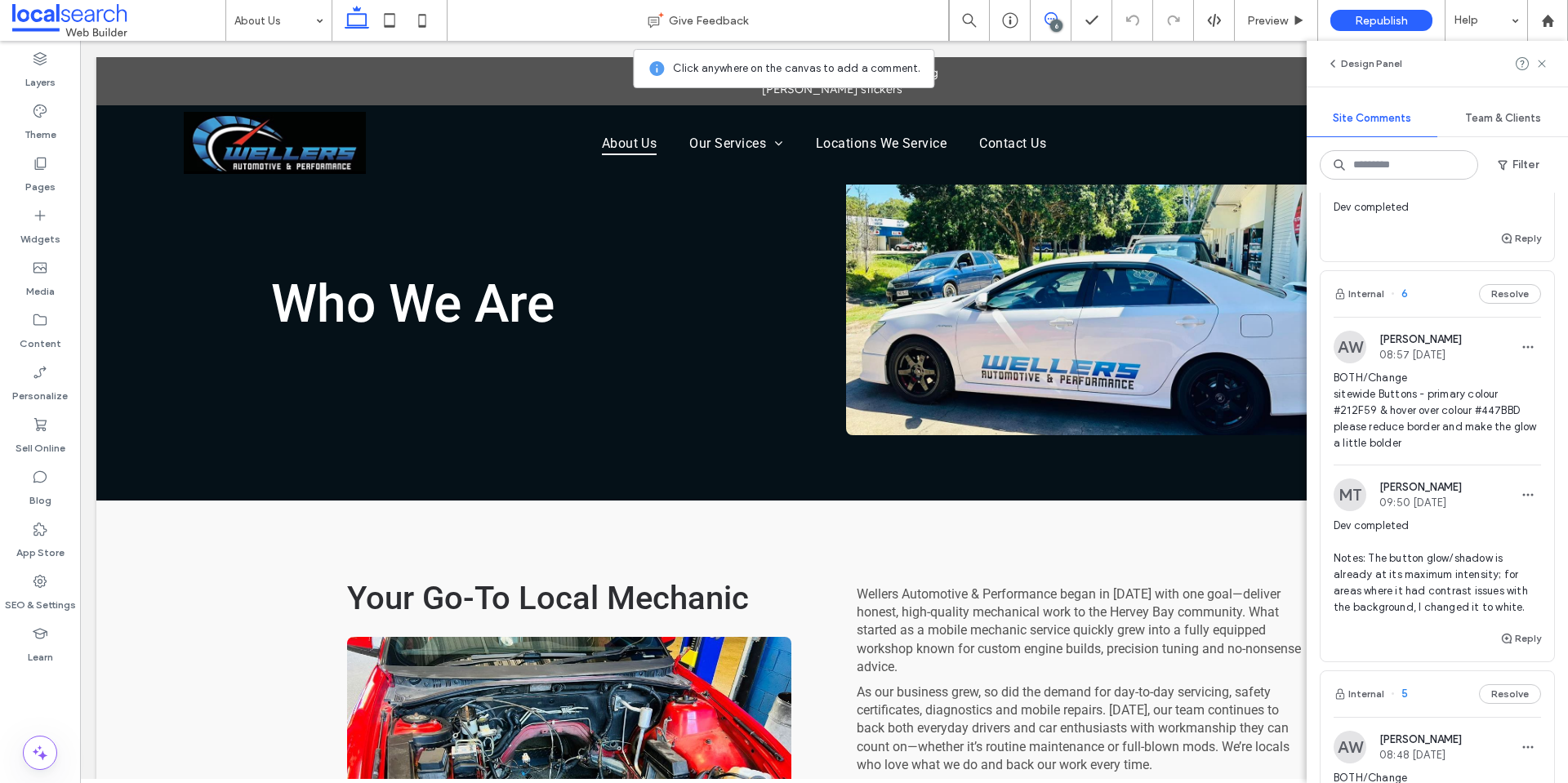
scroll to position [245, 0]
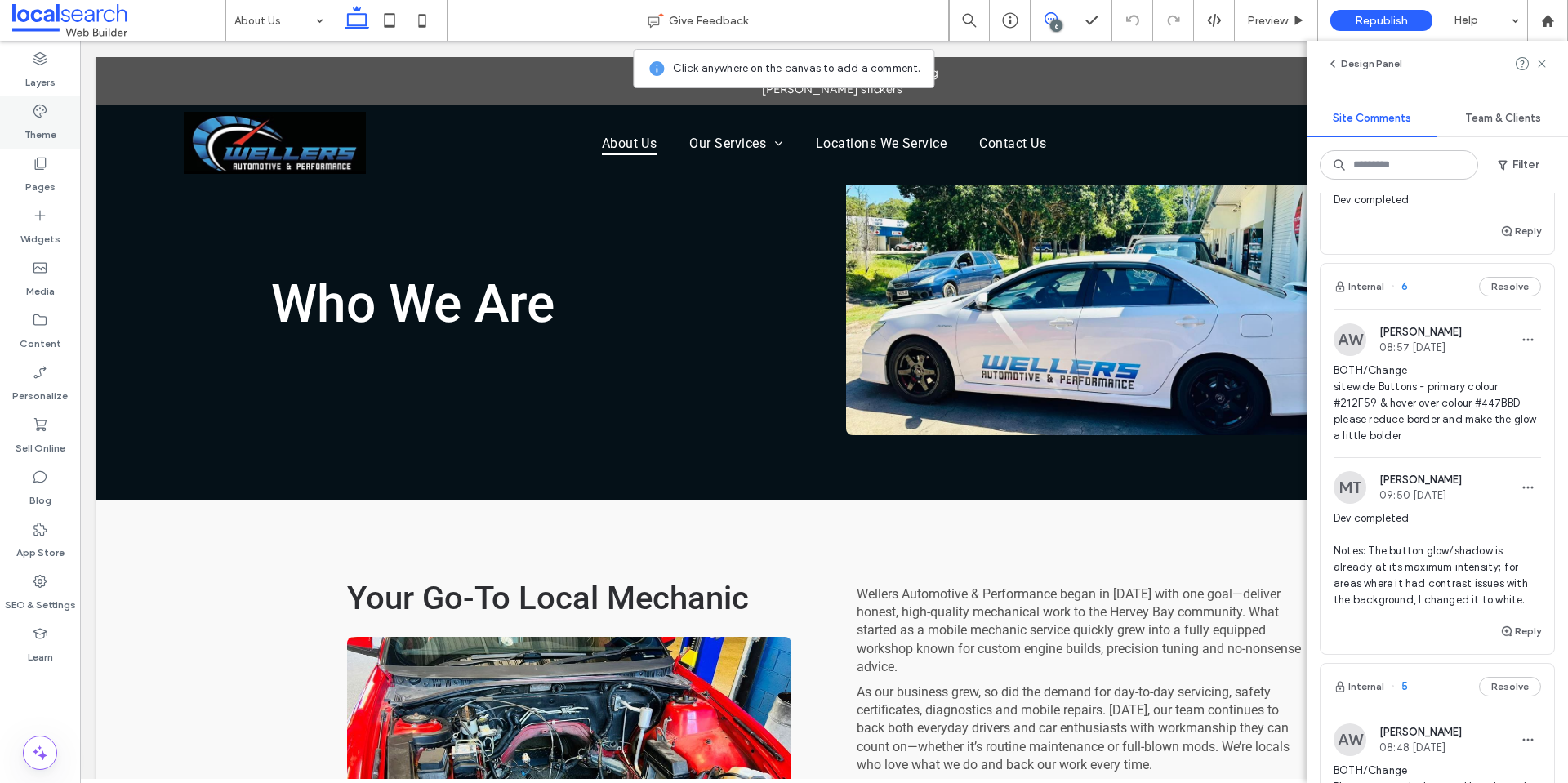
click at [28, 130] on label "Theme" at bounding box center [40, 131] width 32 height 23
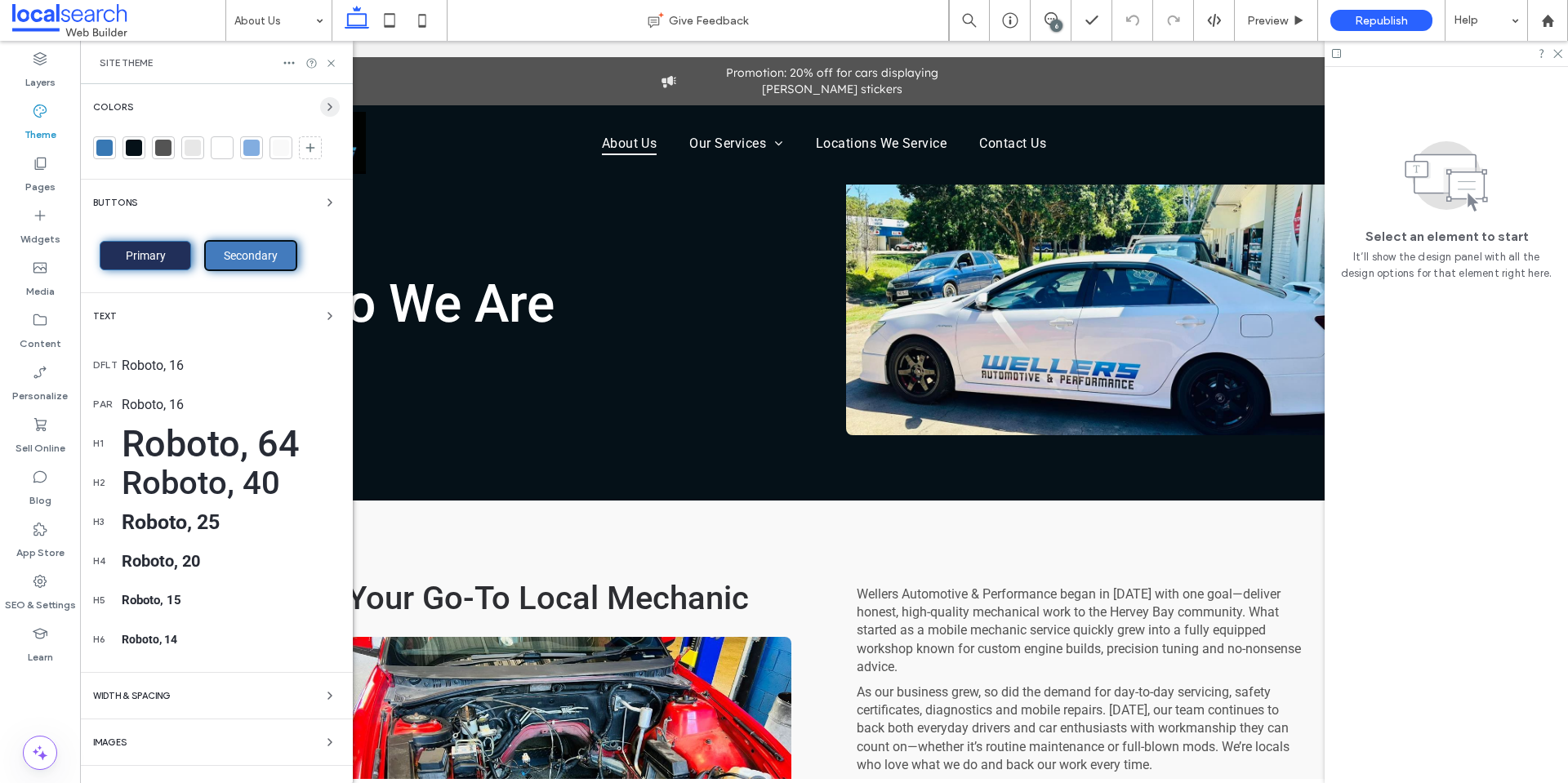
scroll to position [0, 0]
click at [213, 149] on div at bounding box center [221, 147] width 23 height 23
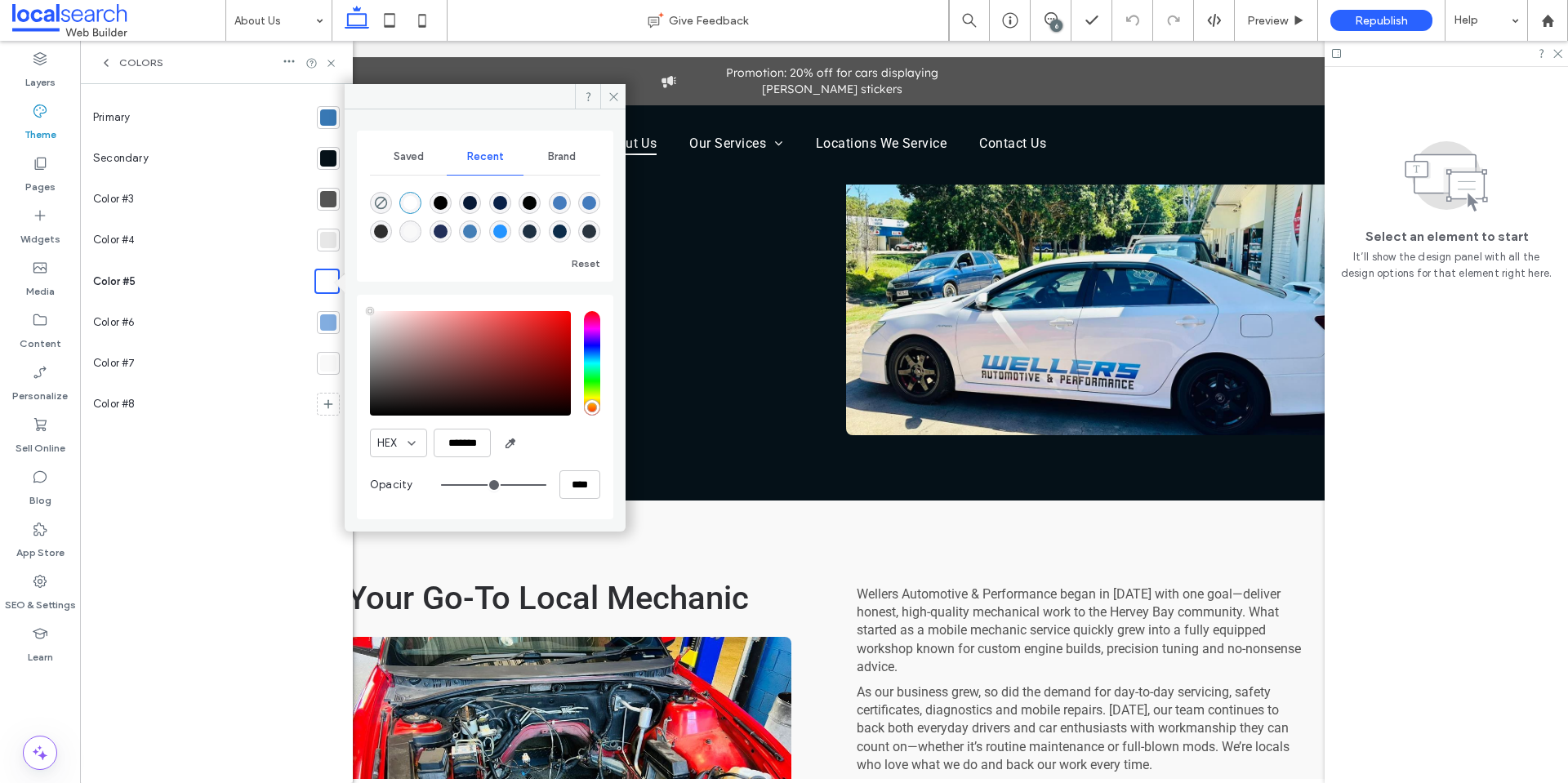
click at [327, 246] on div at bounding box center [328, 240] width 17 height 17
click at [322, 286] on div at bounding box center [328, 282] width 17 height 17
click at [336, 323] on div at bounding box center [328, 322] width 23 height 23
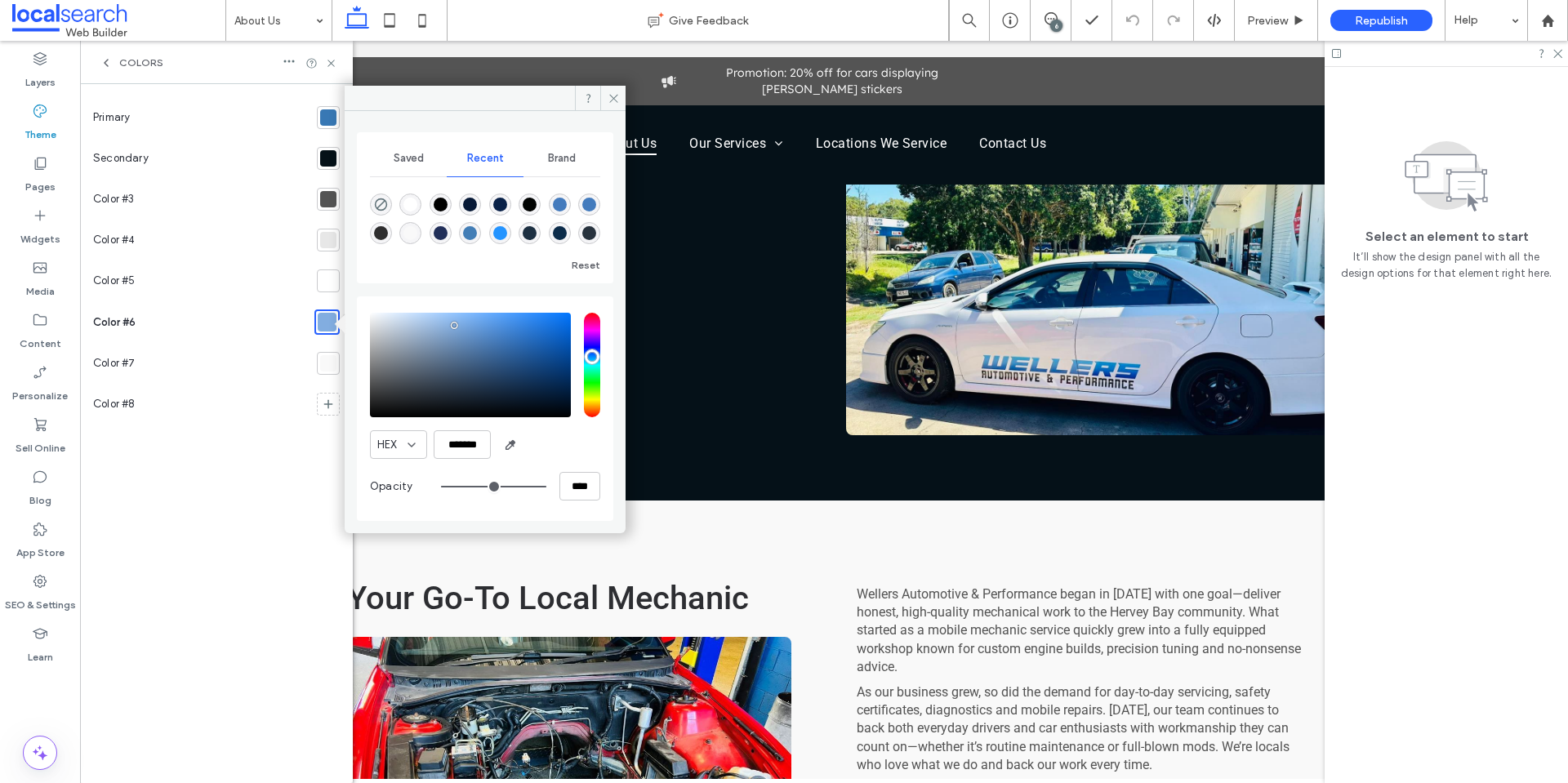
click at [330, 357] on div at bounding box center [328, 363] width 17 height 17
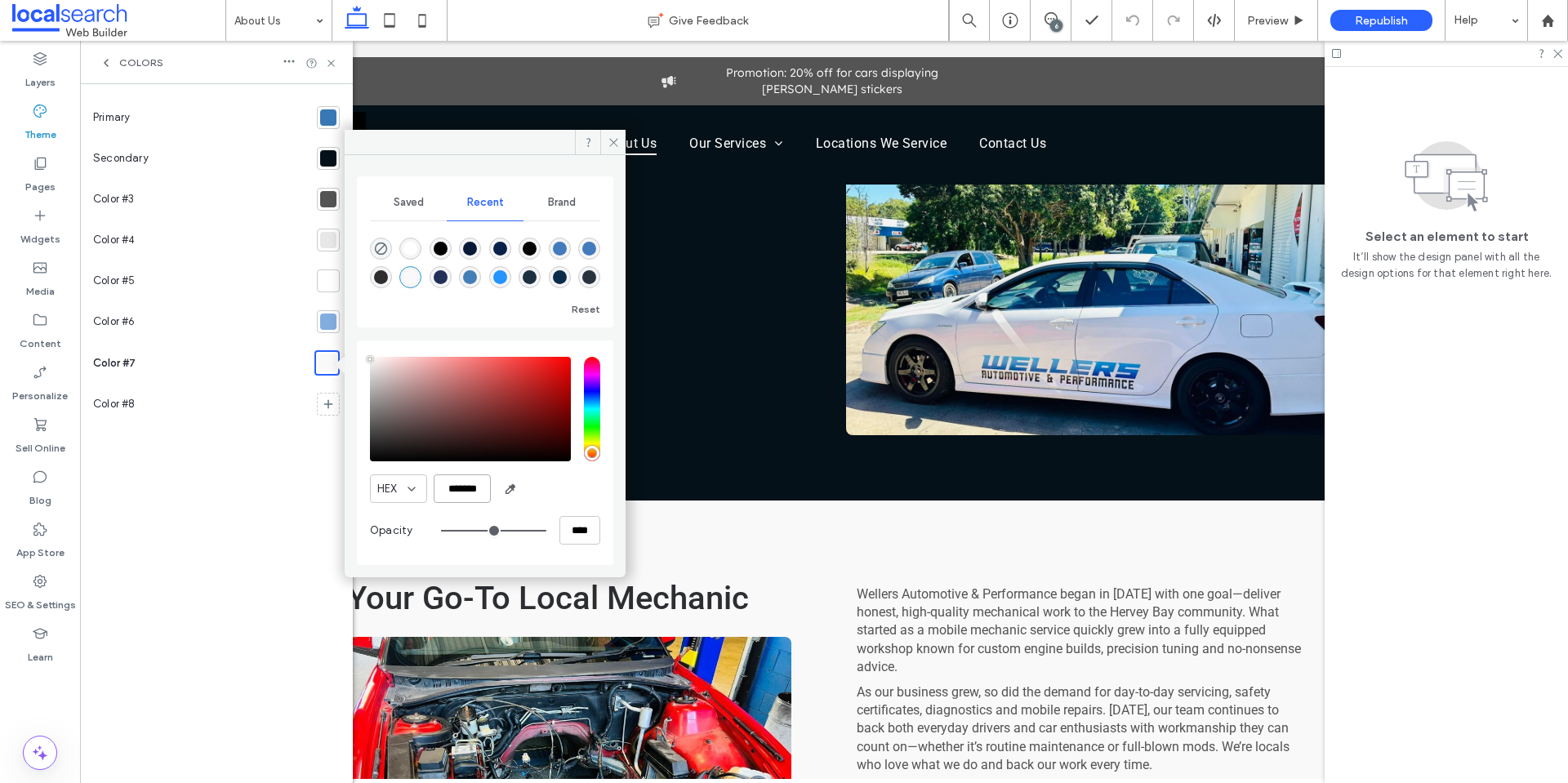
click at [484, 490] on input "*******" at bounding box center [462, 488] width 57 height 29
drag, startPoint x: 332, startPoint y: 62, endPoint x: 280, endPoint y: 38, distance: 57.3
click at [332, 62] on use at bounding box center [330, 62] width 6 height 6
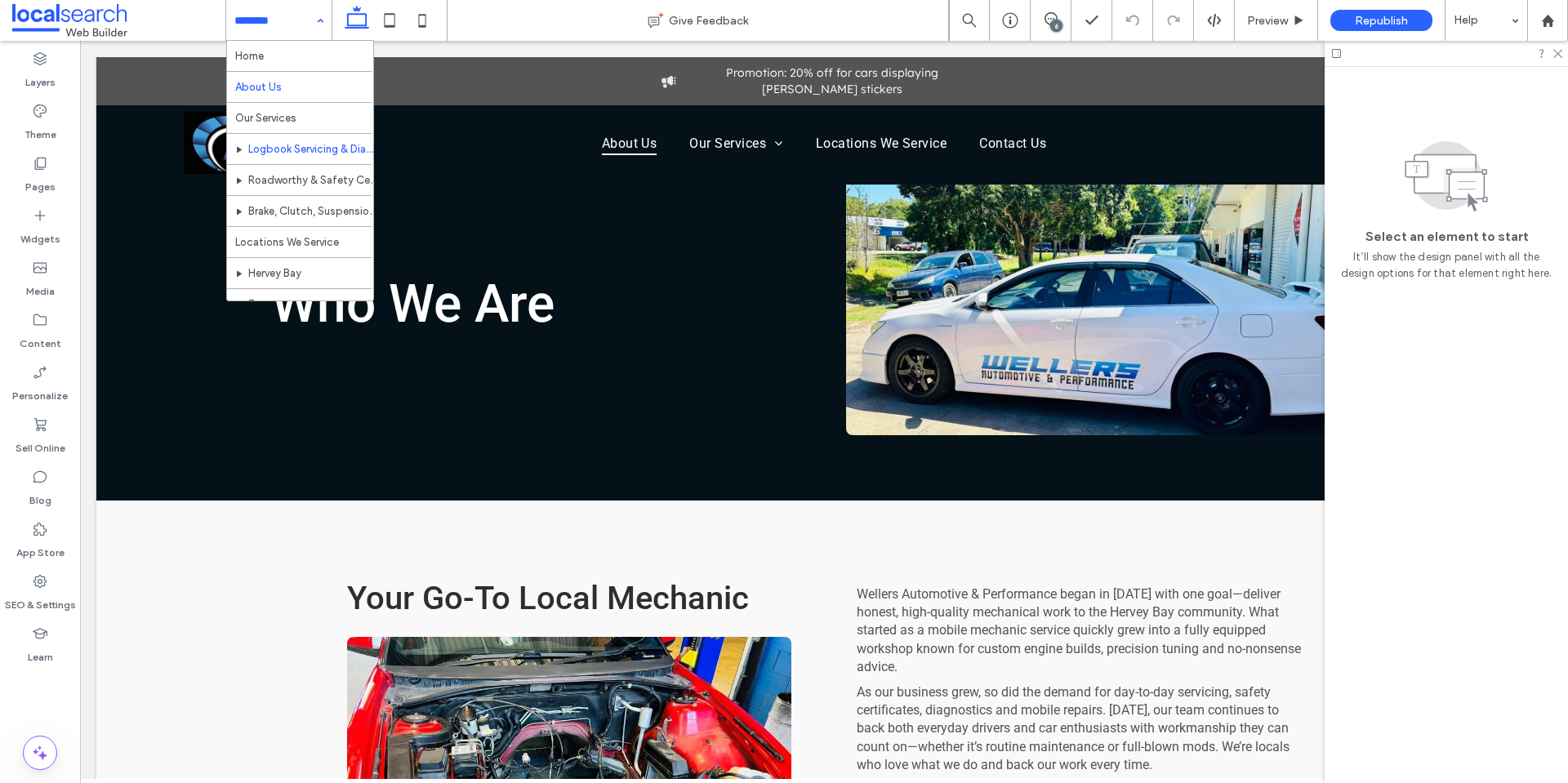
scroll to position [110, 0]
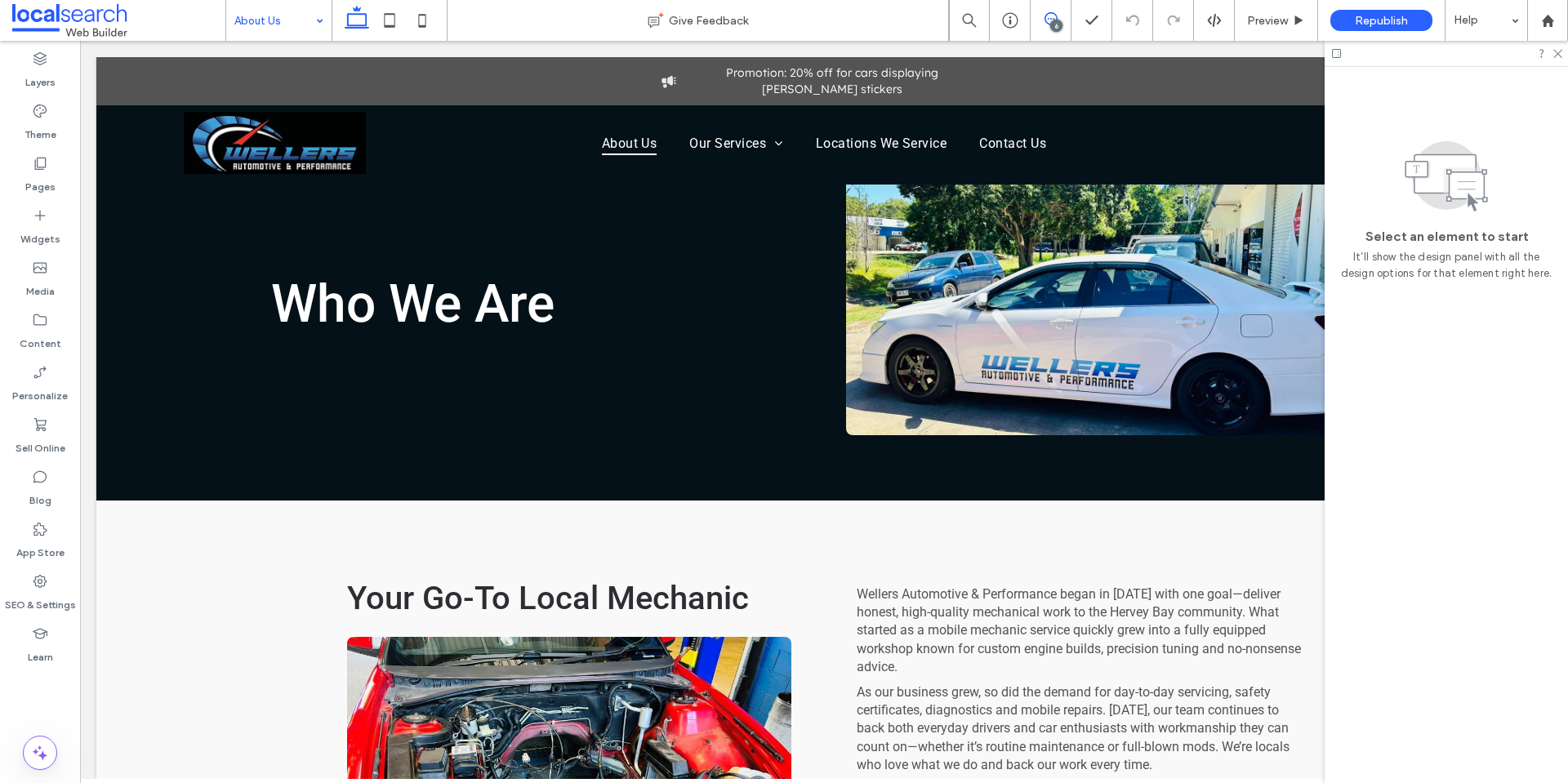
click at [1054, 16] on icon at bounding box center [1051, 19] width 13 height 13
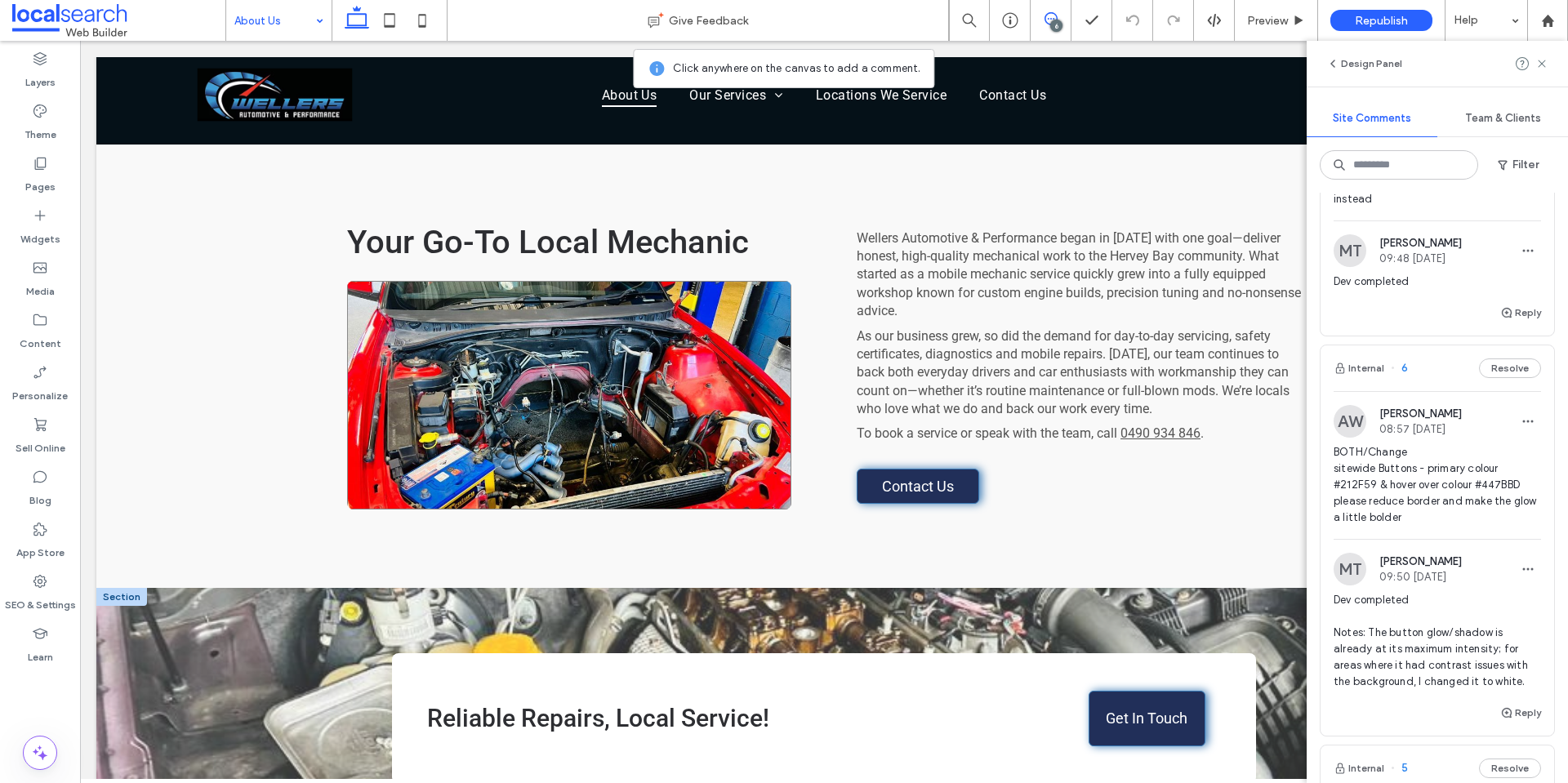
scroll to position [735, 0]
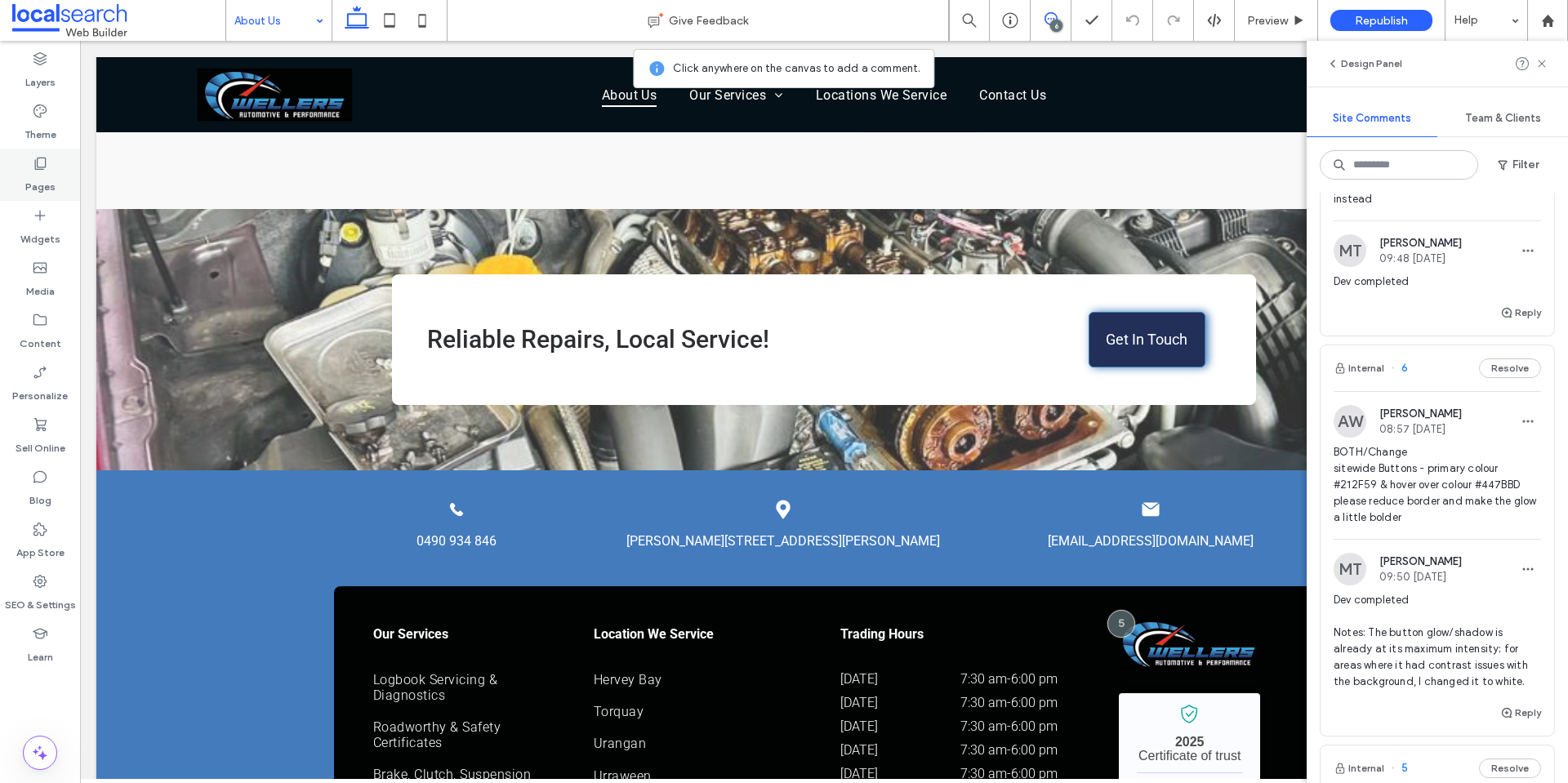
click at [51, 118] on div "Theme" at bounding box center [40, 122] width 80 height 52
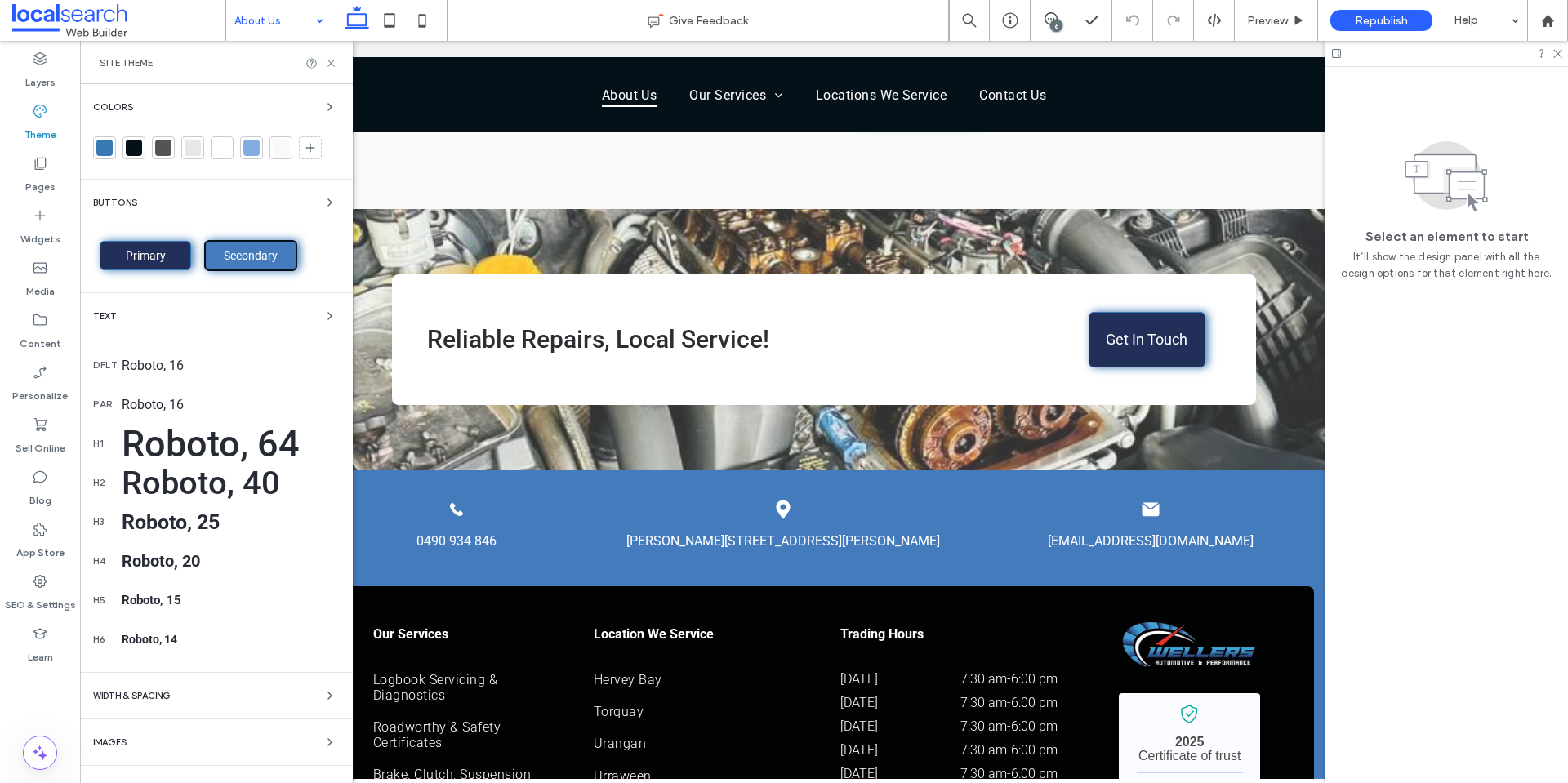
scroll to position [0, 0]
click at [189, 255] on div "Primary" at bounding box center [145, 256] width 92 height 30
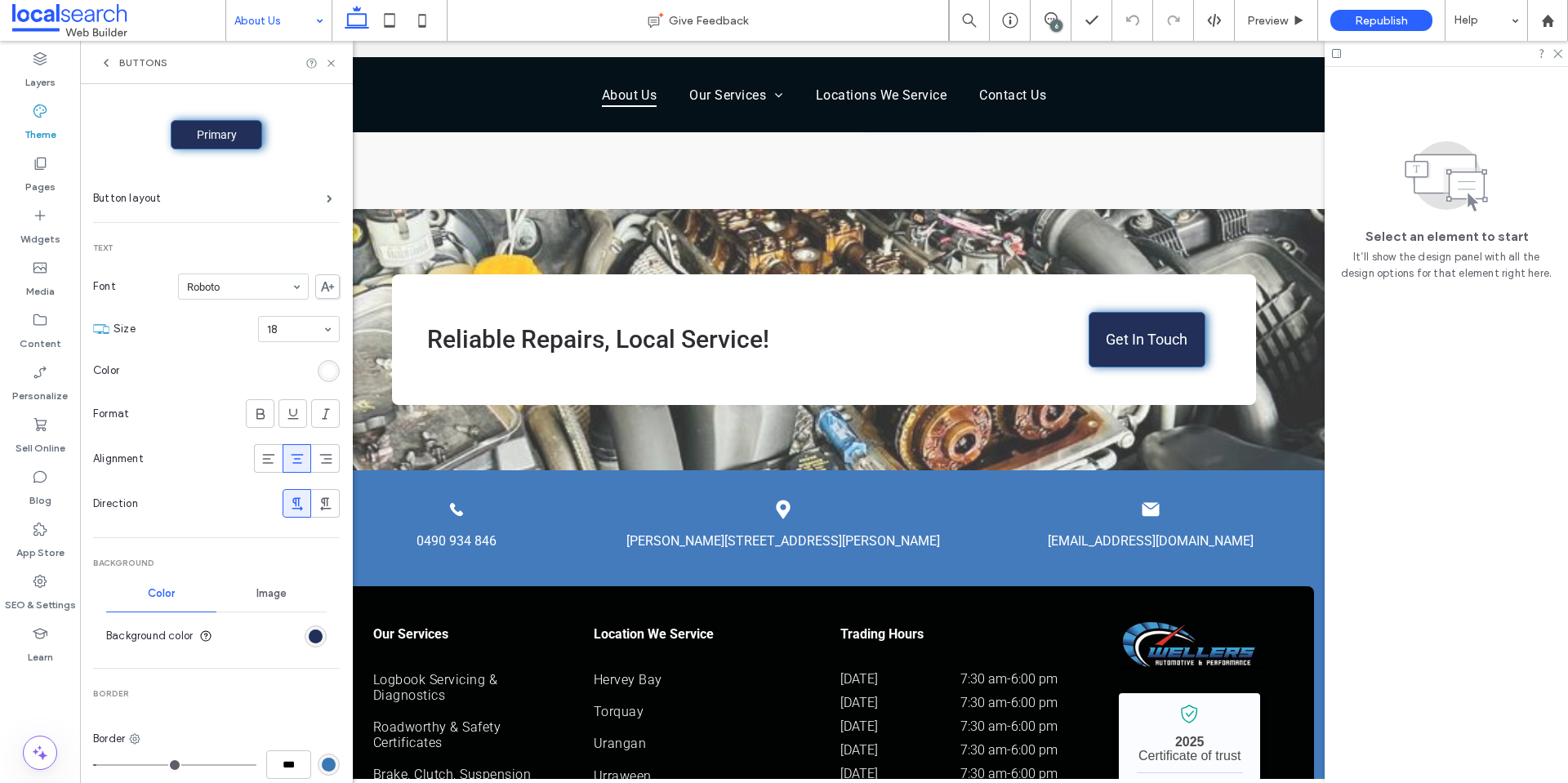
scroll to position [245, 0]
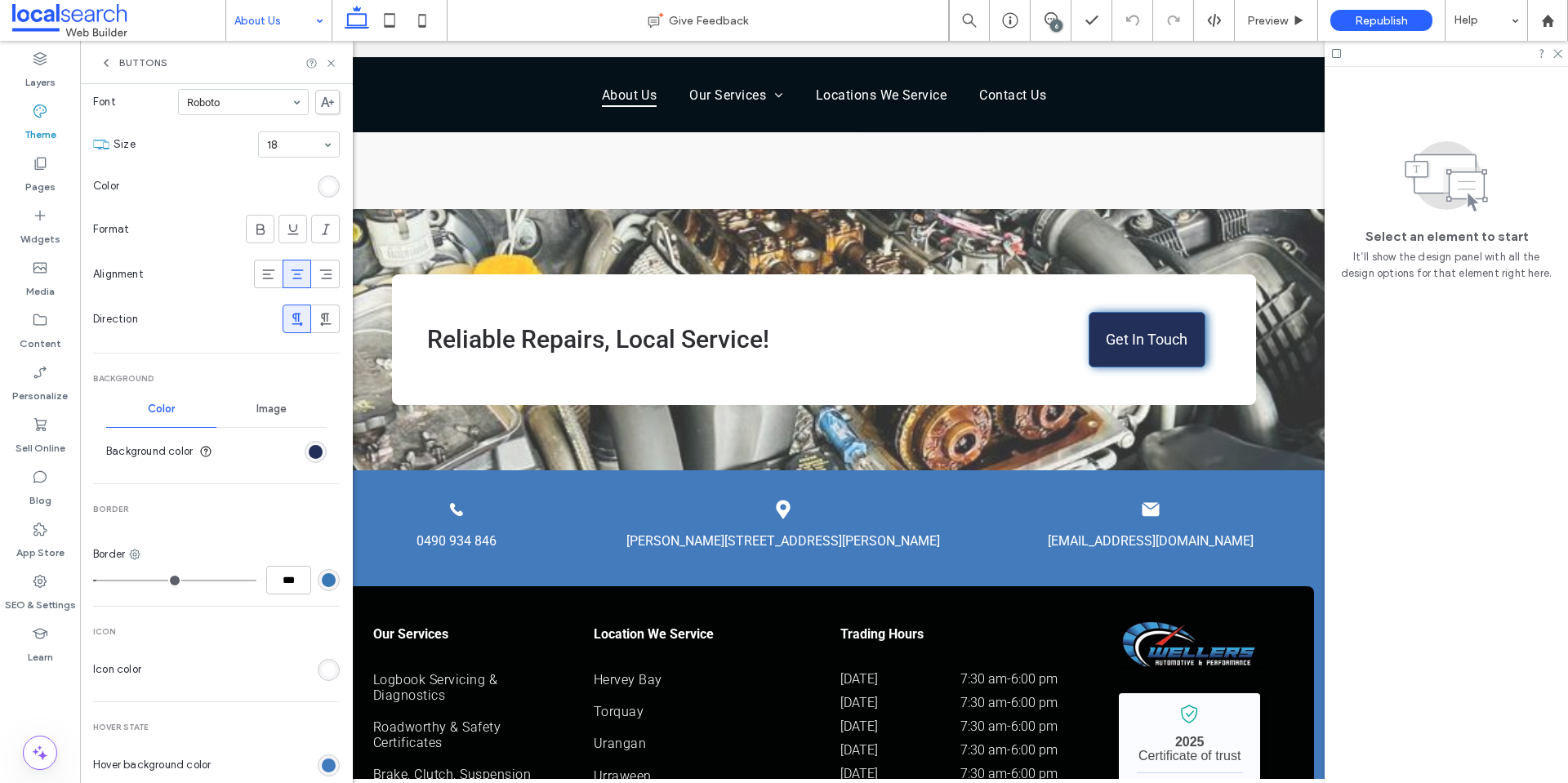
click at [105, 58] on icon at bounding box center [106, 63] width 13 height 13
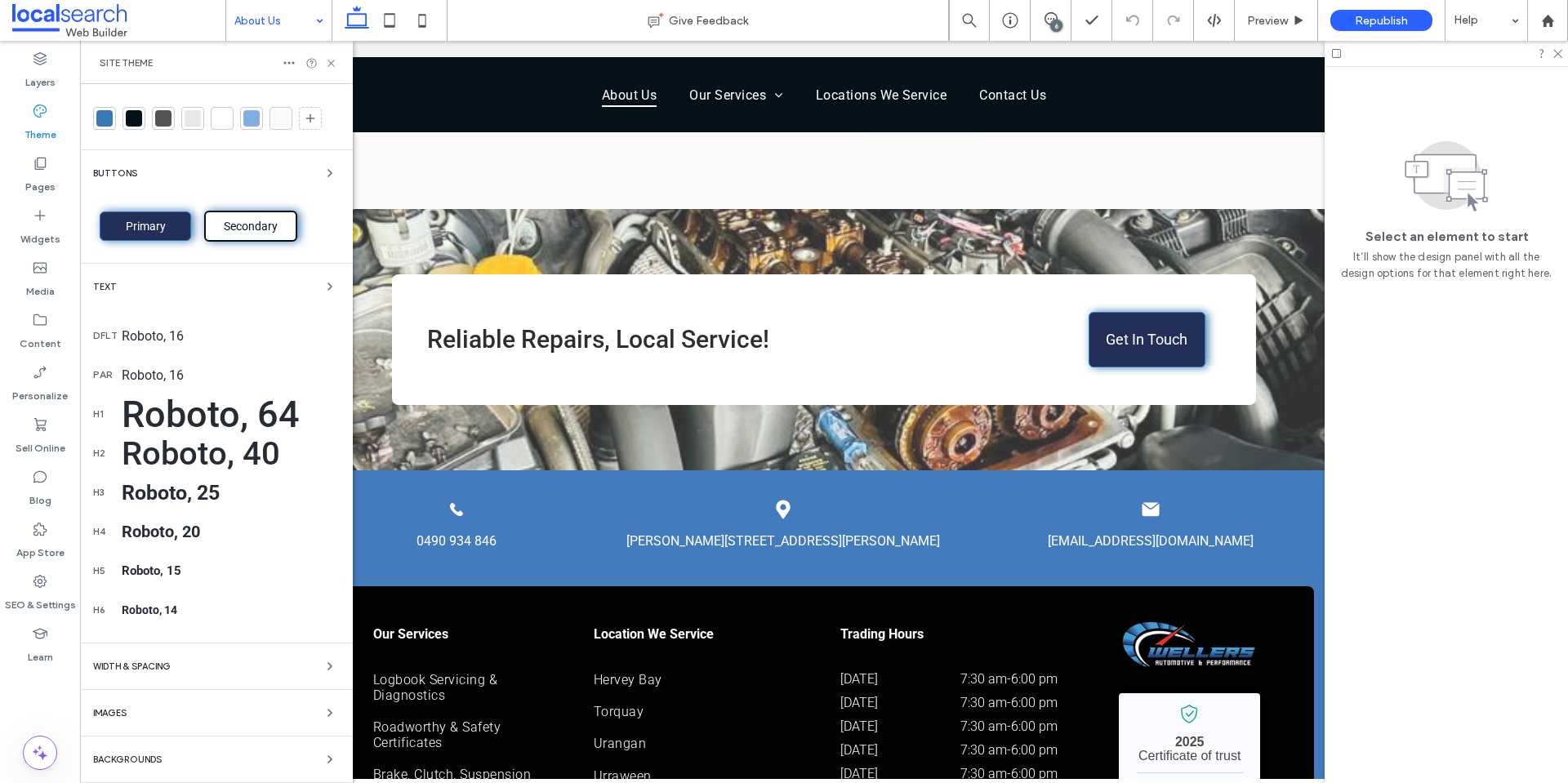
scroll to position [30, 0]
click at [247, 224] on span "Secondary" at bounding box center [250, 226] width 65 height 13
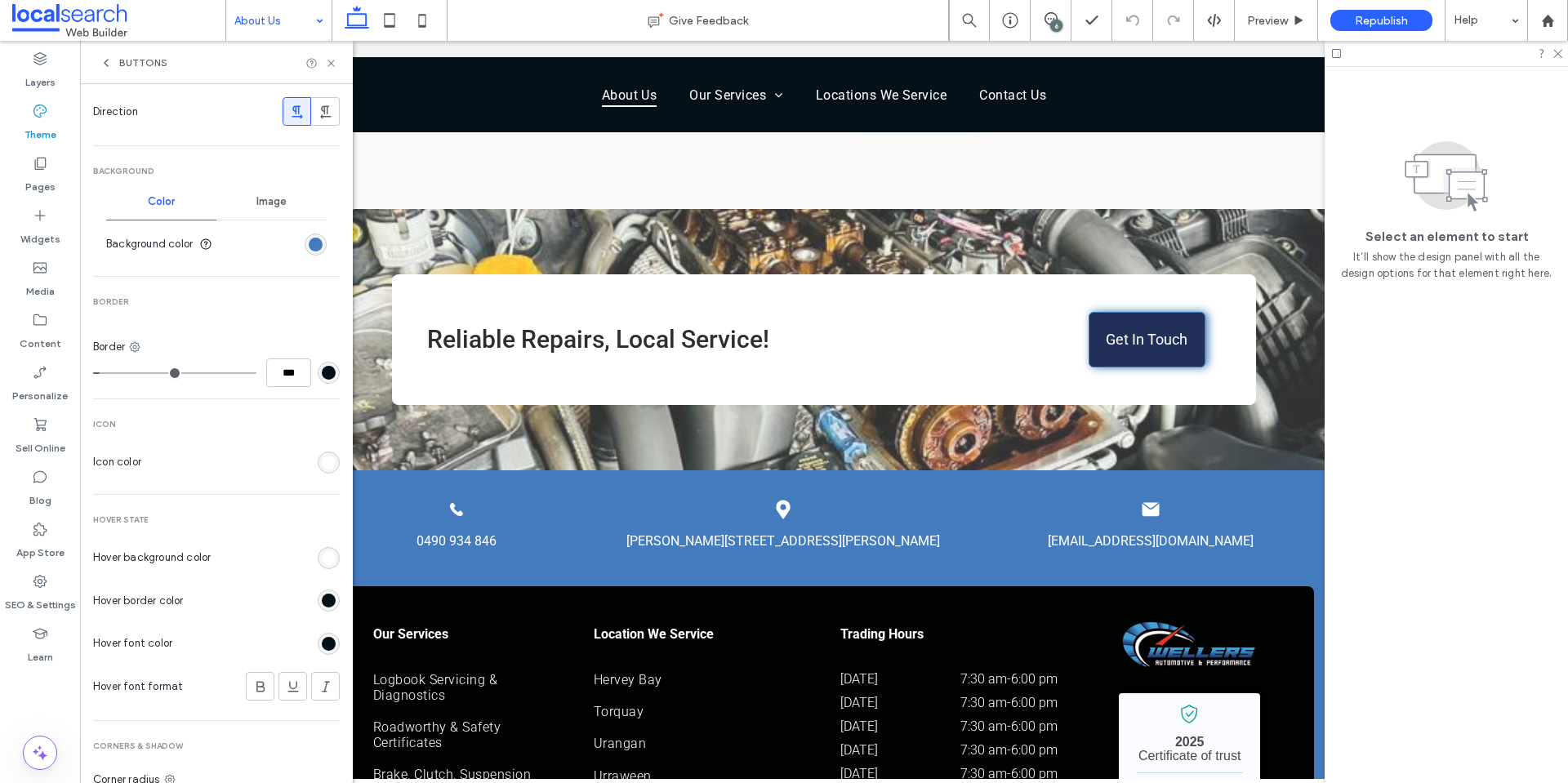
scroll to position [519, 0]
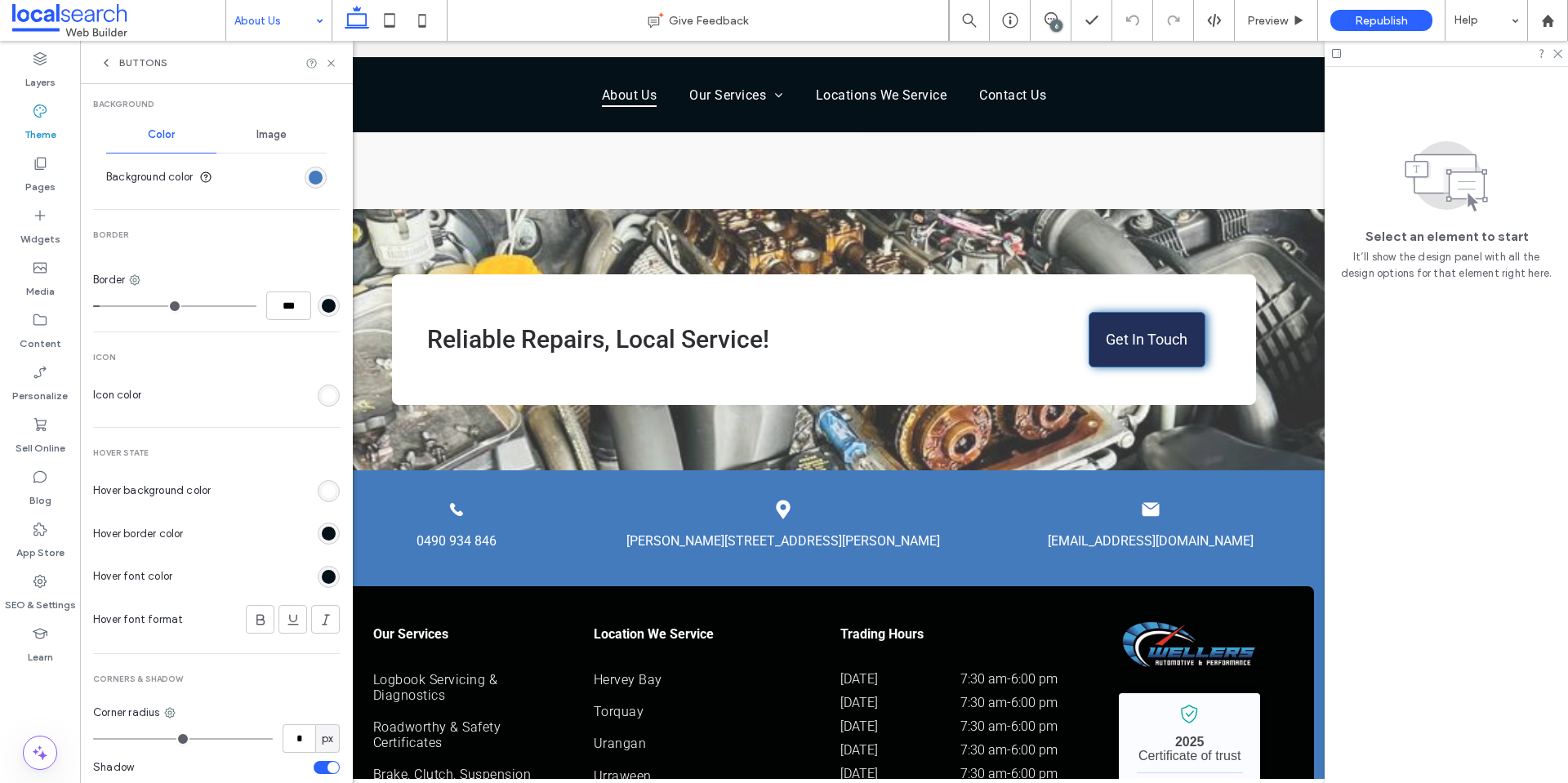
click at [323, 307] on div "rgb(5, 17, 24)" at bounding box center [328, 305] width 14 height 14
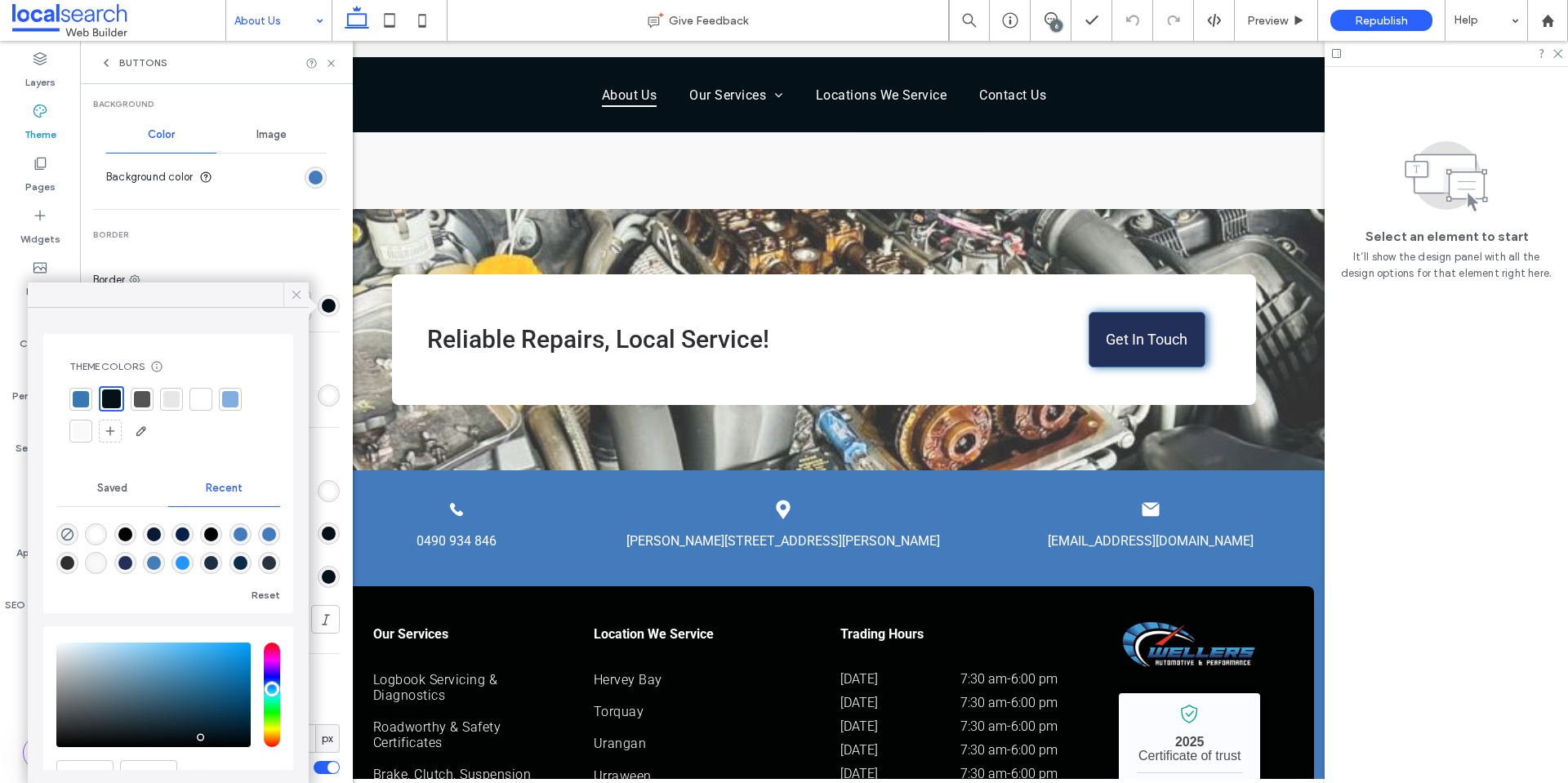
click at [292, 295] on icon at bounding box center [297, 295] width 15 height 15
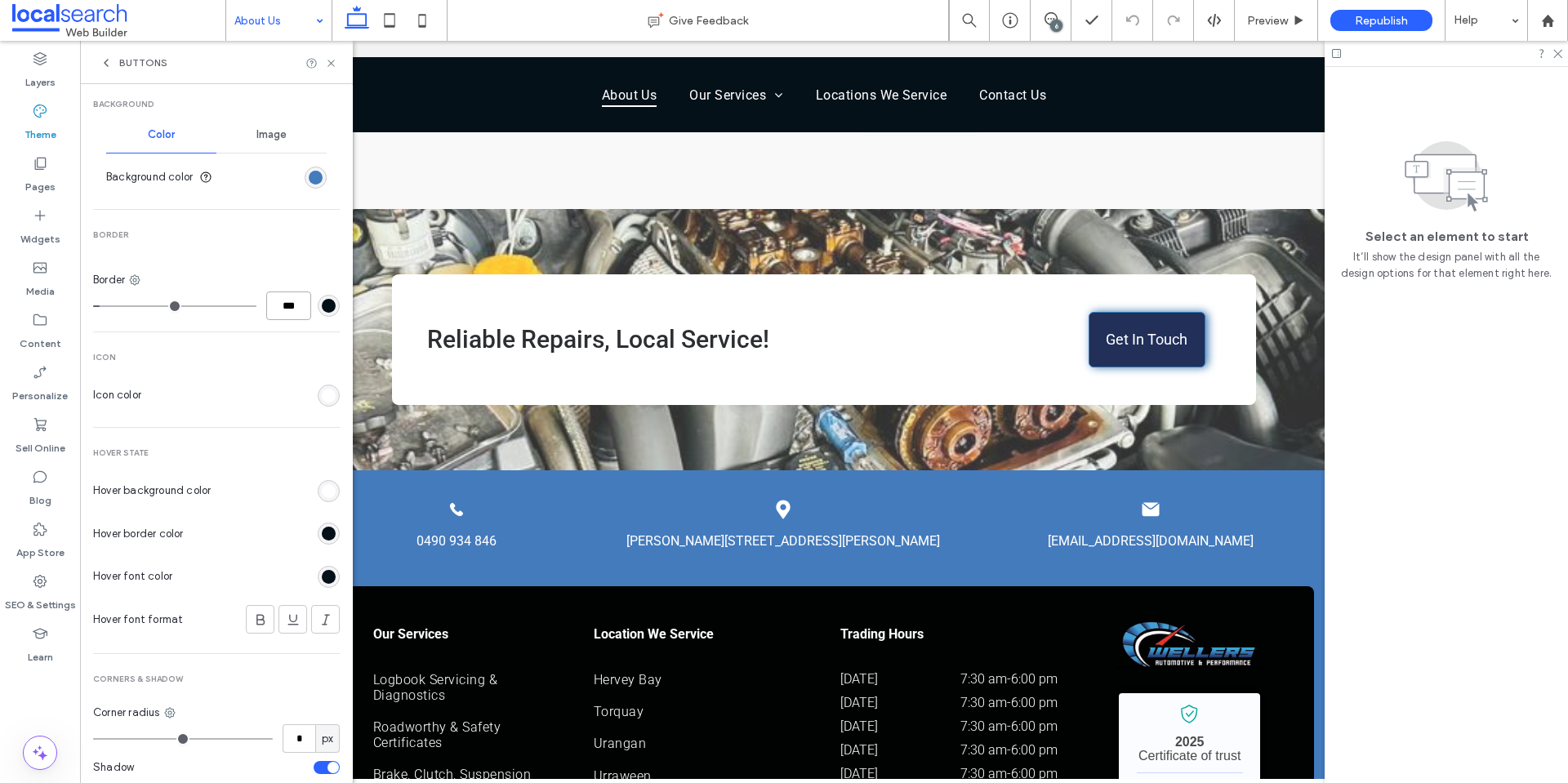
drag, startPoint x: 286, startPoint y: 302, endPoint x: 296, endPoint y: 306, distance: 10.8
click at [287, 302] on input "***" at bounding box center [288, 306] width 44 height 29
type input "*"
type input "***"
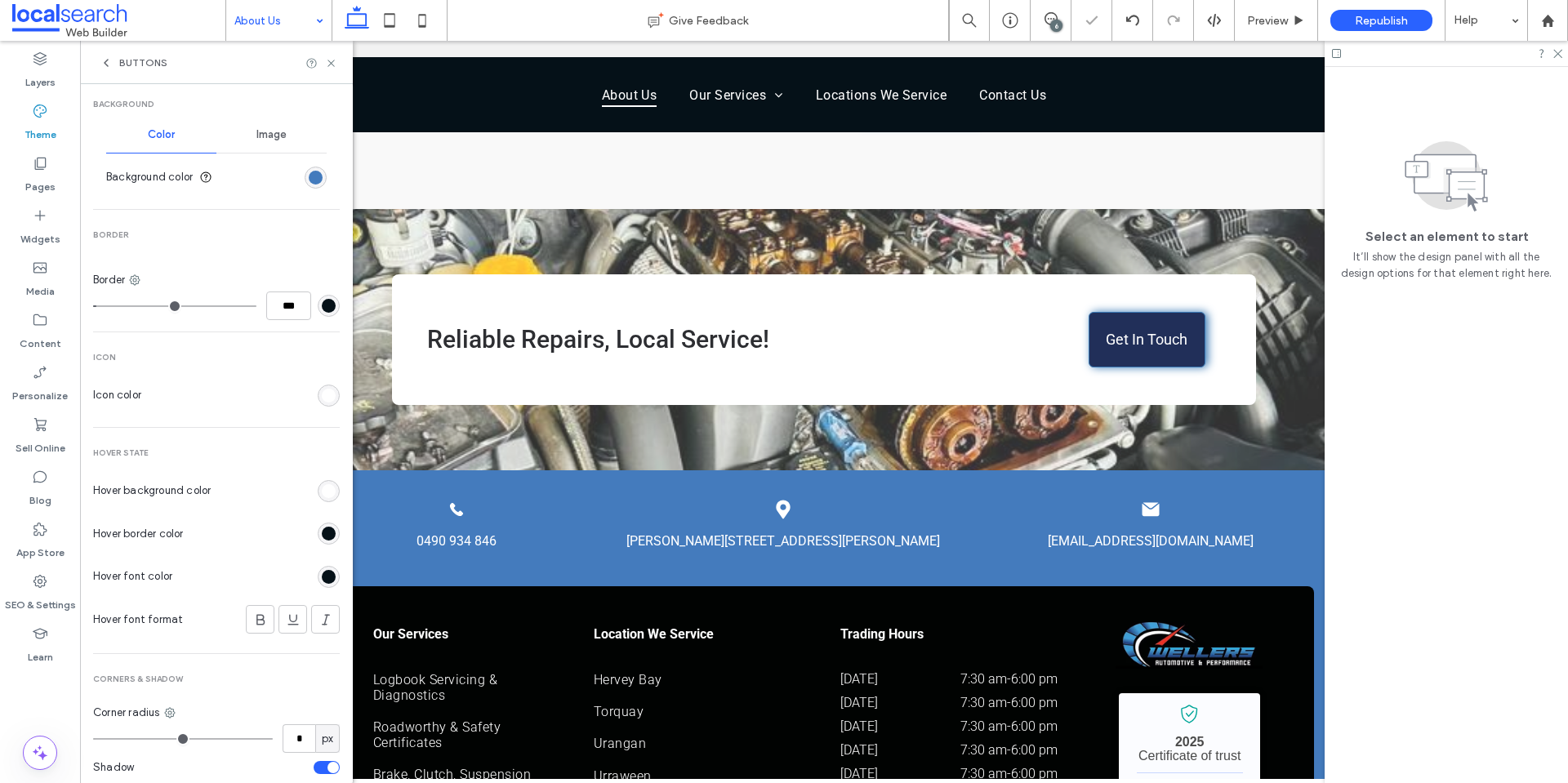
click at [325, 69] on div "Buttons" at bounding box center [216, 62] width 272 height 44
drag, startPoint x: 326, startPoint y: 60, endPoint x: 1054, endPoint y: 31, distance: 728.6
click at [326, 60] on icon at bounding box center [331, 63] width 12 height 12
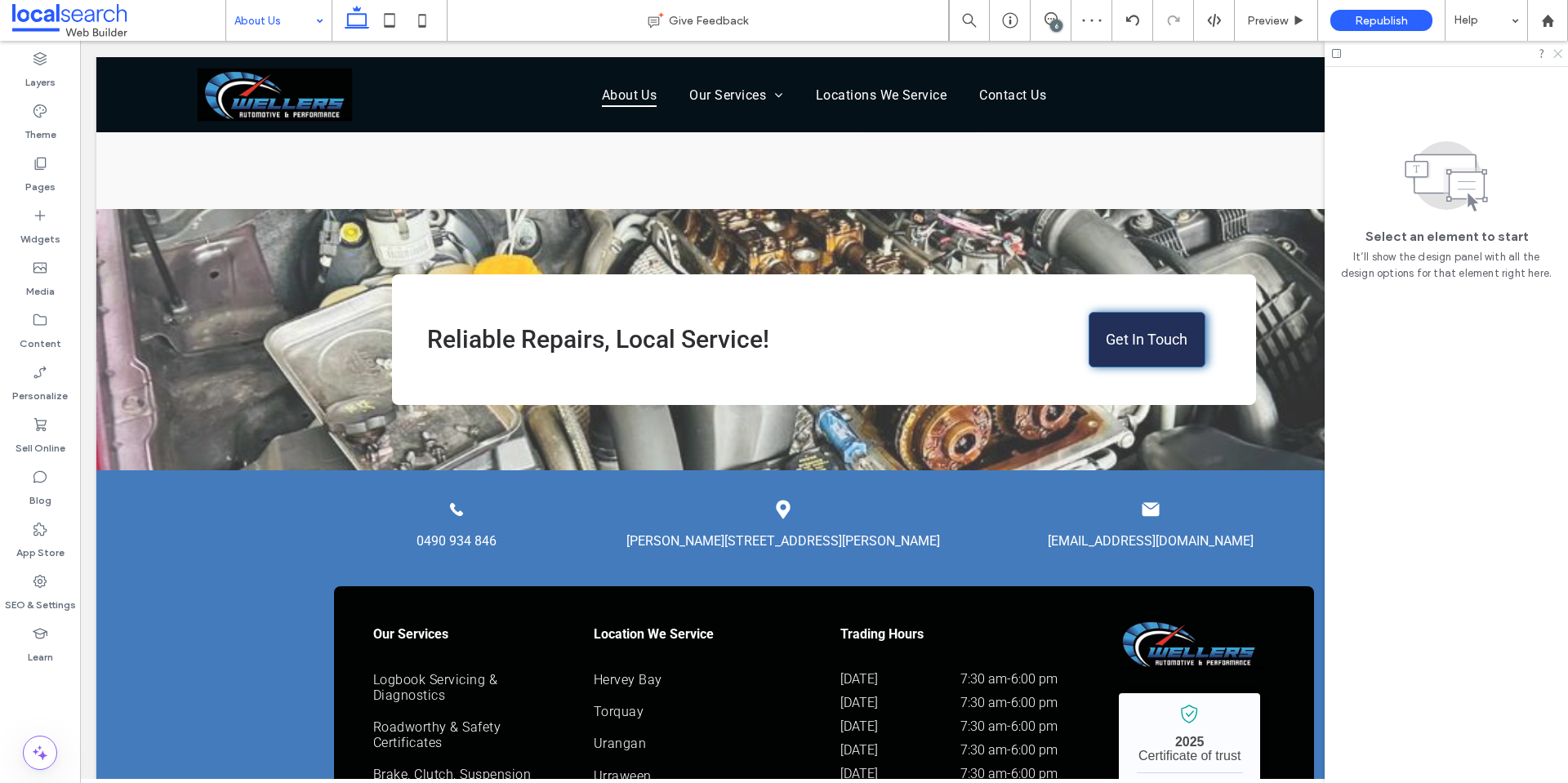
click at [1556, 50] on icon at bounding box center [1556, 52] width 10 height 10
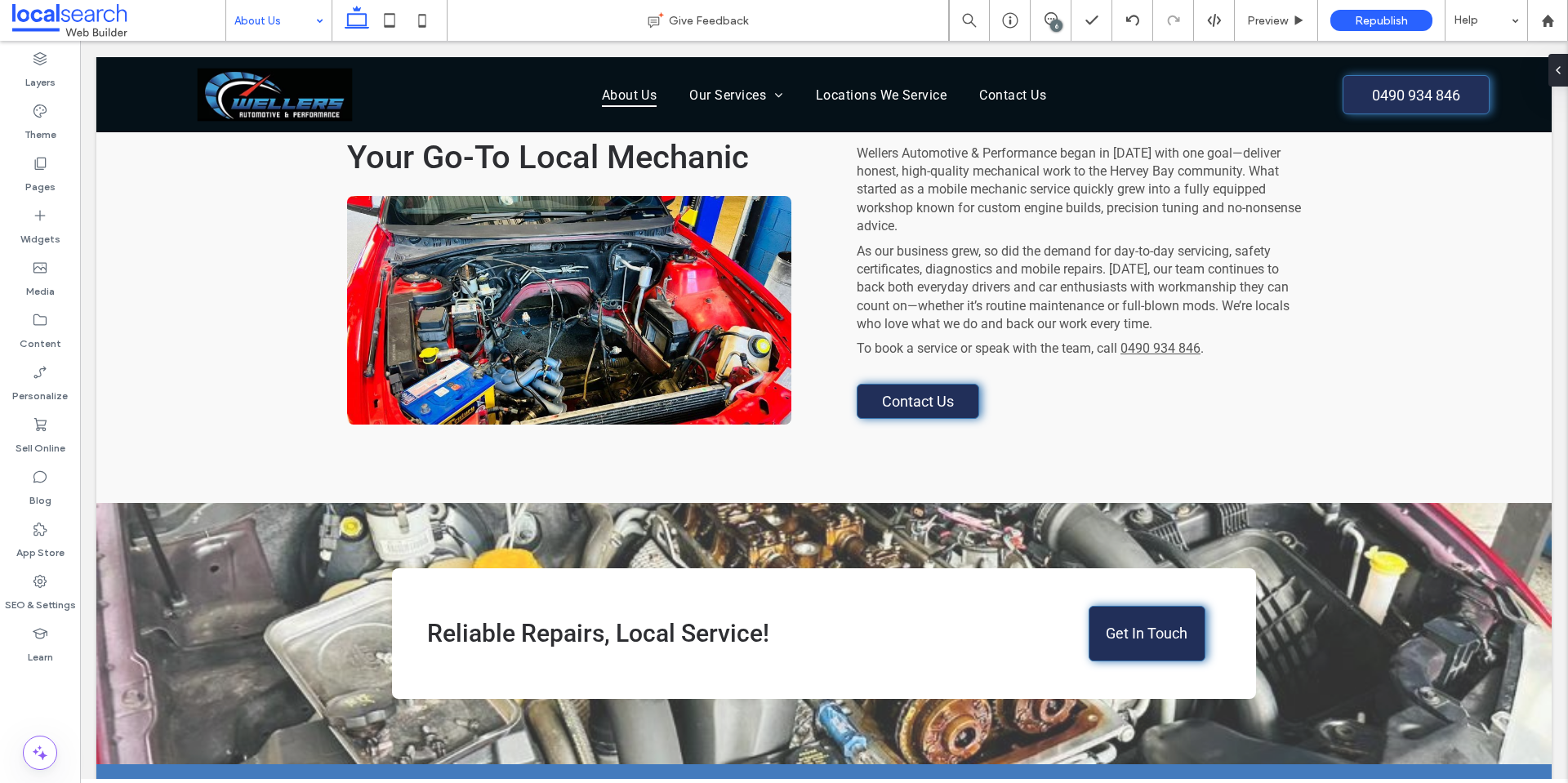
scroll to position [477, 0]
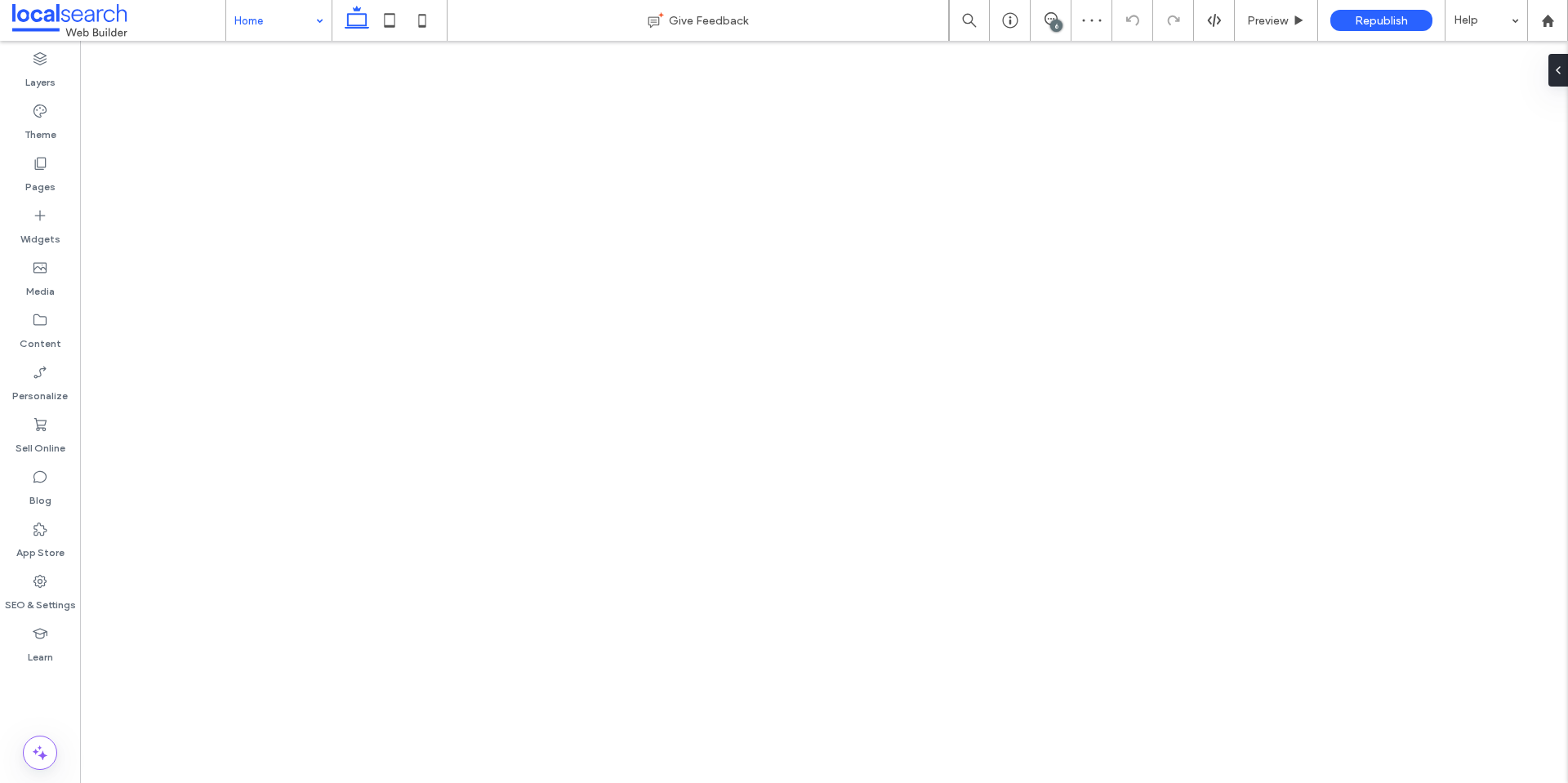
click at [1053, 34] on div "6" at bounding box center [1051, 20] width 41 height 41
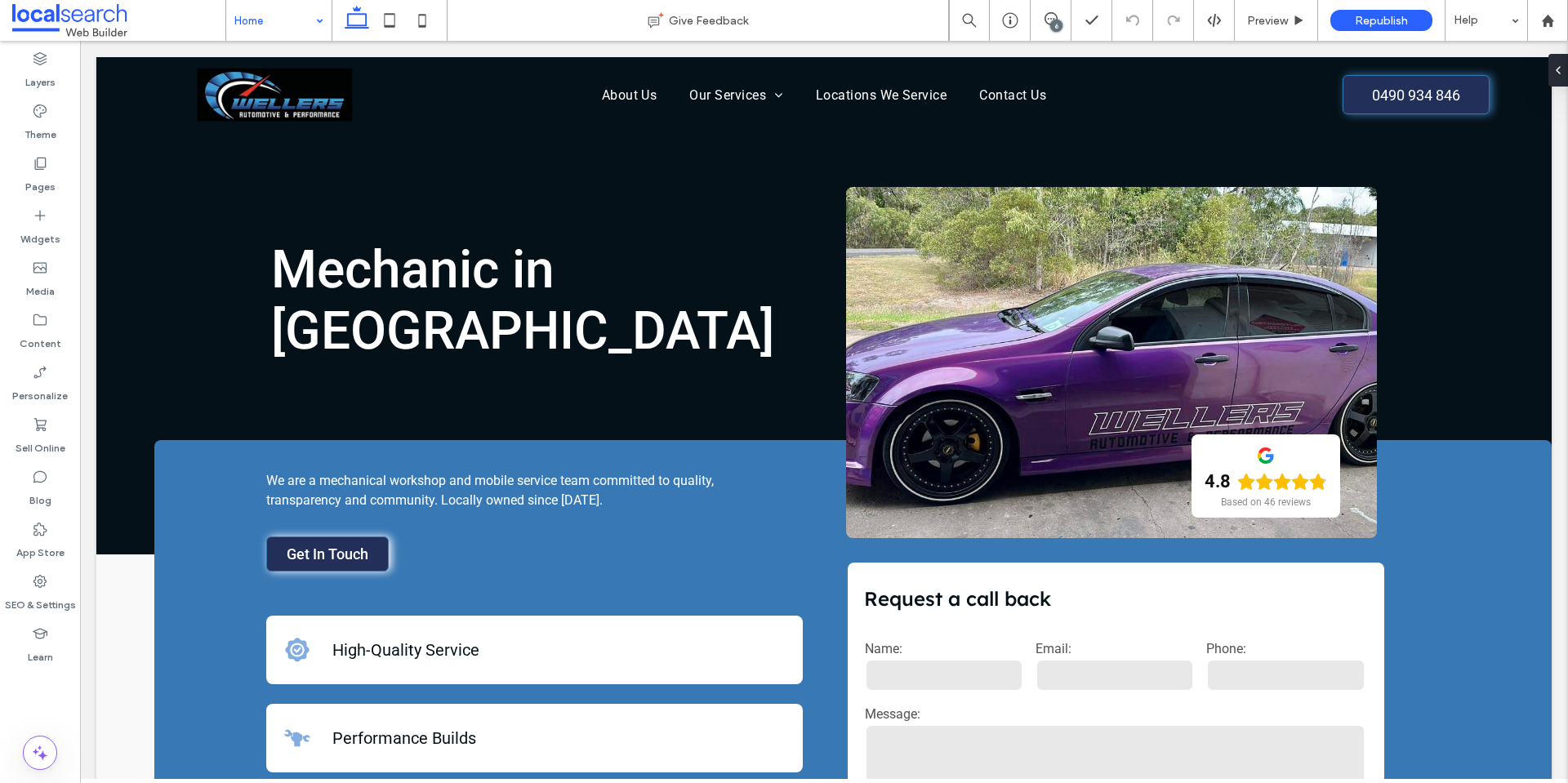
click at [1055, 24] on div "6" at bounding box center [1056, 25] width 12 height 12
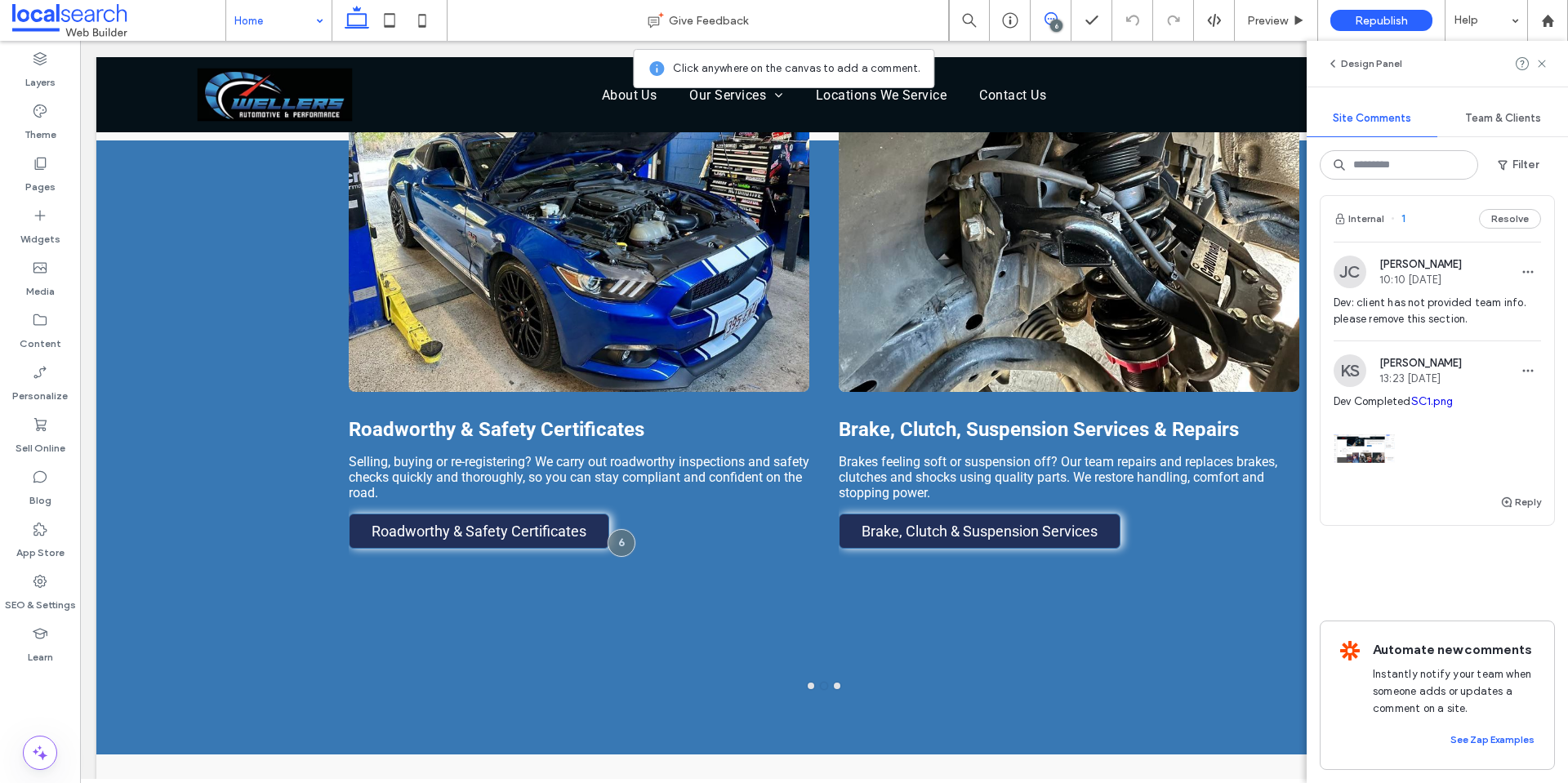
scroll to position [1407, 0]
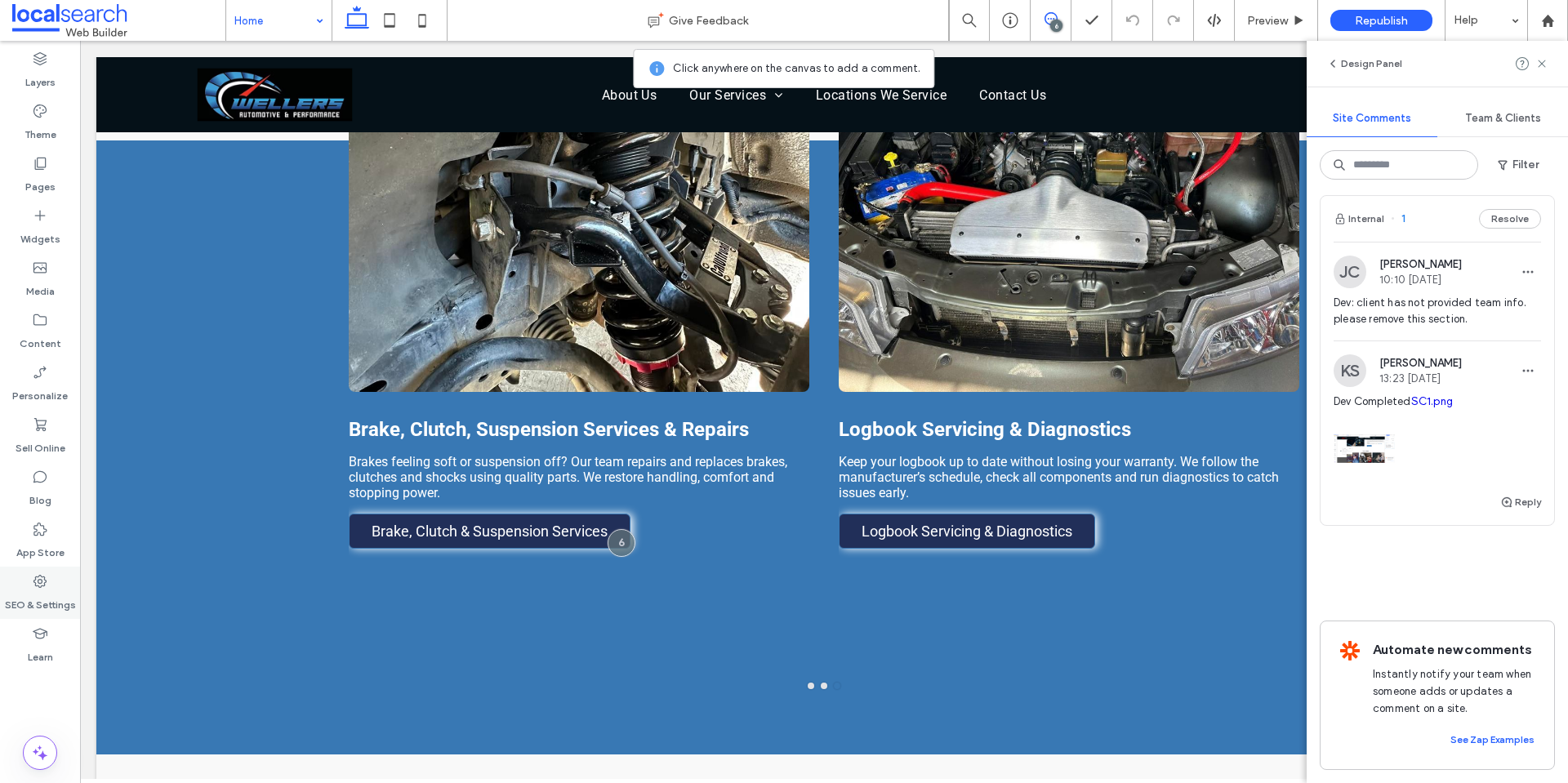
click at [51, 599] on label "SEO & Settings" at bounding box center [40, 600] width 71 height 23
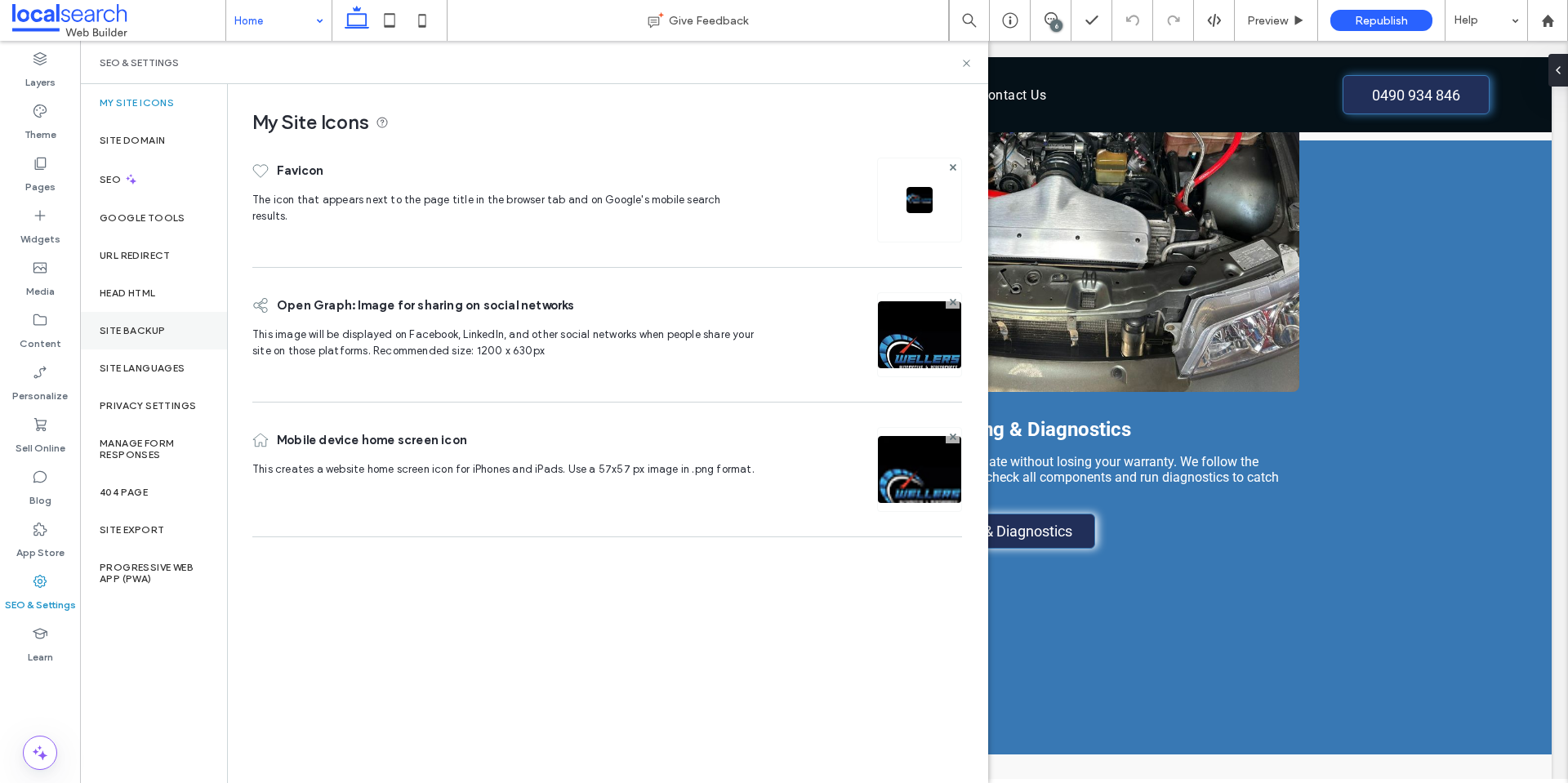
scroll to position [0, 0]
click at [140, 320] on div "Site Backup" at bounding box center [153, 331] width 147 height 38
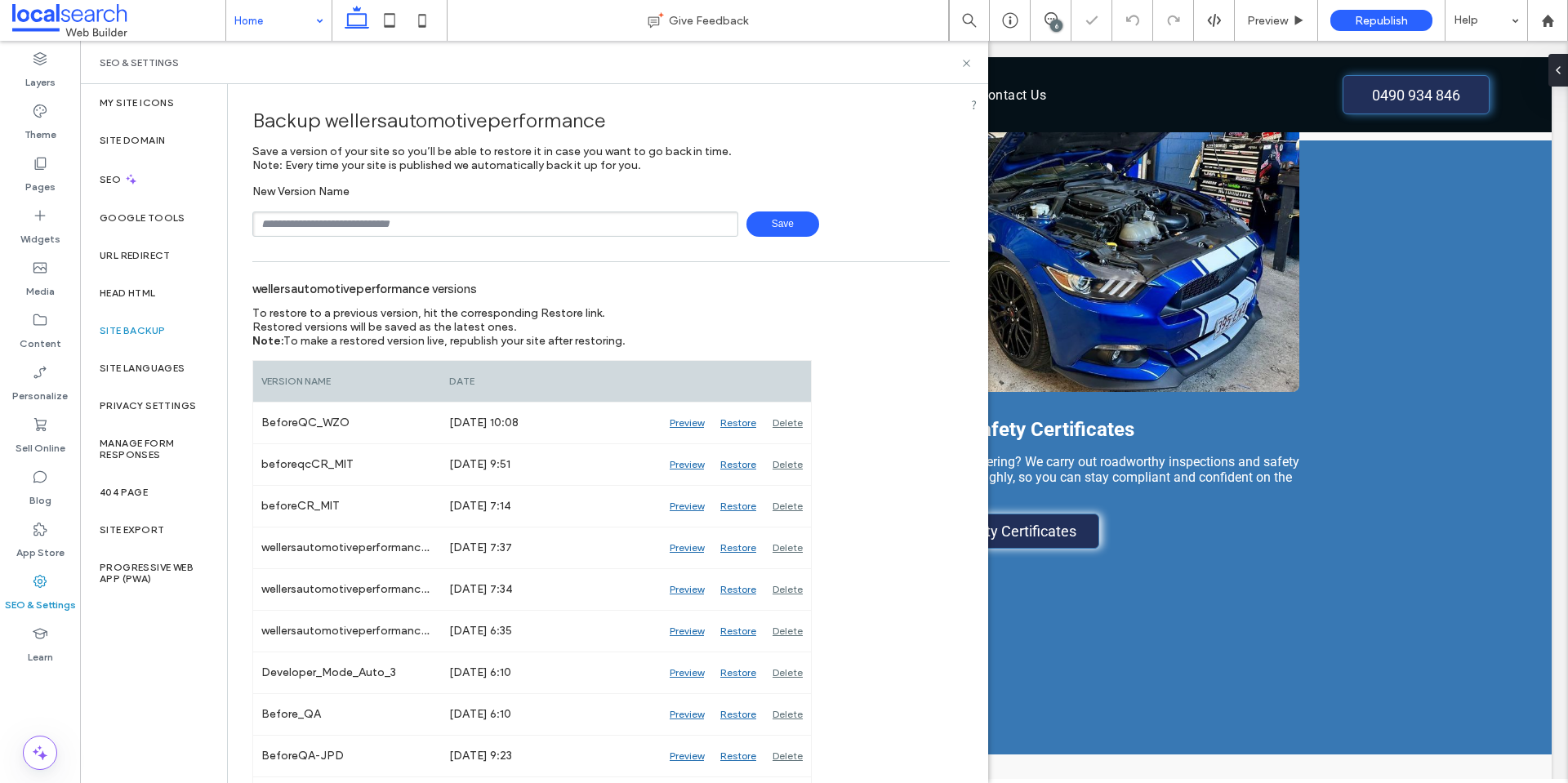
click at [355, 222] on input "text" at bounding box center [495, 223] width 486 height 25
type input "**********"
click at [772, 221] on span "Save" at bounding box center [782, 223] width 72 height 25
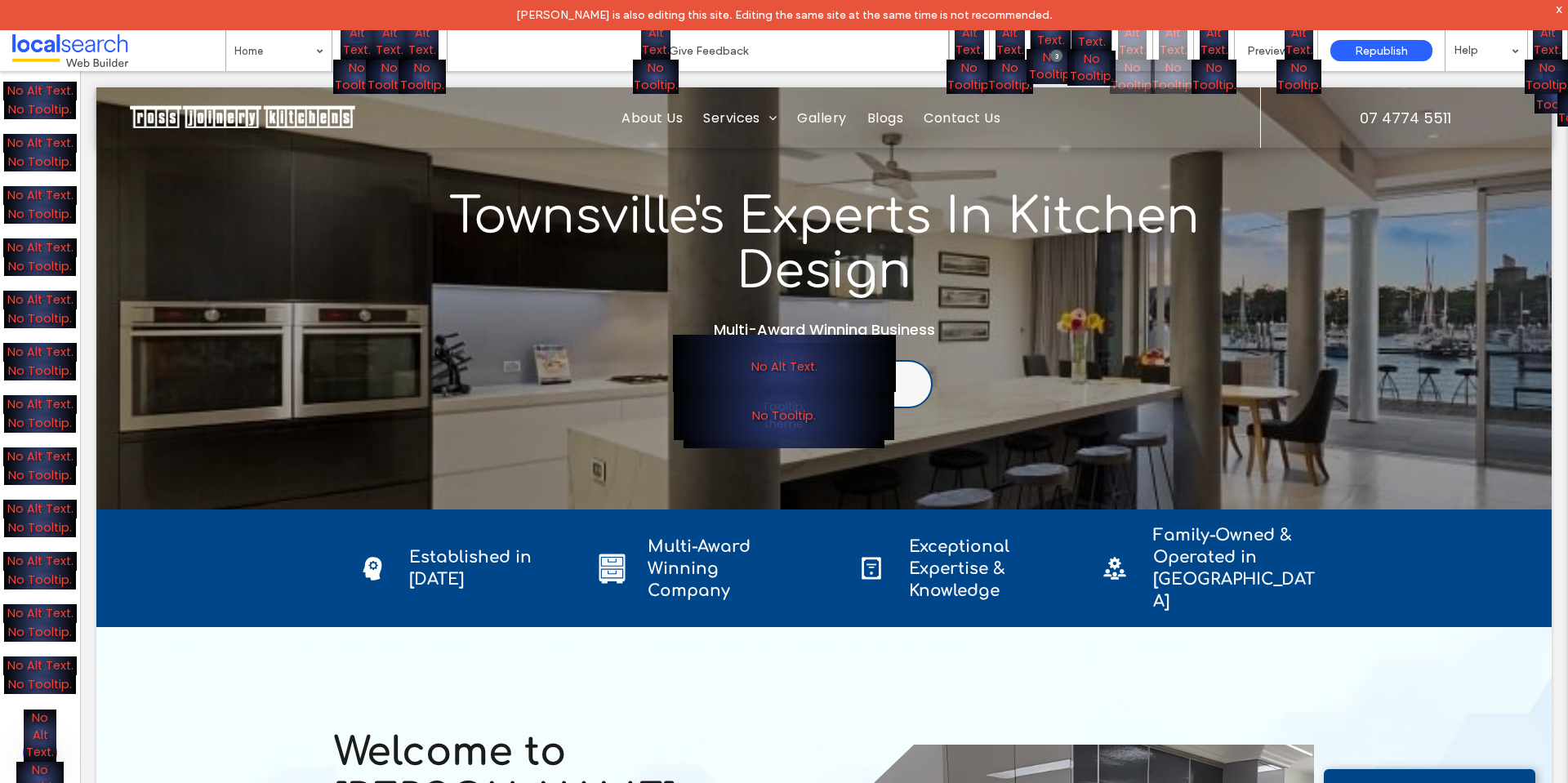
click at [506, 84] on div "No Alt Text. No Tooltip." at bounding box center [784, 391] width 1568 height 783
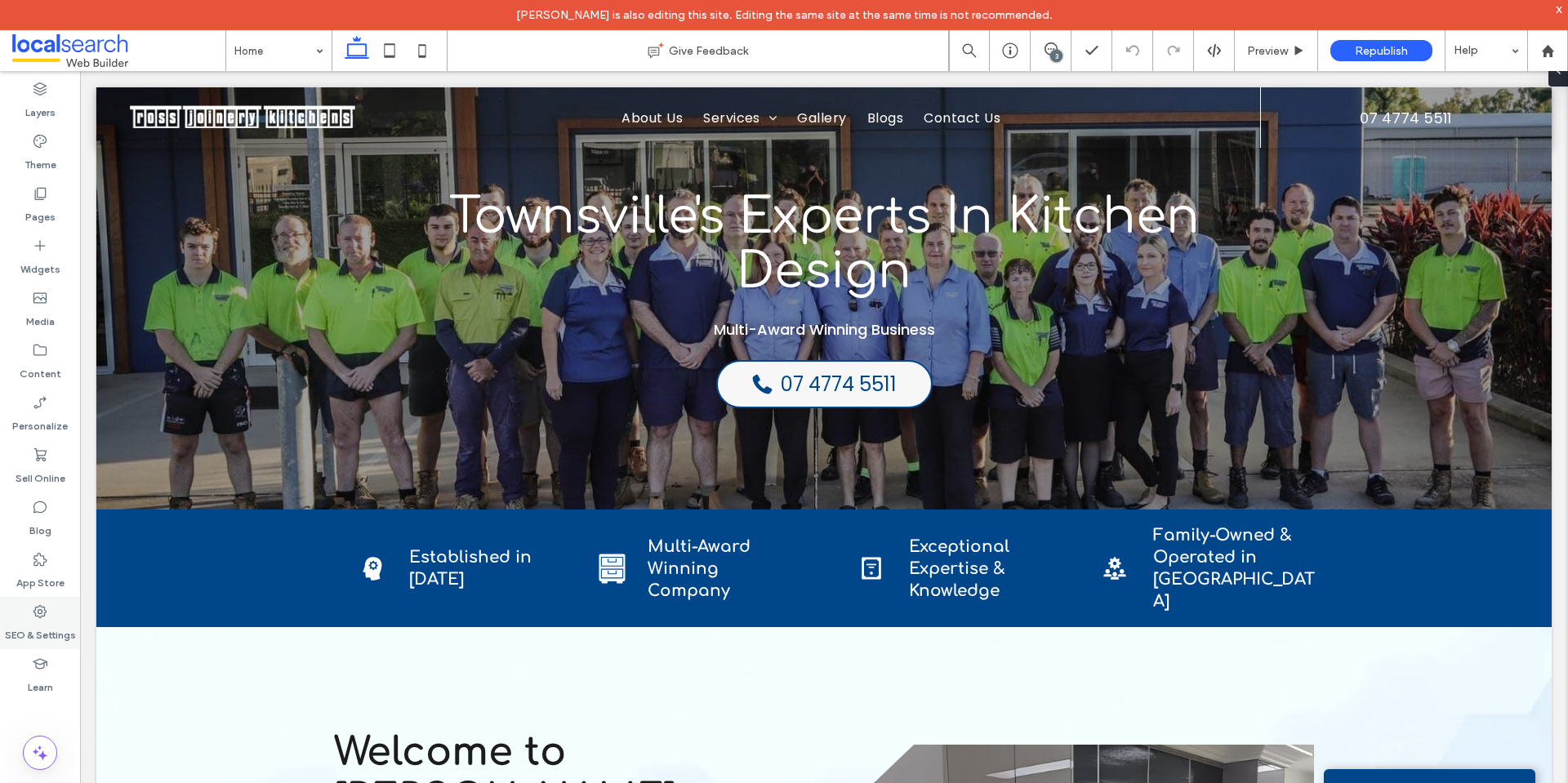
click at [74, 608] on div "SEO & Settings" at bounding box center [40, 623] width 80 height 52
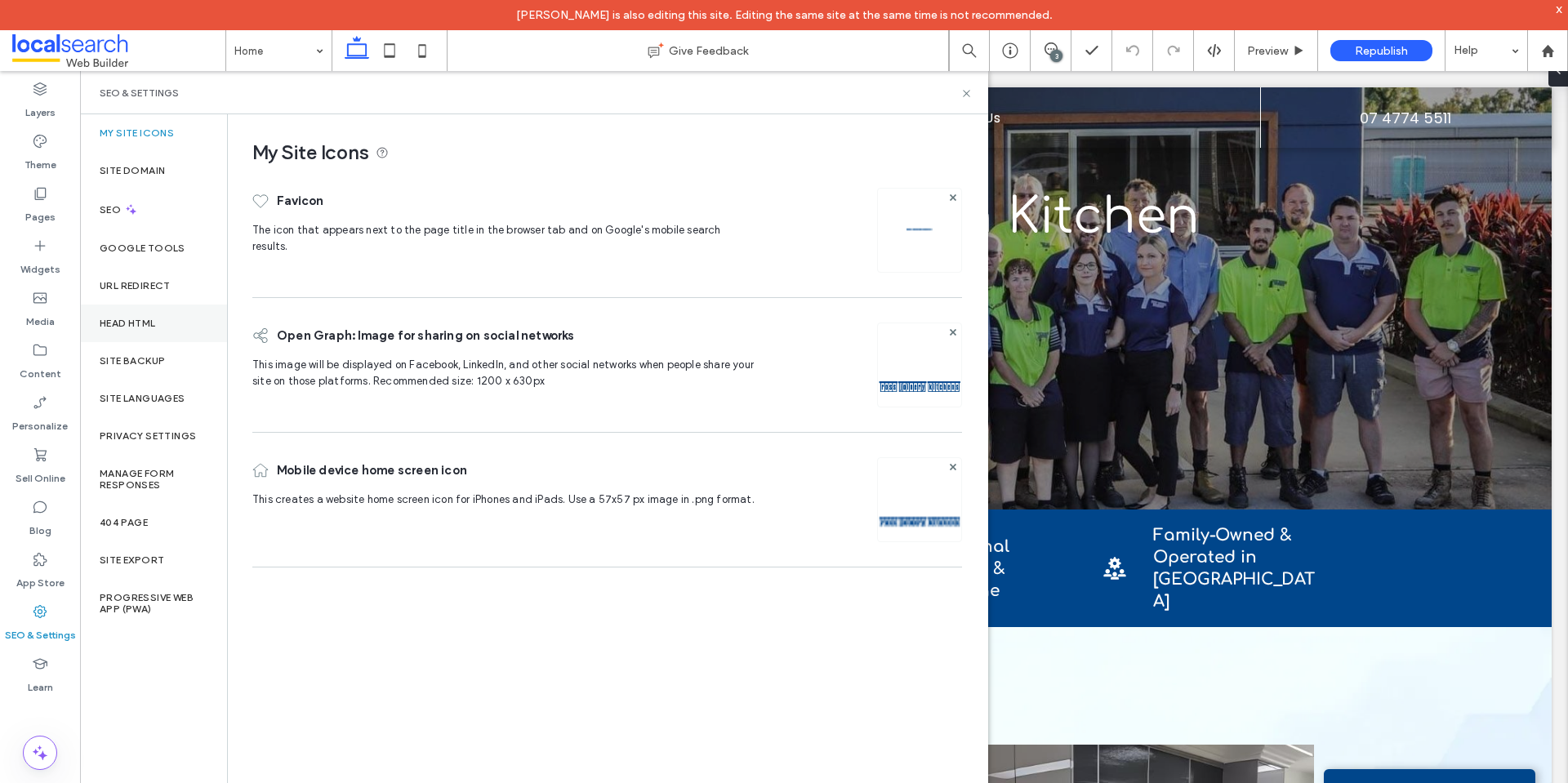
click at [176, 330] on div "Head HTML" at bounding box center [153, 323] width 147 height 38
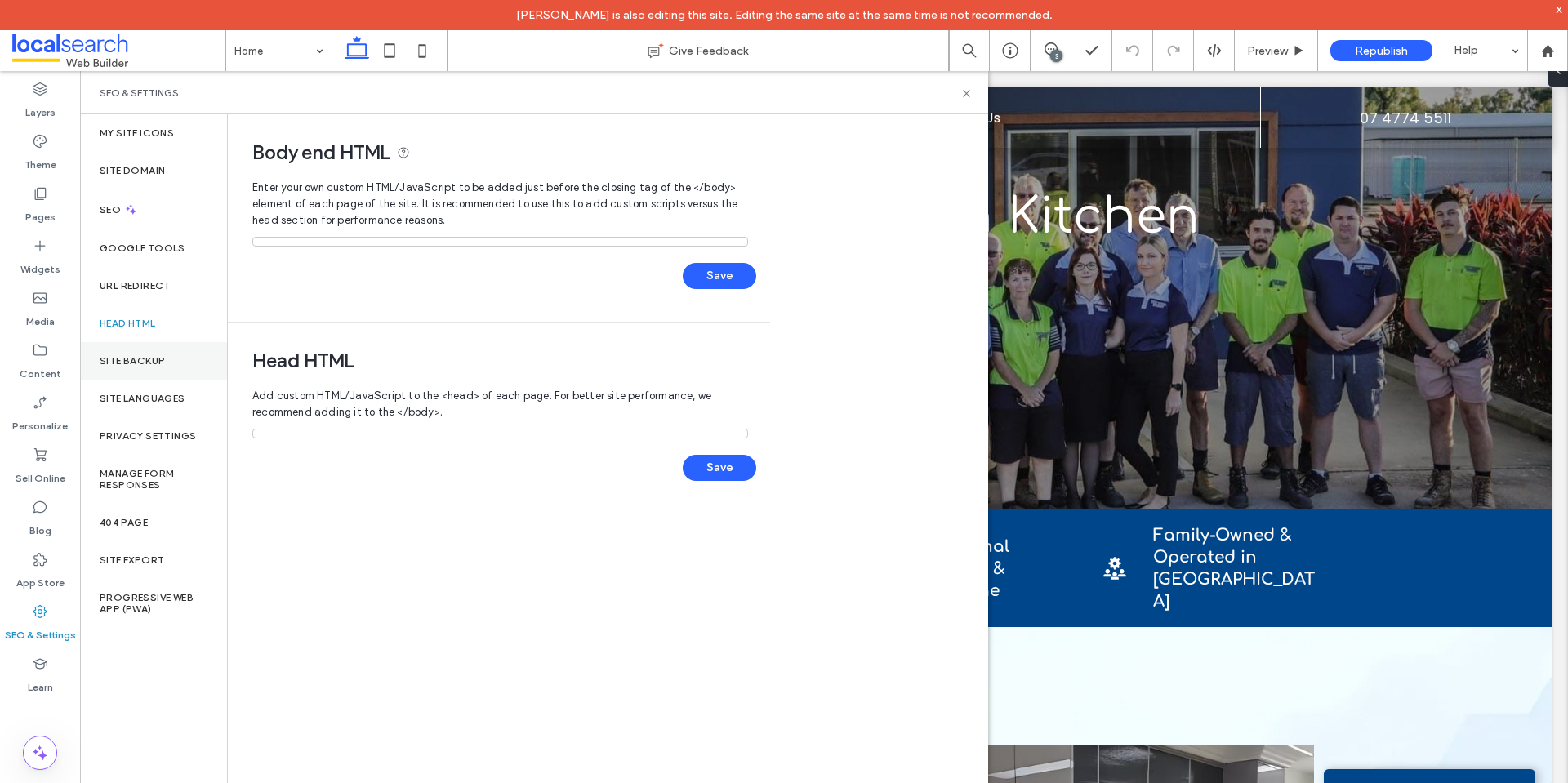
click at [181, 347] on div "Site Backup" at bounding box center [153, 360] width 147 height 38
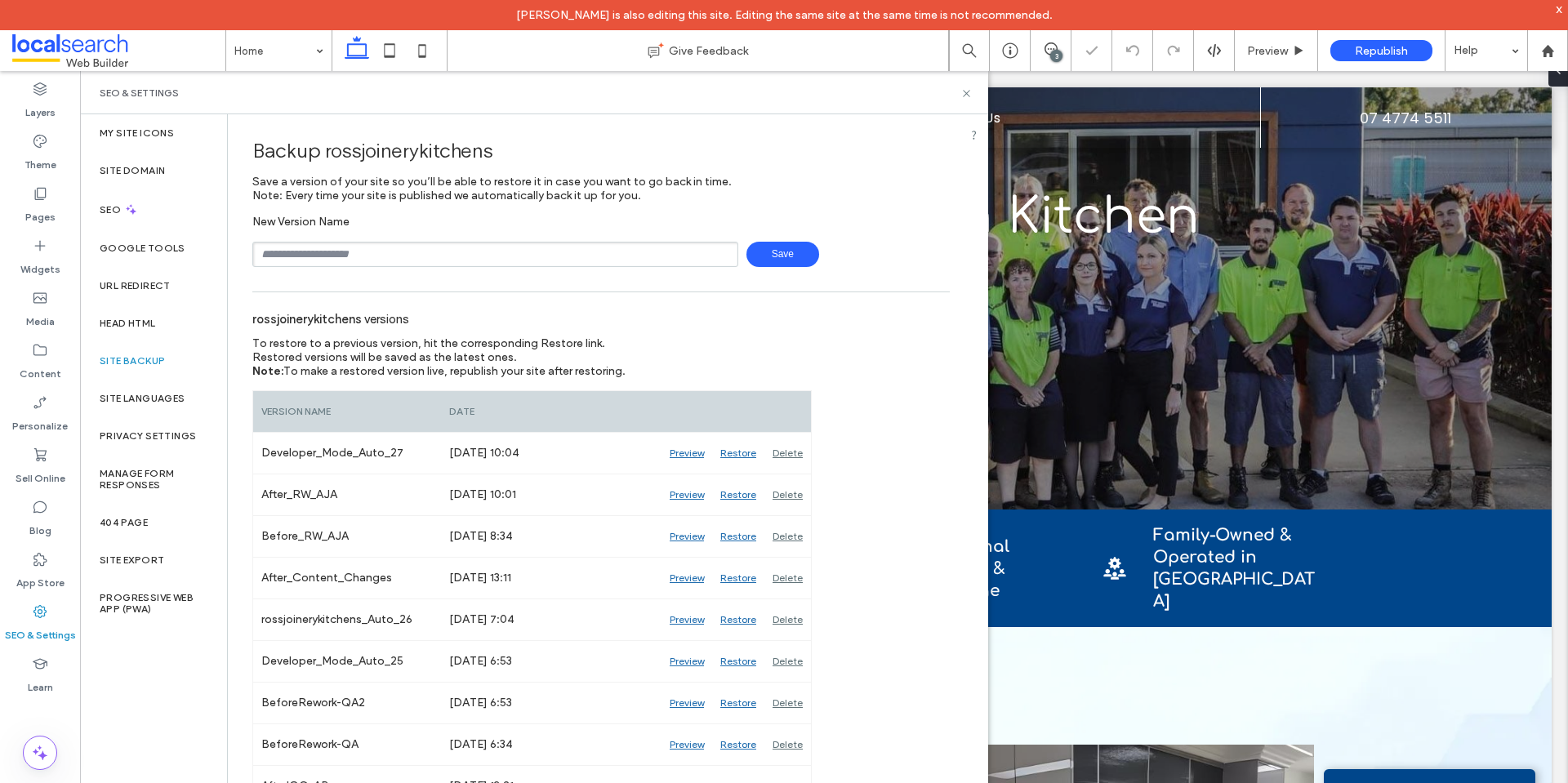
drag, startPoint x: 388, startPoint y: 246, endPoint x: 388, endPoint y: 263, distance: 17.0
click at [388, 246] on input "text" at bounding box center [495, 254] width 486 height 25
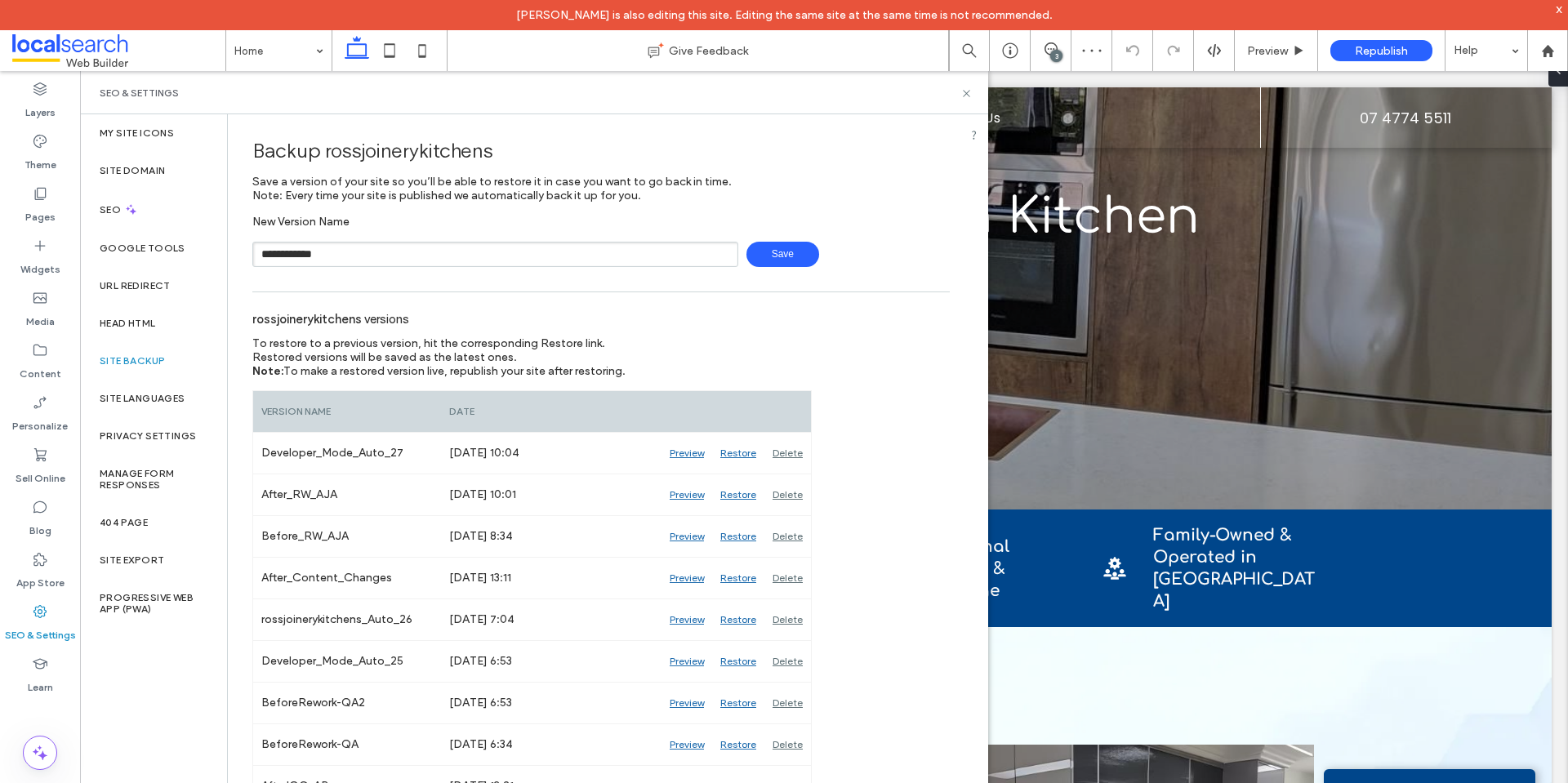
click at [759, 257] on span "Save" at bounding box center [782, 254] width 72 height 25
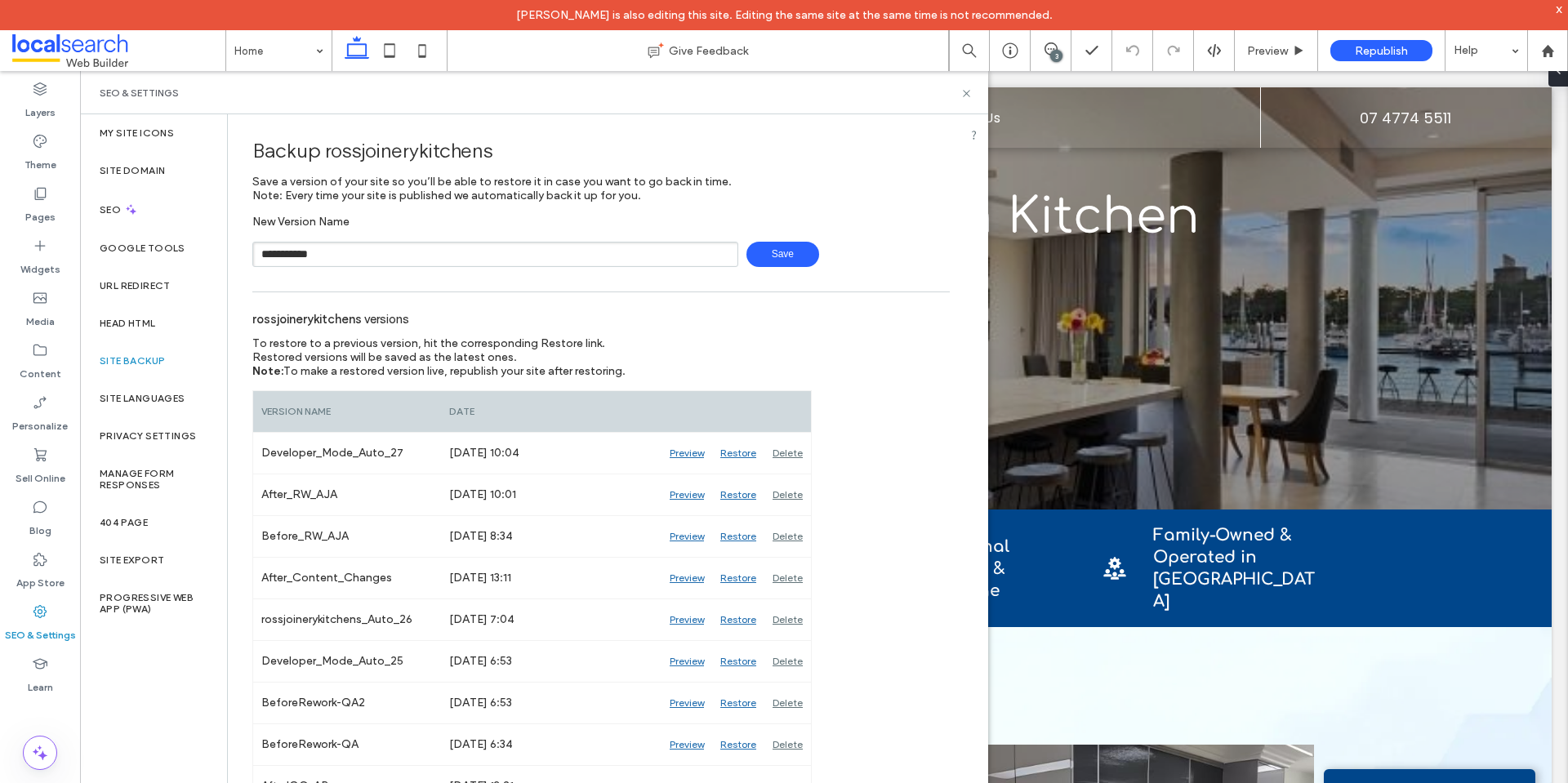
type input "**********"
click at [765, 264] on span "Save" at bounding box center [782, 254] width 72 height 25
click at [1050, 60] on div "3" at bounding box center [1051, 51] width 41 height 41
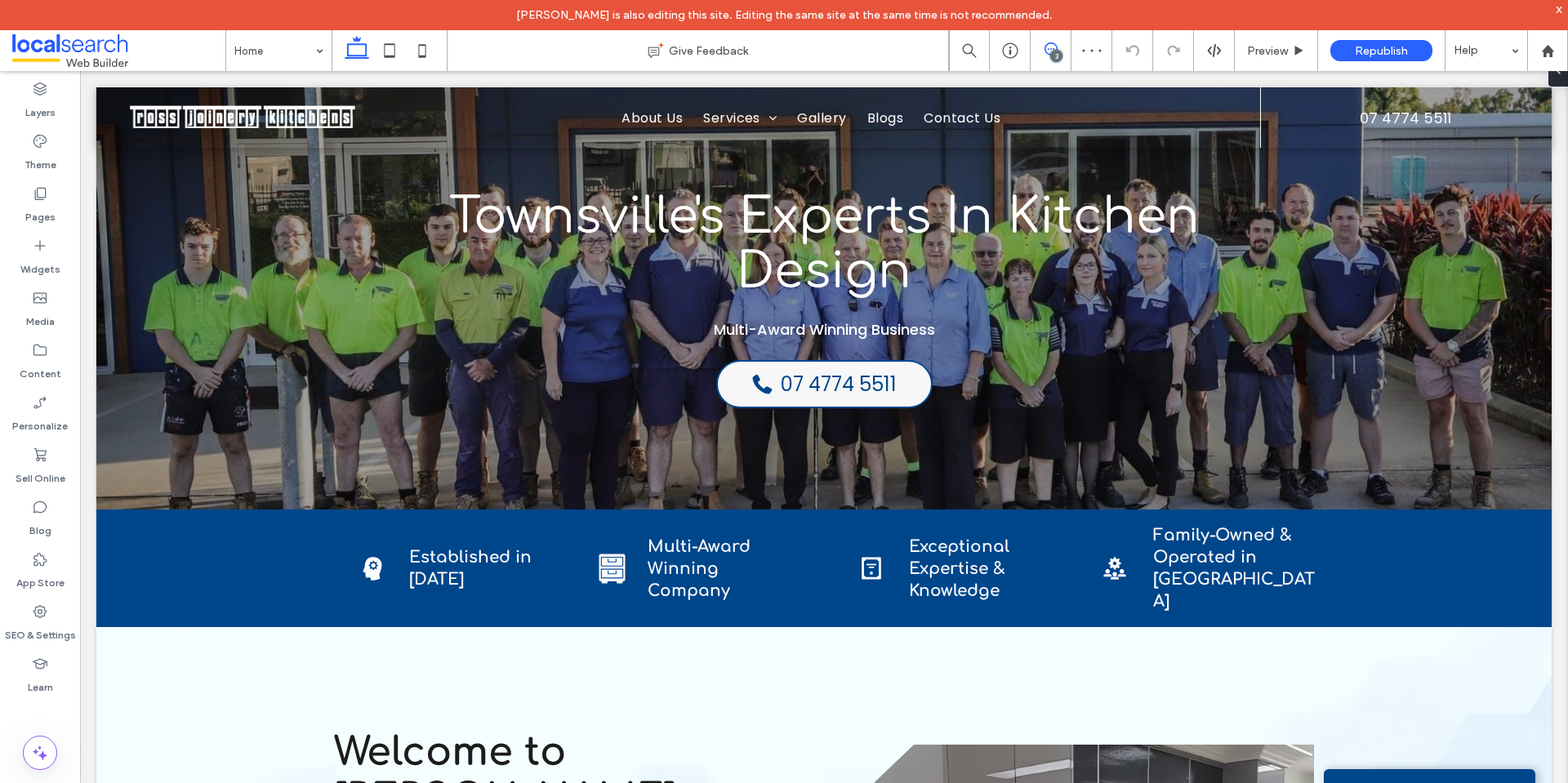
click at [1051, 51] on icon at bounding box center [1051, 49] width 13 height 13
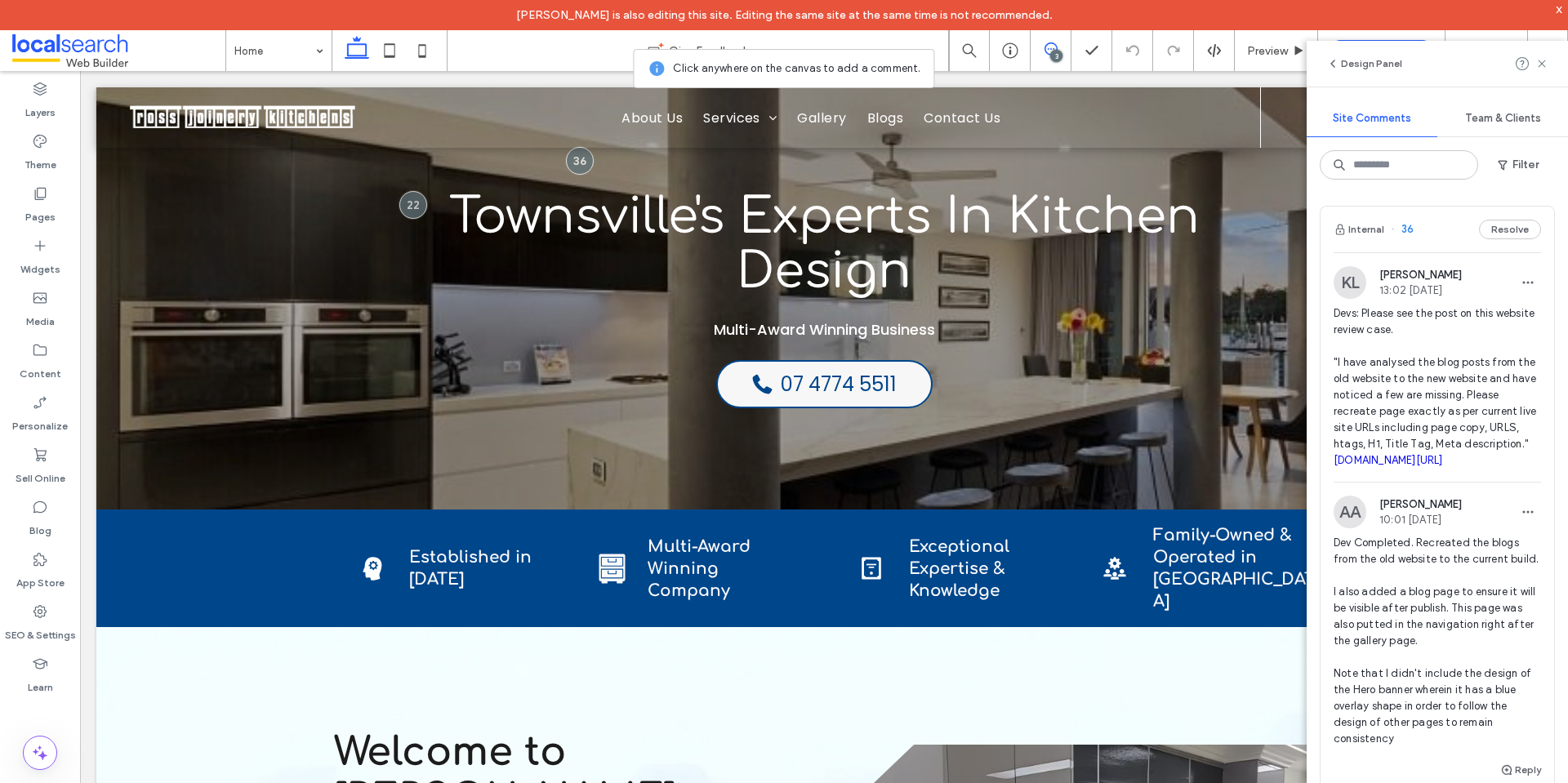
click at [1398, 469] on span "Devs: Please see the post on this website review case. "I have analysed the blo…" at bounding box center [1437, 387] width 208 height 163
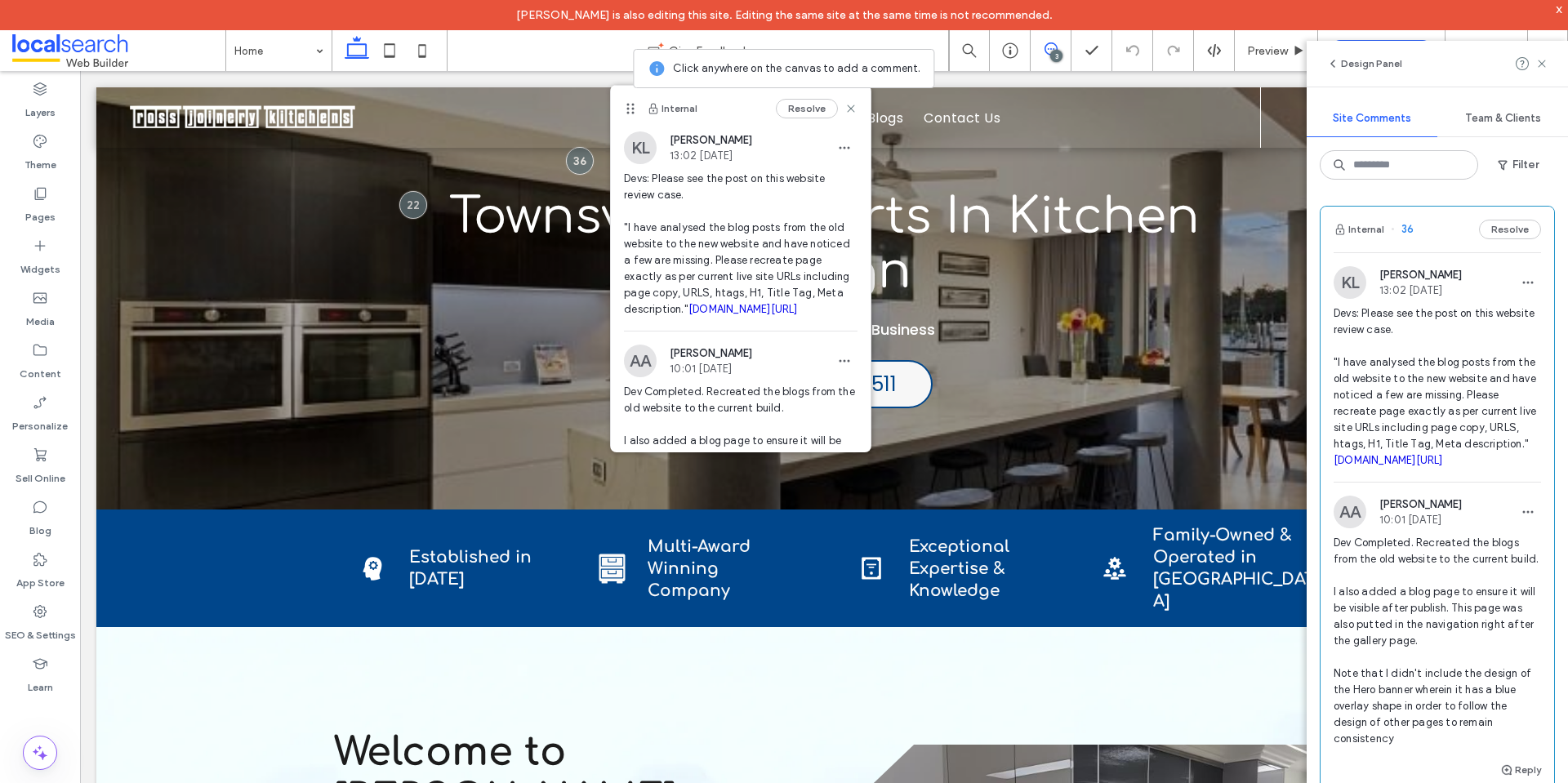
click at [1405, 466] on link "rossjoinery.com.au/blog/revamp-your-space-kitchen-renovation-ideas-in-townsville" at bounding box center [1388, 460] width 109 height 12
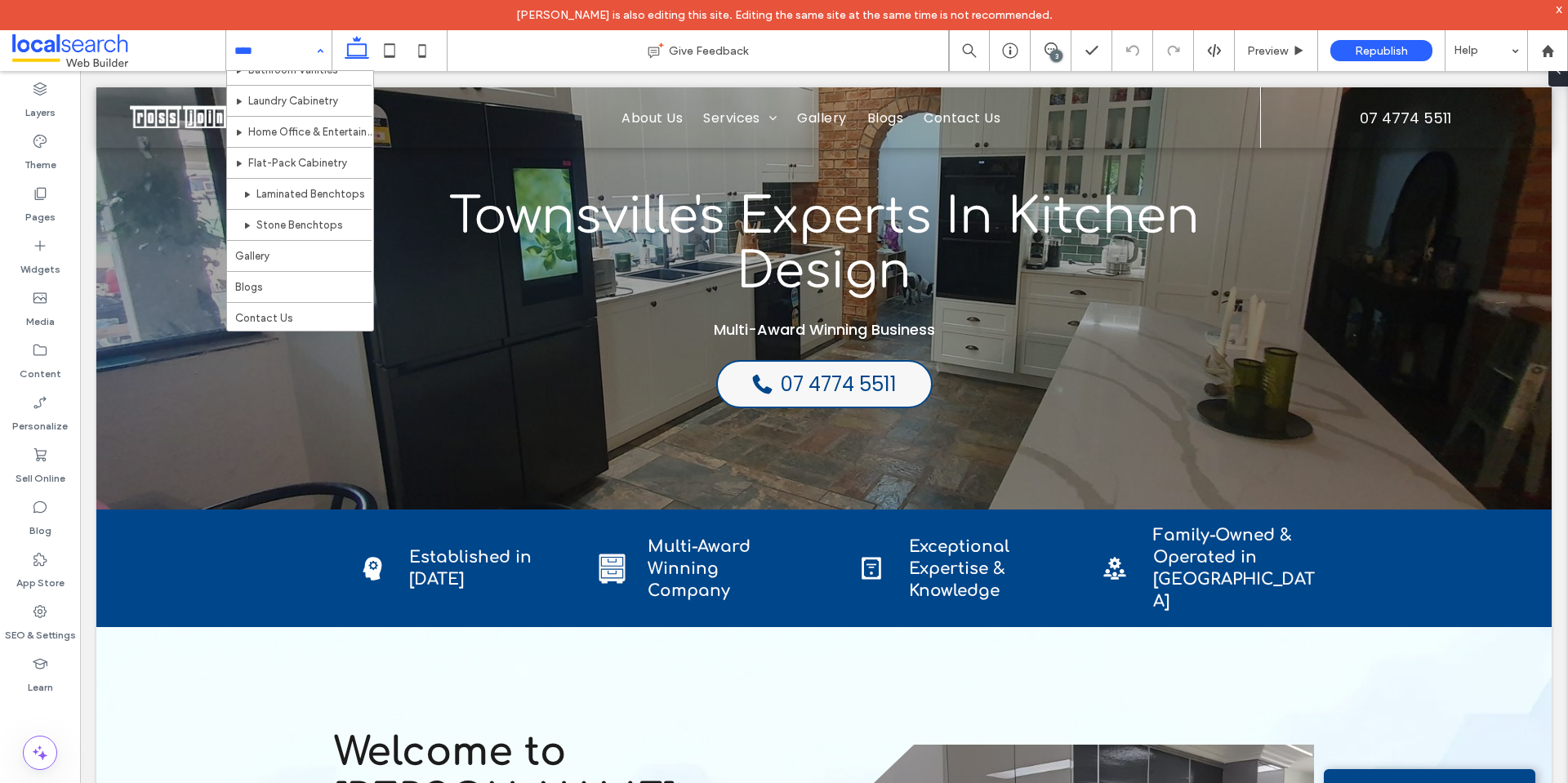
scroll to position [203, 0]
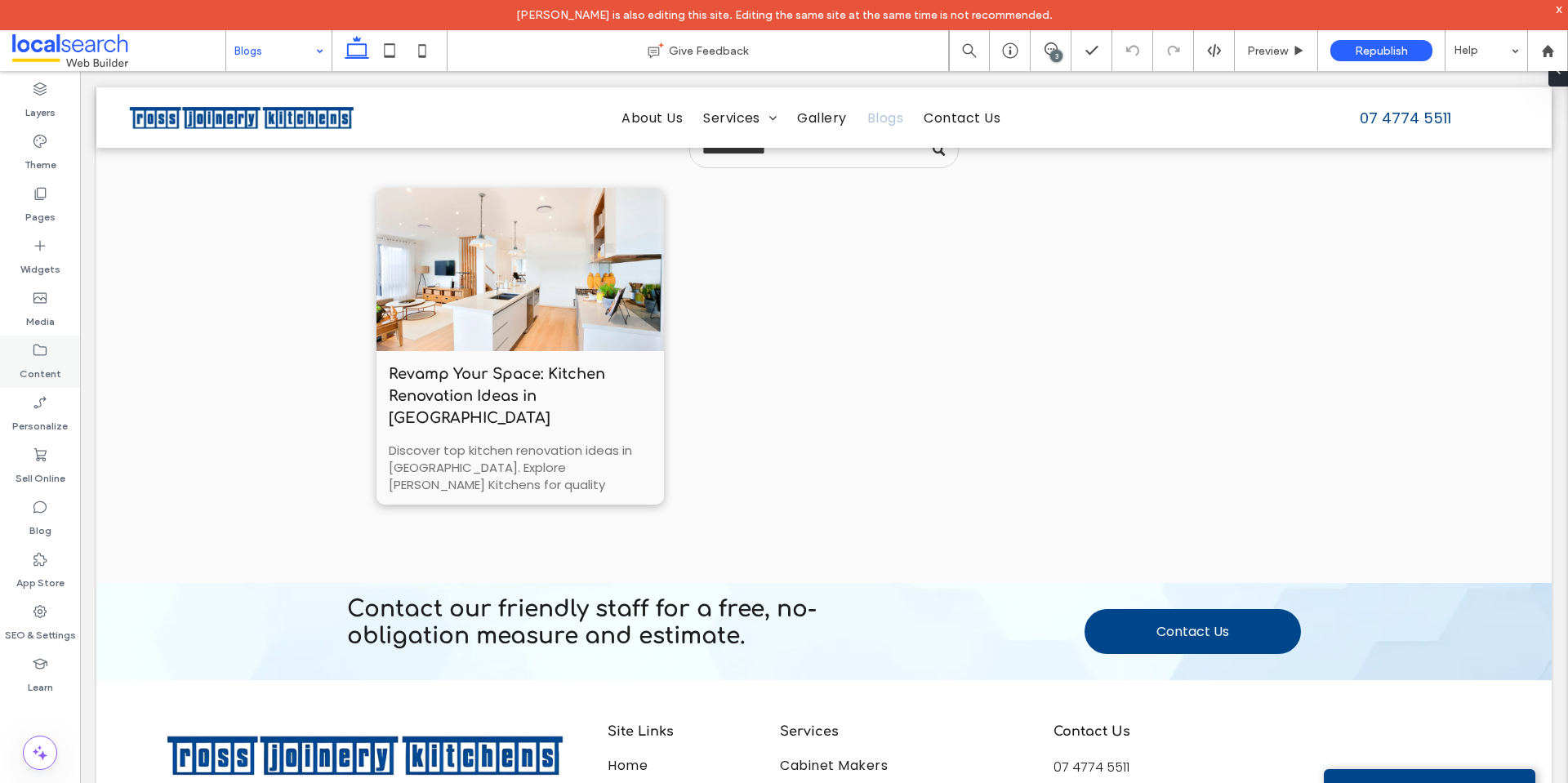
click at [46, 379] on label "Content" at bounding box center [40, 370] width 42 height 23
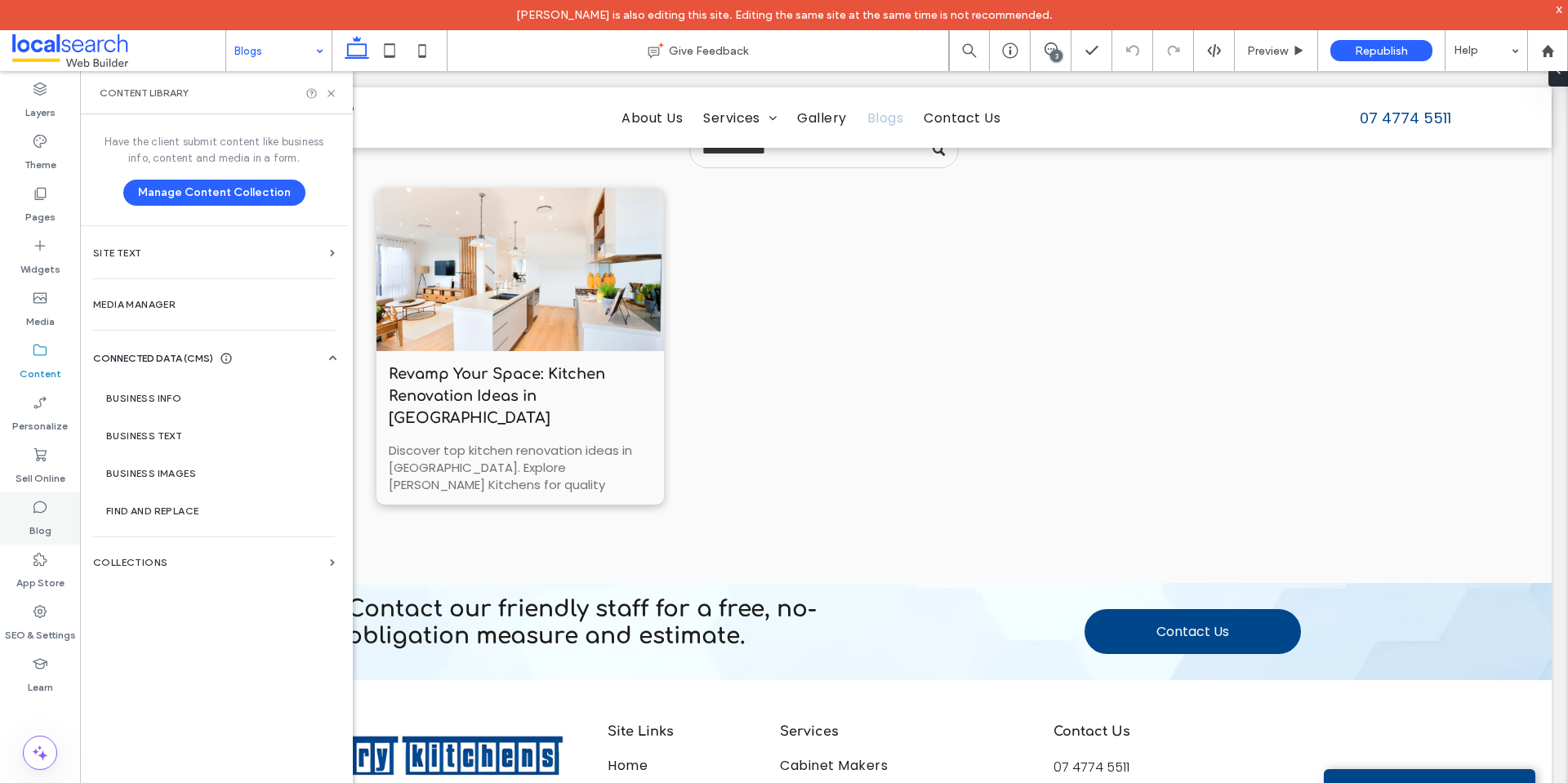
click at [41, 532] on label "Blog" at bounding box center [41, 526] width 22 height 23
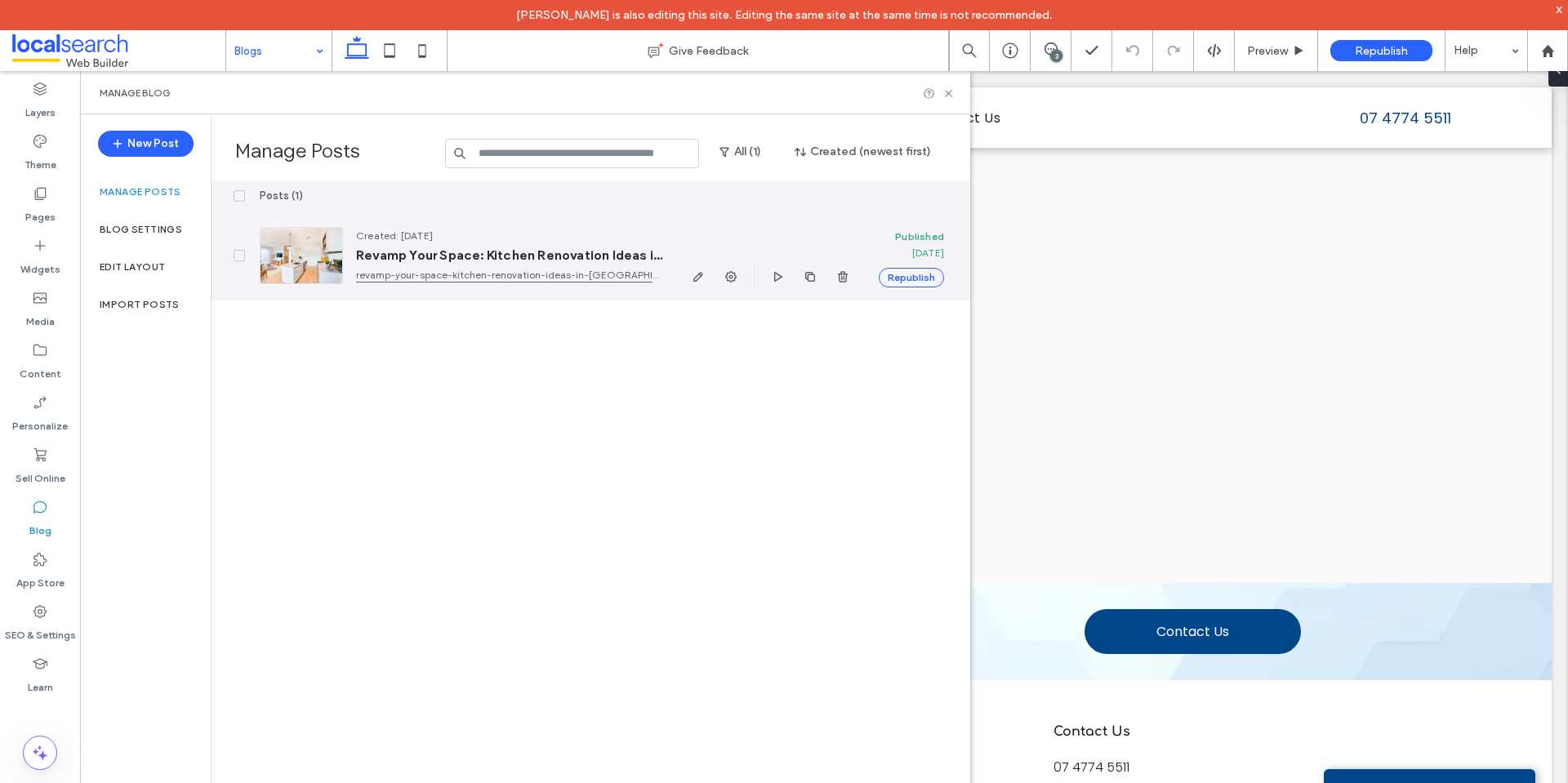
click at [787, 240] on div at bounding box center [770, 255] width 164 height 90
click at [776, 276] on icon "button" at bounding box center [778, 277] width 13 height 13
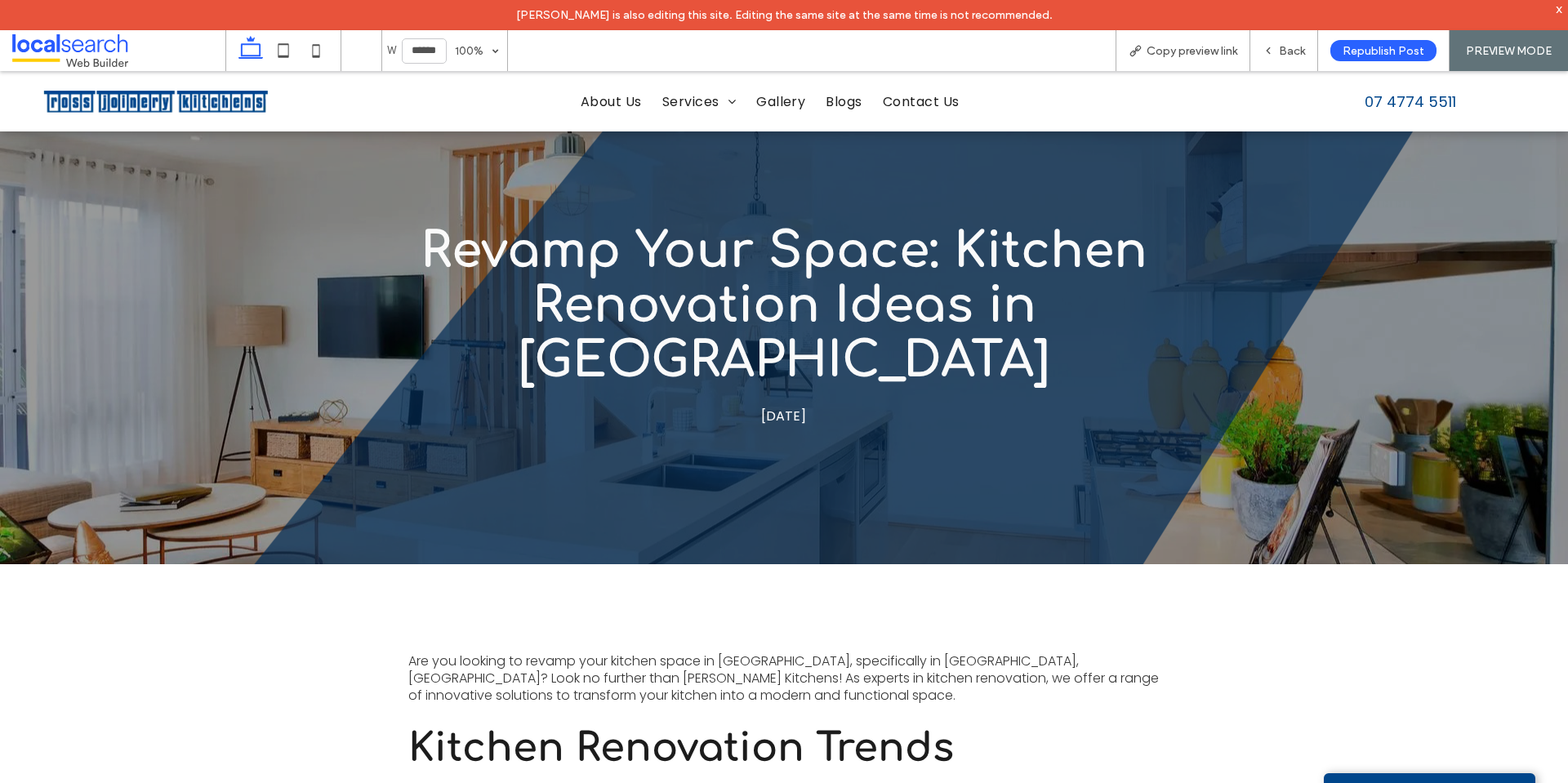
scroll to position [82, 0]
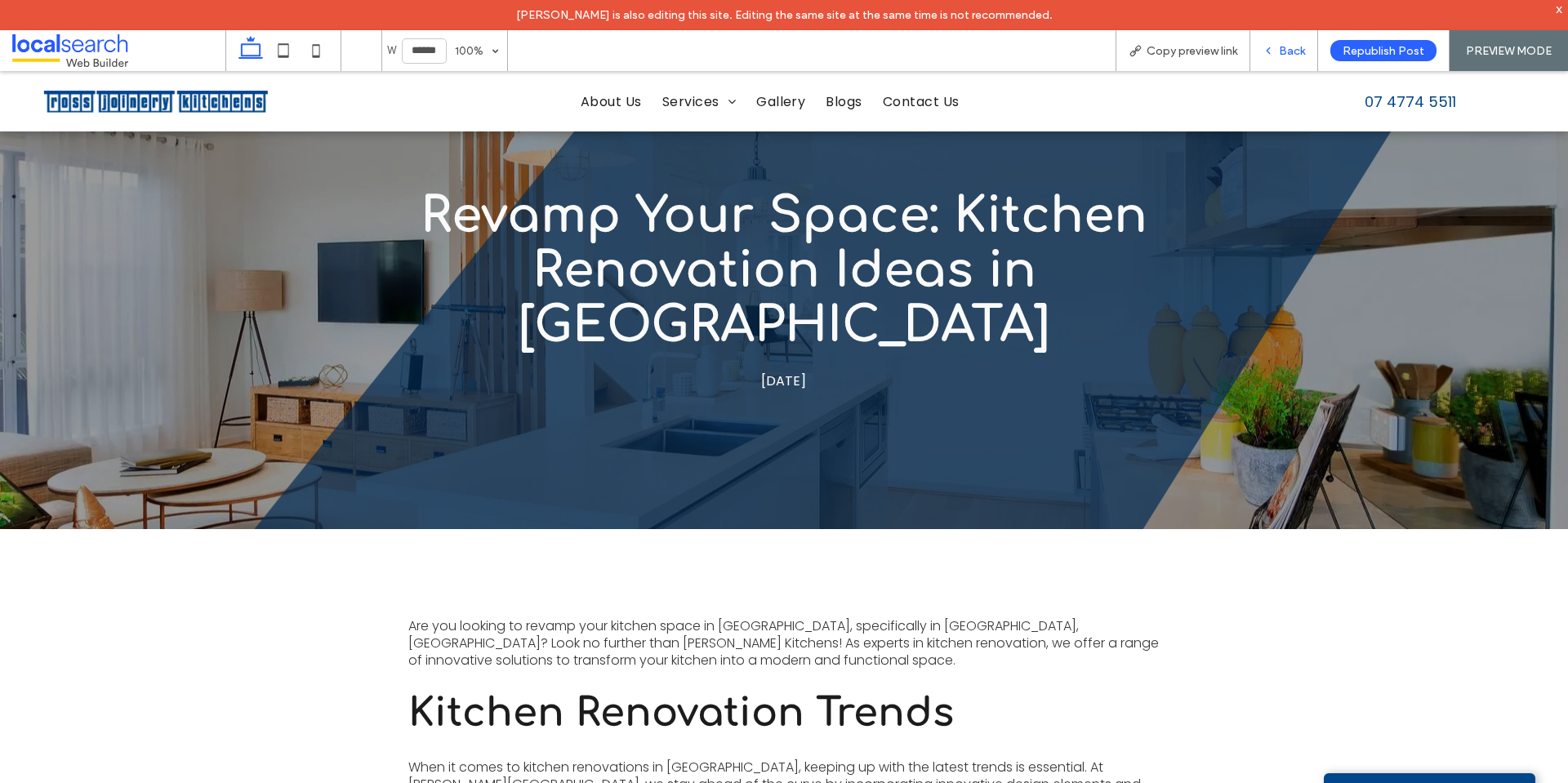
click at [1263, 51] on icon at bounding box center [1268, 50] width 11 height 11
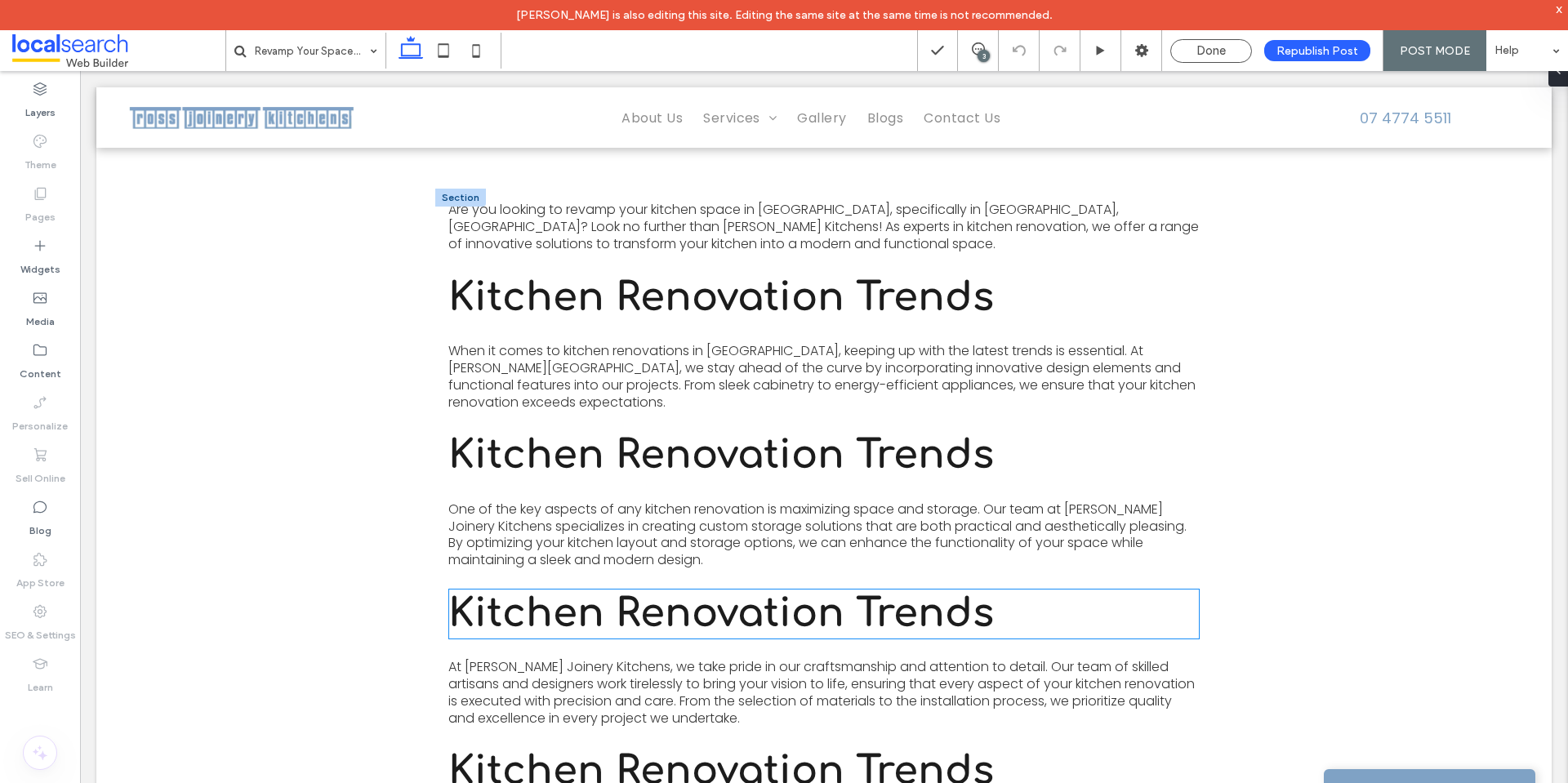
scroll to position [490, 0]
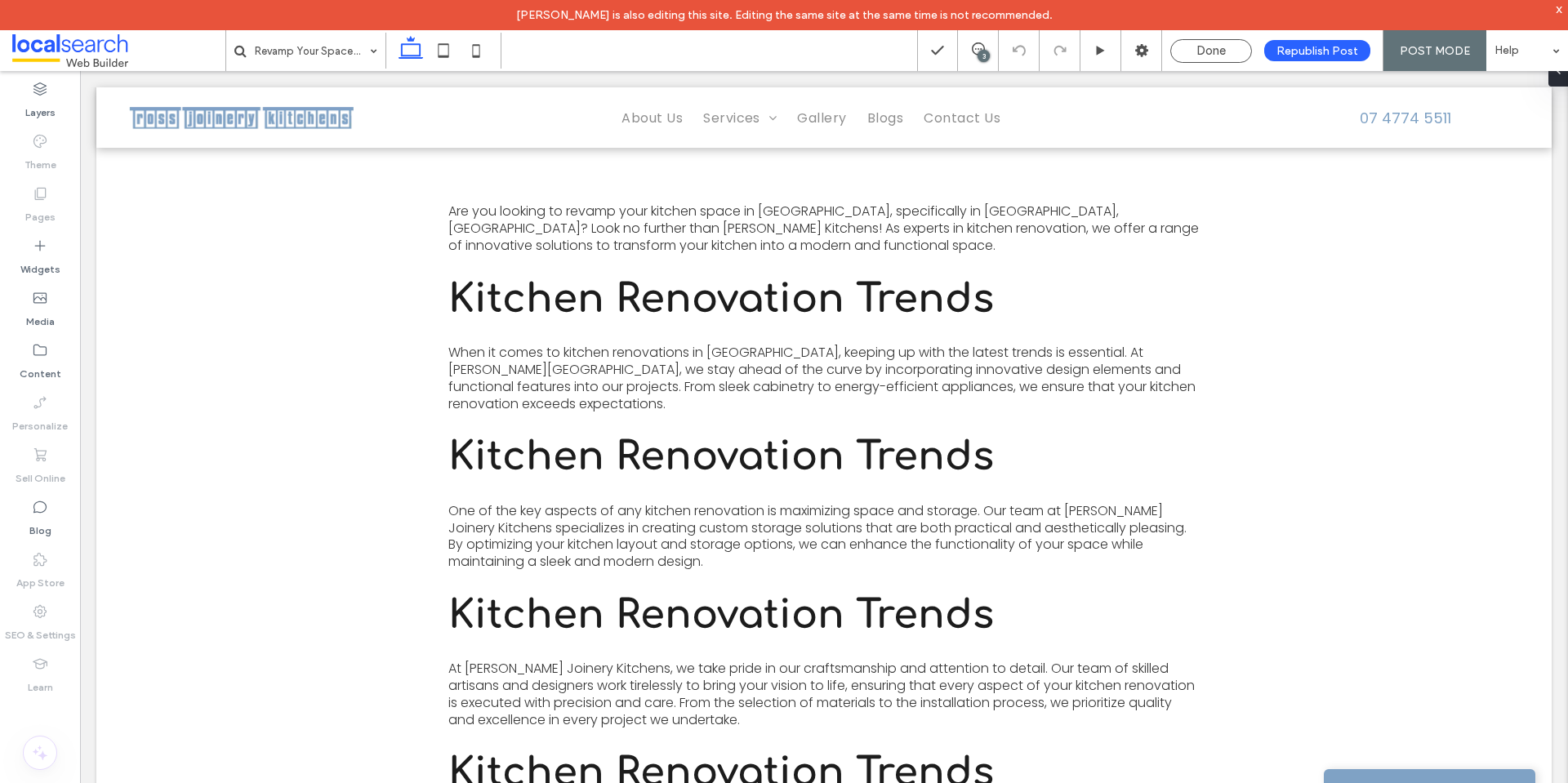
click at [1292, 438] on div "Revamp Your Space: Kitchen Renovation Ideas in Townsville April 2, 2025 Section…" at bounding box center [824, 628] width 1455 height 1940
click at [997, 44] on span at bounding box center [978, 49] width 40 height 13
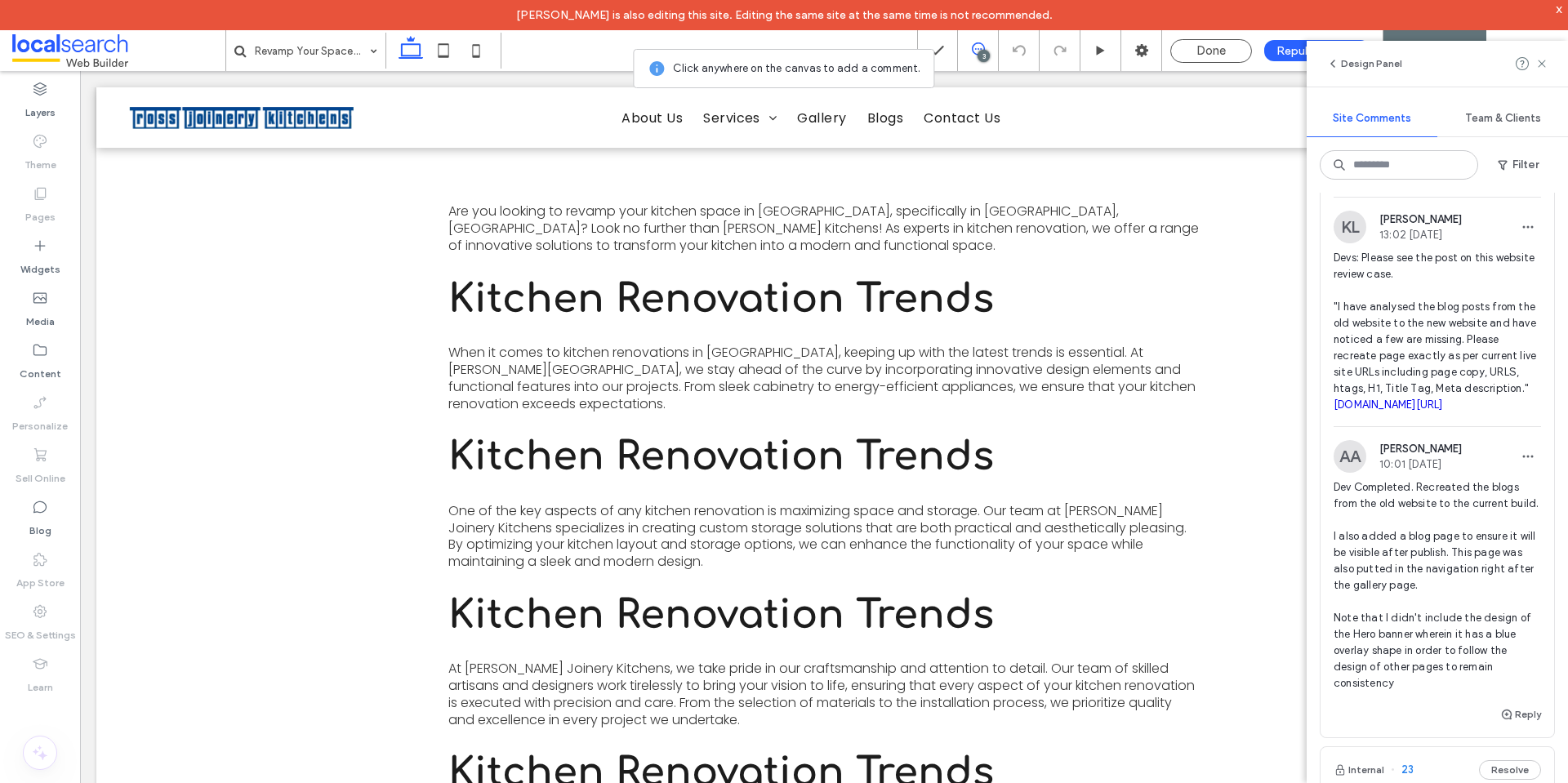
scroll to position [82, 0]
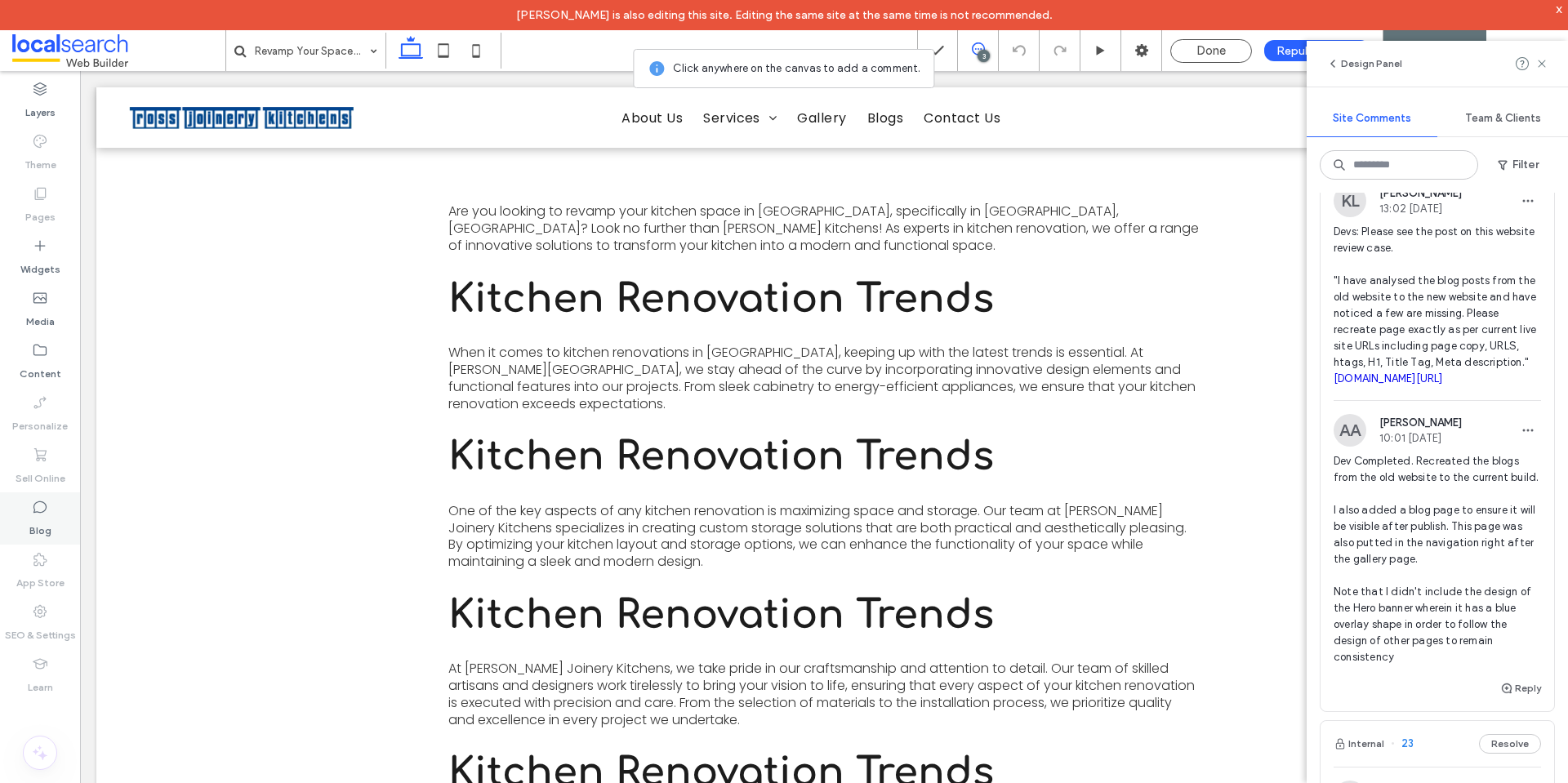
click at [44, 513] on icon at bounding box center [40, 507] width 17 height 17
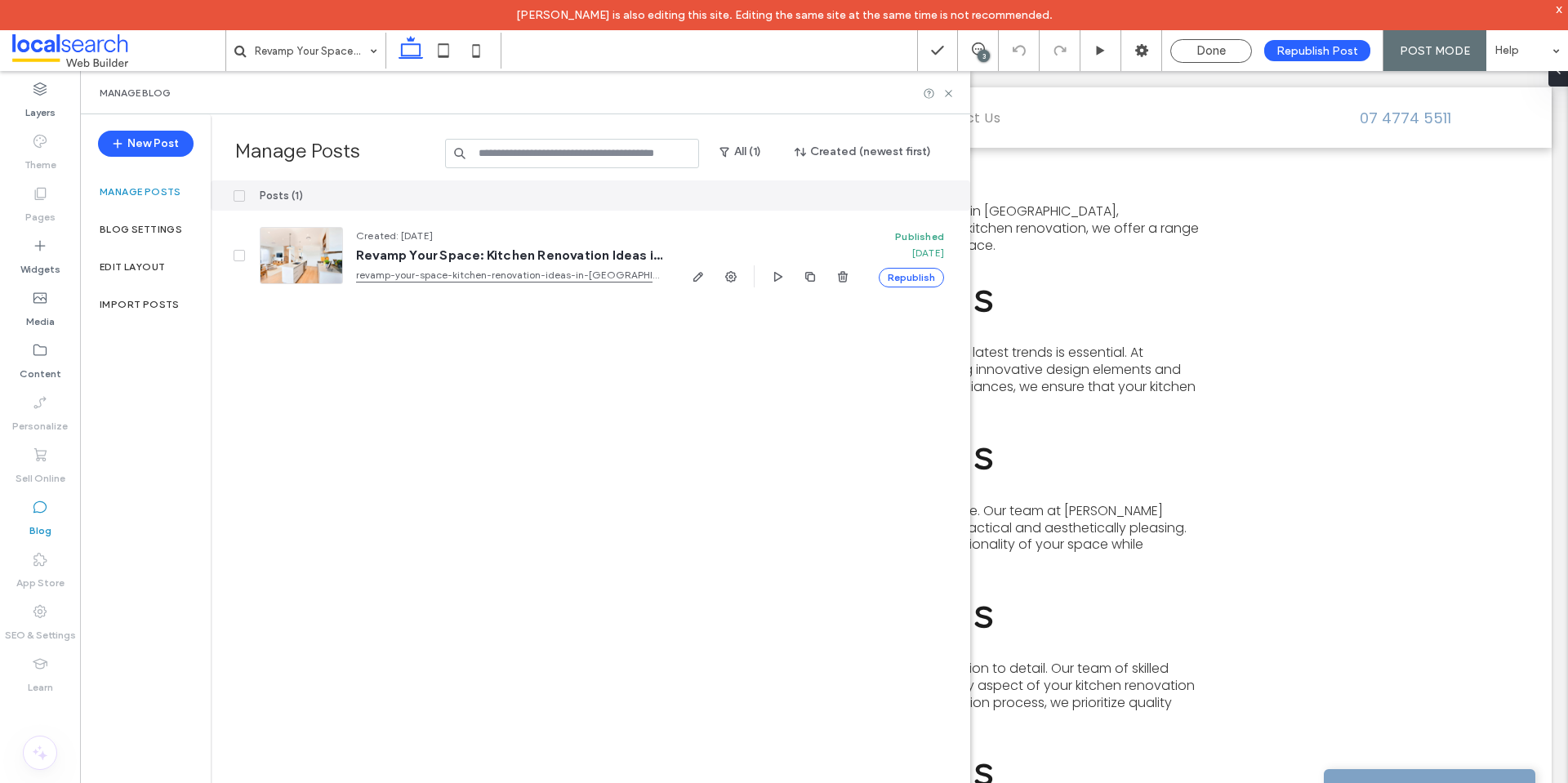
scroll to position [0, 0]
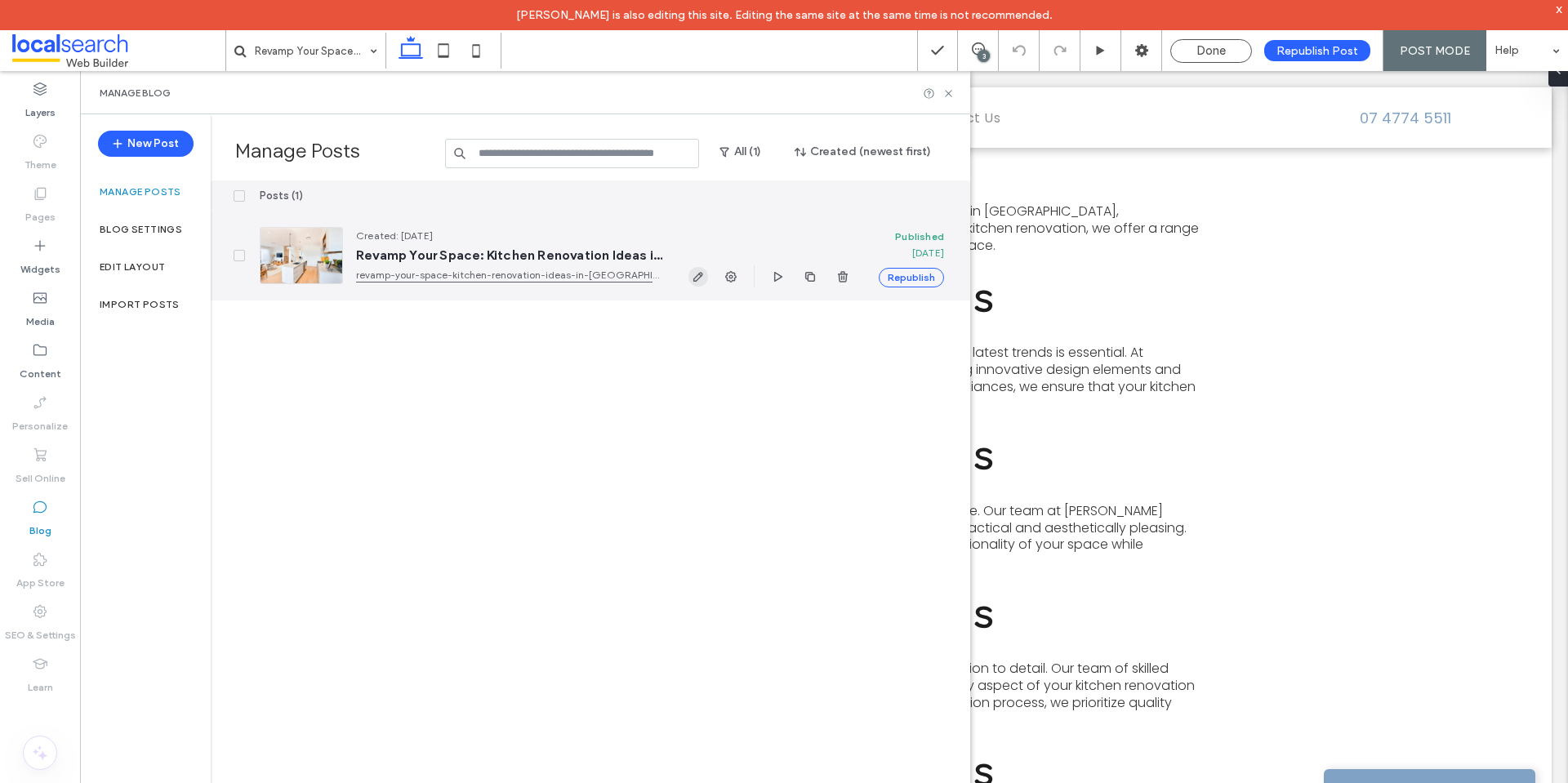
click at [697, 282] on icon "button" at bounding box center [698, 277] width 13 height 13
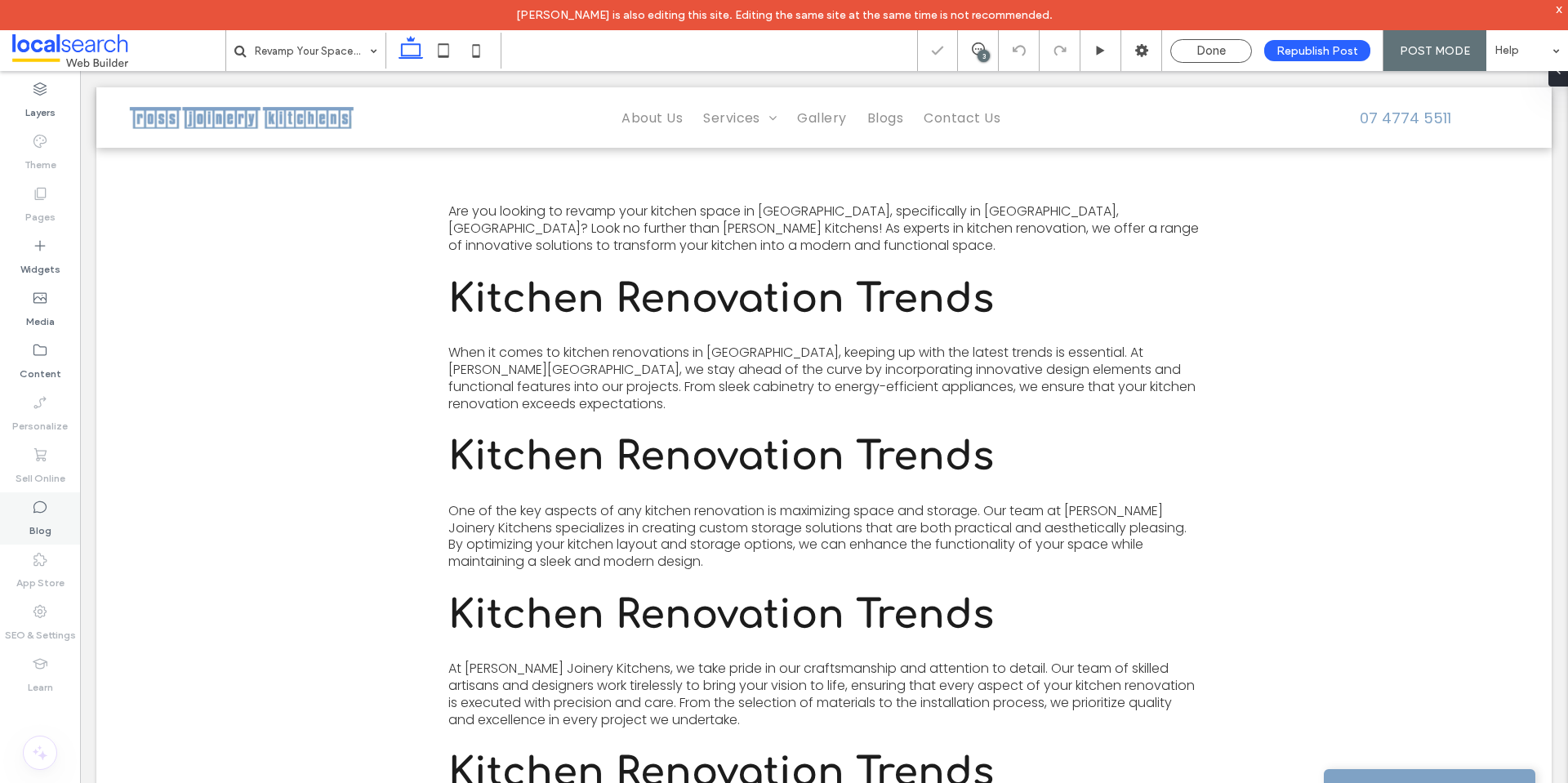
click at [48, 514] on div "Blog" at bounding box center [40, 518] width 80 height 52
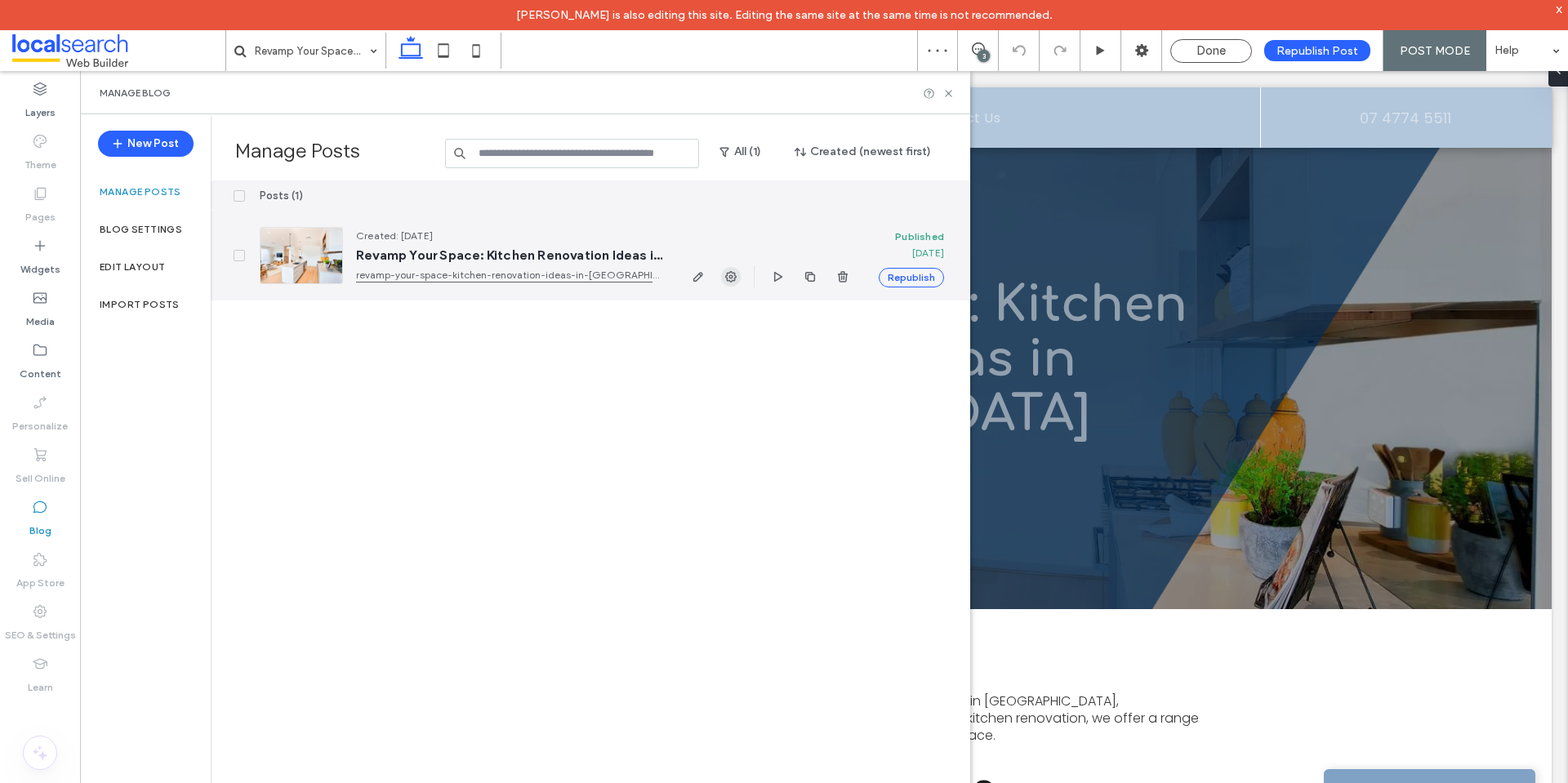
click at [736, 277] on use "button" at bounding box center [730, 277] width 11 height 11
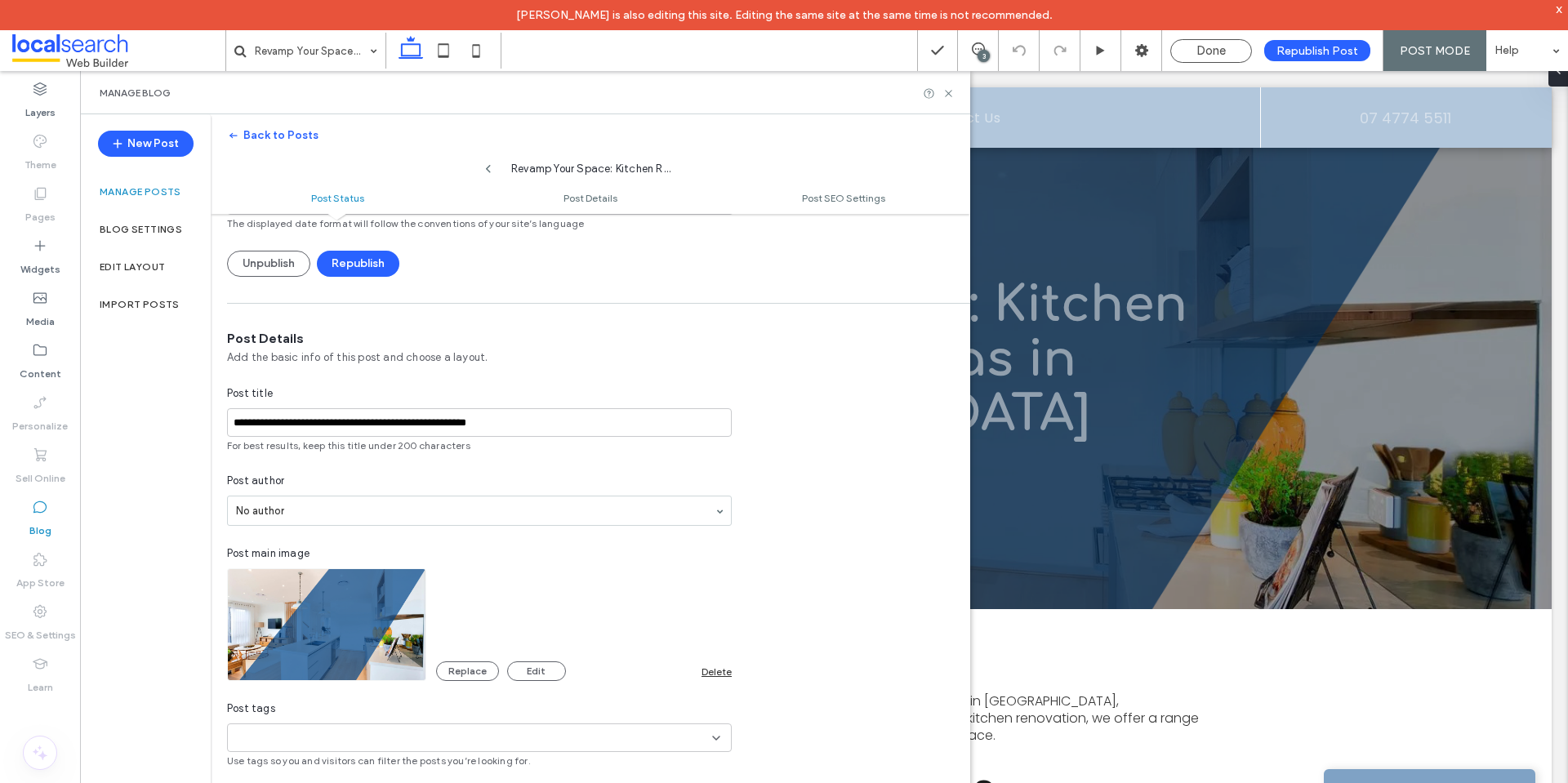
scroll to position [245, 0]
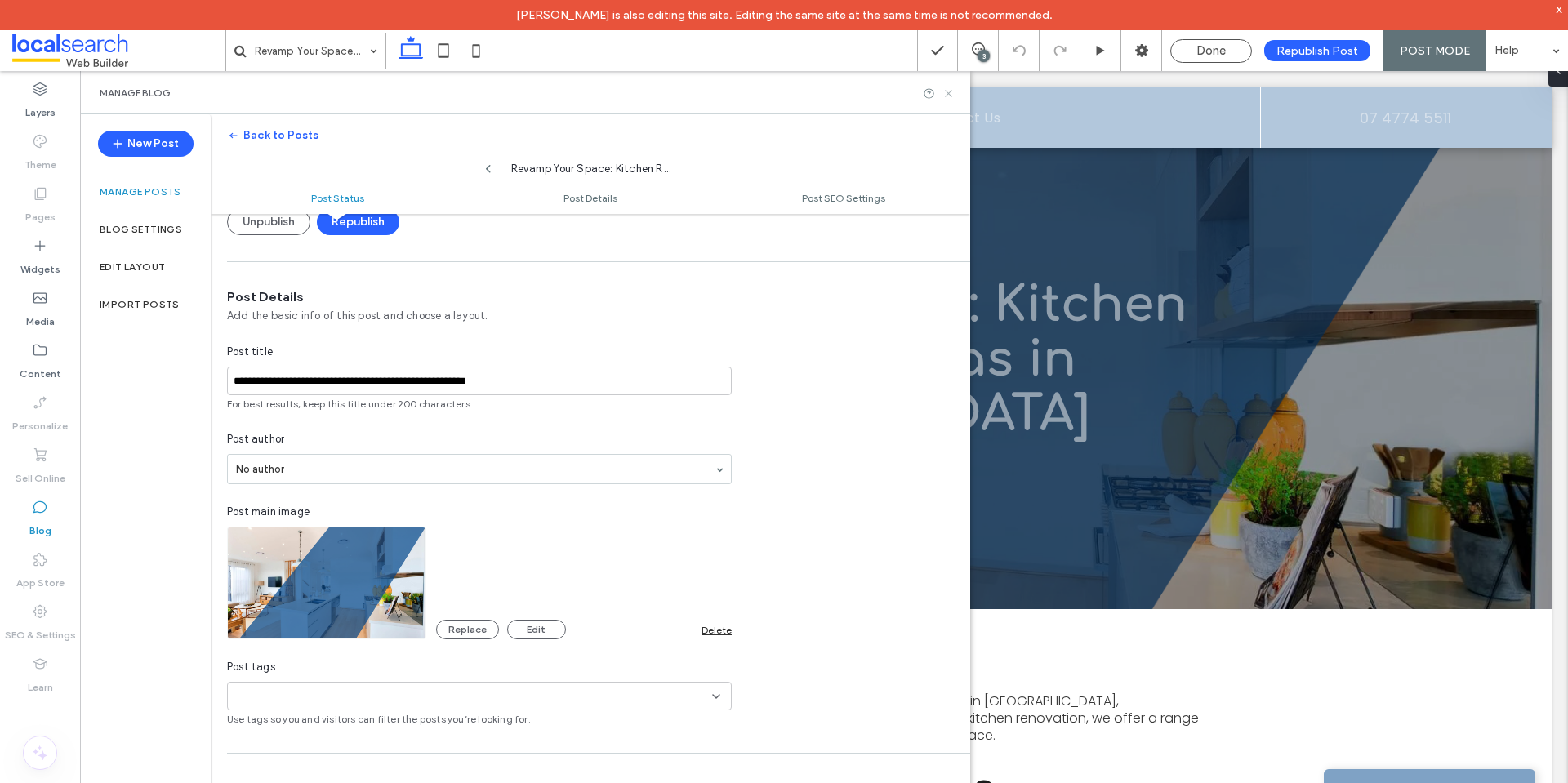
click at [952, 91] on icon at bounding box center [948, 93] width 12 height 12
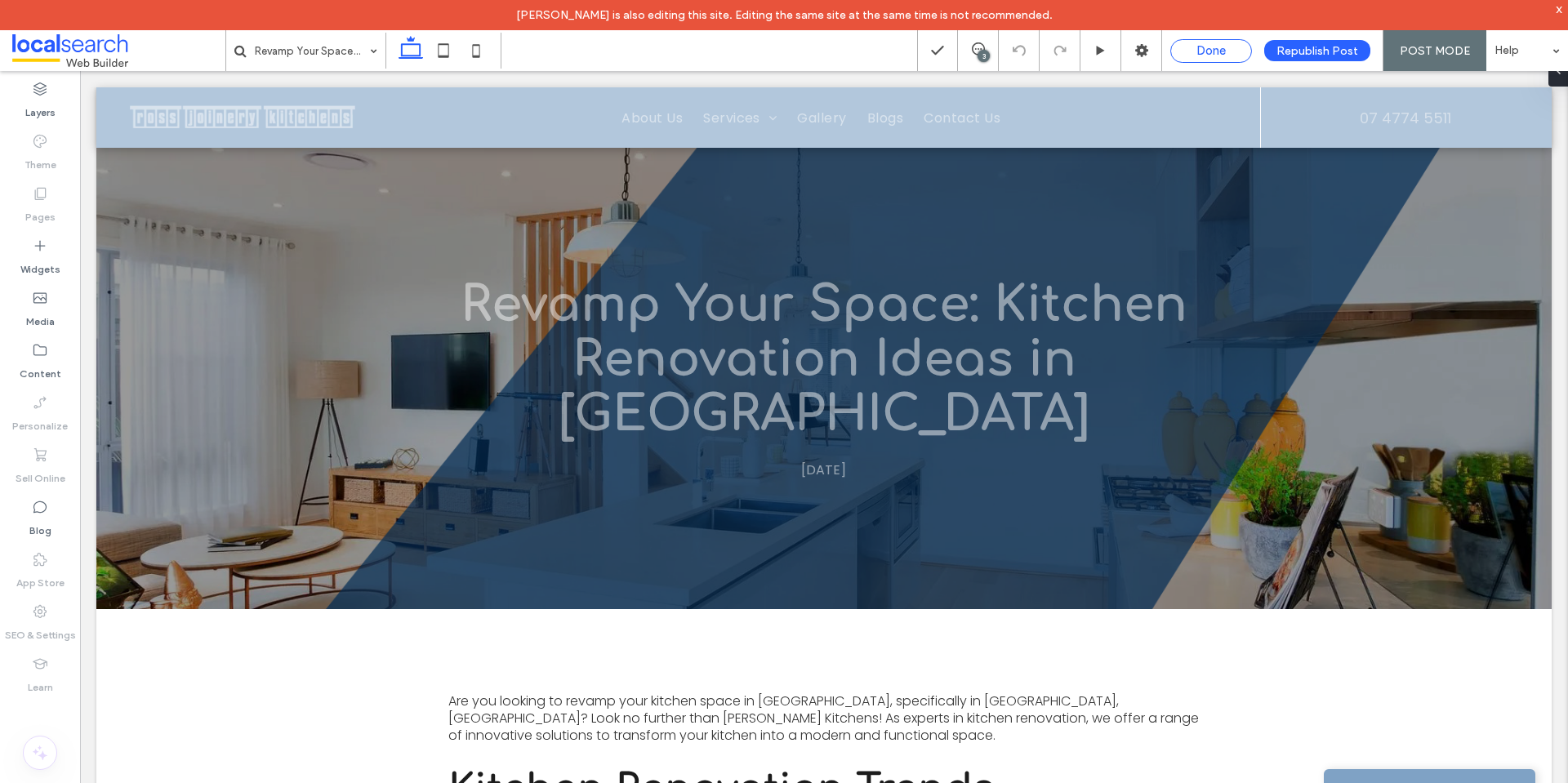
click at [1224, 57] on span "Done" at bounding box center [1211, 51] width 30 height 15
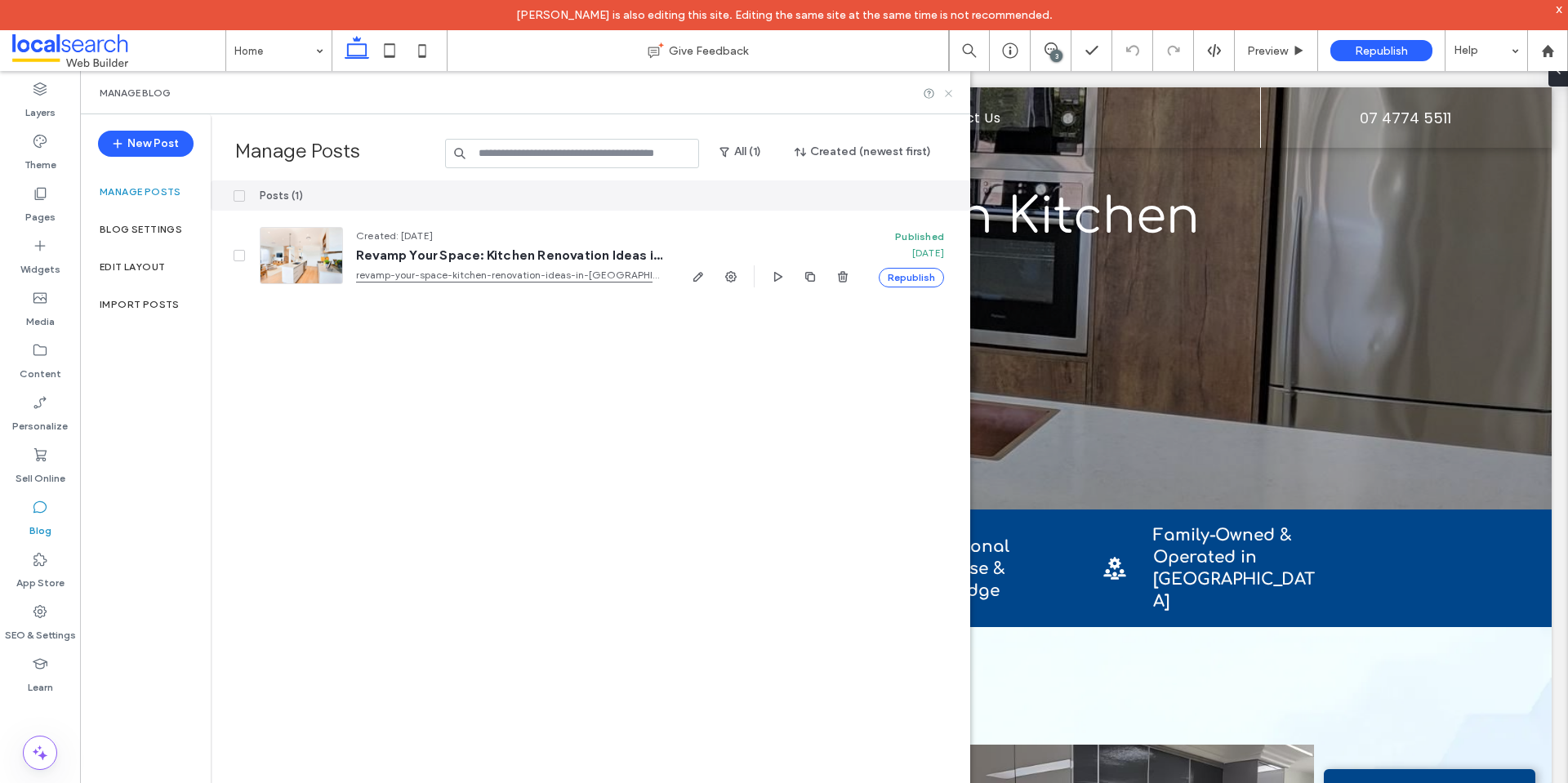
click at [945, 97] on icon at bounding box center [948, 93] width 12 height 12
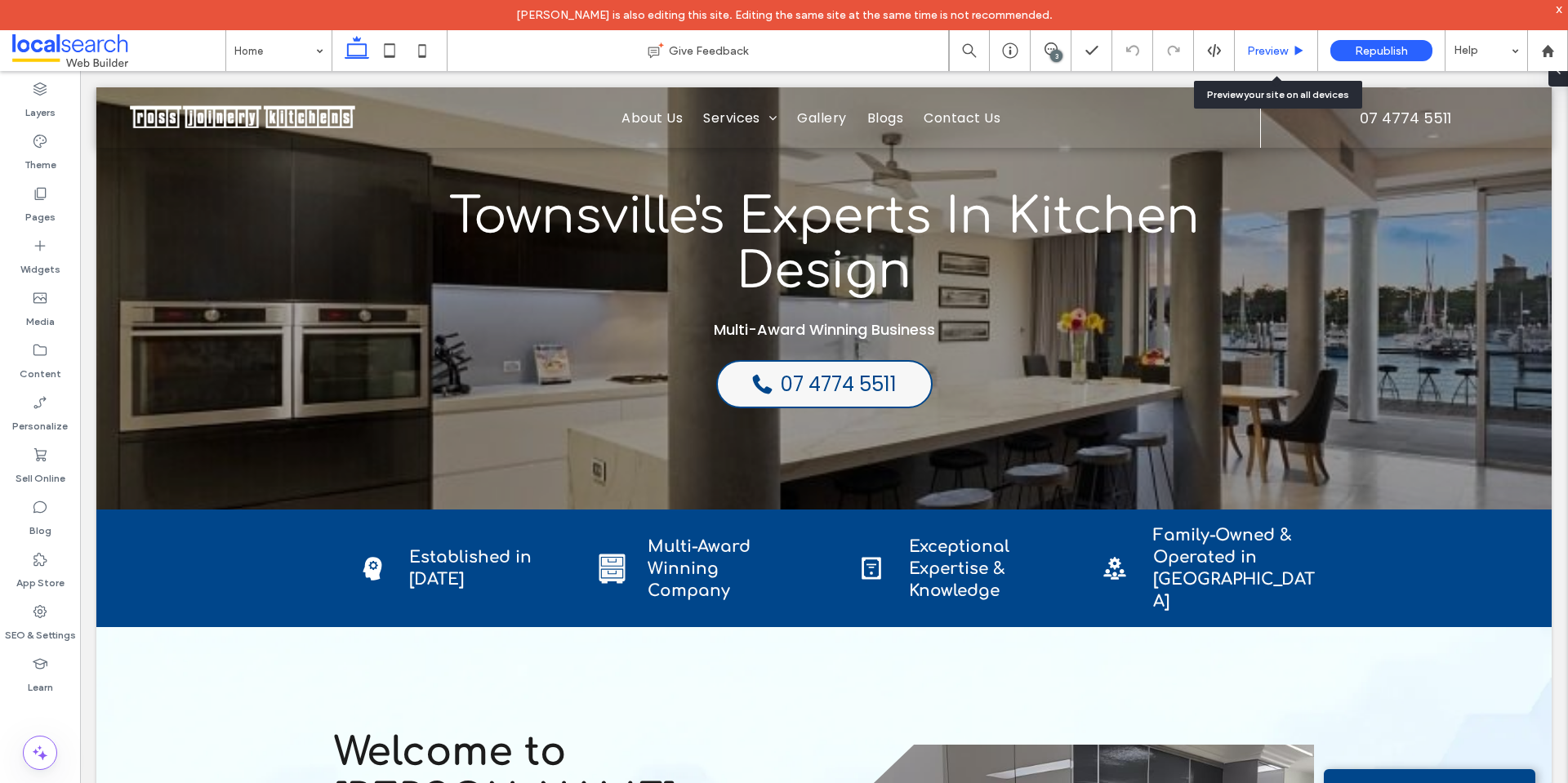
click at [1287, 58] on div "Preview" at bounding box center [1276, 51] width 83 height 41
drag, startPoint x: 1258, startPoint y: 57, endPoint x: 878, endPoint y: 4, distance: 383.7
click at [1258, 57] on span "Preview" at bounding box center [1267, 51] width 41 height 14
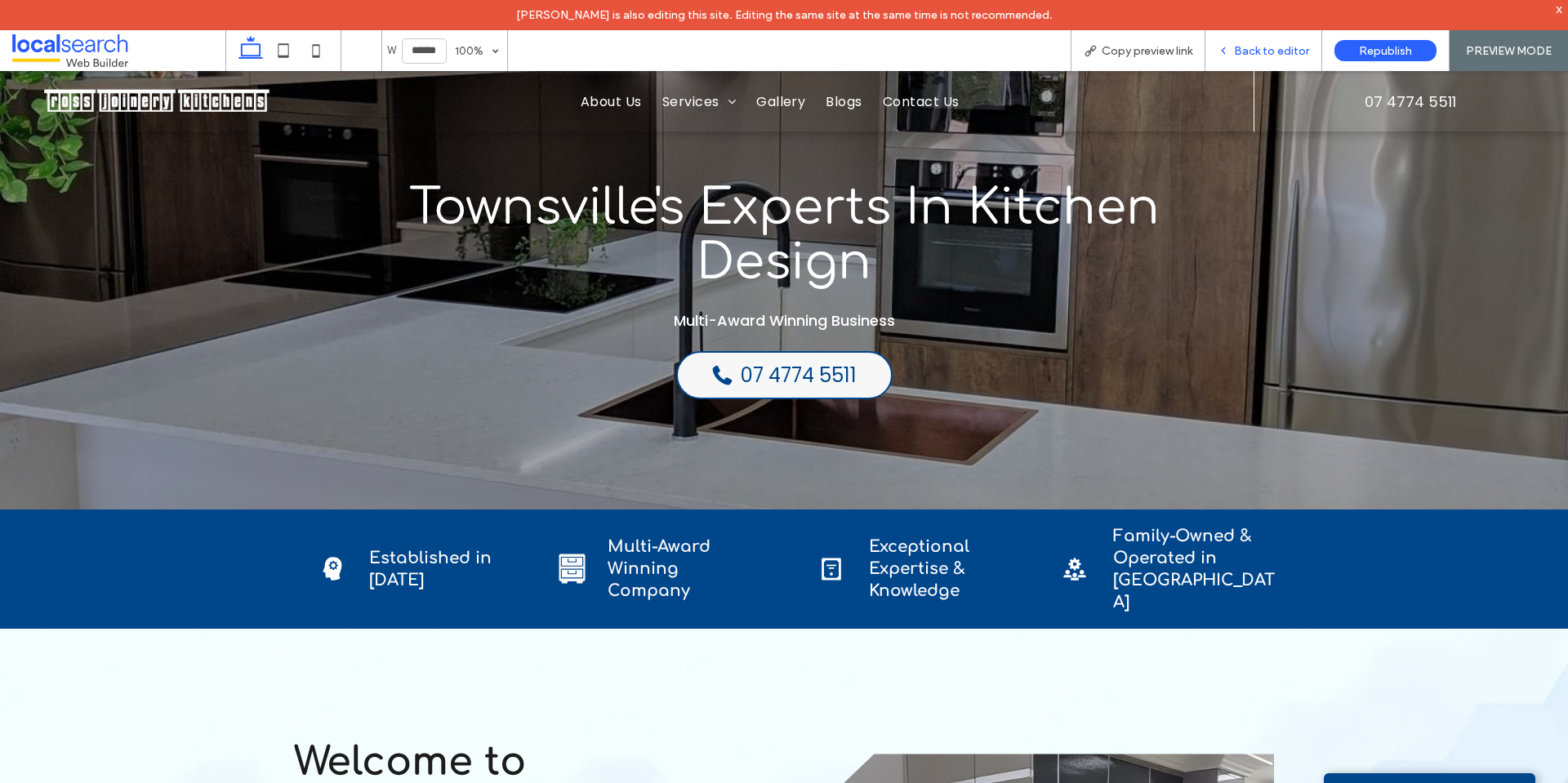
click at [1246, 57] on div "Back to editor" at bounding box center [1264, 51] width 117 height 41
click at [1260, 42] on div "Back to editor" at bounding box center [1264, 51] width 117 height 41
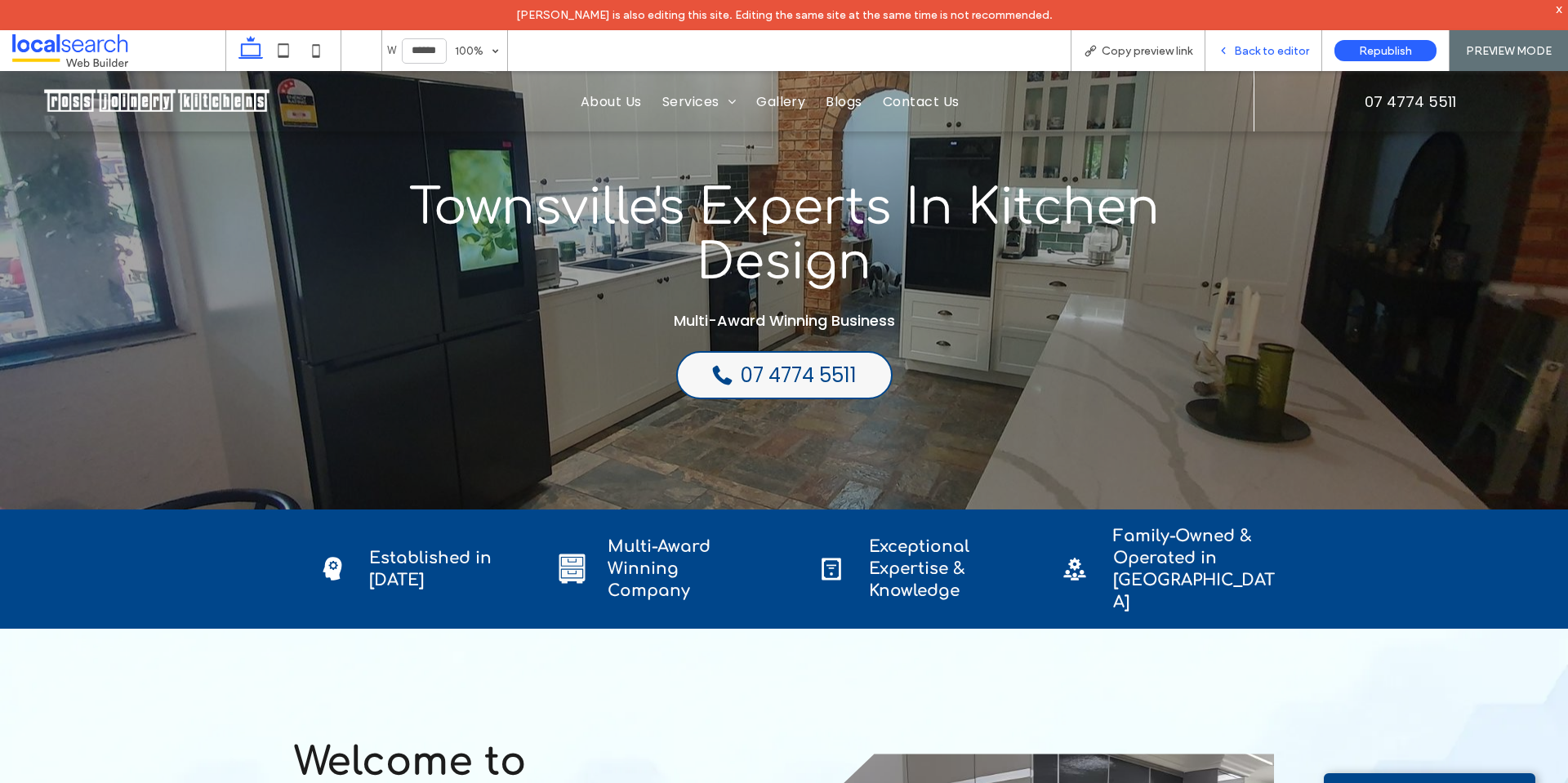
click at [1229, 49] on icon at bounding box center [1223, 50] width 11 height 11
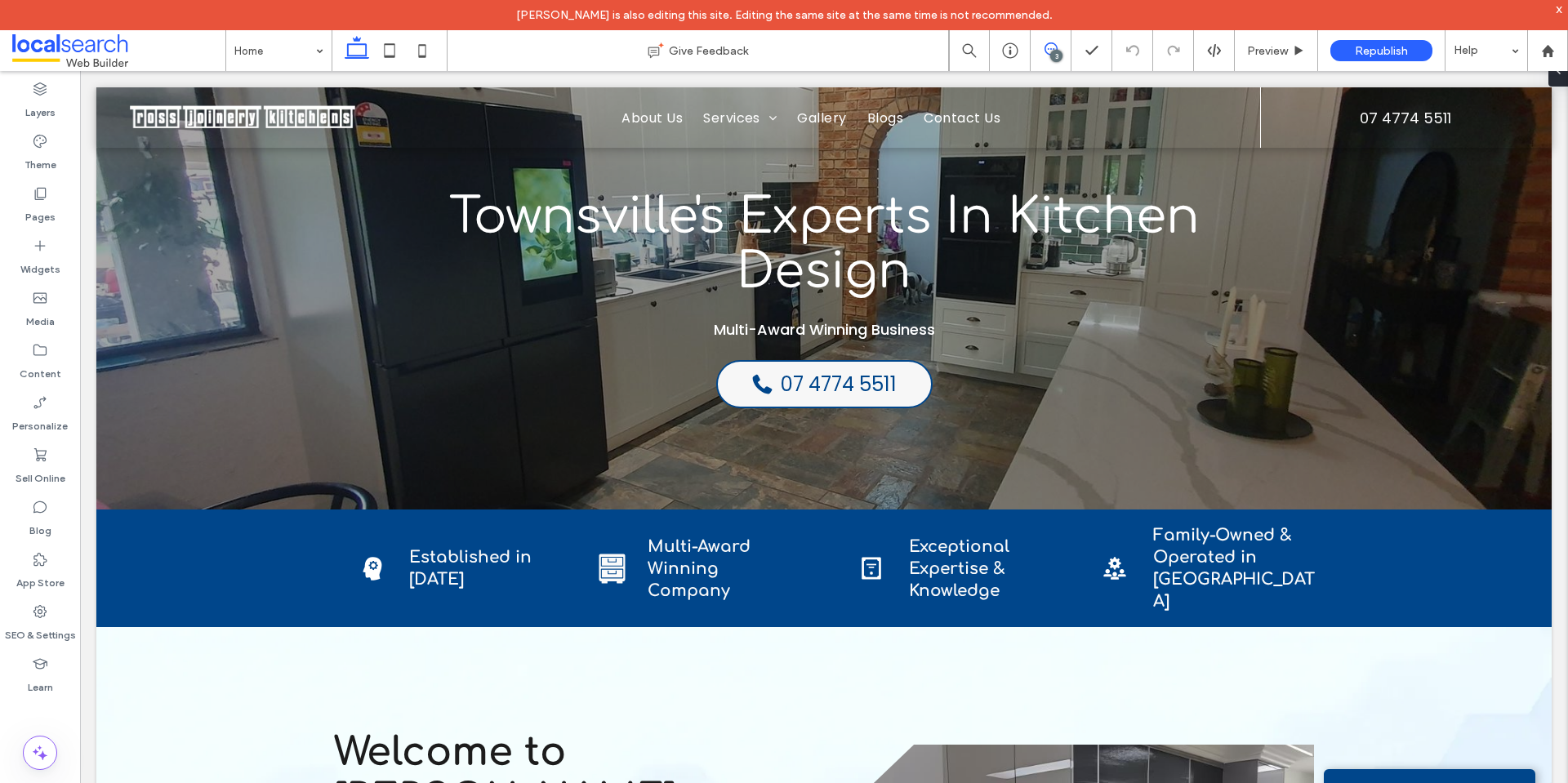
click at [1048, 45] on icon at bounding box center [1051, 49] width 13 height 13
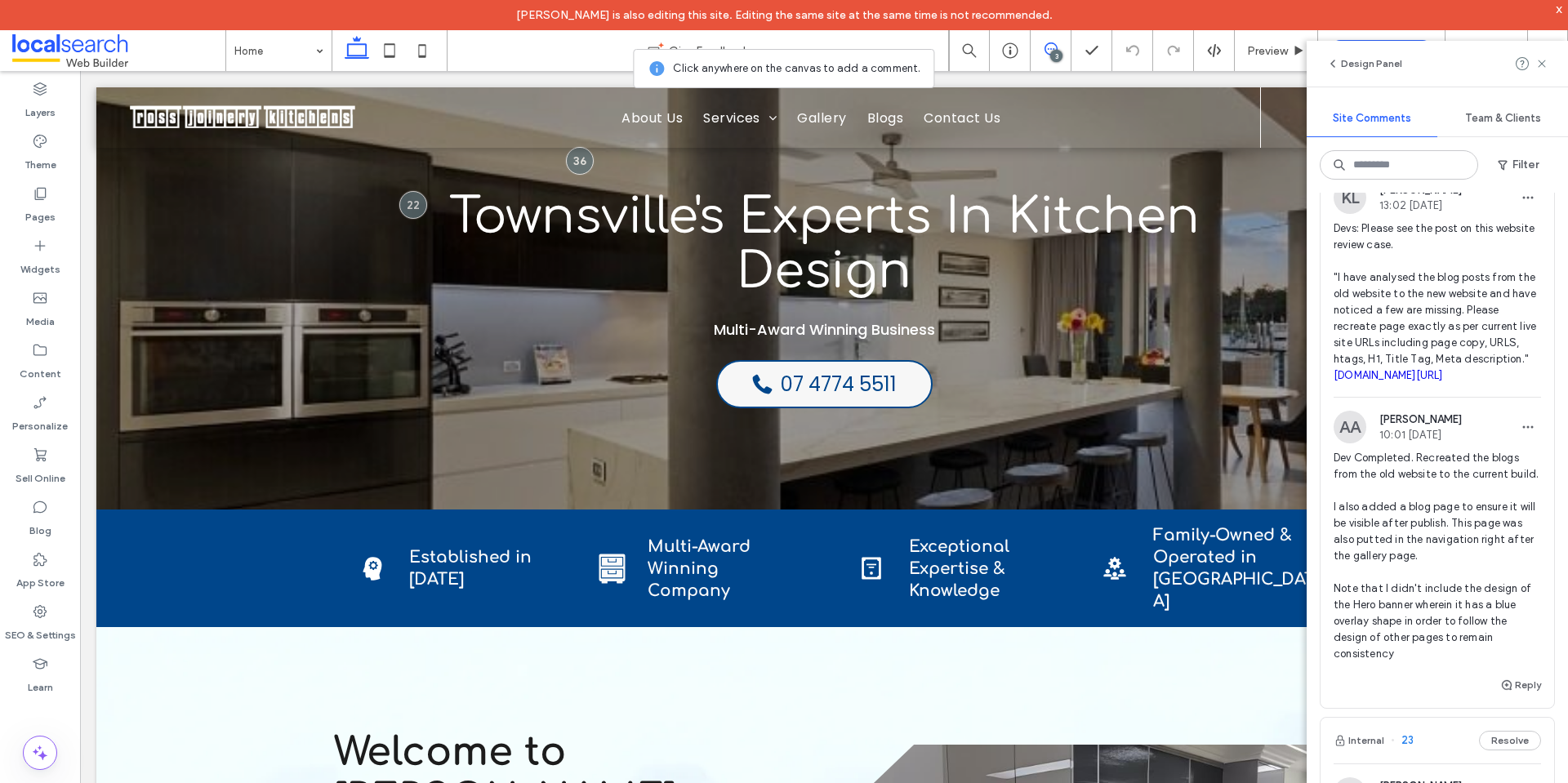
scroll to position [163, 0]
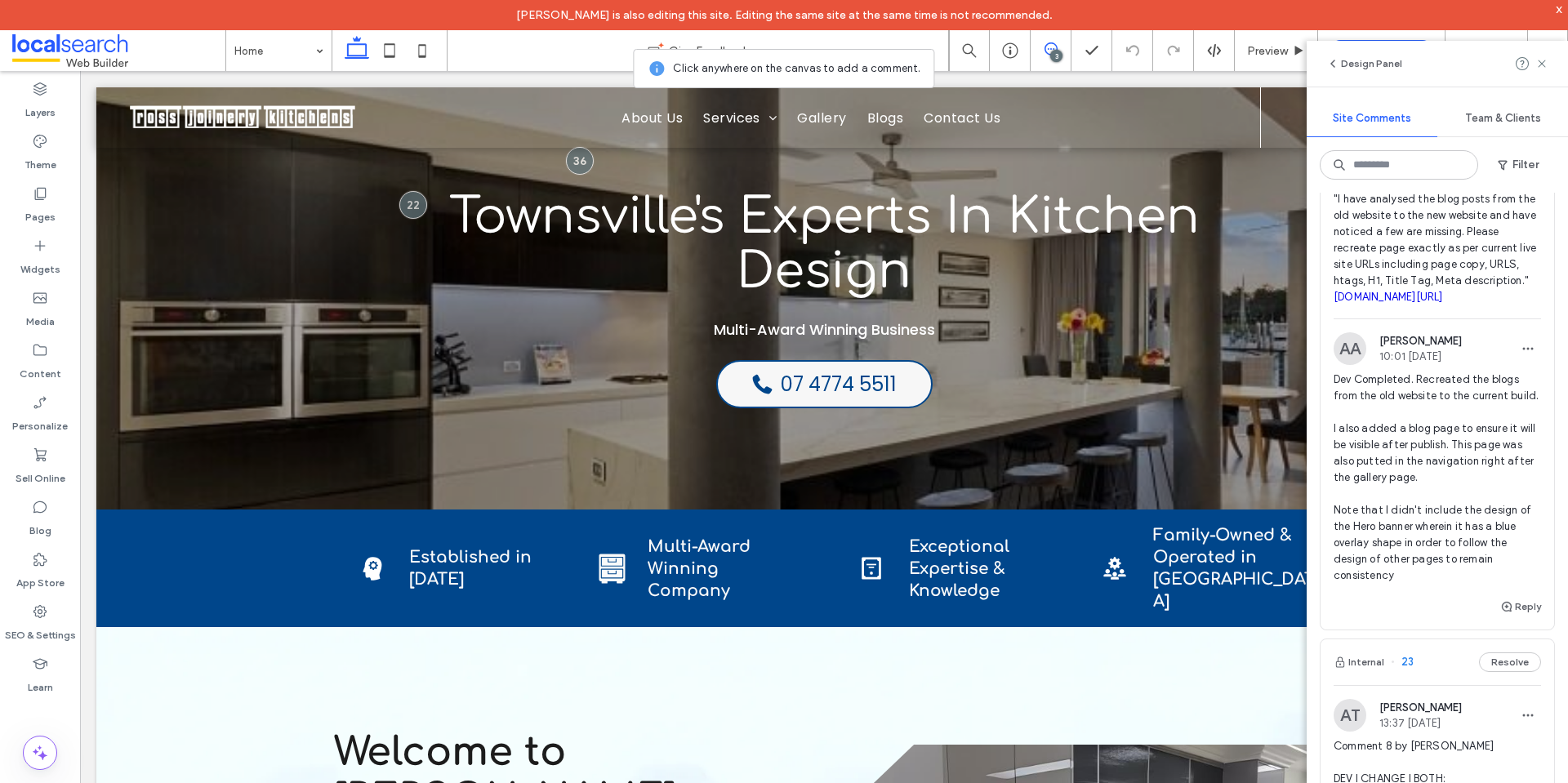
click at [1413, 303] on link "rossjoinery.com.au/blog/revamp-your-space-kitchen-renovation-ideas-in-townsville" at bounding box center [1388, 297] width 109 height 12
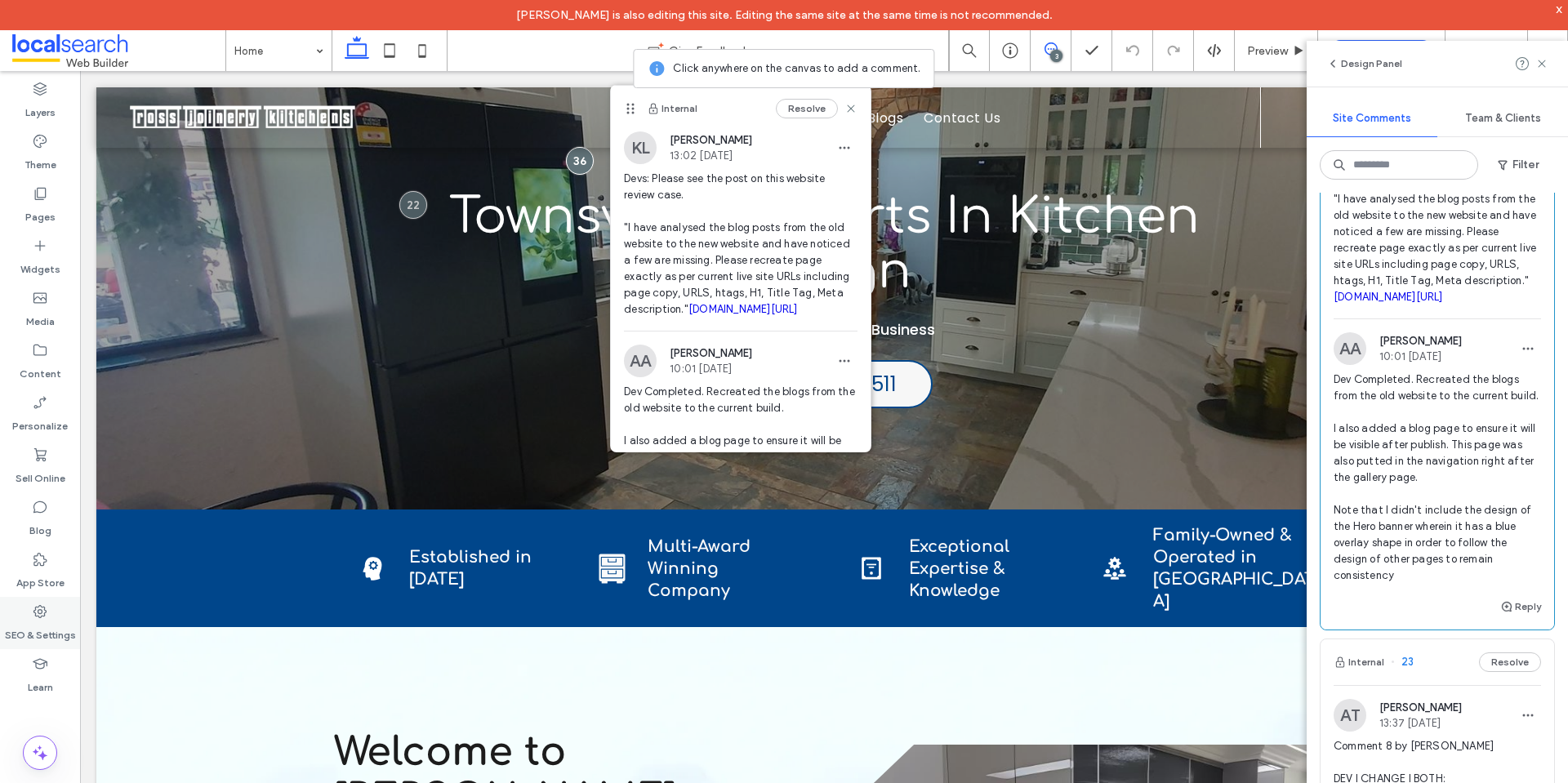
click at [64, 645] on div "SEO & Settings" at bounding box center [40, 623] width 80 height 52
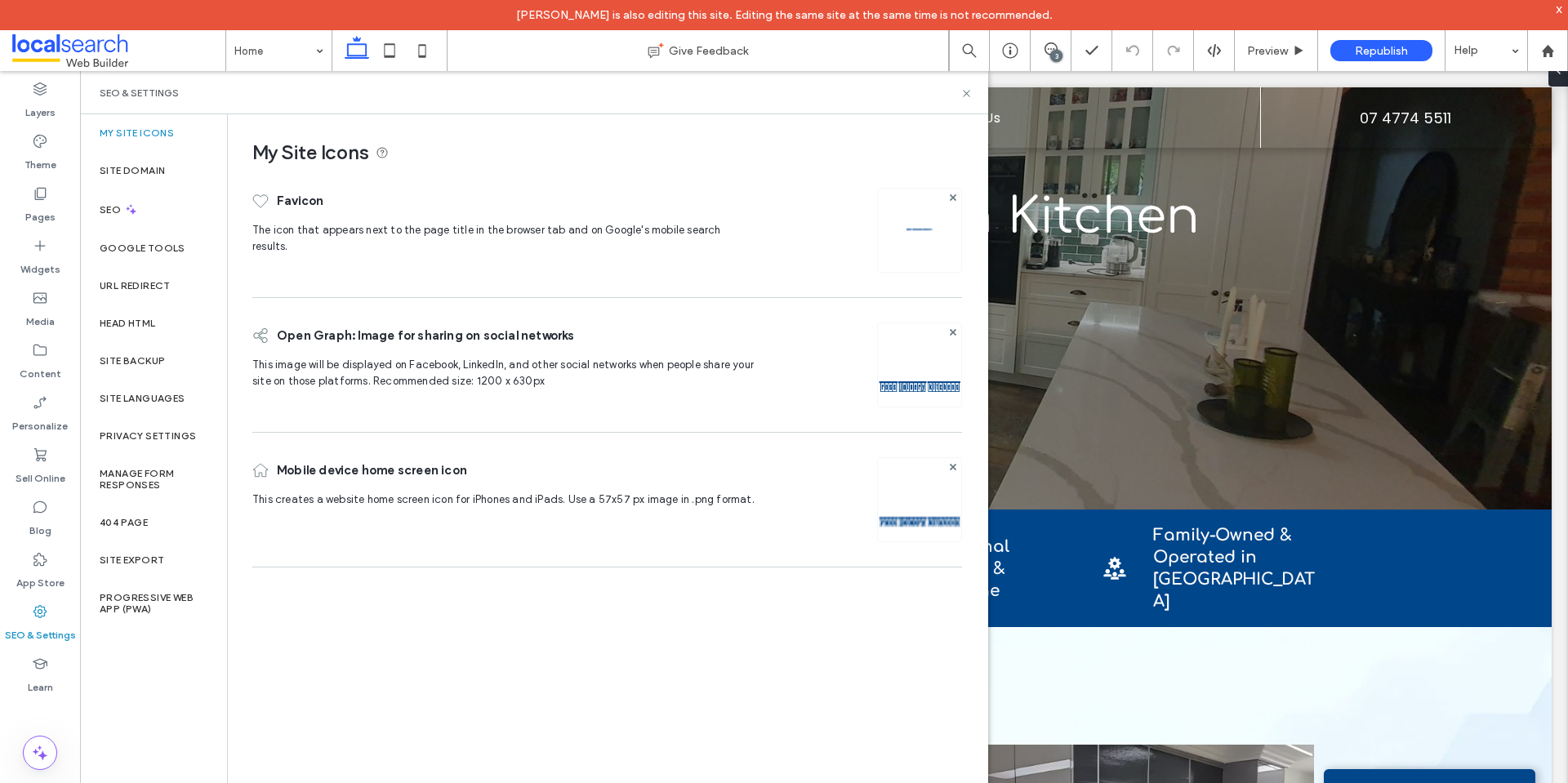
scroll to position [0, 0]
click at [167, 361] on div "Site Backup" at bounding box center [153, 360] width 147 height 38
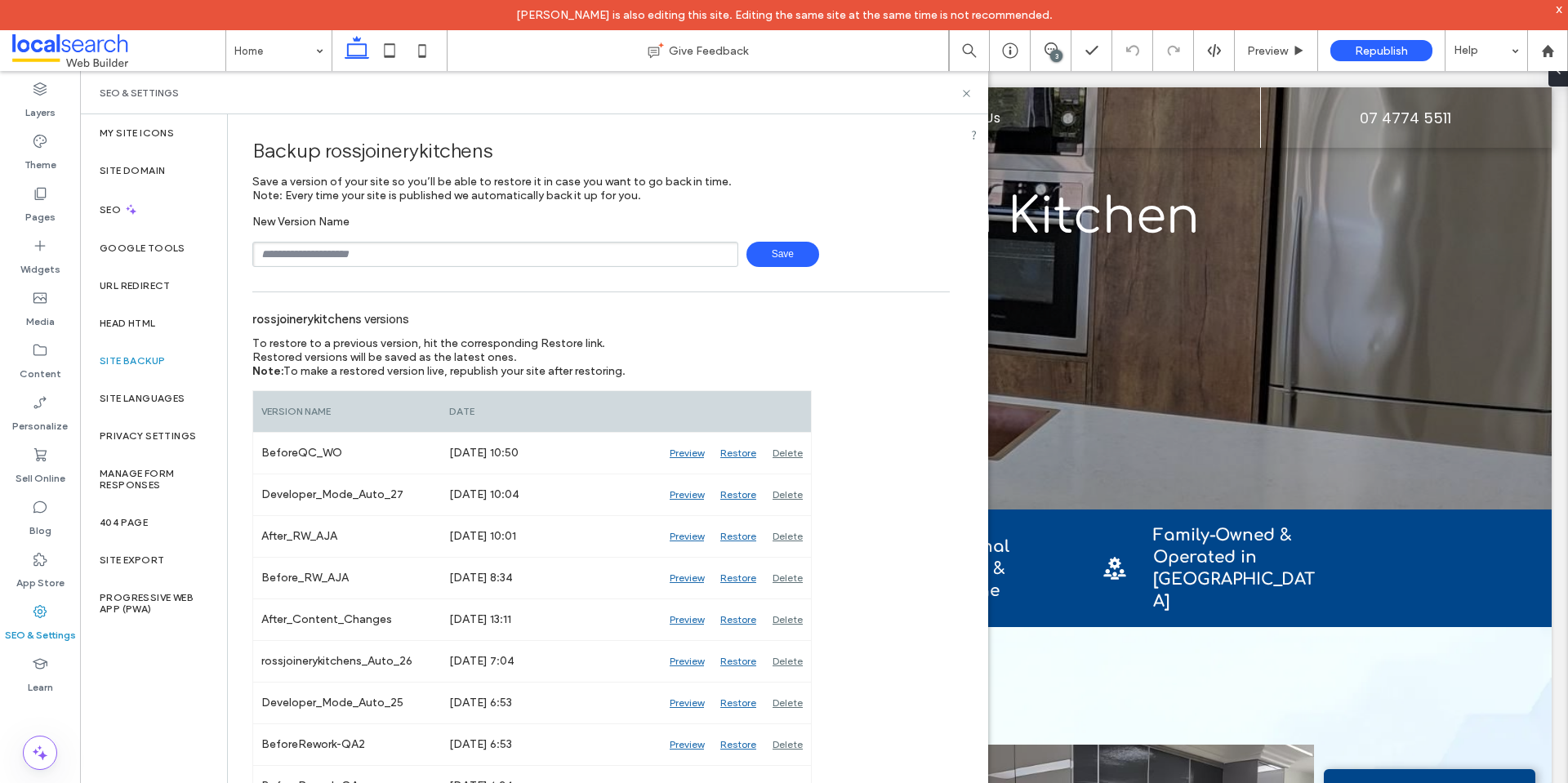
drag, startPoint x: 495, startPoint y: 258, endPoint x: 467, endPoint y: 265, distance: 28.9
click at [495, 258] on input "text" at bounding box center [495, 254] width 486 height 25
type input "**********"
click at [783, 247] on span "Save" at bounding box center [782, 254] width 72 height 25
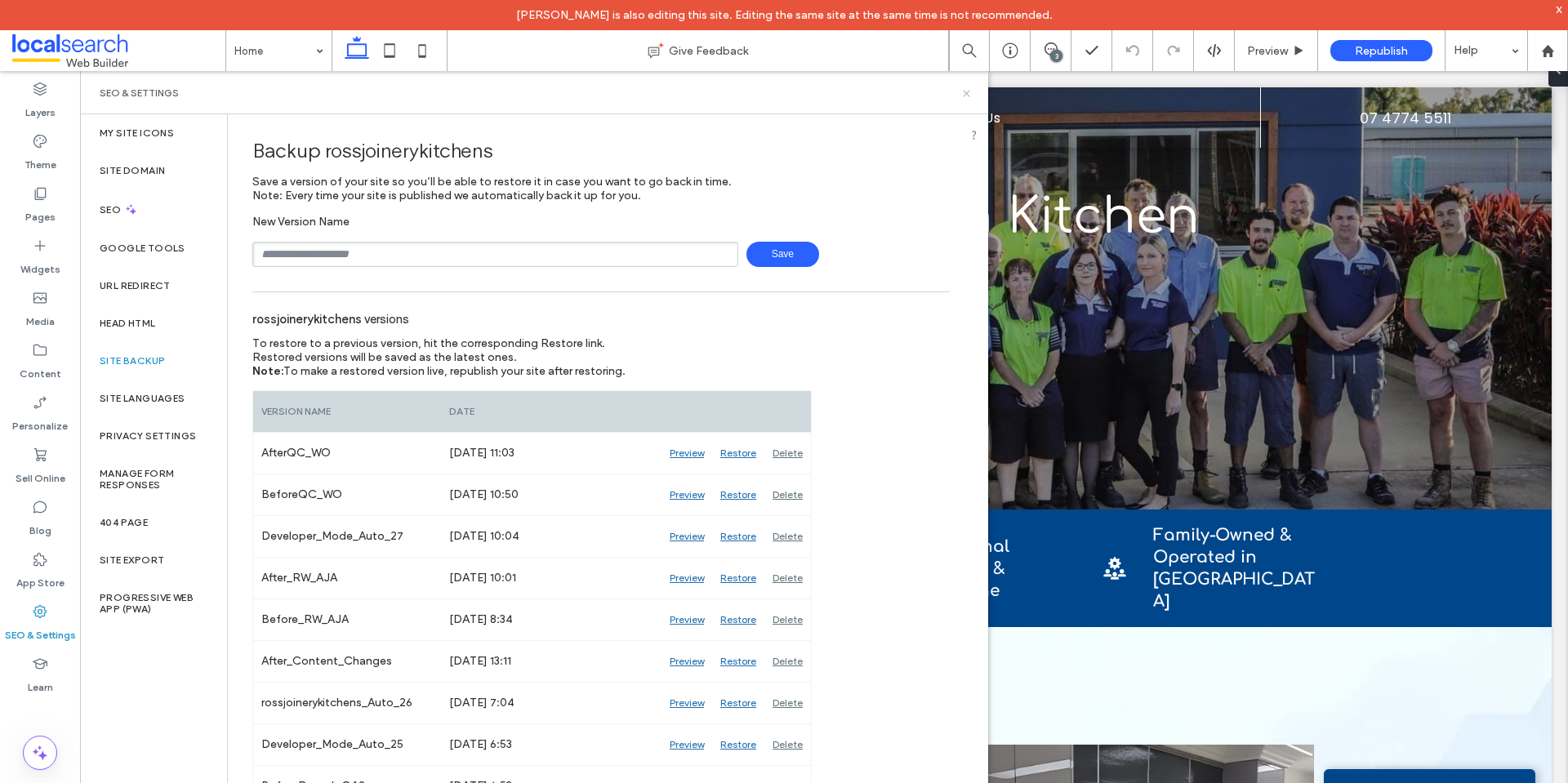
click at [964, 96] on use at bounding box center [966, 93] width 6 height 6
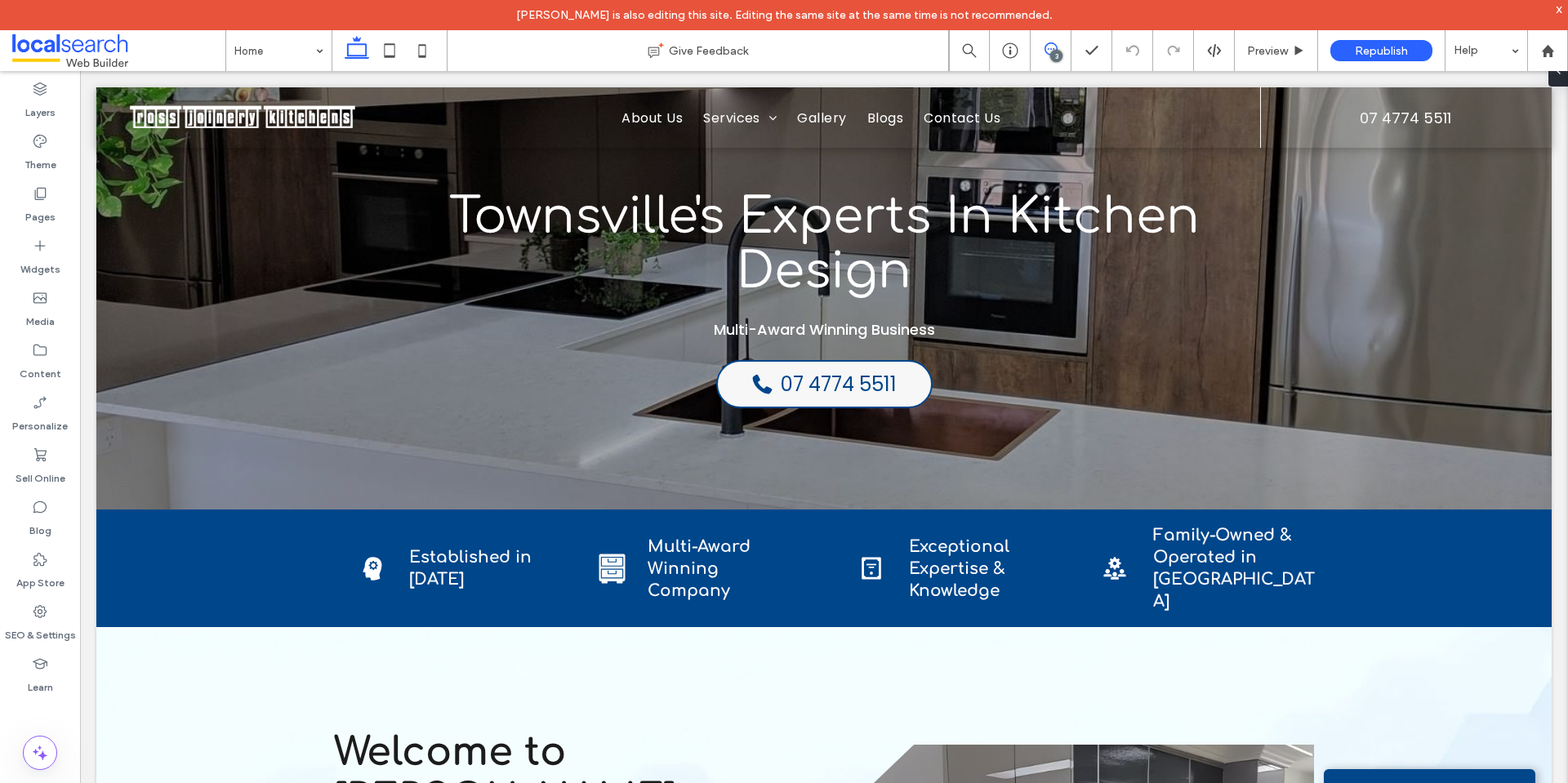
click at [1046, 49] on icon at bounding box center [1051, 49] width 13 height 13
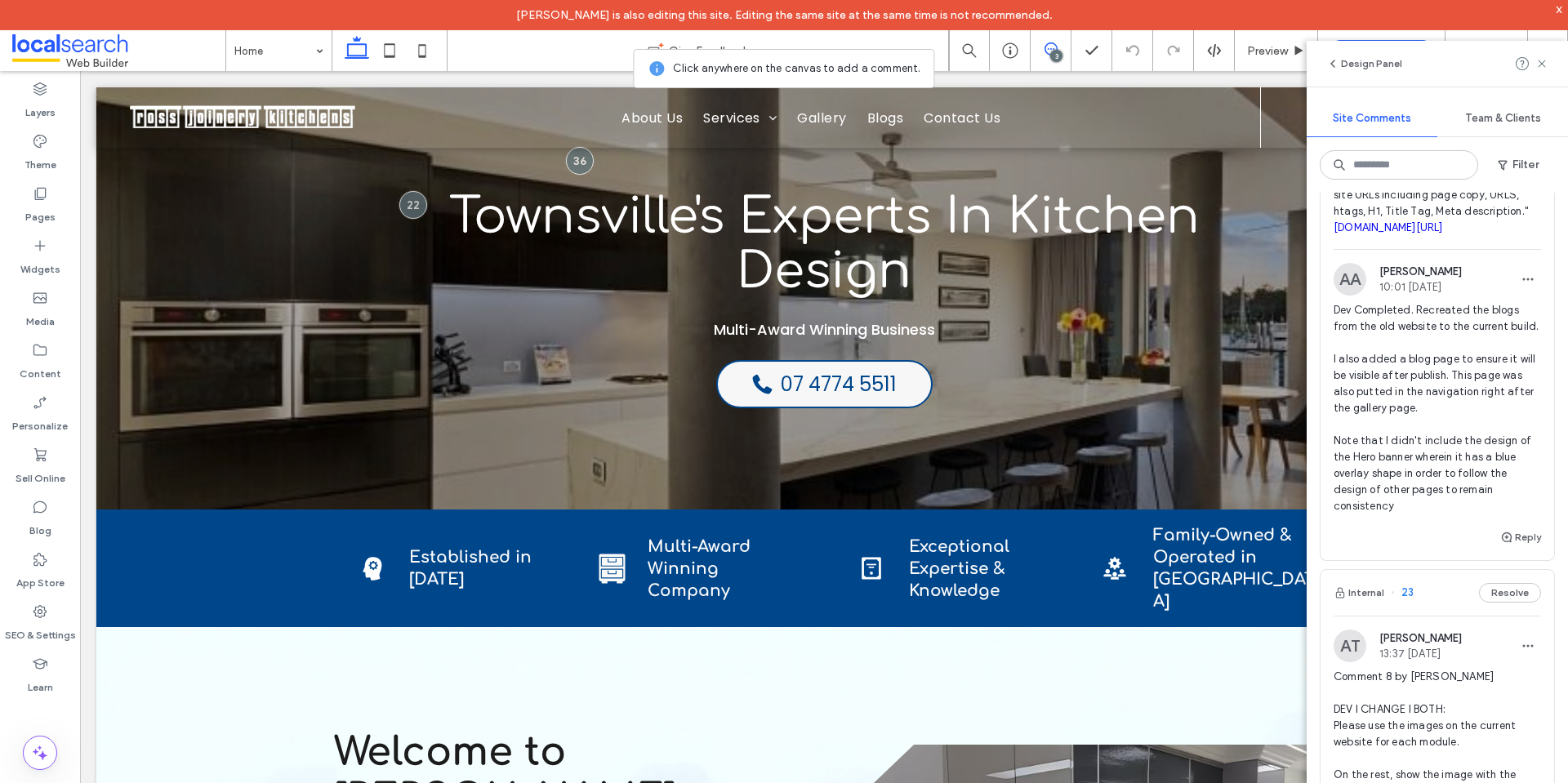
scroll to position [409, 0]
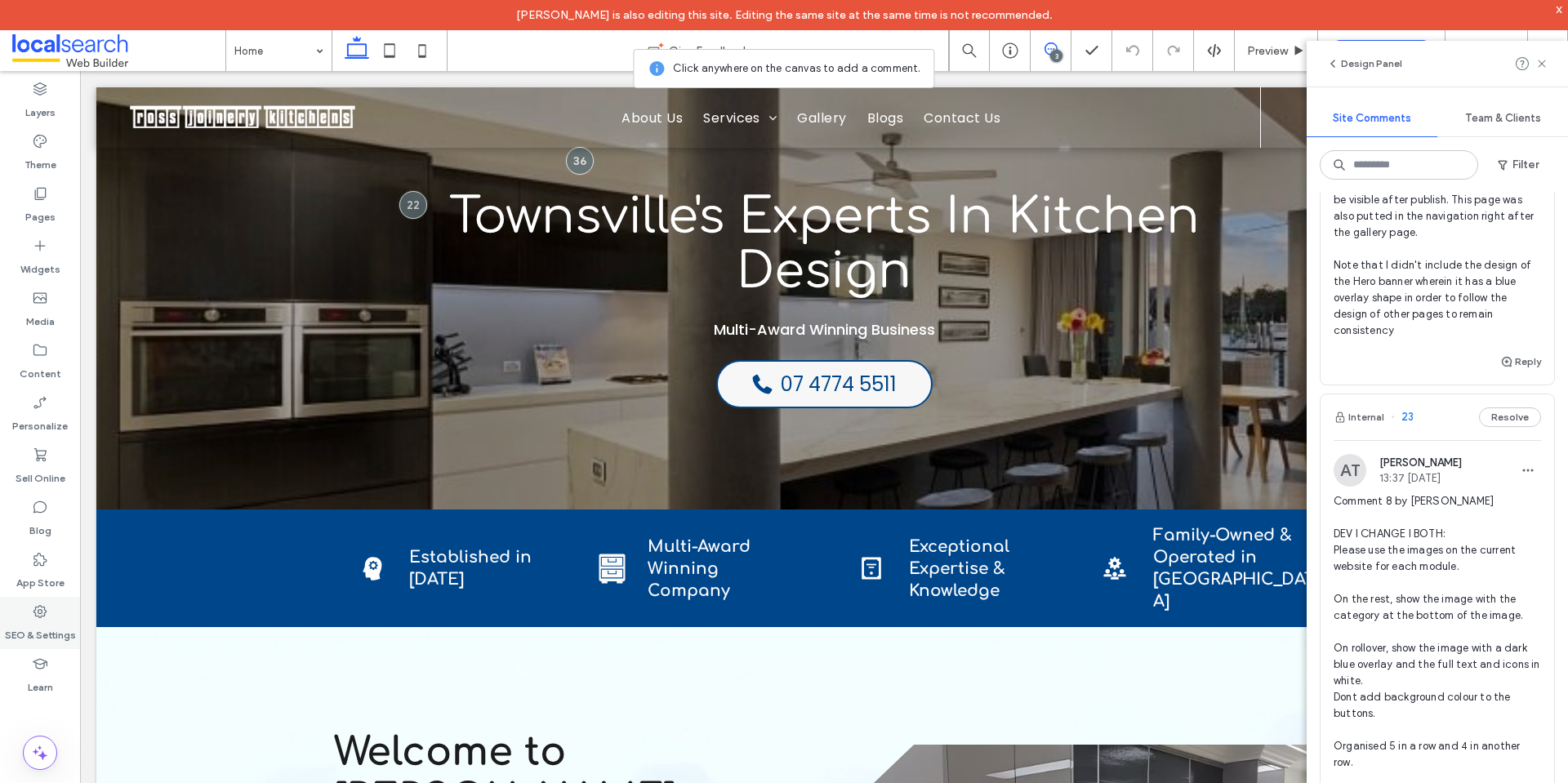
click at [51, 607] on div "SEO & Settings" at bounding box center [40, 623] width 80 height 52
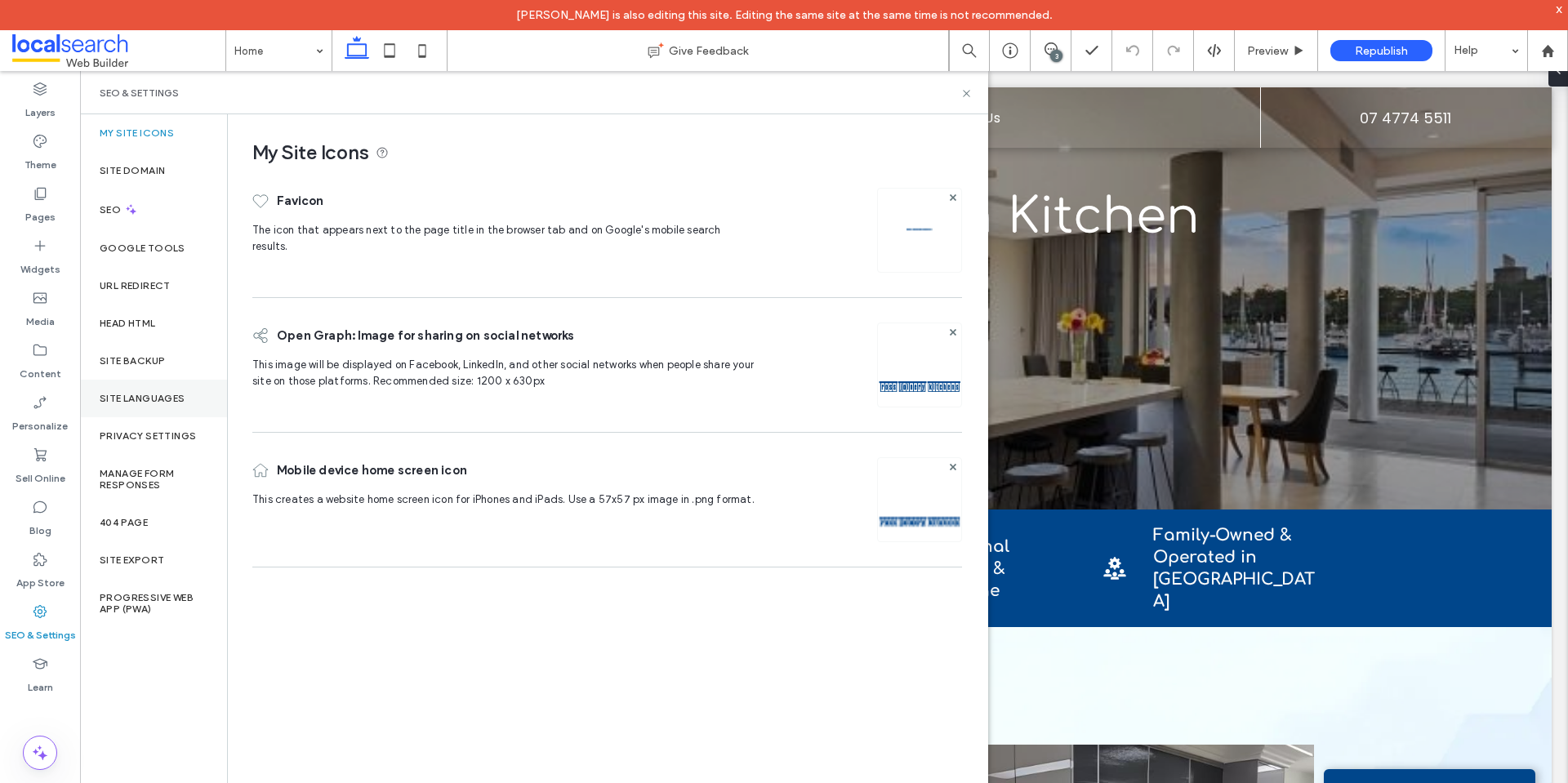
scroll to position [0, 0]
click at [163, 345] on div "Site Backup" at bounding box center [153, 360] width 147 height 38
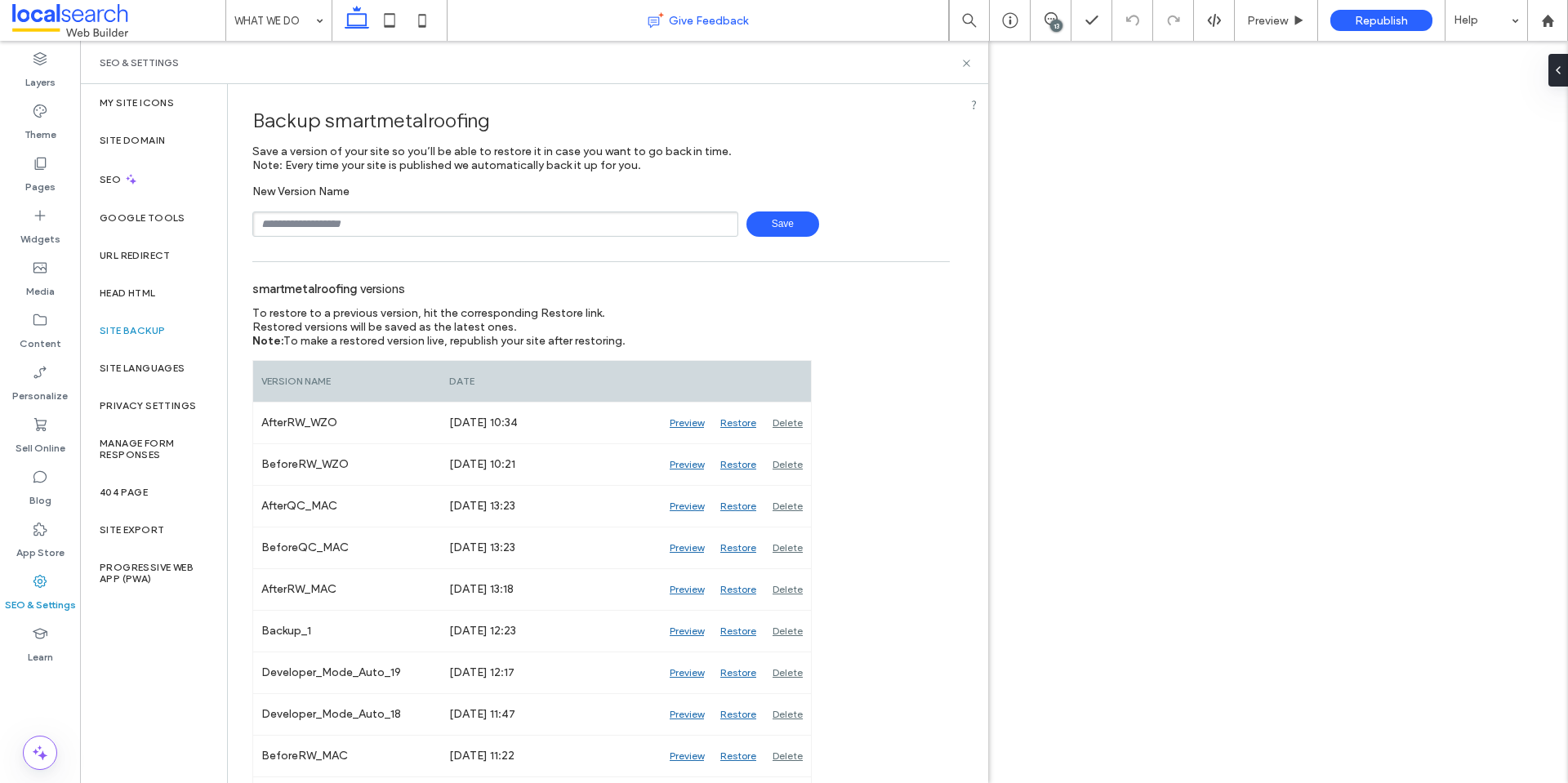
click at [969, 64] on icon at bounding box center [966, 63] width 12 height 12
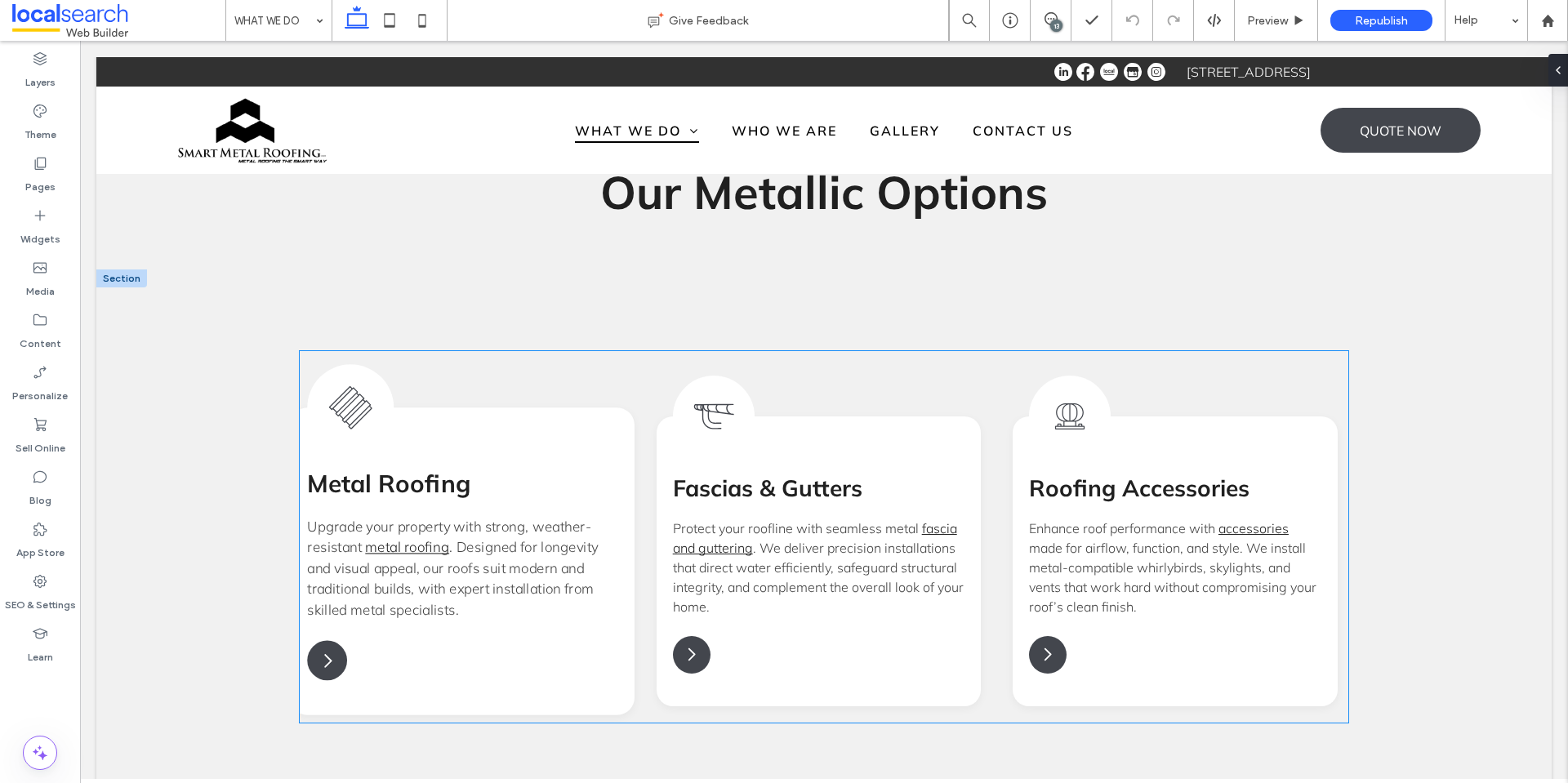
scroll to position [1209, 0]
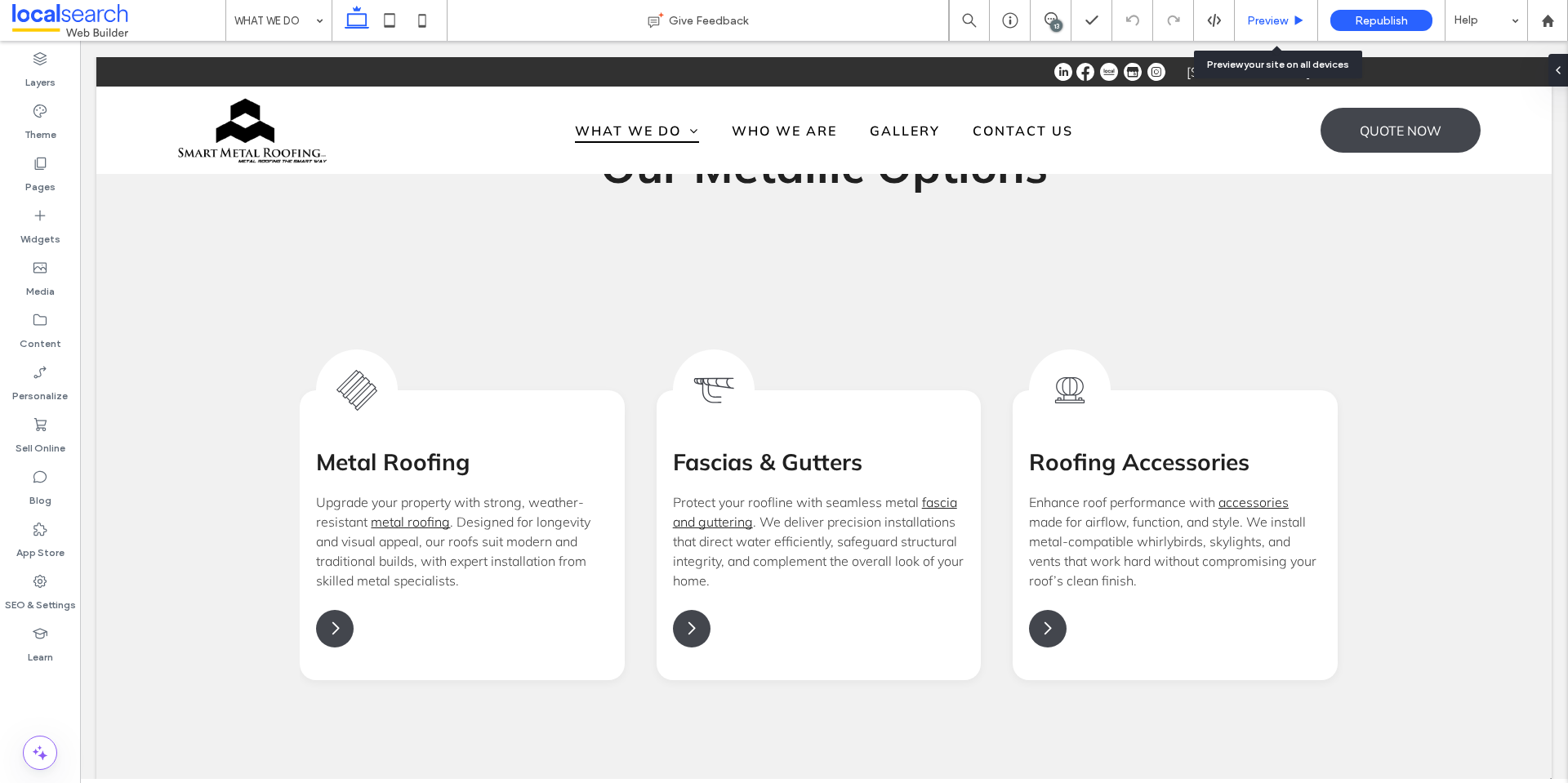
click at [1246, 18] on span "Preview" at bounding box center [1267, 20] width 41 height 14
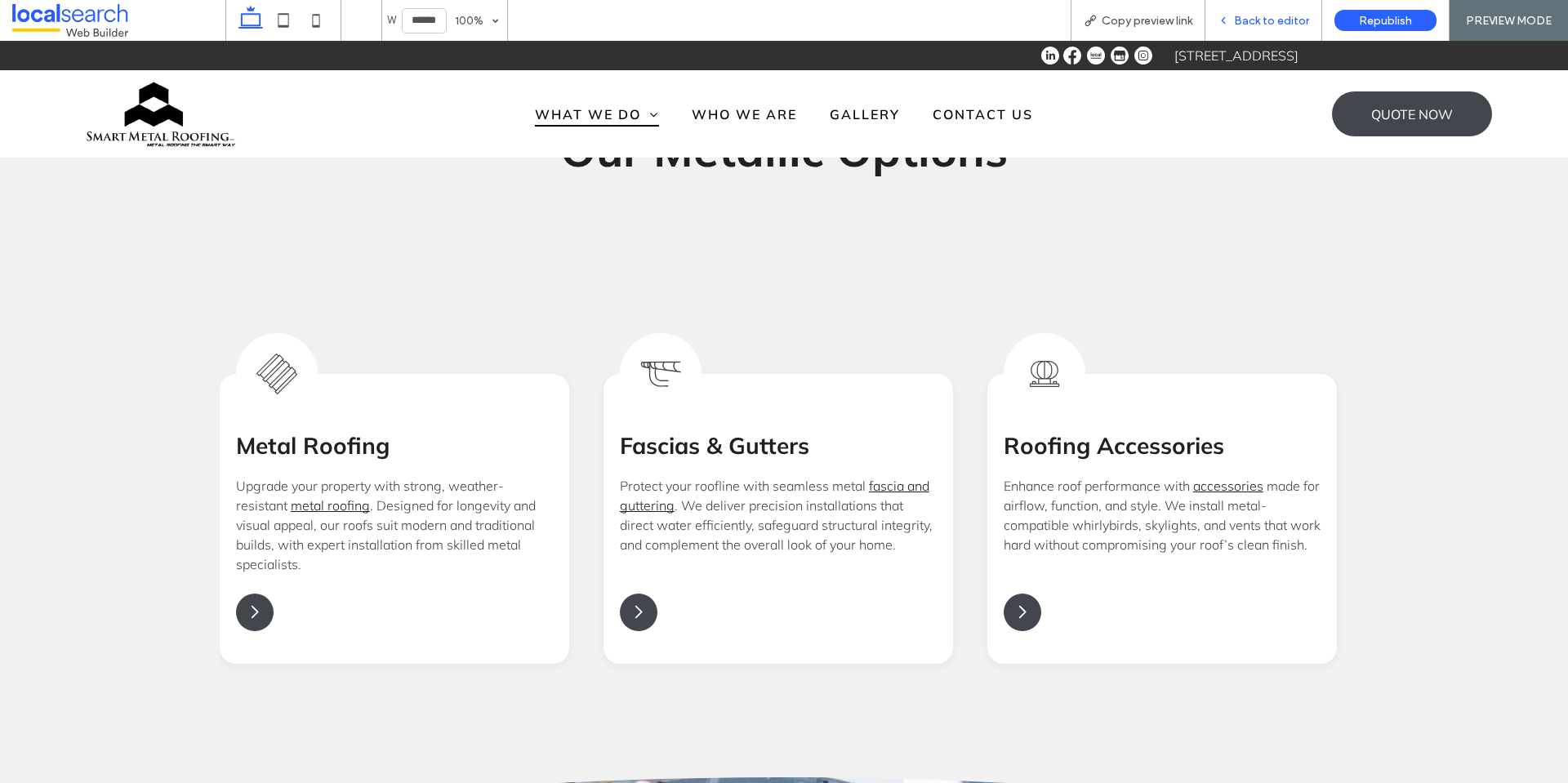
click at [1248, 15] on span "Back to editor" at bounding box center [1271, 20] width 75 height 14
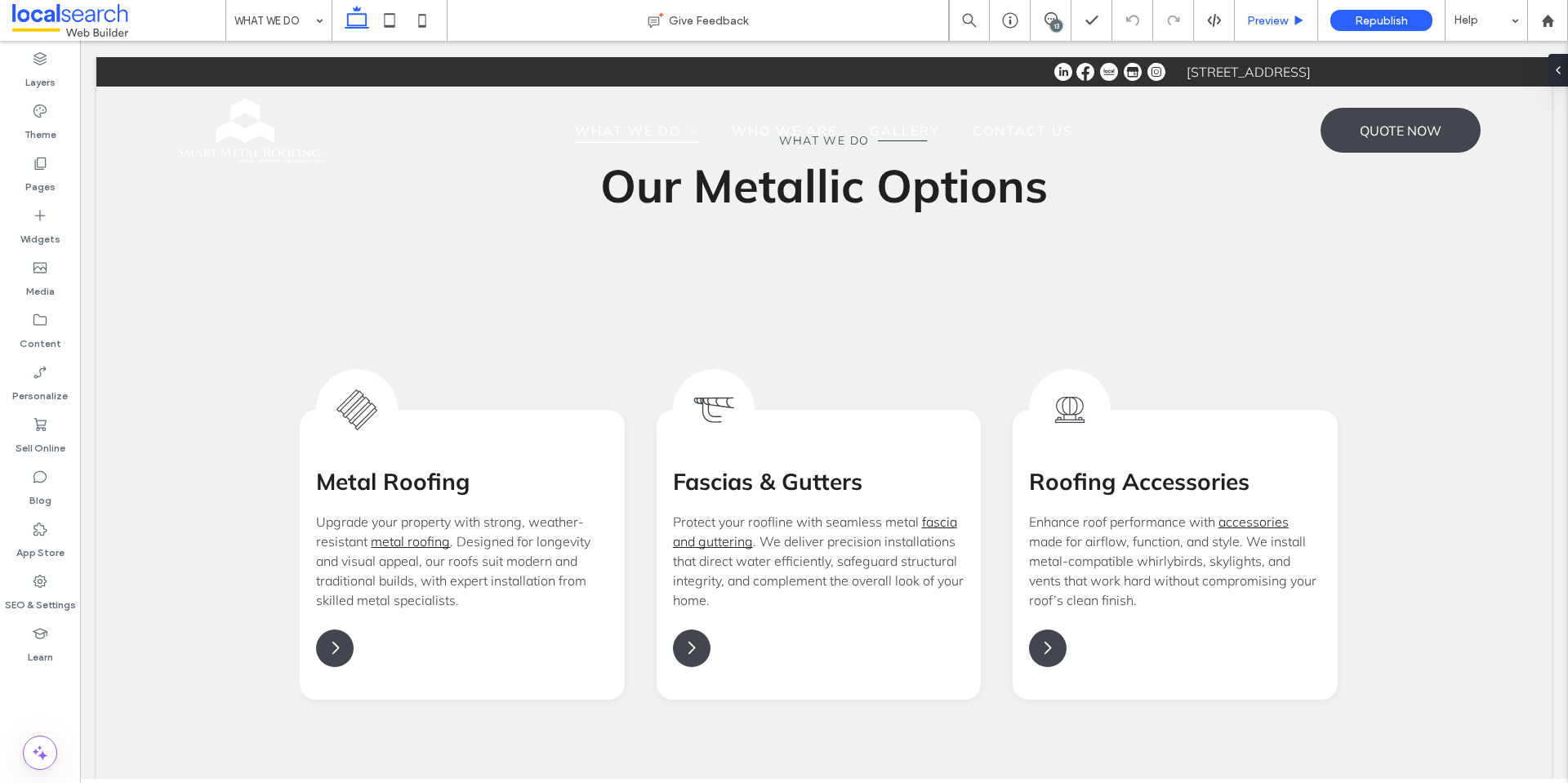
scroll to position [1209, 0]
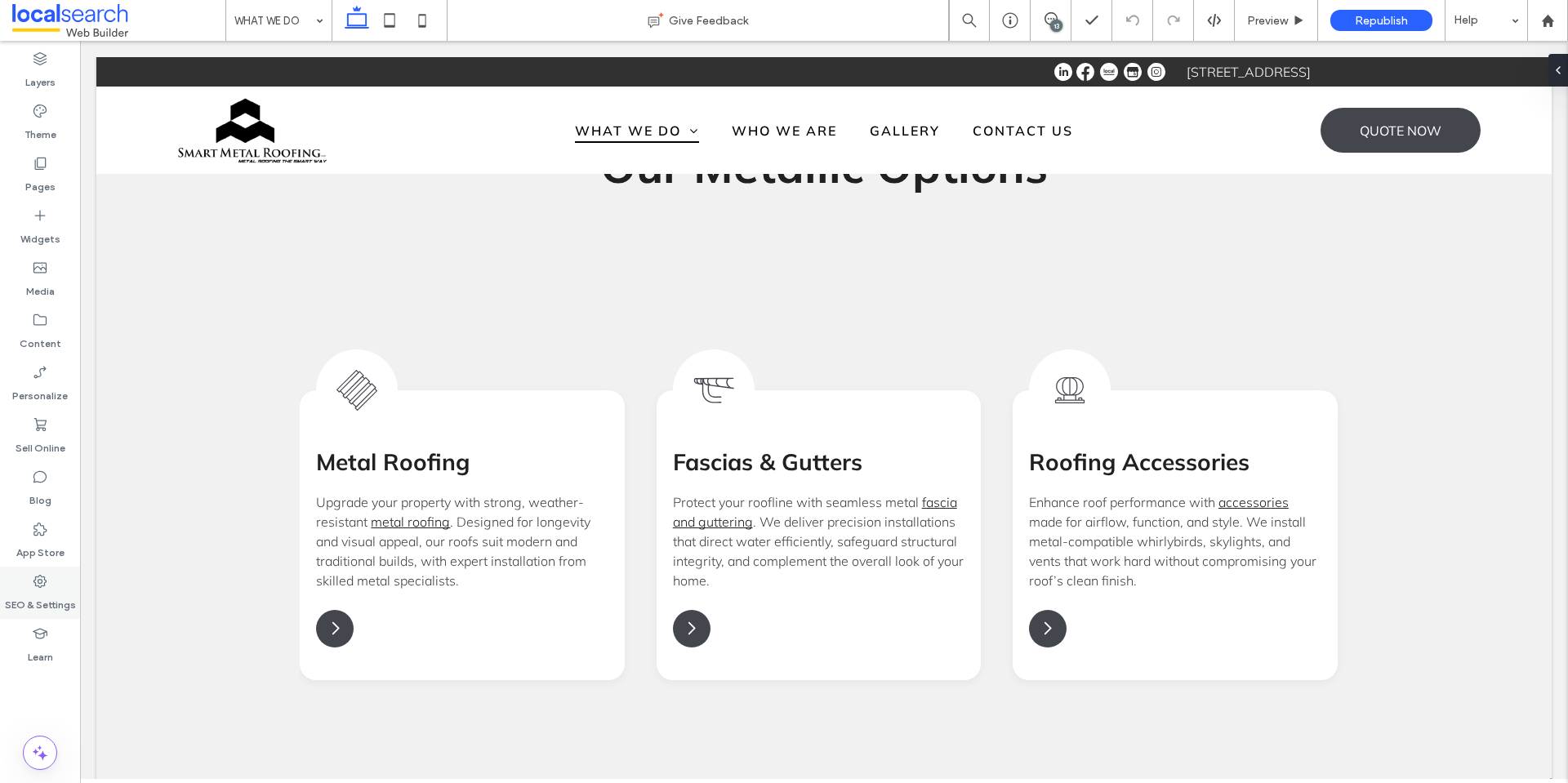
click at [74, 586] on div "SEO & Settings" at bounding box center [40, 592] width 80 height 52
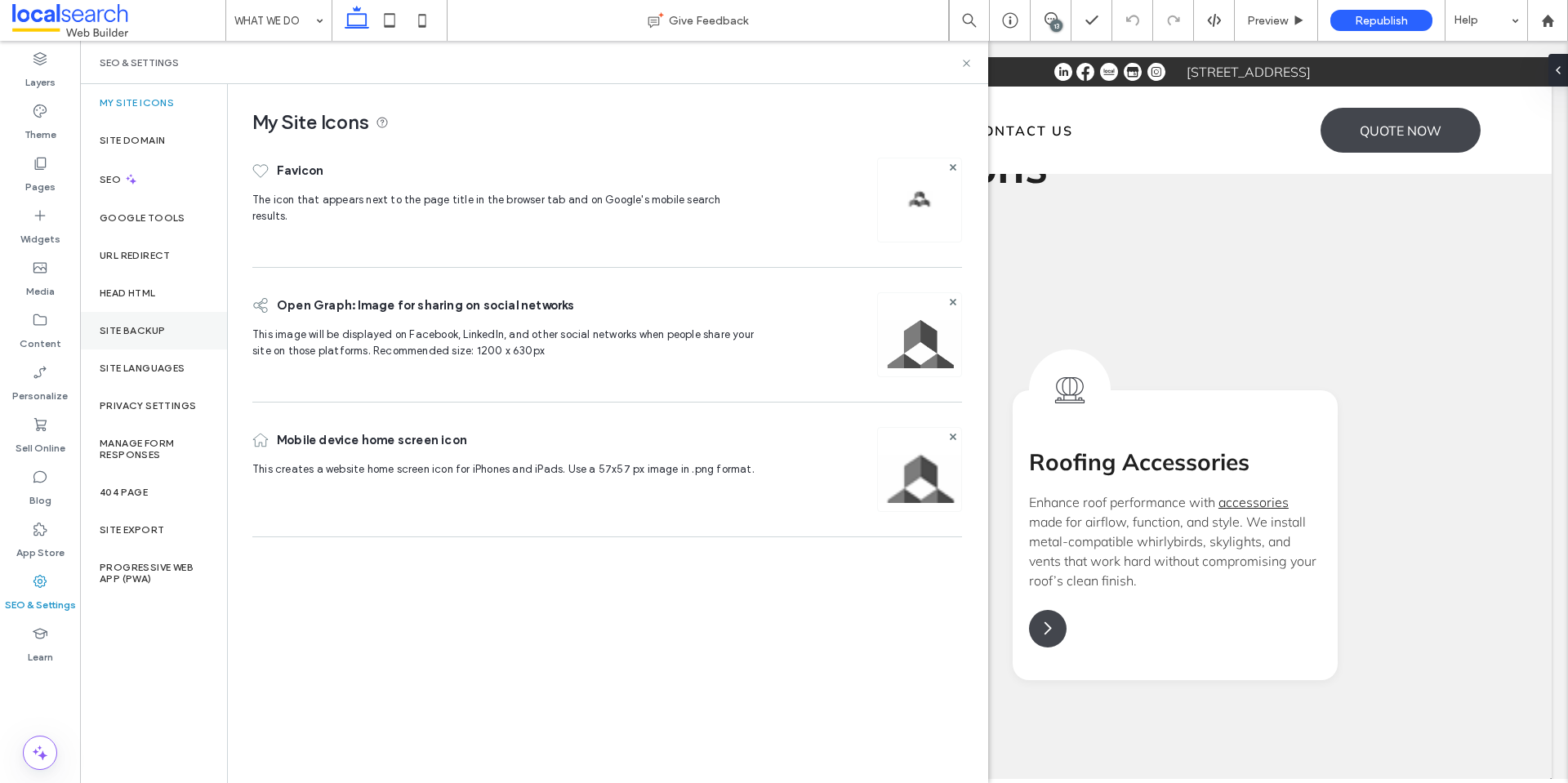
click at [158, 335] on label "Site Backup" at bounding box center [132, 331] width 65 height 11
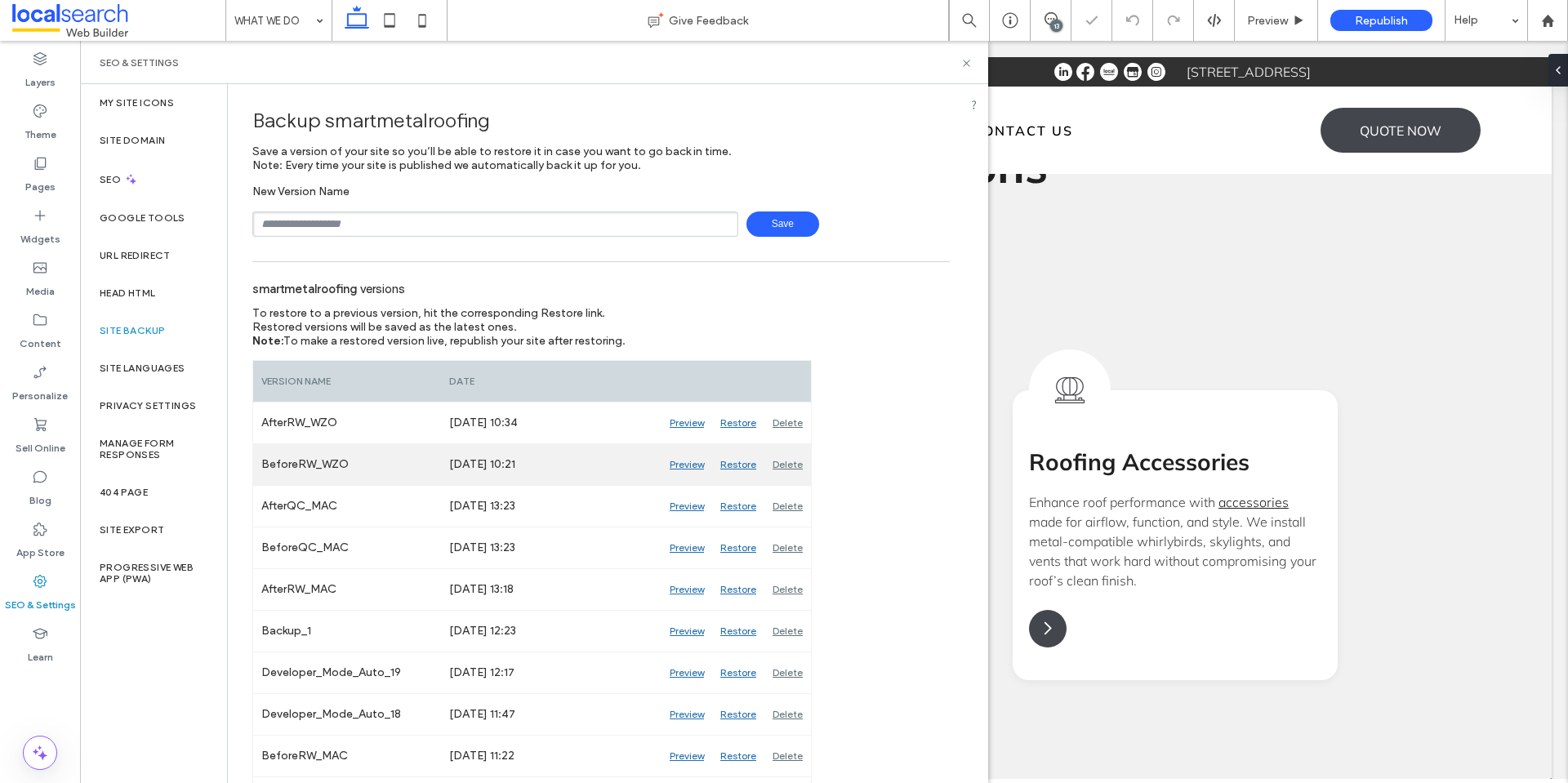
click at [683, 463] on div "Preview" at bounding box center [687, 464] width 51 height 41
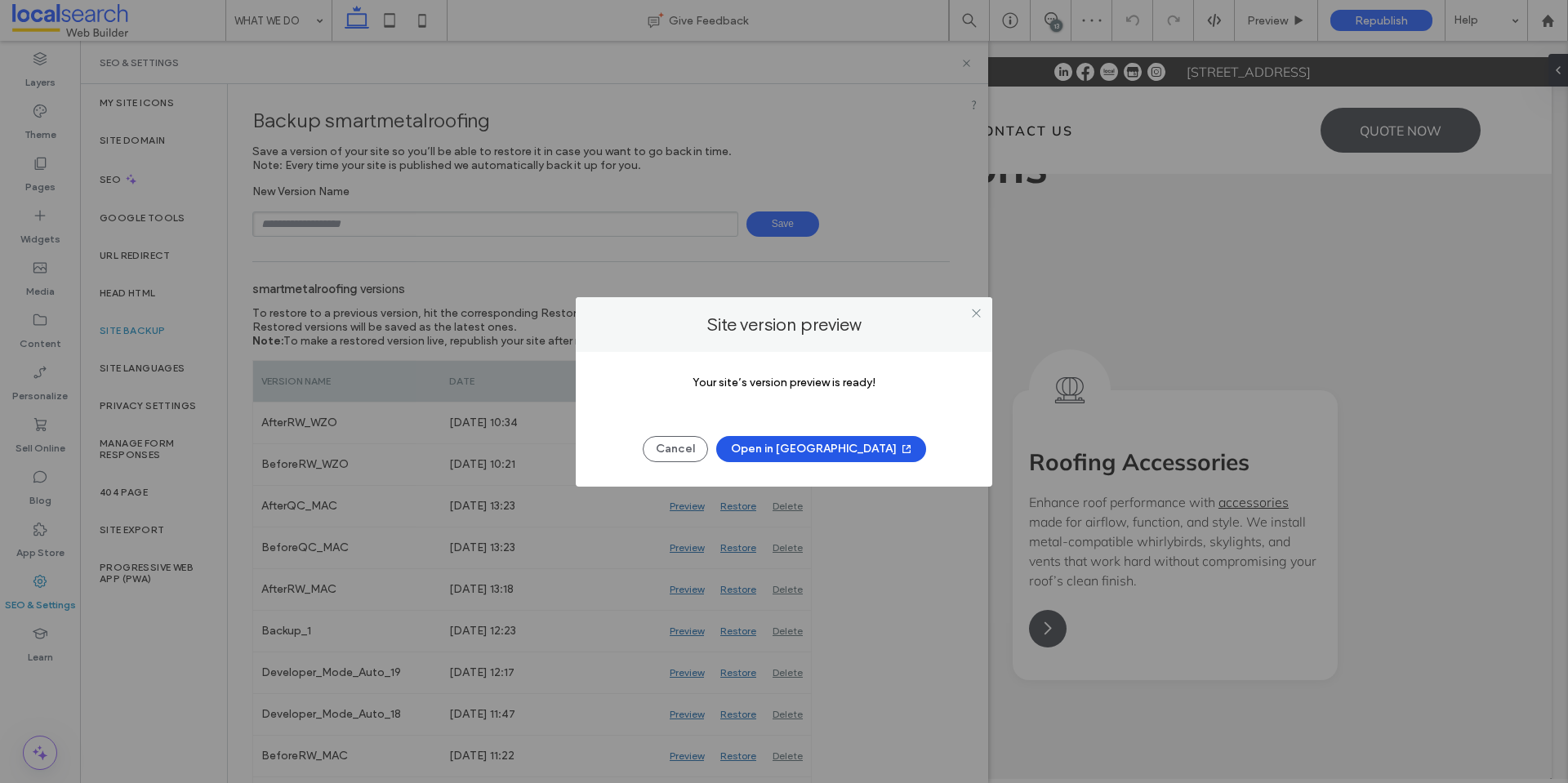
click at [815, 452] on button "Open in New Tab" at bounding box center [821, 449] width 209 height 26
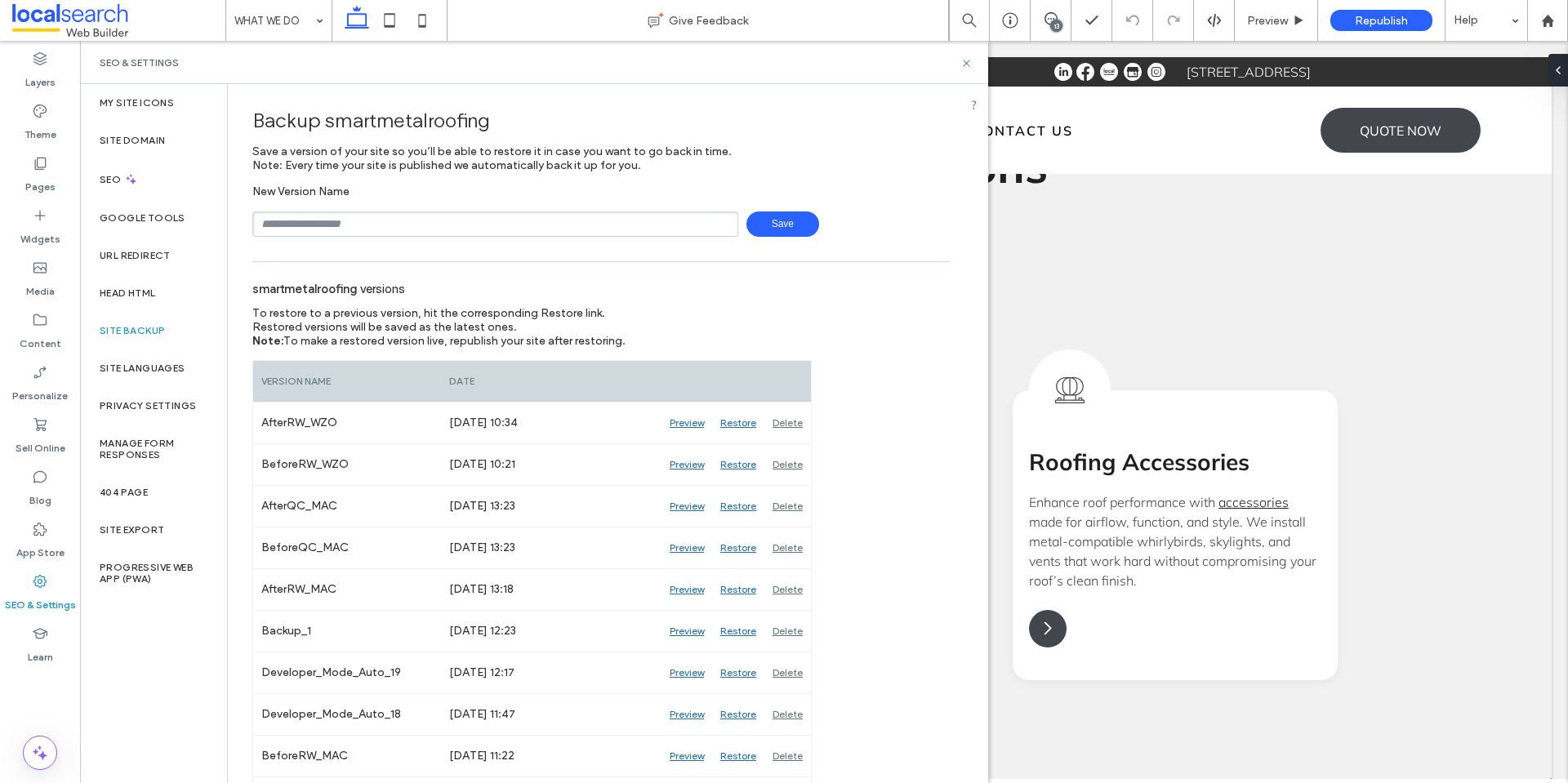
click at [962, 56] on div "SEO & Settings" at bounding box center [534, 62] width 908 height 44
click at [966, 65] on icon at bounding box center [966, 63] width 12 height 12
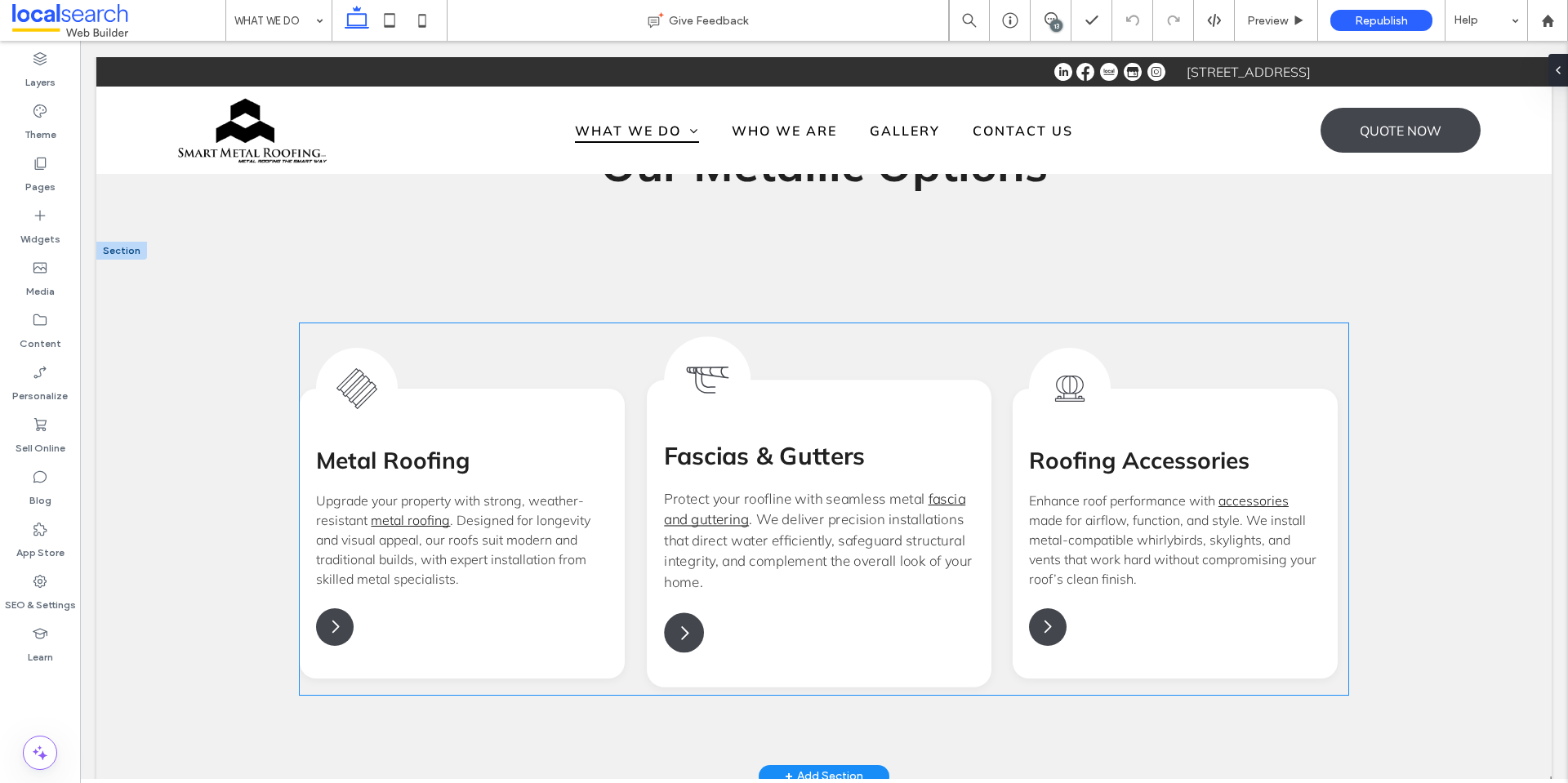
scroll to position [1291, 0]
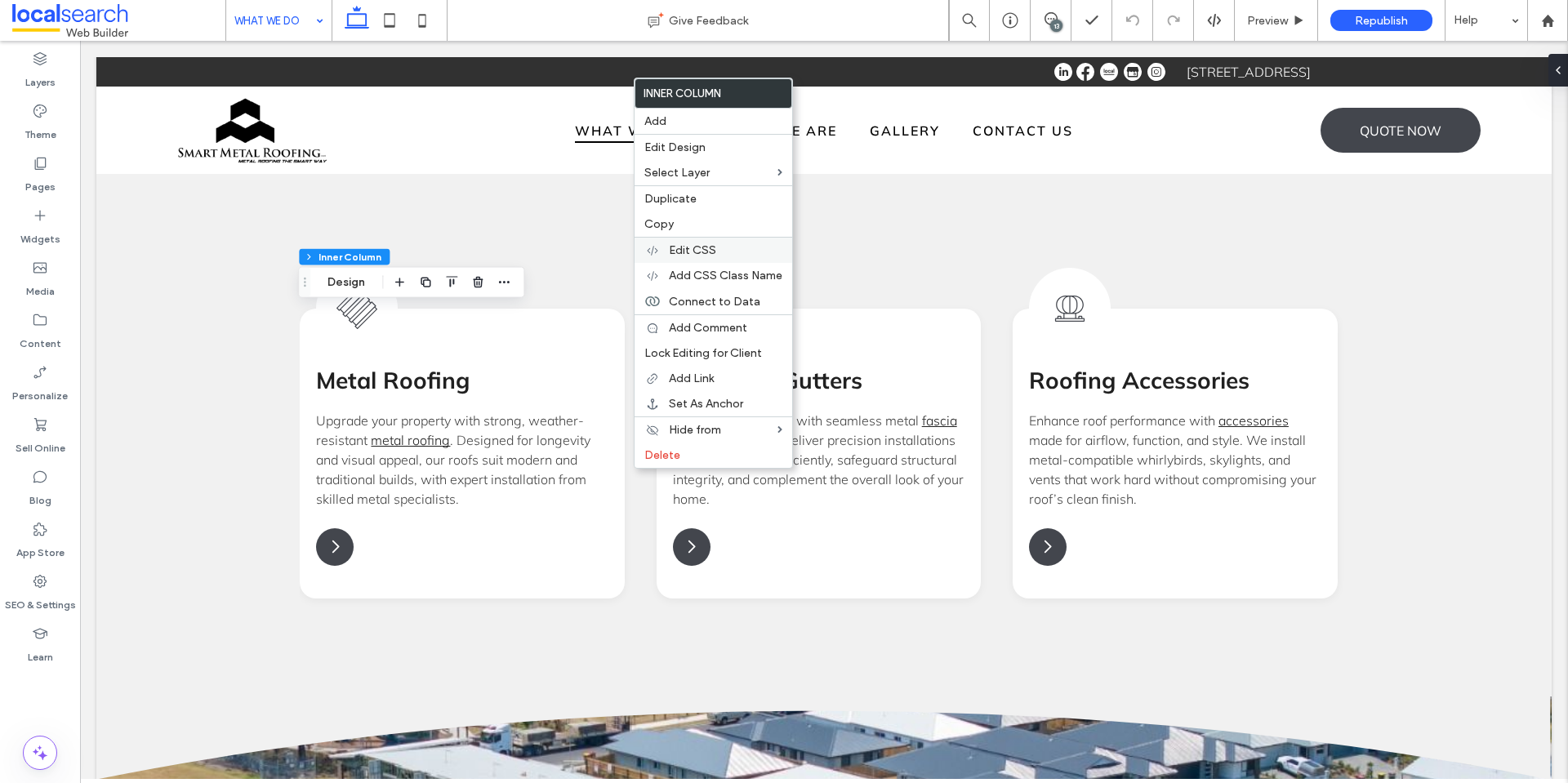
click at [697, 249] on span "Edit CSS" at bounding box center [692, 250] width 47 height 14
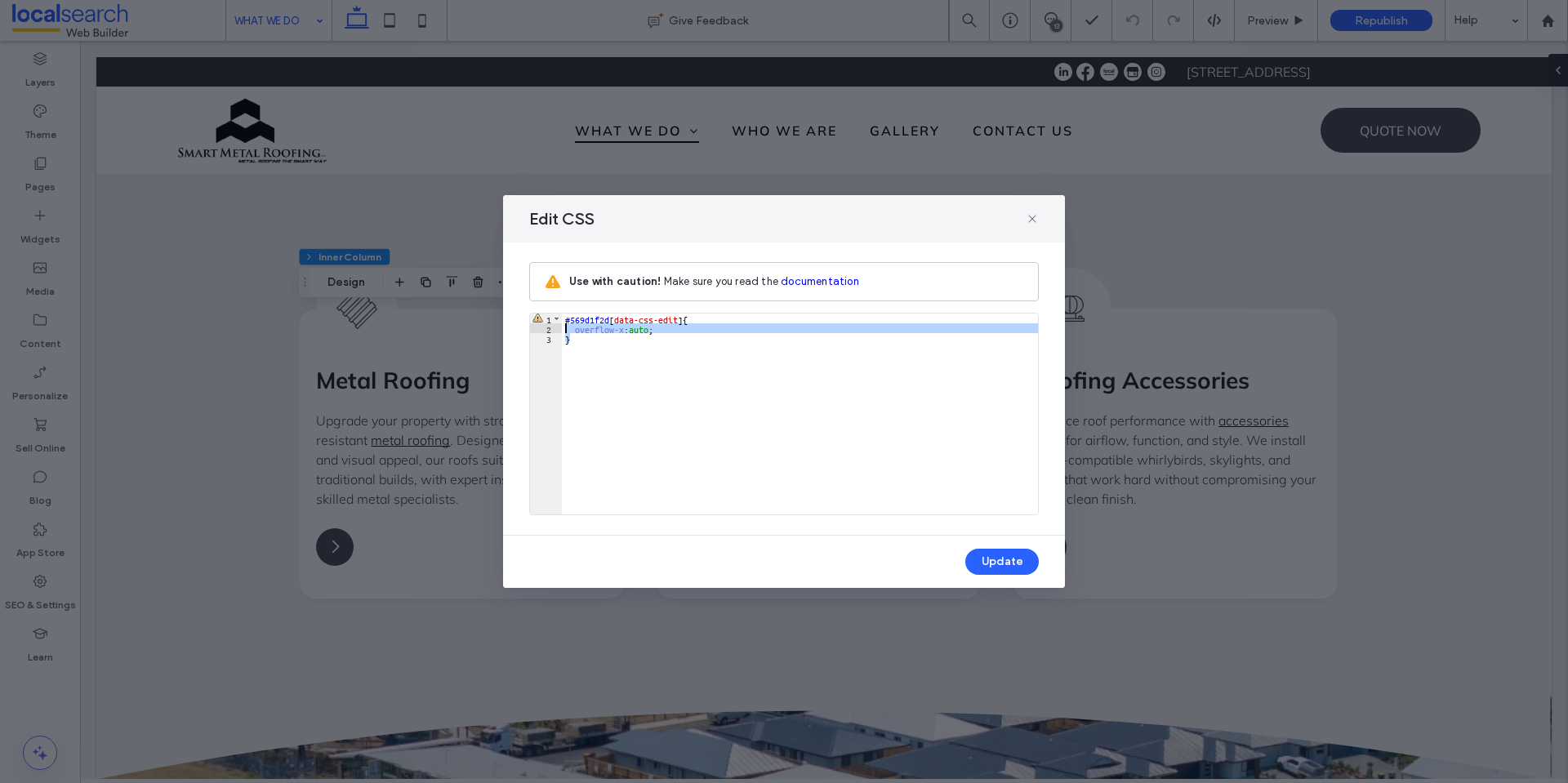
drag, startPoint x: 692, startPoint y: 333, endPoint x: 546, endPoint y: 326, distance: 146.2
click at [546, 327] on div "** 1 2 3 #569d1f2d [ data-css-edit ] { overflow-x : auto ; } XXXXXXXXXXXXXXXXXX…" at bounding box center [784, 413] width 510 height 203
click at [627, 343] on div "#569d1f2d [ data-css-edit ] { overflow-x : auto ; }" at bounding box center [800, 413] width 476 height 201
drag, startPoint x: 662, startPoint y: 326, endPoint x: 553, endPoint y: 326, distance: 109.0
click at [553, 326] on div "** 1 2 3 #569d1f2d [ data-css-edit ] { overflow-x : auto ; } XXXXXXXXXXXXXXXXXX…" at bounding box center [784, 413] width 510 height 203
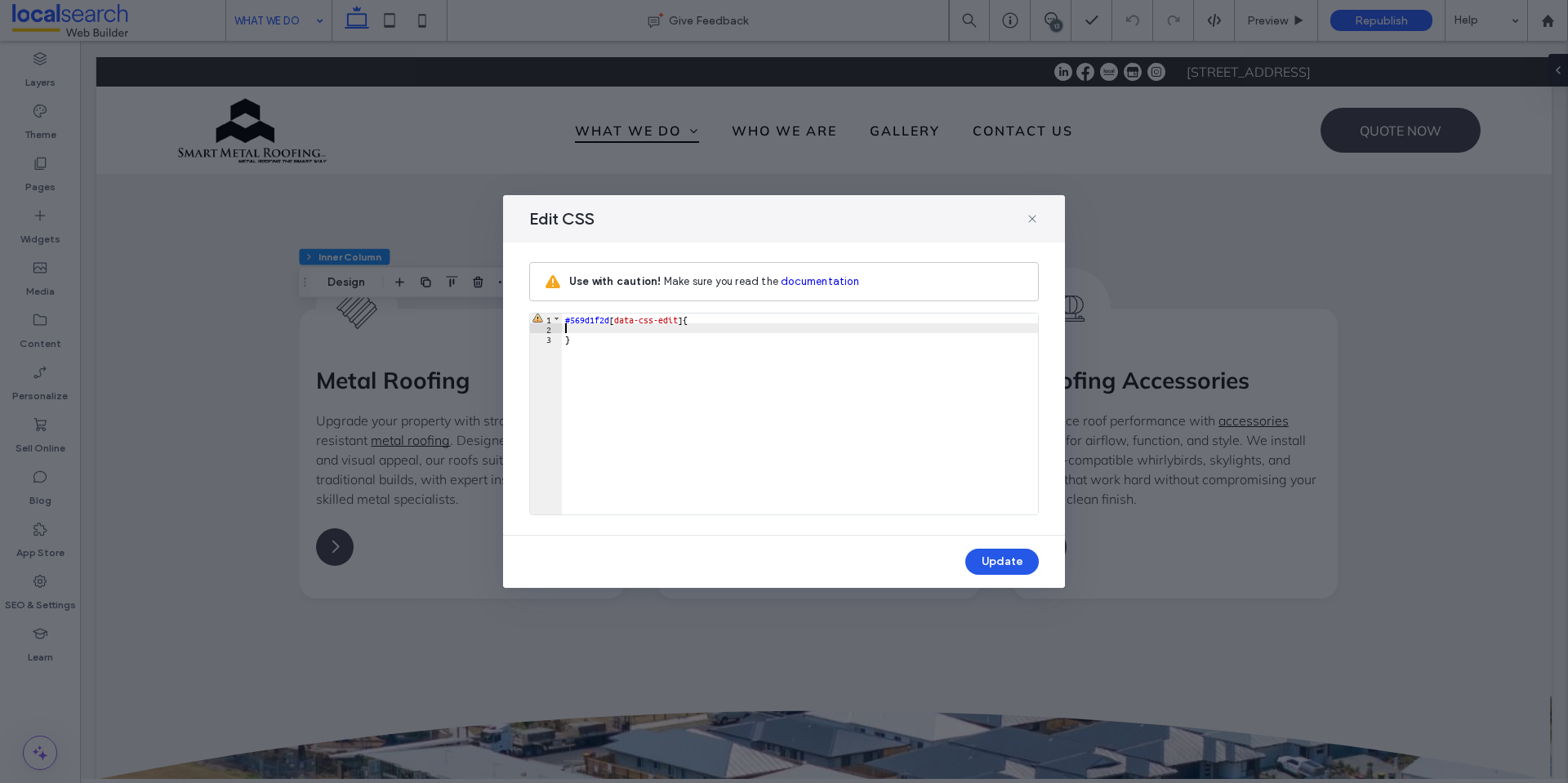
click at [1001, 563] on button "Update" at bounding box center [1001, 562] width 73 height 26
click at [1031, 222] on icon at bounding box center [1032, 219] width 13 height 13
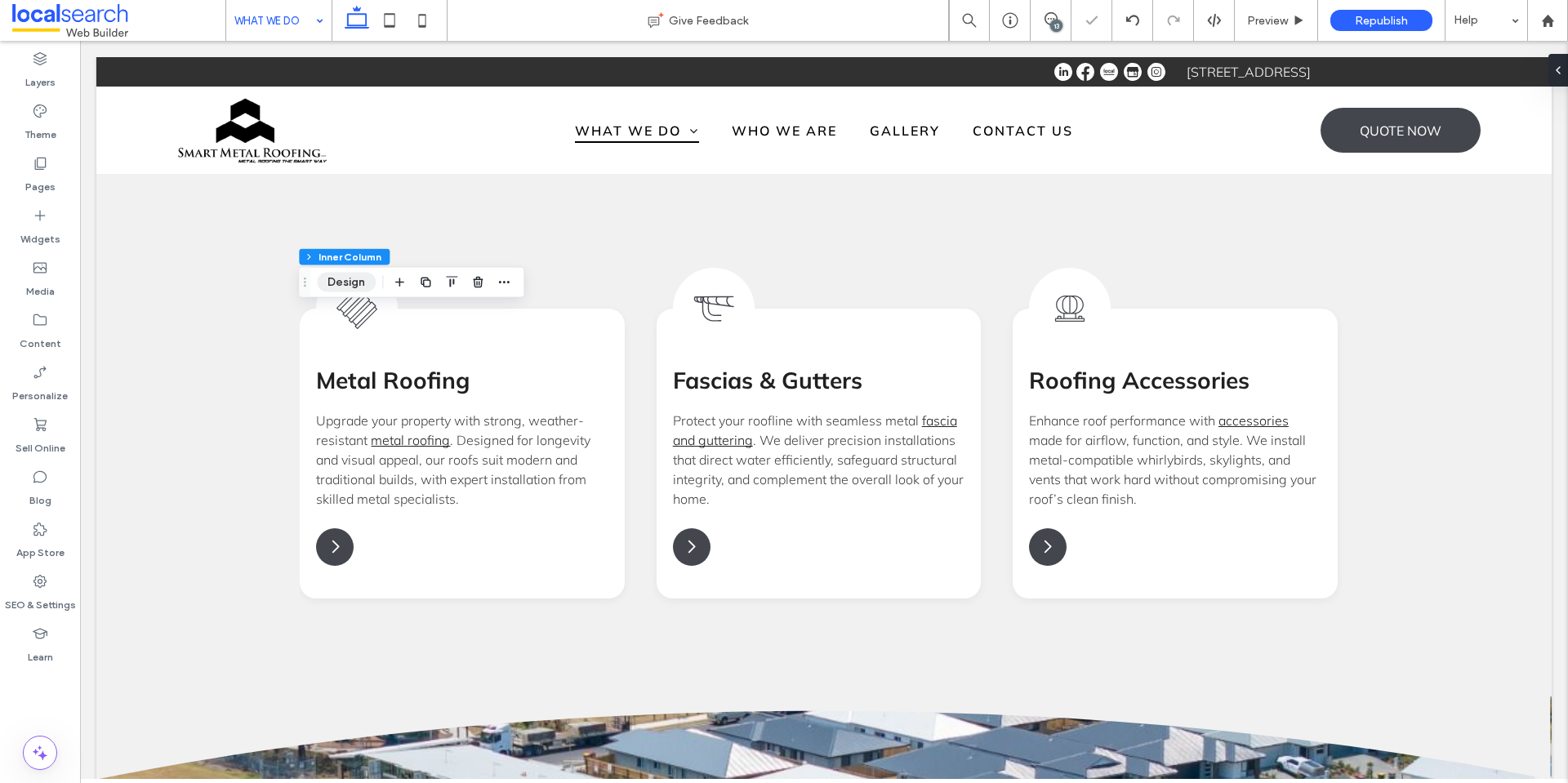
click at [354, 278] on button "Design" at bounding box center [346, 282] width 58 height 19
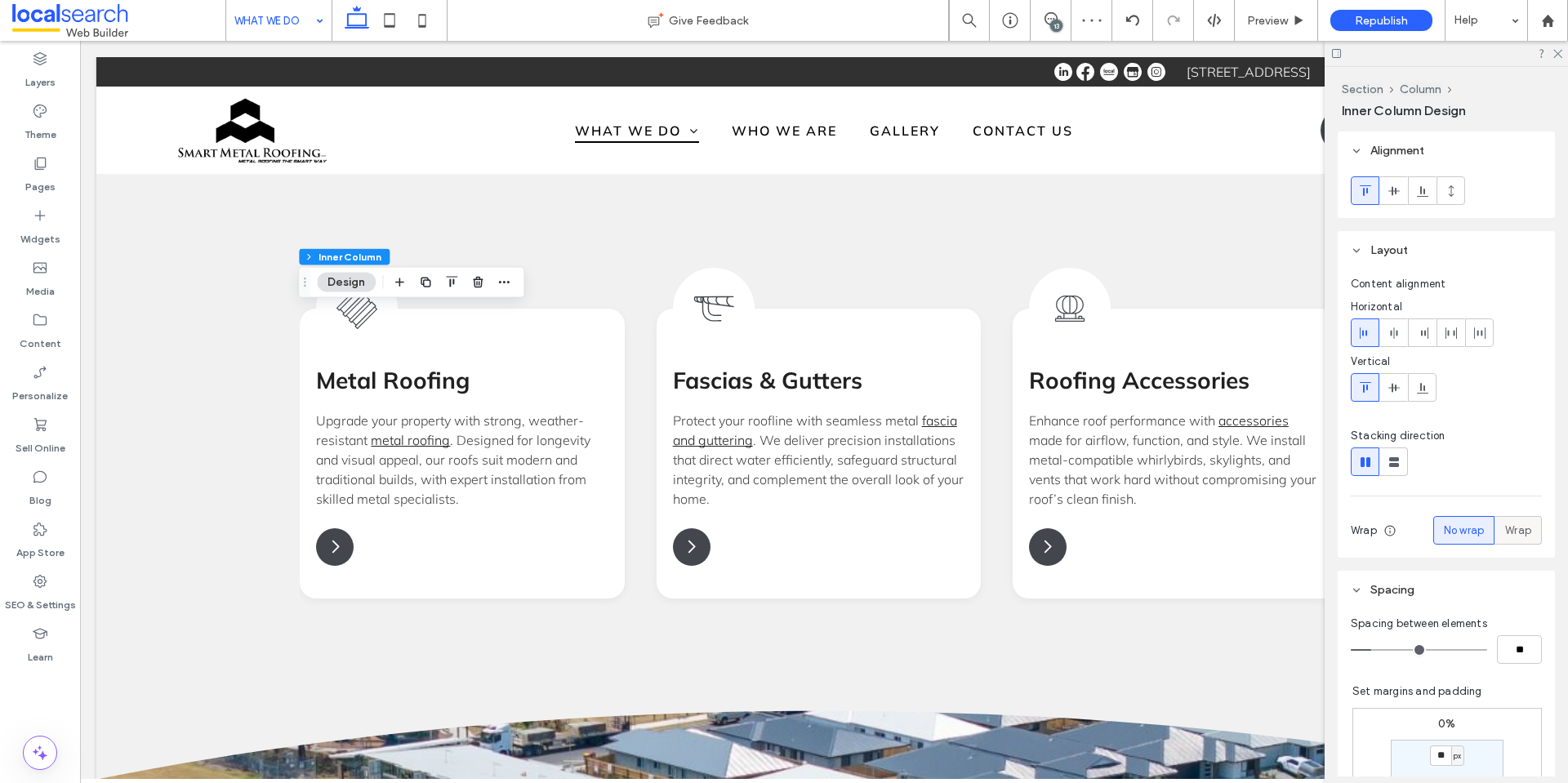
click at [1505, 530] on span "Wrap" at bounding box center [1518, 531] width 26 height 17
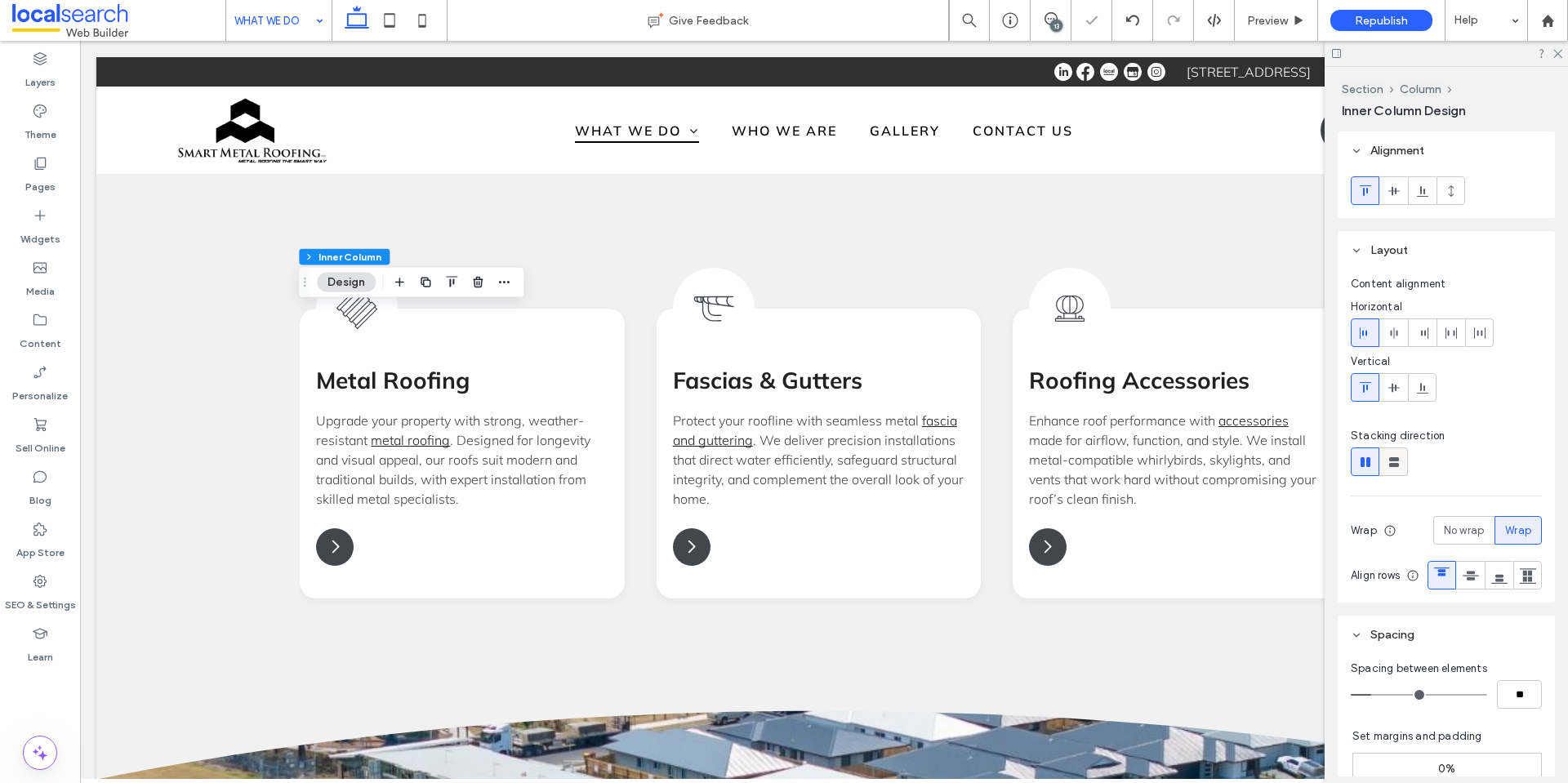
click at [1394, 461] on icon at bounding box center [1394, 462] width 17 height 17
type input "**"
type input "****"
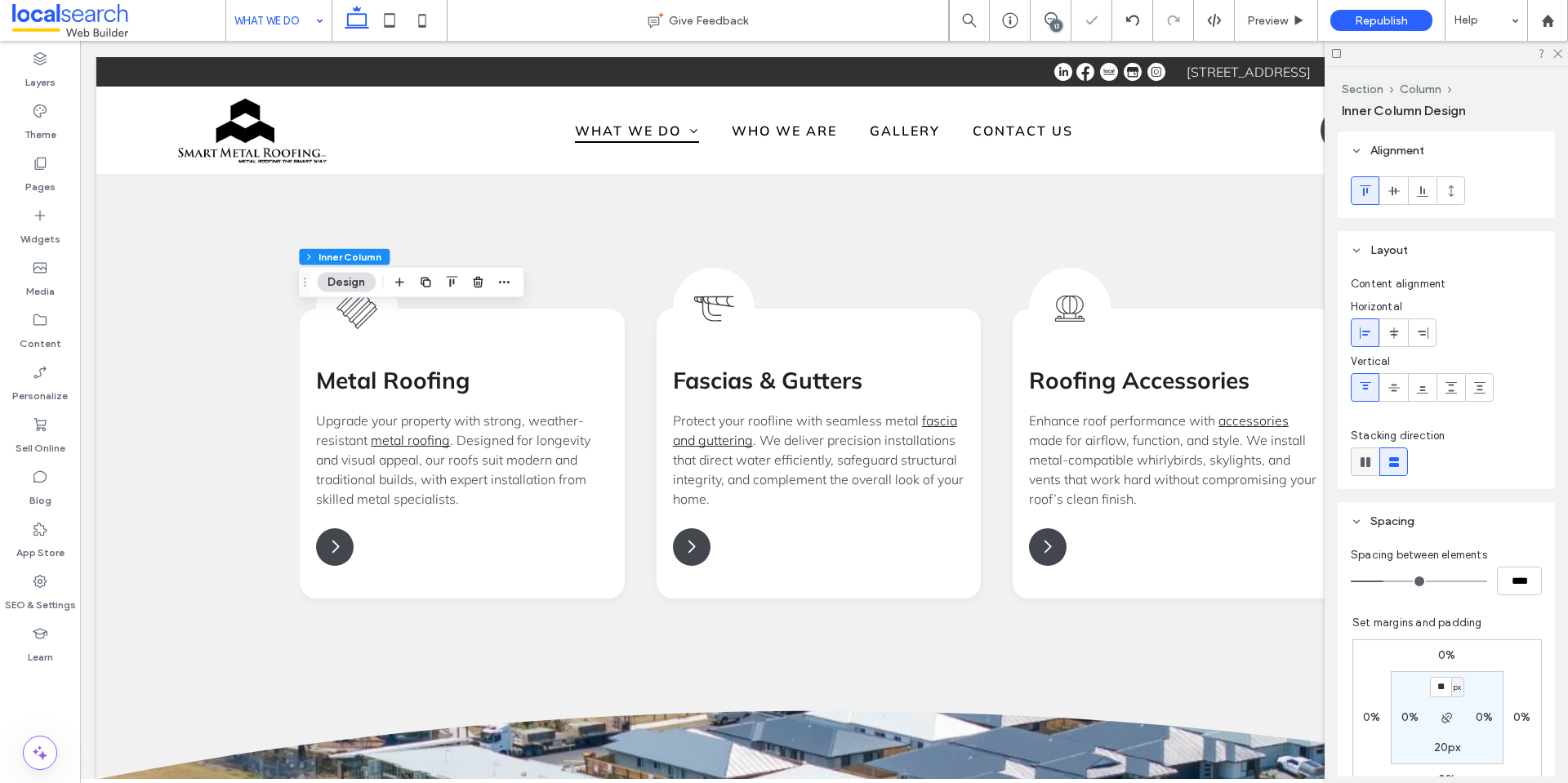
click at [1363, 461] on icon at bounding box center [1365, 462] width 17 height 17
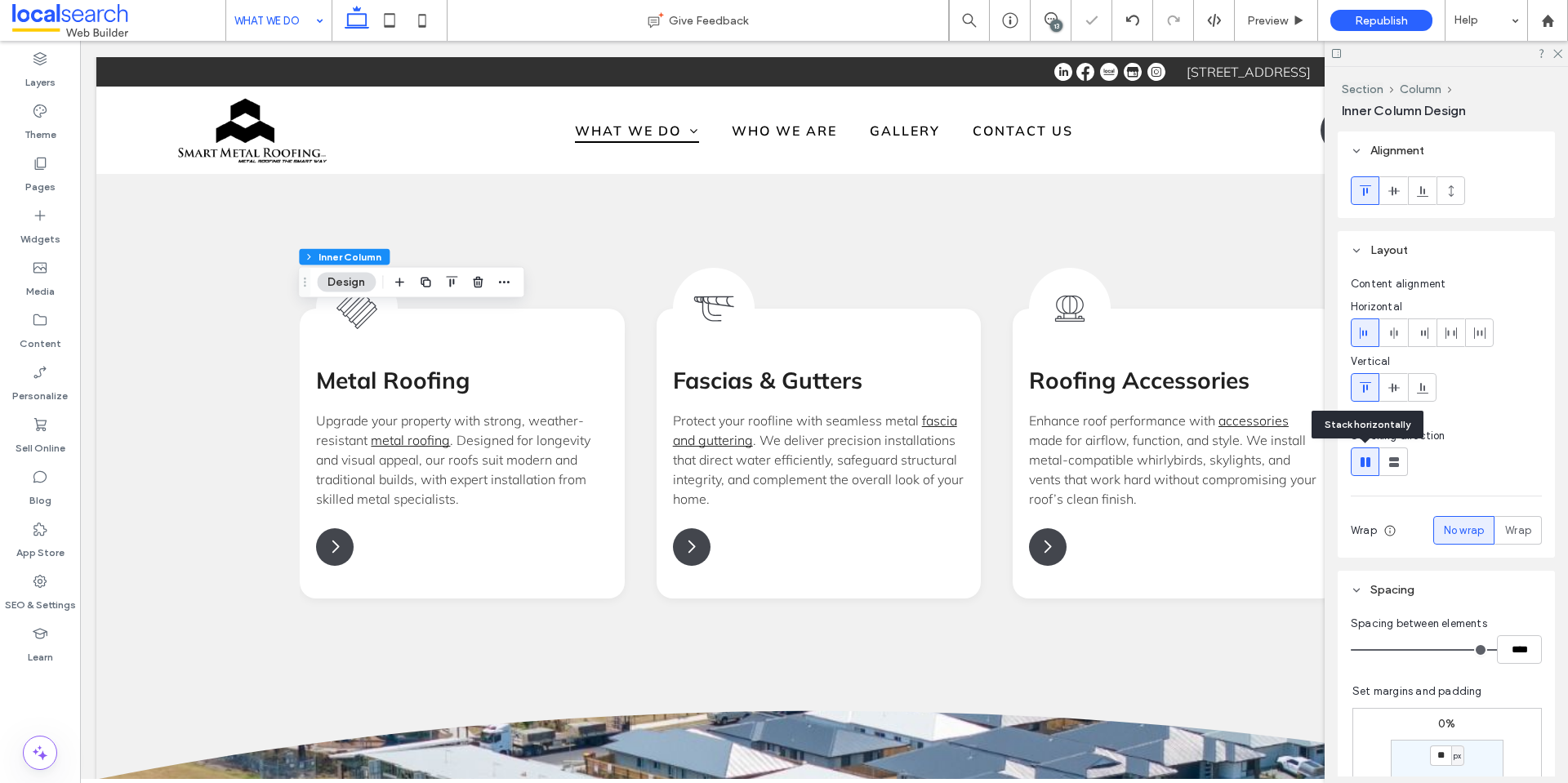
type input "*"
type input "**"
click at [1507, 529] on span "Wrap" at bounding box center [1518, 531] width 26 height 17
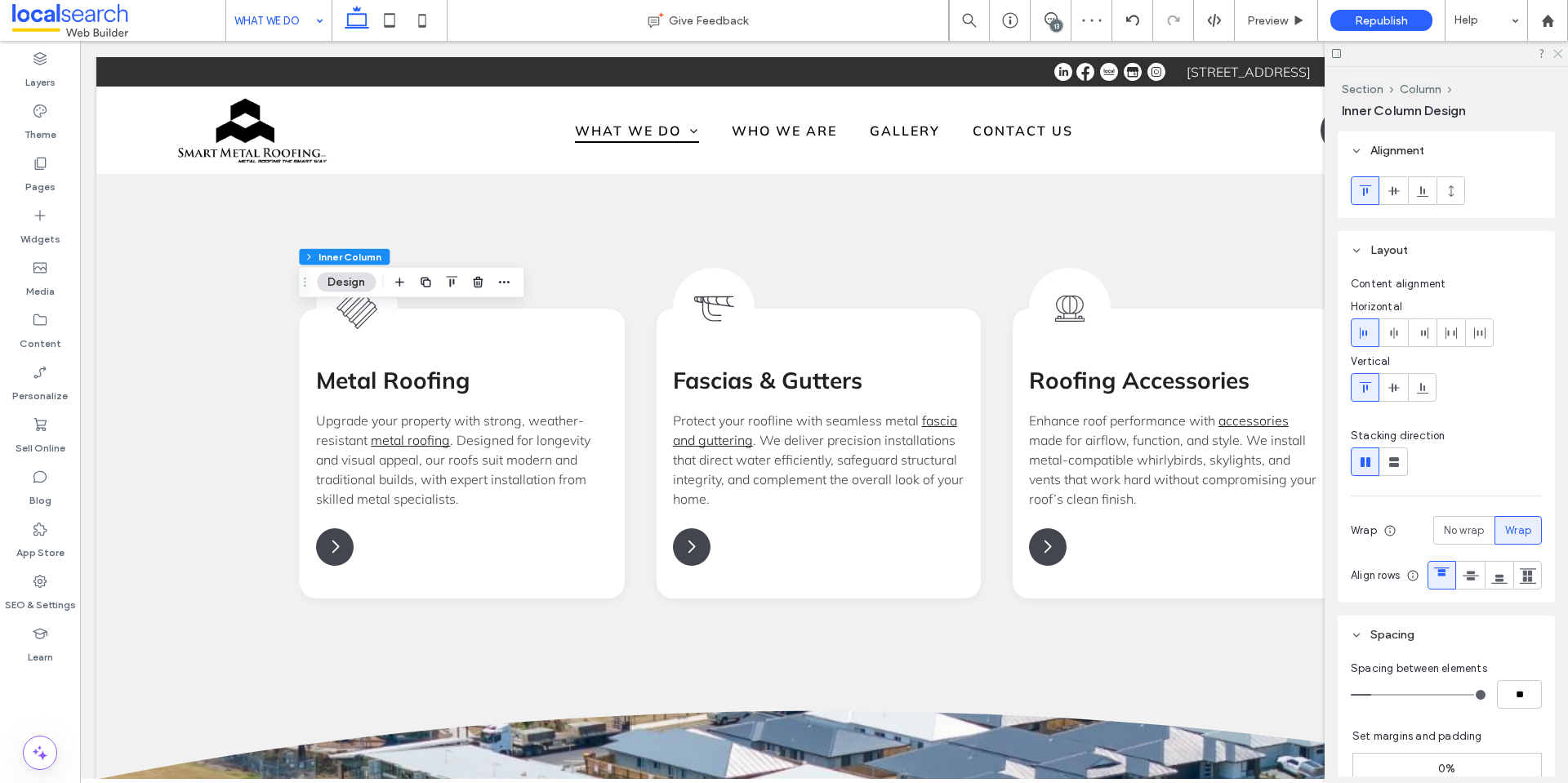
click at [1554, 53] on icon at bounding box center [1556, 52] width 10 height 10
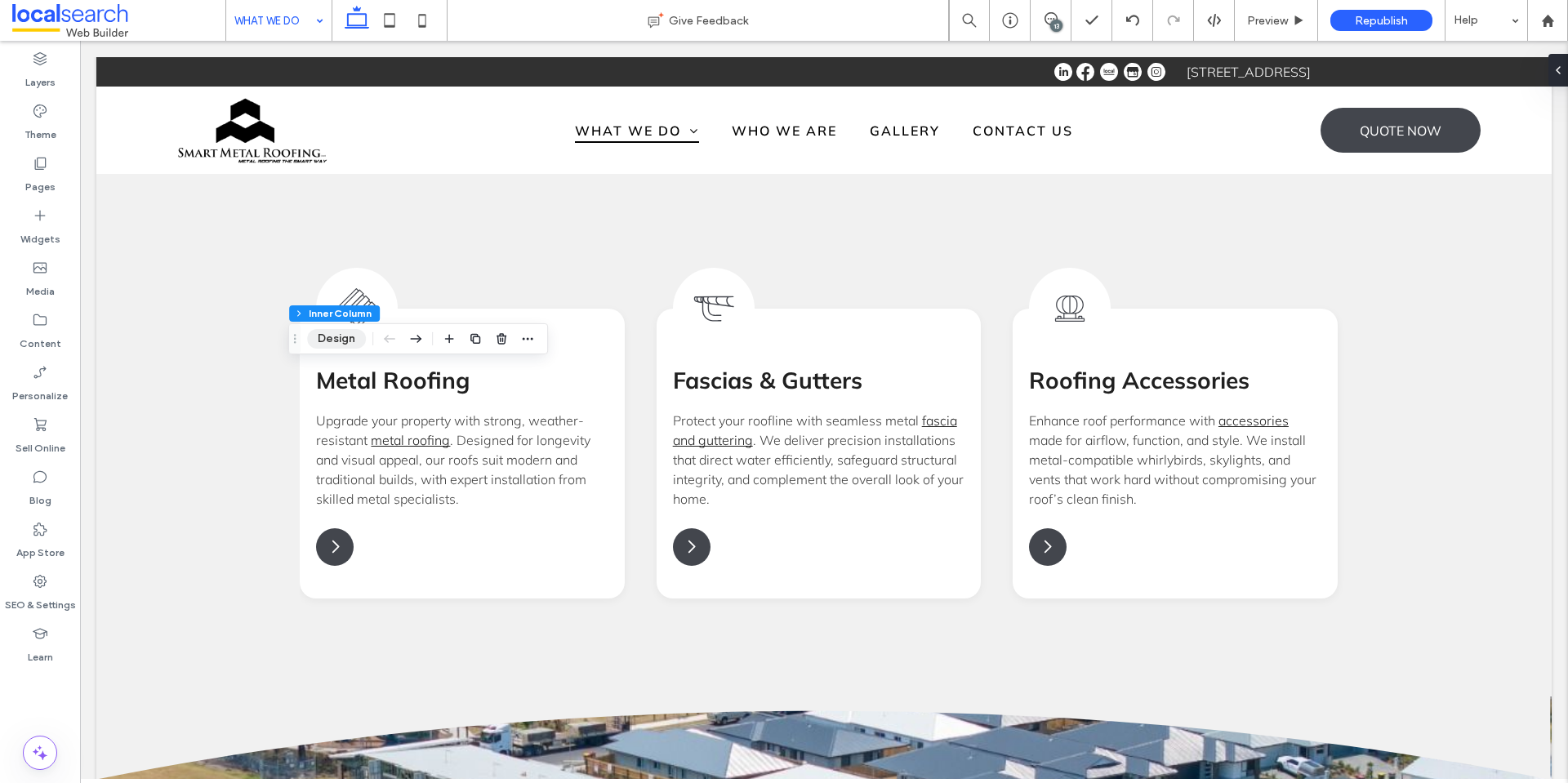
click at [340, 335] on button "Design" at bounding box center [335, 338] width 58 height 19
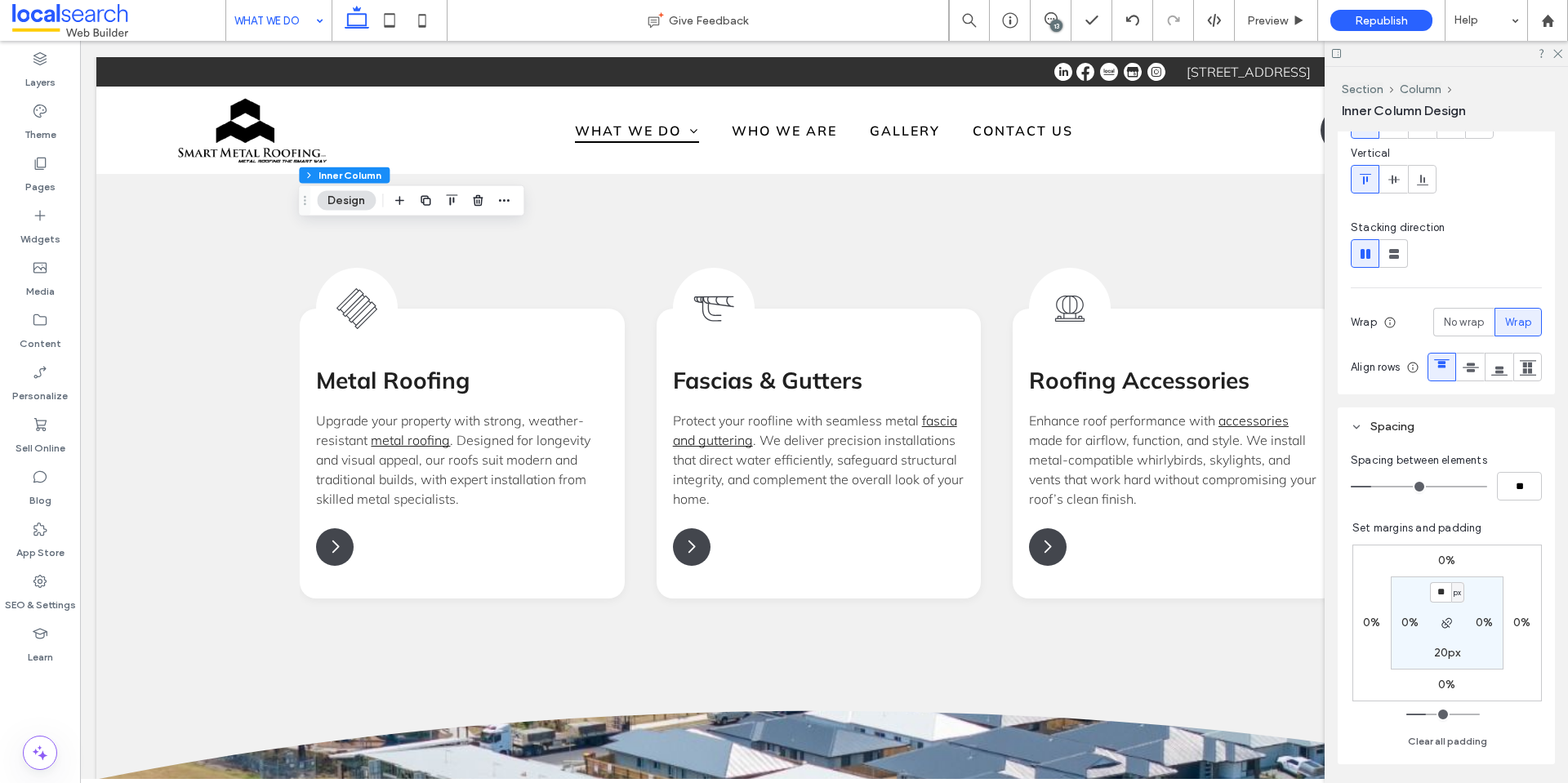
scroll to position [326, 0]
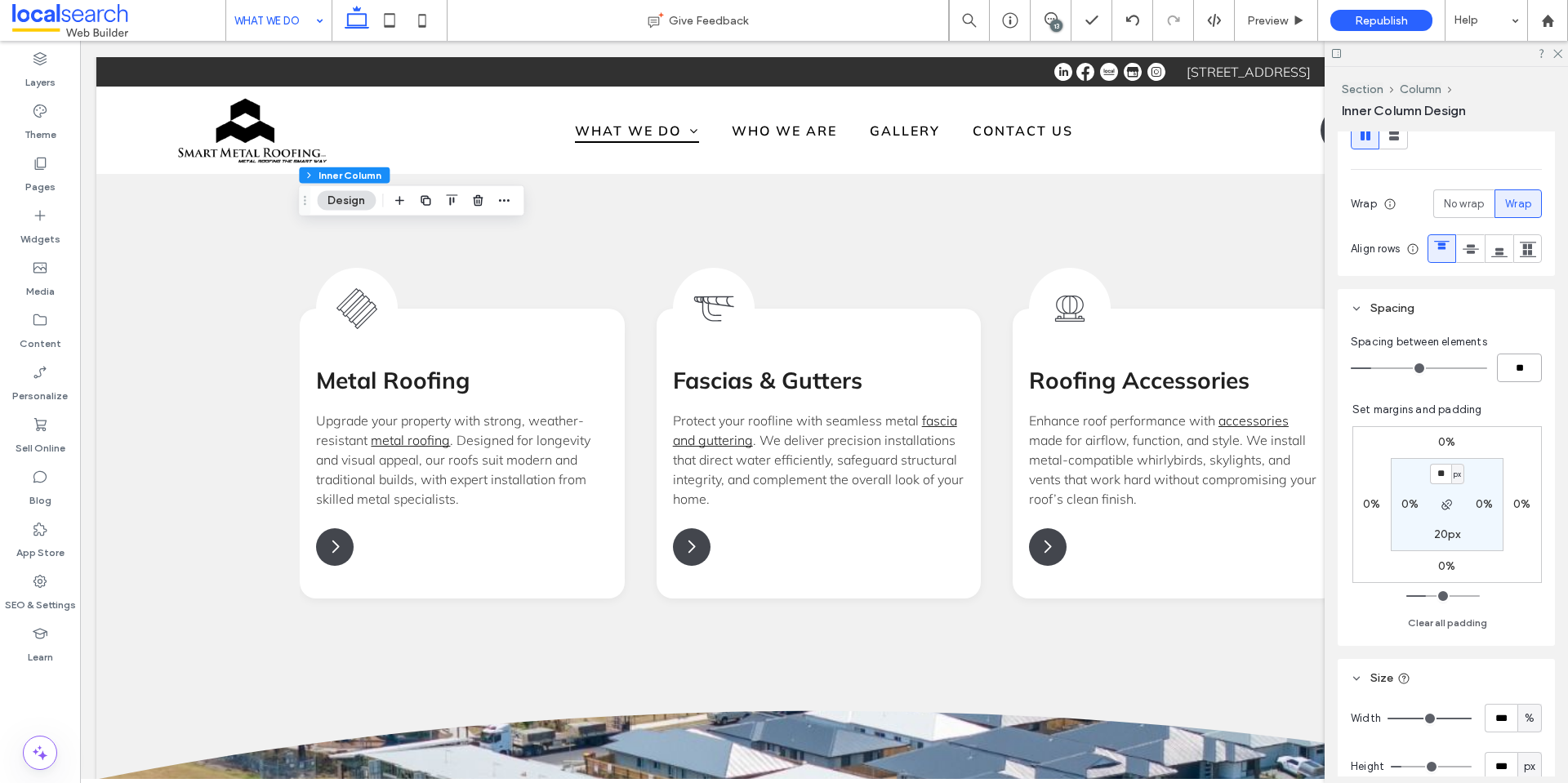
click at [1505, 382] on input "**" at bounding box center [1519, 368] width 44 height 29
type input "*"
type input "**"
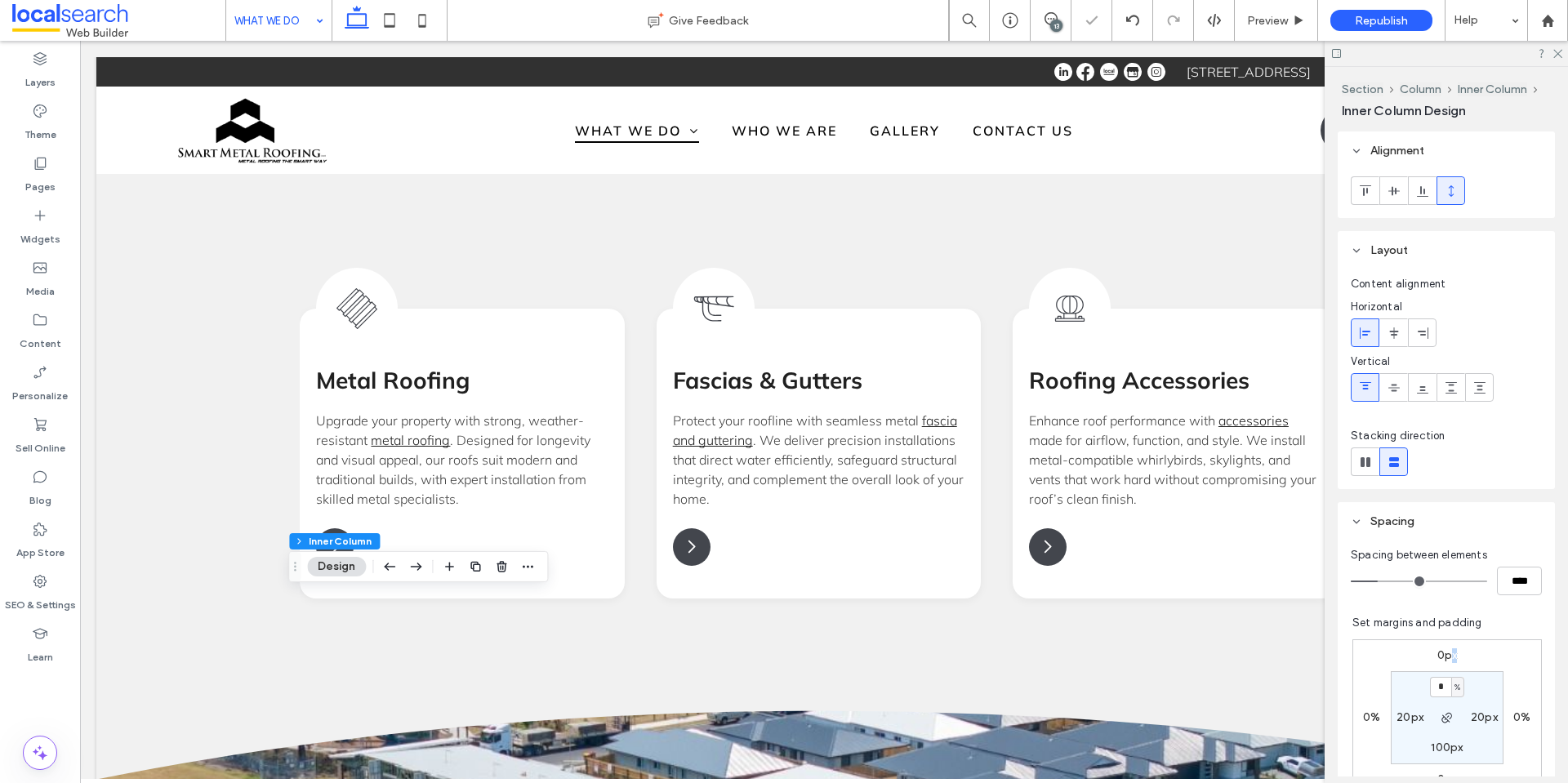
click at [1446, 649] on label "0px" at bounding box center [1448, 655] width 20 height 14
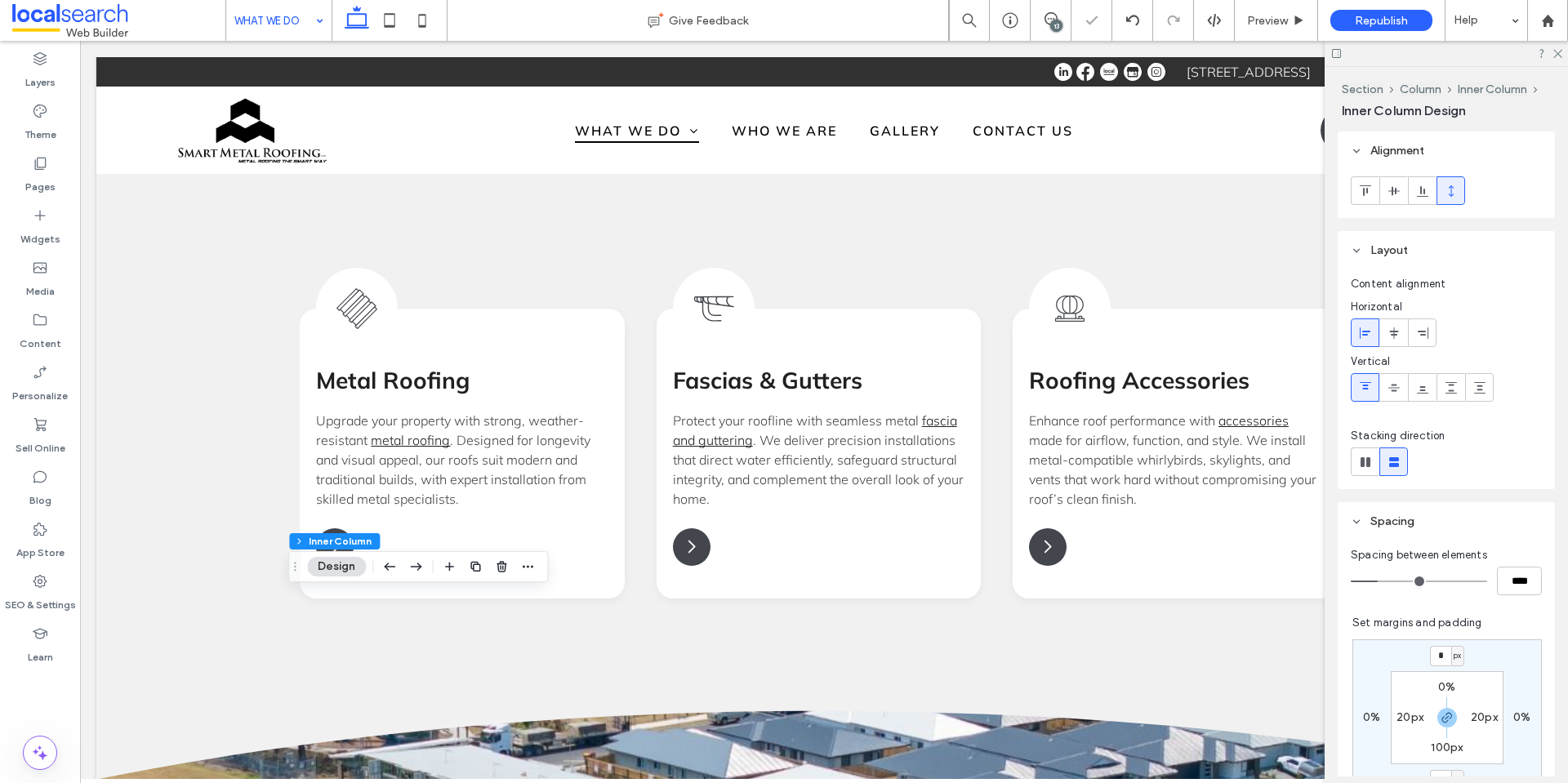
click at [1441, 714] on icon "button" at bounding box center [1447, 717] width 13 height 13
click at [1439, 652] on input "*" at bounding box center [1440, 656] width 21 height 20
type input "**"
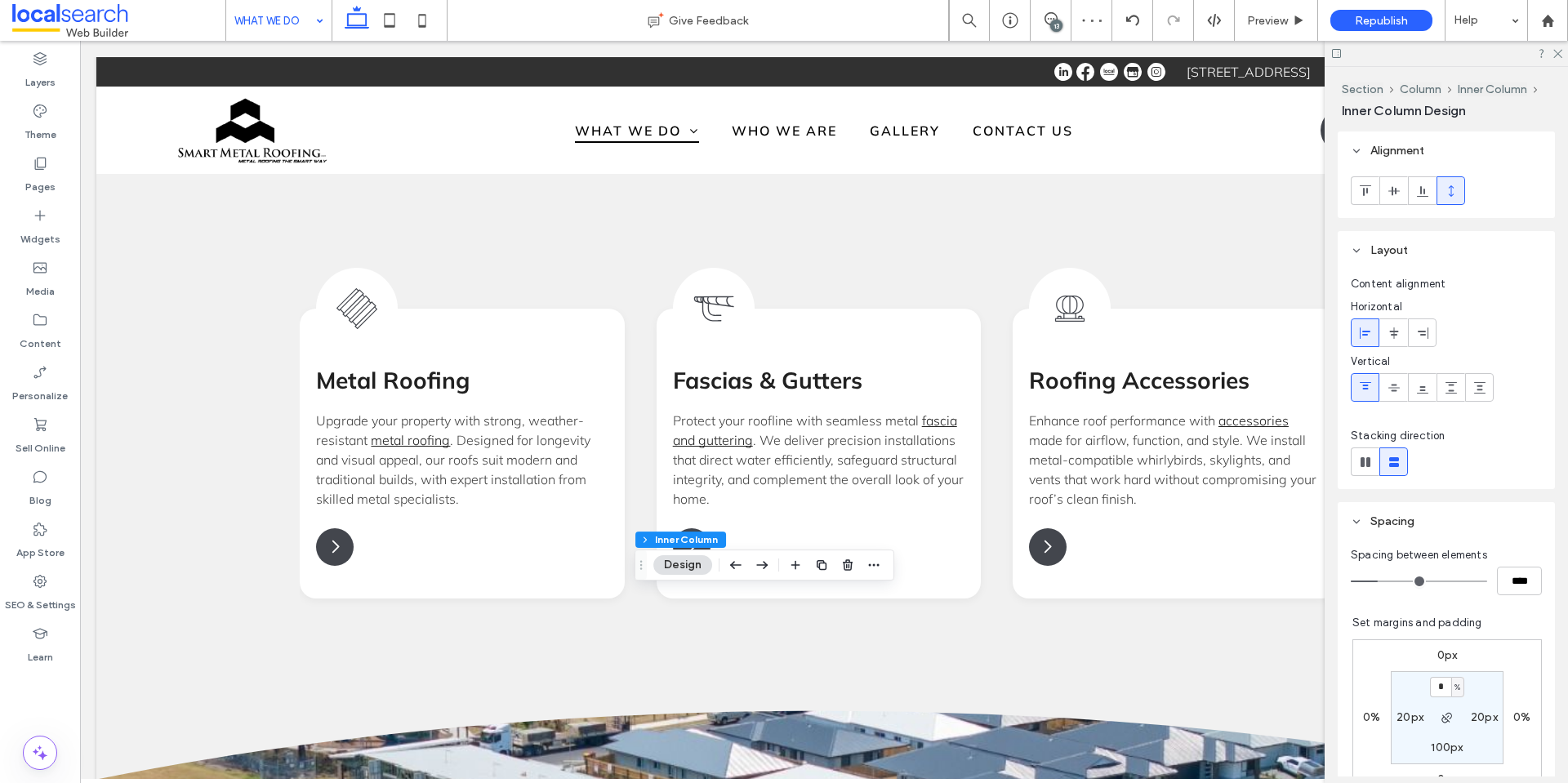
drag, startPoint x: 1435, startPoint y: 656, endPoint x: 1438, endPoint y: 701, distance: 45.1
click at [1437, 654] on label "0px" at bounding box center [1448, 655] width 20 height 14
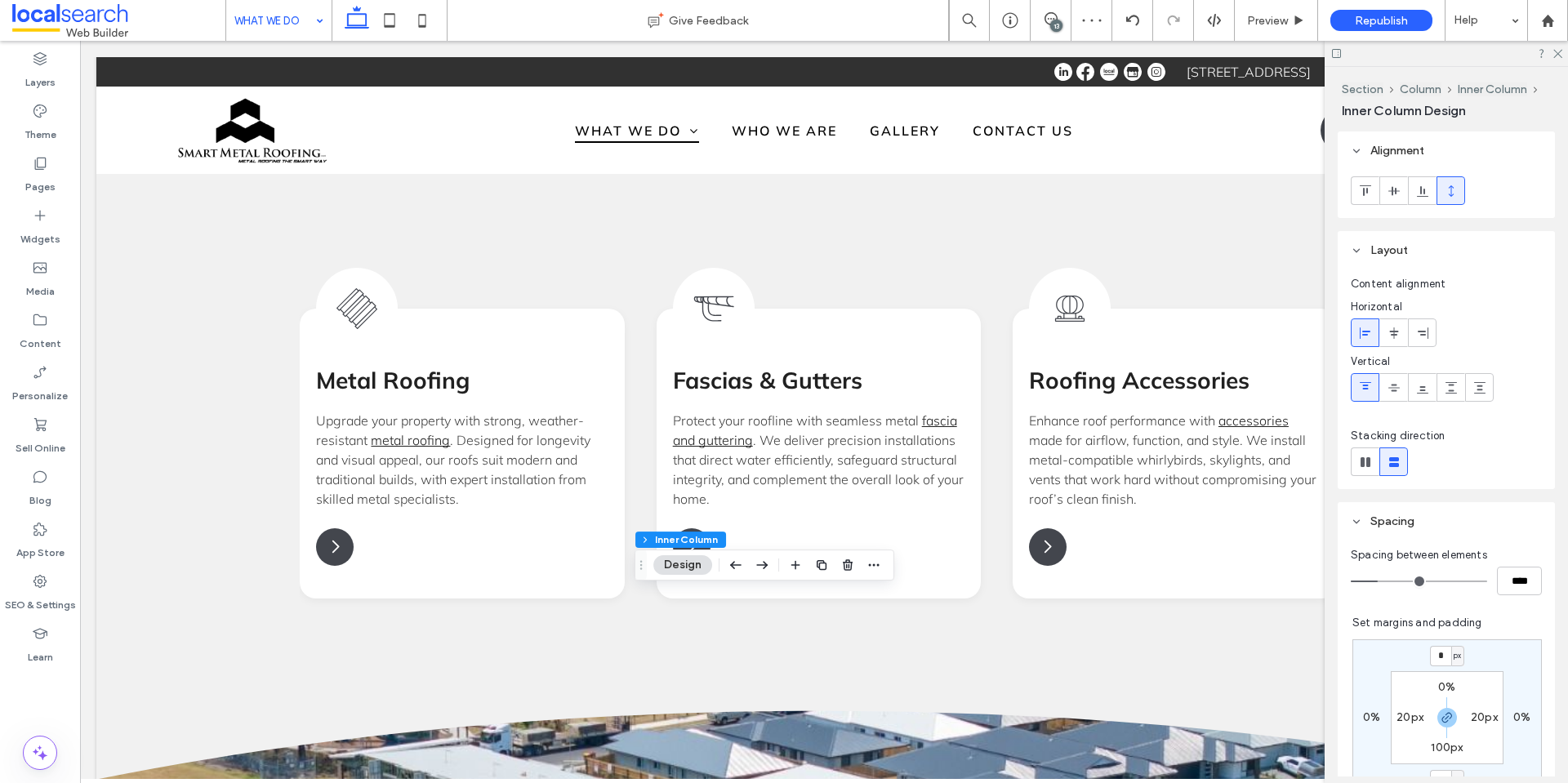
click at [1440, 717] on icon "button" at bounding box center [1447, 717] width 13 height 13
click at [1438, 646] on input "*" at bounding box center [1440, 656] width 21 height 20
type input "**"
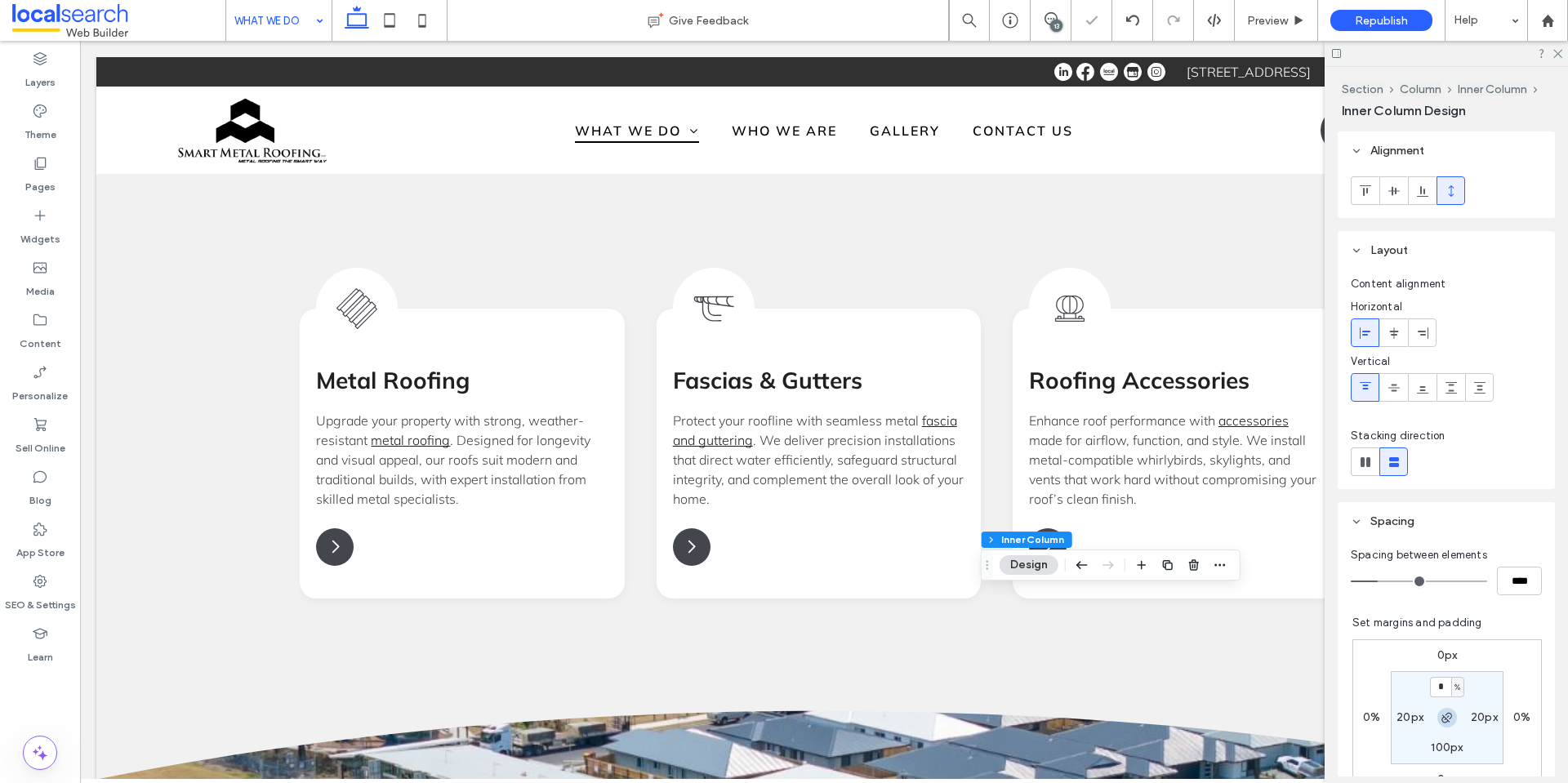
click at [1440, 721] on icon "button" at bounding box center [1447, 717] width 13 height 13
click at [1440, 718] on icon "button" at bounding box center [1447, 717] width 13 height 13
click at [1436, 646] on div "0px 0% 0px 0% * % 20px 100px 20px" at bounding box center [1447, 717] width 189 height 157
drag, startPoint x: 1437, startPoint y: 651, endPoint x: 1438, endPoint y: 710, distance: 59.0
click at [1437, 653] on label "0px" at bounding box center [1448, 655] width 20 height 14
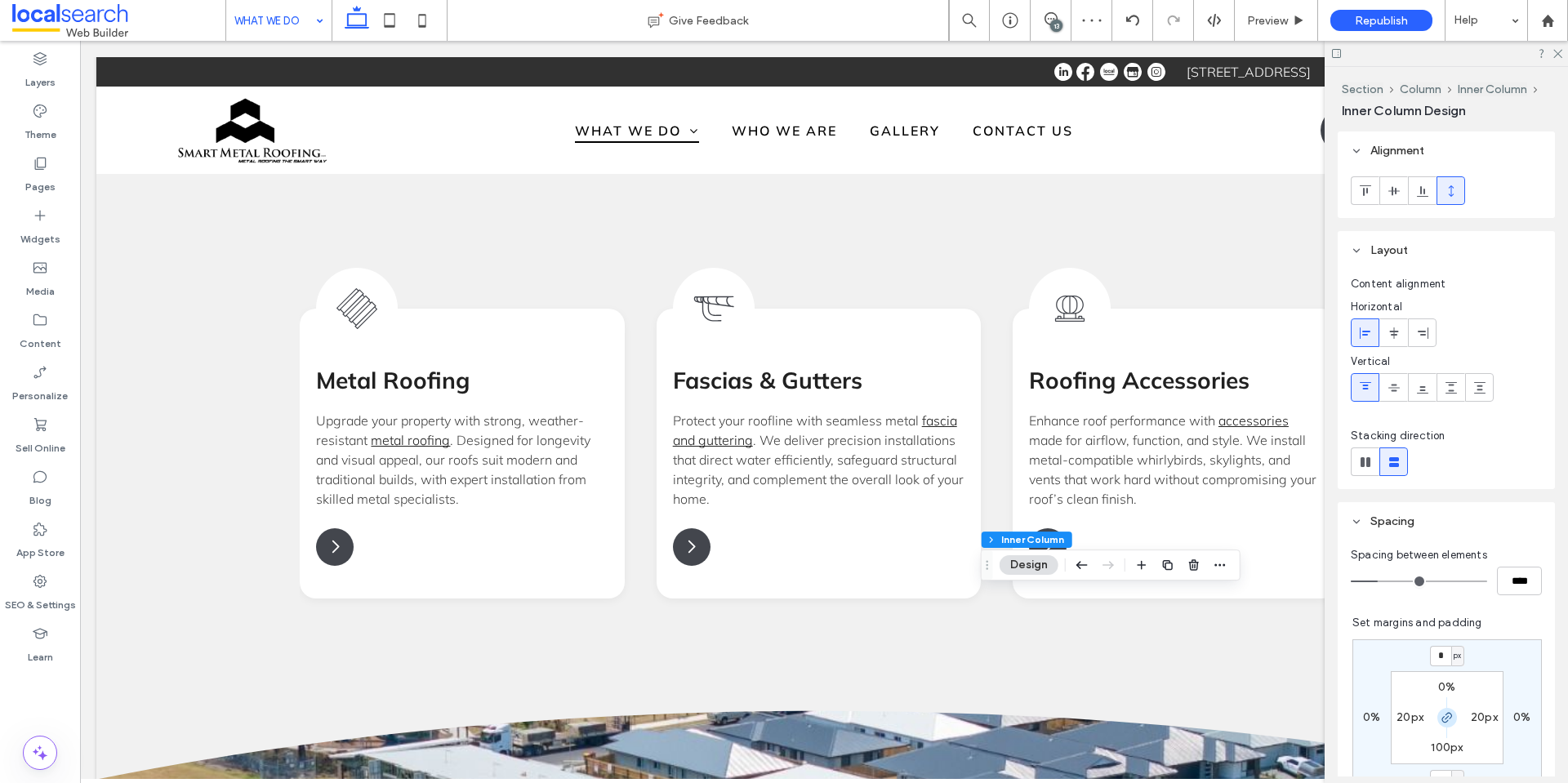
drag, startPoint x: 1438, startPoint y: 719, endPoint x: 1439, endPoint y: 710, distance: 9.1
click at [1440, 718] on icon "button" at bounding box center [1447, 717] width 13 height 13
click at [1435, 653] on input "*" at bounding box center [1440, 656] width 21 height 20
type input "**"
click at [1557, 52] on icon at bounding box center [1556, 52] width 10 height 10
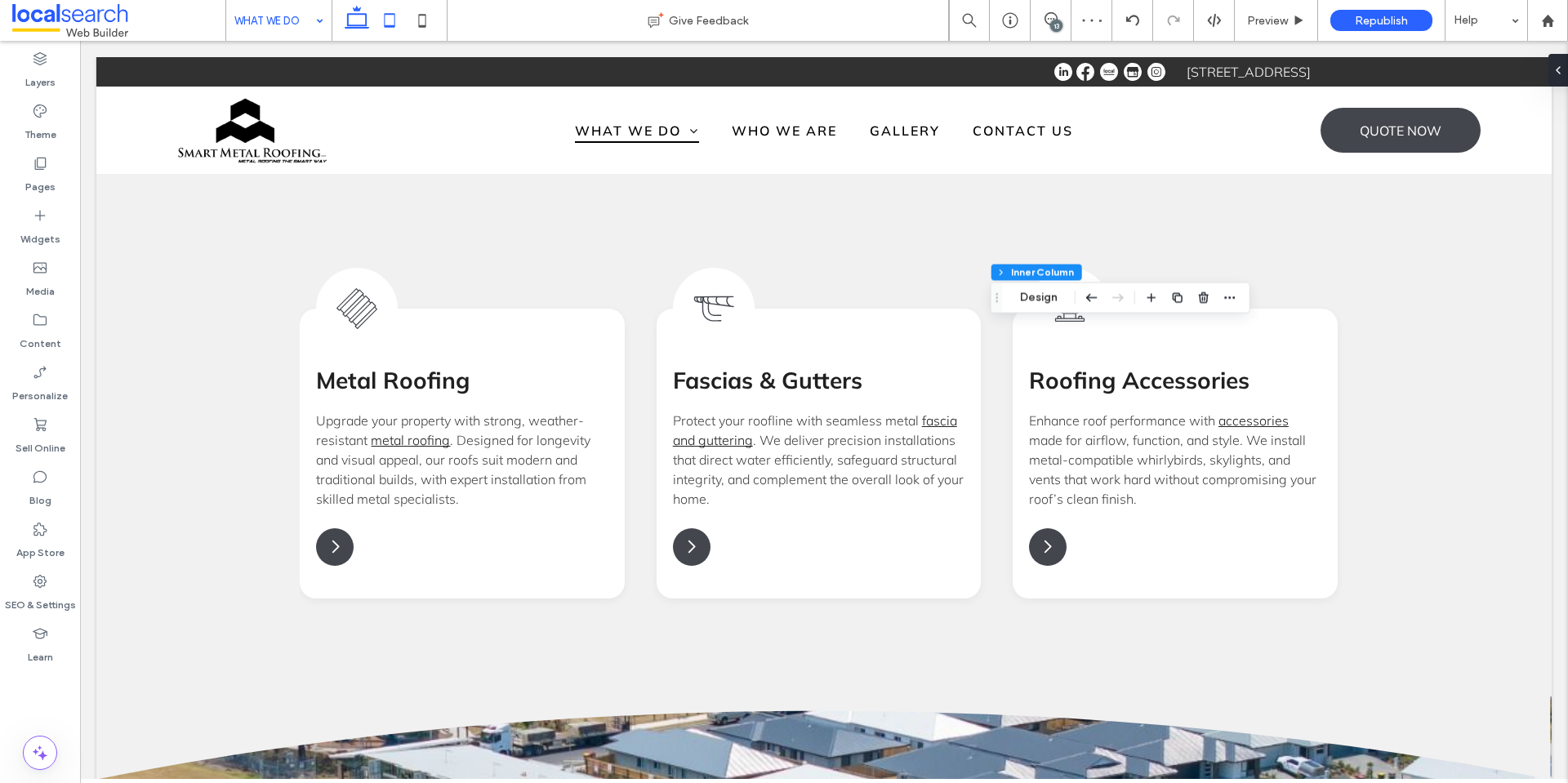
click at [387, 22] on icon at bounding box center [389, 19] width 32 height 32
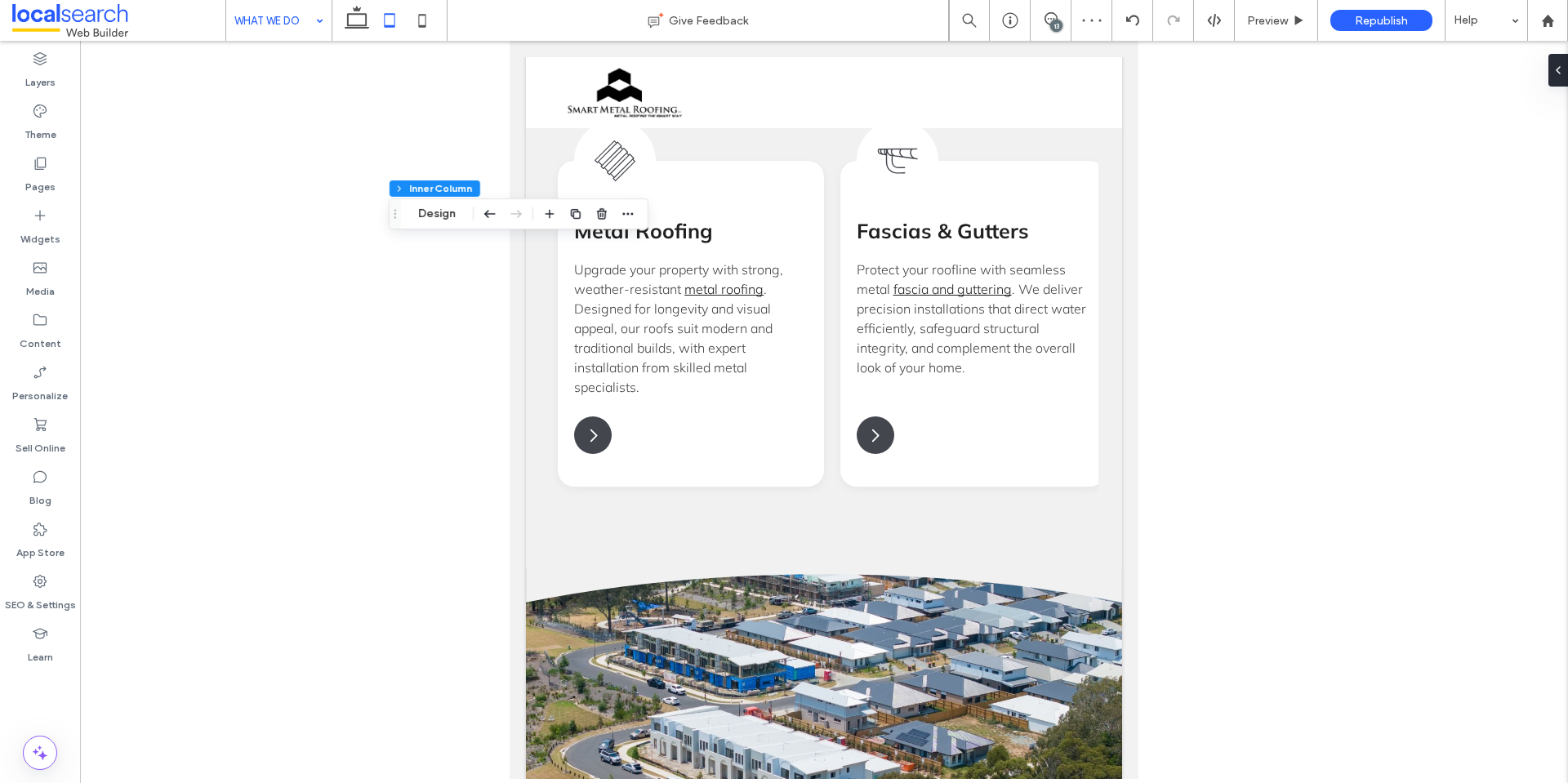
type input "*"
type input "**"
type input "*"
type input "**"
click at [603, 175] on button "Design" at bounding box center [597, 172] width 58 height 19
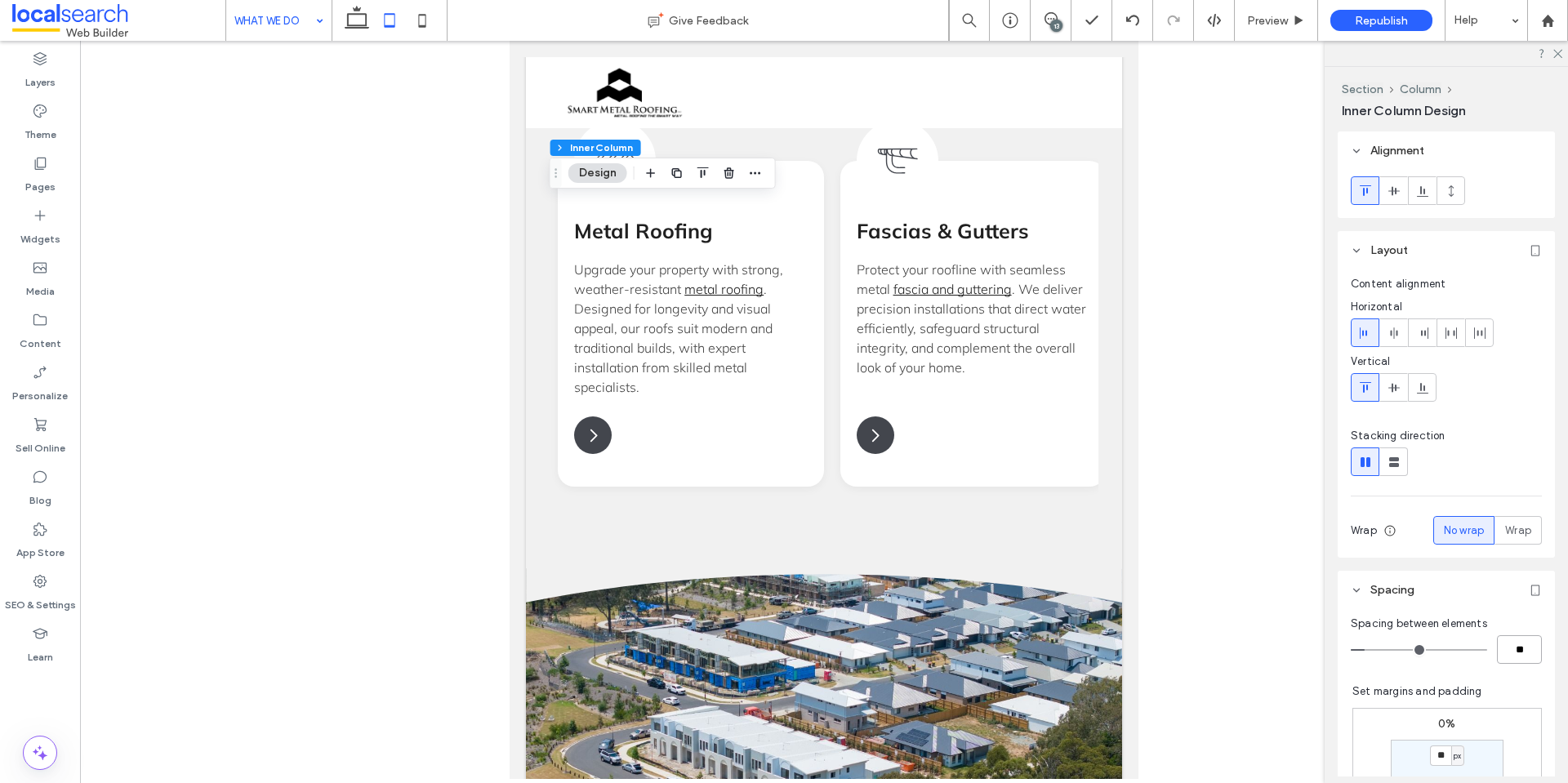
click at [1519, 643] on input "**" at bounding box center [1519, 650] width 44 height 29
type input "*"
type input "**"
click at [366, 23] on use at bounding box center [357, 17] width 24 height 23
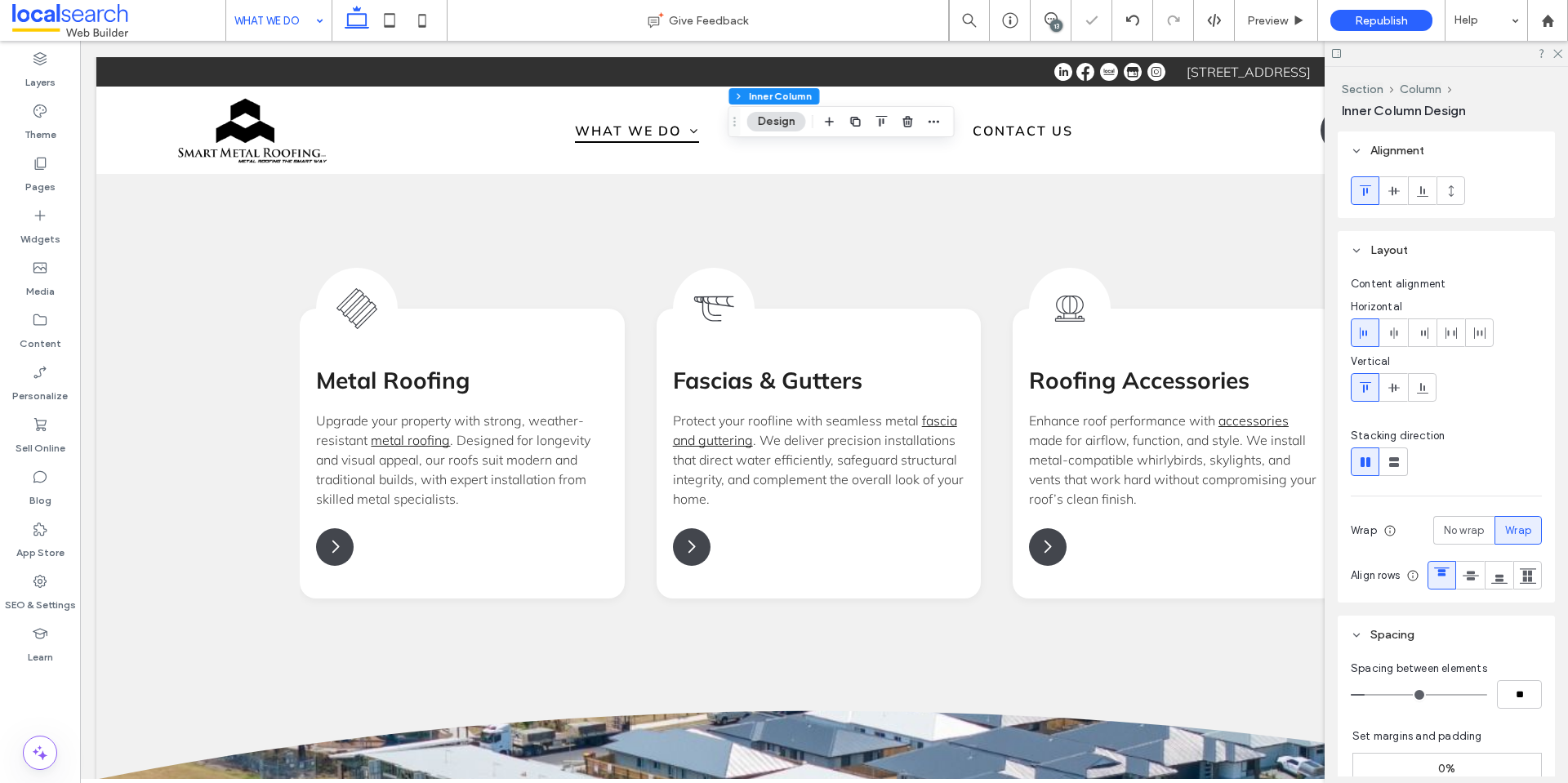
type input "*"
type input "**"
type input "***"
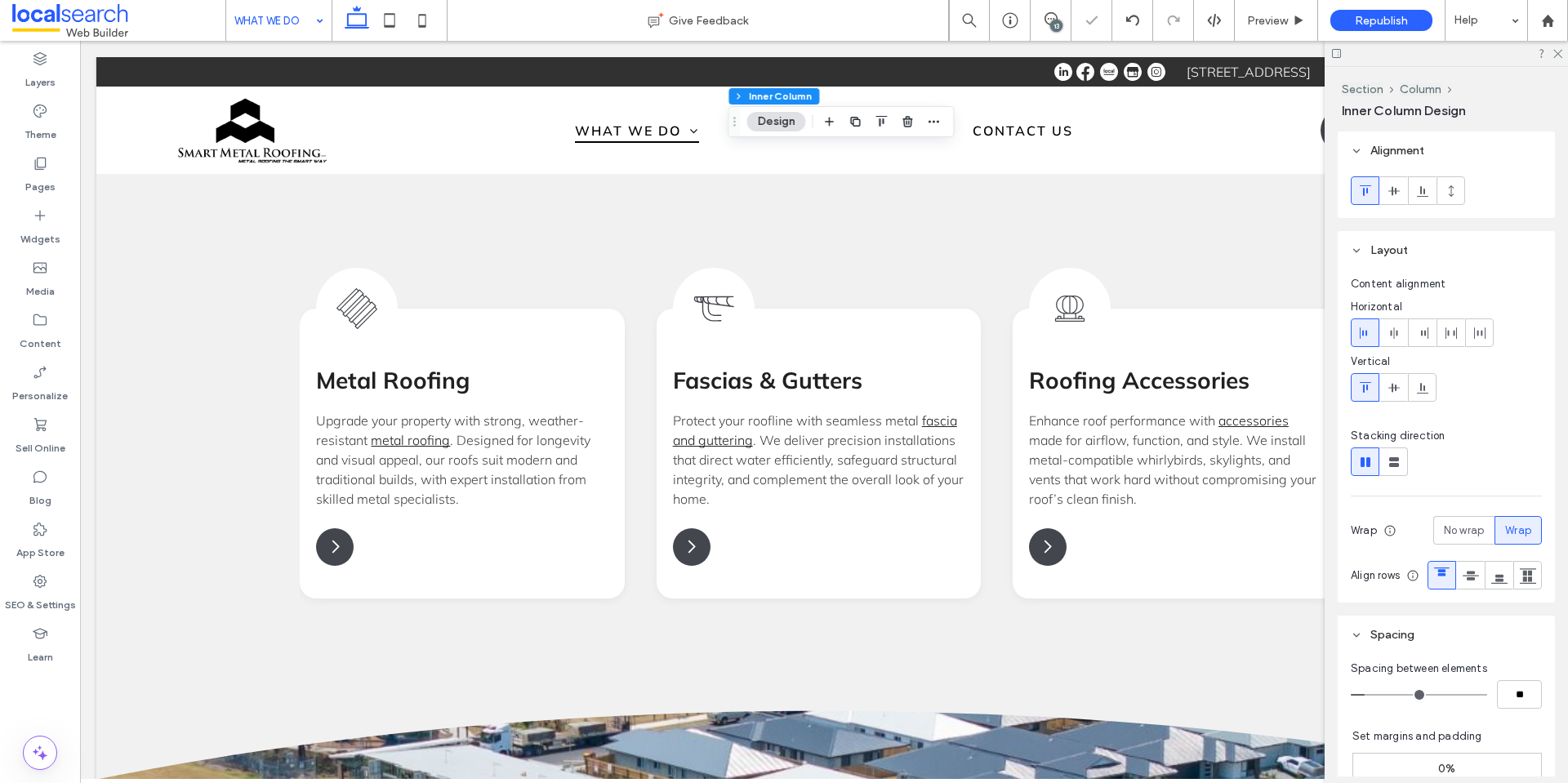
type input "***"
click at [1555, 56] on icon at bounding box center [1556, 52] width 10 height 10
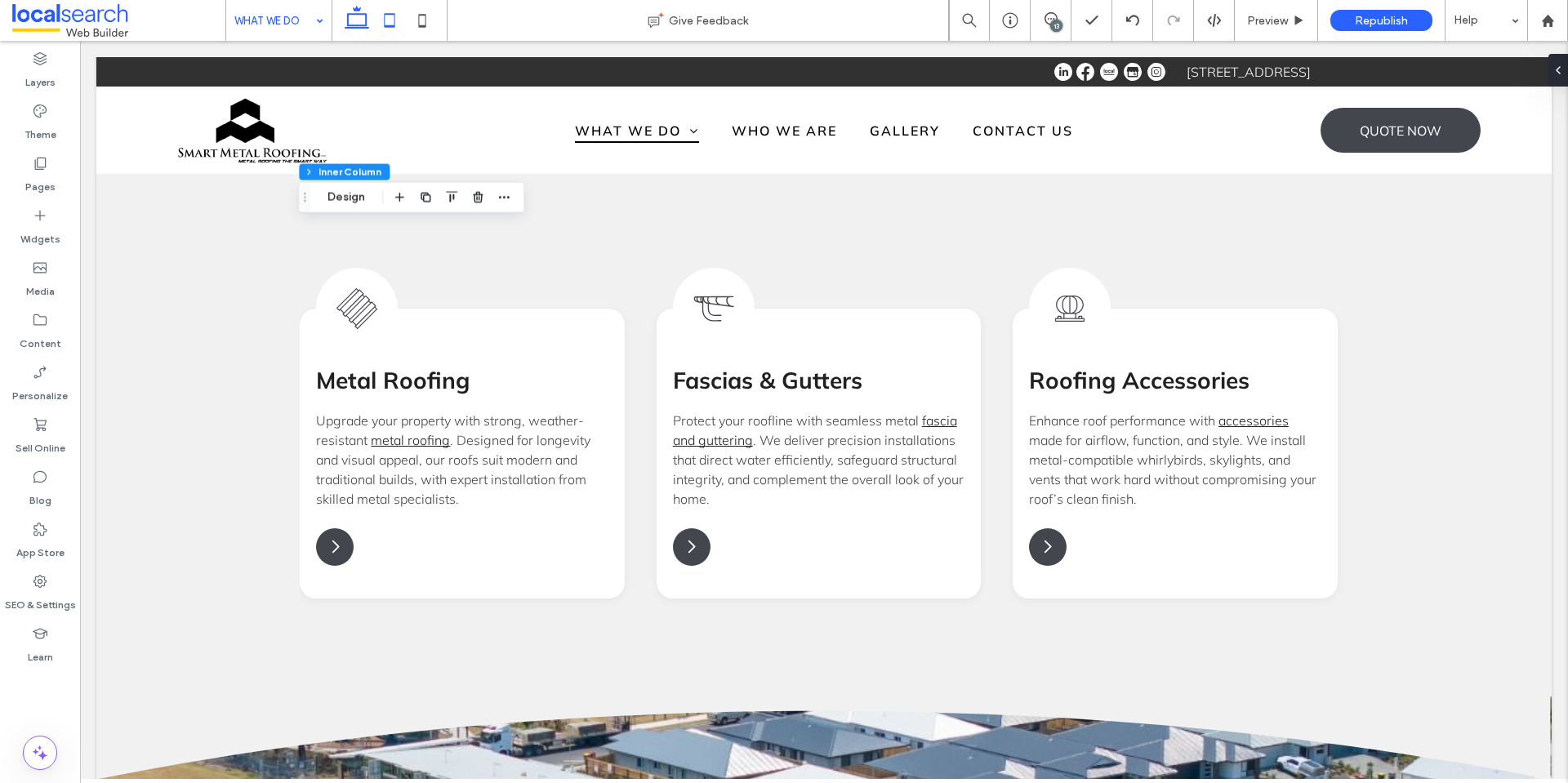
click at [381, 32] on icon at bounding box center [389, 19] width 32 height 32
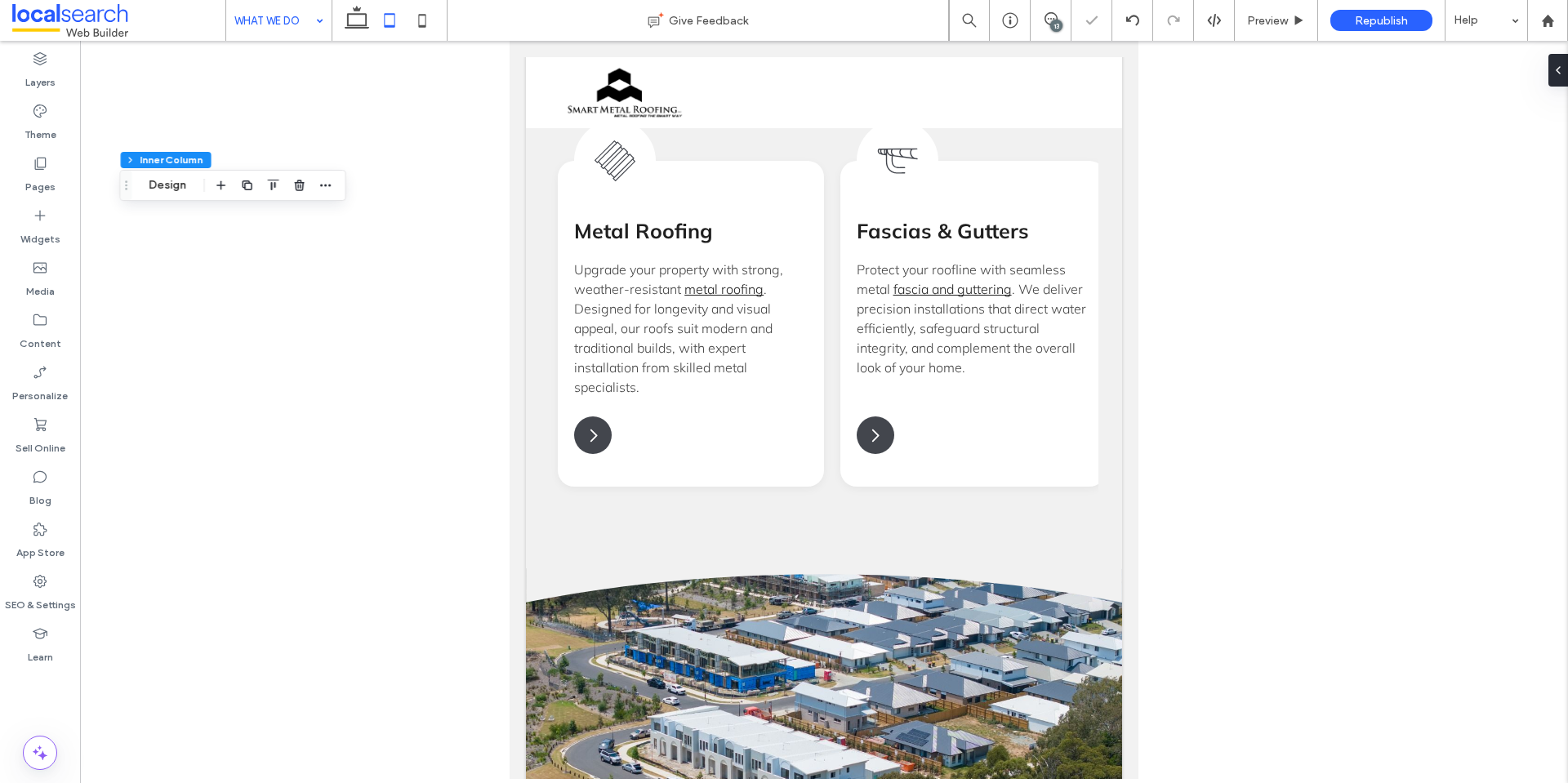
type input "*"
type input "**"
type input "*"
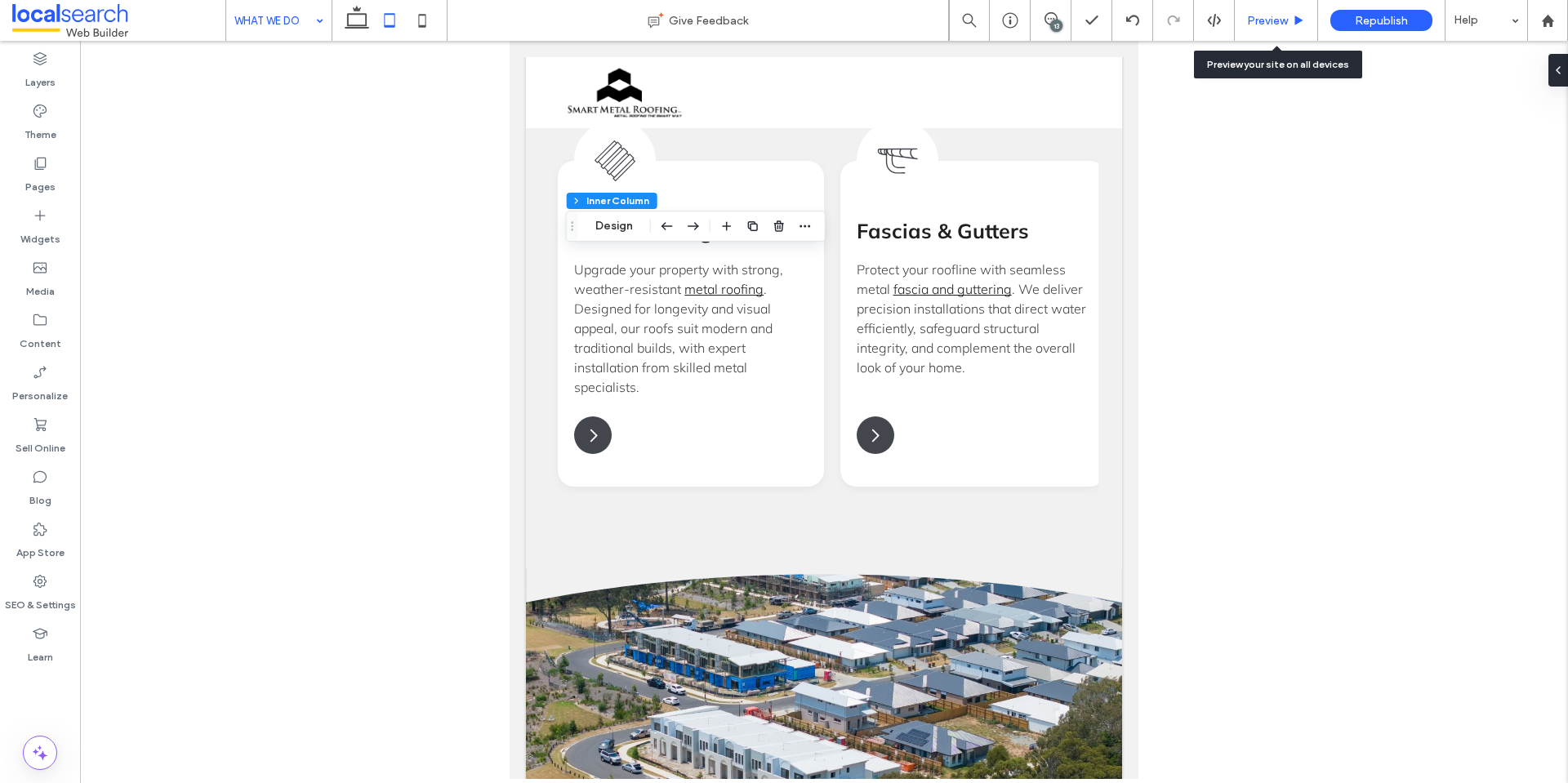
click at [1251, 27] on span "Preview" at bounding box center [1267, 20] width 41 height 14
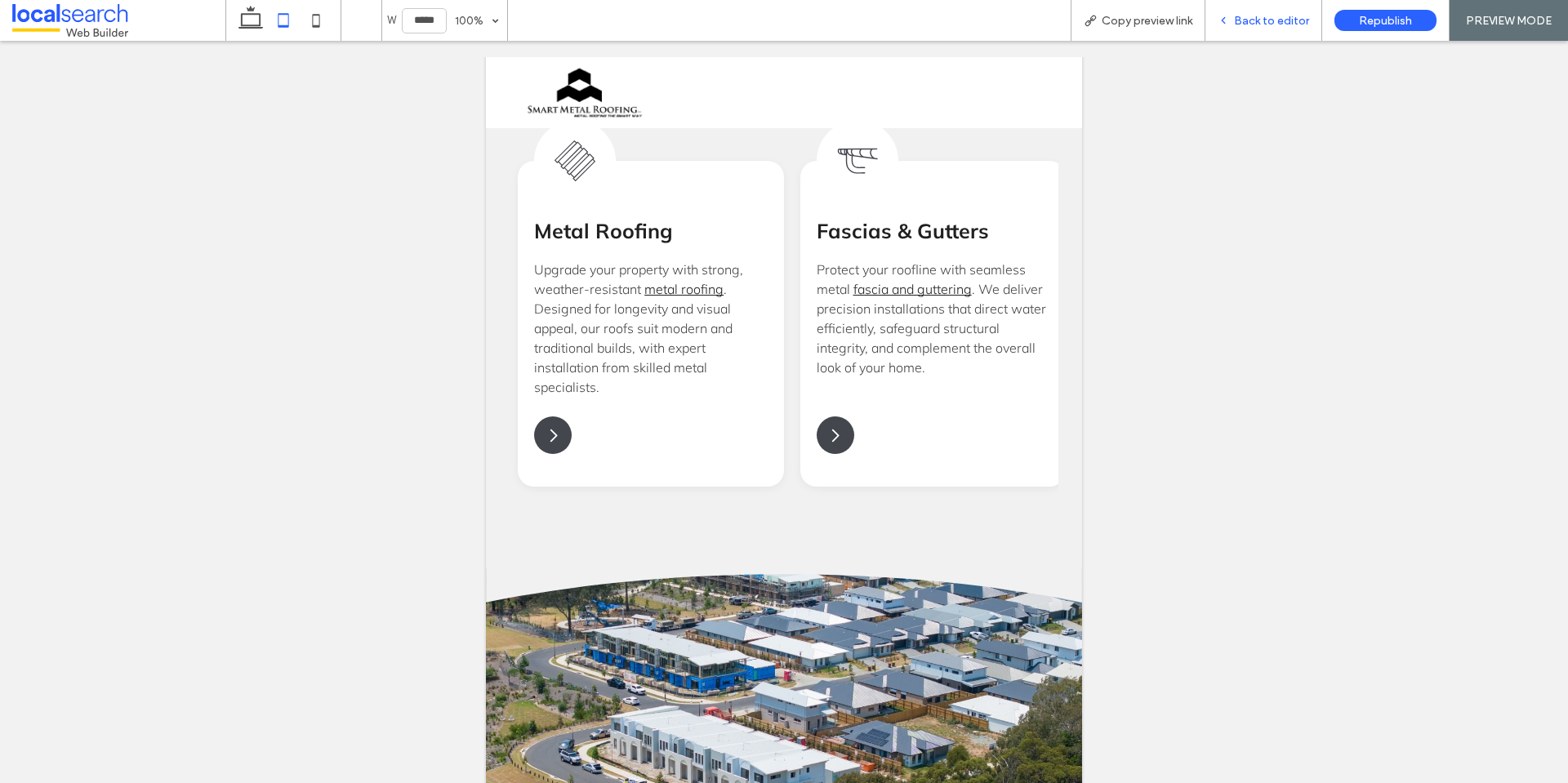
click at [1254, 22] on span "Back to editor" at bounding box center [1271, 20] width 75 height 14
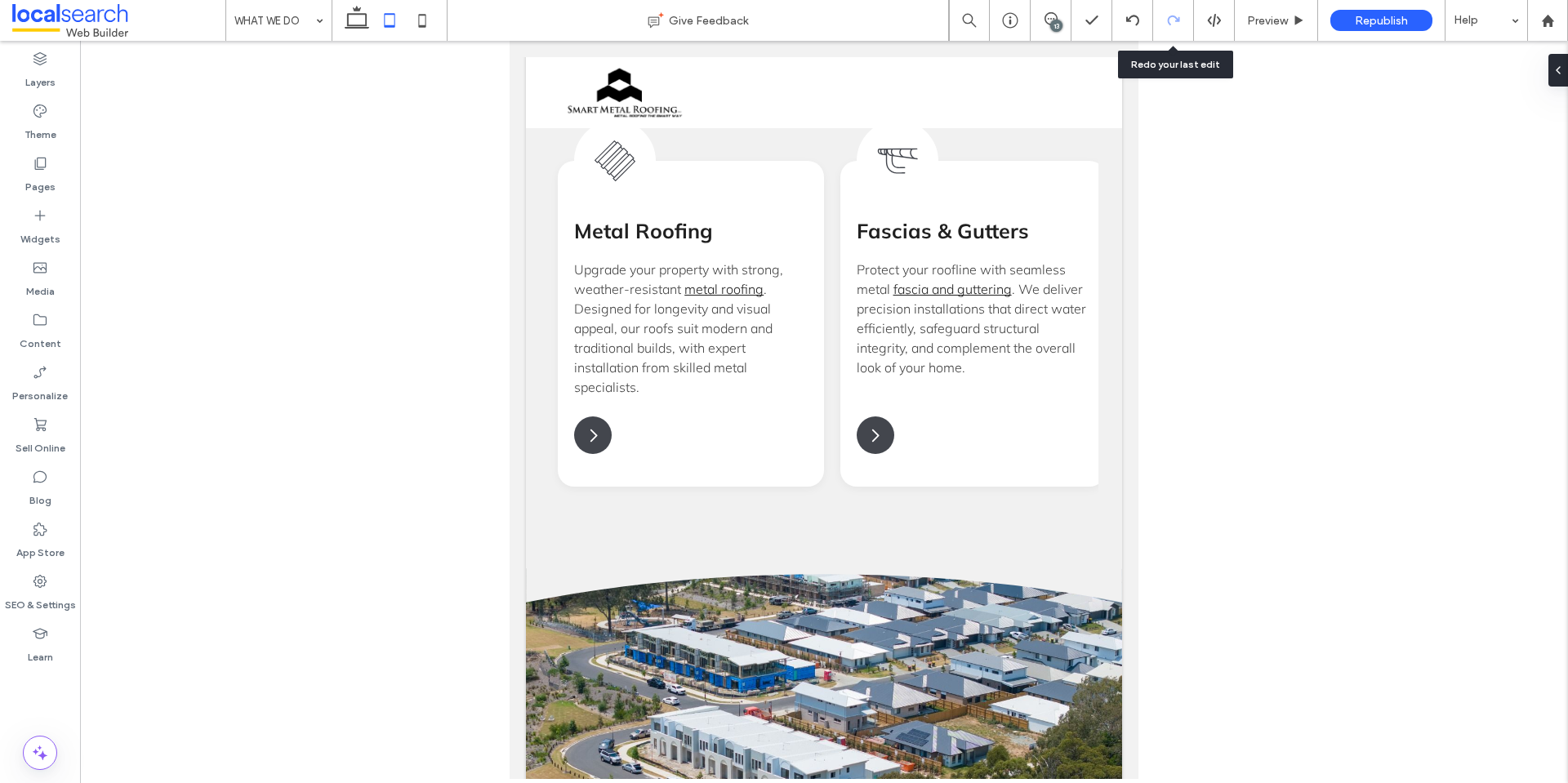
click at [1159, 21] on div at bounding box center [1172, 20] width 40 height 13
click at [1258, 18] on span "Preview" at bounding box center [1267, 20] width 41 height 14
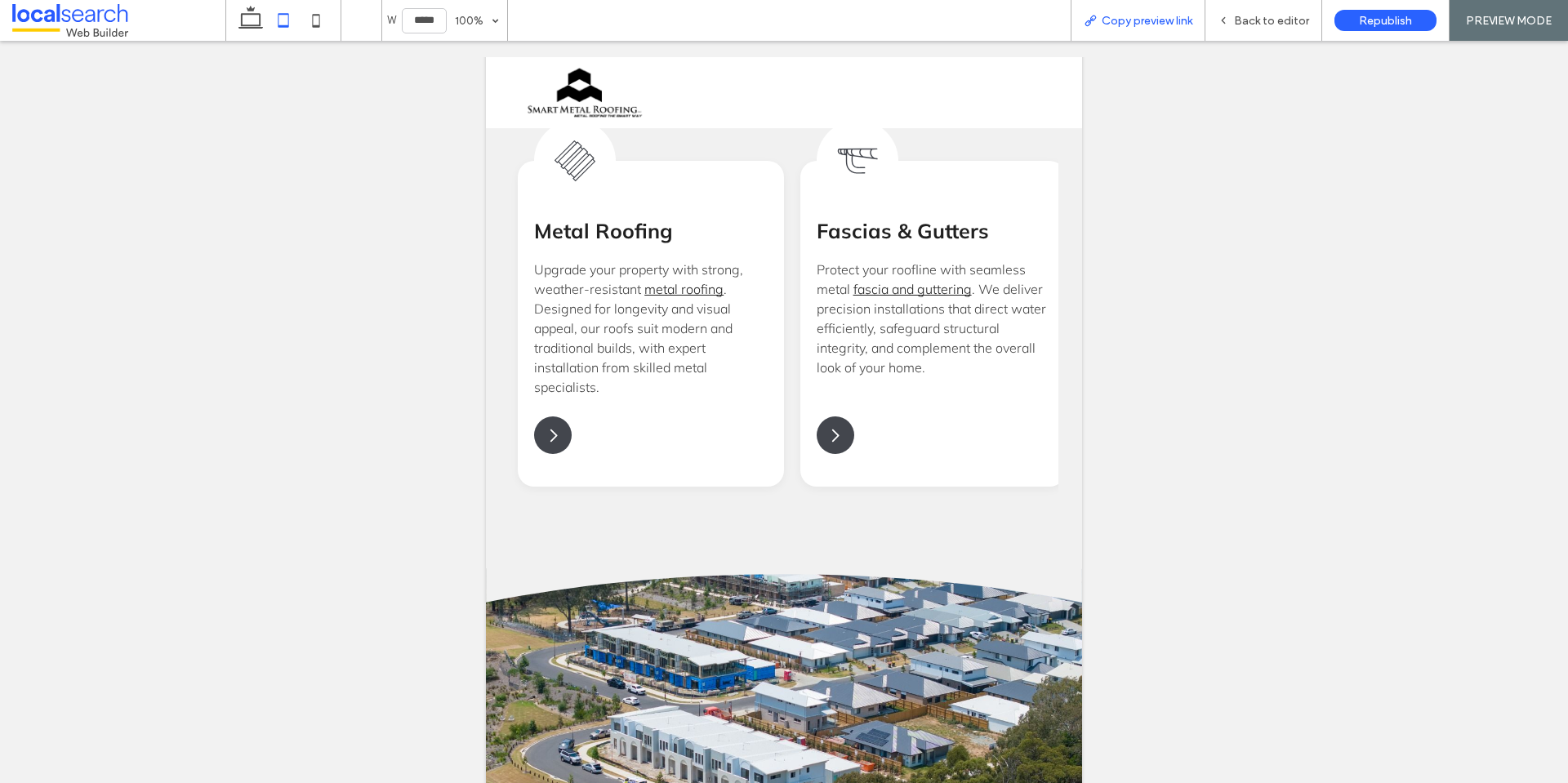
click at [1165, 26] on span "Copy preview link" at bounding box center [1147, 20] width 91 height 14
click at [1260, 19] on span "Back to editor" at bounding box center [1271, 20] width 75 height 14
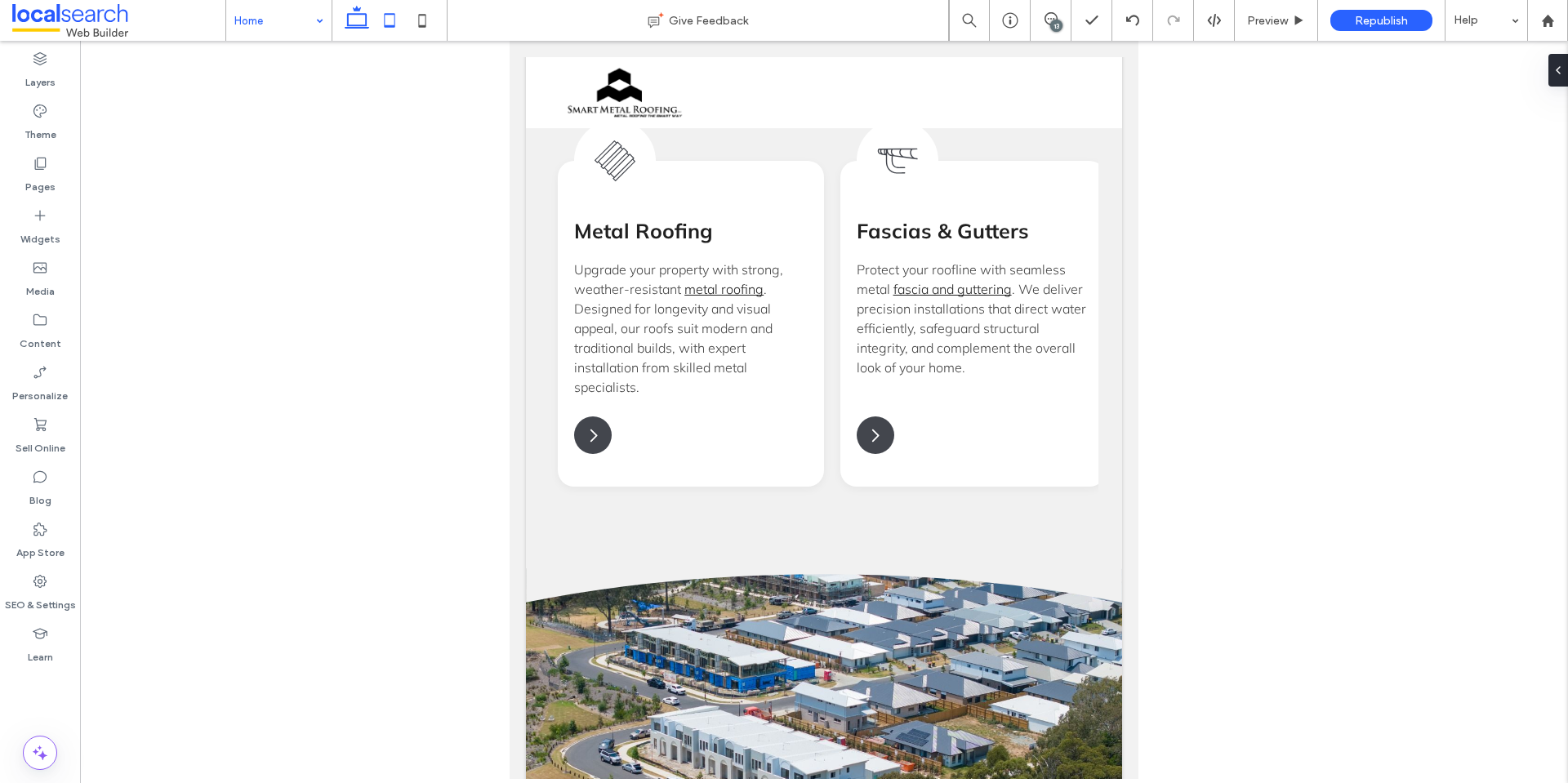
click at [350, 22] on div at bounding box center [784, 391] width 1568 height 783
click at [354, 22] on icon at bounding box center [356, 19] width 32 height 32
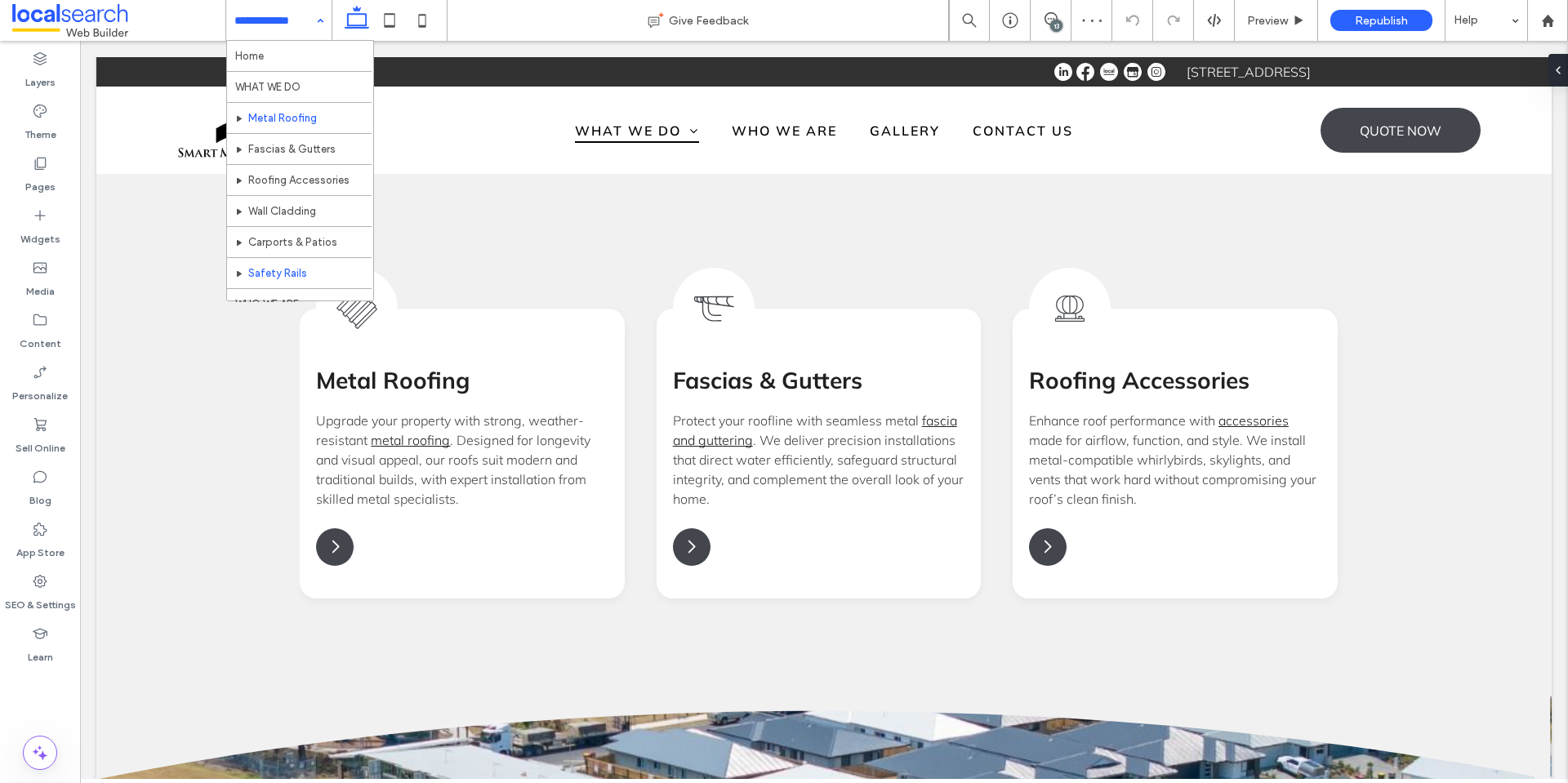
scroll to position [79, 0]
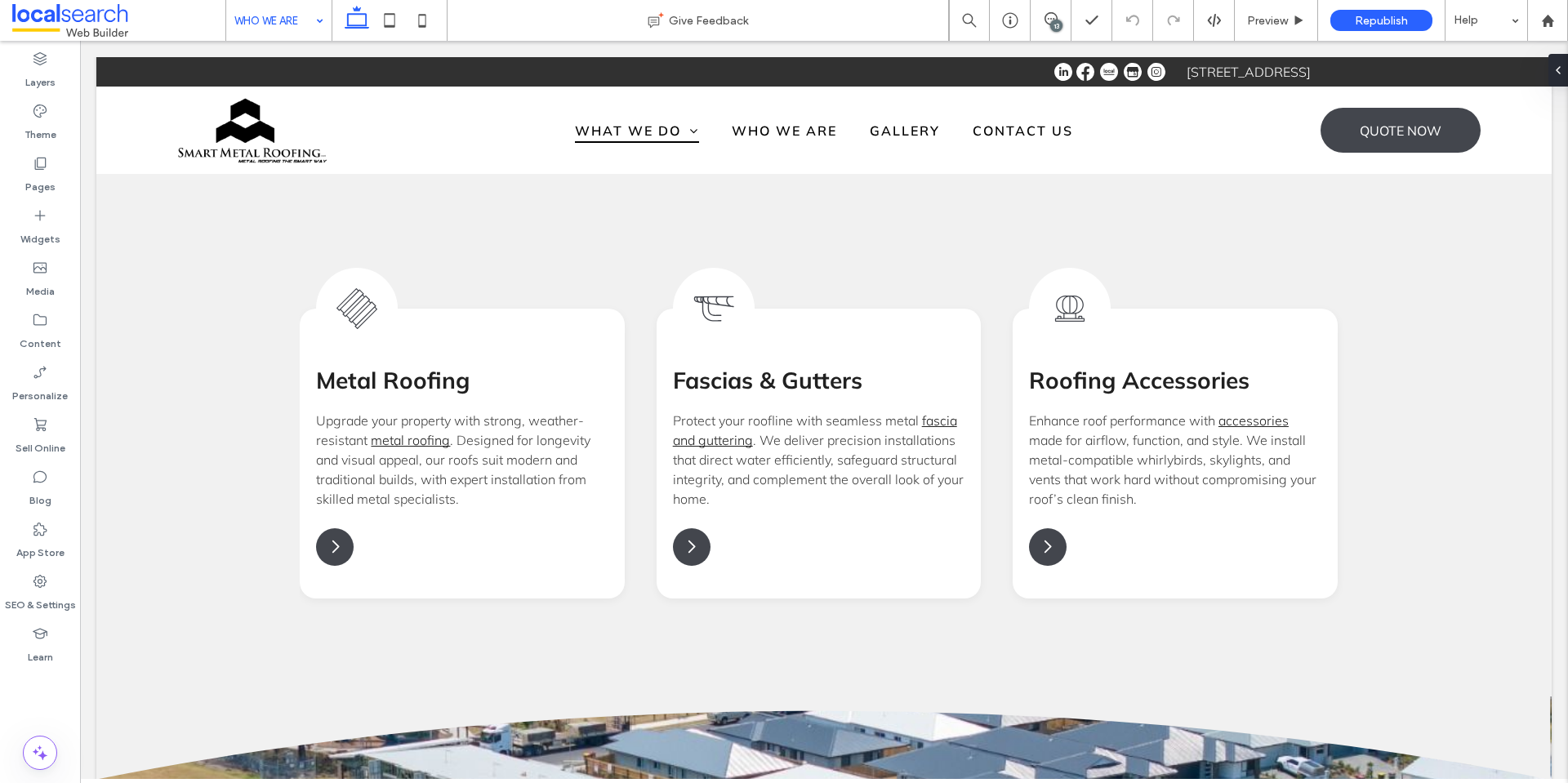
click at [258, 28] on input at bounding box center [274, 20] width 81 height 41
click at [1047, 14] on use at bounding box center [1051, 19] width 13 height 13
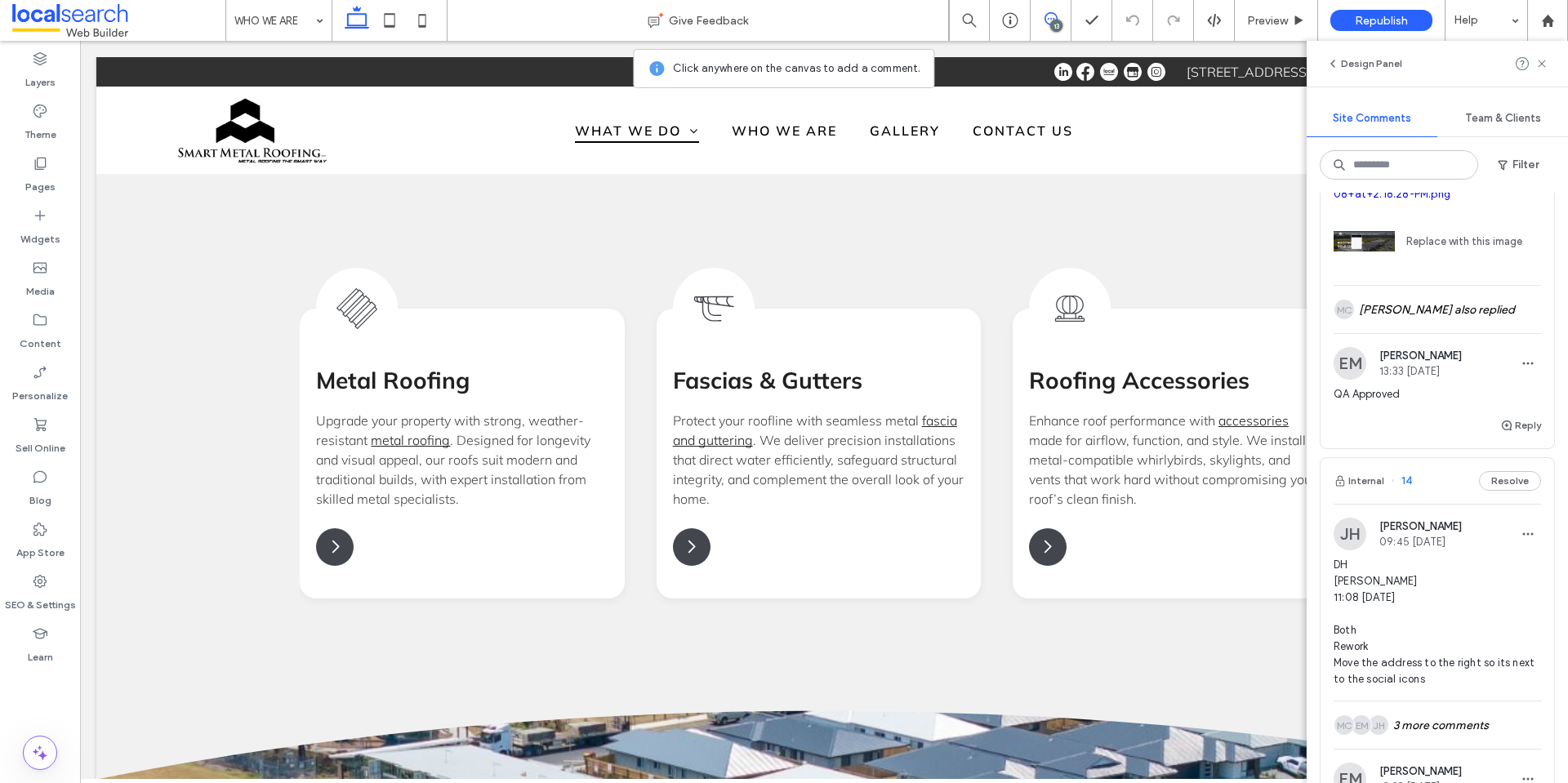
scroll to position [409, 0]
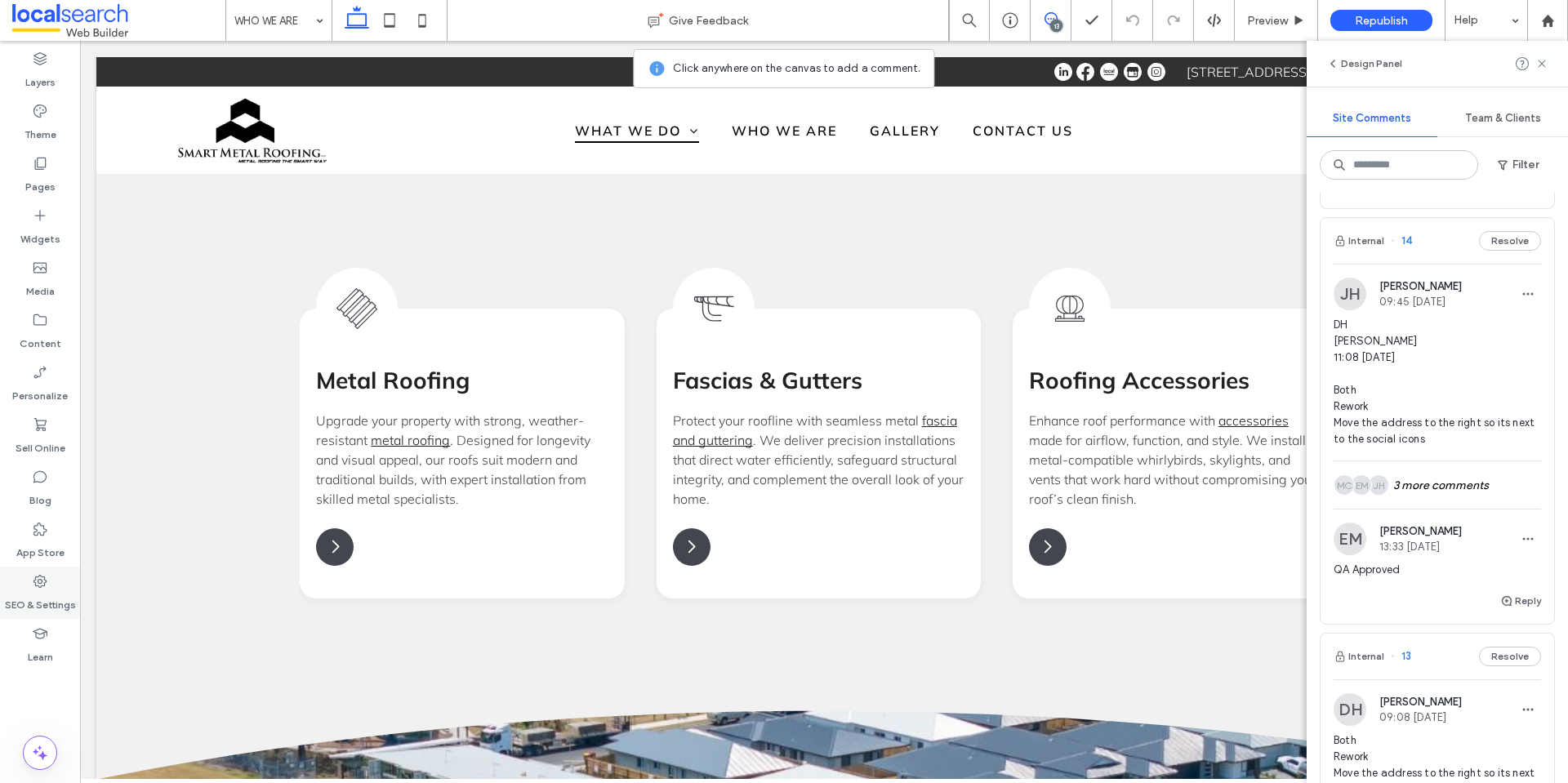
click at [39, 592] on label "SEO & Settings" at bounding box center [40, 600] width 71 height 23
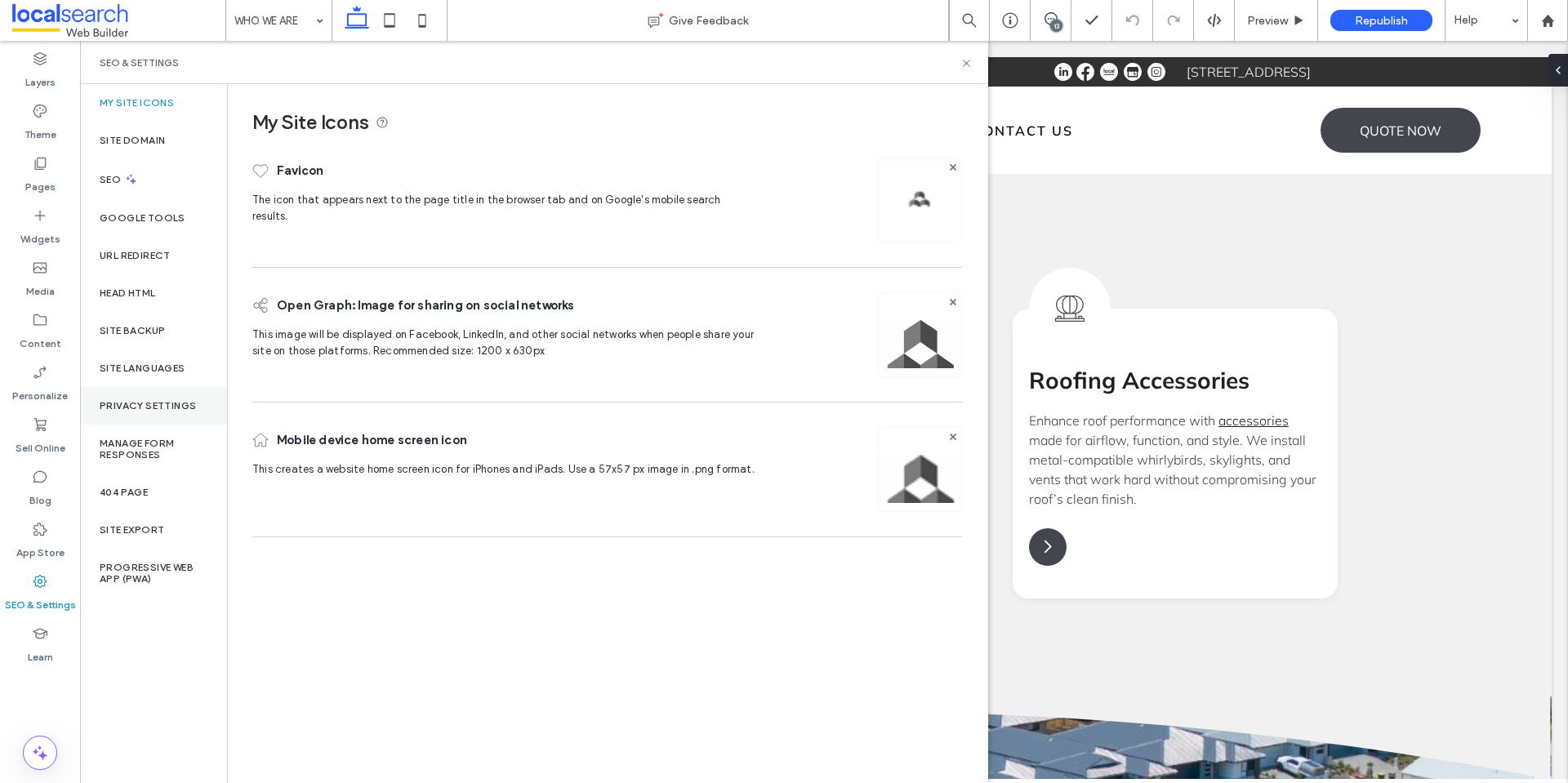
scroll to position [0, 0]
click at [169, 322] on div "Site Backup" at bounding box center [153, 331] width 147 height 38
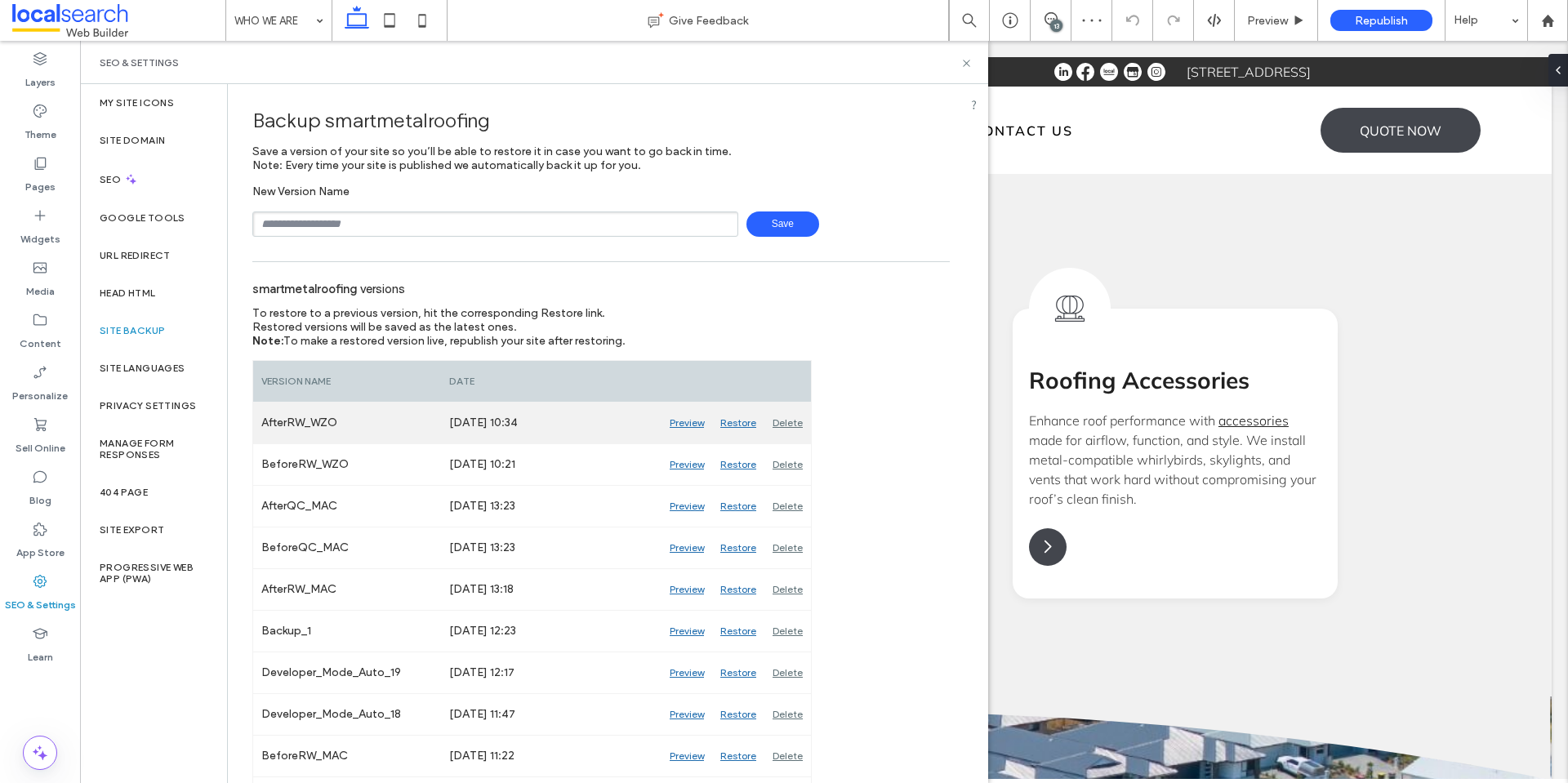
click at [780, 424] on div "Delete" at bounding box center [788, 423] width 46 height 41
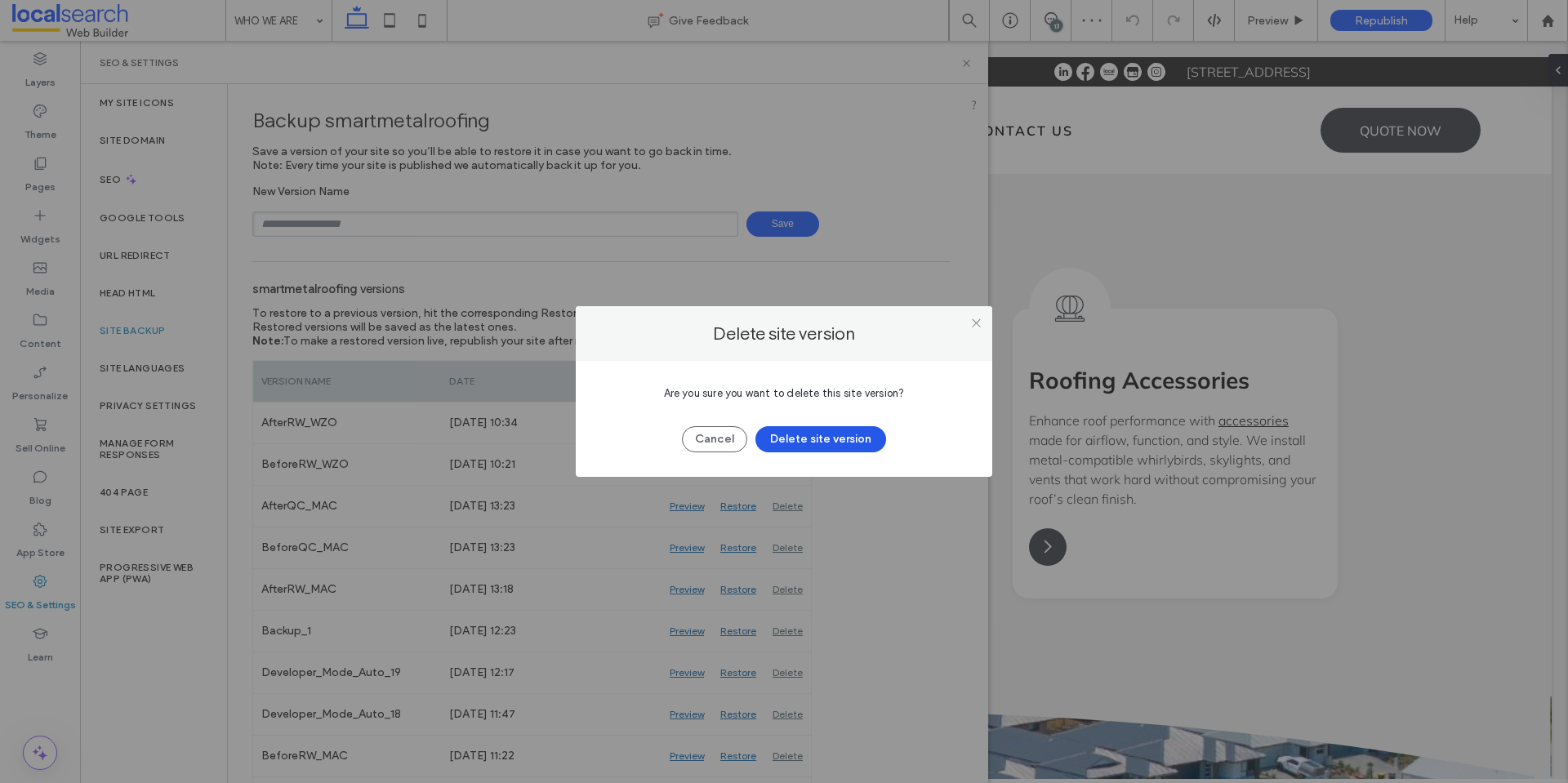
click at [838, 436] on button "Delete site version" at bounding box center [820, 439] width 131 height 26
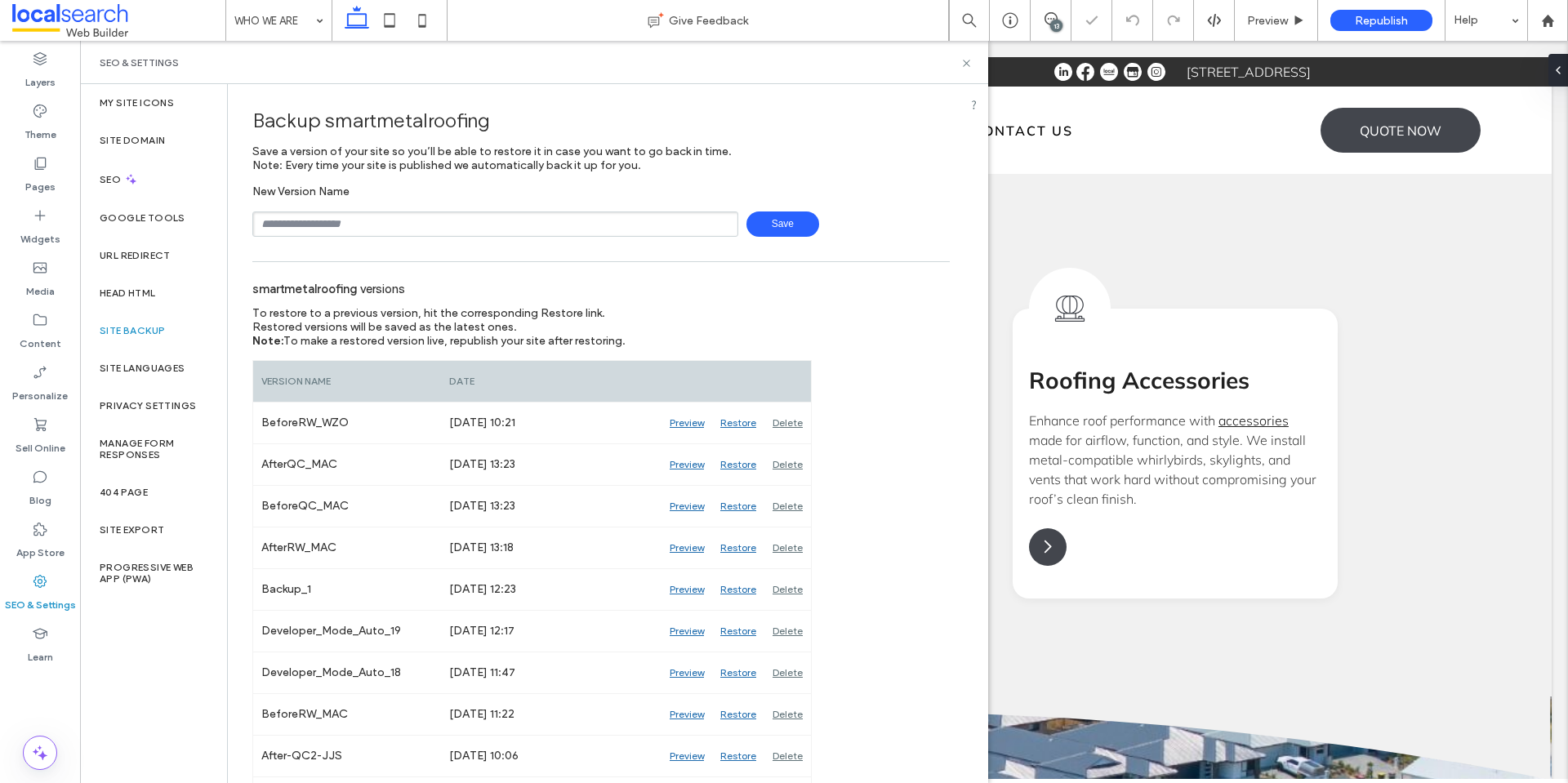
drag, startPoint x: 474, startPoint y: 224, endPoint x: 400, endPoint y: 234, distance: 74.7
click at [474, 224] on input "text" at bounding box center [495, 223] width 486 height 25
type input "**********"
click at [761, 223] on span "Save" at bounding box center [782, 223] width 72 height 25
click at [366, 225] on input "text" at bounding box center [495, 223] width 486 height 25
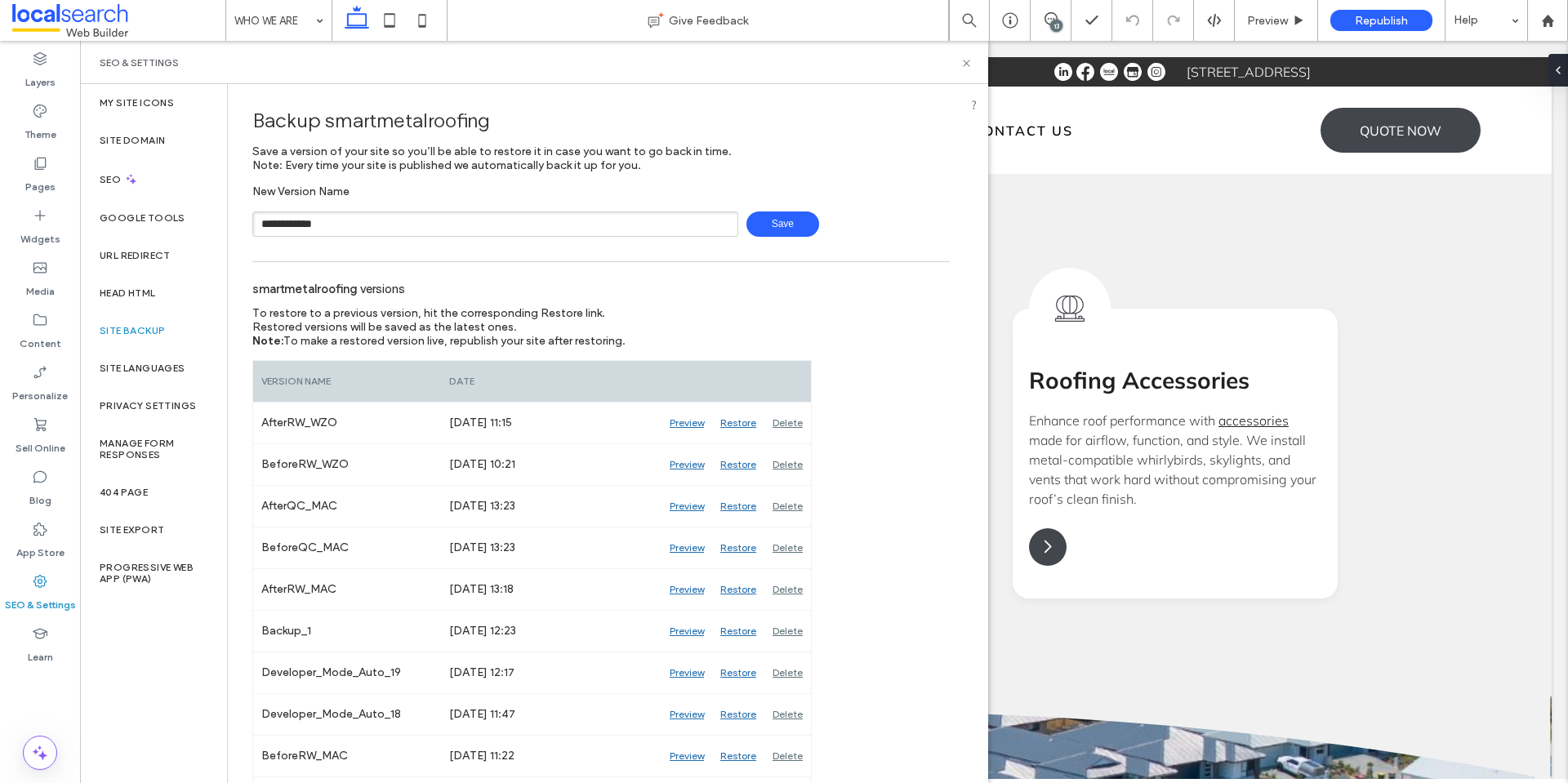
click at [775, 216] on span "Save" at bounding box center [782, 223] width 72 height 25
type input "**********"
click at [773, 227] on span "Save" at bounding box center [782, 223] width 72 height 25
drag, startPoint x: 462, startPoint y: 227, endPoint x: 450, endPoint y: 227, distance: 12.0
click at [461, 227] on input "text" at bounding box center [495, 223] width 486 height 25
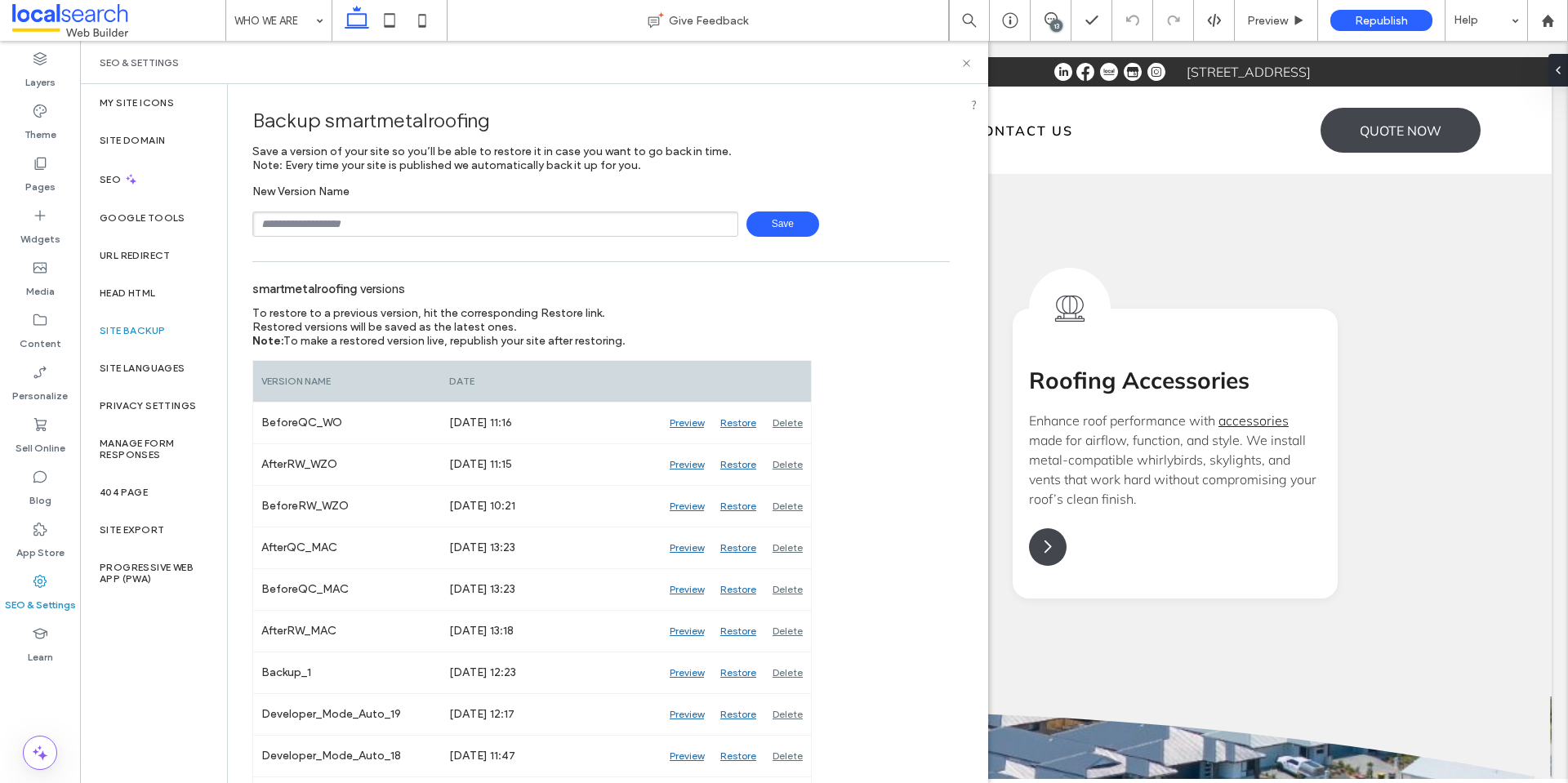
type input "**********"
click at [774, 230] on span "Save" at bounding box center [782, 223] width 72 height 25
click at [968, 59] on icon at bounding box center [966, 63] width 12 height 12
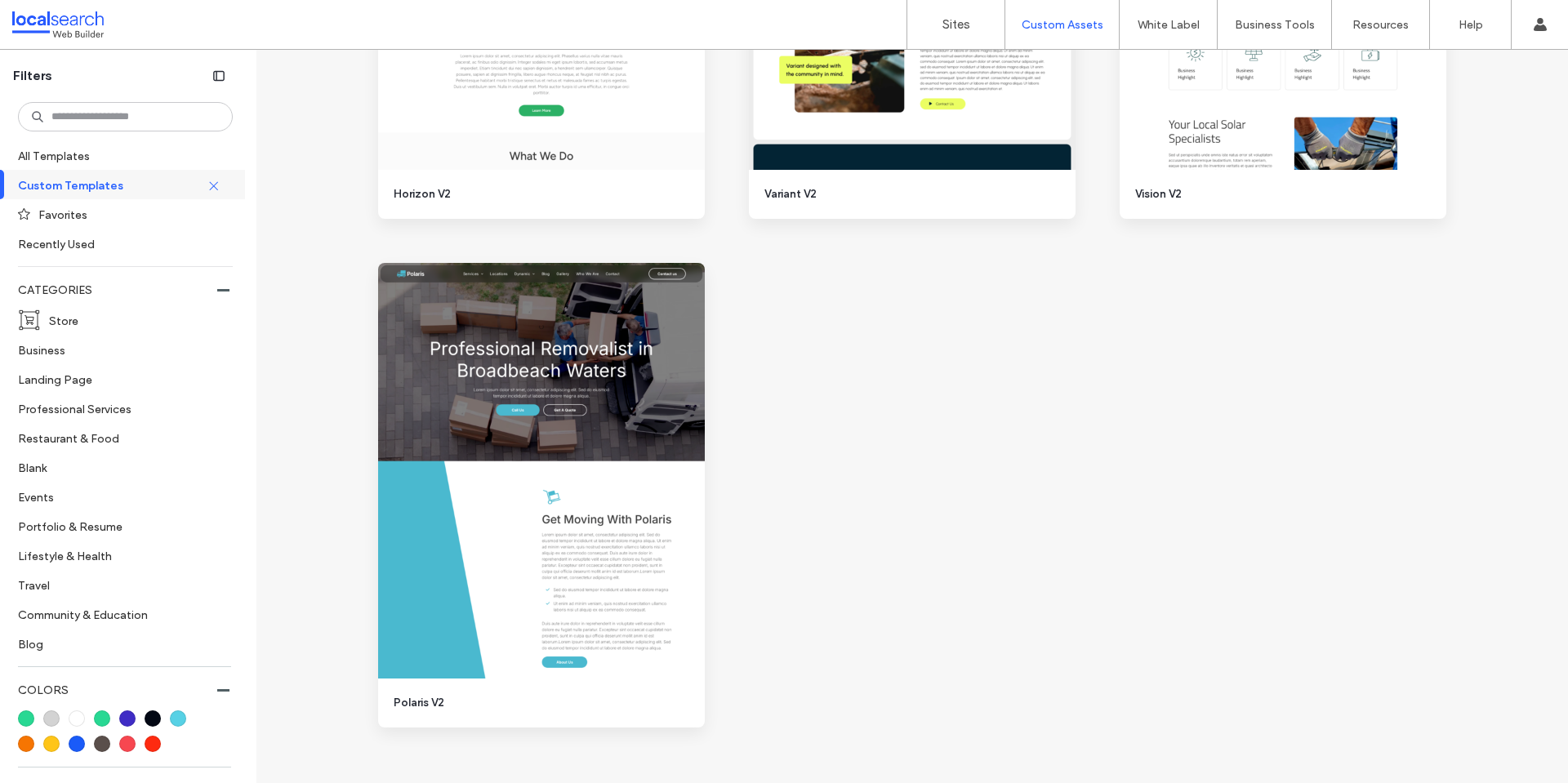
scroll to position [3642, 0]
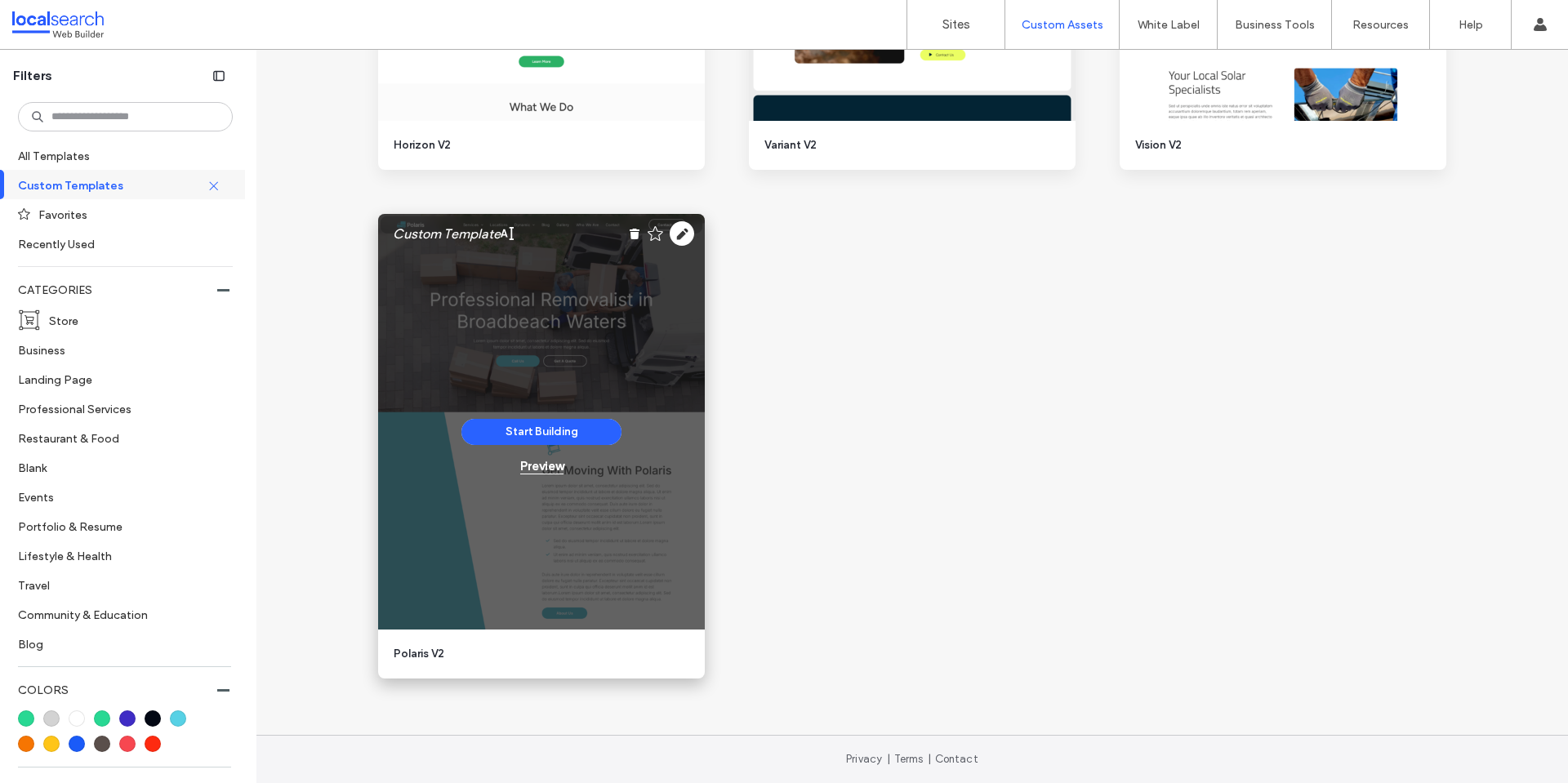
click at [542, 470] on div "Preview" at bounding box center [541, 466] width 44 height 15
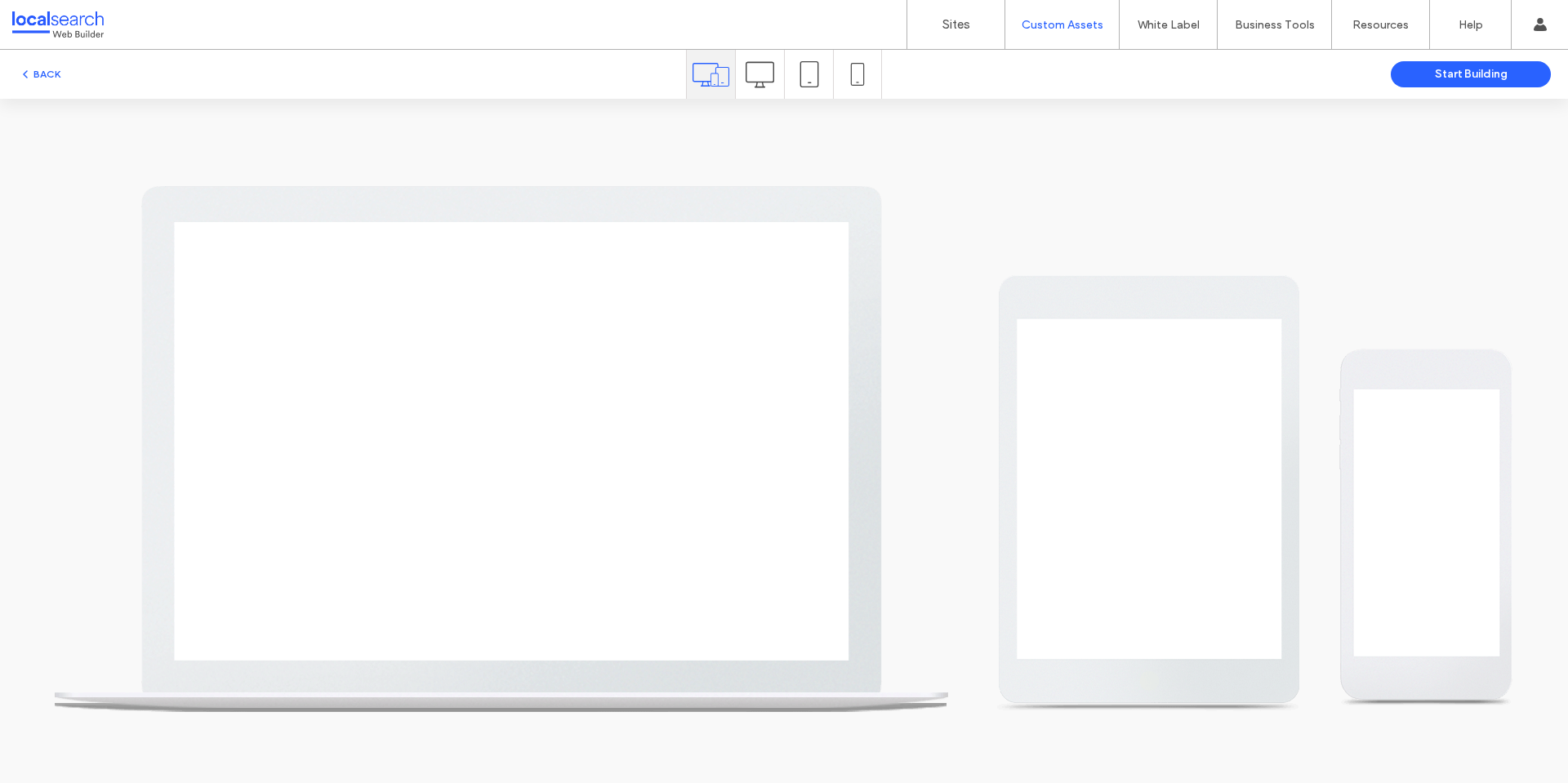
click at [760, 73] on icon at bounding box center [759, 74] width 29 height 29
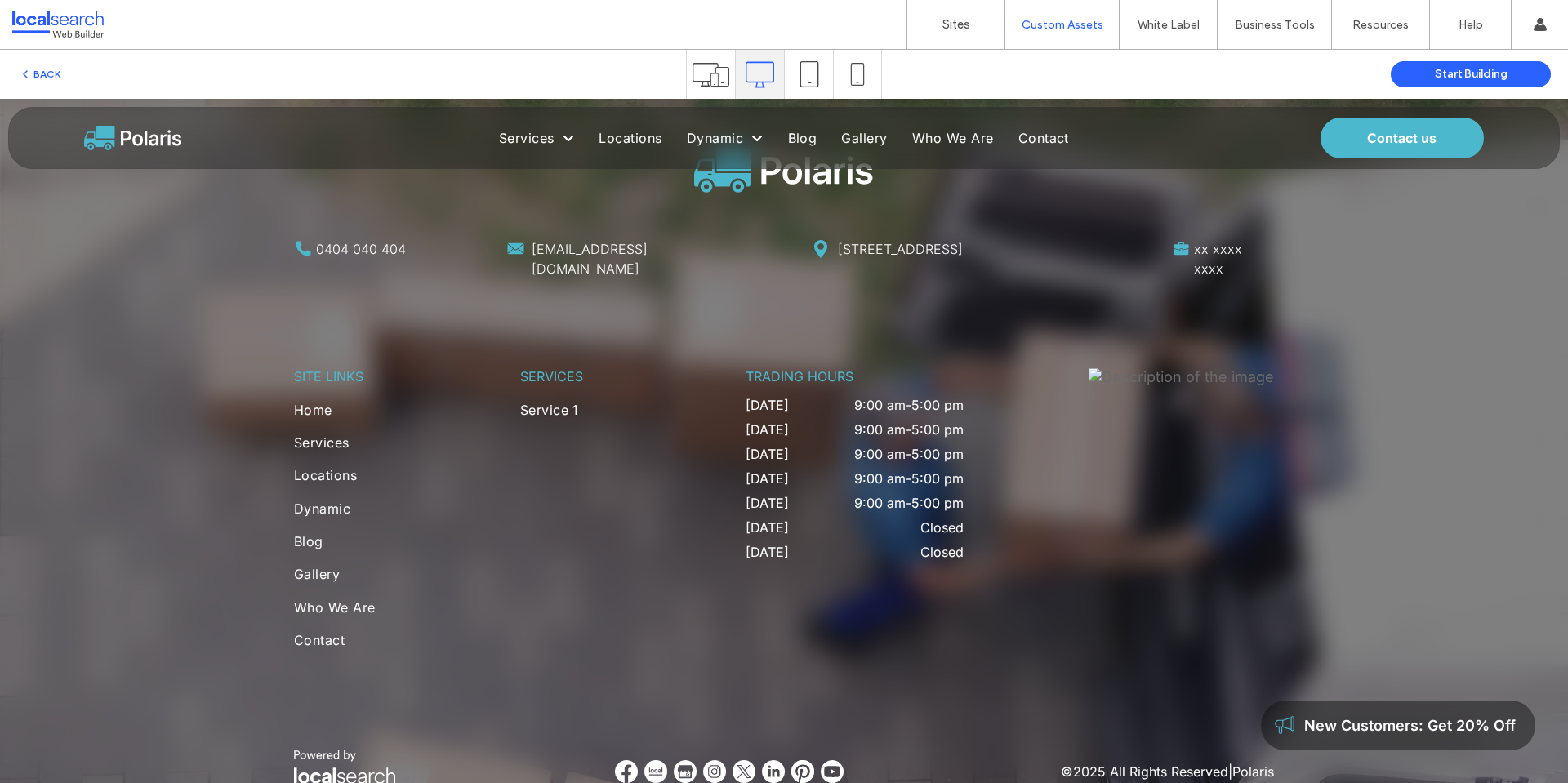
scroll to position [4275, 0]
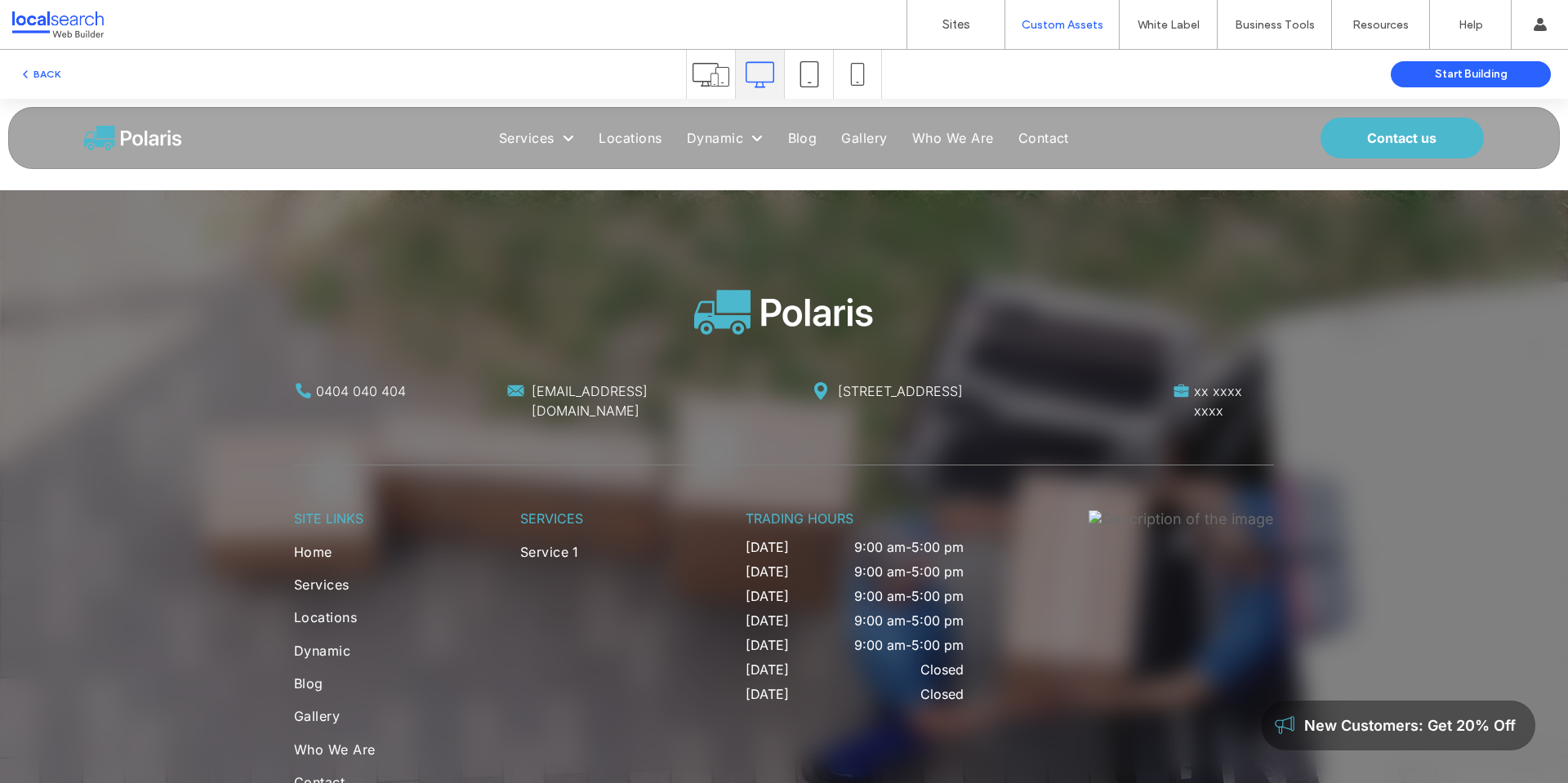
click at [1024, 138] on span "Contact" at bounding box center [1043, 138] width 51 height 17
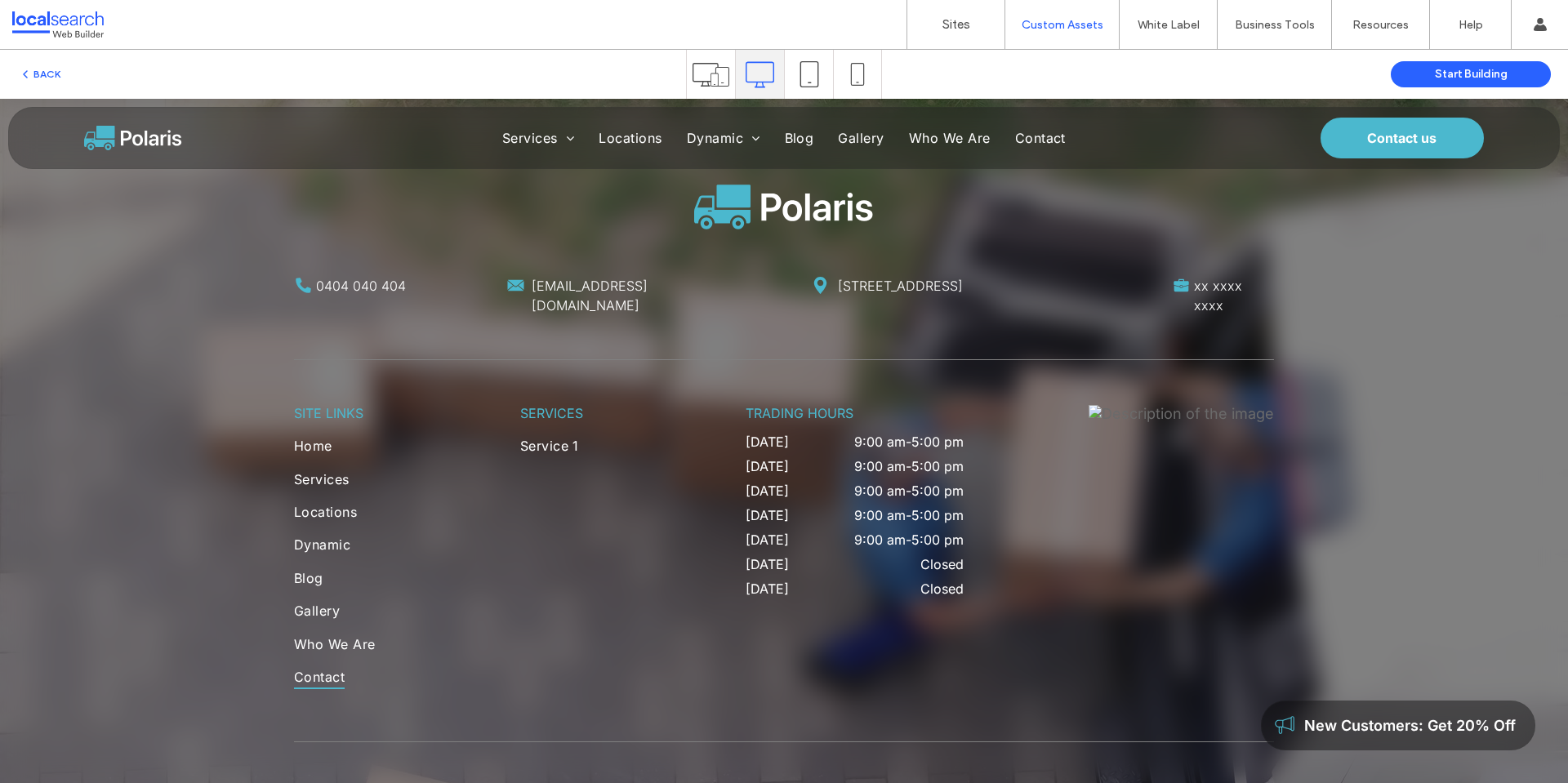
scroll to position [2507, 0]
